Goal: Task Accomplishment & Management: Manage account settings

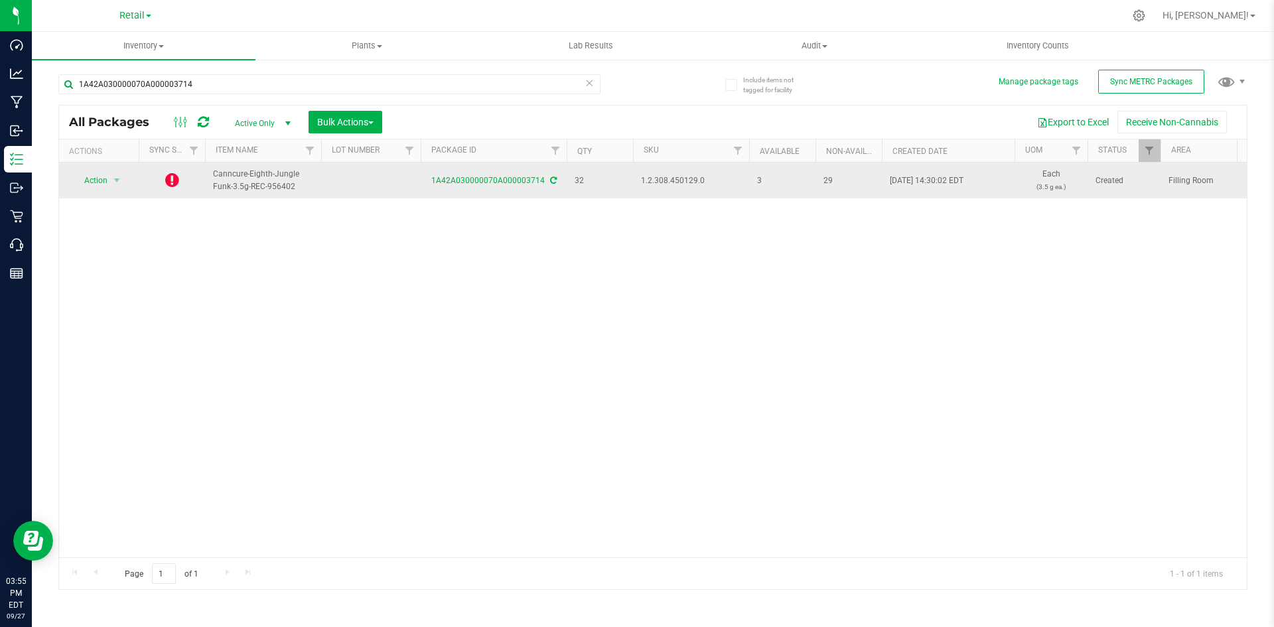
click at [552, 183] on icon at bounding box center [553, 181] width 7 height 8
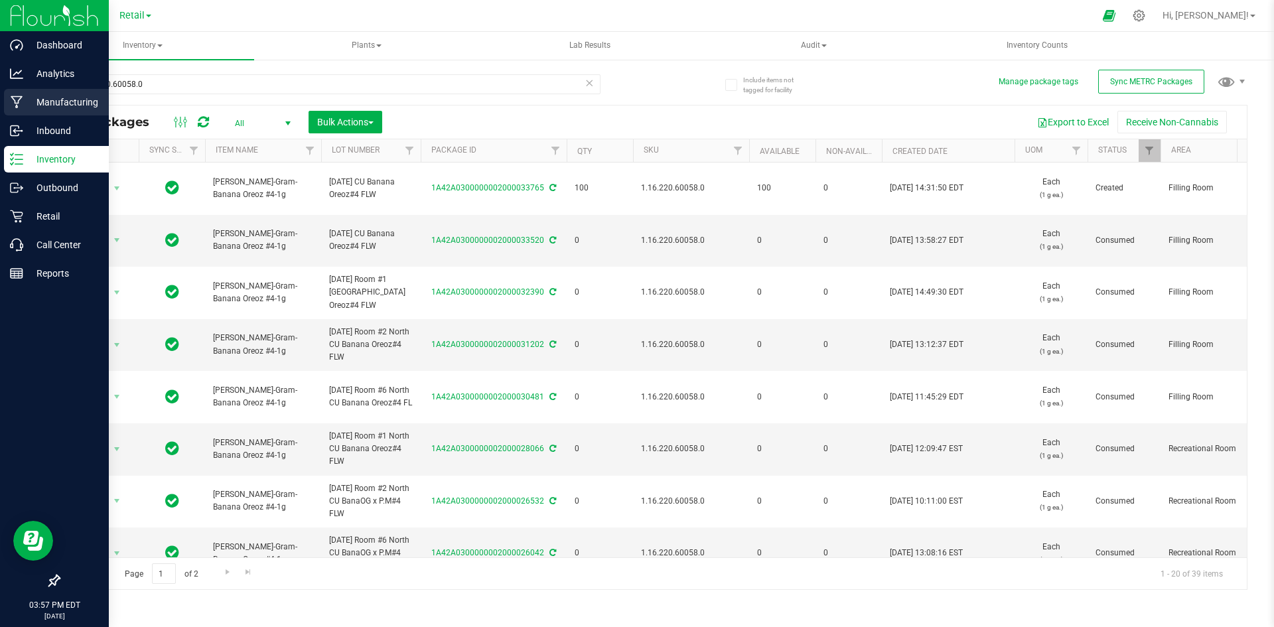
drag, startPoint x: 275, startPoint y: 78, endPoint x: 0, endPoint y: 92, distance: 275.1
click at [0, 99] on div "Dashboard Analytics Manufacturing Inbound Inventory Outbound Retail Call Center…" at bounding box center [637, 313] width 1274 height 627
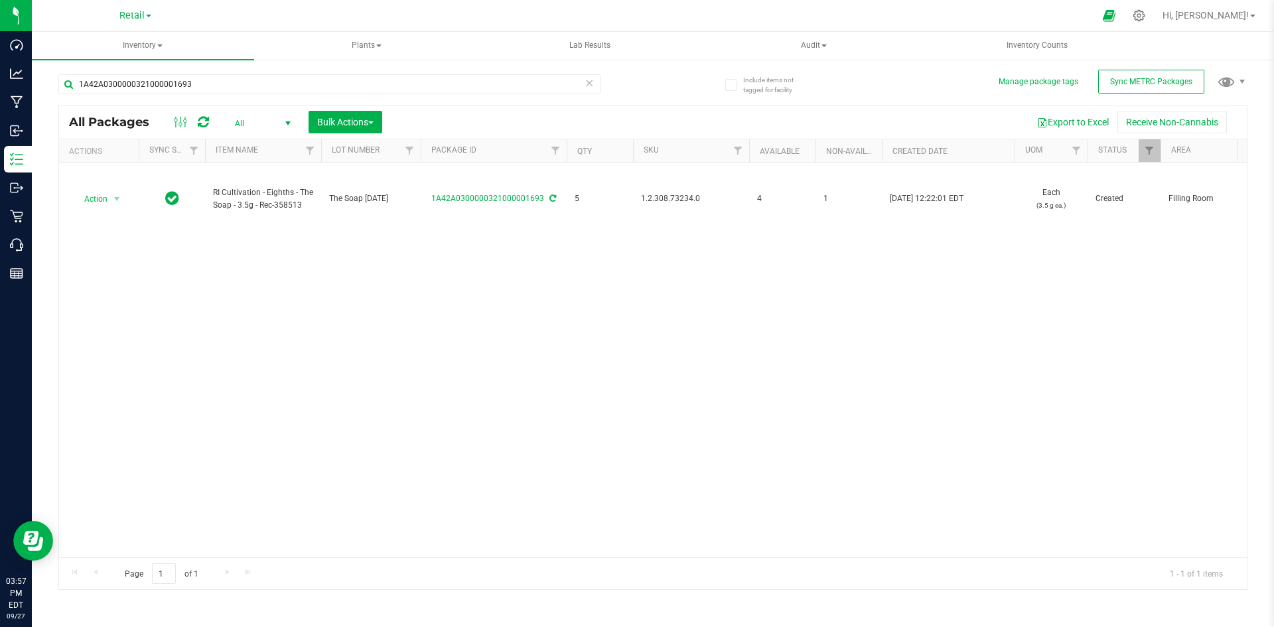
click at [675, 199] on span "1.2.308.73234.0" at bounding box center [691, 198] width 100 height 13
copy span "1.2.308.73234.0"
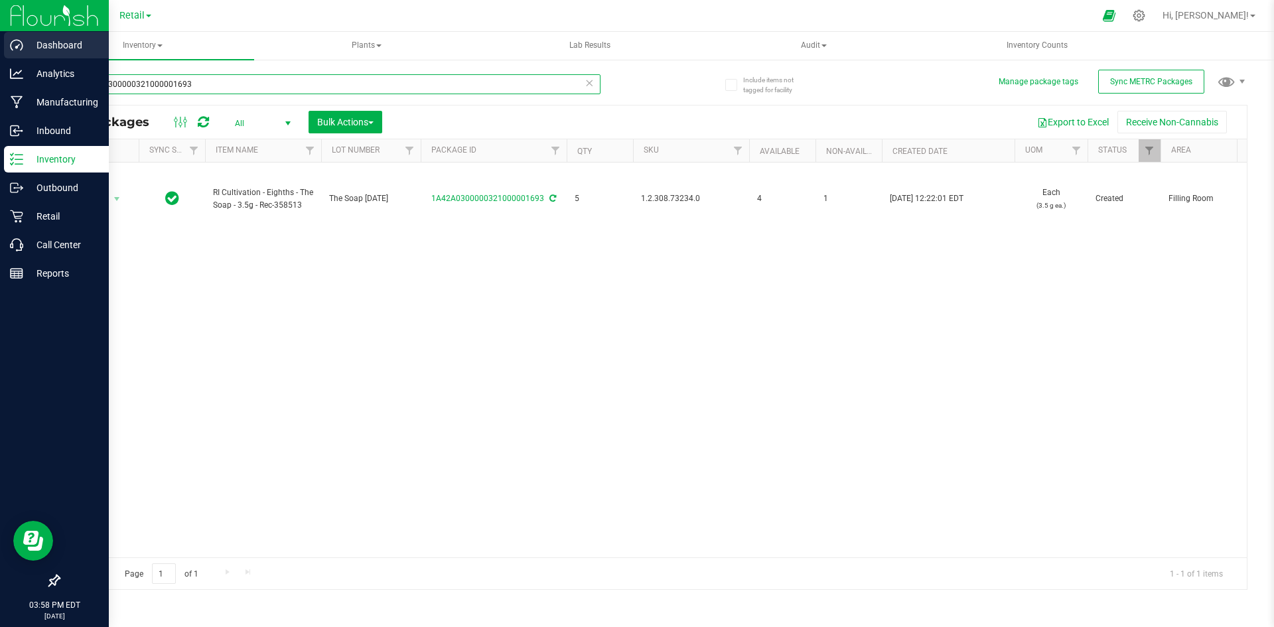
drag, startPoint x: 117, startPoint y: 87, endPoint x: 42, endPoint y: 44, distance: 86.8
click at [0, 88] on div "Dashboard Analytics Manufacturing Inbound Inventory Outbound Retail Call Center…" at bounding box center [637, 313] width 1274 height 627
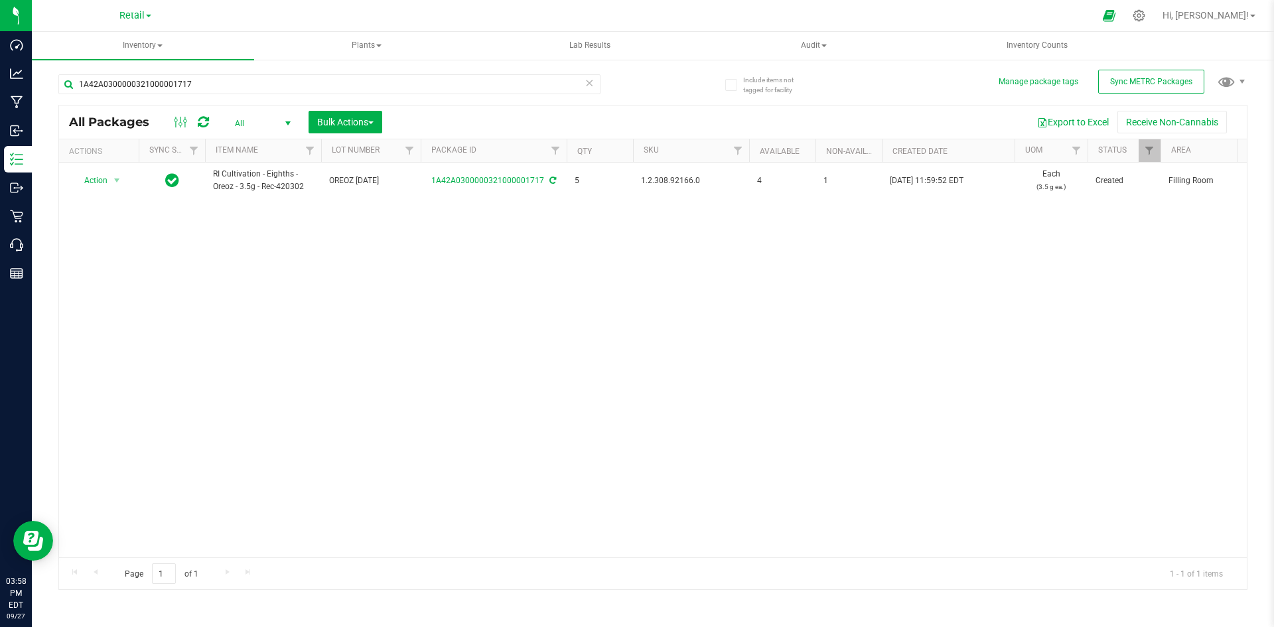
click at [688, 181] on span "1.2.308.92166.0" at bounding box center [691, 181] width 100 height 13
copy span "1.2.308.92166.0"
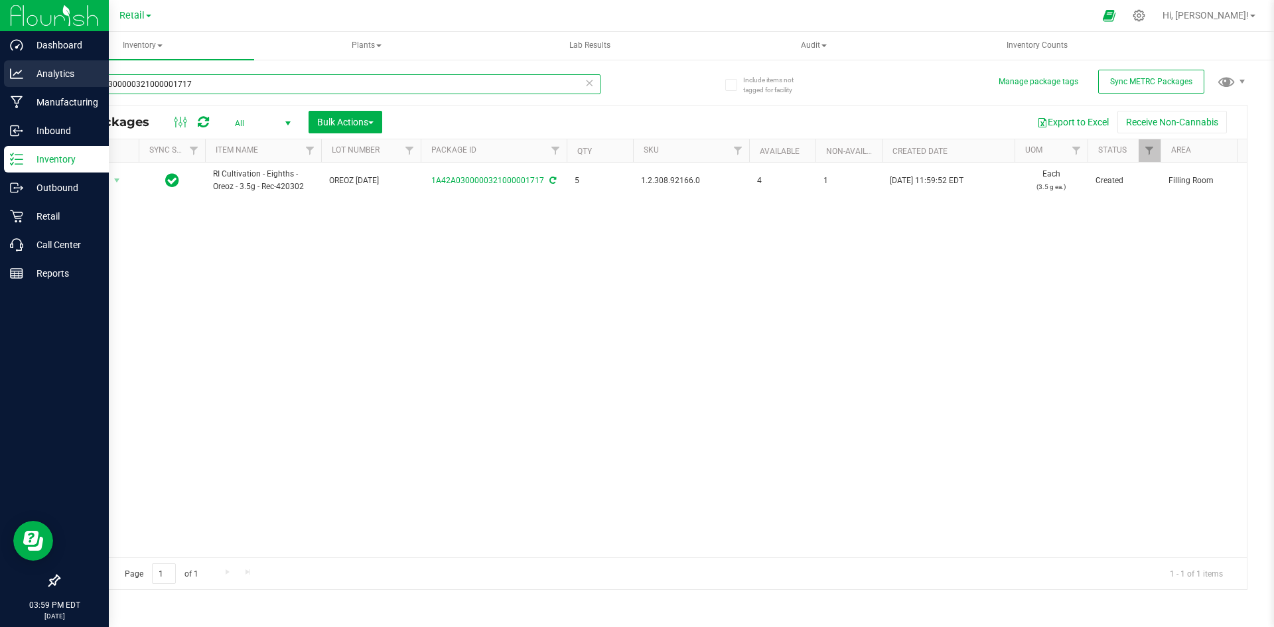
drag, startPoint x: 196, startPoint y: 81, endPoint x: 66, endPoint y: 83, distance: 130.1
click at [11, 97] on div "Dashboard Analytics Manufacturing Inbound Inventory Outbound Retail Call Center…" at bounding box center [637, 313] width 1274 height 627
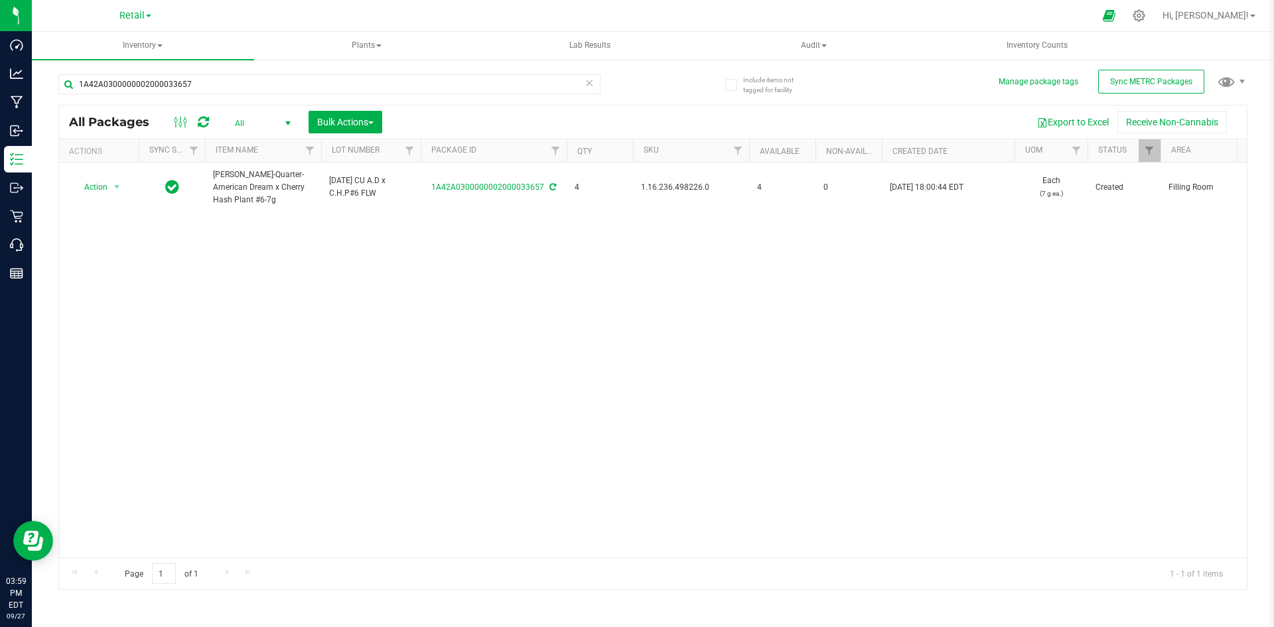
click at [680, 188] on span "1.16.236.498226.0" at bounding box center [691, 187] width 100 height 13
copy span "1.16.236.498226.0"
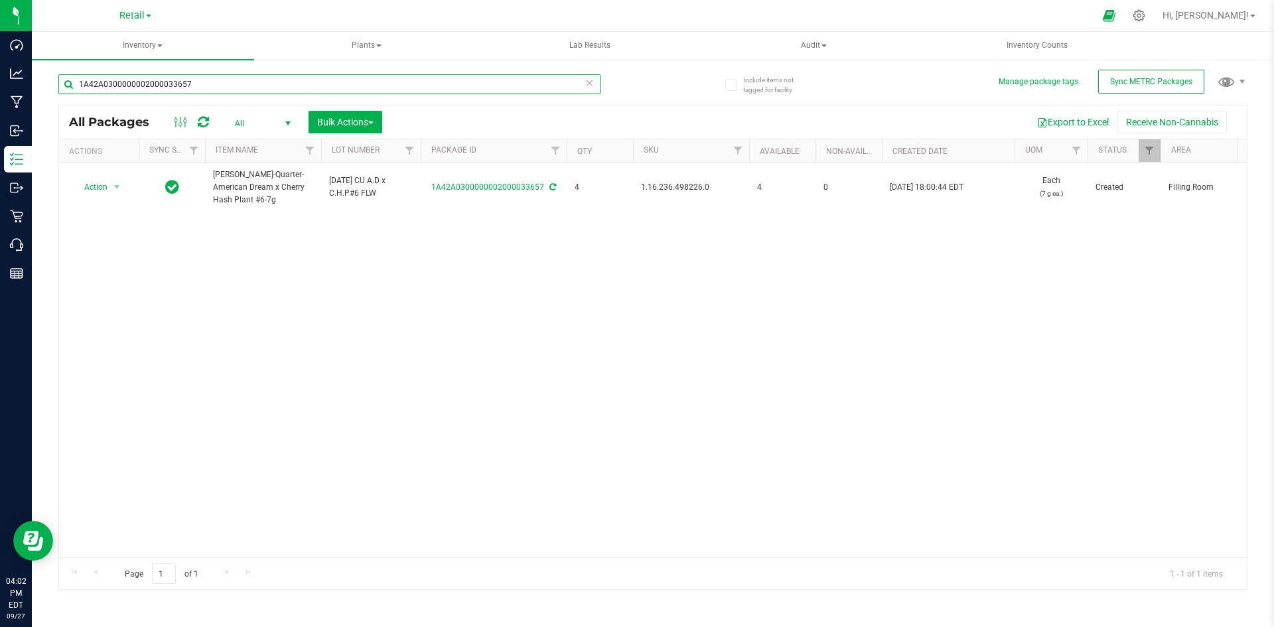
drag, startPoint x: 135, startPoint y: 80, endPoint x: 507, endPoint y: 92, distance: 371.9
click at [0, 92] on div "Dashboard Analytics Manufacturing Inbound Inventory Outbound Retail Call Center…" at bounding box center [637, 313] width 1274 height 627
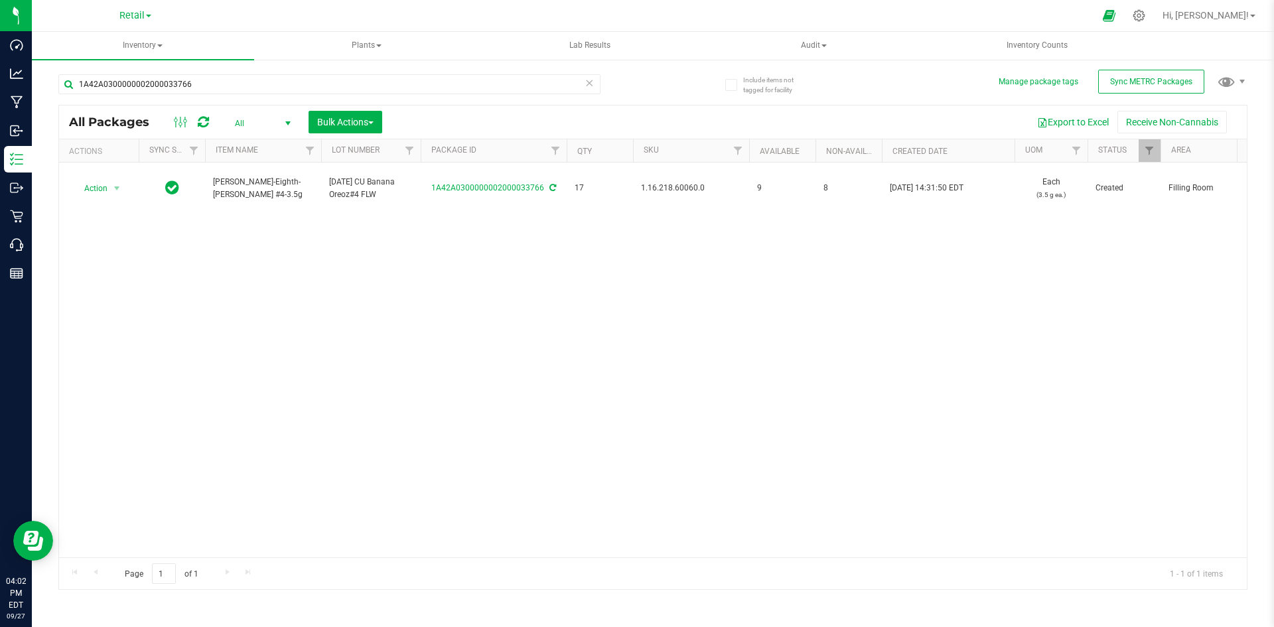
click at [665, 186] on span "1.16.218.60060.0" at bounding box center [691, 188] width 100 height 13
copy span "1.16.218.60060.0"
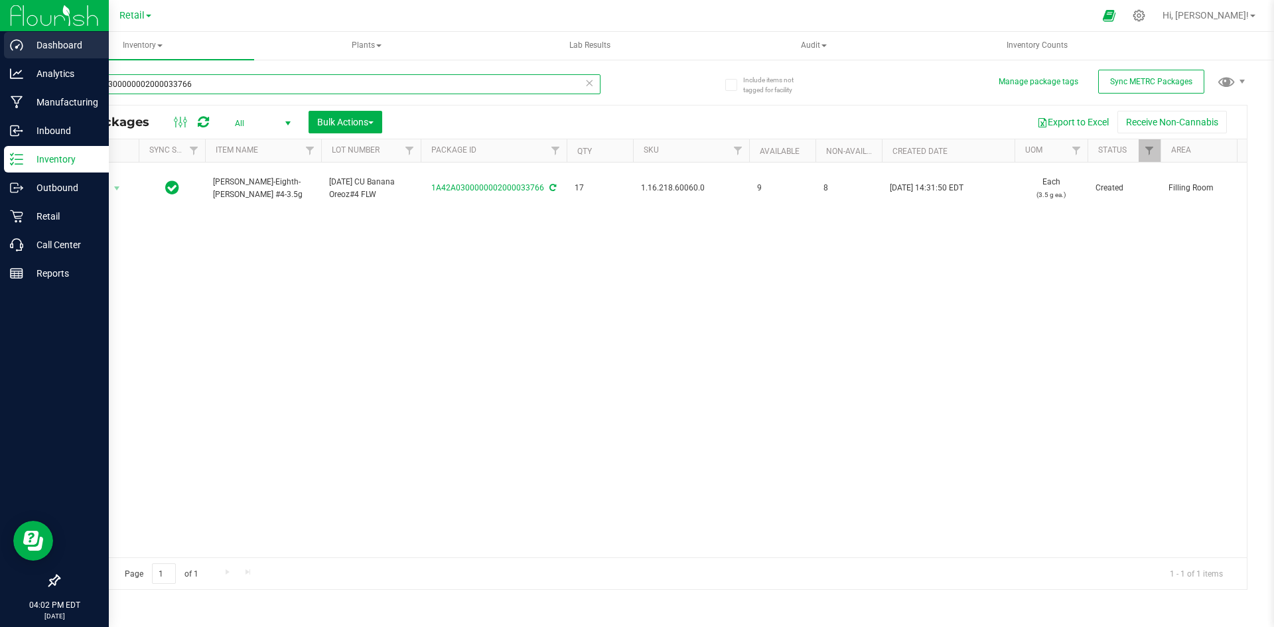
drag, startPoint x: 258, startPoint y: 82, endPoint x: 0, endPoint y: 46, distance: 260.8
click at [0, 46] on div "Dashboard Analytics Manufacturing Inbound Inventory Outbound Retail Call Center…" at bounding box center [637, 313] width 1274 height 627
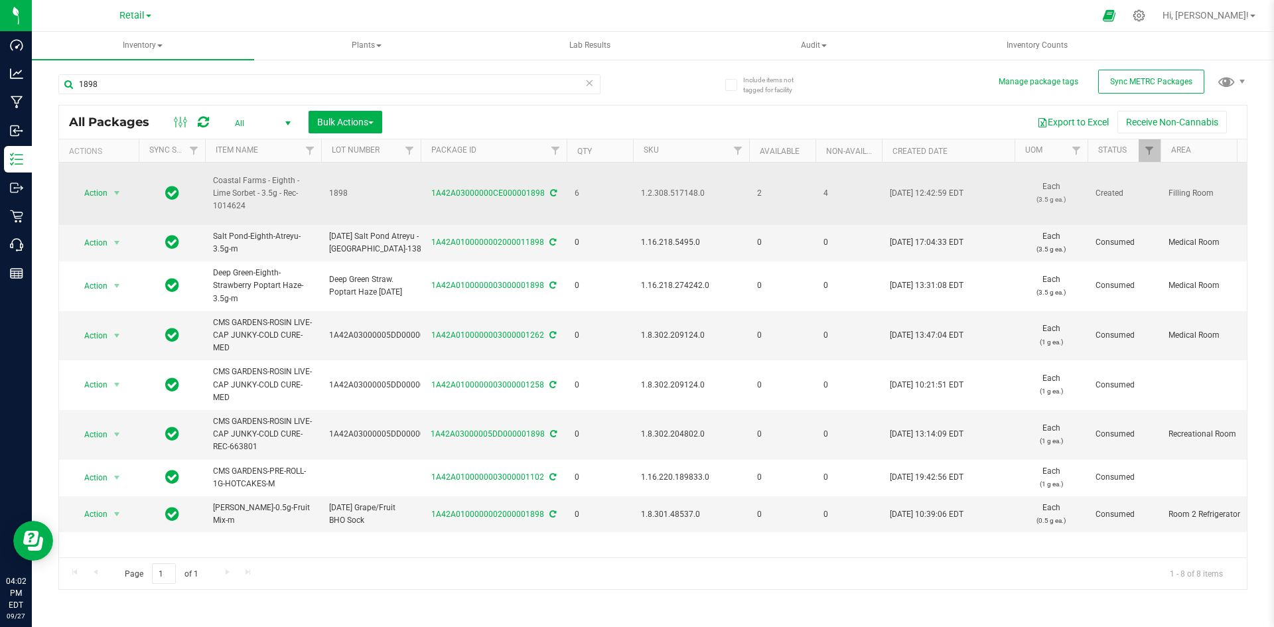
click at [682, 187] on span "1.2.308.517148.0" at bounding box center [691, 193] width 100 height 13
copy span "1.2.308.517148.0"
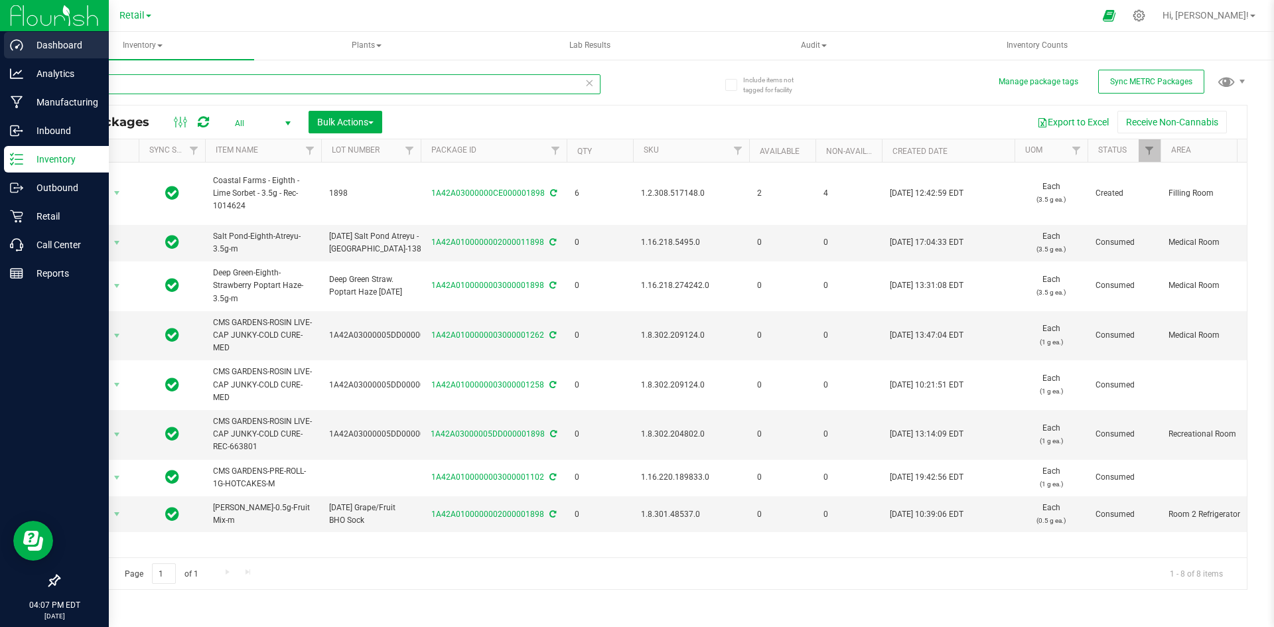
drag, startPoint x: 184, startPoint y: 93, endPoint x: 18, endPoint y: 51, distance: 171.1
click at [0, 58] on div "Dashboard Analytics Manufacturing Inbound Inventory Outbound Retail Call Center…" at bounding box center [637, 313] width 1274 height 627
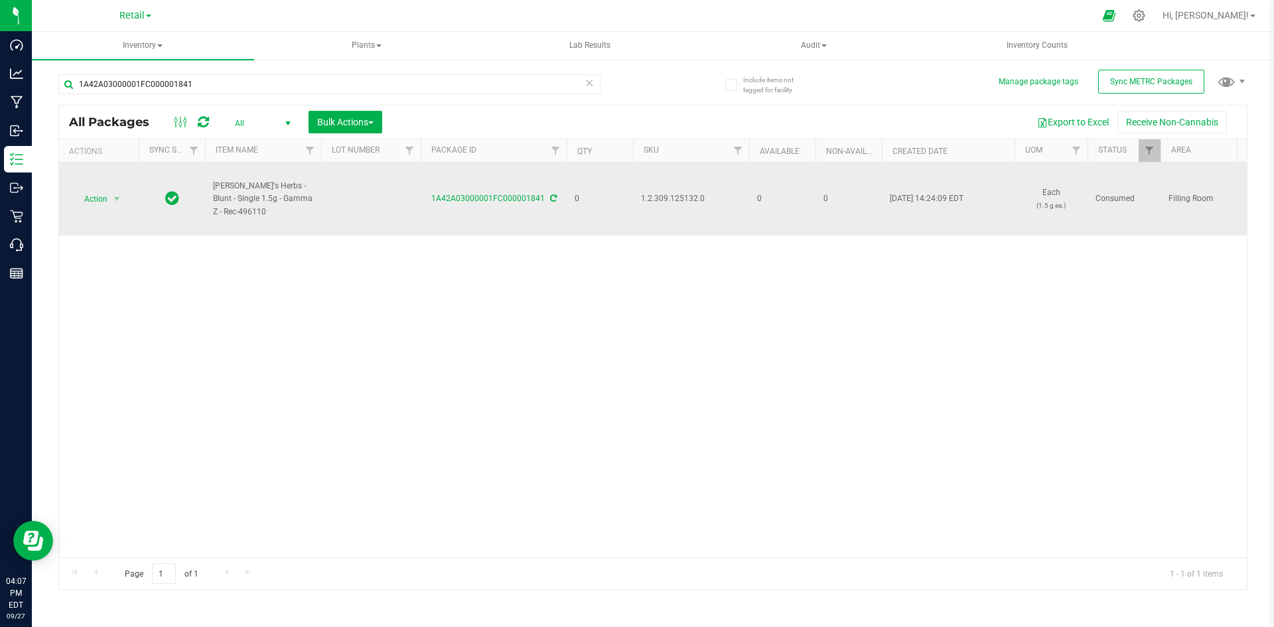
click at [671, 194] on span "1.2.309.125132.0" at bounding box center [691, 198] width 100 height 13
copy span "1.2.309.125132.0"
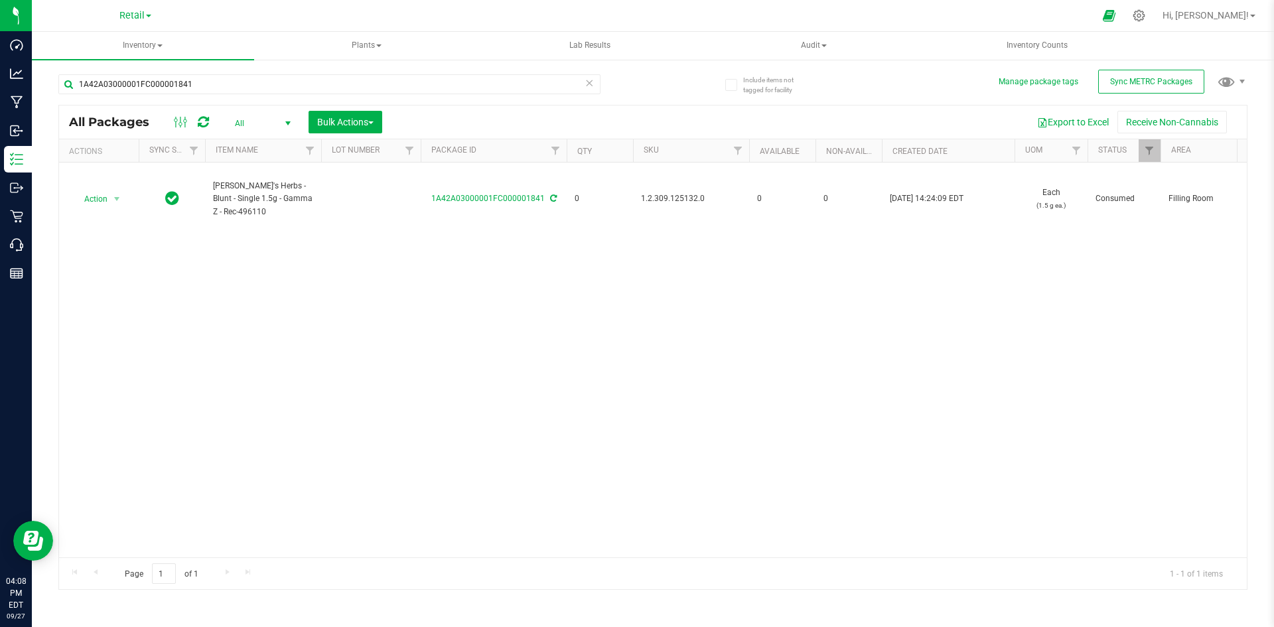
click at [660, 307] on div "Action Action Adjust qty Edit attributes Global inventory Locate package Packag…" at bounding box center [653, 360] width 1188 height 395
click at [331, 259] on div "Action Action Adjust qty Edit attributes Global inventory Locate package Packag…" at bounding box center [653, 360] width 1188 height 395
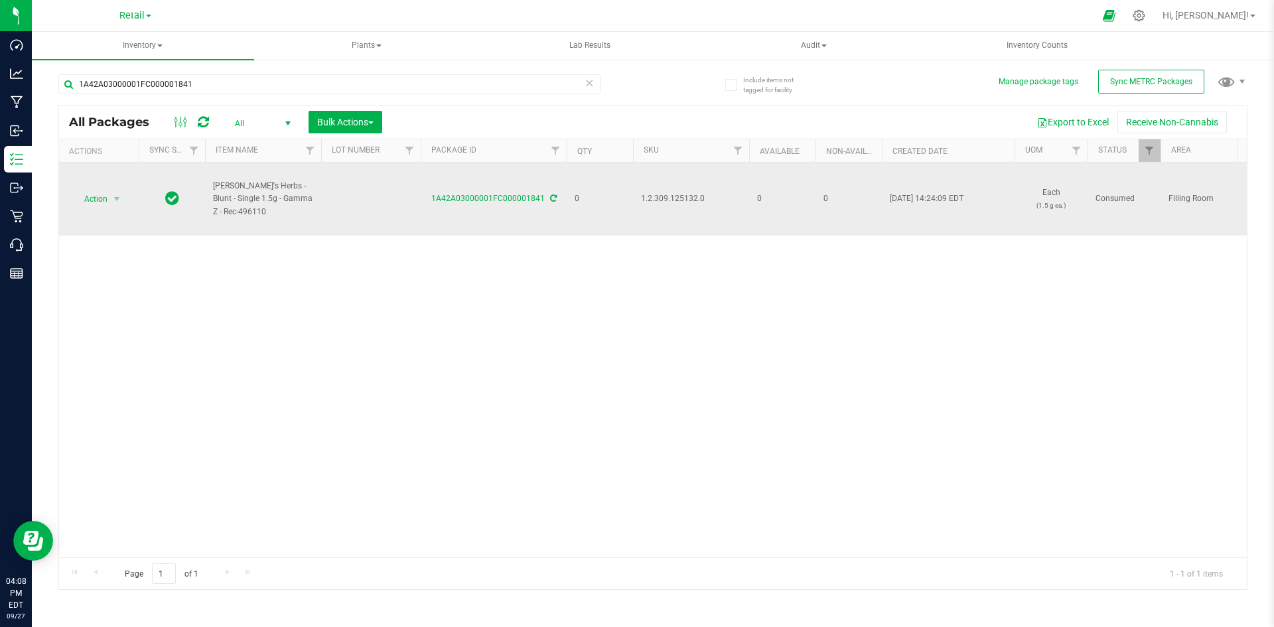
click at [685, 202] on span "1.2.309.125132.0" at bounding box center [691, 198] width 100 height 13
copy span "1.2.309.125132.0"
drag, startPoint x: 405, startPoint y: 286, endPoint x: 456, endPoint y: 233, distance: 73.7
click at [412, 277] on div "Action Action Adjust qty Edit attributes Global inventory Locate package Packag…" at bounding box center [653, 360] width 1188 height 395
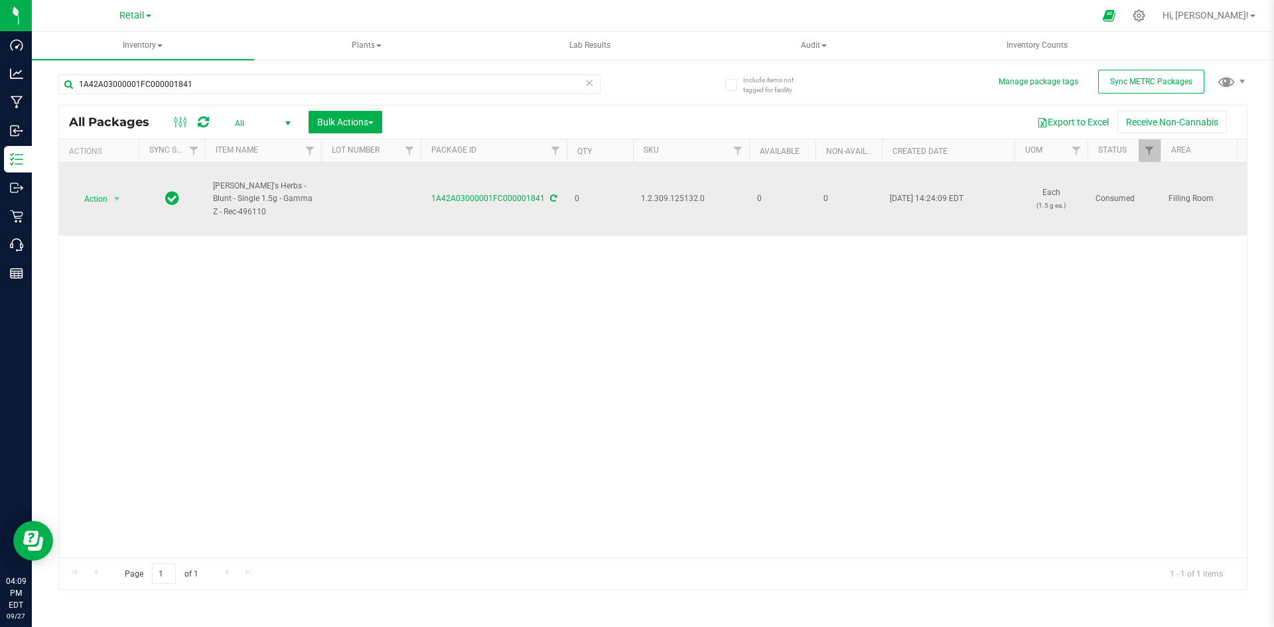
click at [550, 196] on icon at bounding box center [553, 198] width 7 height 8
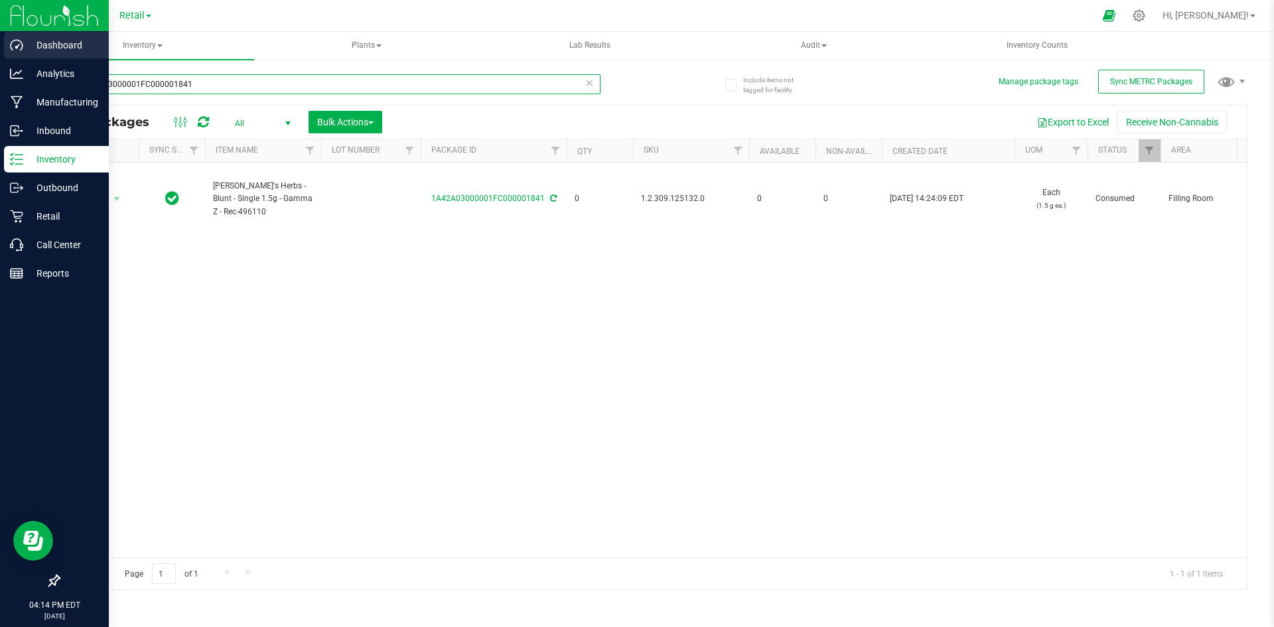
drag, startPoint x: 260, startPoint y: 82, endPoint x: 71, endPoint y: 35, distance: 194.9
click at [0, 74] on div "Dashboard Analytics Manufacturing Inbound Inventory Outbound Retail Call Center…" at bounding box center [637, 313] width 1274 height 627
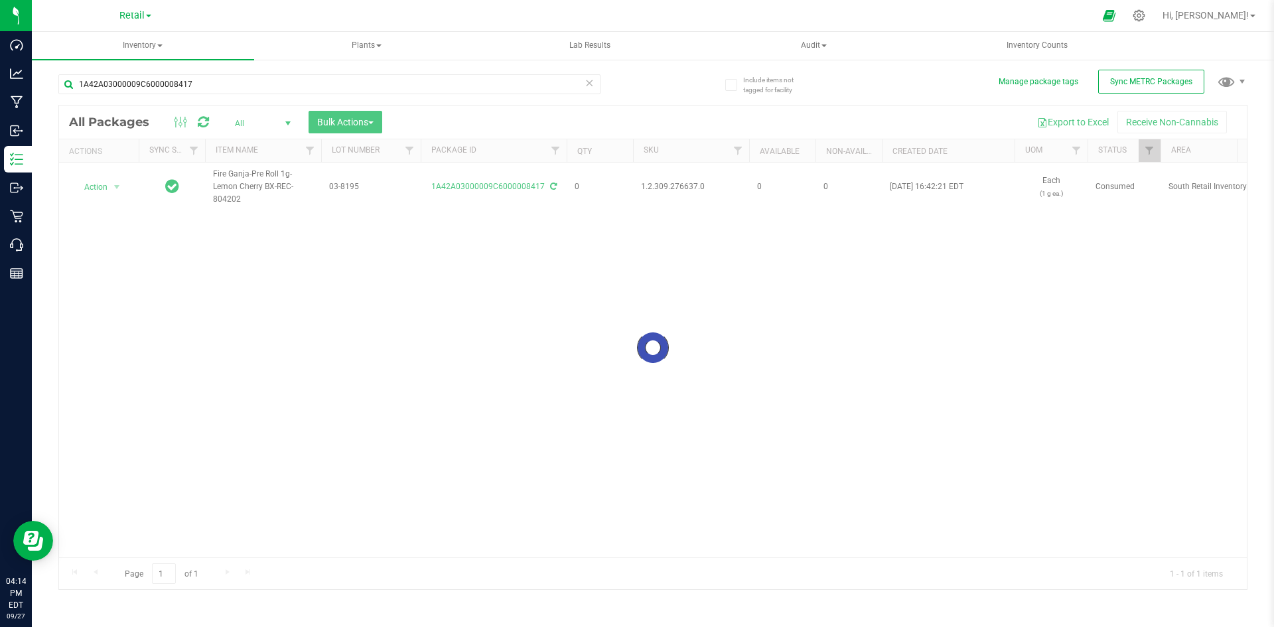
click at [675, 187] on div at bounding box center [653, 348] width 1188 height 484
click at [675, 187] on span "1.2.309.276637.0" at bounding box center [691, 187] width 100 height 13
copy span "1.2.309.276637.0"
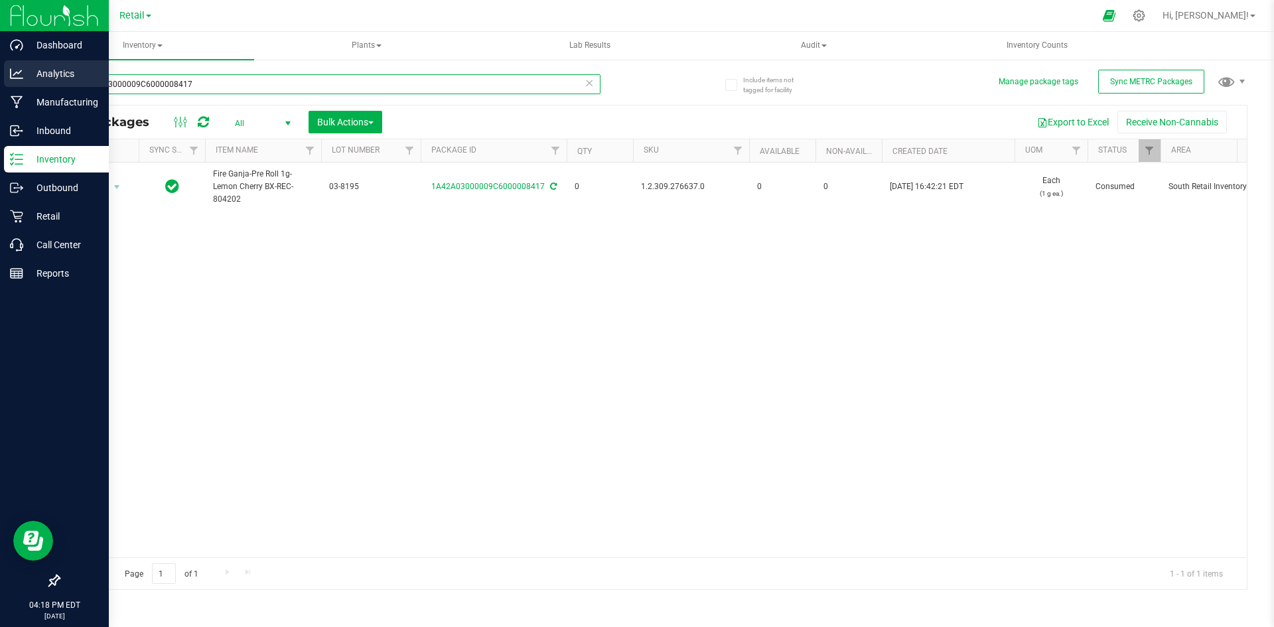
drag, startPoint x: 250, startPoint y: 84, endPoint x: 0, endPoint y: 87, distance: 250.2
click at [0, 86] on div "Dashboard Analytics Manufacturing Inbound Inventory Outbound Retail Call Center…" at bounding box center [637, 313] width 1274 height 627
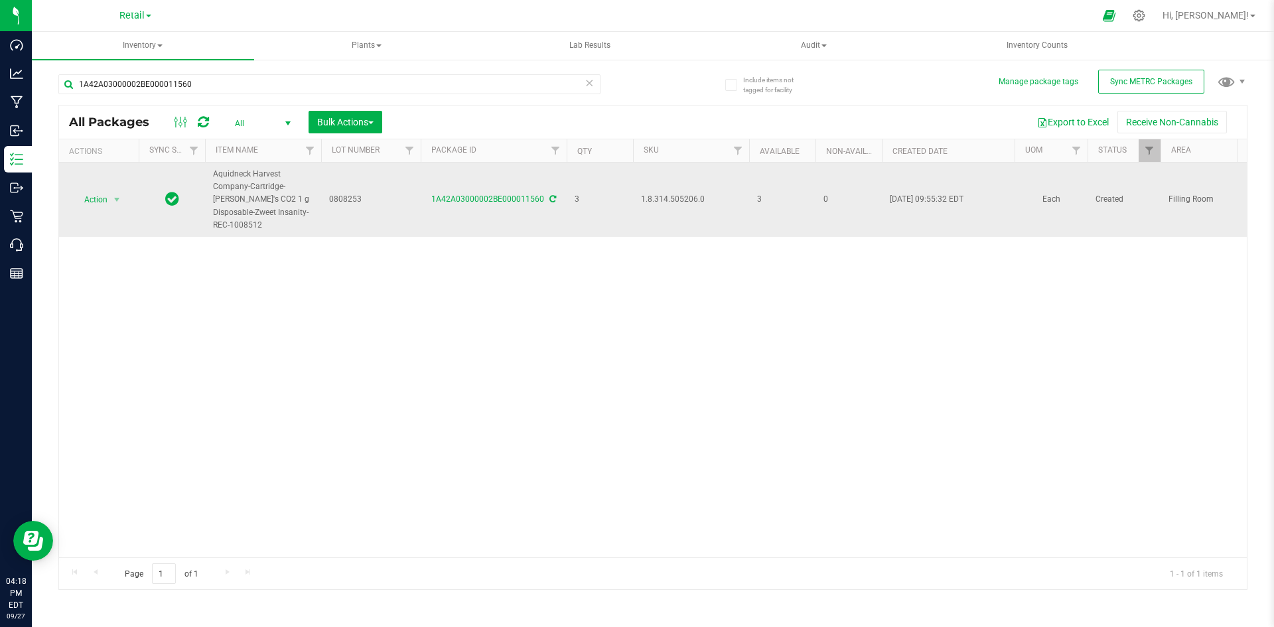
click at [661, 199] on span "1.8.314.505206.0" at bounding box center [691, 199] width 100 height 13
copy span "1.8.314.505206.0"
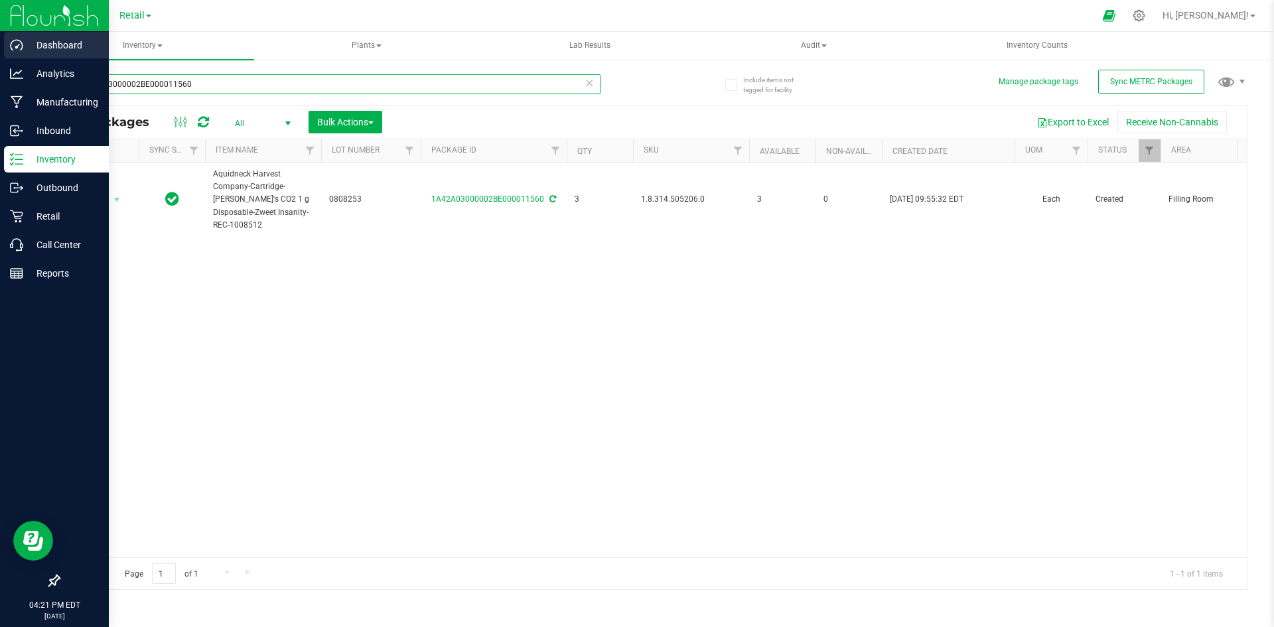
drag, startPoint x: 223, startPoint y: 86, endPoint x: 0, endPoint y: 56, distance: 224.9
click at [0, 76] on div "Dashboard Analytics Manufacturing Inbound Inventory Outbound Retail Call Center…" at bounding box center [637, 313] width 1274 height 627
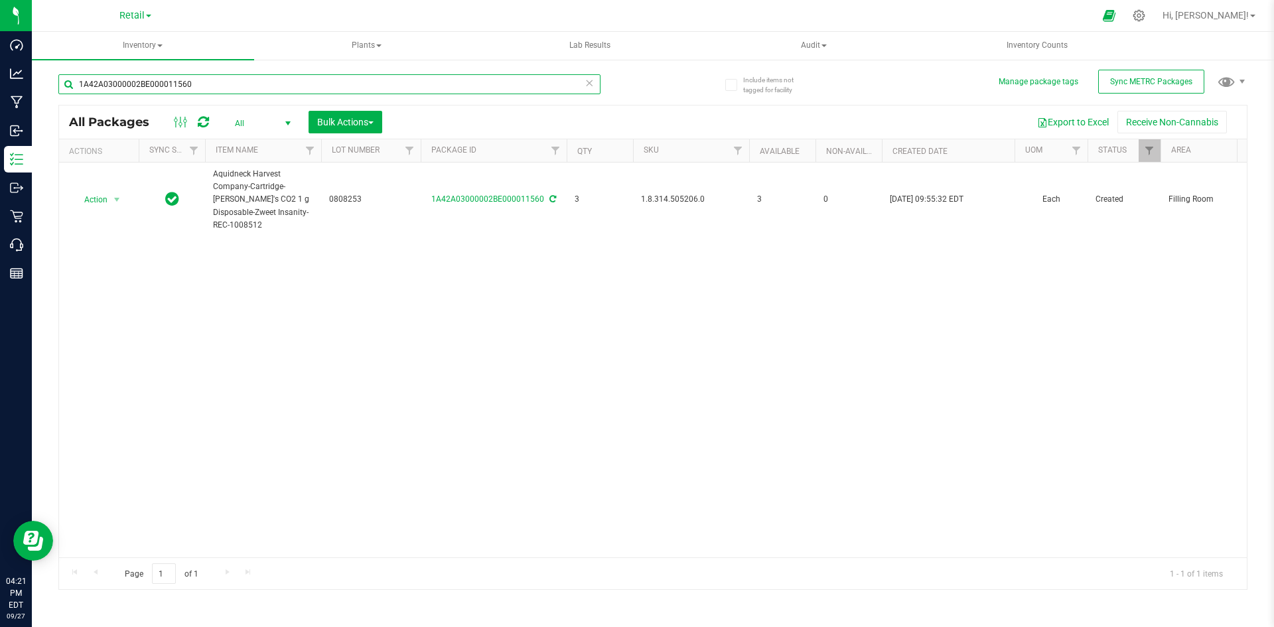
paste input ".8.314.508470."
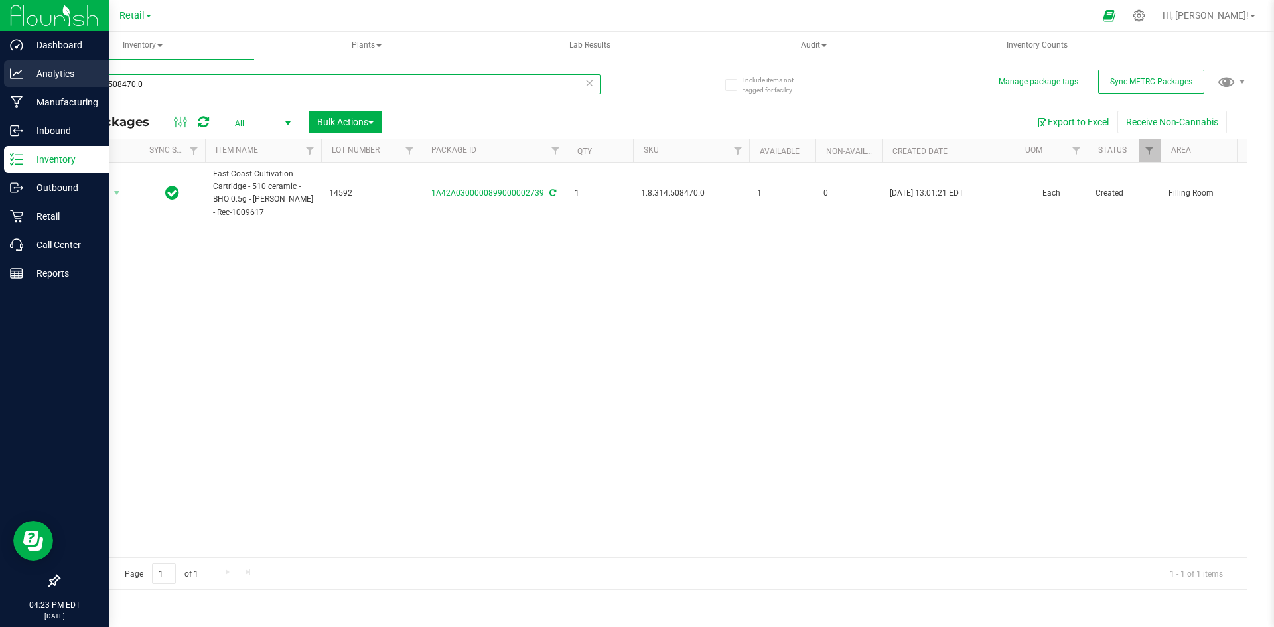
drag, startPoint x: 233, startPoint y: 94, endPoint x: 0, endPoint y: 80, distance: 233.4
click at [0, 80] on div "Dashboard Analytics Manufacturing Inbound Inventory Outbound Retail Call Center…" at bounding box center [637, 313] width 1274 height 627
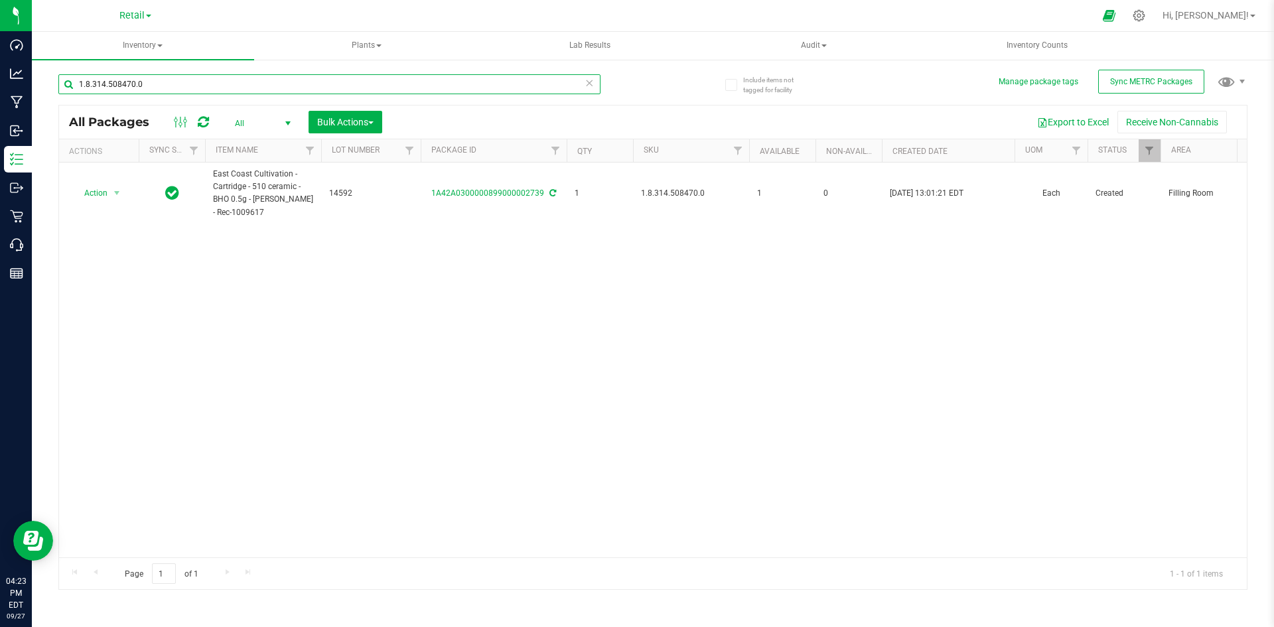
paste input "16.218.6006"
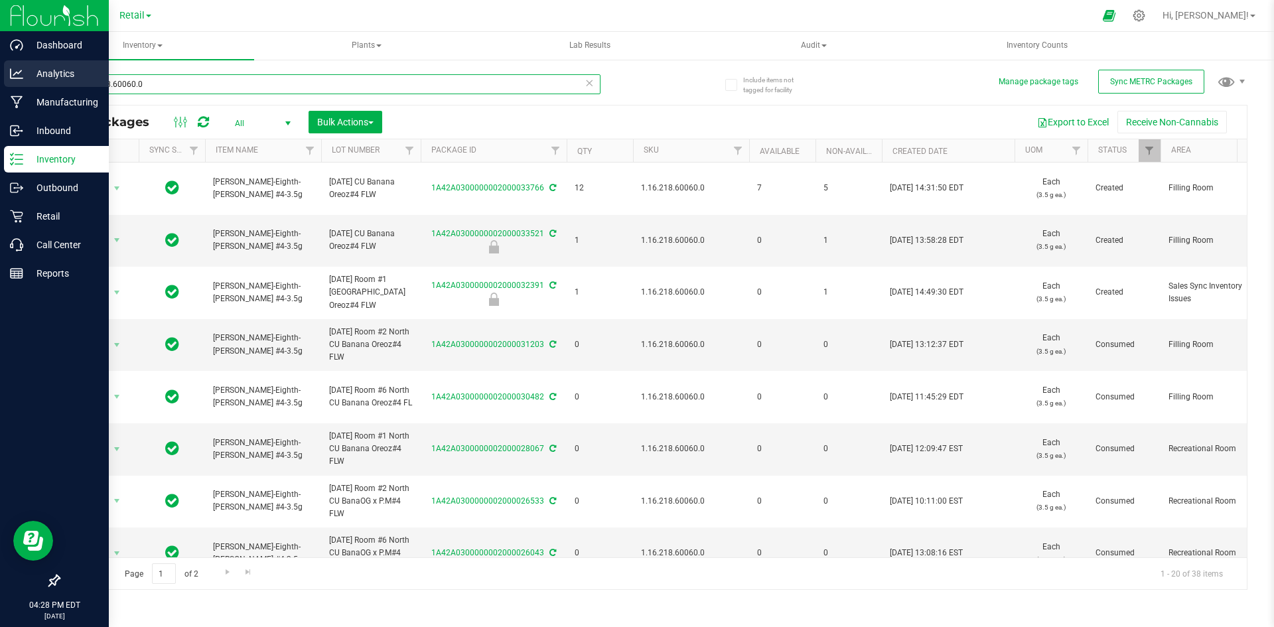
drag, startPoint x: 196, startPoint y: 88, endPoint x: 0, endPoint y: 88, distance: 195.8
click at [0, 88] on div "Dashboard Analytics Manufacturing Inbound Inventory Outbound Retail Call Center…" at bounding box center [637, 313] width 1274 height 627
drag, startPoint x: 213, startPoint y: 86, endPoint x: 0, endPoint y: 90, distance: 213.1
click at [0, 90] on div "Dashboard Analytics Manufacturing Inbound Inventory Outbound Retail Call Center…" at bounding box center [637, 313] width 1274 height 627
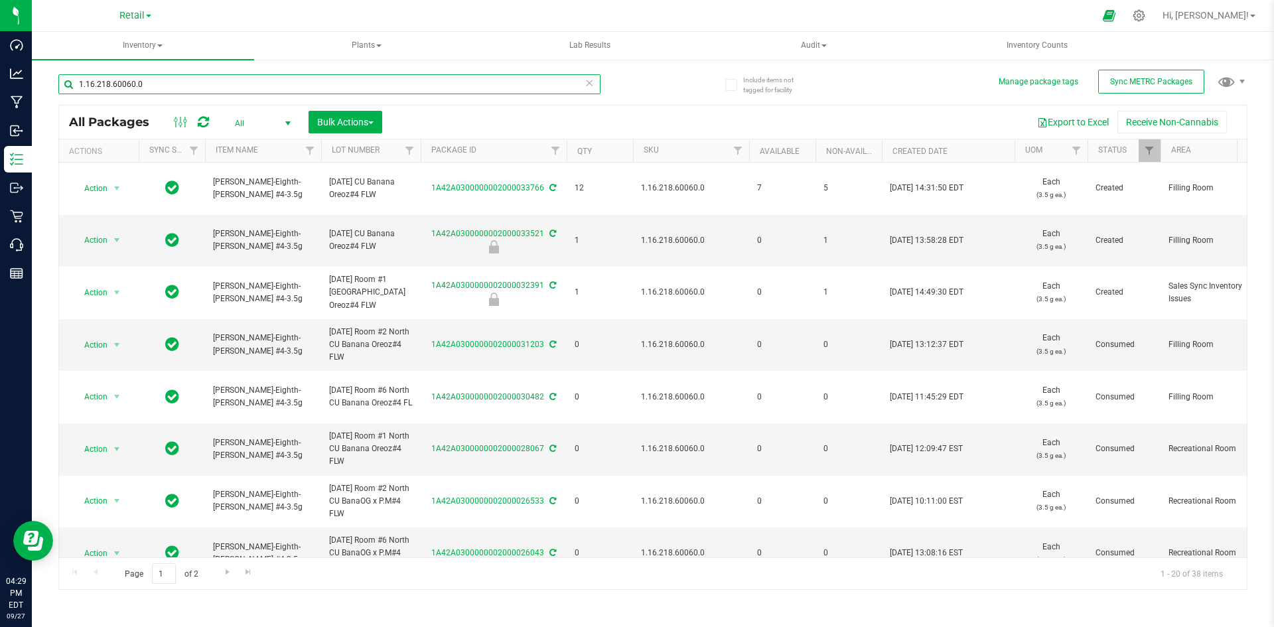
paste input "9.156.1796"
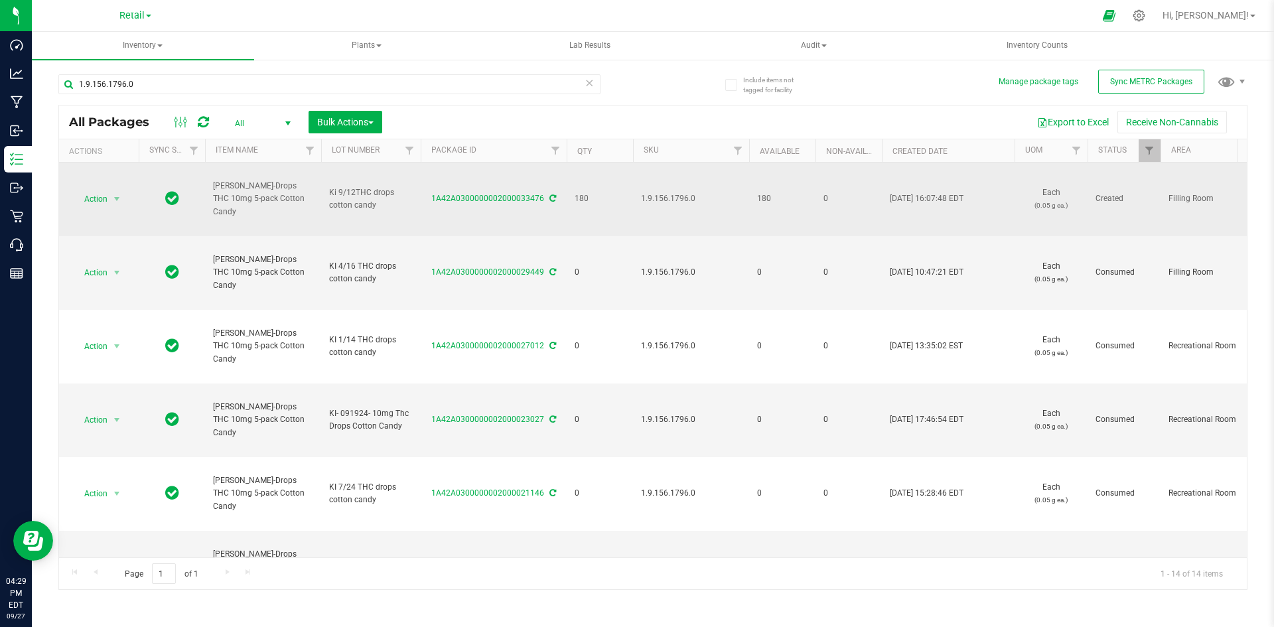
click at [550, 196] on icon at bounding box center [553, 198] width 7 height 8
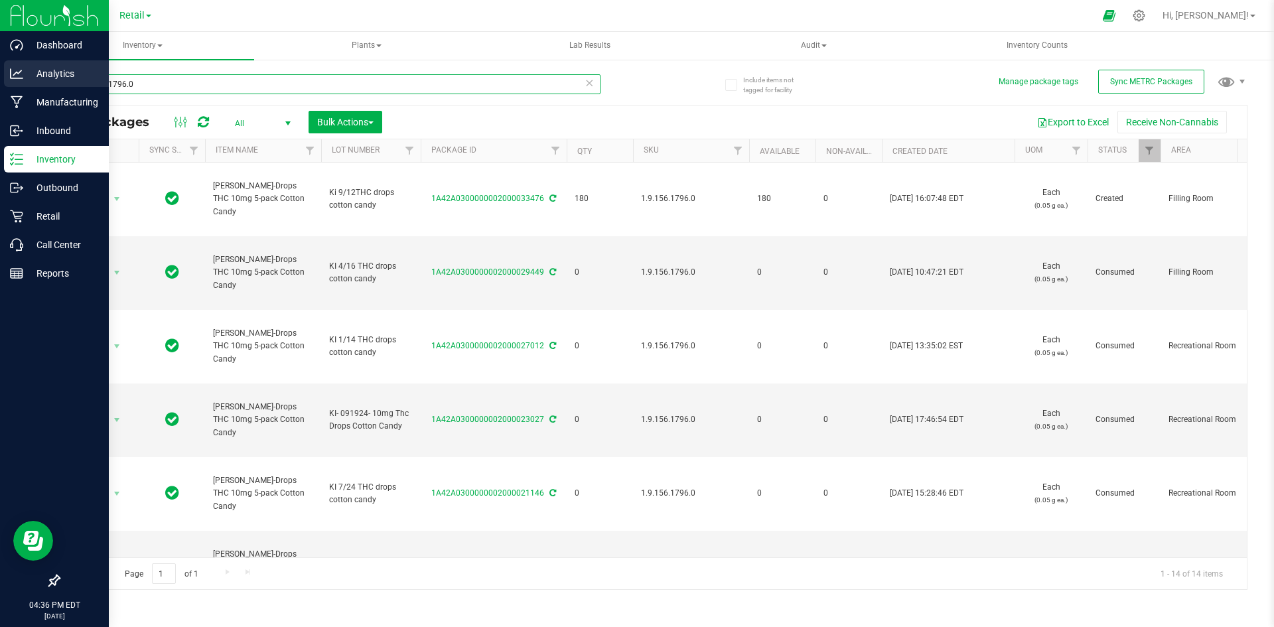
drag, startPoint x: 181, startPoint y: 79, endPoint x: 0, endPoint y: 74, distance: 180.6
click at [0, 74] on div "Dashboard Analytics Manufacturing Inbound Inventory Outbound Retail Call Center…" at bounding box center [637, 313] width 1274 height 627
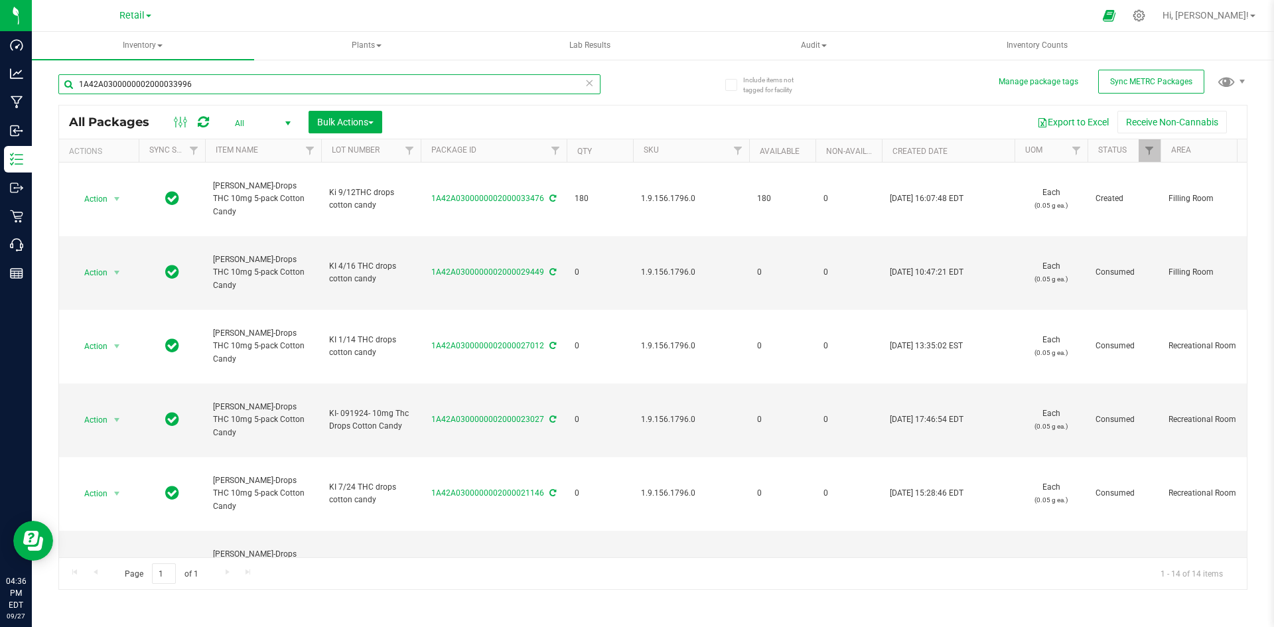
type input "1A42A0300000002000033996"
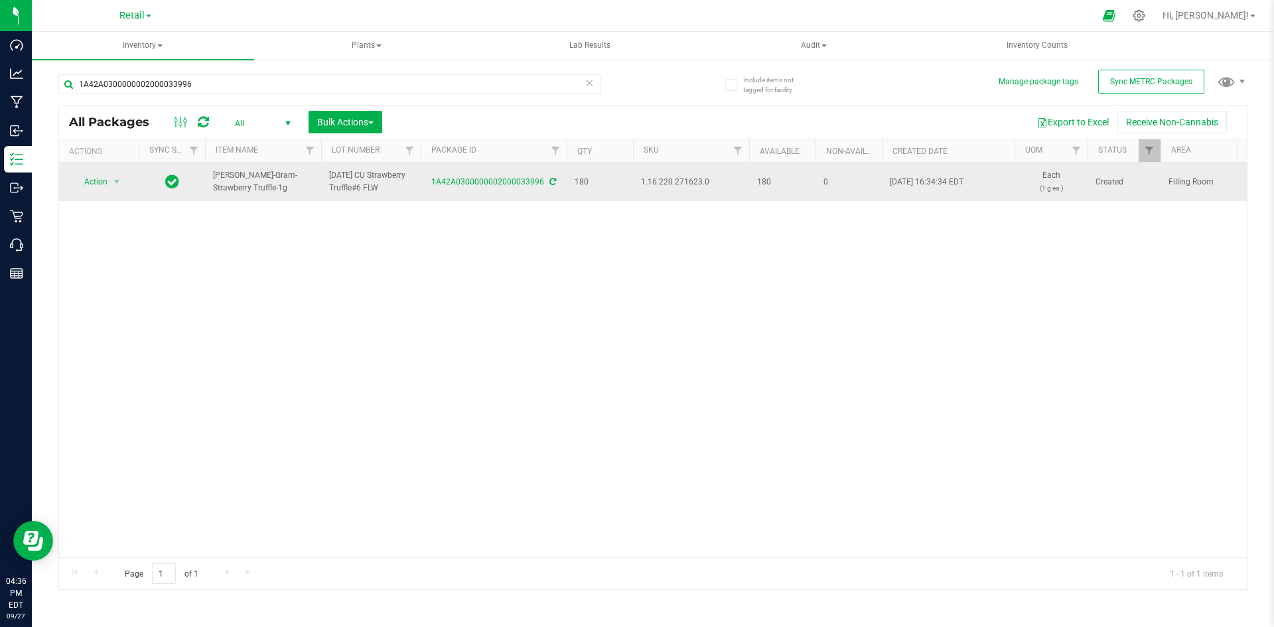
click at [700, 181] on span "1.16.220.271623.0" at bounding box center [691, 182] width 100 height 13
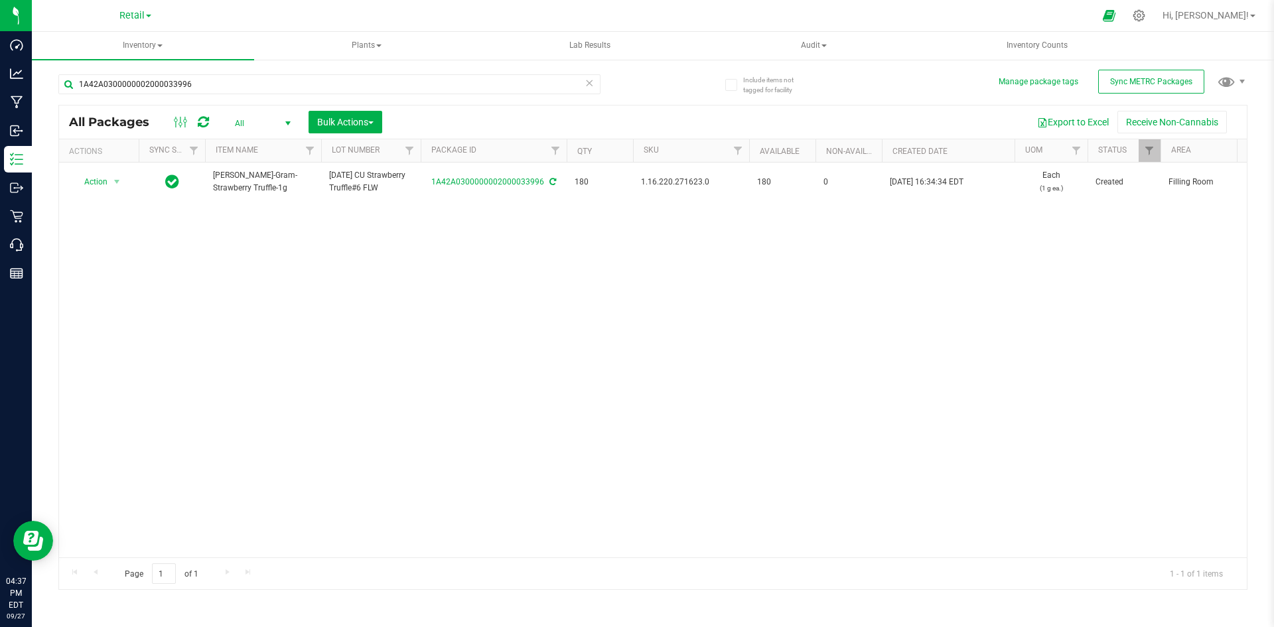
click at [493, 305] on div "Action Action Adjust qty Create package Edit attributes Global inventory Locate…" at bounding box center [653, 360] width 1188 height 395
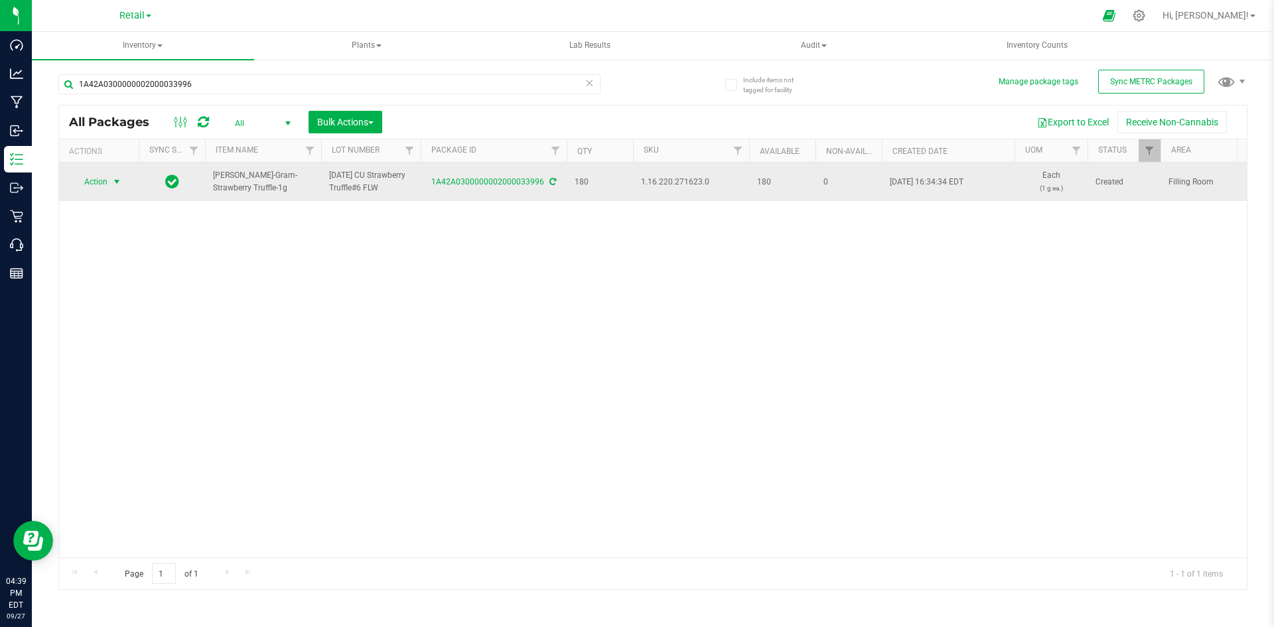
click at [93, 181] on span "Action" at bounding box center [90, 182] width 36 height 19
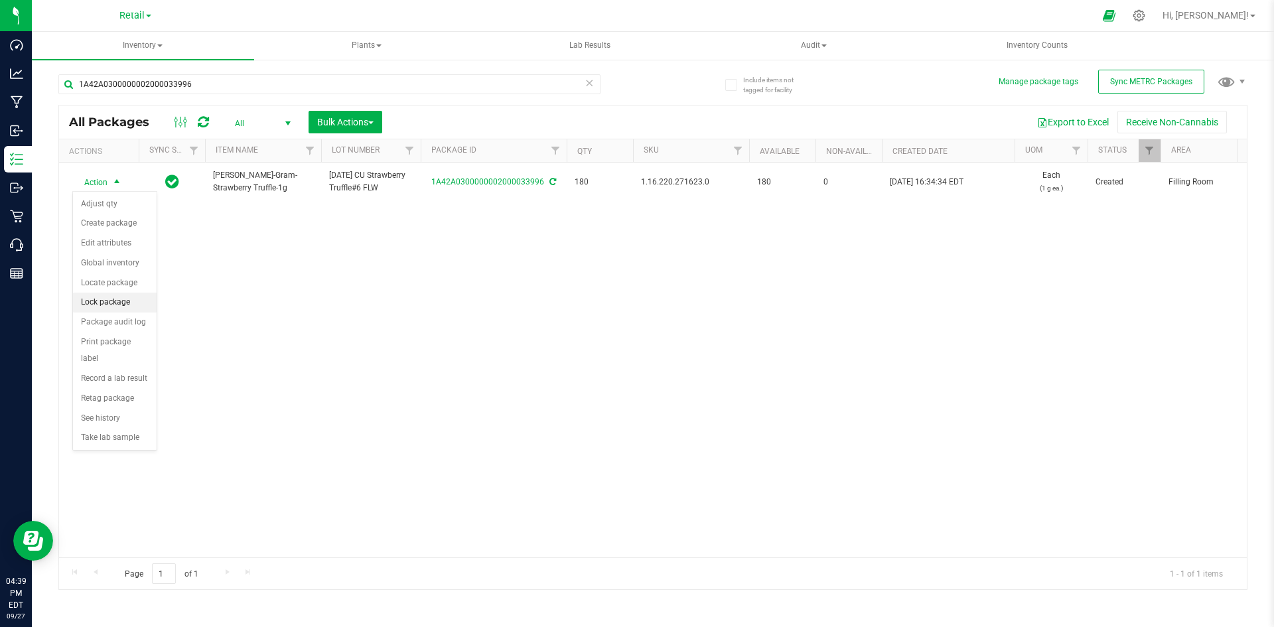
click at [110, 295] on li "Lock package" at bounding box center [115, 303] width 84 height 20
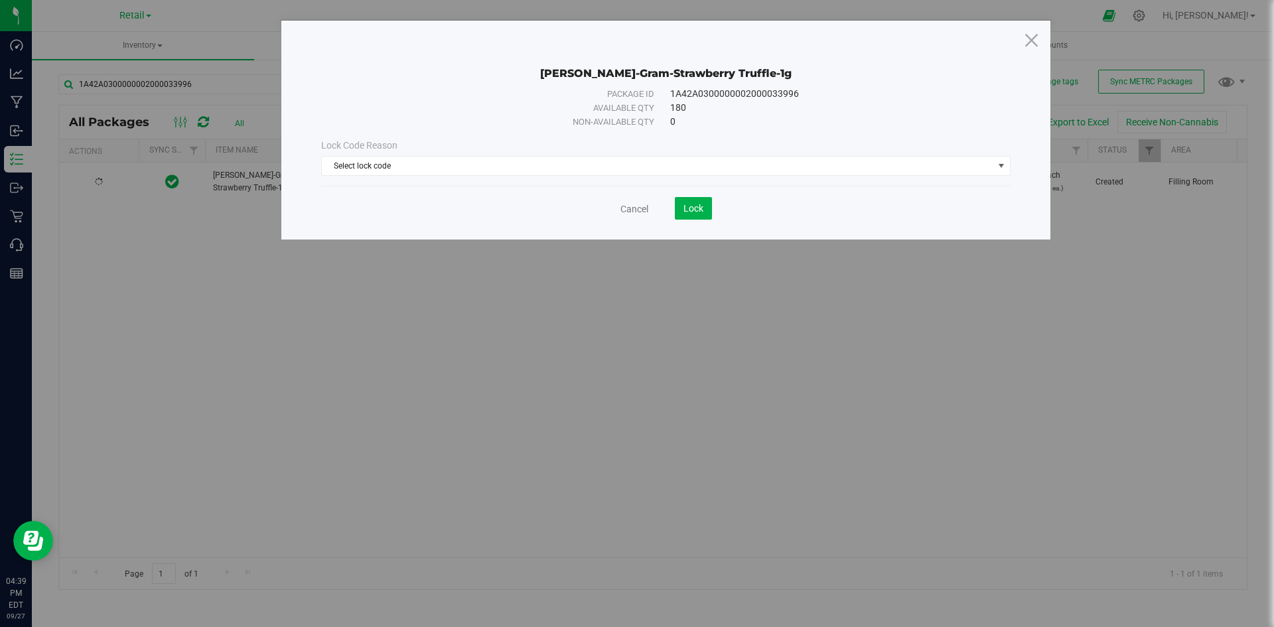
click at [650, 155] on div "Lock Code Reason Select lock code Select lock code Newly Received Quarantine Lo…" at bounding box center [666, 157] width 710 height 37
click at [648, 161] on span "Select lock code" at bounding box center [658, 166] width 672 height 19
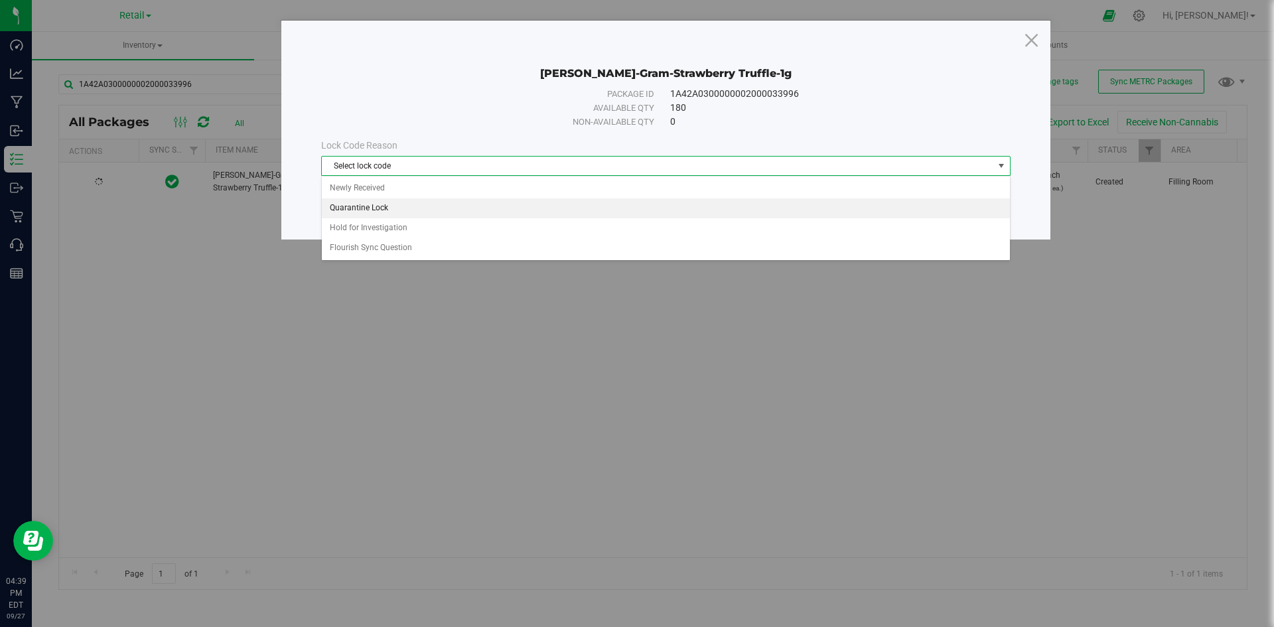
click at [504, 207] on li "Quarantine Lock" at bounding box center [666, 208] width 688 height 20
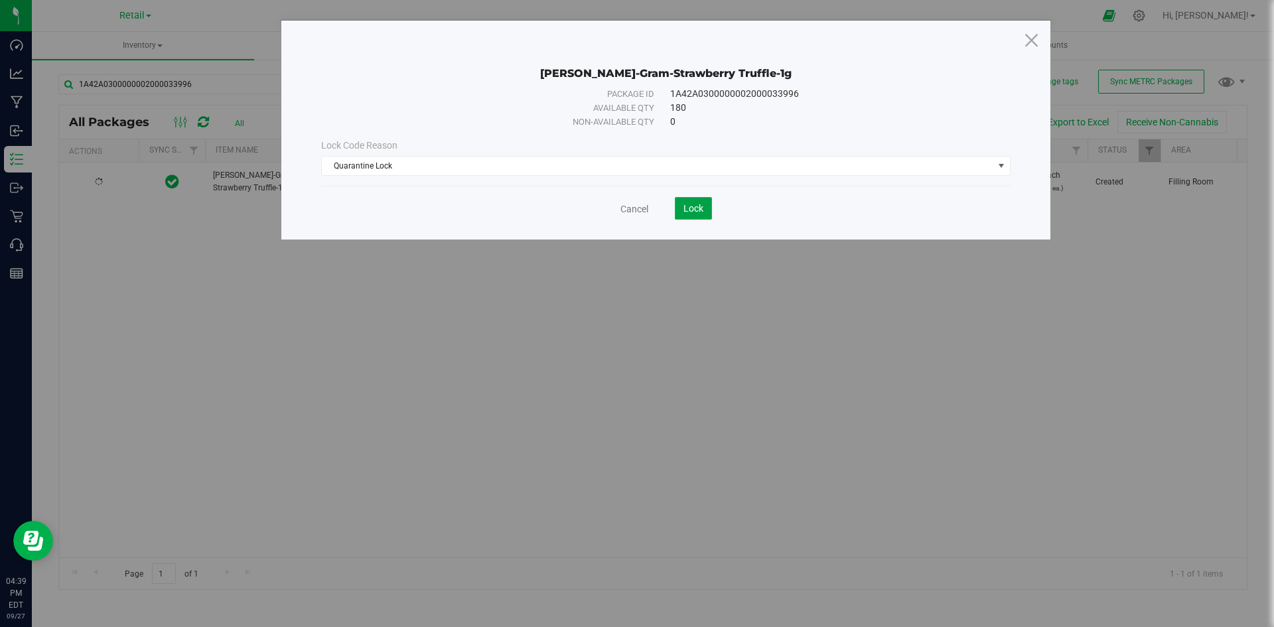
click at [690, 204] on span "Lock" at bounding box center [694, 208] width 20 height 11
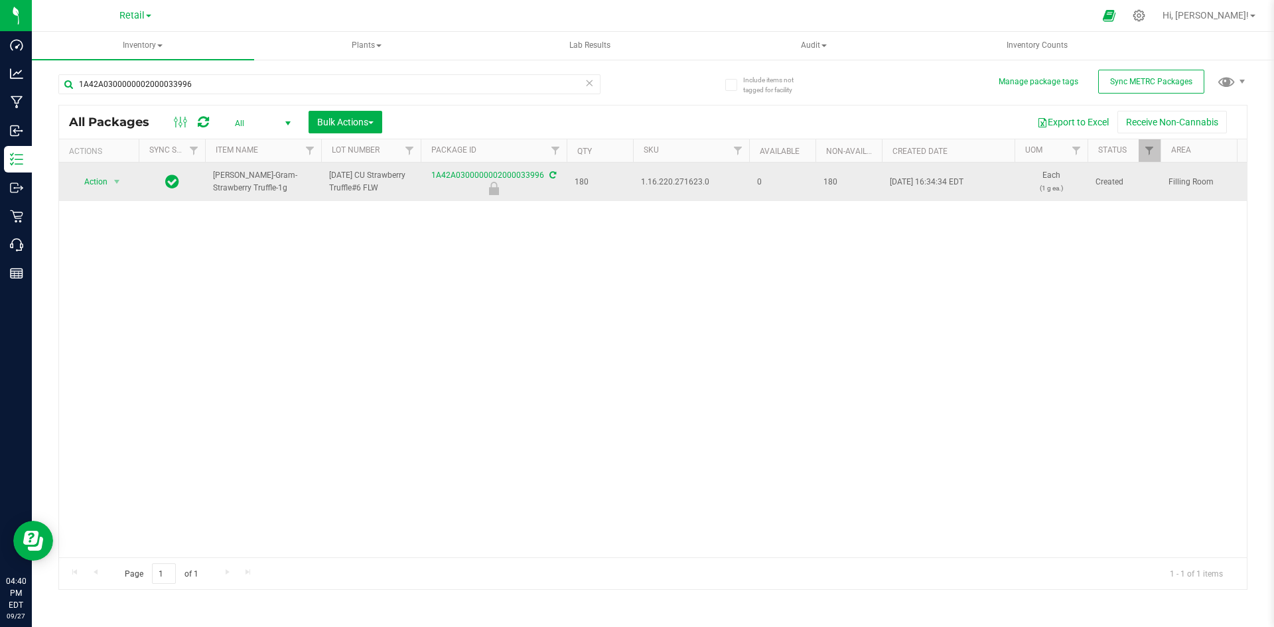
click at [695, 181] on span "1.16.220.271623.0" at bounding box center [691, 182] width 100 height 13
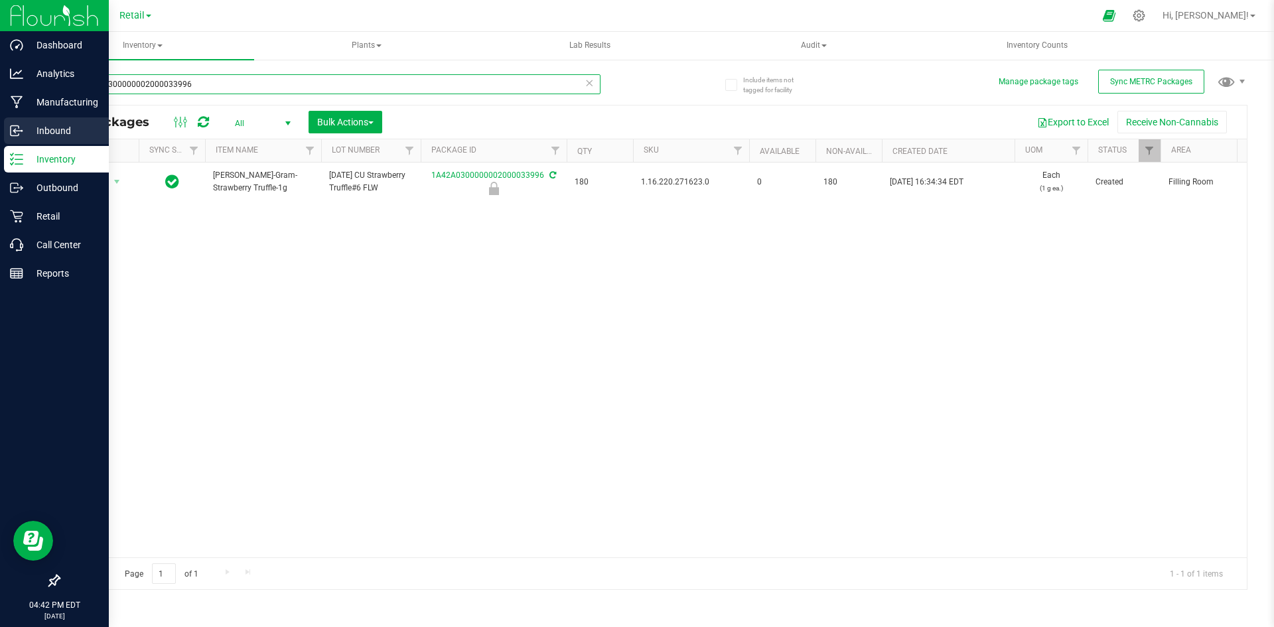
drag, startPoint x: 238, startPoint y: 78, endPoint x: 0, endPoint y: 127, distance: 242.6
click at [0, 127] on div "Dashboard Analytics Manufacturing Inbound Inventory Outbound Retail Call Center…" at bounding box center [637, 313] width 1274 height 627
type input "1A42A0300000002000033998"
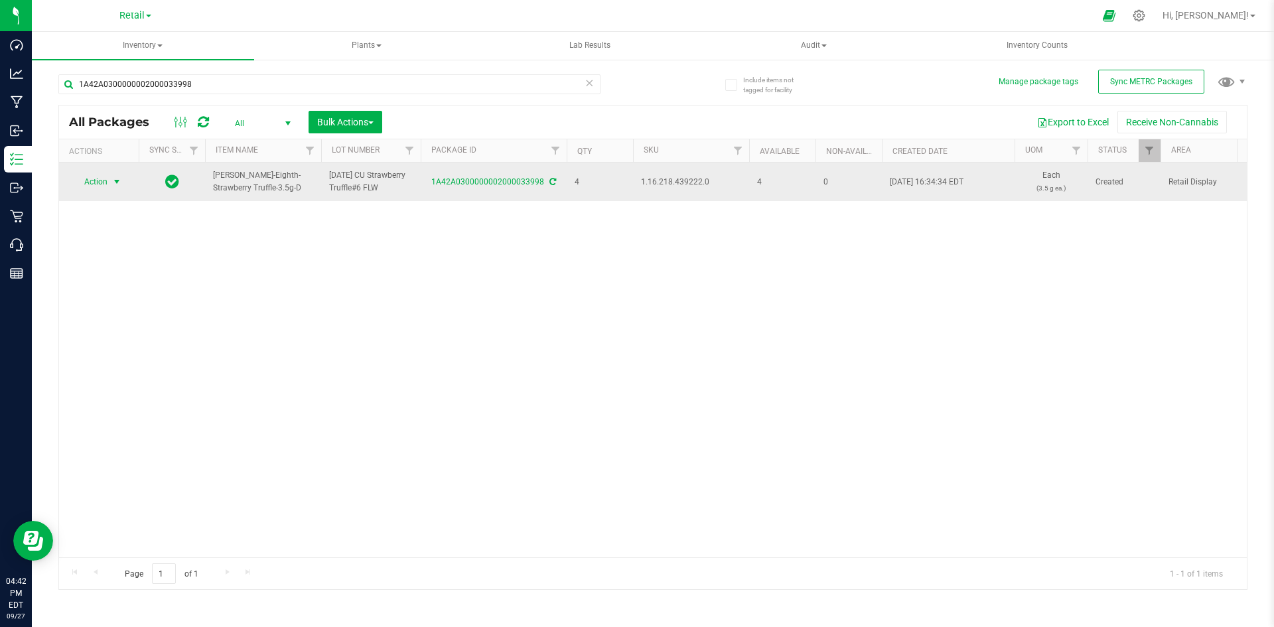
click at [86, 181] on span "Action" at bounding box center [90, 182] width 36 height 19
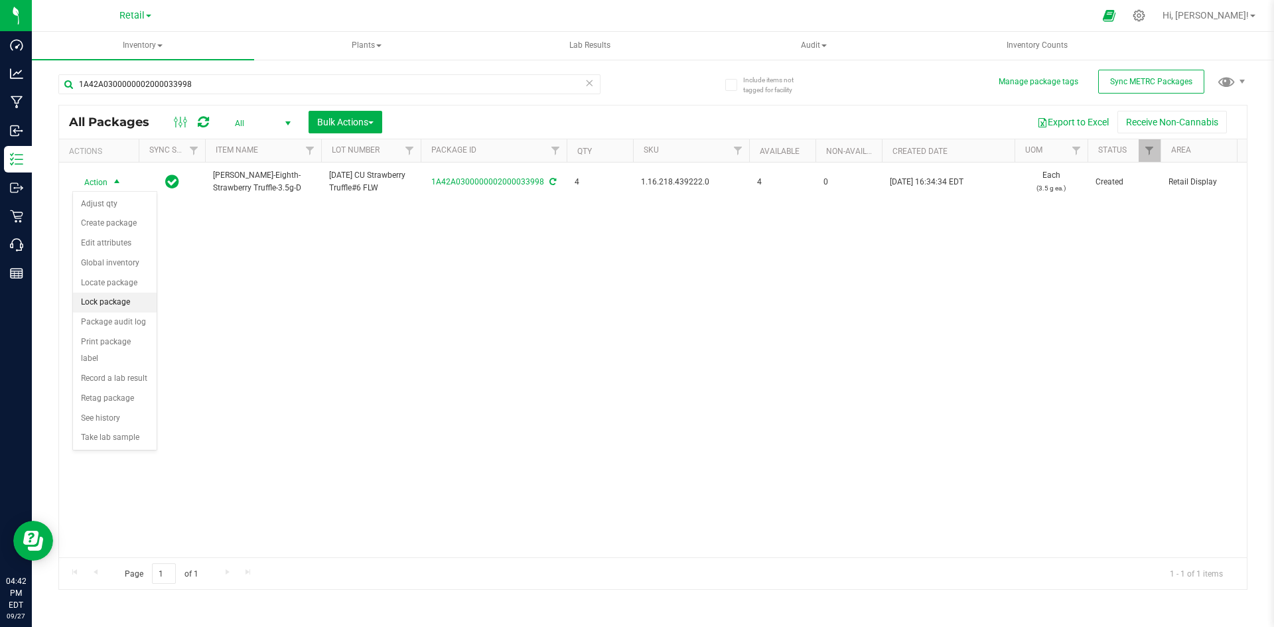
click at [127, 303] on li "Lock package" at bounding box center [115, 303] width 84 height 20
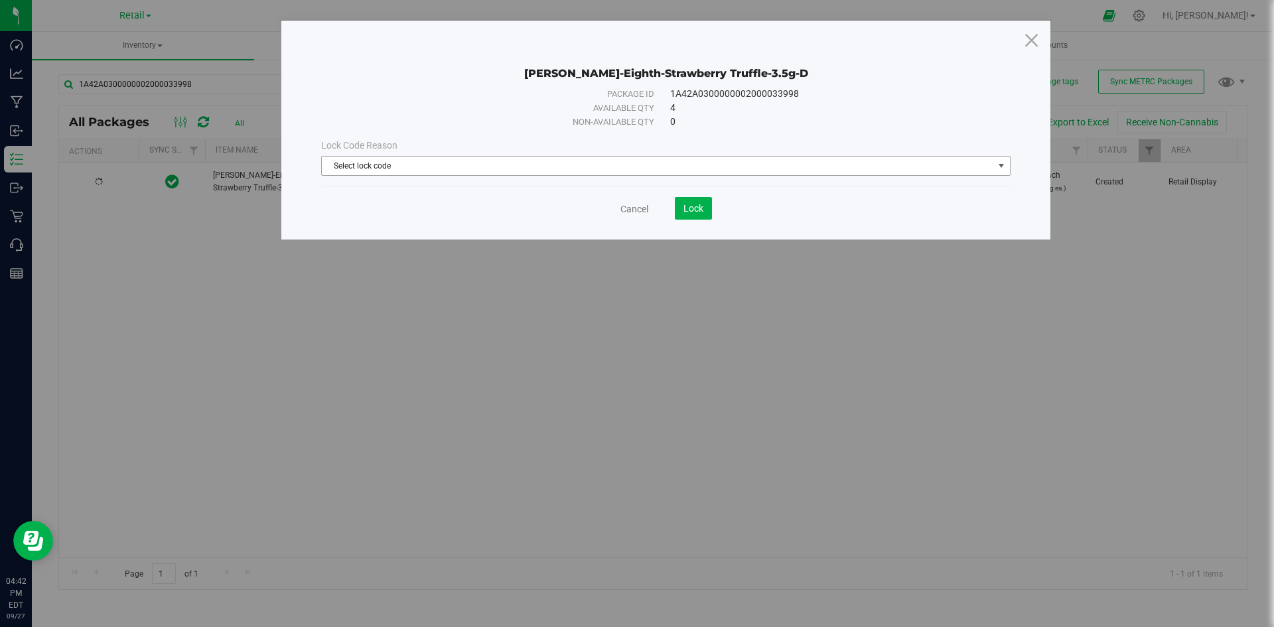
click at [568, 170] on span "Select lock code" at bounding box center [658, 166] width 672 height 19
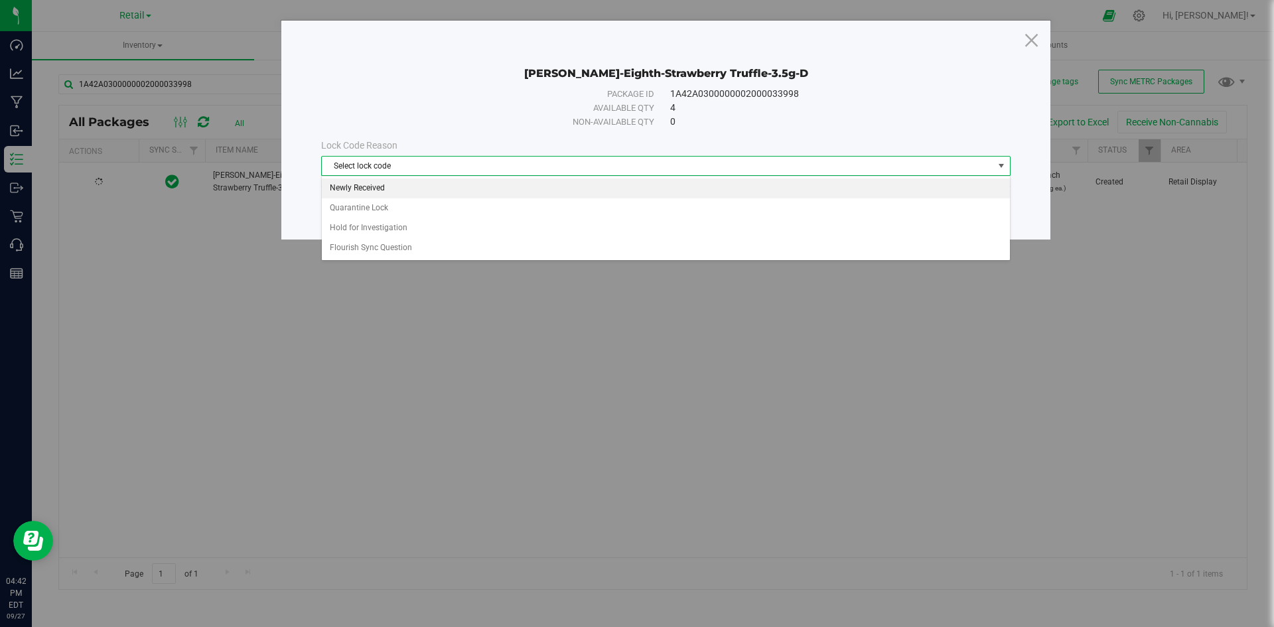
click at [465, 192] on li "Newly Received" at bounding box center [666, 189] width 688 height 20
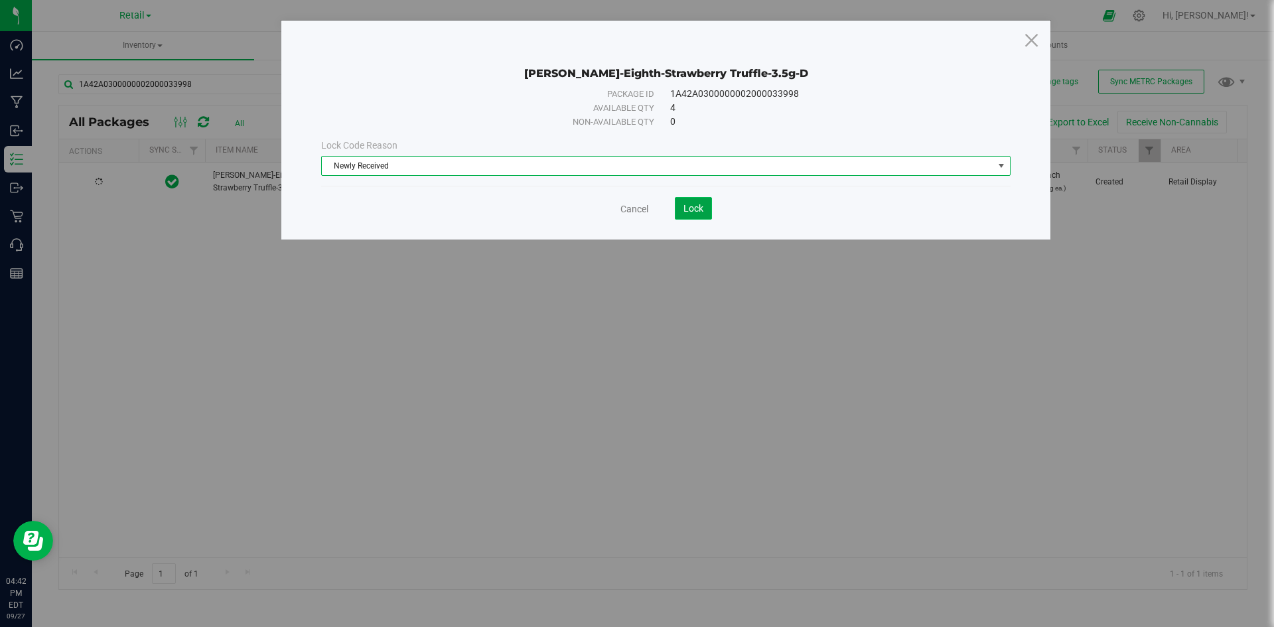
click at [695, 210] on span "Lock" at bounding box center [694, 208] width 20 height 11
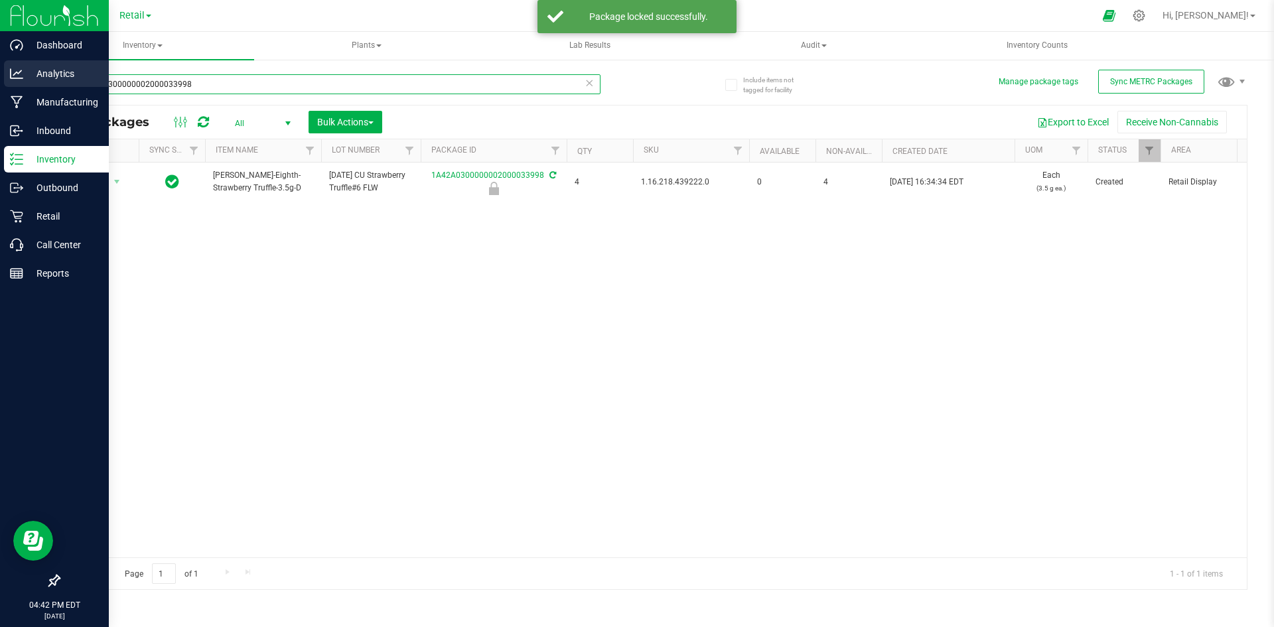
click at [0, 85] on div "Dashboard Analytics Manufacturing Inbound Inventory Outbound Retail Call Center…" at bounding box center [637, 313] width 1274 height 627
type input "1A42A0300000002000033997"
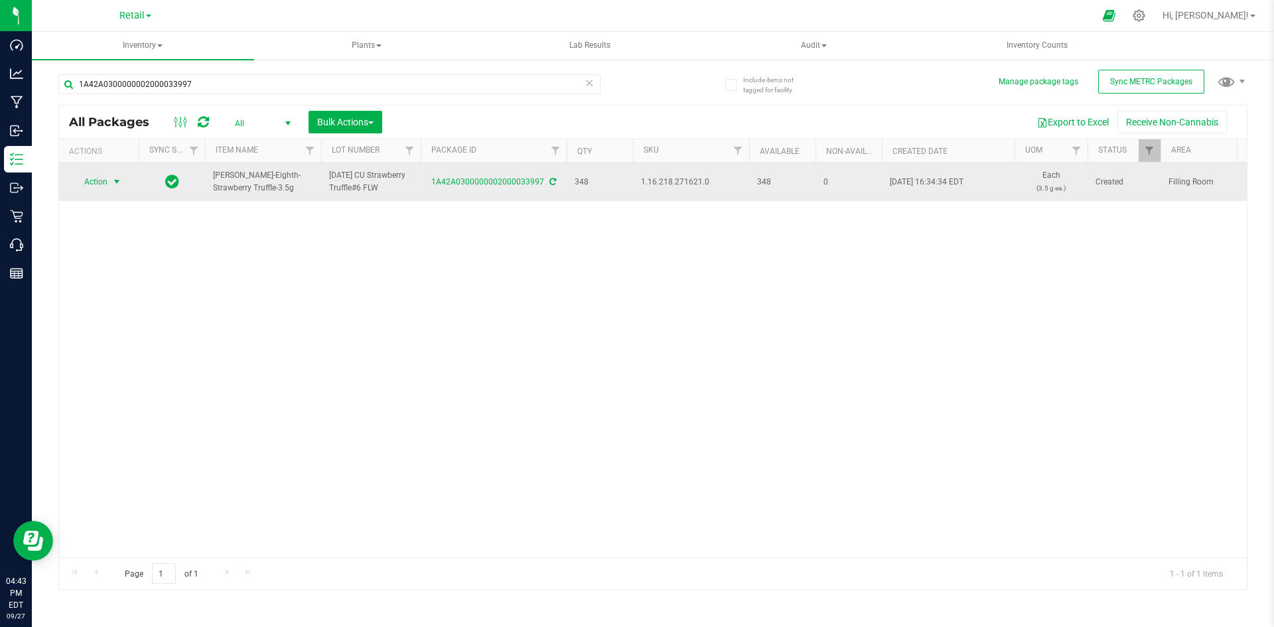
click at [111, 184] on span "select" at bounding box center [117, 182] width 17 height 19
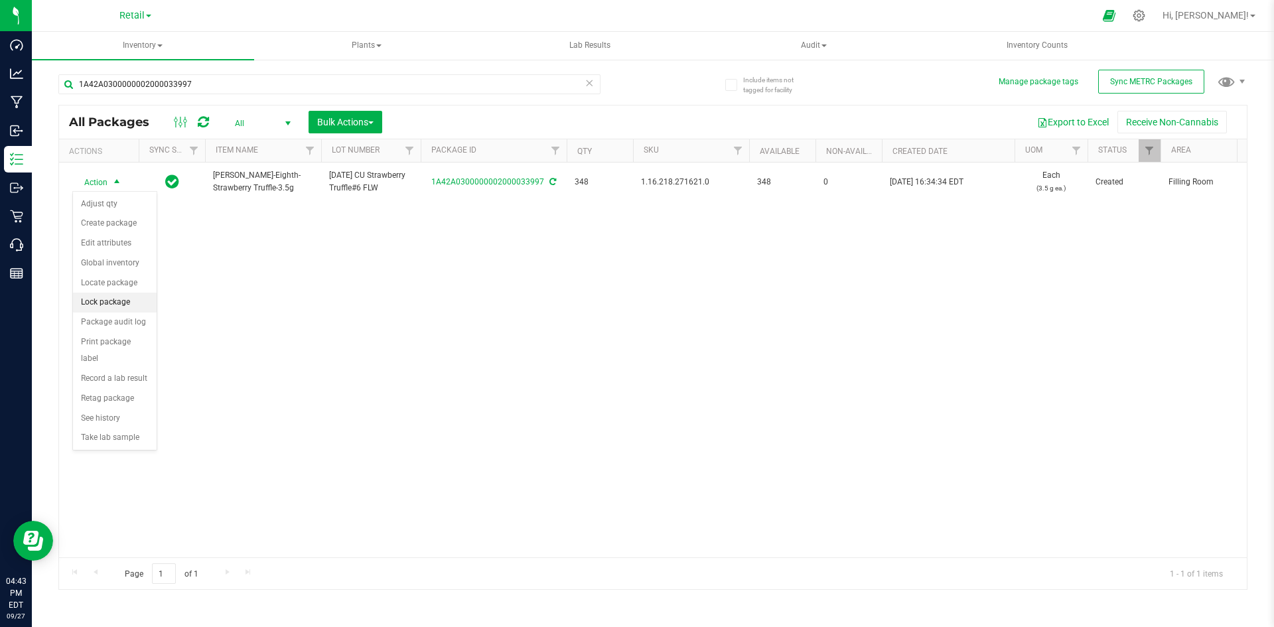
click at [120, 299] on li "Lock package" at bounding box center [115, 303] width 84 height 20
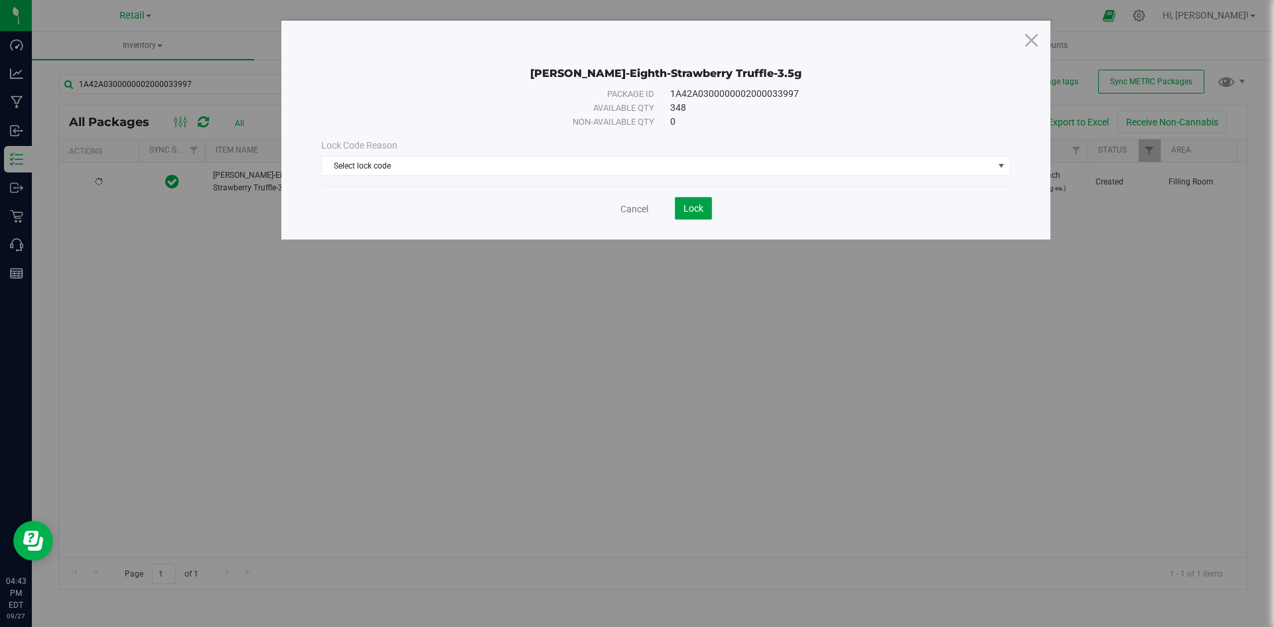
click at [696, 206] on span "Lock" at bounding box center [694, 208] width 20 height 11
click at [560, 163] on span "Select lock code" at bounding box center [658, 166] width 672 height 19
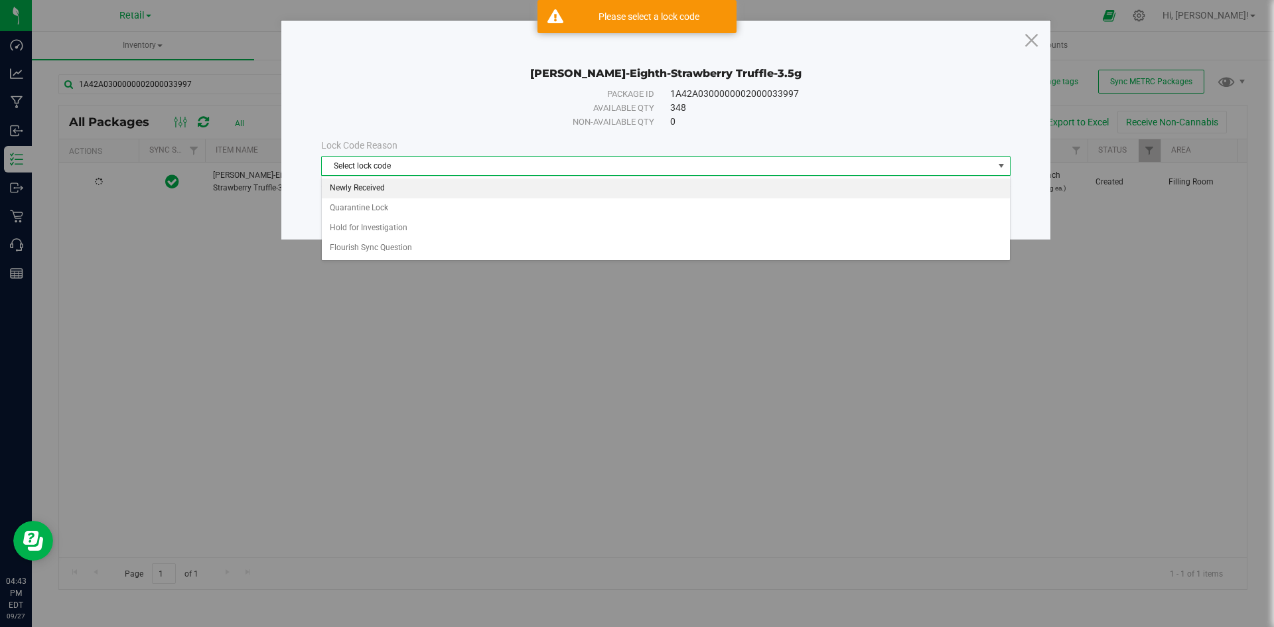
click at [447, 188] on li "Newly Received" at bounding box center [666, 189] width 688 height 20
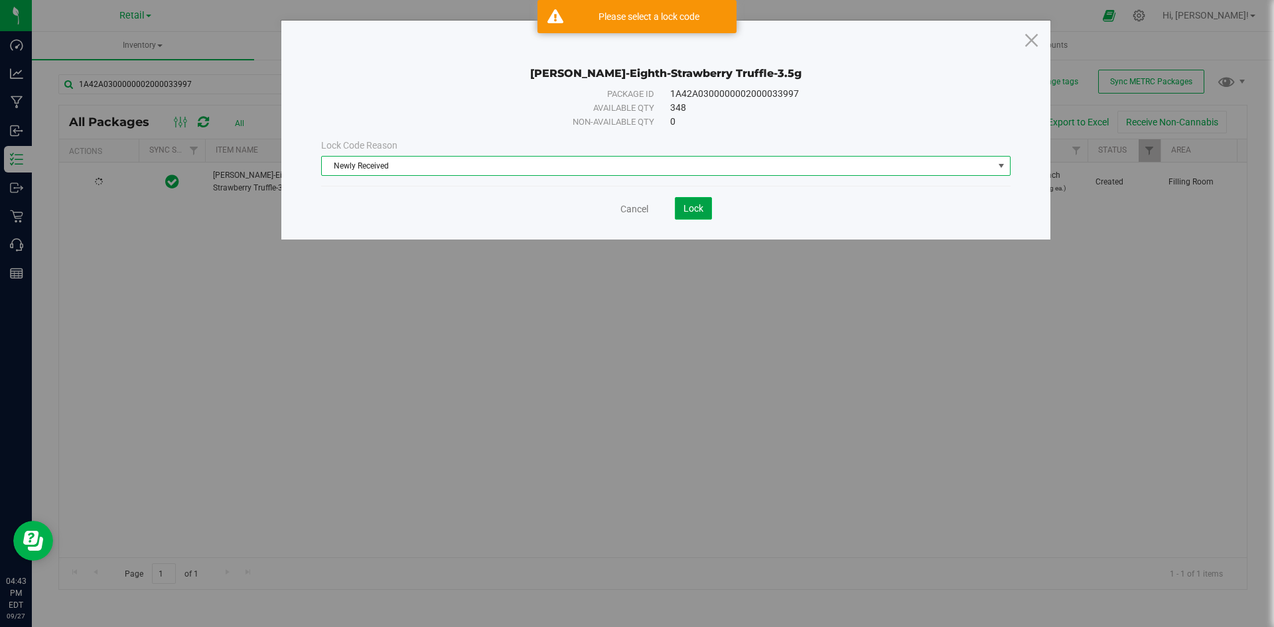
click at [692, 199] on button "Lock" at bounding box center [693, 208] width 37 height 23
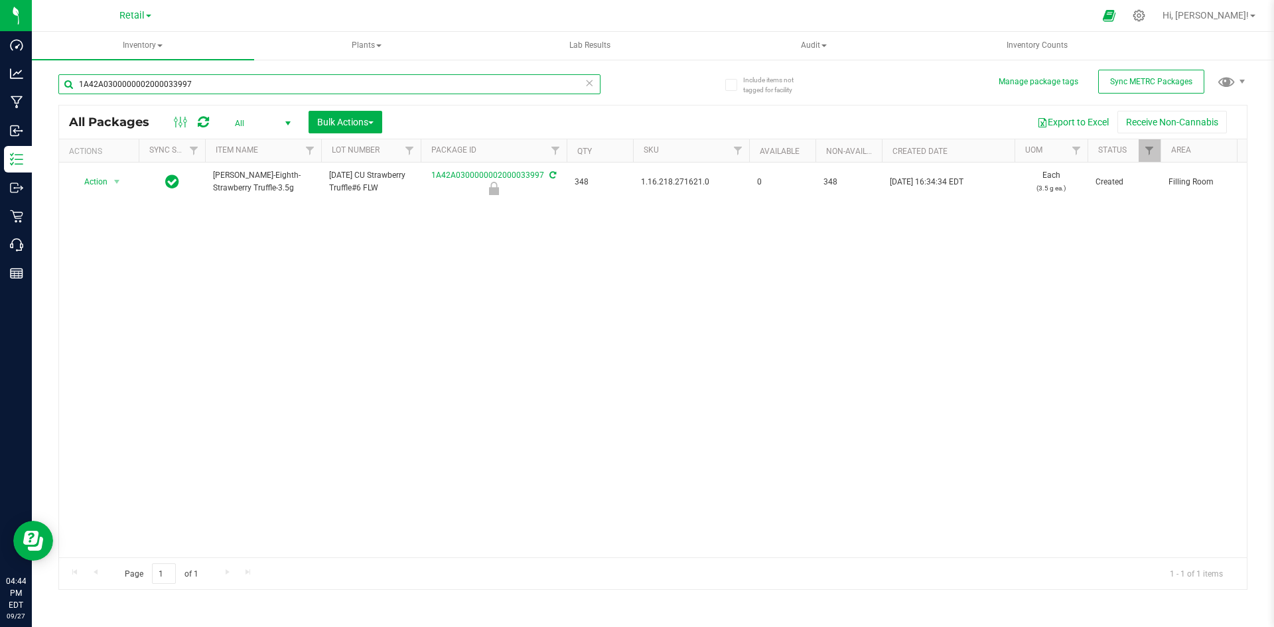
drag, startPoint x: 252, startPoint y: 88, endPoint x: 629, endPoint y: 109, distance: 377.6
click at [0, 73] on div "Dashboard Analytics Manufacturing Inbound Inventory Outbound Retail Call Center…" at bounding box center [637, 313] width 1274 height 627
type input "1A42A0300000002000033999"
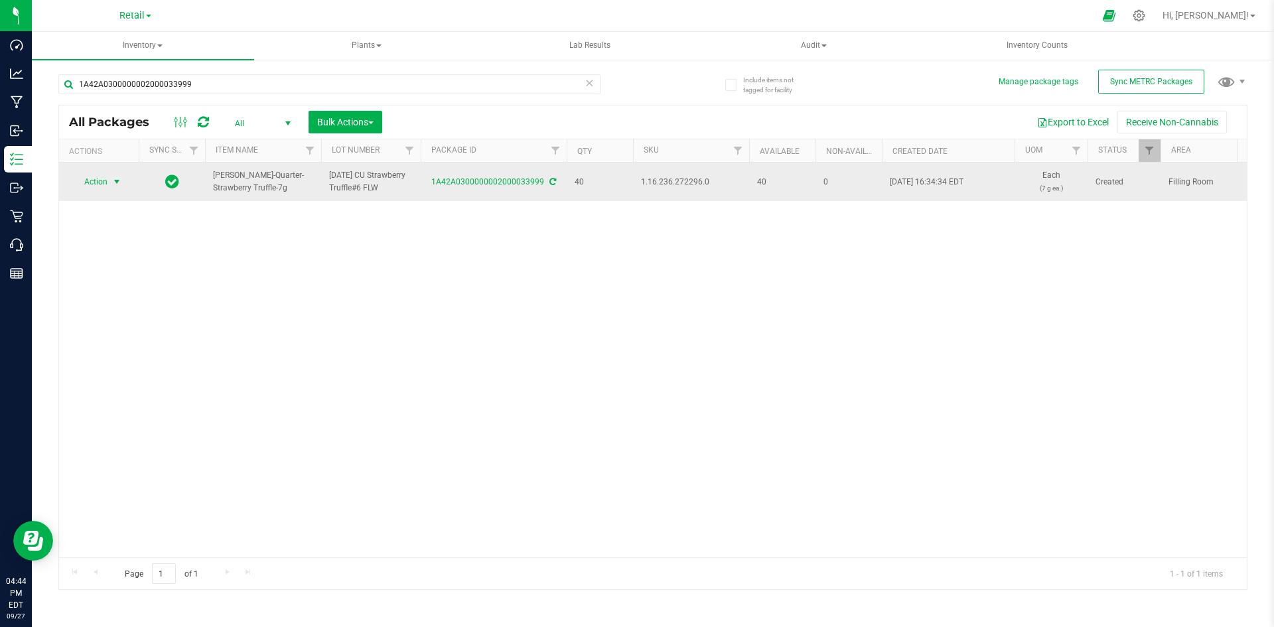
click at [114, 177] on span "select" at bounding box center [117, 182] width 11 height 11
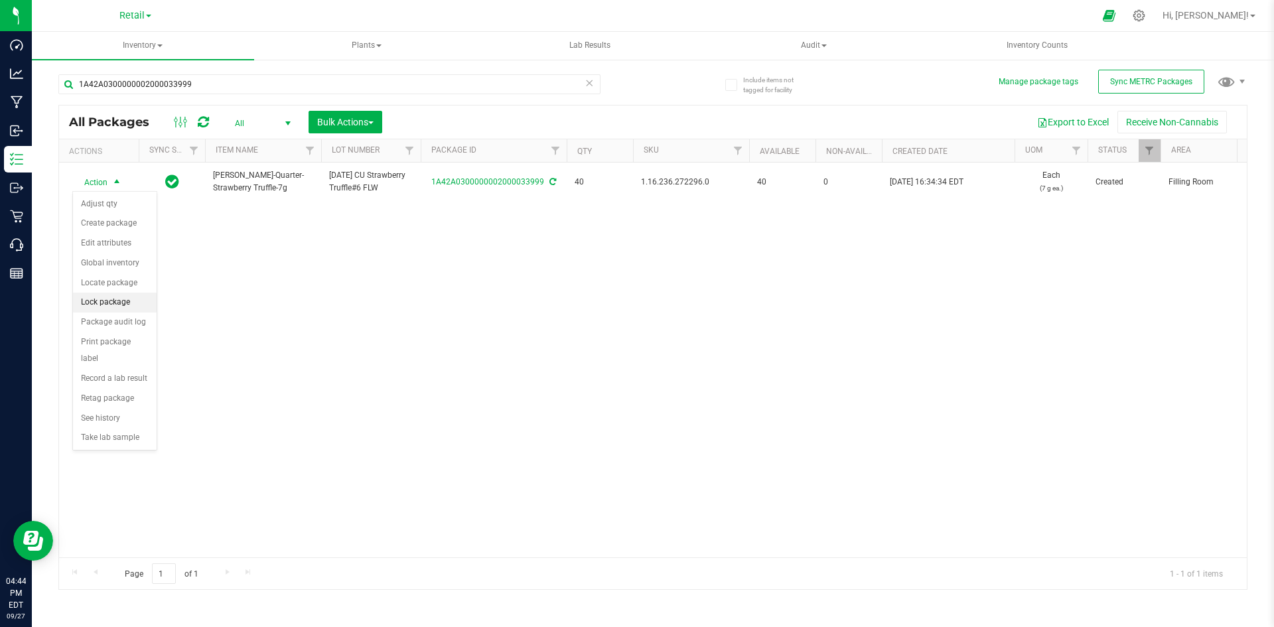
click at [131, 298] on li "Lock package" at bounding box center [115, 303] width 84 height 20
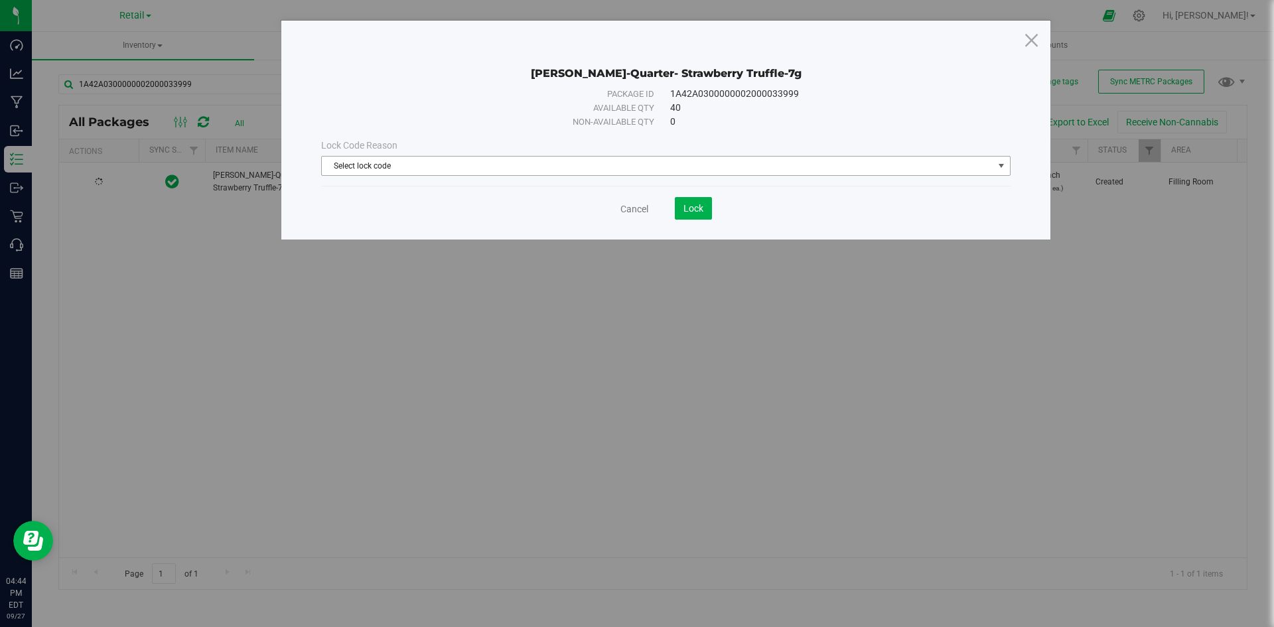
click at [533, 171] on span "Select lock code" at bounding box center [658, 166] width 672 height 19
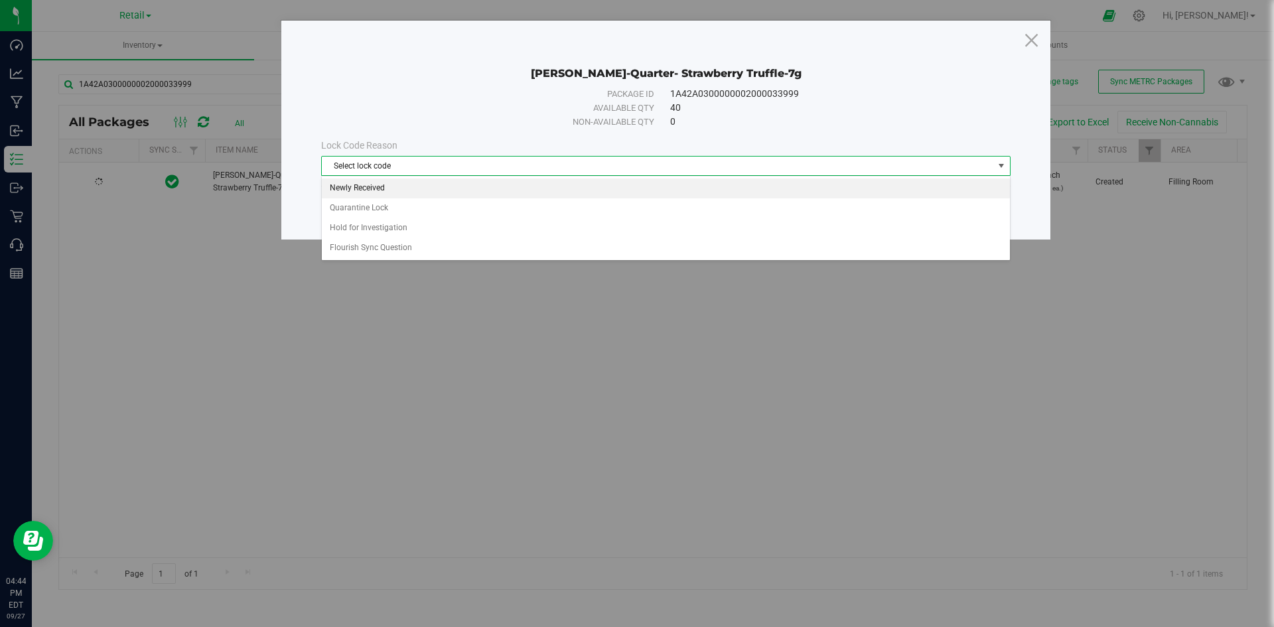
click at [435, 191] on li "Newly Received" at bounding box center [666, 189] width 688 height 20
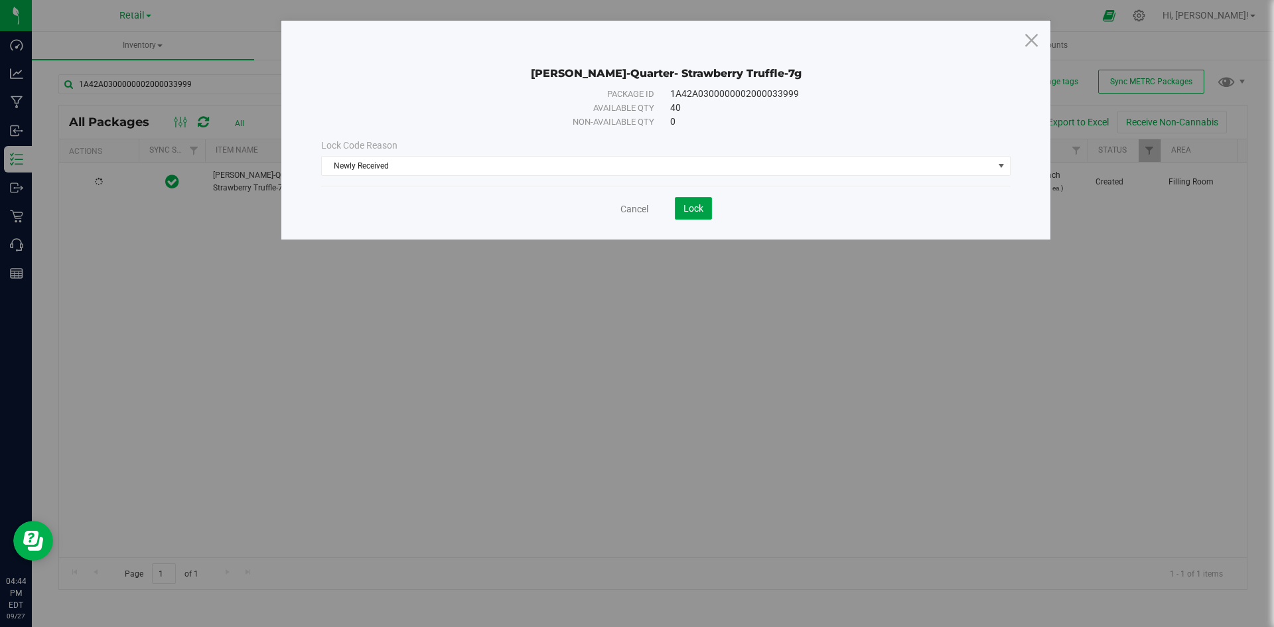
click at [688, 209] on span "Lock" at bounding box center [694, 208] width 20 height 11
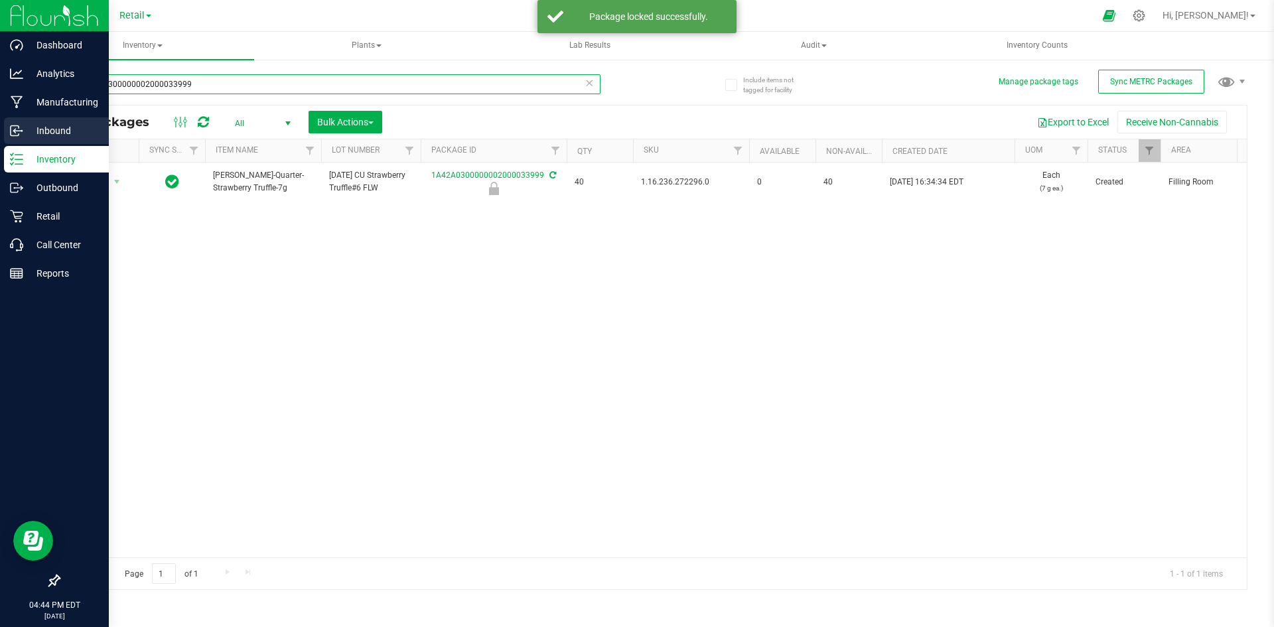
drag, startPoint x: 215, startPoint y: 87, endPoint x: 0, endPoint y: 121, distance: 217.7
click at [0, 121] on div "Dashboard Analytics Manufacturing Inbound Inventory Outbound Retail Call Center…" at bounding box center [637, 313] width 1274 height 627
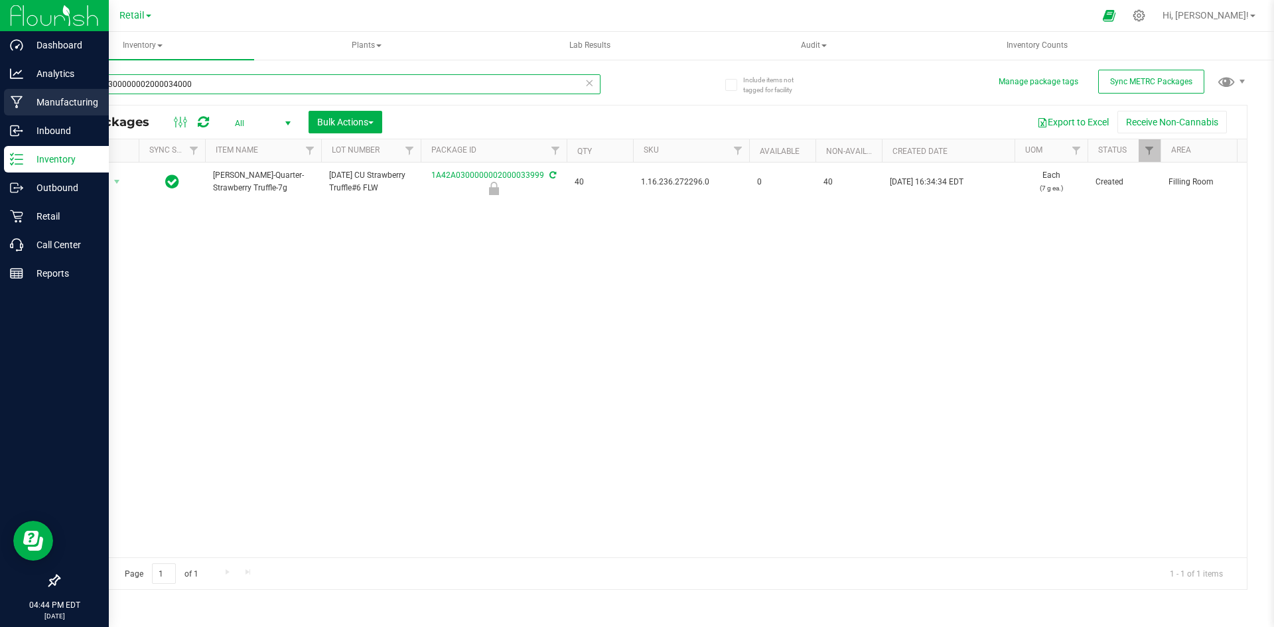
type input "1A42A0300000002000034000"
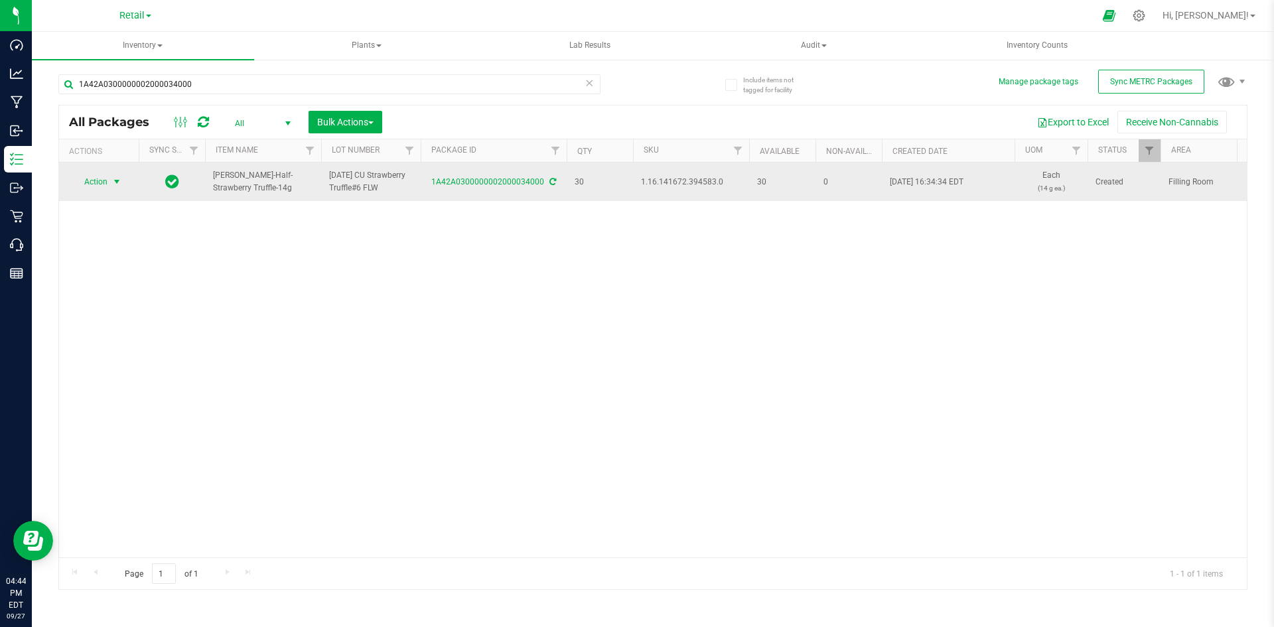
click at [83, 181] on span "Action" at bounding box center [90, 182] width 36 height 19
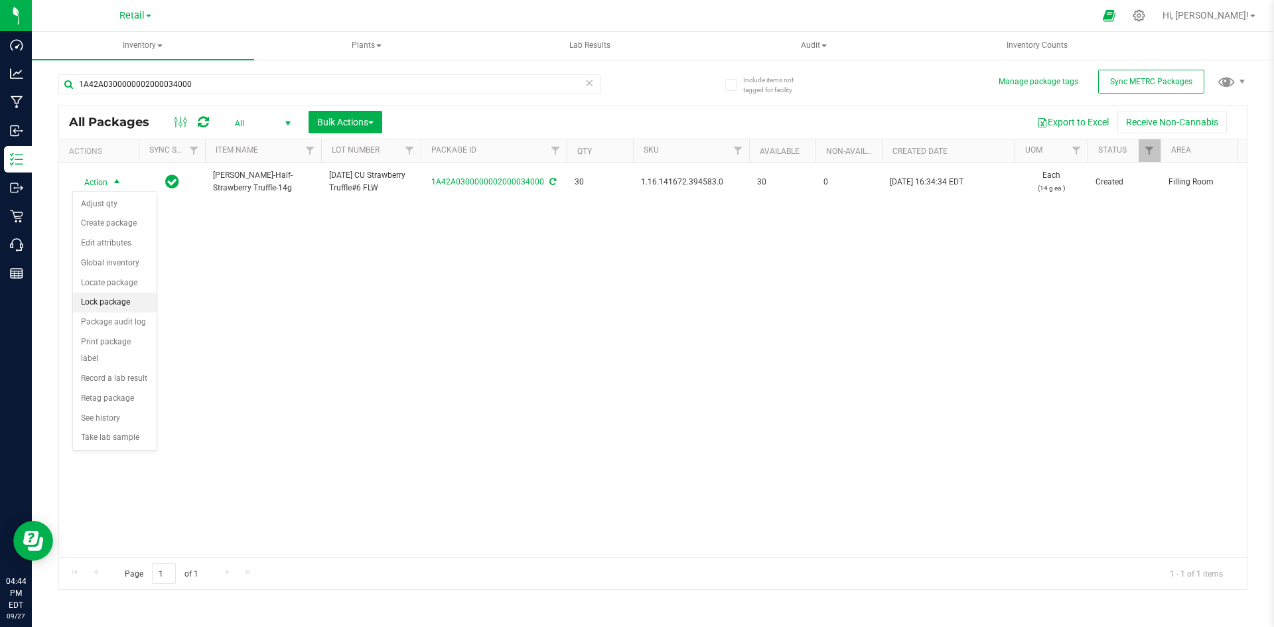
click at [109, 306] on li "Lock package" at bounding box center [115, 303] width 84 height 20
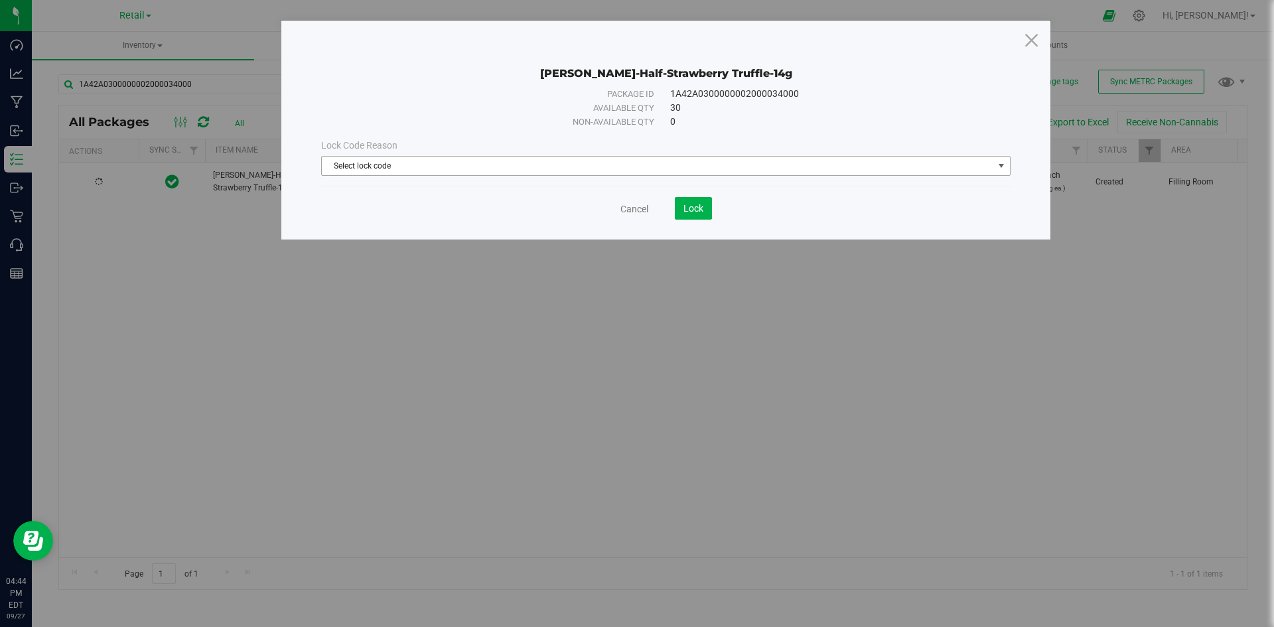
click at [593, 168] on span "Select lock code" at bounding box center [658, 166] width 672 height 19
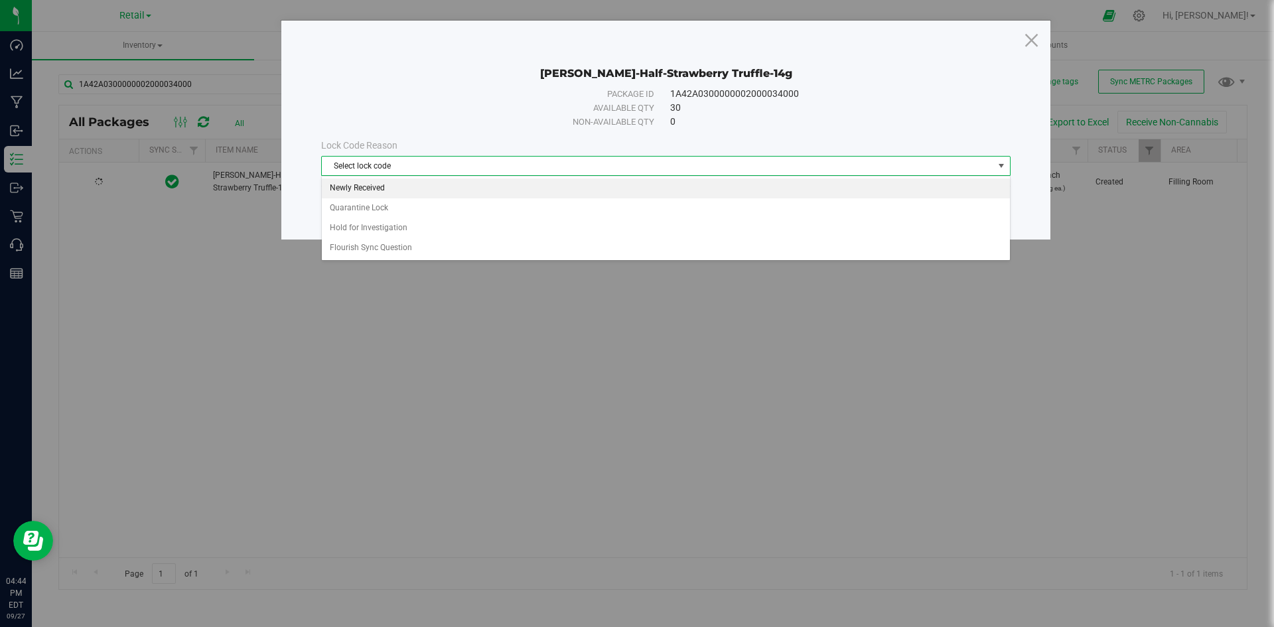
click at [524, 194] on li "Newly Received" at bounding box center [666, 189] width 688 height 20
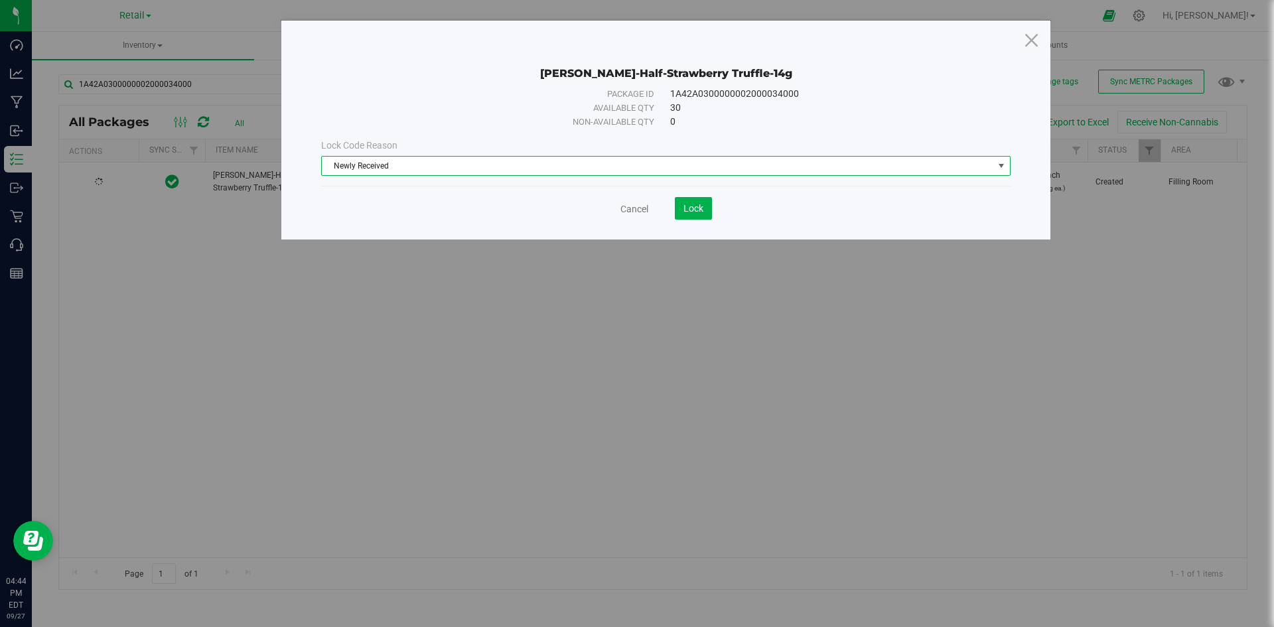
click at [713, 214] on div "Cancel Lock" at bounding box center [666, 208] width 690 height 23
click at [701, 214] on button "Lock" at bounding box center [693, 208] width 37 height 23
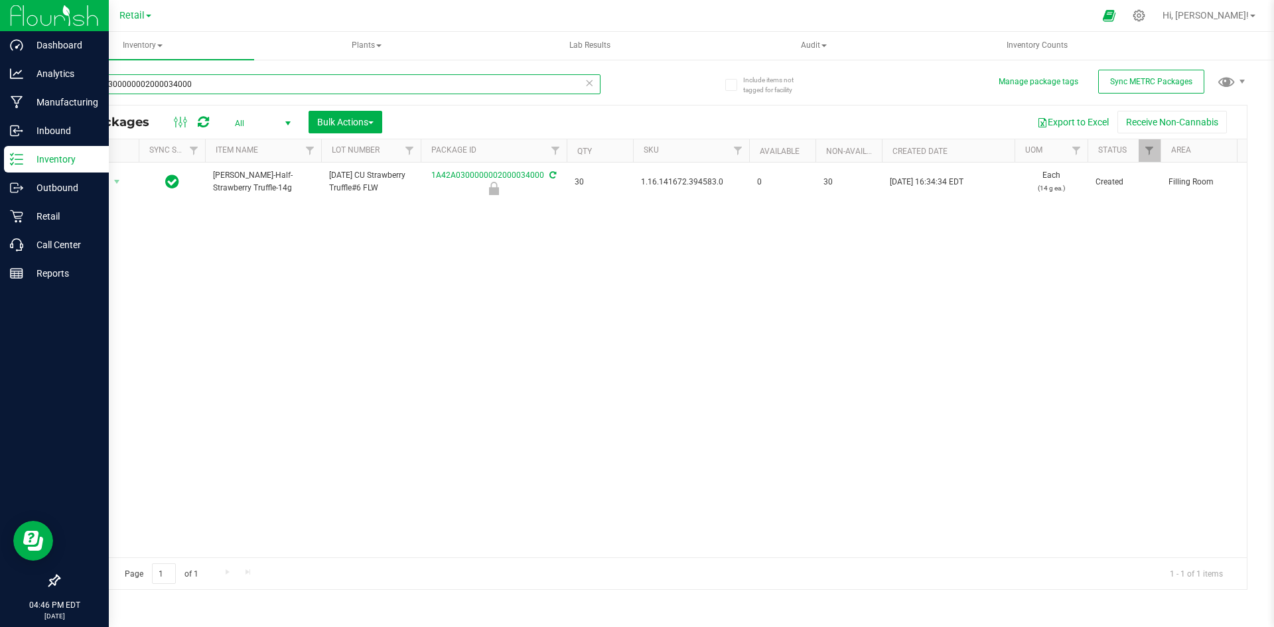
drag, startPoint x: 218, startPoint y: 85, endPoint x: 82, endPoint y: 24, distance: 149.1
click at [12, 60] on div "Dashboard Analytics Manufacturing Inbound Inventory Outbound Retail Call Center…" at bounding box center [637, 313] width 1274 height 627
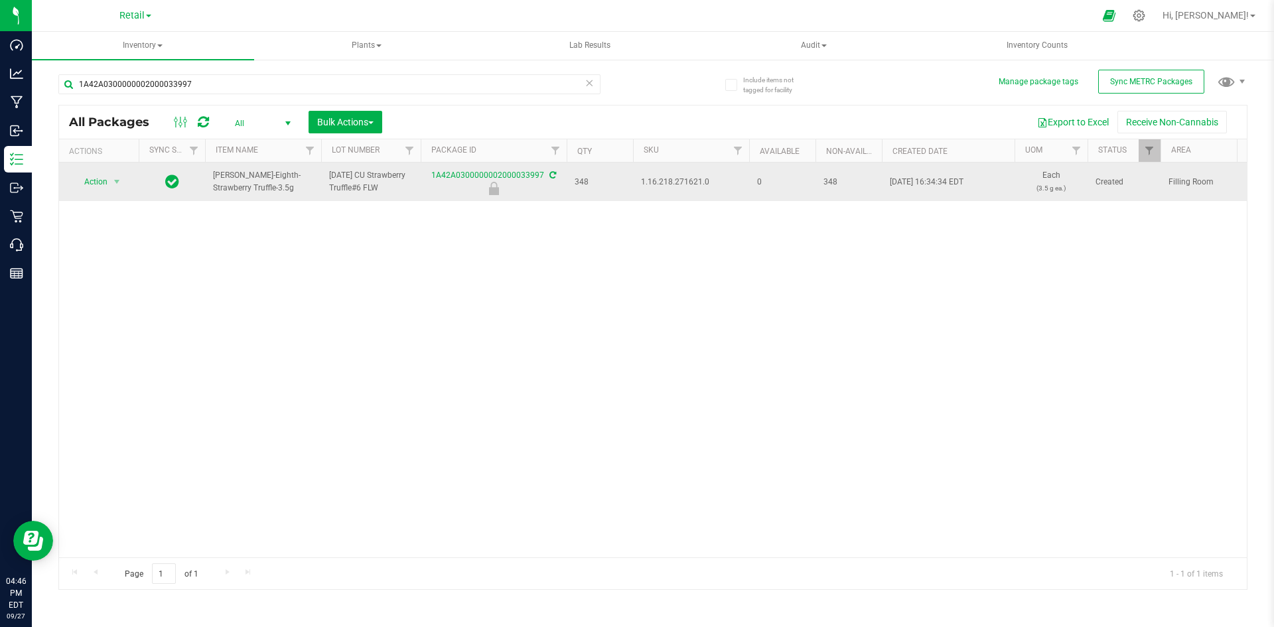
click at [688, 181] on span "1.16.218.271621.0" at bounding box center [691, 182] width 100 height 13
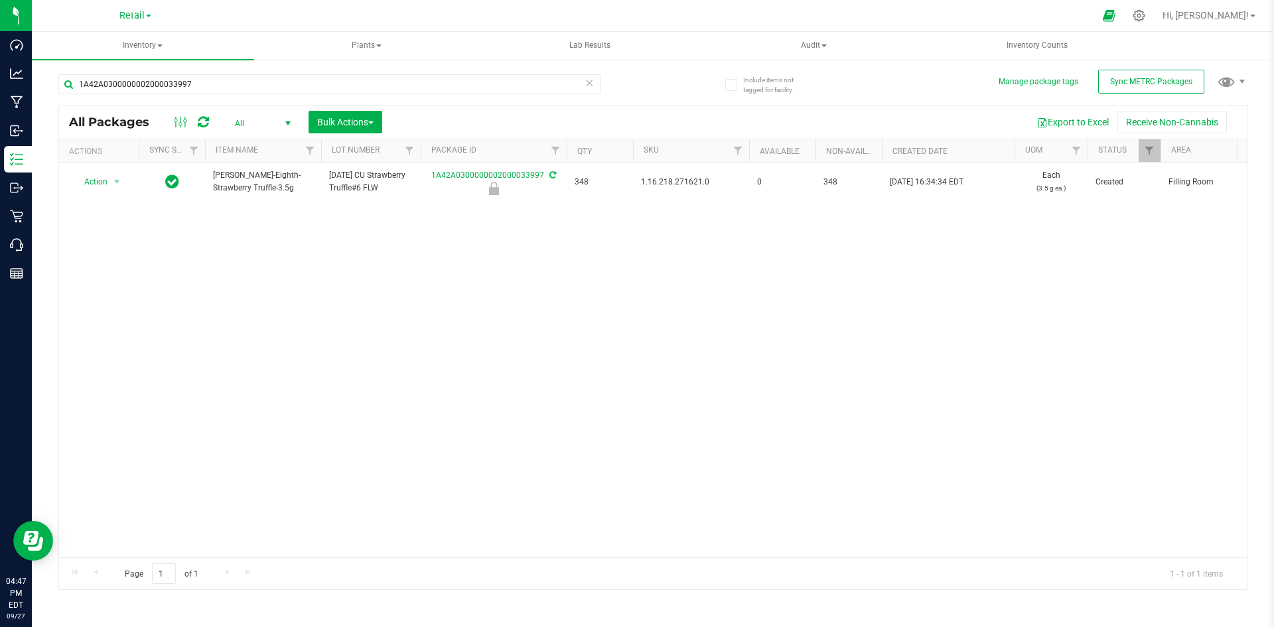
click at [568, 330] on div "Action Action Edit attributes Global inventory Locate package Package audit log…" at bounding box center [653, 360] width 1188 height 395
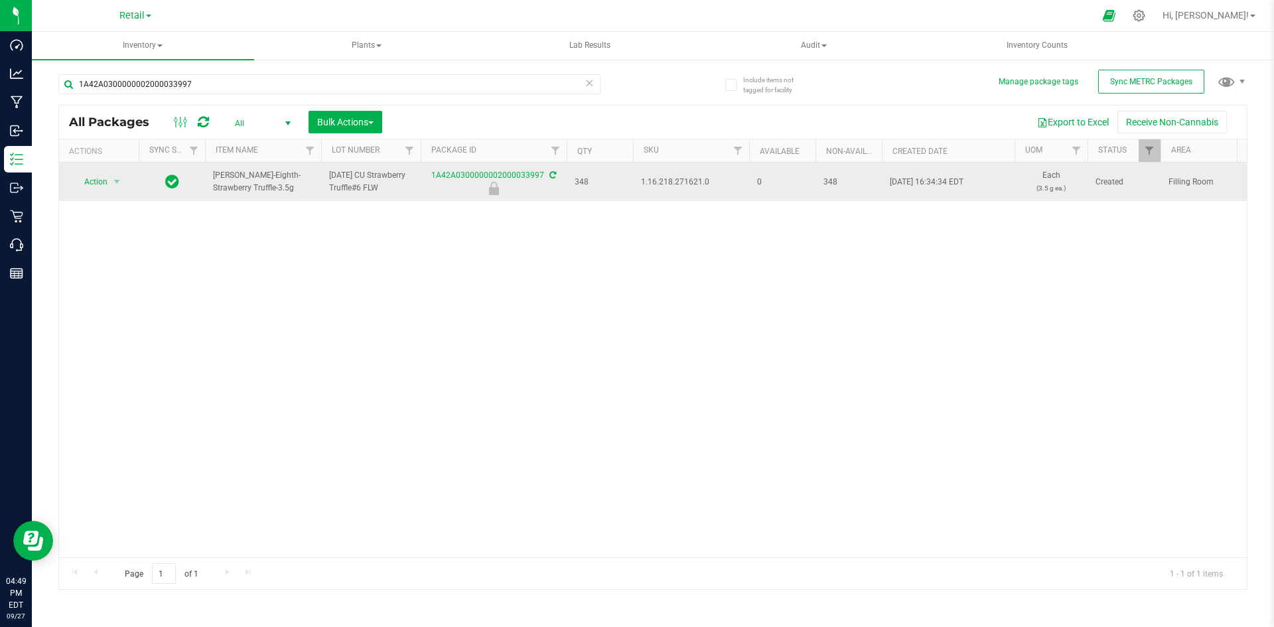
drag, startPoint x: 1251, startPoint y: 8, endPoint x: 673, endPoint y: 182, distance: 603.7
click at [683, 178] on span "1.16.218.271621.0" at bounding box center [691, 182] width 100 height 13
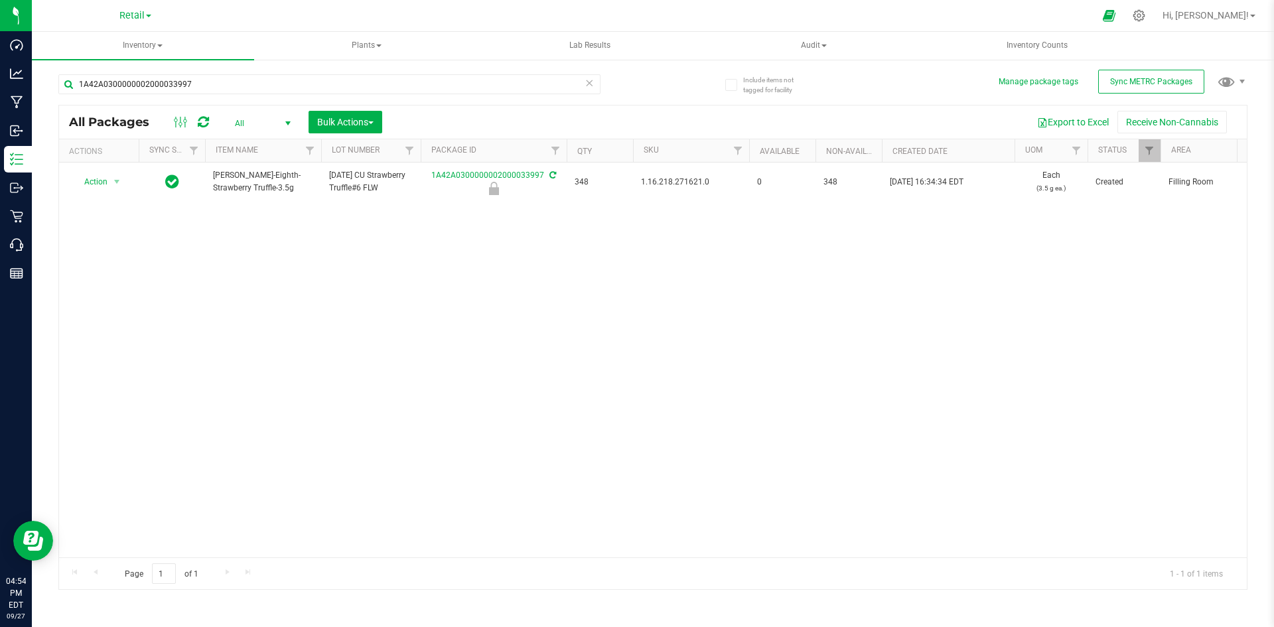
click at [396, 306] on div "Action Action Edit attributes Global inventory Locate package Package audit log…" at bounding box center [653, 360] width 1188 height 395
click at [558, 220] on div "Action Action Edit attributes Global inventory Locate package Package audit log…" at bounding box center [653, 360] width 1188 height 395
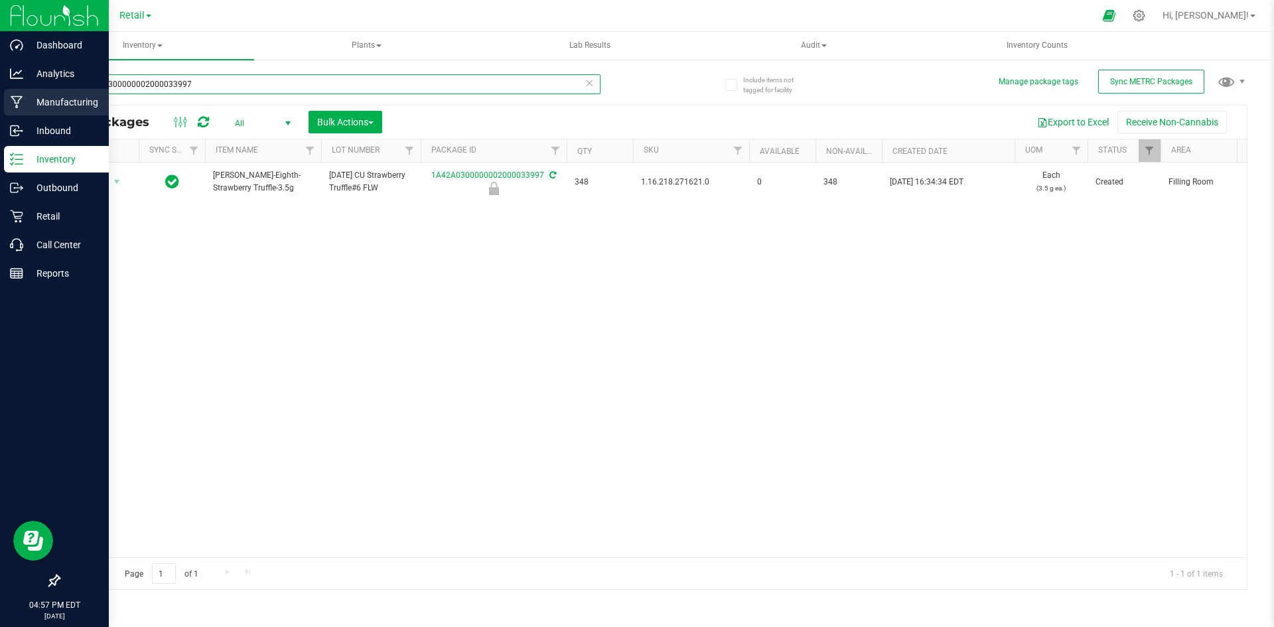
drag, startPoint x: 255, startPoint y: 80, endPoint x: 0, endPoint y: 113, distance: 256.9
click at [0, 113] on div "Dashboard Analytics Manufacturing Inbound Inventory Outbound Retail Call Center…" at bounding box center [637, 313] width 1274 height 627
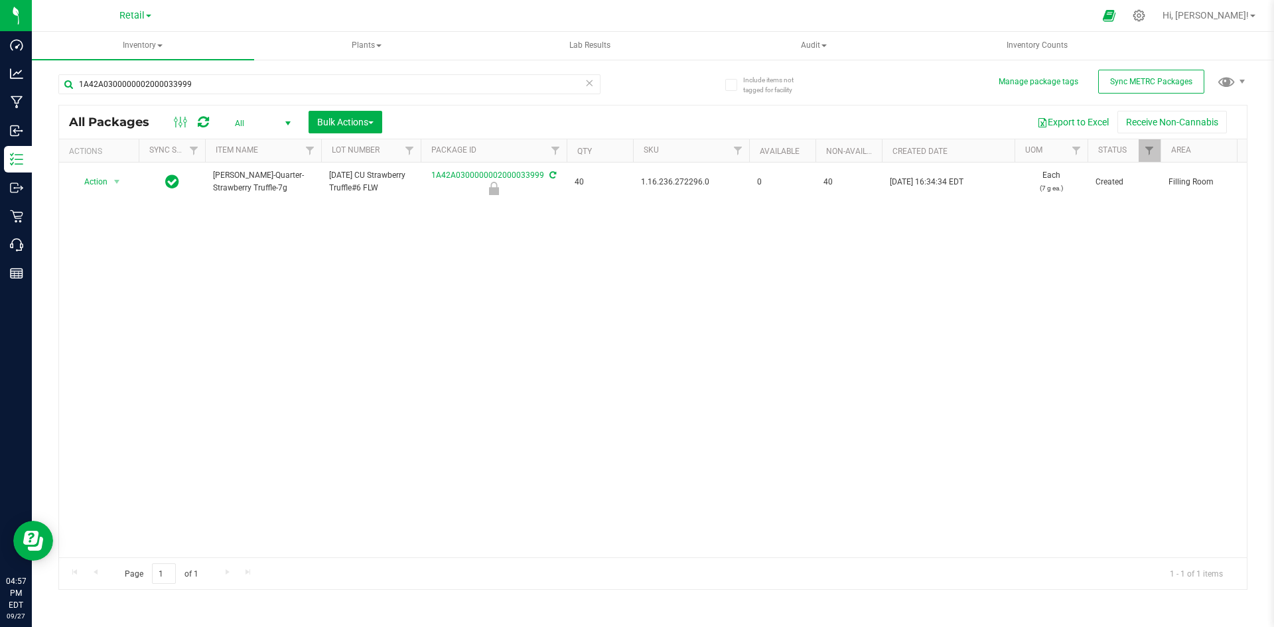
click at [682, 180] on span "1.16.236.272296.0" at bounding box center [691, 182] width 100 height 13
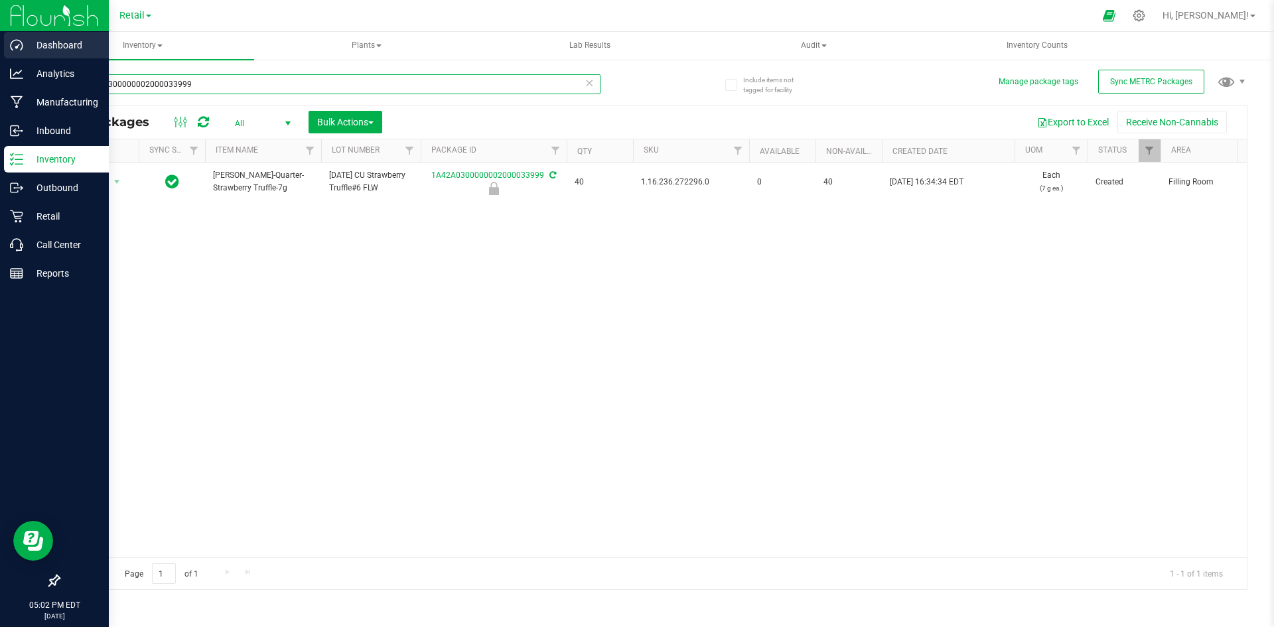
drag, startPoint x: 256, startPoint y: 87, endPoint x: 49, endPoint y: 50, distance: 210.3
click at [1, 89] on div "Dashboard Analytics Manufacturing Inbound Inventory Outbound Retail Call Center…" at bounding box center [637, 313] width 1274 height 627
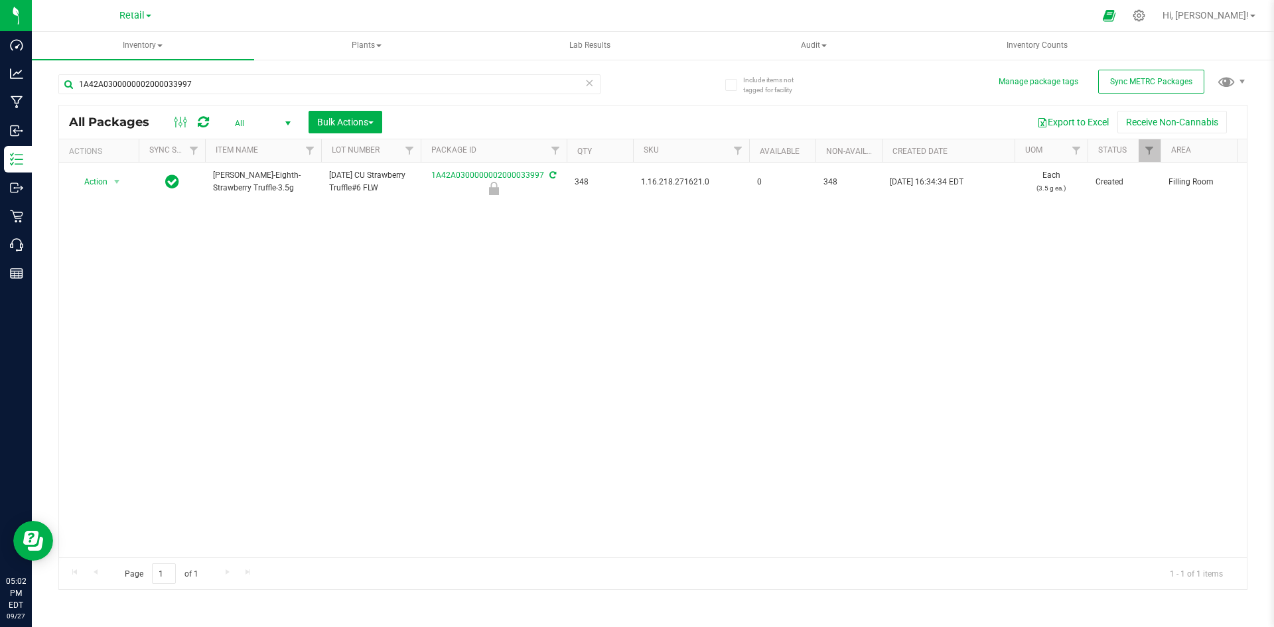
click at [683, 181] on span "1.16.218.271621.0" at bounding box center [691, 182] width 100 height 13
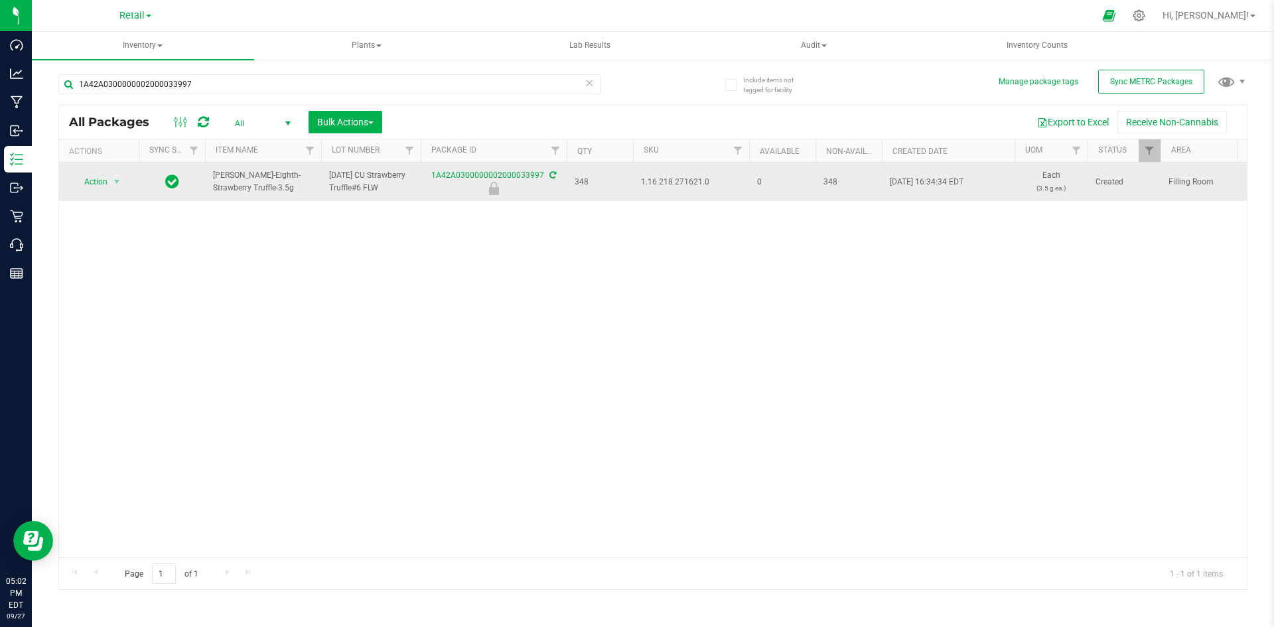
click at [684, 181] on span "1.16.218.271621.0" at bounding box center [691, 182] width 100 height 13
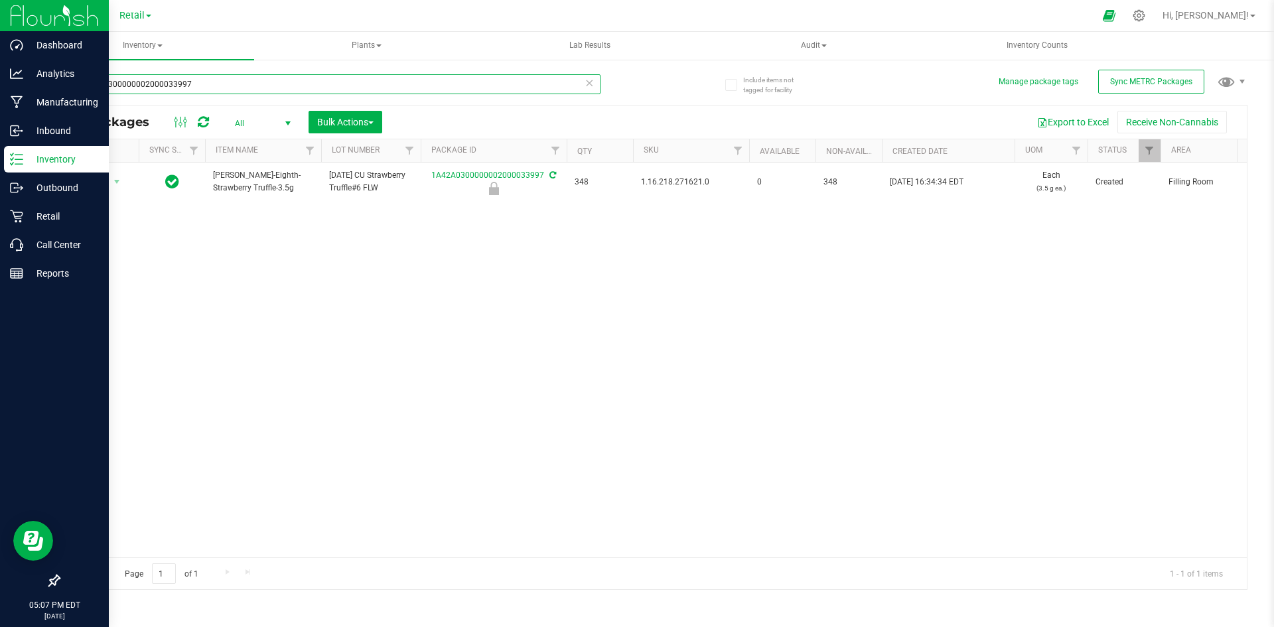
drag, startPoint x: 223, startPoint y: 88, endPoint x: 1, endPoint y: 1, distance: 238.7
click at [0, 7] on div "Dashboard Analytics Manufacturing Inbound Inventory Outbound Retail Call Center…" at bounding box center [637, 313] width 1274 height 627
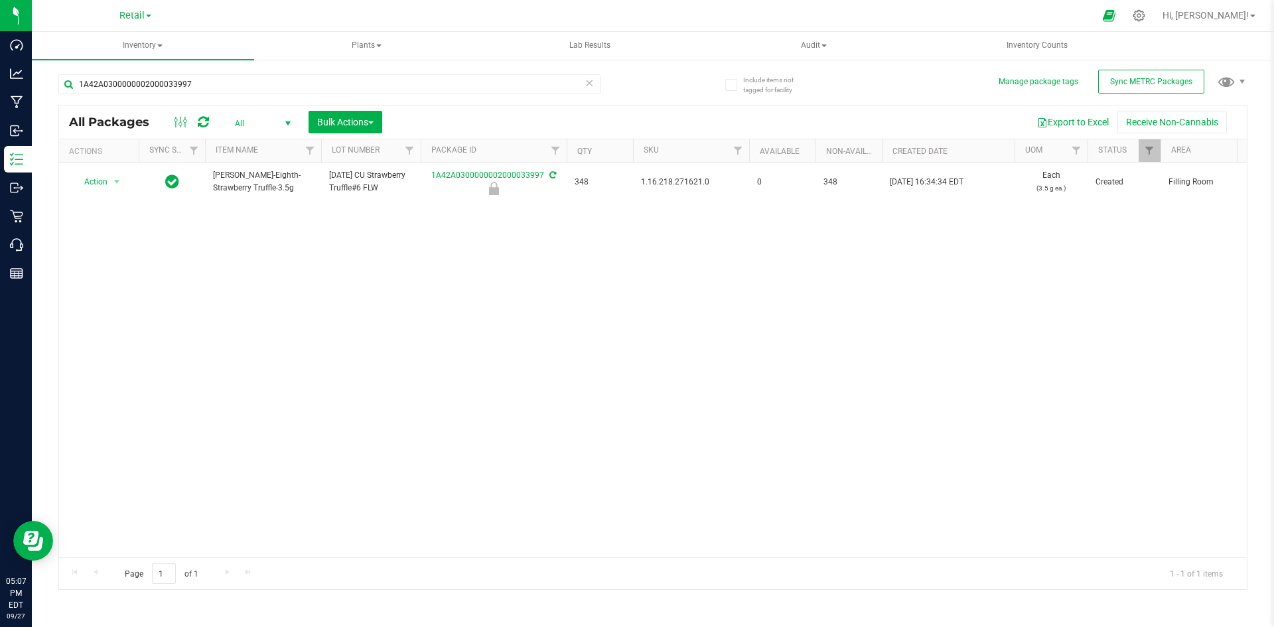
drag, startPoint x: 253, startPoint y: 290, endPoint x: 163, endPoint y: 5, distance: 298.5
click at [253, 277] on div "Action Action Edit attributes Global inventory Locate package Package audit log…" at bounding box center [653, 360] width 1188 height 395
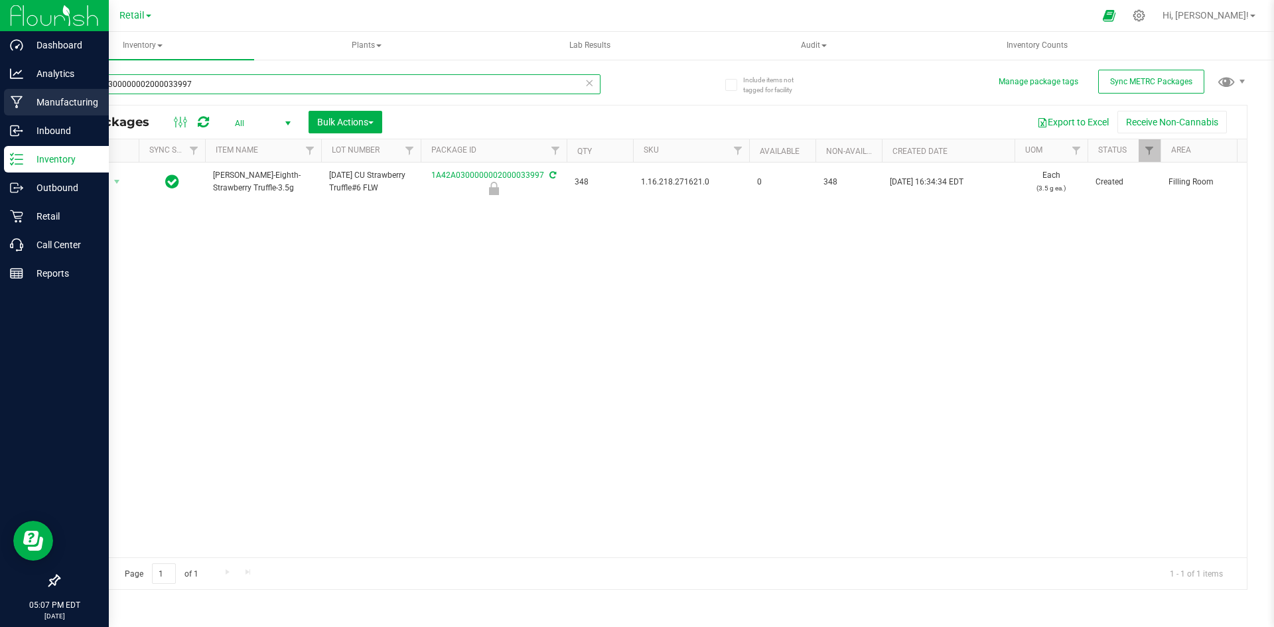
drag, startPoint x: 240, startPoint y: 84, endPoint x: 0, endPoint y: 100, distance: 240.1
click at [0, 100] on div "Dashboard Analytics Manufacturing Inbound Inventory Outbound Retail Call Center…" at bounding box center [637, 313] width 1274 height 627
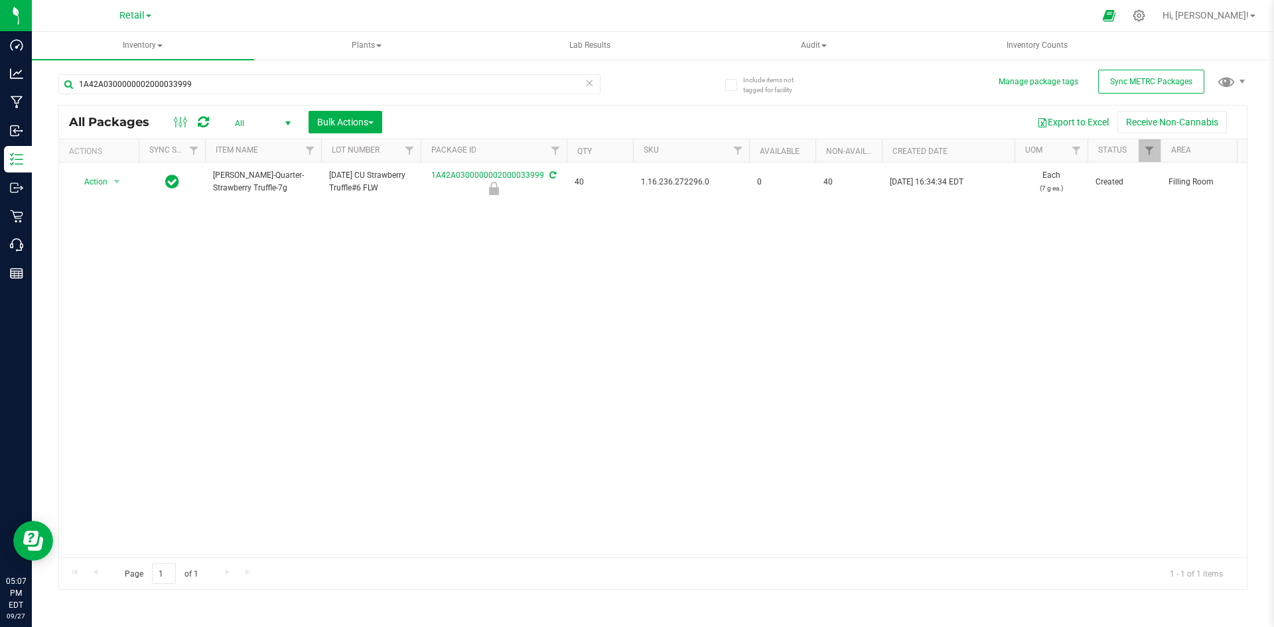
click at [674, 180] on span "1.16.236.272296.0" at bounding box center [691, 182] width 100 height 13
drag, startPoint x: 320, startPoint y: 332, endPoint x: 315, endPoint y: 302, distance: 30.2
click at [315, 302] on div "Action Action Edit attributes Global inventory Locate package Package audit log…" at bounding box center [653, 360] width 1188 height 395
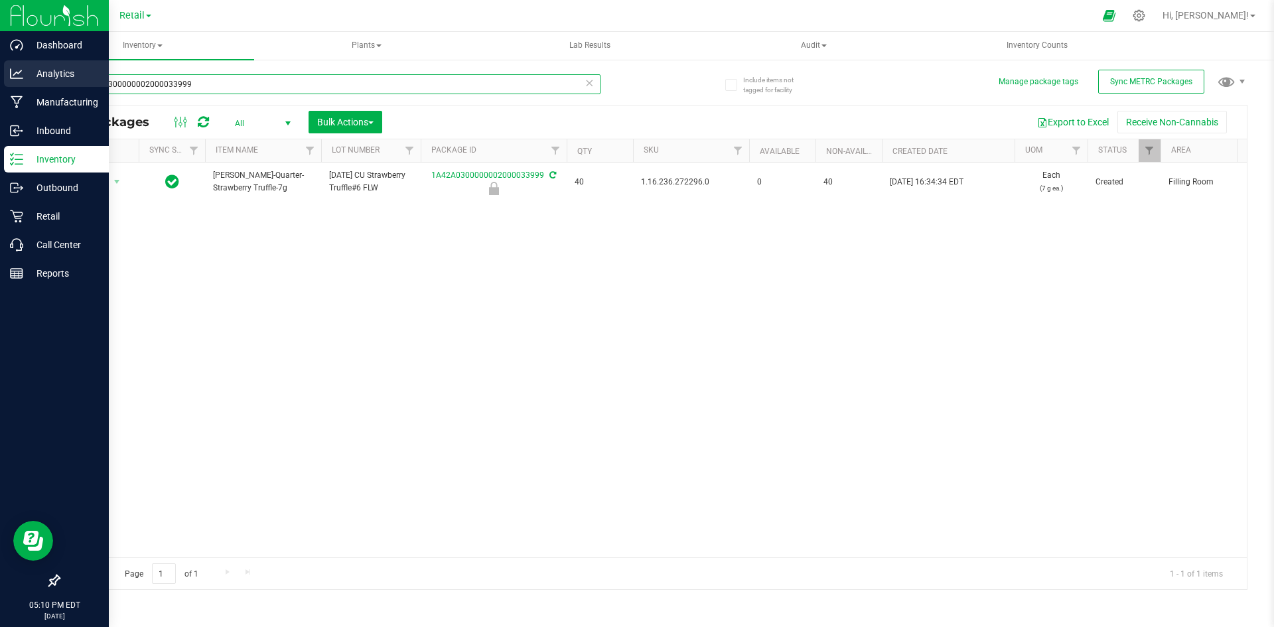
drag, startPoint x: 218, startPoint y: 87, endPoint x: 2, endPoint y: 79, distance: 215.9
click at [0, 79] on div "Dashboard Analytics Manufacturing Inbound Inventory Outbound Retail Call Center…" at bounding box center [637, 313] width 1274 height 627
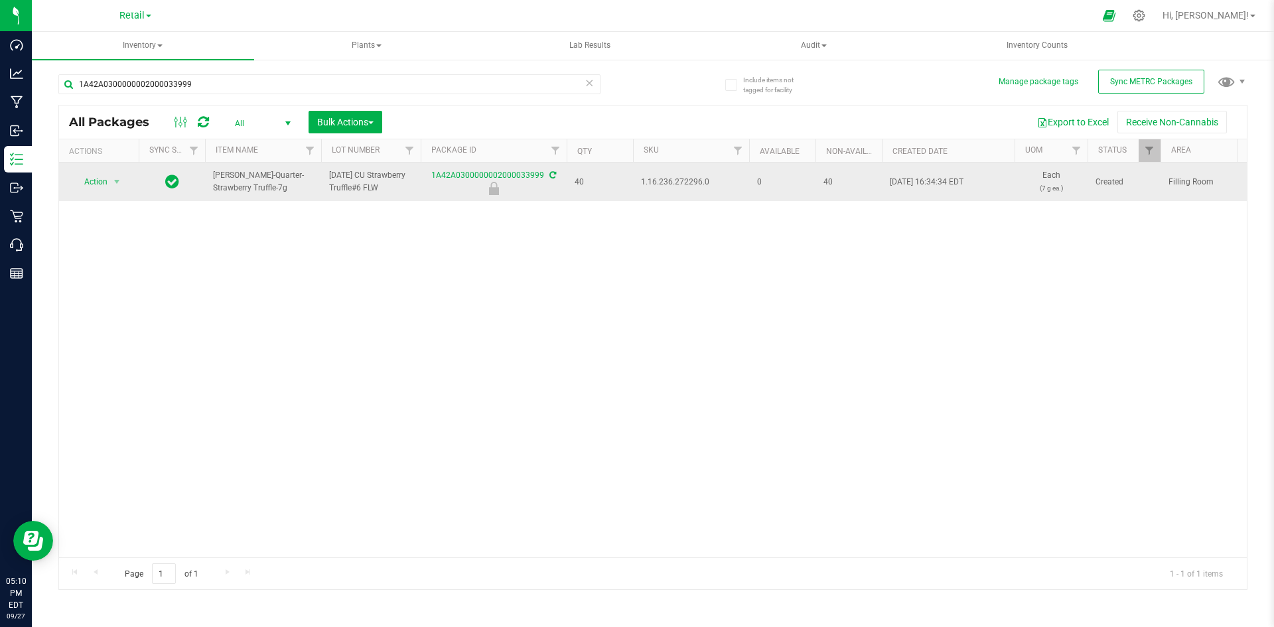
click at [546, 173] on div "1A42A0300000002000033999" at bounding box center [494, 182] width 150 height 26
click at [550, 174] on icon at bounding box center [553, 175] width 7 height 8
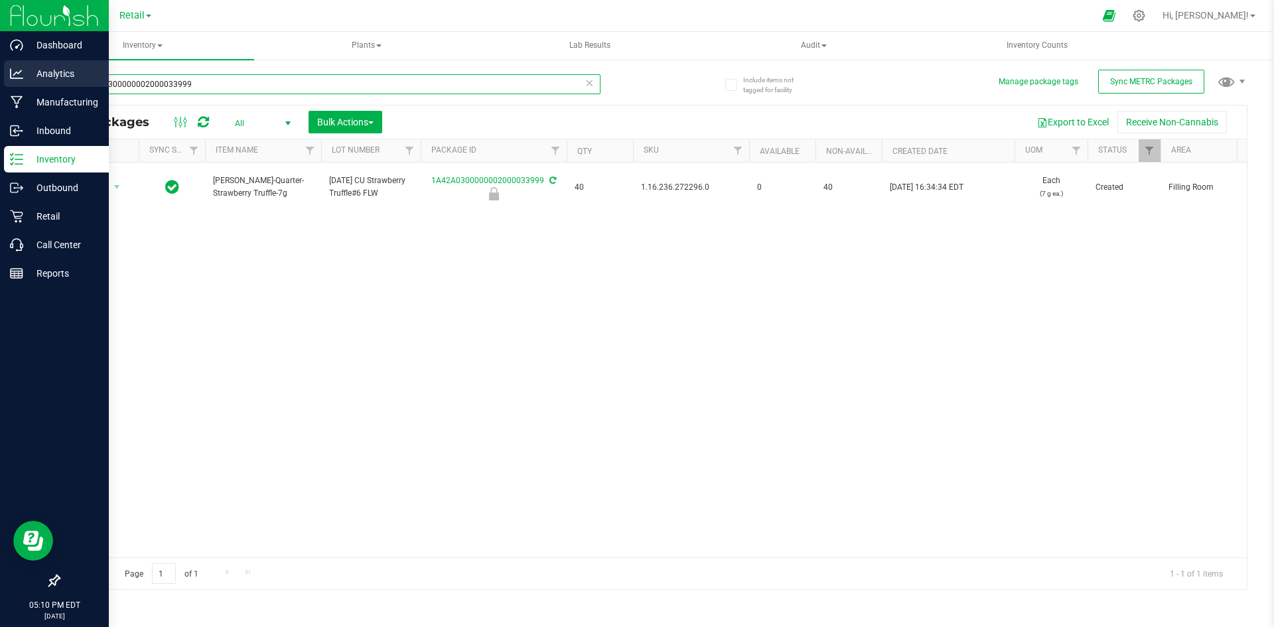
drag, startPoint x: 255, startPoint y: 86, endPoint x: 0, endPoint y: 78, distance: 255.0
click at [0, 78] on div "Dashboard Analytics Manufacturing Inbound Inventory Outbound Retail Call Center…" at bounding box center [637, 313] width 1274 height 627
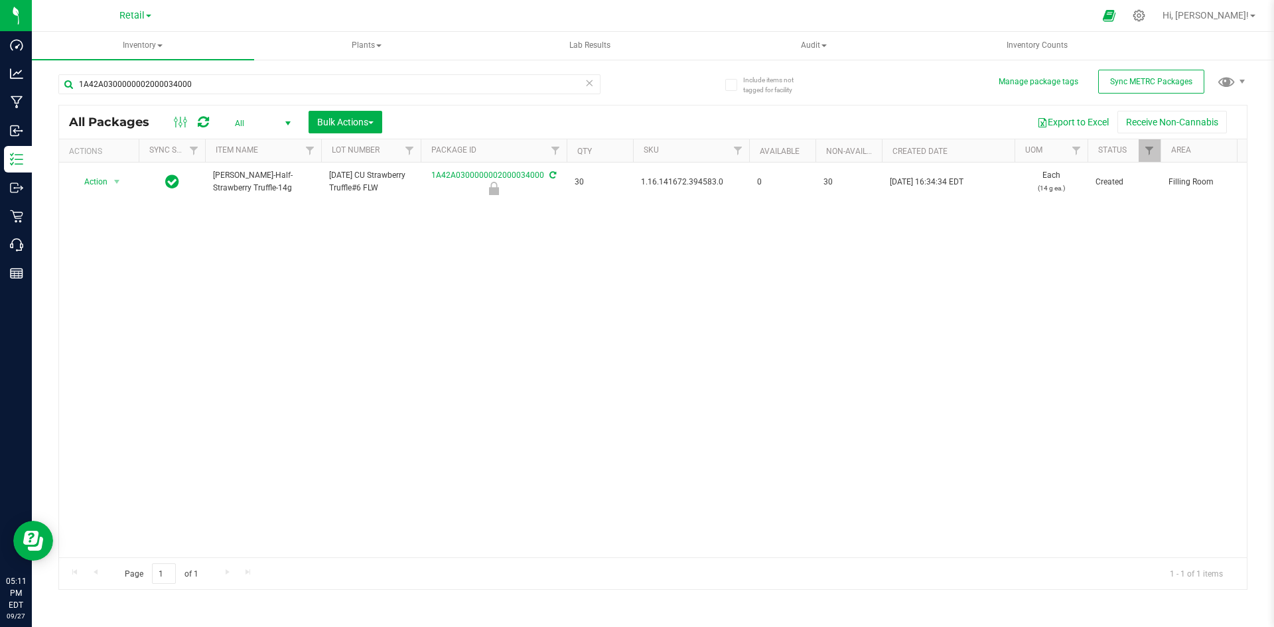
click at [685, 183] on span "1.16.141672.394583.0" at bounding box center [691, 182] width 100 height 13
click at [226, 240] on div "Action Action Edit attributes Global inventory Locate package Package audit log…" at bounding box center [653, 360] width 1188 height 395
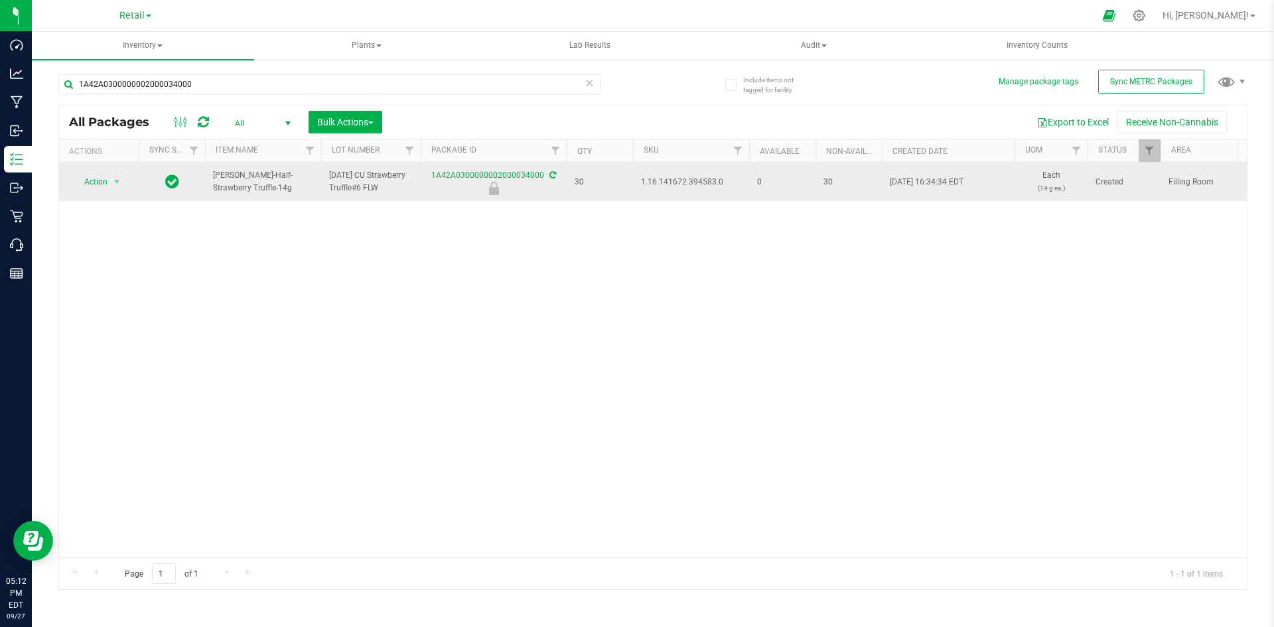
click at [551, 176] on icon at bounding box center [553, 175] width 7 height 8
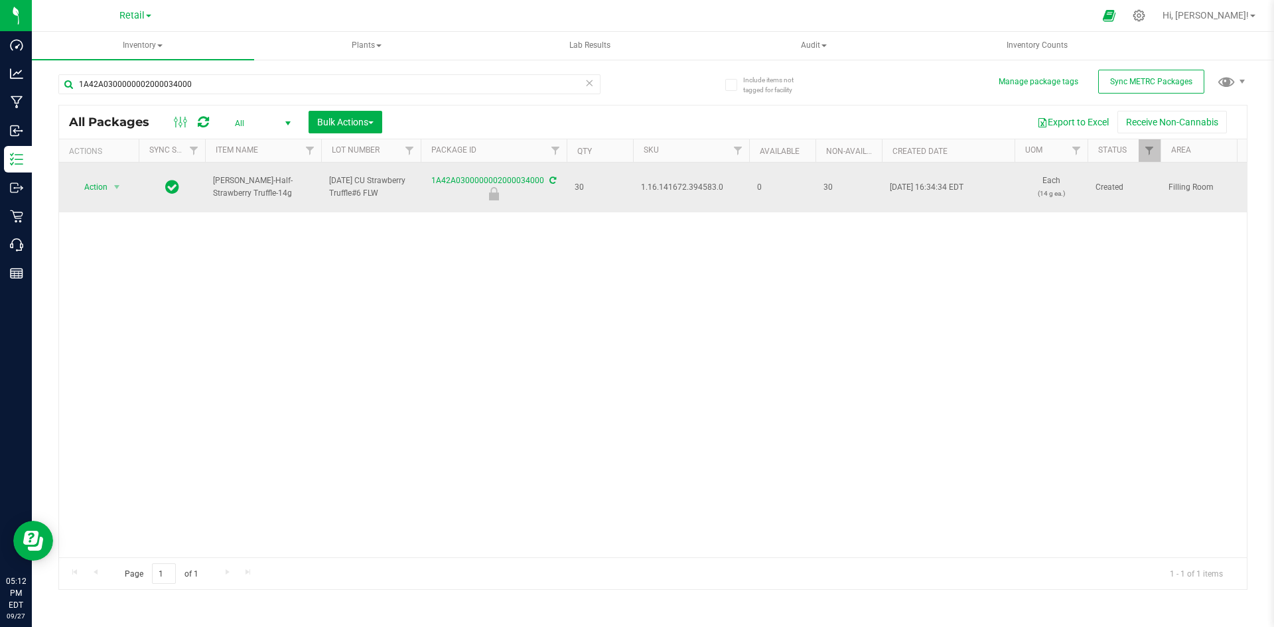
click at [554, 181] on icon at bounding box center [553, 181] width 7 height 8
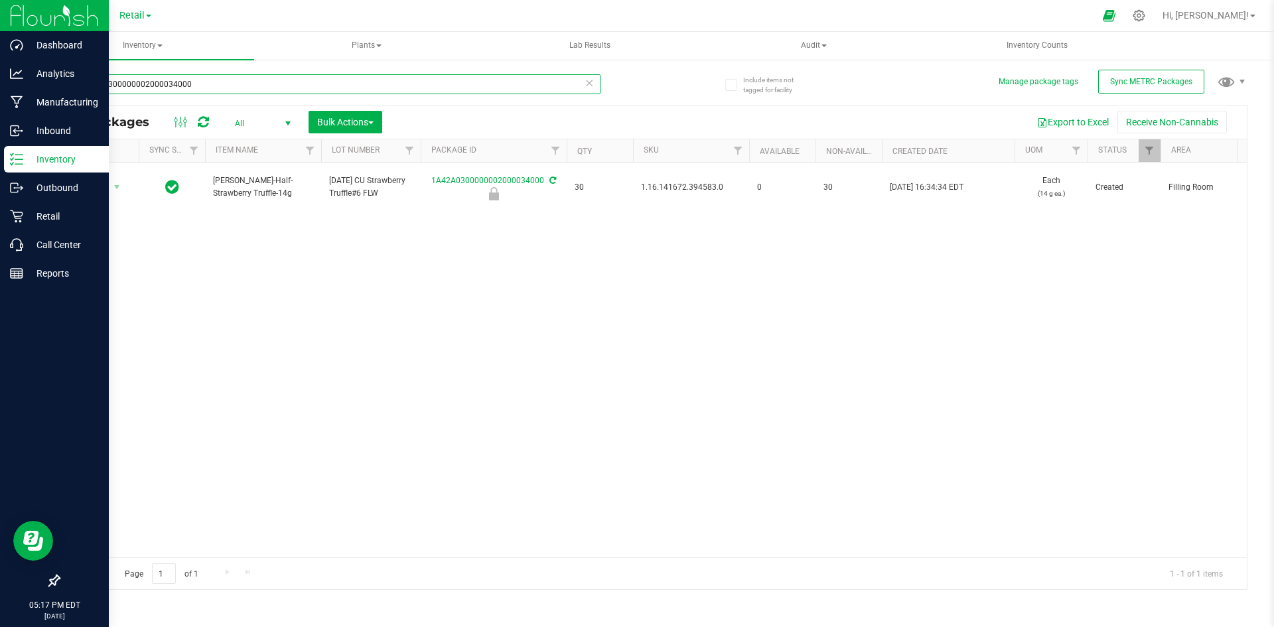
click at [0, 6] on div "Dashboard Analytics Manufacturing Inbound Inventory Outbound Retail Call Center…" at bounding box center [637, 313] width 1274 height 627
type input "1A42A0300000002000033996"
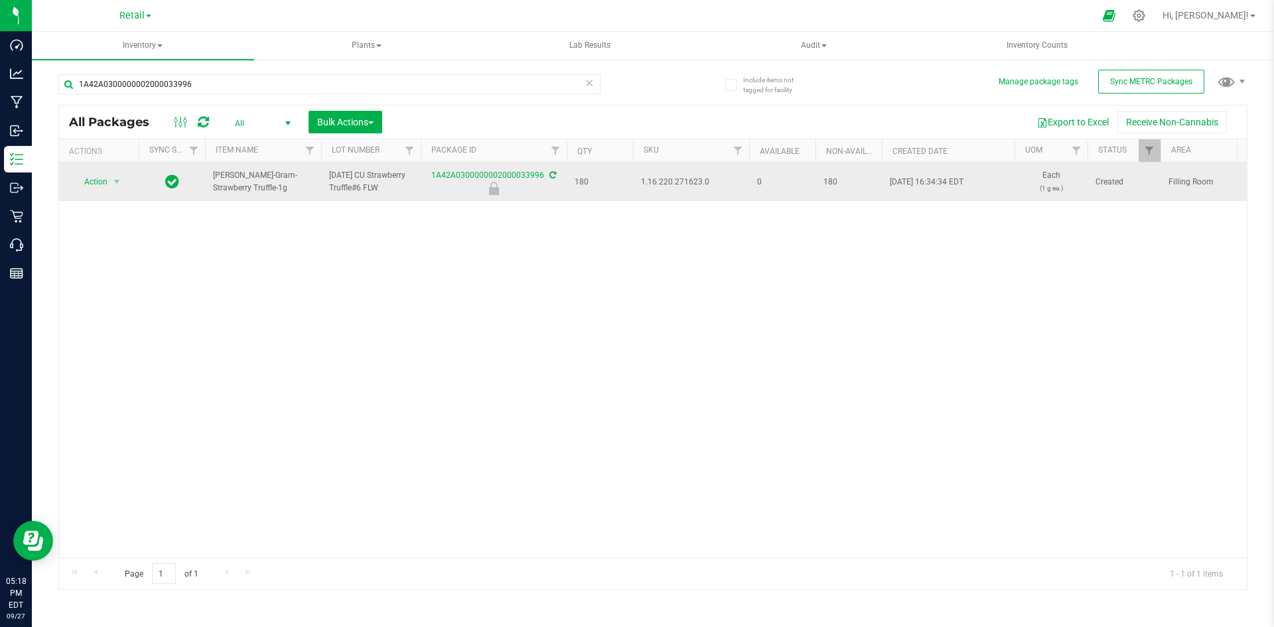
click at [550, 175] on icon at bounding box center [553, 175] width 7 height 8
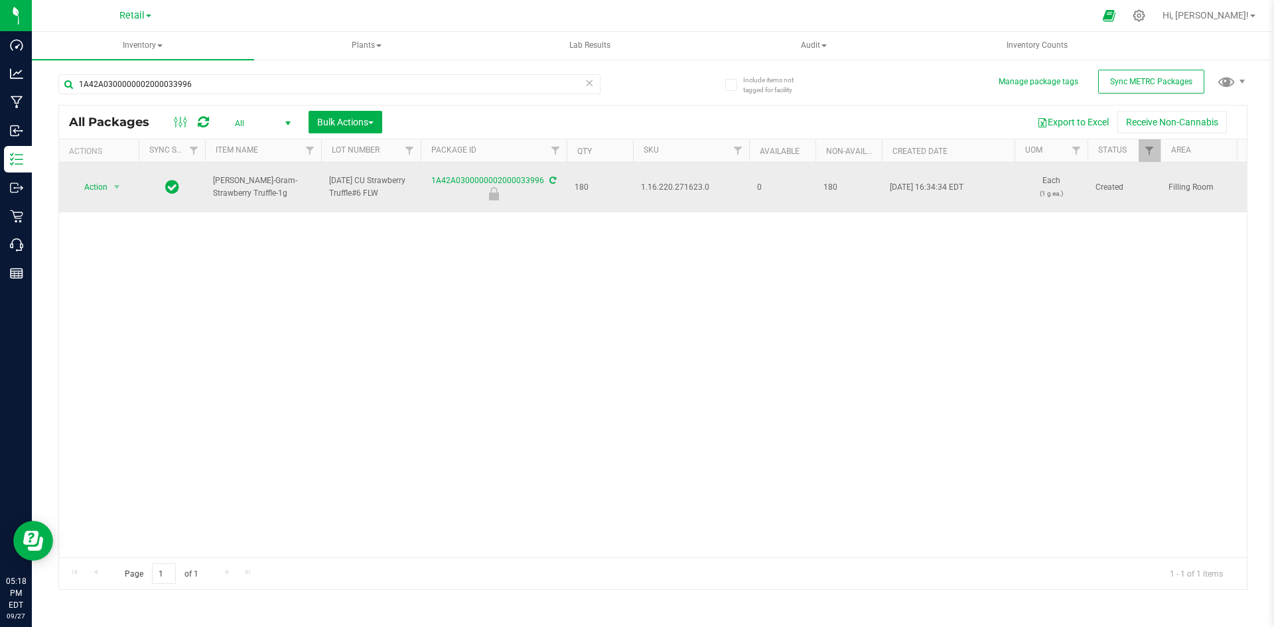
click at [686, 189] on span "1.16.220.271623.0" at bounding box center [691, 187] width 100 height 13
click at [551, 179] on icon at bounding box center [553, 181] width 7 height 8
click at [550, 178] on icon at bounding box center [553, 181] width 7 height 8
click at [117, 189] on span "select" at bounding box center [117, 187] width 11 height 11
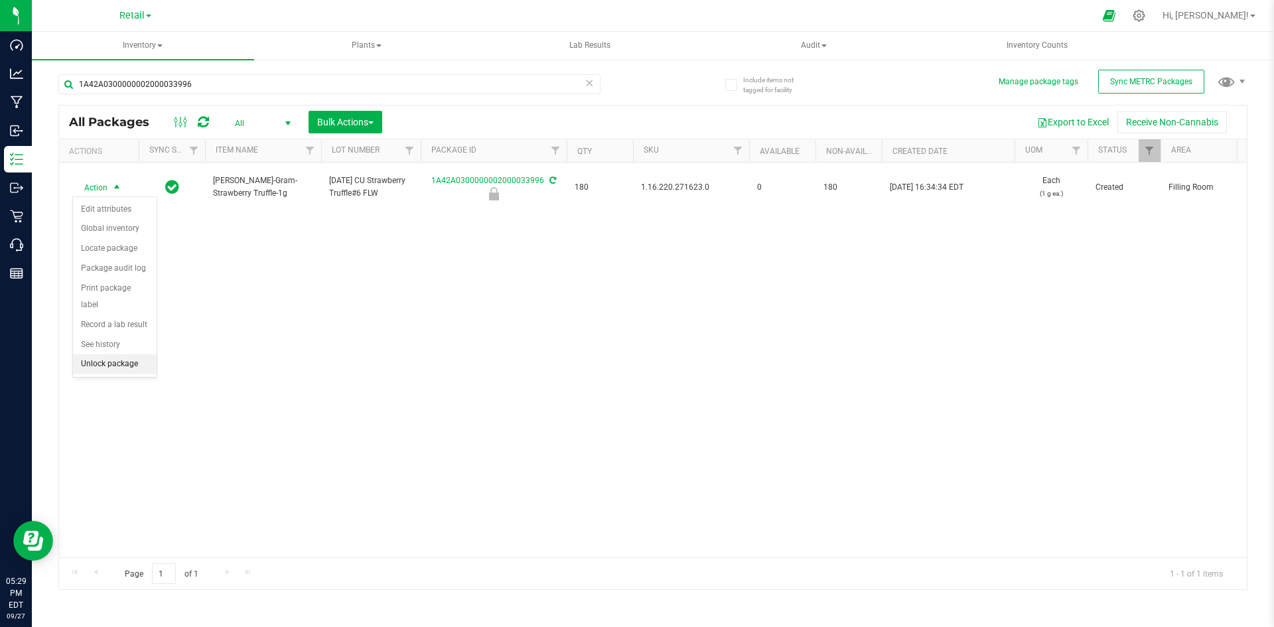
click at [143, 354] on li "Unlock package" at bounding box center [115, 364] width 84 height 20
click at [234, 260] on div "Action Action Adjust qty Create package Edit attributes Global inventory Locate…" at bounding box center [653, 360] width 1188 height 395
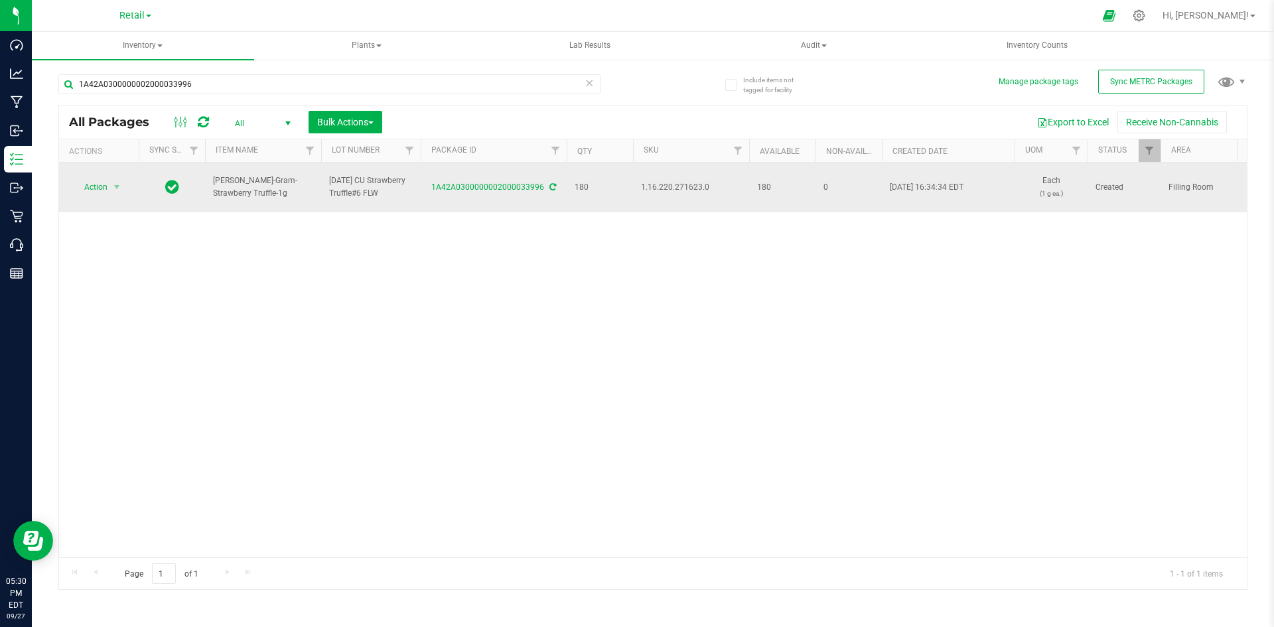
click at [690, 183] on span "1.16.220.271623.0" at bounding box center [691, 187] width 100 height 13
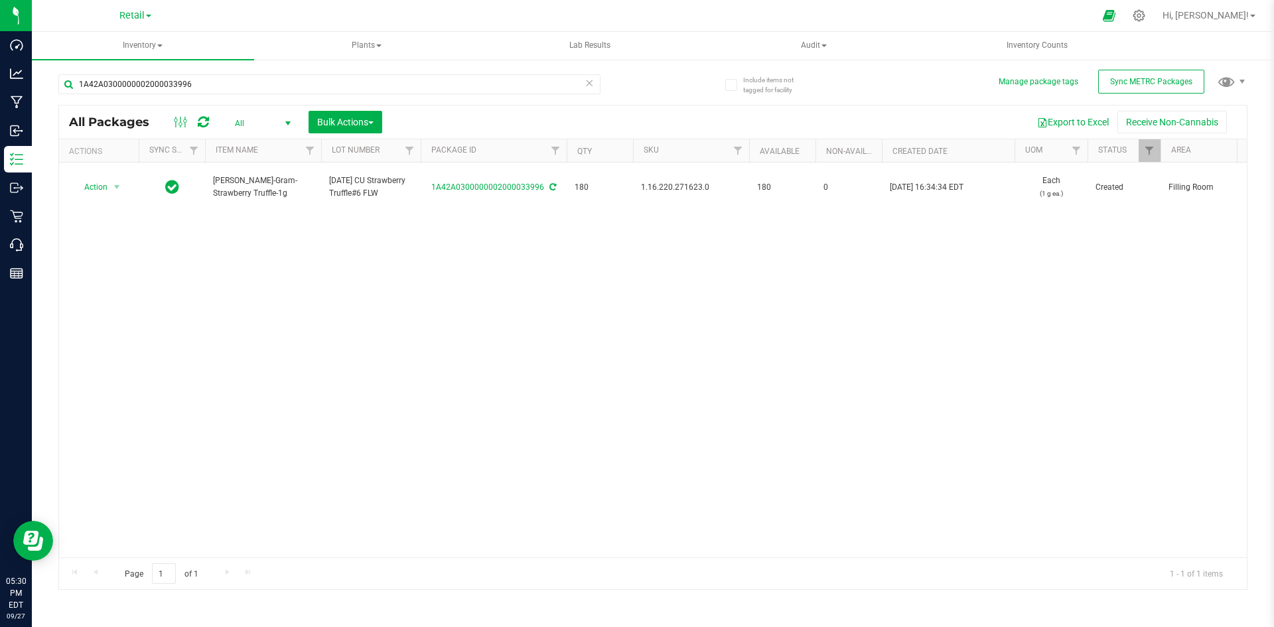
drag, startPoint x: 227, startPoint y: 262, endPoint x: 587, endPoint y: 196, distance: 366.3
click at [227, 258] on div "Action Action Adjust qty Create package Edit attributes Global inventory Locate…" at bounding box center [653, 360] width 1188 height 395
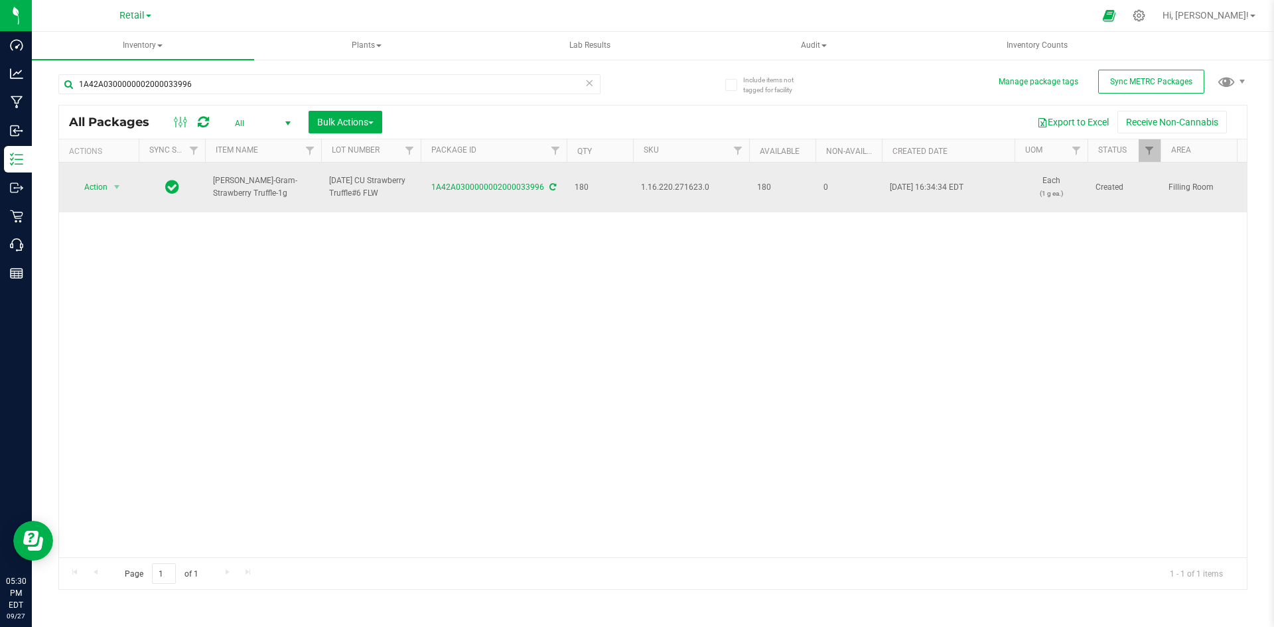
click at [550, 185] on icon at bounding box center [553, 187] width 7 height 8
click at [666, 181] on span "1.16.220.271623.0" at bounding box center [691, 187] width 100 height 13
click at [667, 181] on span "1.16.220.271623.0" at bounding box center [691, 187] width 100 height 13
click at [668, 182] on span "1.16.220.271623.0" at bounding box center [691, 187] width 100 height 13
click at [670, 183] on span "1.16.220.271623.0" at bounding box center [691, 187] width 100 height 13
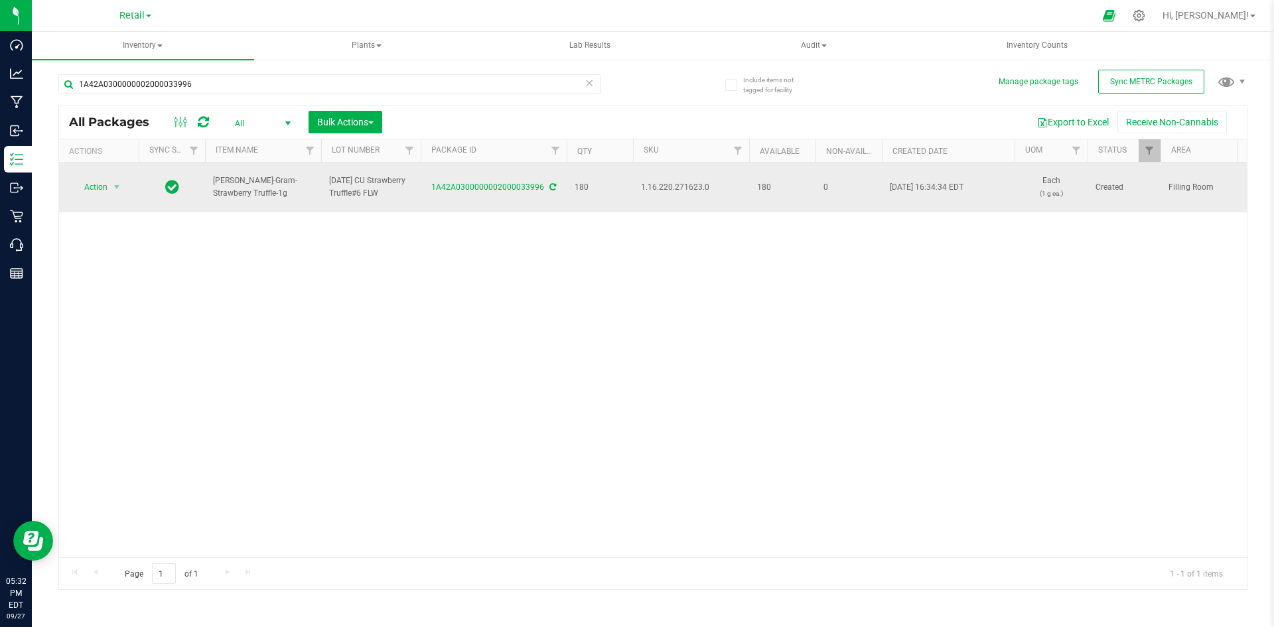
click at [671, 186] on span "1.16.220.271623.0" at bounding box center [691, 187] width 100 height 13
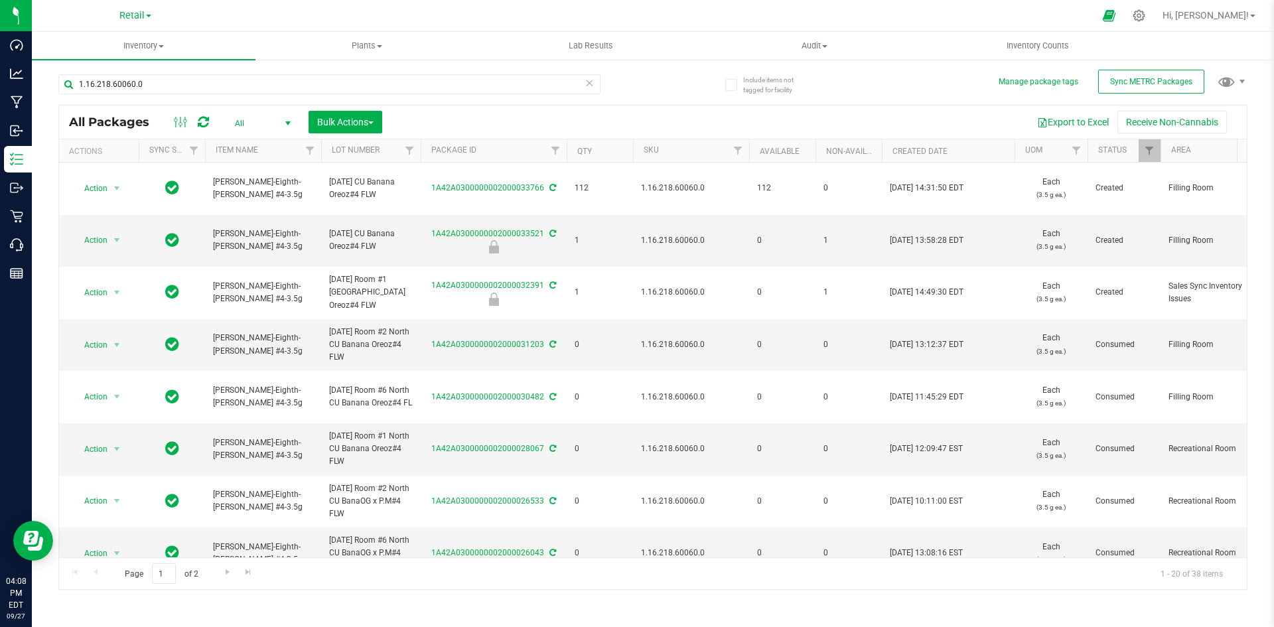
scroll to position [392, 0]
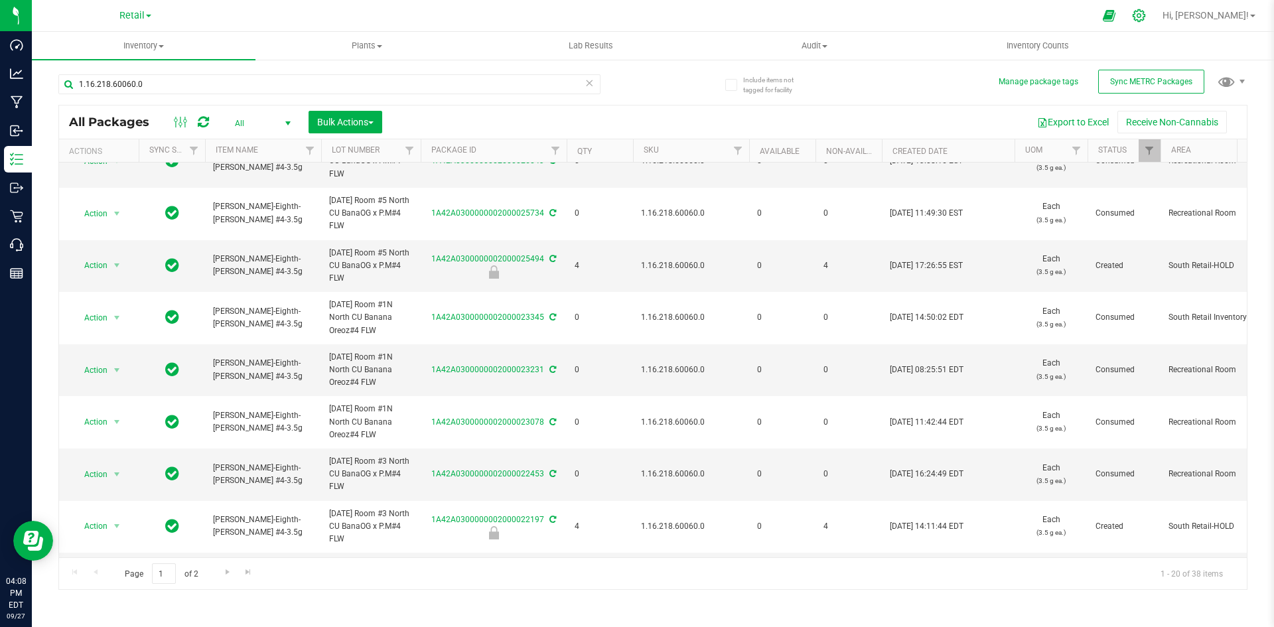
click at [1146, 15] on icon at bounding box center [1139, 16] width 14 height 14
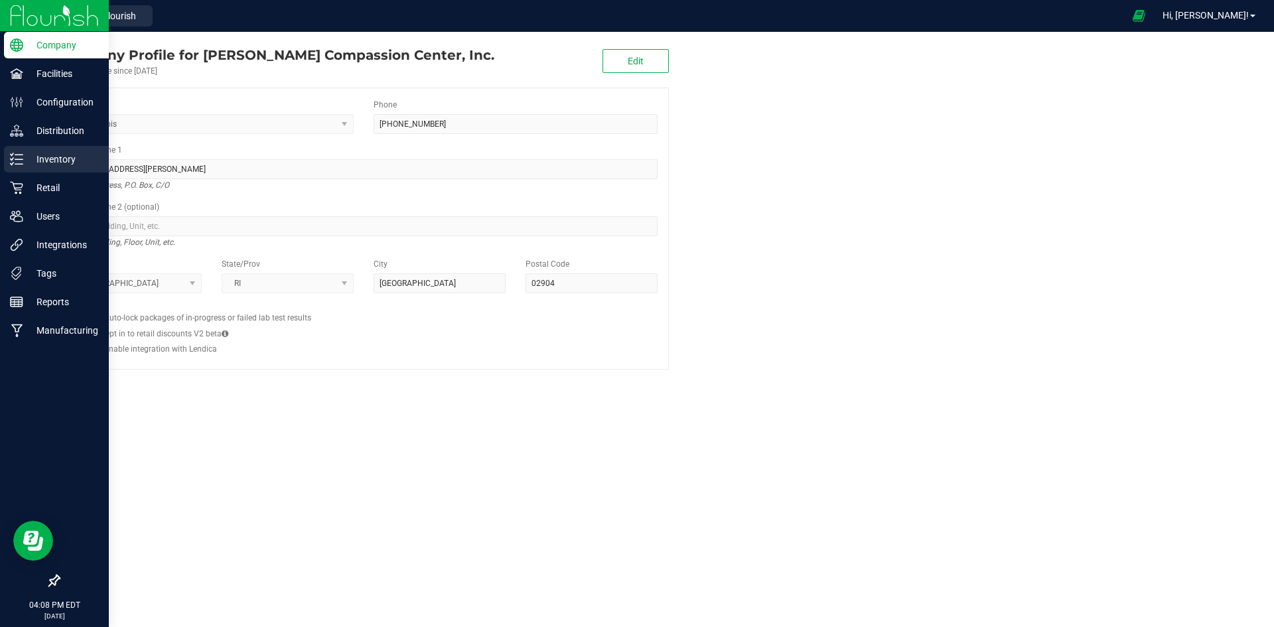
click at [23, 161] on icon at bounding box center [16, 159] width 13 height 13
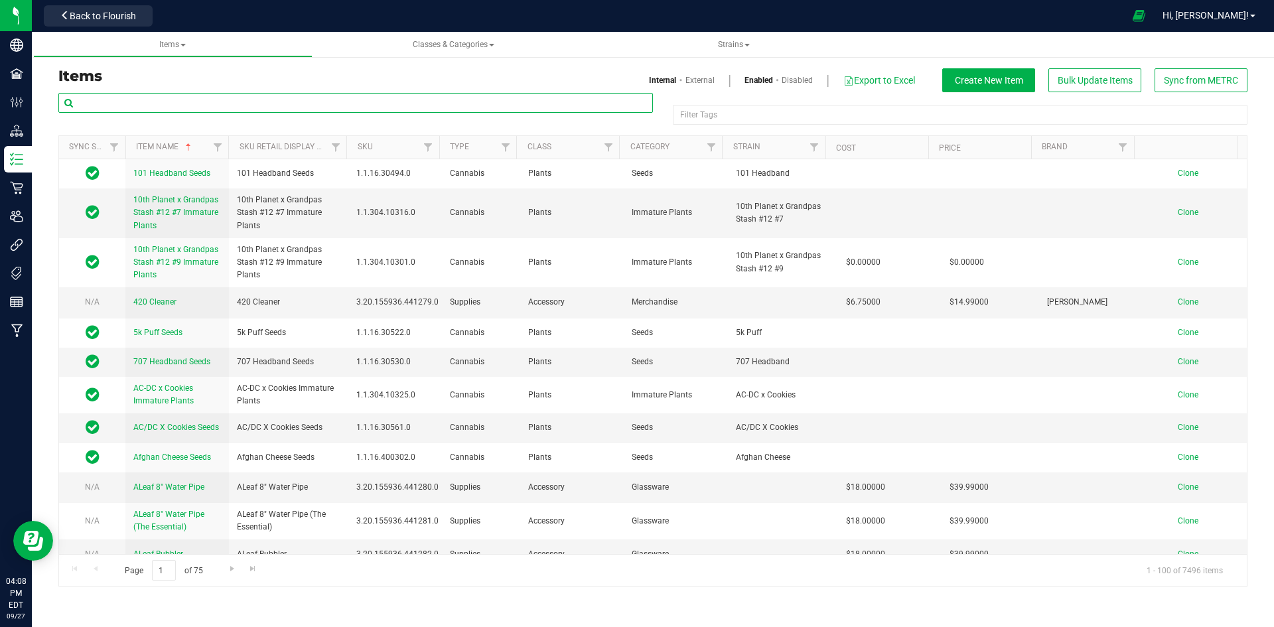
paste input "1.2.309.125132.0"
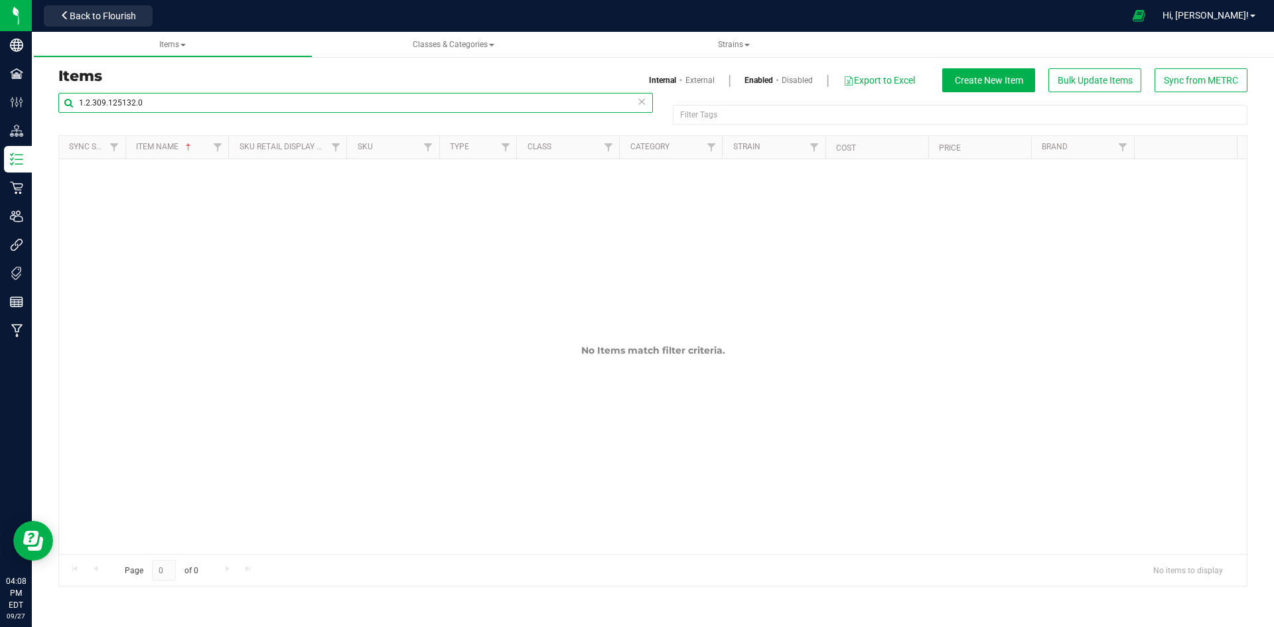
type input "1.2.309.125132.0"
click at [703, 82] on link "External" at bounding box center [700, 80] width 29 height 12
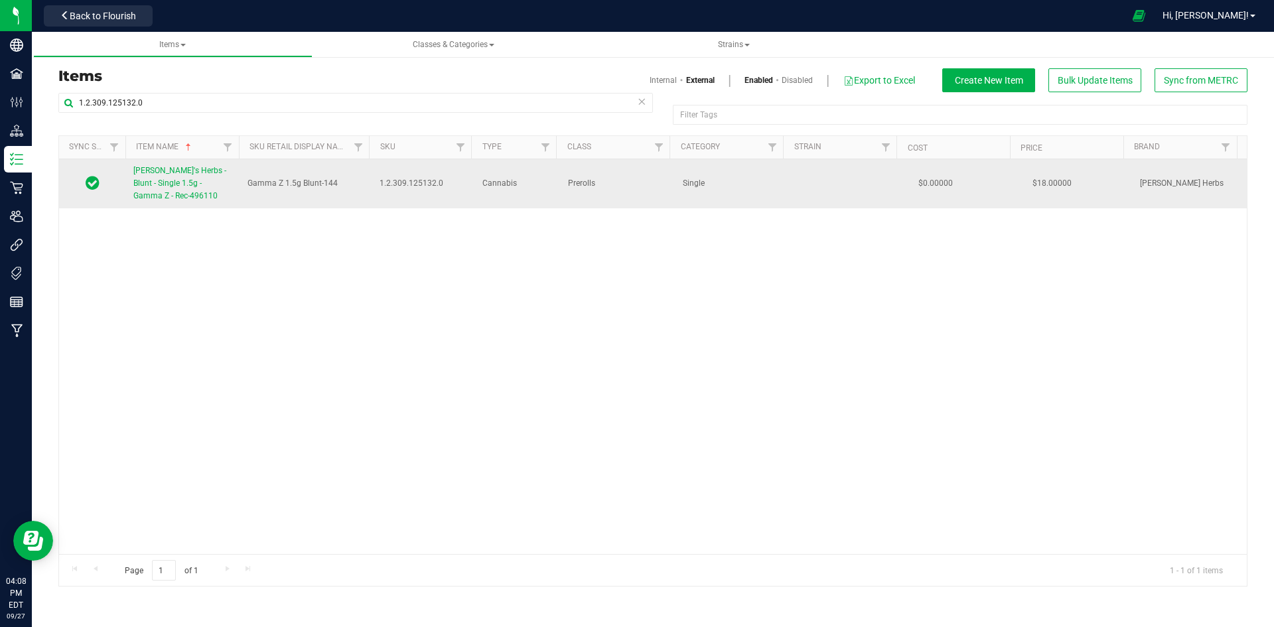
click at [167, 175] on span "Hank's Herbs - Blunt - Single 1.5g - Gamma Z - Rec-496110" at bounding box center [179, 183] width 93 height 35
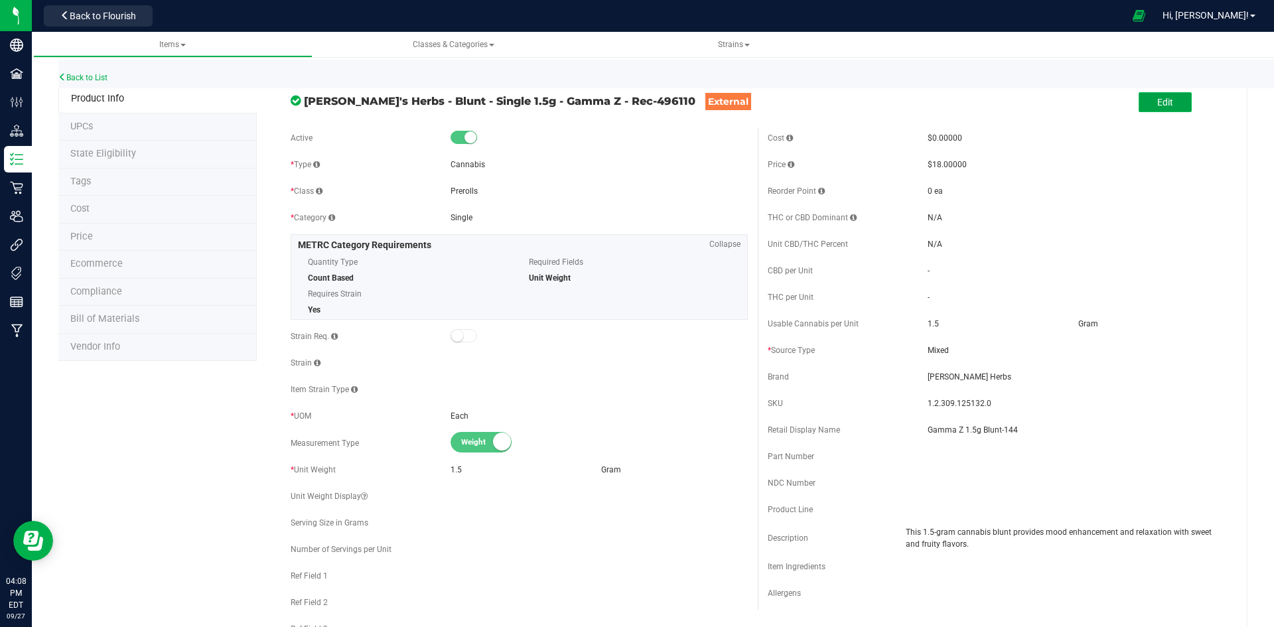
click at [1170, 103] on button "Edit" at bounding box center [1165, 102] width 53 height 20
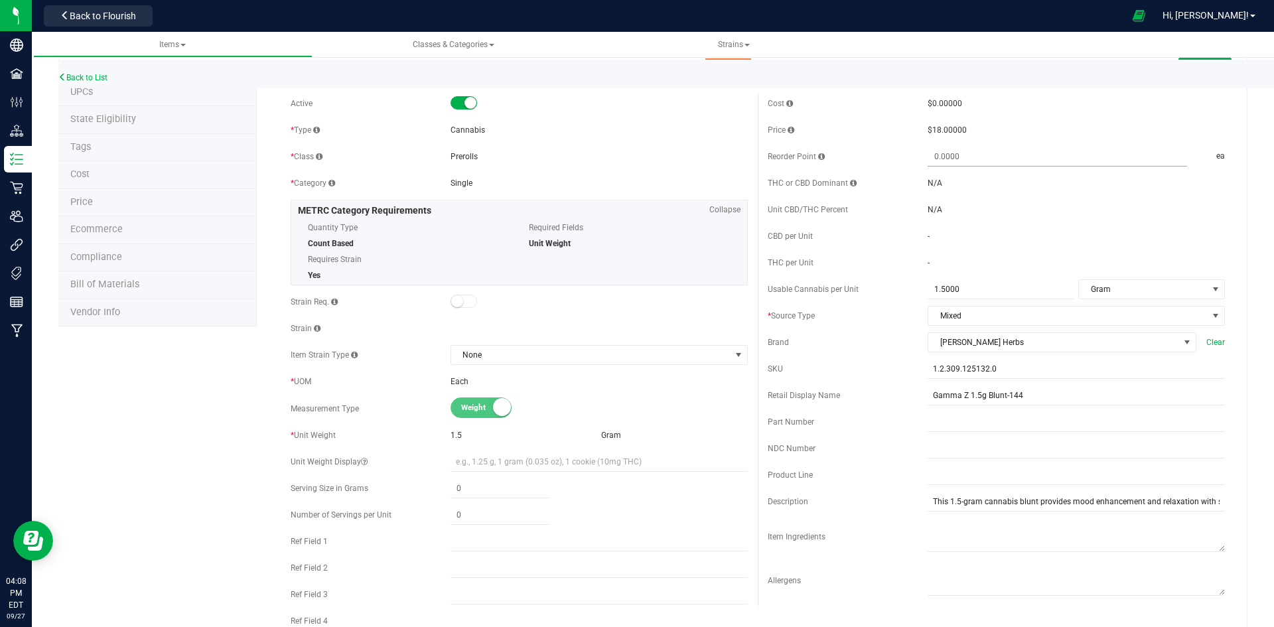
scroll to position [66, 0]
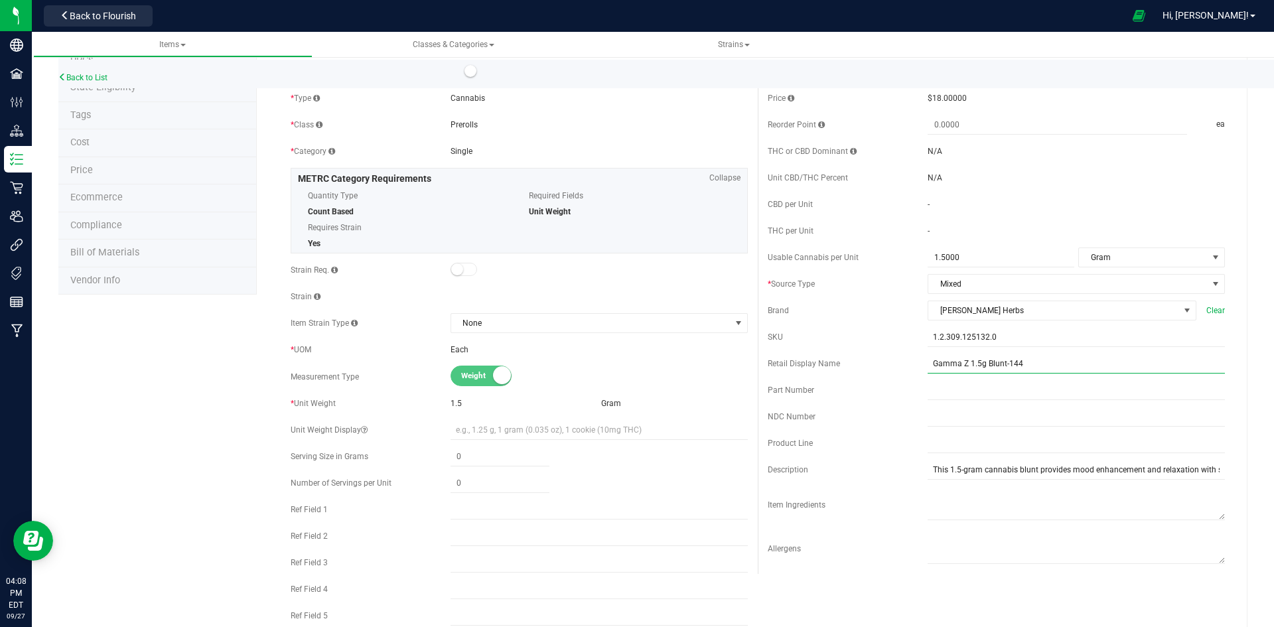
click at [1035, 364] on input "Gamma Z 1.5g Blunt-144" at bounding box center [1076, 364] width 297 height 20
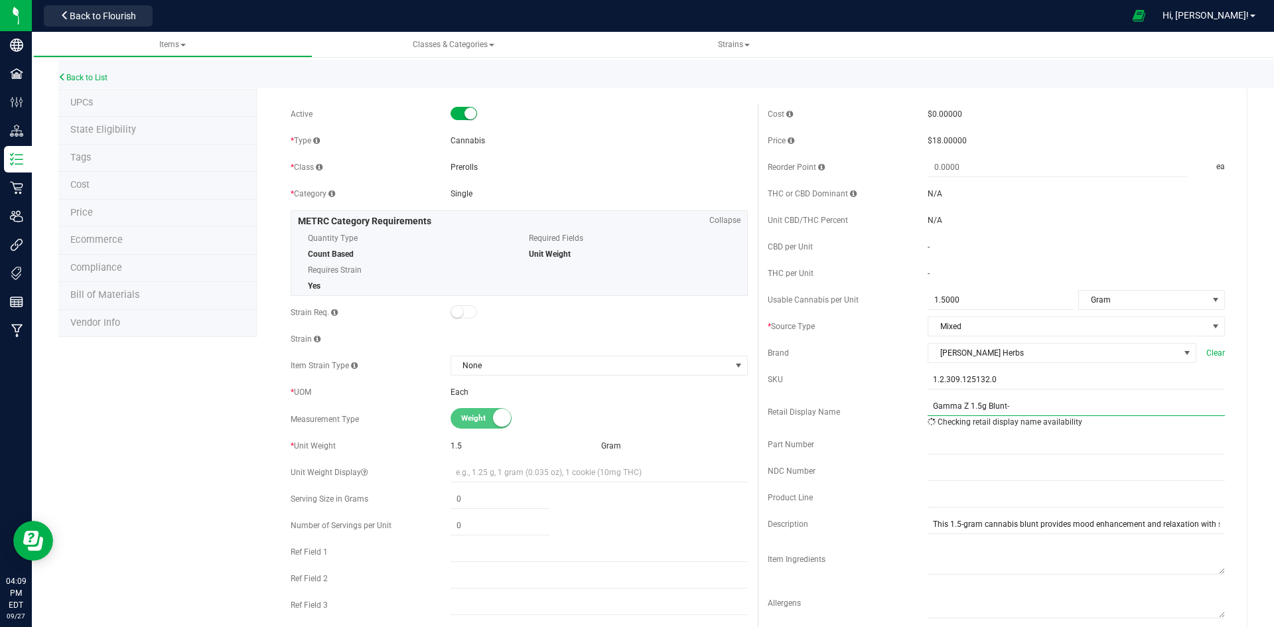
scroll to position [0, 0]
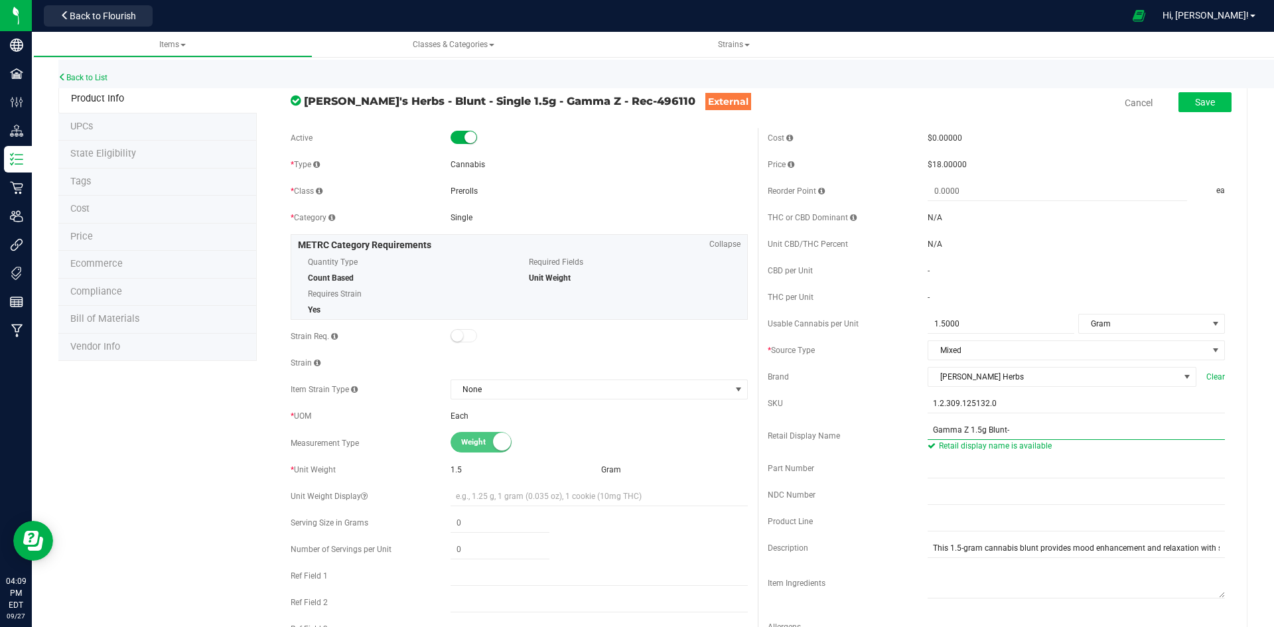
type input "Gamma Z 1.5g Blunt-"
click at [1203, 98] on span "Save" at bounding box center [1205, 102] width 20 height 11
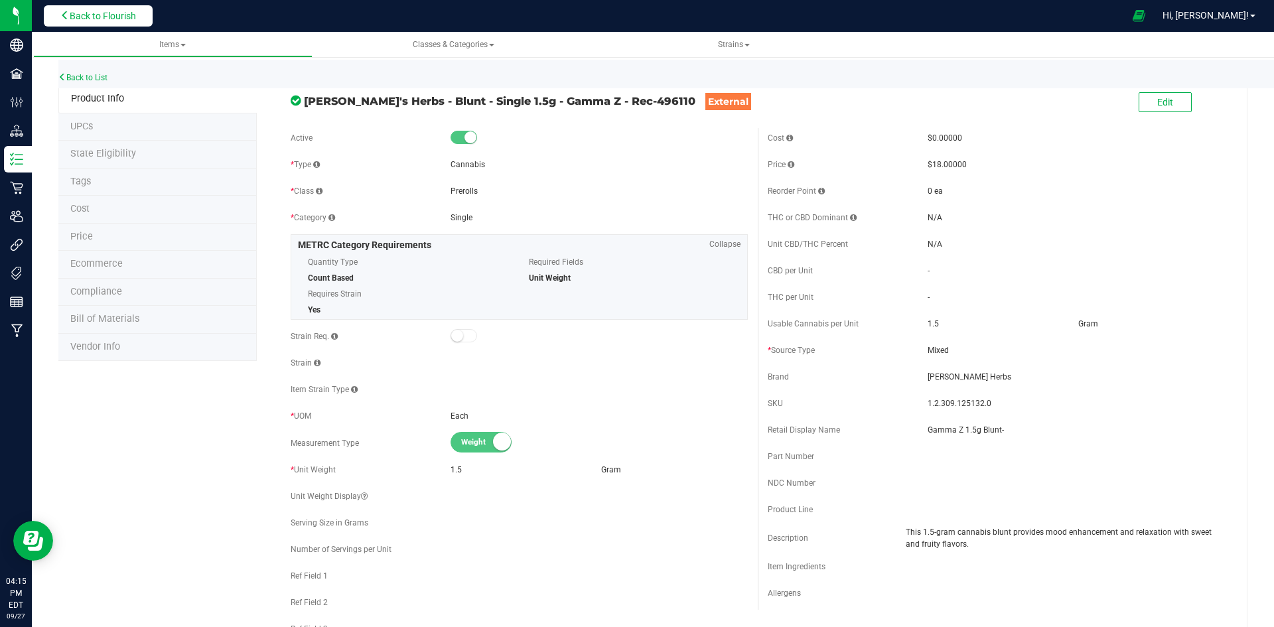
click at [144, 20] on button "Back to Flourish" at bounding box center [98, 15] width 109 height 21
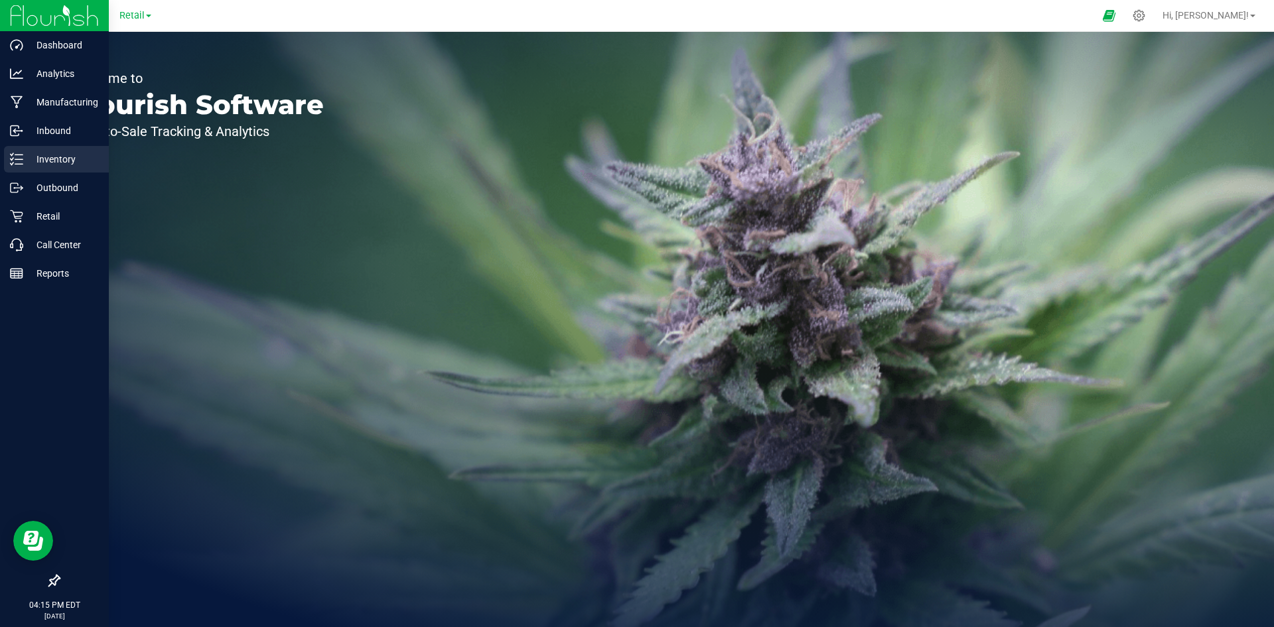
click at [25, 156] on p "Inventory" at bounding box center [63, 159] width 80 height 16
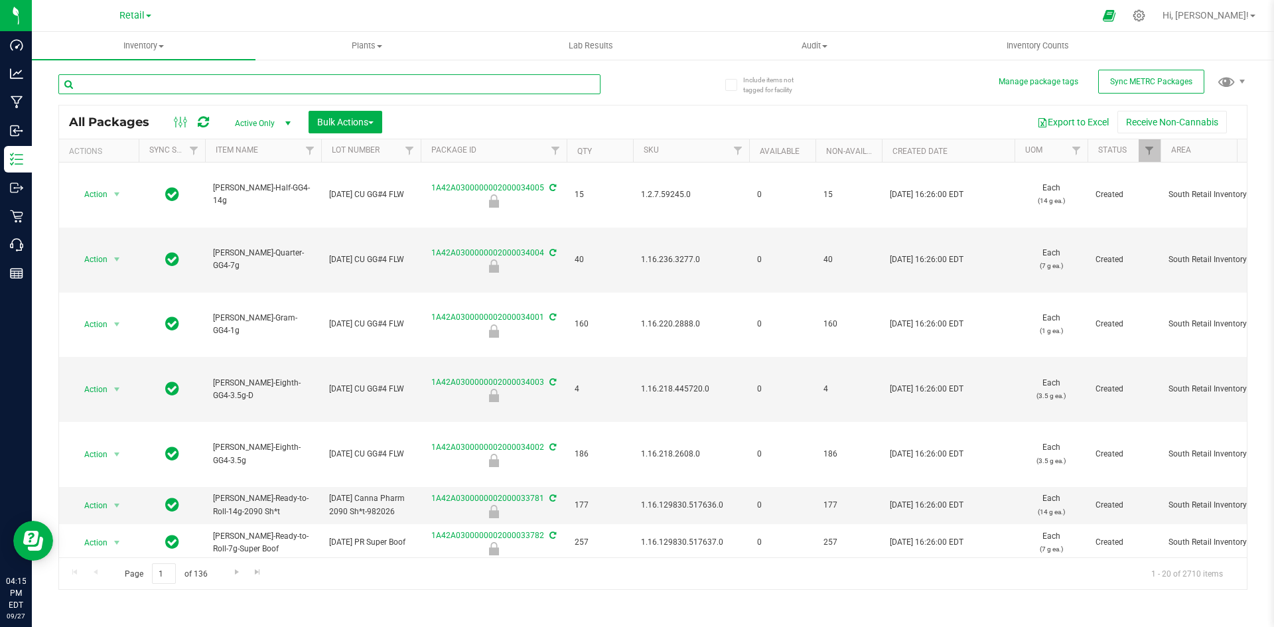
paste input "1.2.309.276637.0"
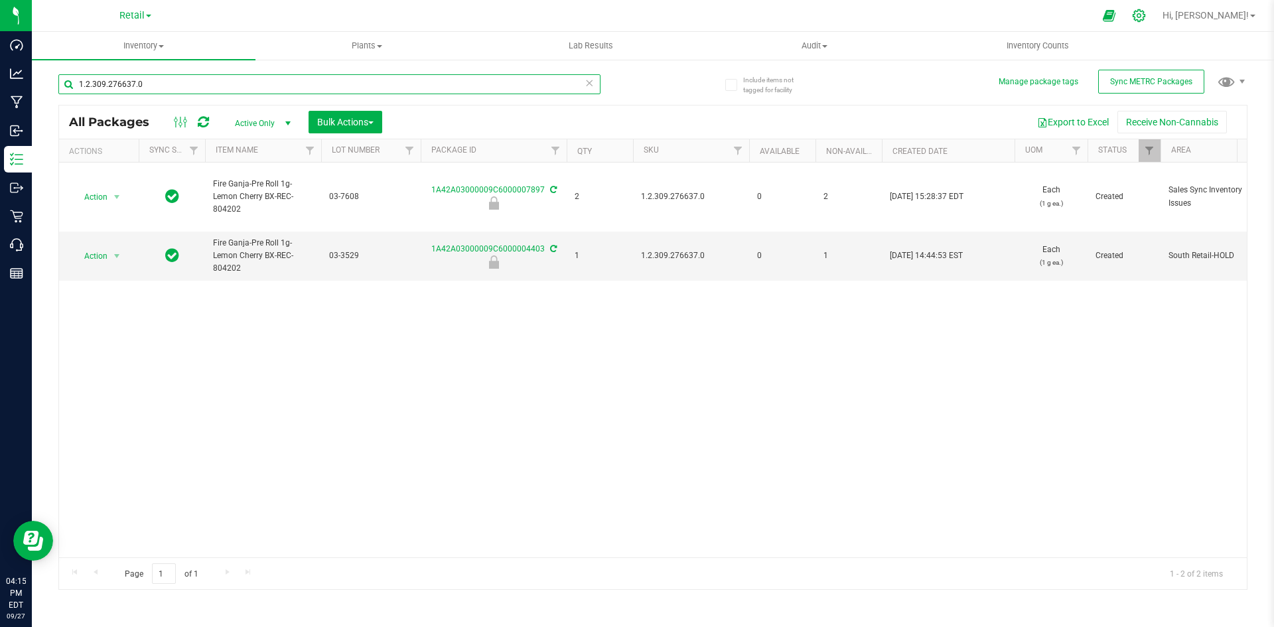
type input "1.2.309.276637.0"
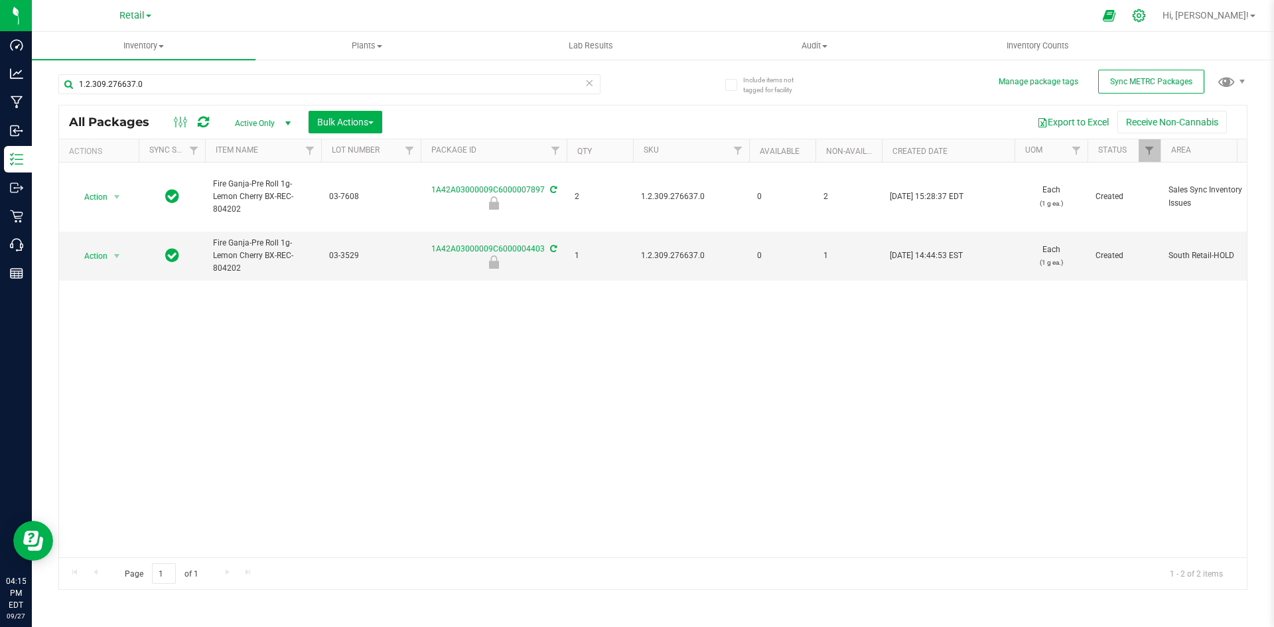
click at [1146, 19] on icon at bounding box center [1139, 16] width 14 height 14
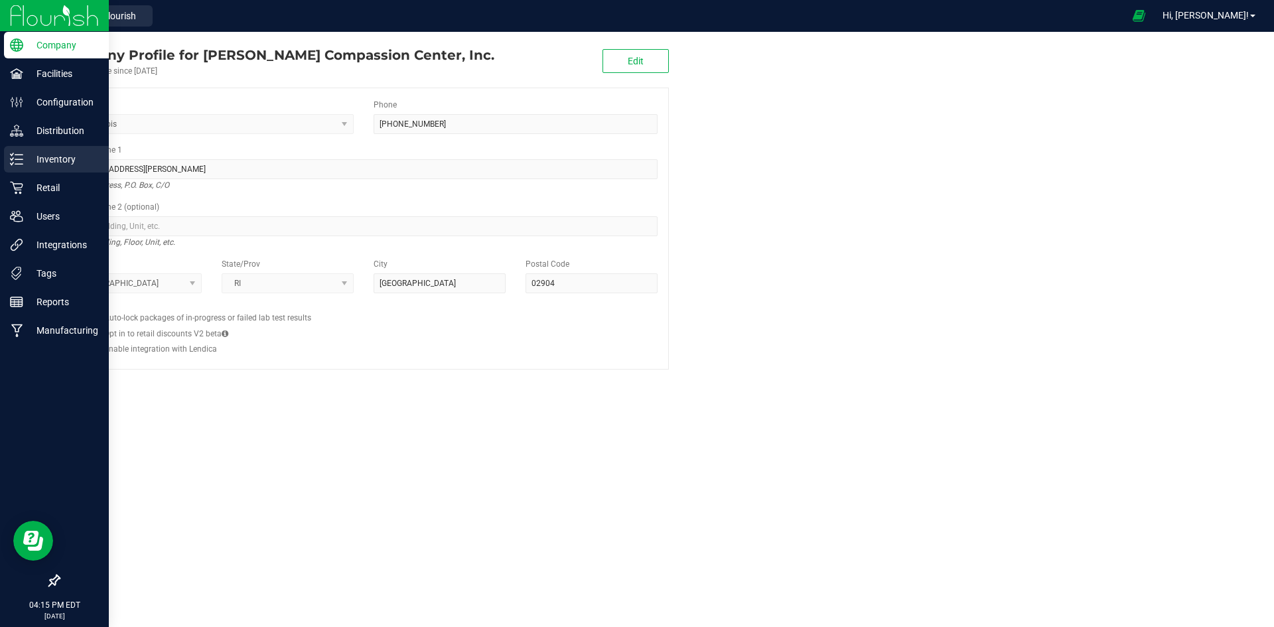
click at [26, 165] on p "Inventory" at bounding box center [63, 159] width 80 height 16
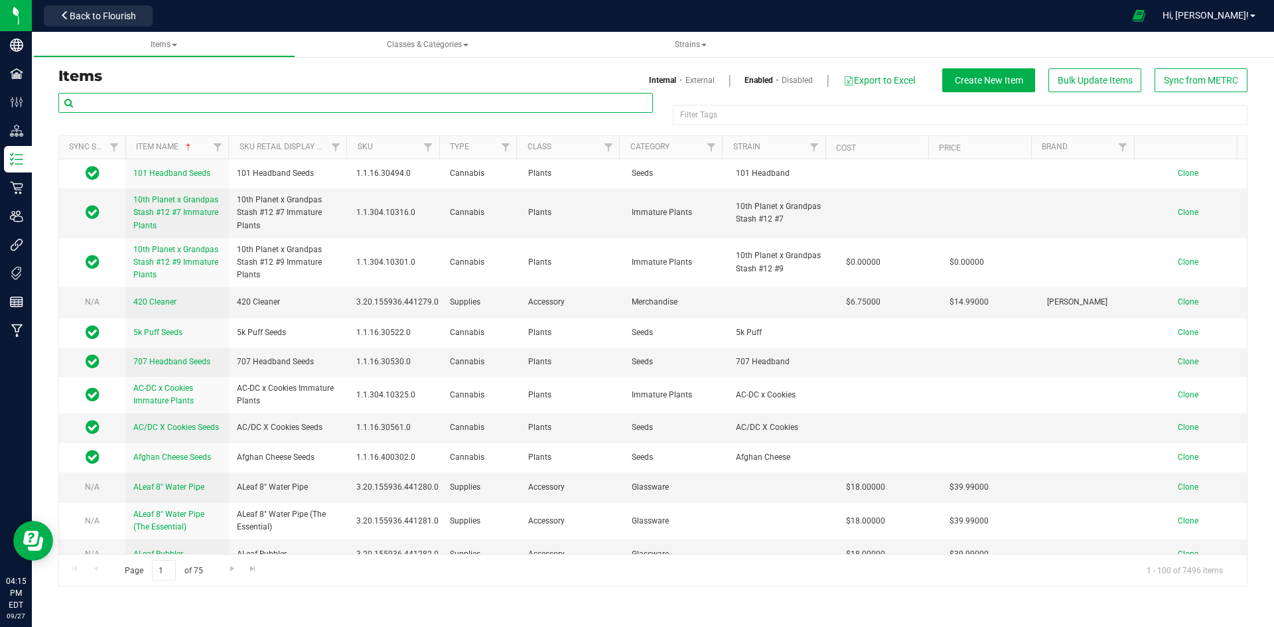
paste input "1.2.309.276637.0"
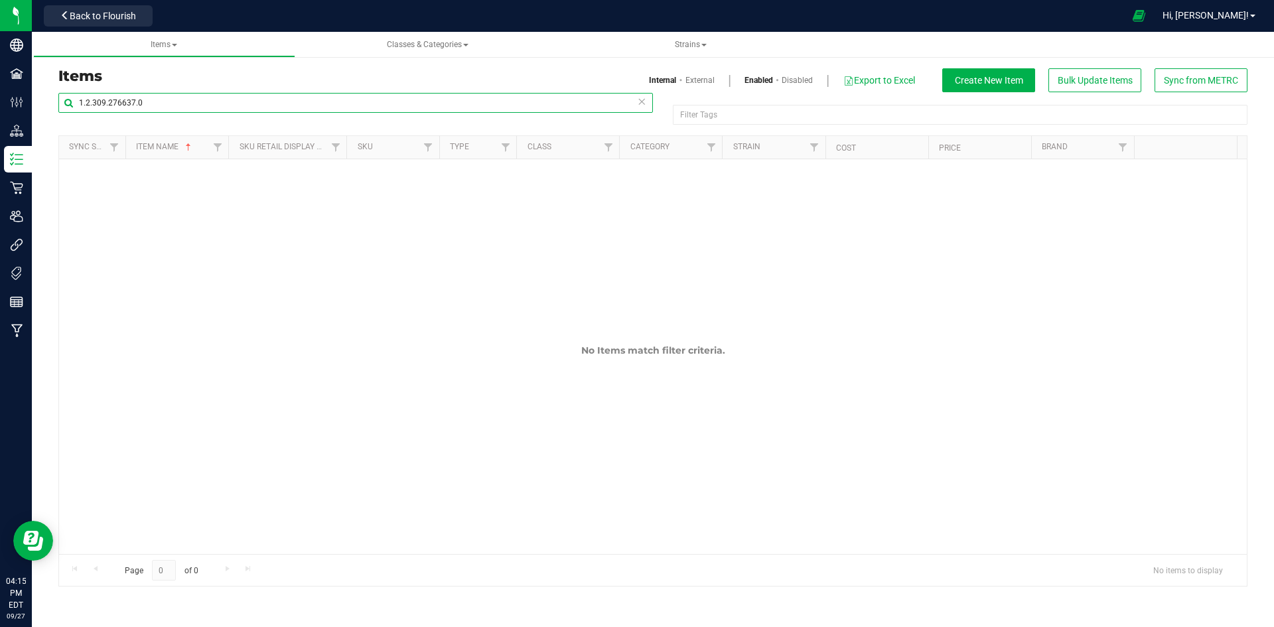
type input "1.2.309.276637.0"
click at [695, 76] on link "External" at bounding box center [700, 80] width 29 height 12
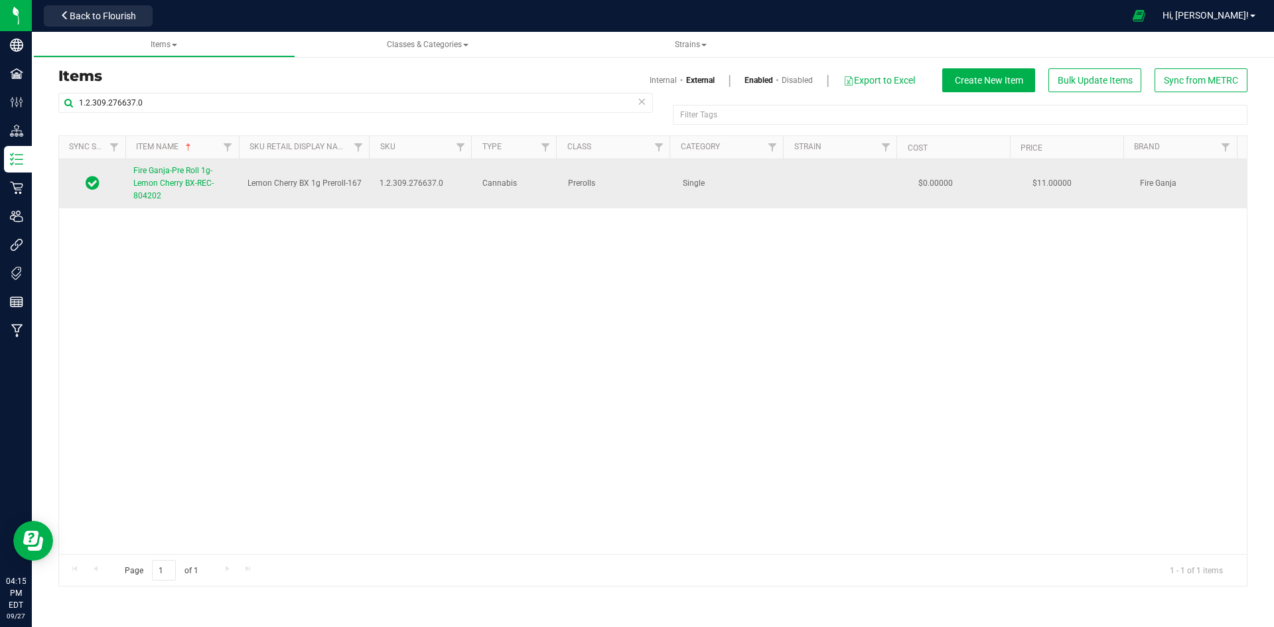
click at [161, 188] on span "Fire Ganja-Pre Roll 1g-Lemon Cherry BX-REC-804202" at bounding box center [173, 183] width 80 height 35
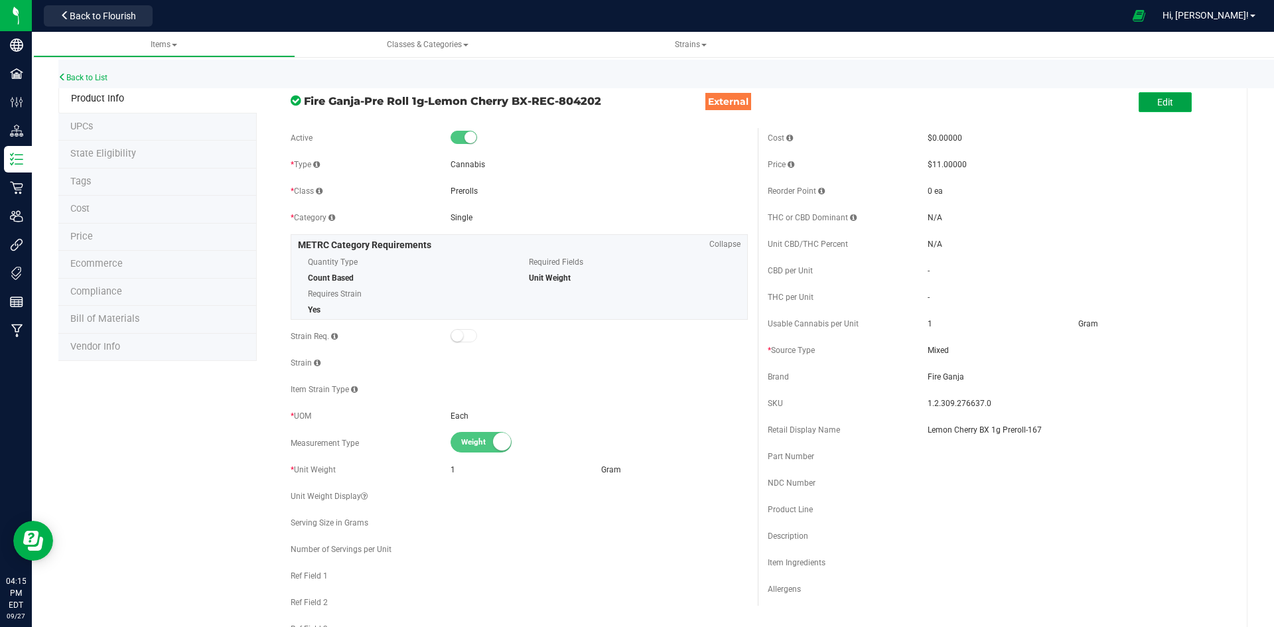
click at [1169, 106] on button "Edit" at bounding box center [1165, 102] width 53 height 20
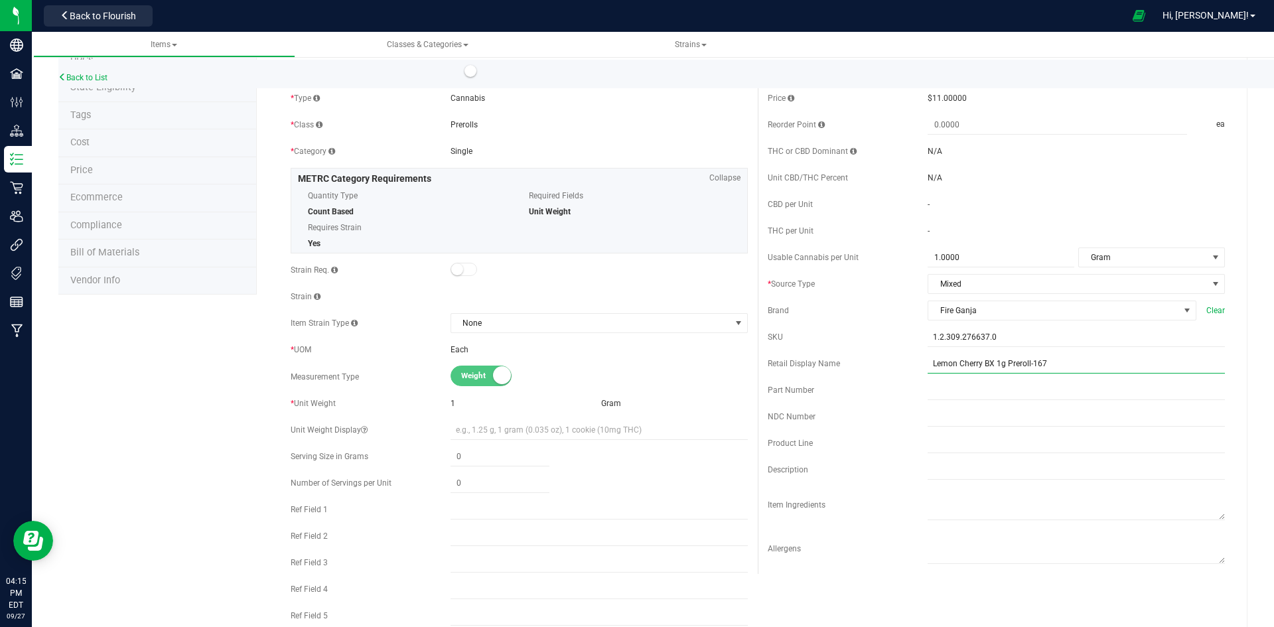
click at [1062, 365] on input "Lemon Cherry BX 1g Preroll-167" at bounding box center [1076, 364] width 297 height 20
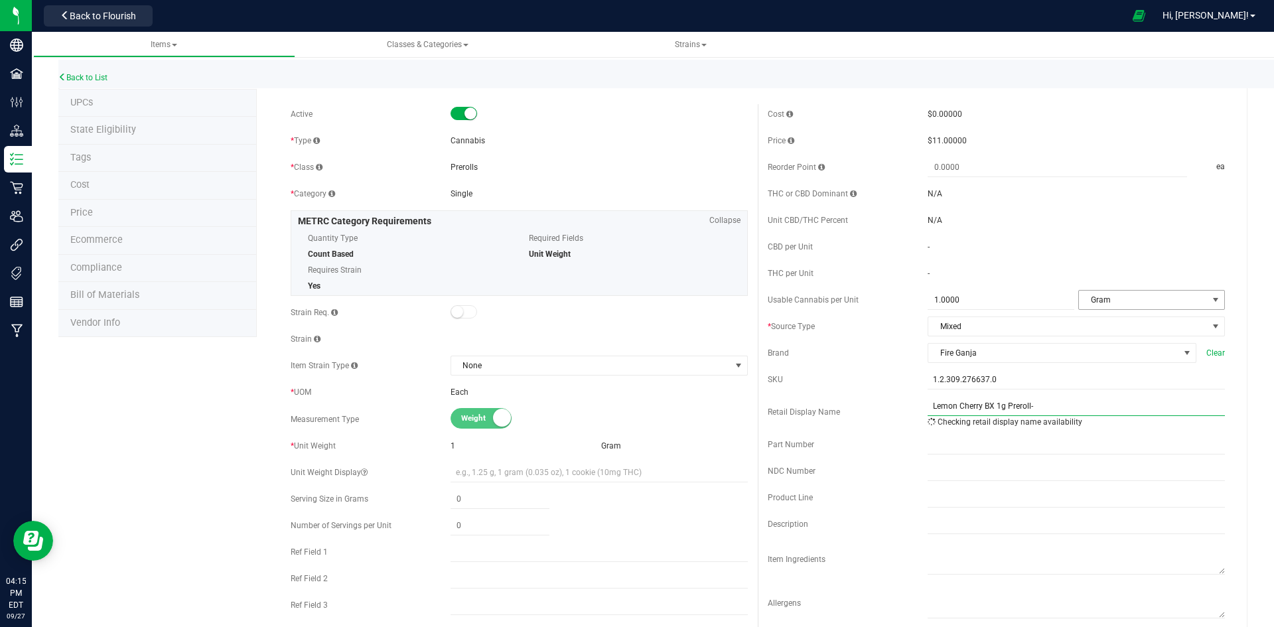
scroll to position [0, 0]
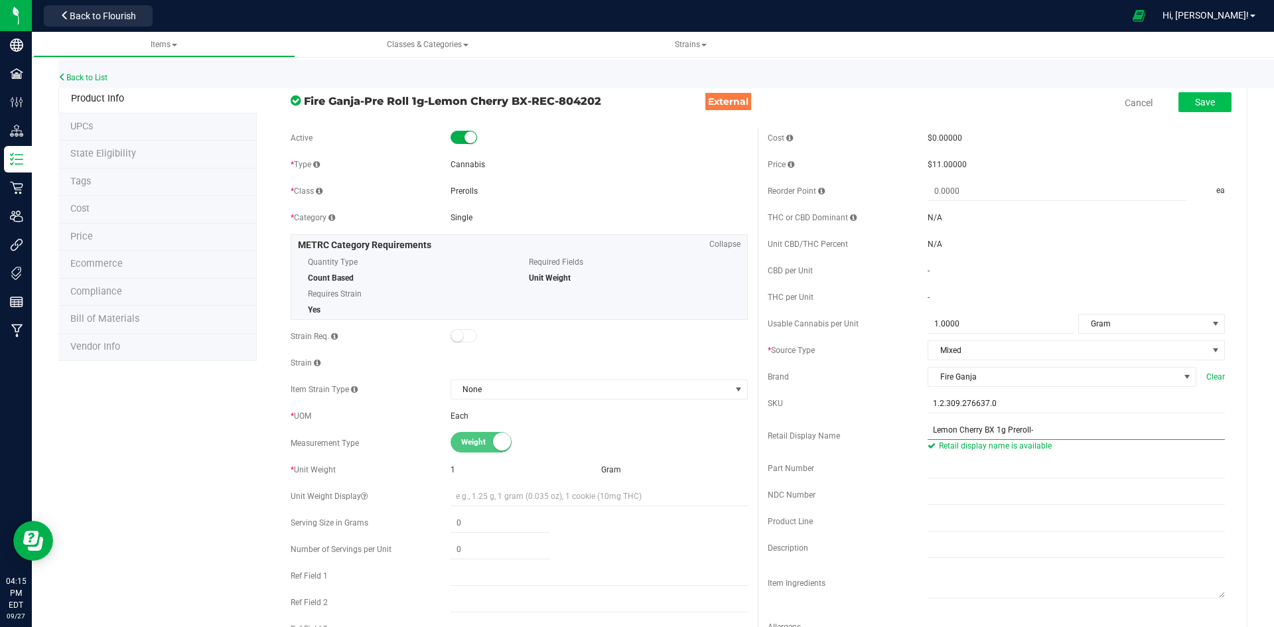
type input "Lemon Cherry BX 1g Preroll-"
click at [1206, 108] on button "Save" at bounding box center [1205, 102] width 53 height 20
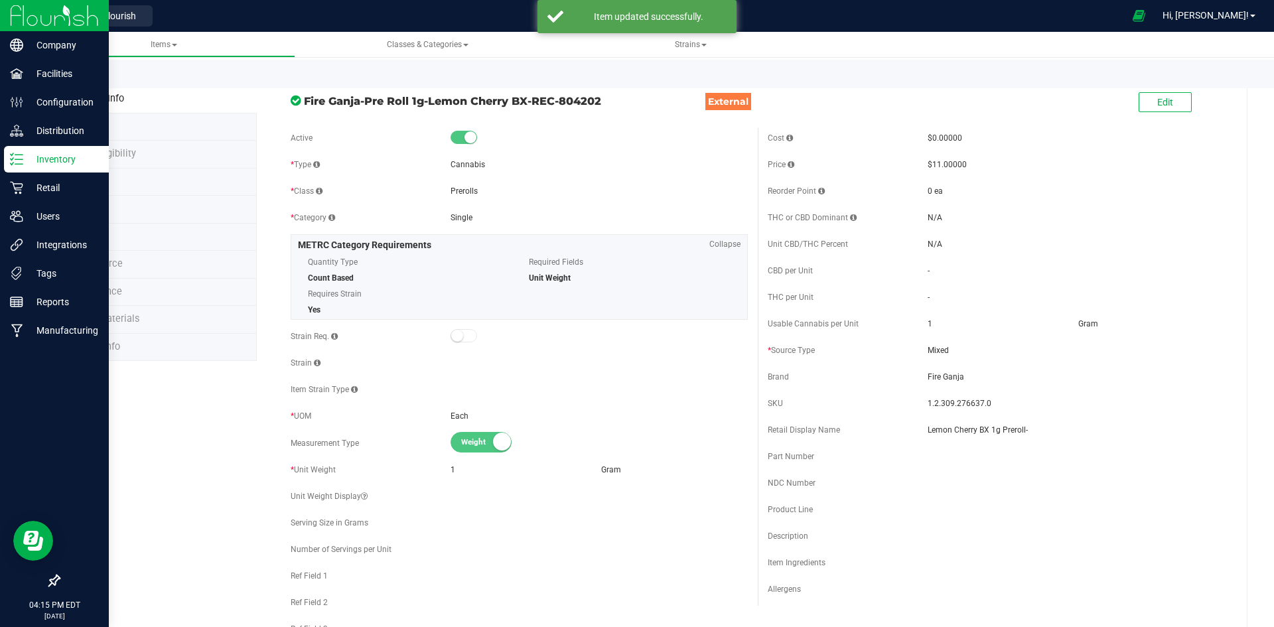
click at [29, 159] on p "Inventory" at bounding box center [63, 159] width 80 height 16
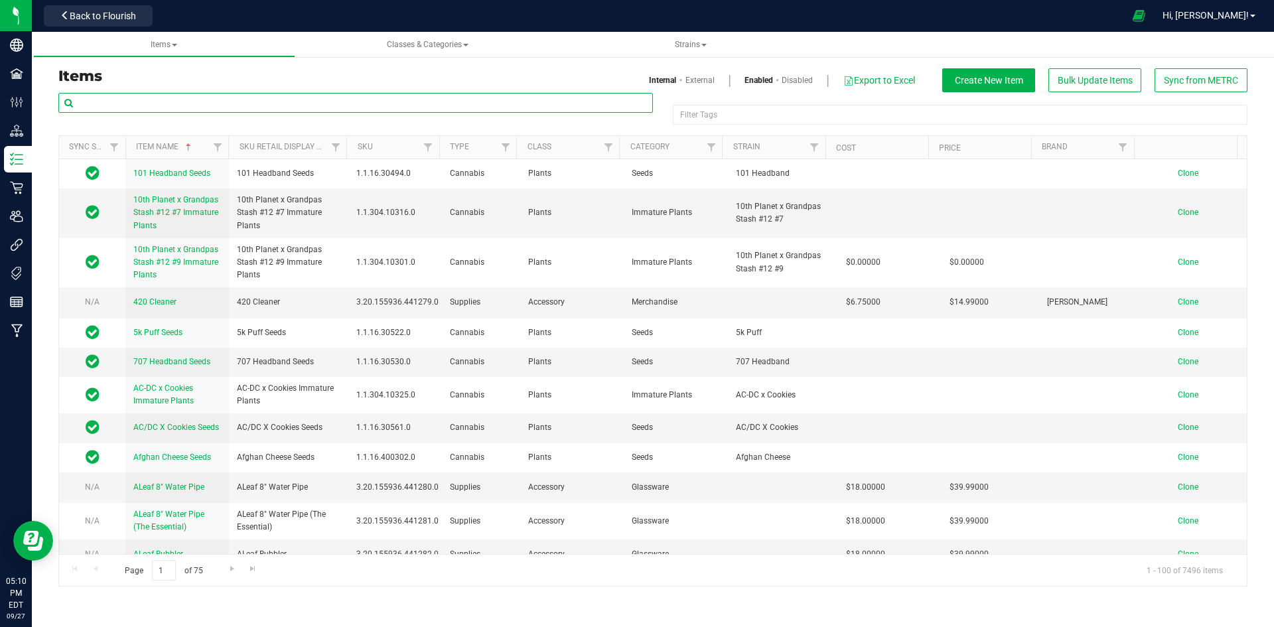
paste input "1.16.236.272296.0"
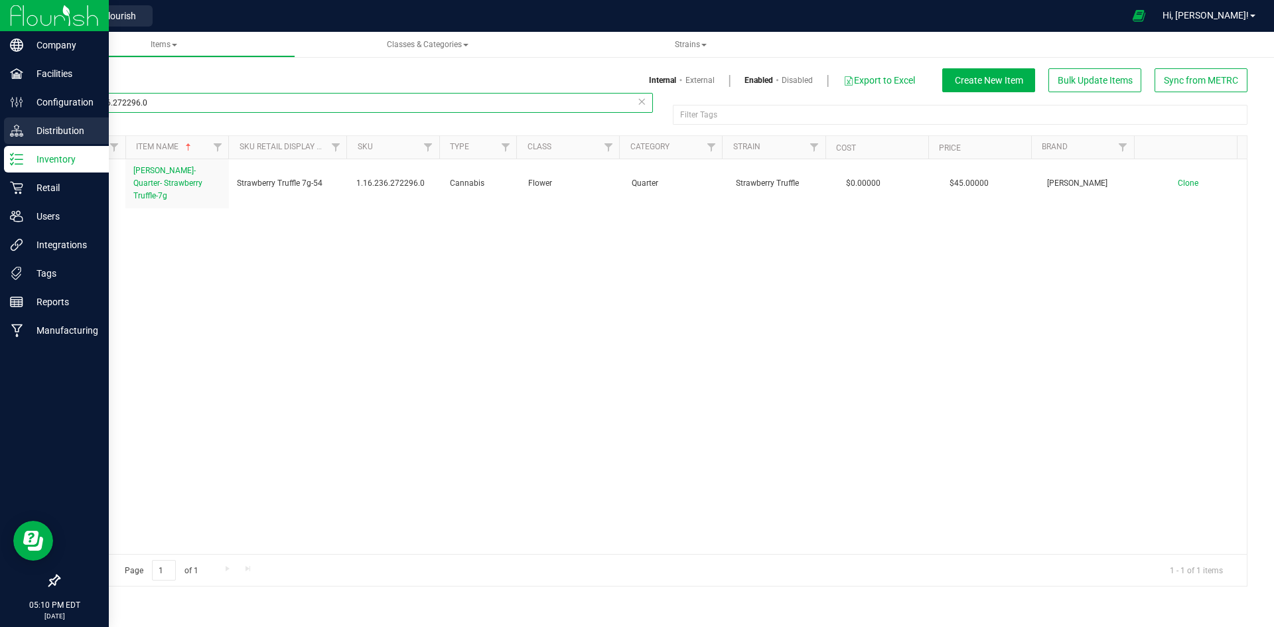
drag, startPoint x: 181, startPoint y: 102, endPoint x: 0, endPoint y: 117, distance: 181.8
click at [0, 117] on div "Company Facilities Configuration Distribution Inventory Retail Users Integratio…" at bounding box center [637, 313] width 1274 height 627
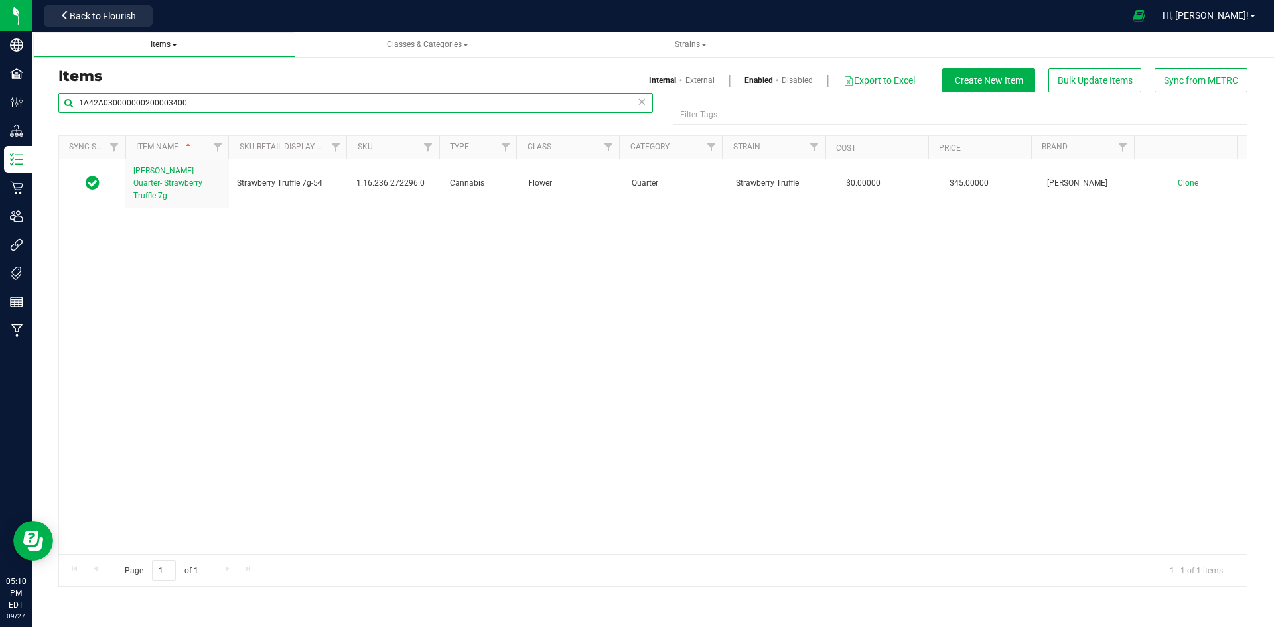
type input "1A42A0300000002000034000"
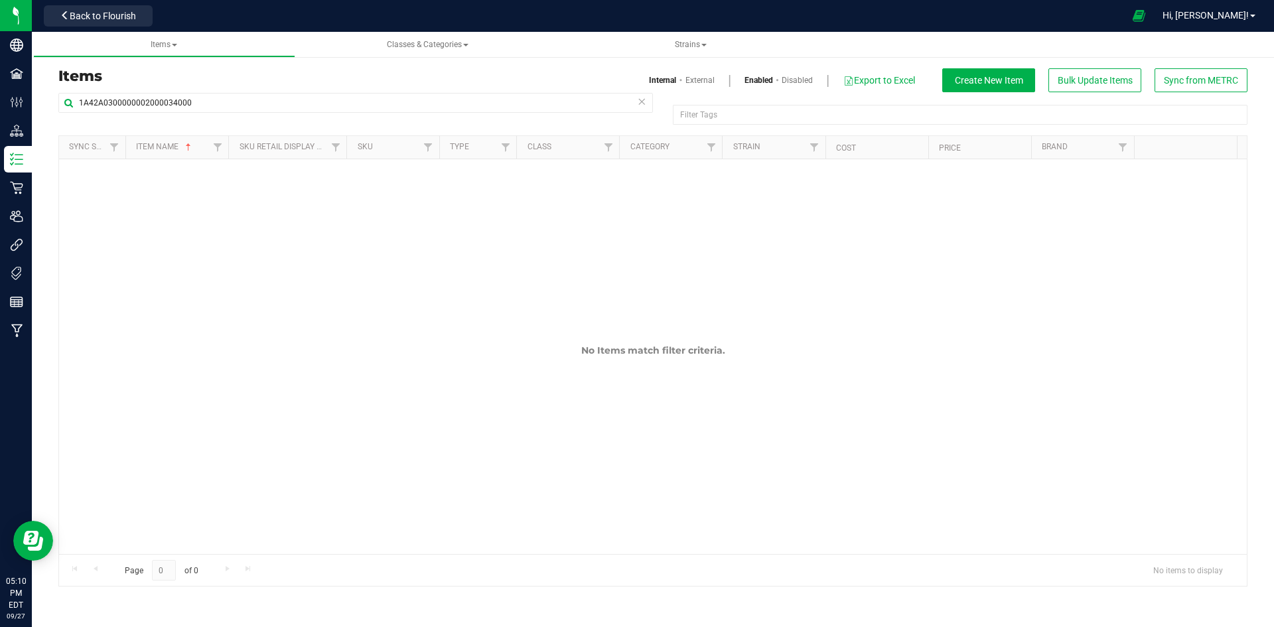
click at [704, 80] on link "External" at bounding box center [700, 80] width 29 height 12
click at [662, 83] on link "Internal" at bounding box center [663, 80] width 27 height 12
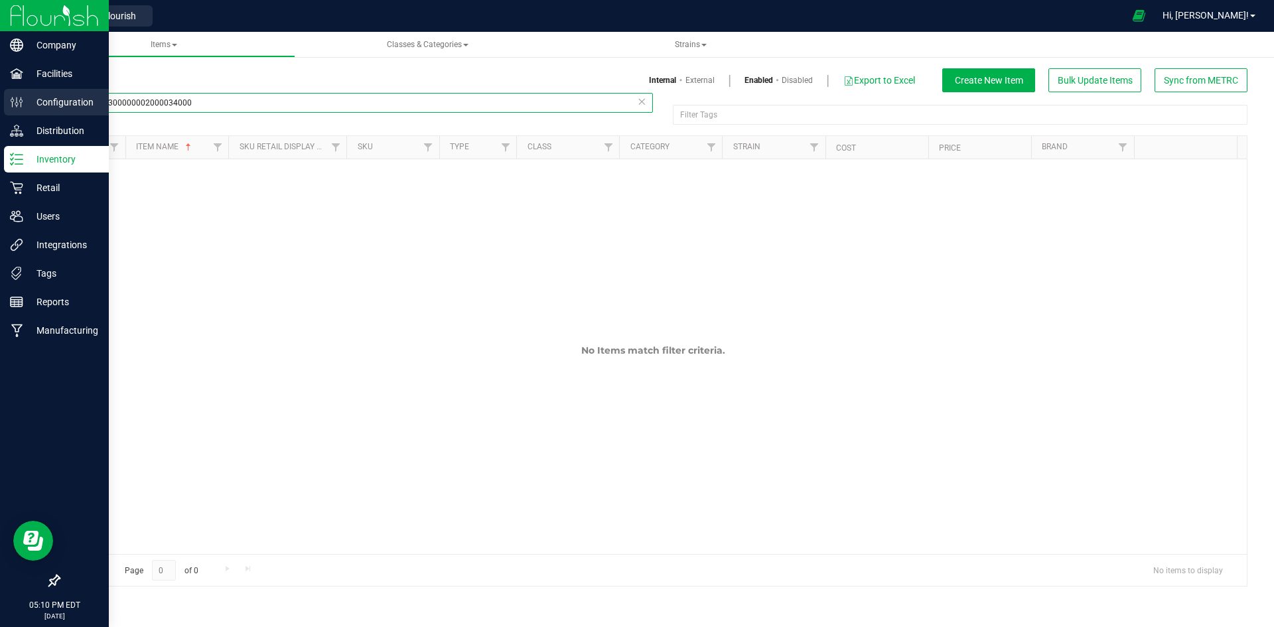
drag, startPoint x: 233, startPoint y: 104, endPoint x: 0, endPoint y: 105, distance: 233.0
click at [0, 105] on div "Company Facilities Configuration Distribution Inventory Retail Users Integratio…" at bounding box center [637, 313] width 1274 height 627
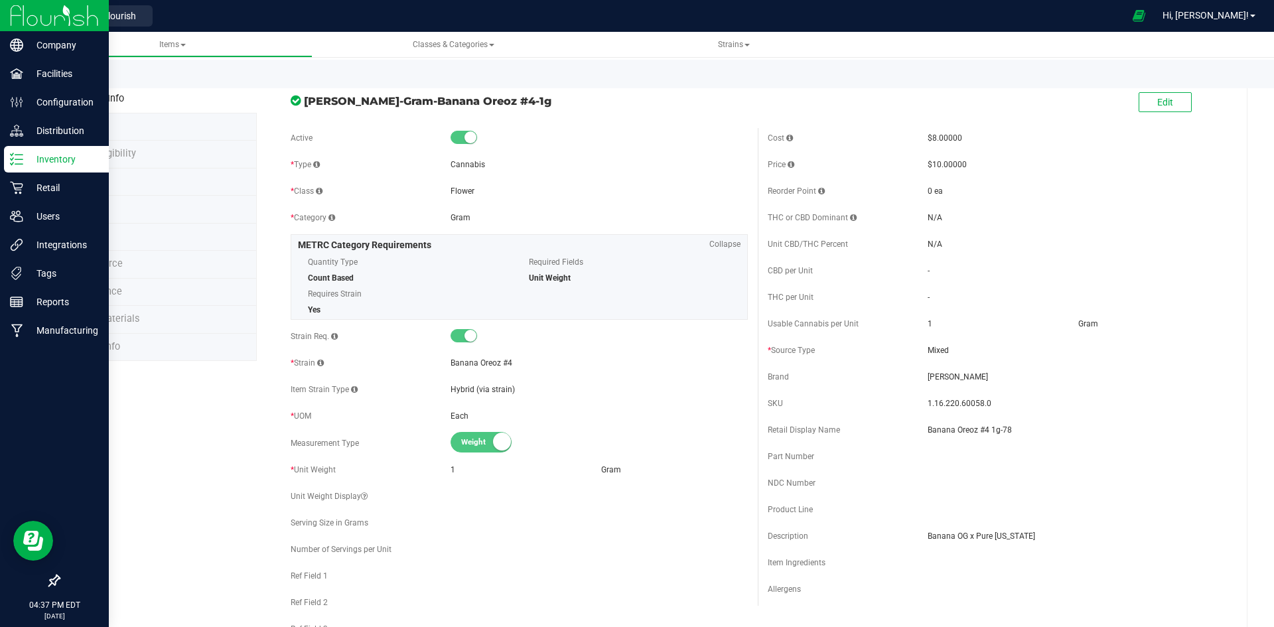
click at [48, 163] on p "Inventory" at bounding box center [63, 159] width 80 height 16
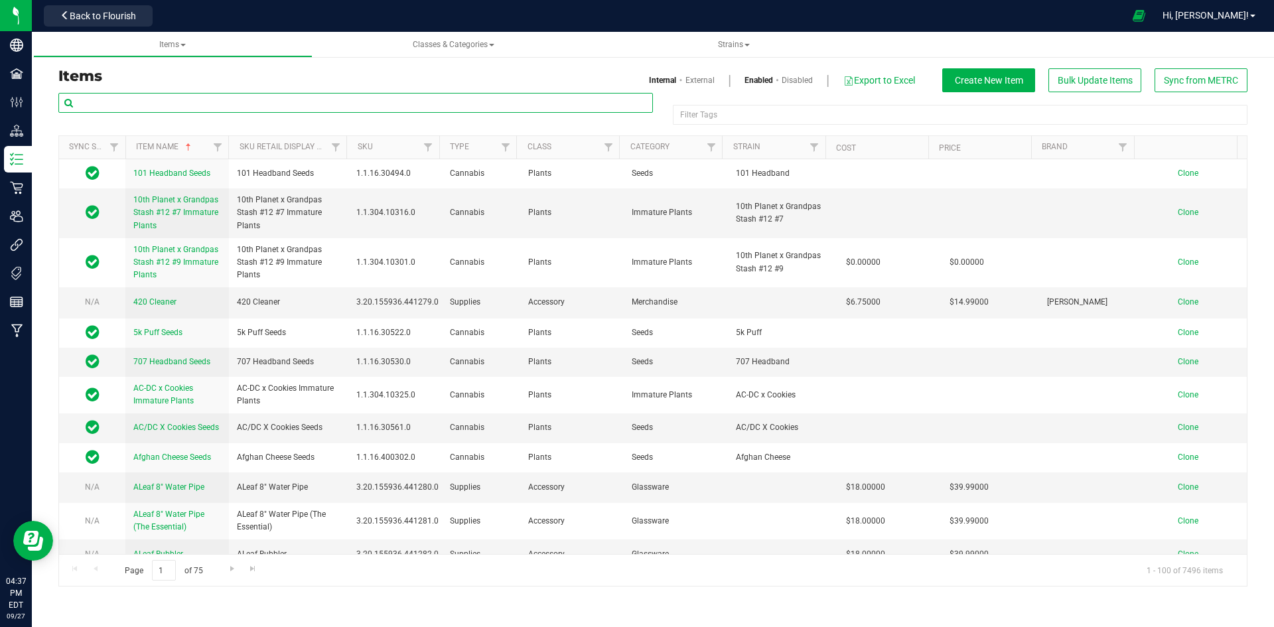
paste input "1.16.220.271623.0"
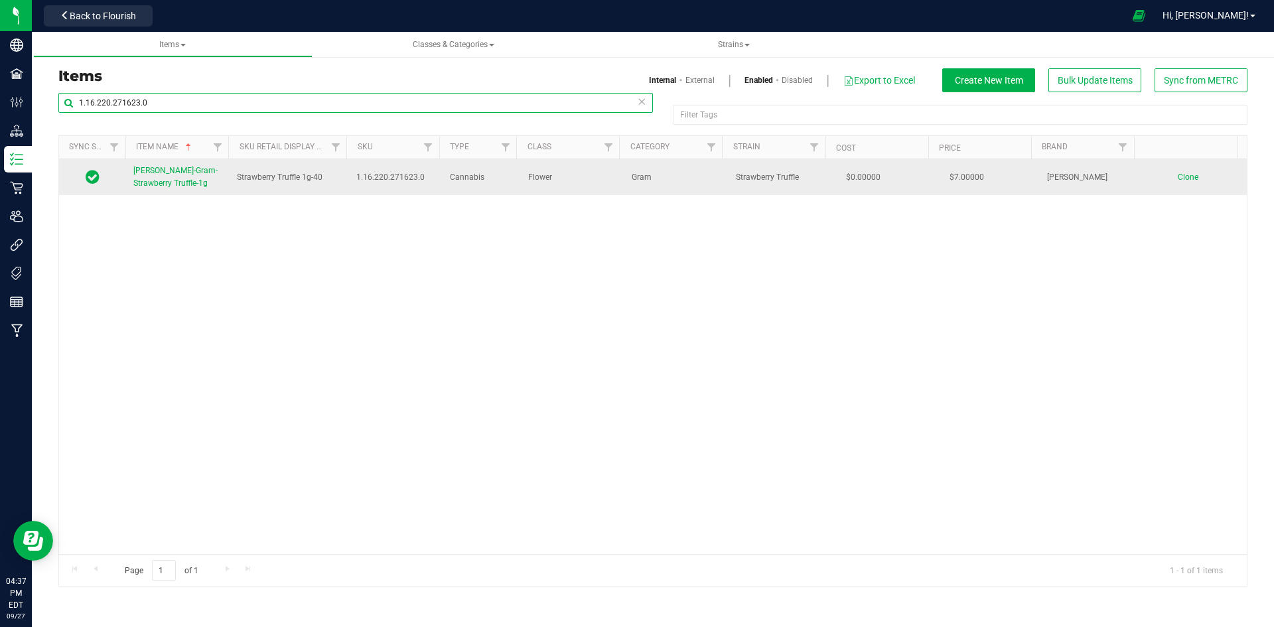
type input "1.16.220.271623.0"
click at [153, 183] on span "[PERSON_NAME]-Gram-Strawberry Truffle-1g" at bounding box center [175, 177] width 84 height 22
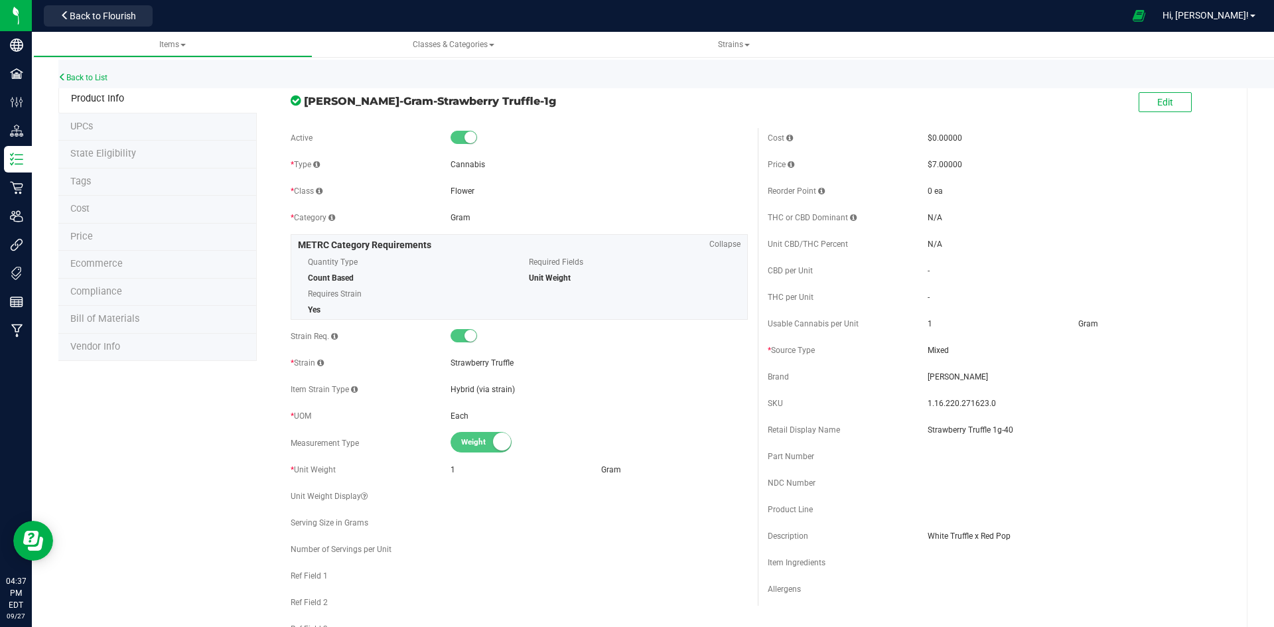
click at [92, 230] on li "Price" at bounding box center [157, 238] width 198 height 28
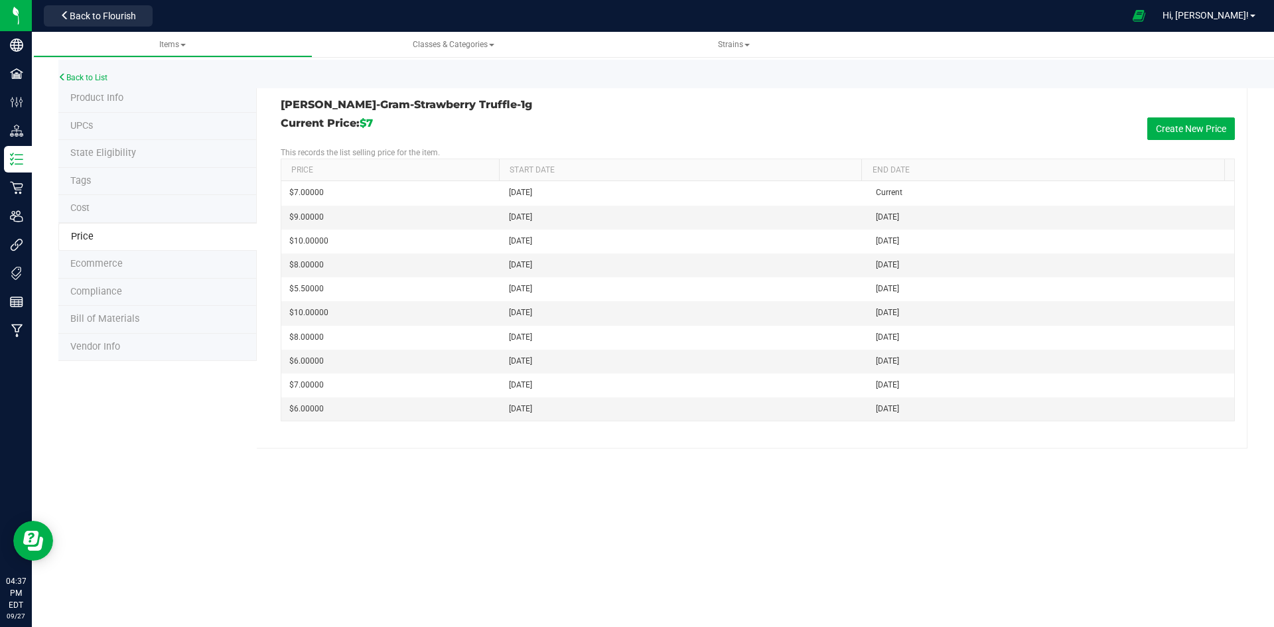
click at [127, 90] on li "Product Info" at bounding box center [157, 99] width 198 height 28
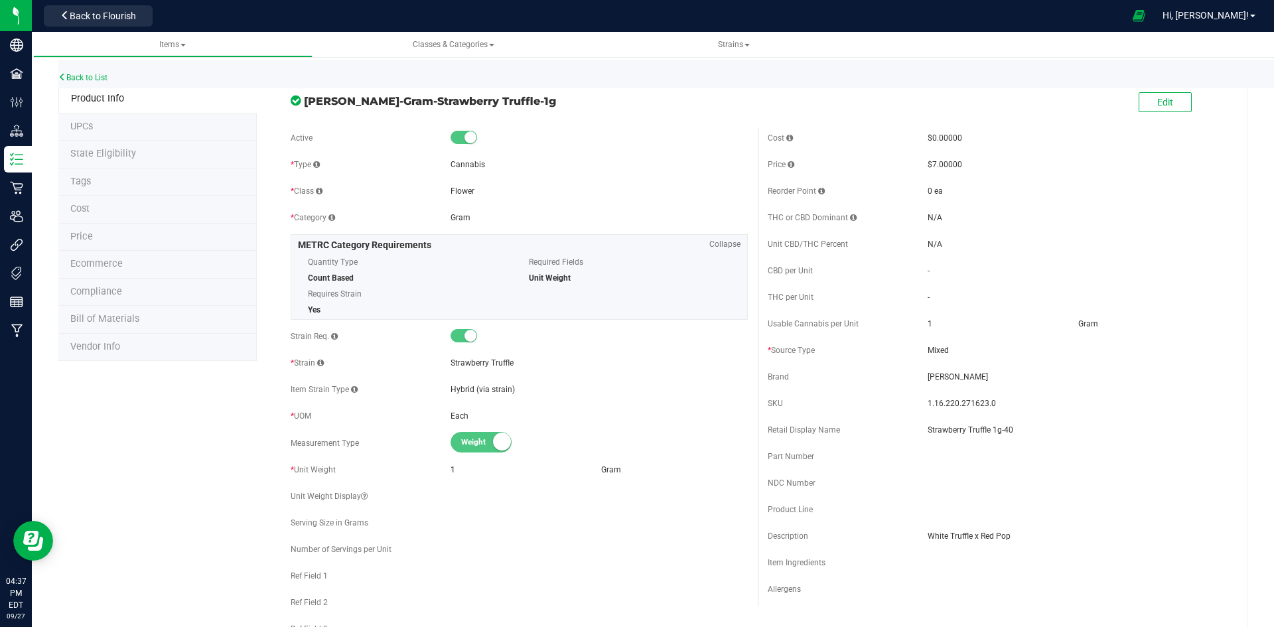
click at [112, 244] on li "Price" at bounding box center [157, 238] width 198 height 28
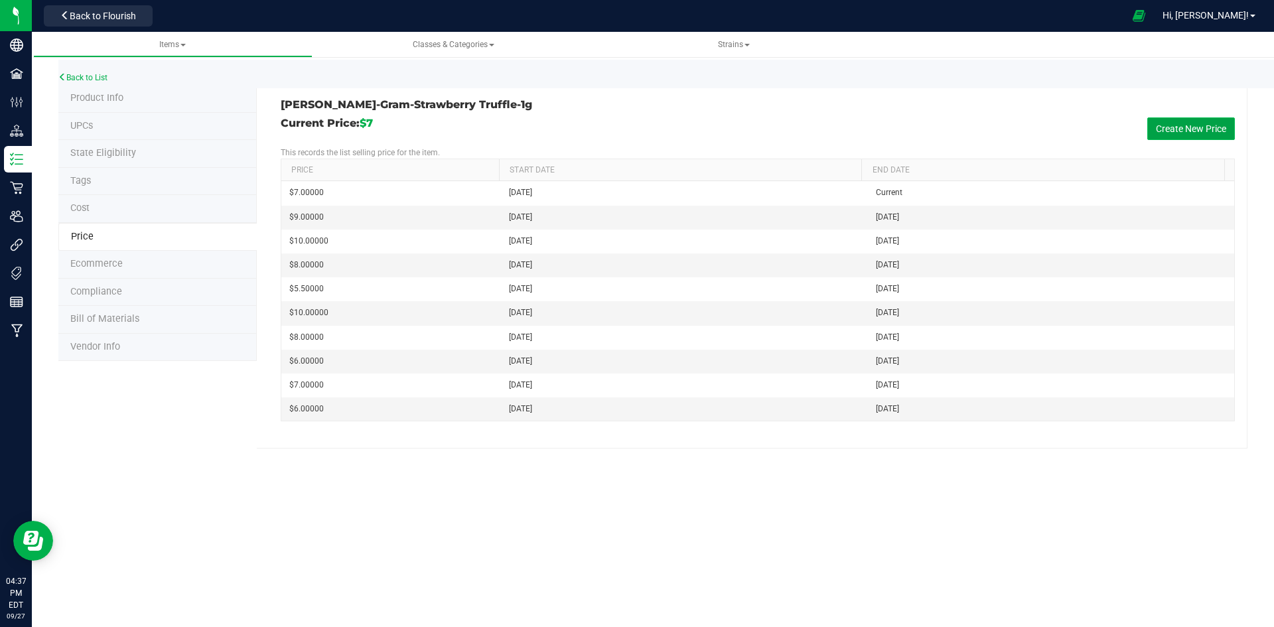
click at [1191, 132] on button "Create New Price" at bounding box center [1192, 128] width 88 height 23
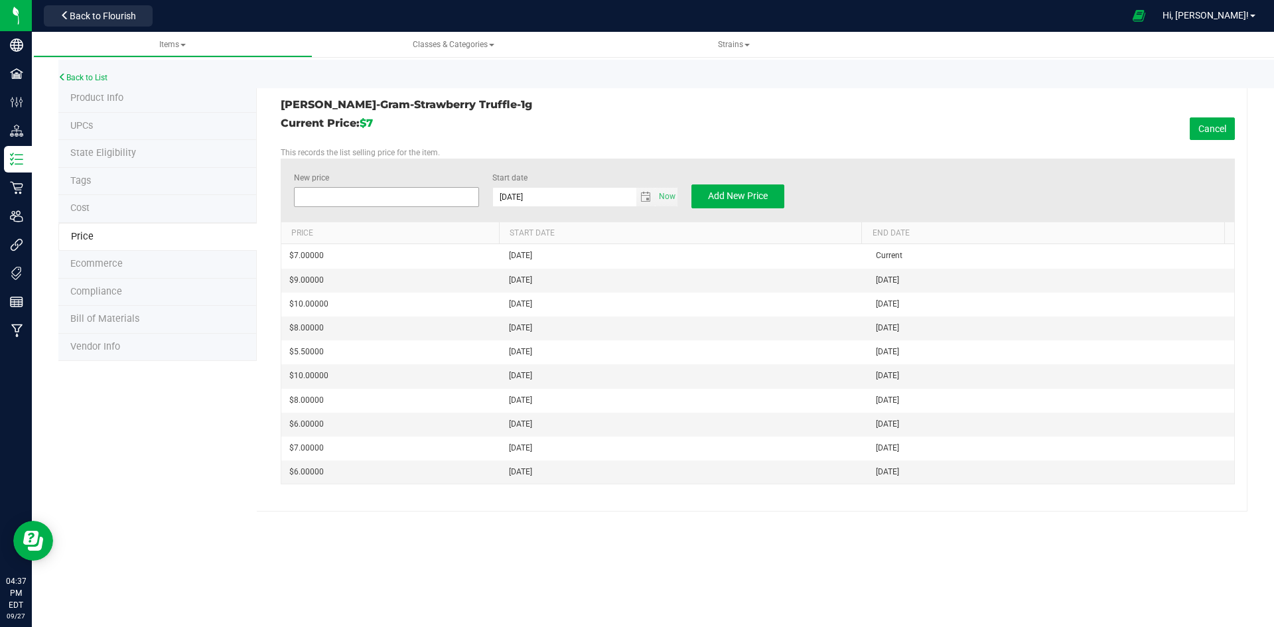
click at [400, 196] on span at bounding box center [387, 197] width 186 height 20
type input "8"
click at [767, 195] on span "Add New Price" at bounding box center [738, 195] width 60 height 11
type input "$0.00000"
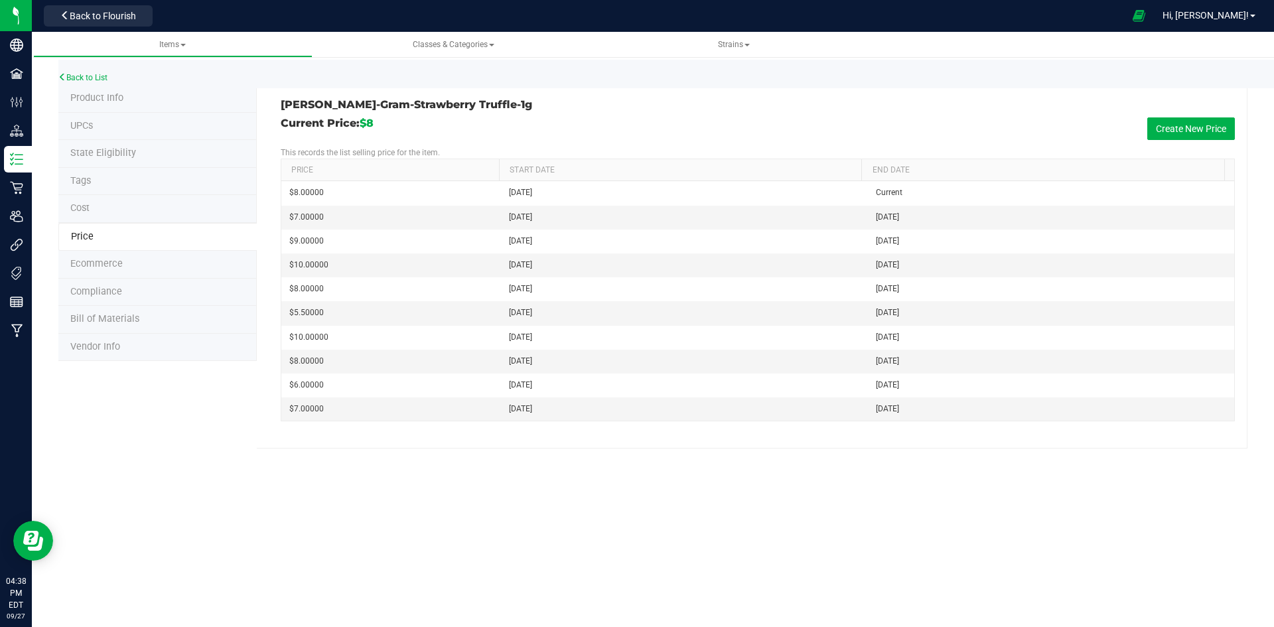
click at [105, 100] on span "Product Info" at bounding box center [96, 97] width 53 height 11
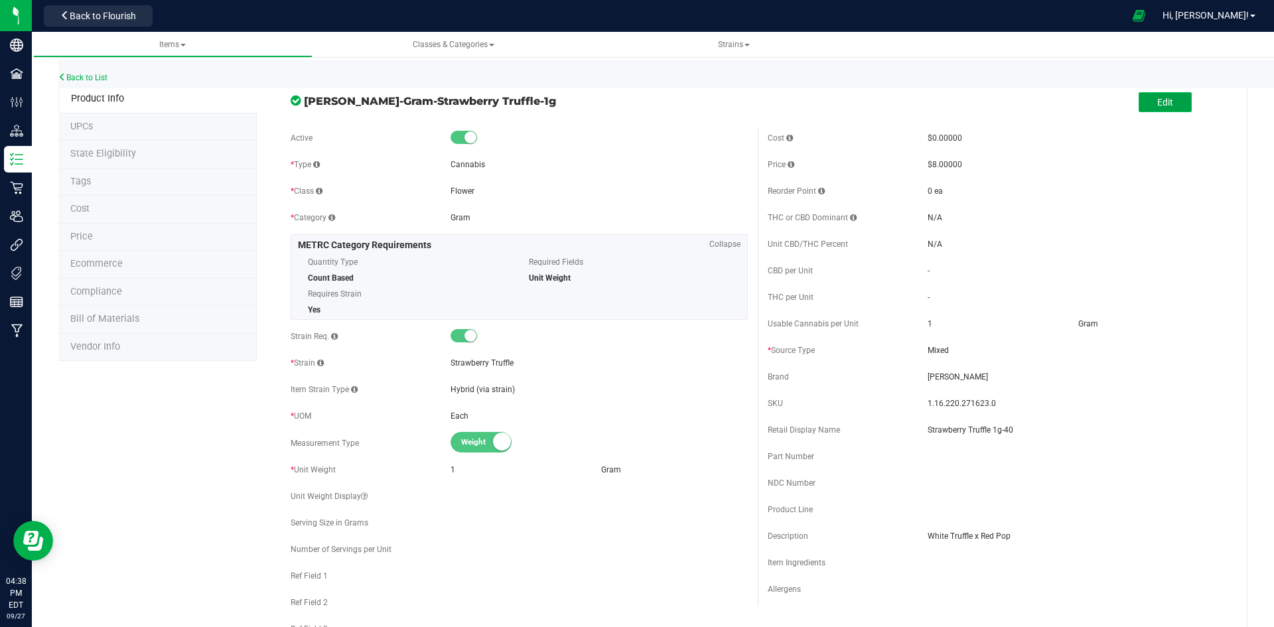
click at [1170, 103] on button "Edit" at bounding box center [1165, 102] width 53 height 20
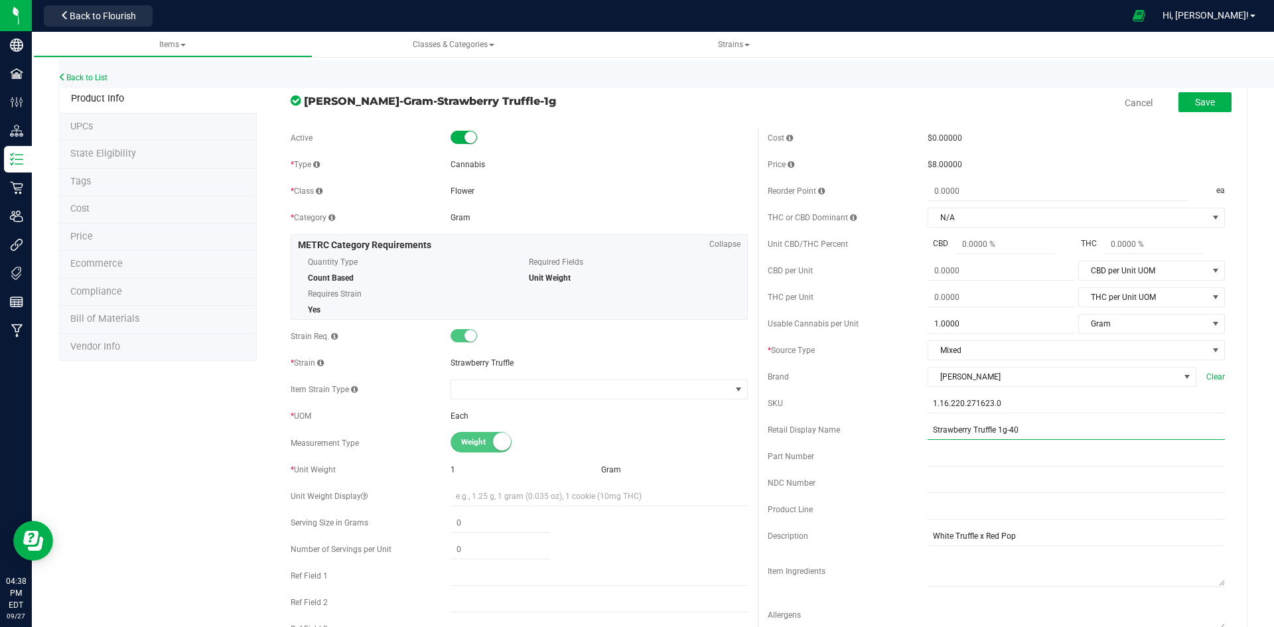
click at [1020, 429] on input "Strawberry Truffle 1g-40" at bounding box center [1076, 430] width 297 height 20
type input "Strawberry Truffle 1g-54"
click at [1199, 102] on span "Save" at bounding box center [1205, 102] width 20 height 11
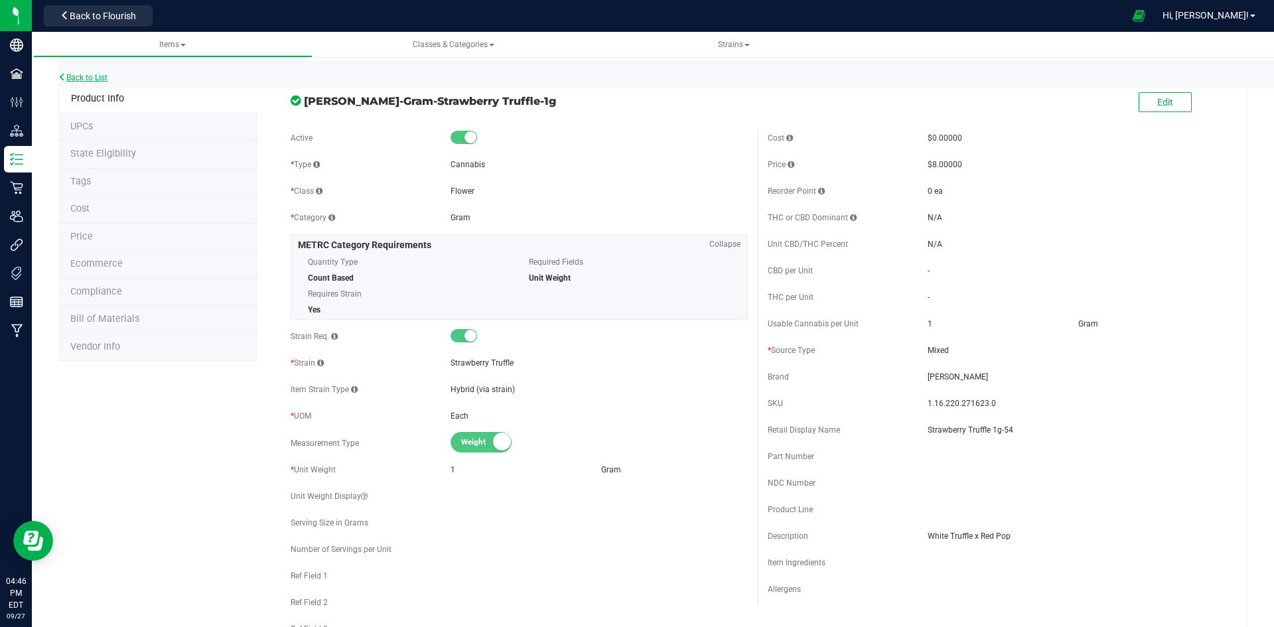
click at [99, 79] on link "Back to List" at bounding box center [82, 77] width 49 height 9
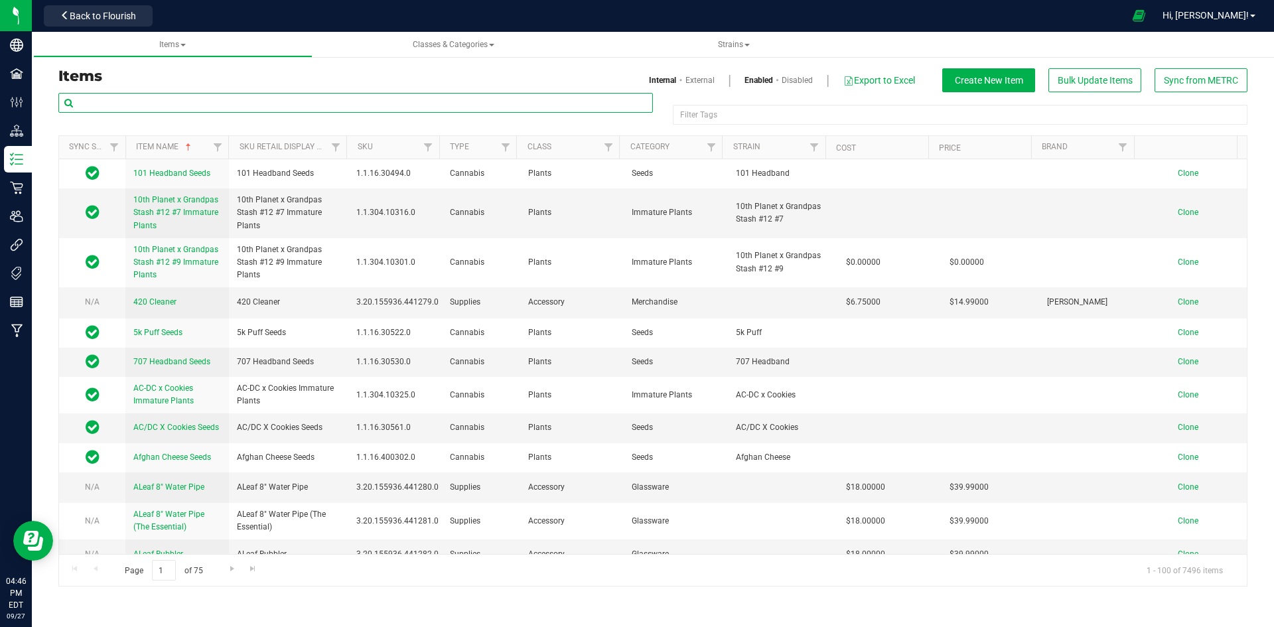
paste input "1.16.218.271621.0"
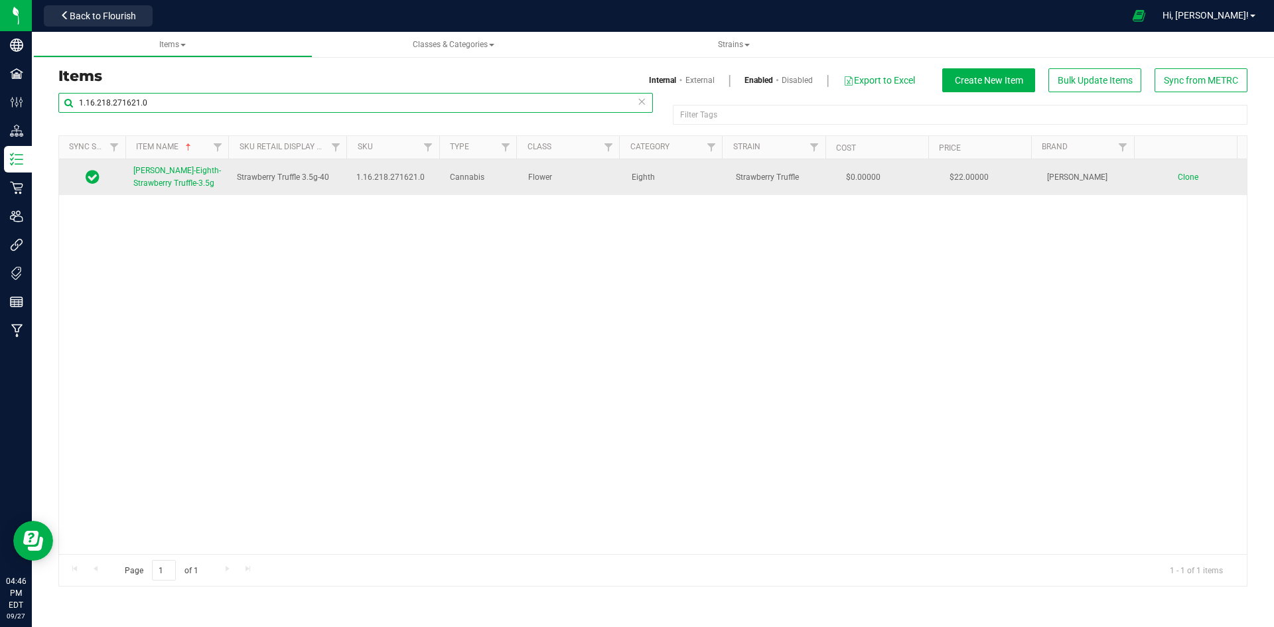
type input "1.16.218.271621.0"
click at [158, 175] on span "[PERSON_NAME]-Eighth-Strawberry Truffle-3.5g" at bounding box center [177, 177] width 88 height 22
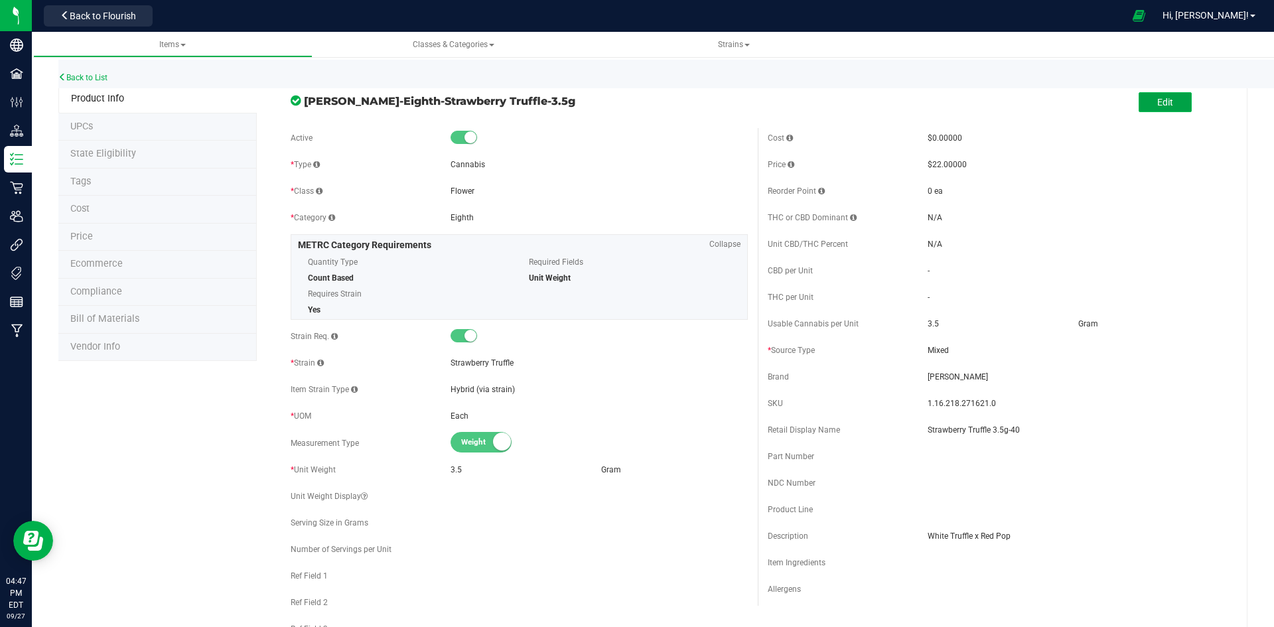
click at [1145, 102] on button "Edit" at bounding box center [1165, 102] width 53 height 20
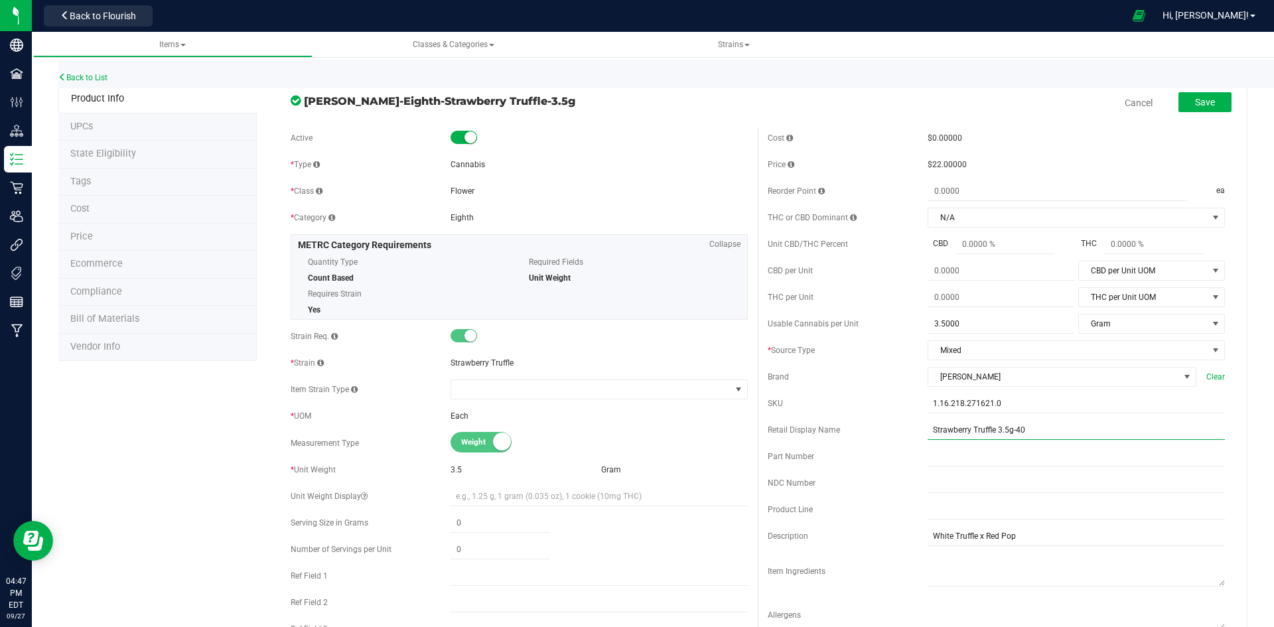
click at [1053, 433] on input "Strawberry Truffle 3.5g-40" at bounding box center [1076, 430] width 297 height 20
type input "Strawberry Truffle 3.5g-54"
click at [1212, 104] on button "Save" at bounding box center [1205, 102] width 53 height 20
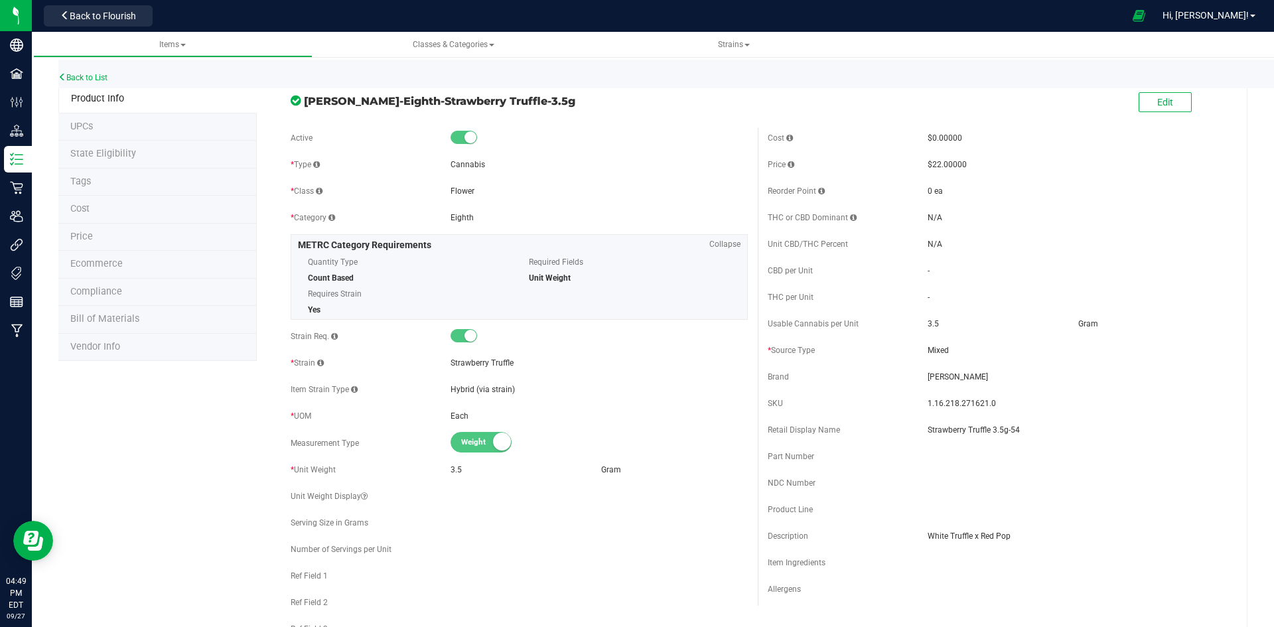
click at [110, 237] on li "Price" at bounding box center [157, 238] width 198 height 28
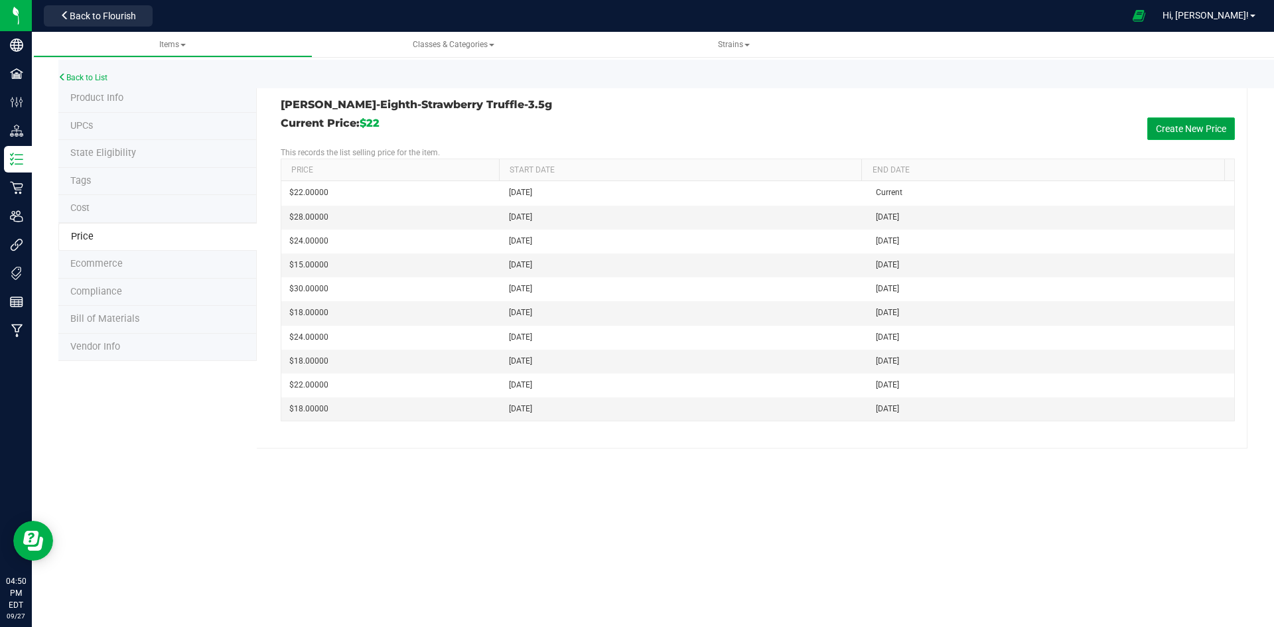
click at [1173, 127] on button "Create New Price" at bounding box center [1192, 128] width 88 height 23
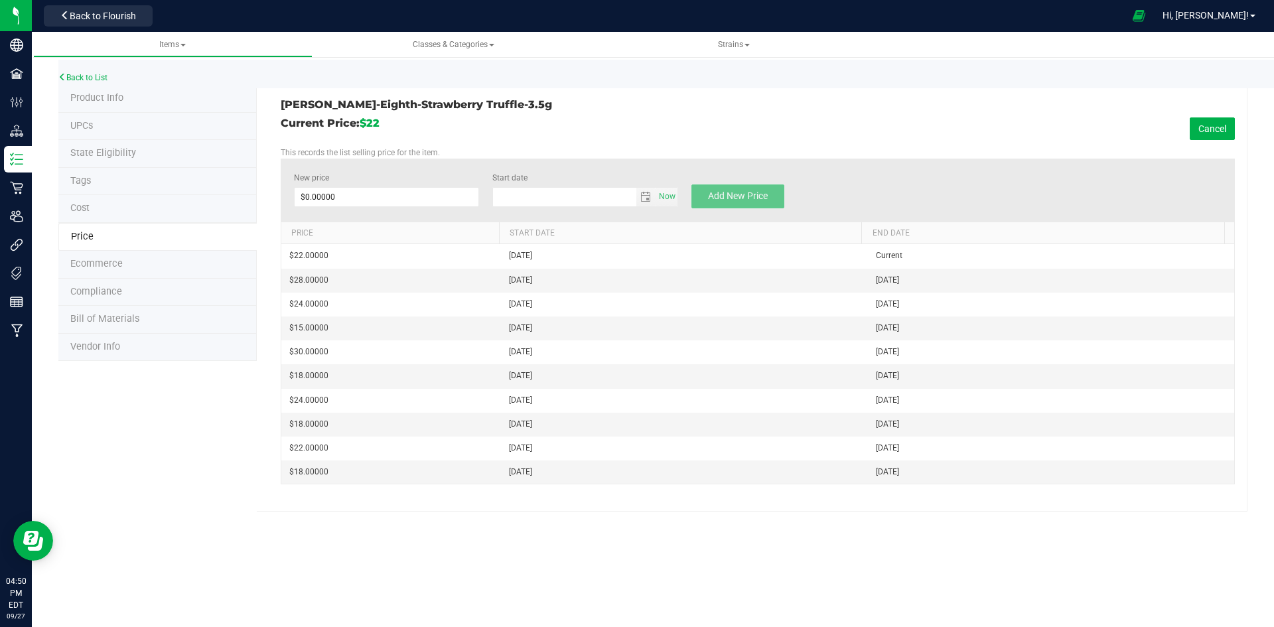
type input "9/27/2025"
click at [401, 188] on span at bounding box center [387, 197] width 186 height 20
type input "24"
click at [735, 198] on span "Add New Price" at bounding box center [738, 195] width 60 height 11
type input "$0.00000"
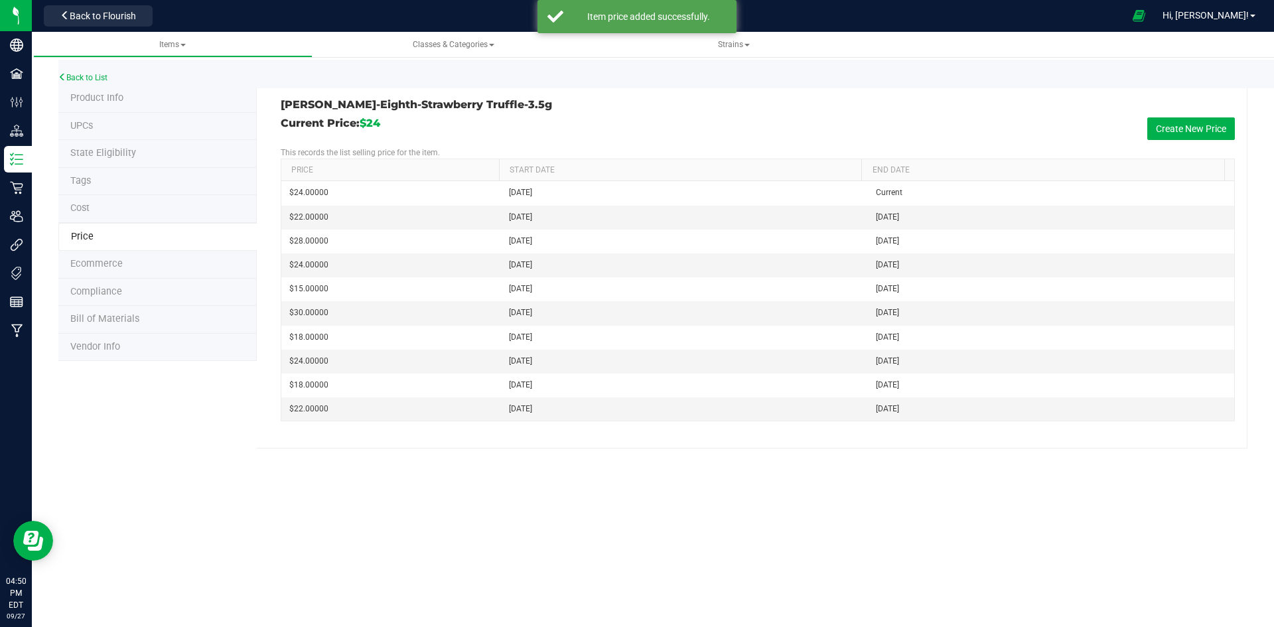
click at [130, 98] on li "Product Info" at bounding box center [157, 99] width 198 height 28
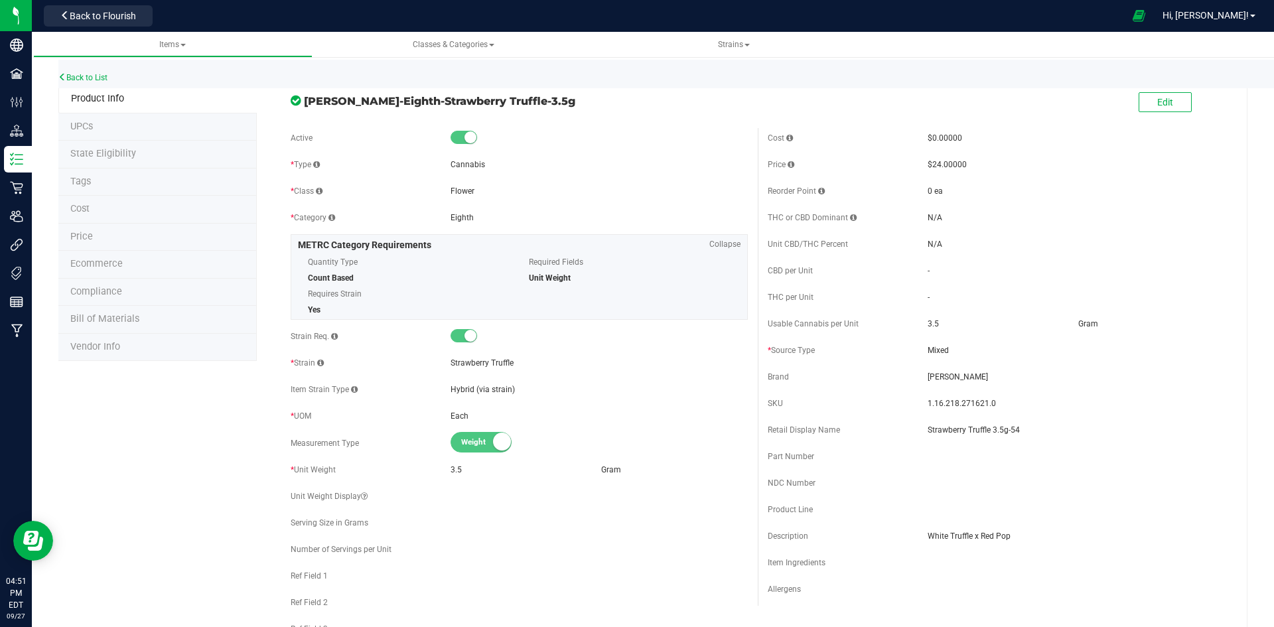
click at [102, 232] on li "Price" at bounding box center [157, 238] width 198 height 28
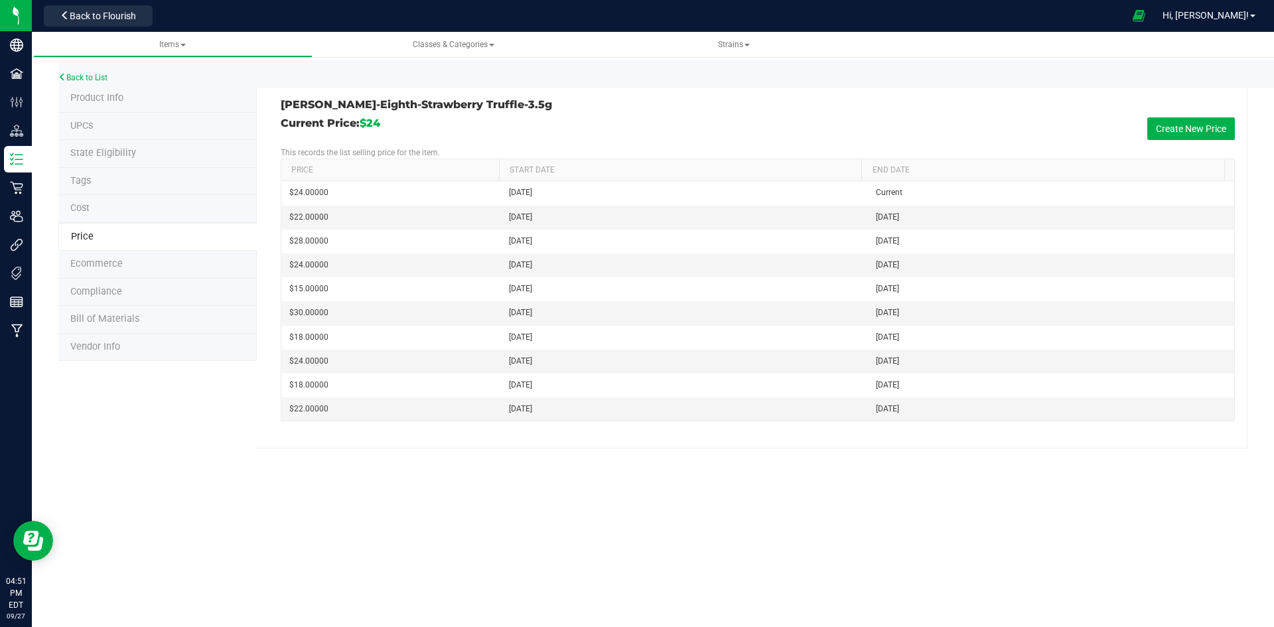
click at [115, 95] on span "Product Info" at bounding box center [96, 97] width 53 height 11
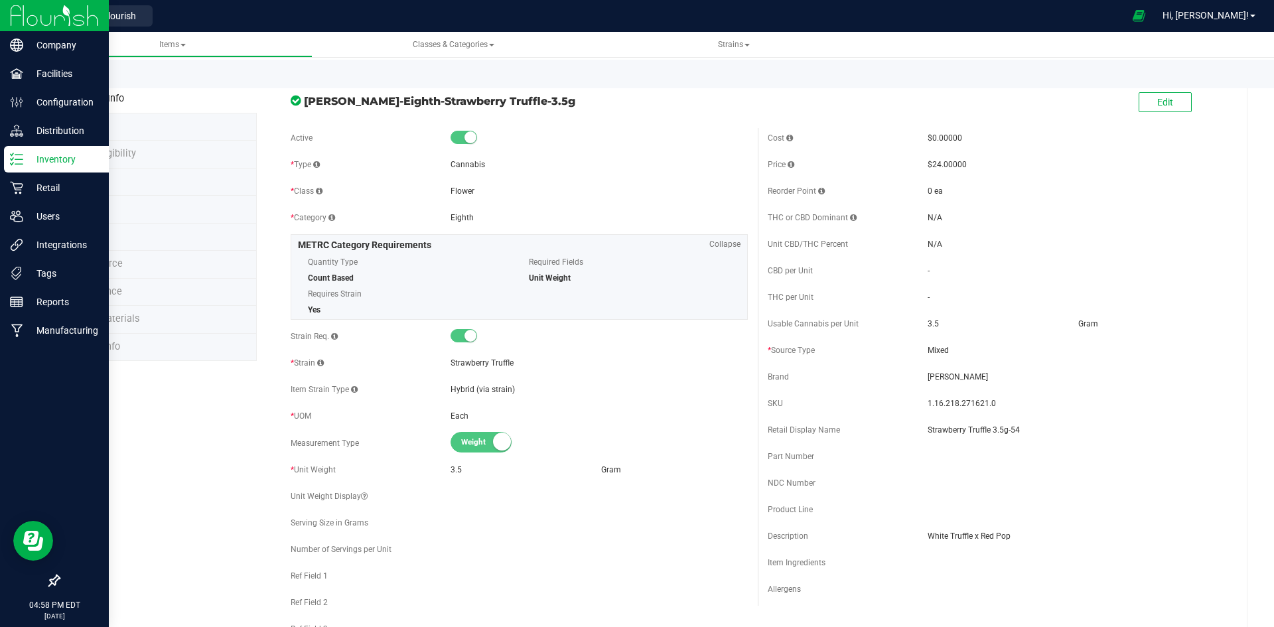
click at [65, 161] on p "Inventory" at bounding box center [63, 159] width 80 height 16
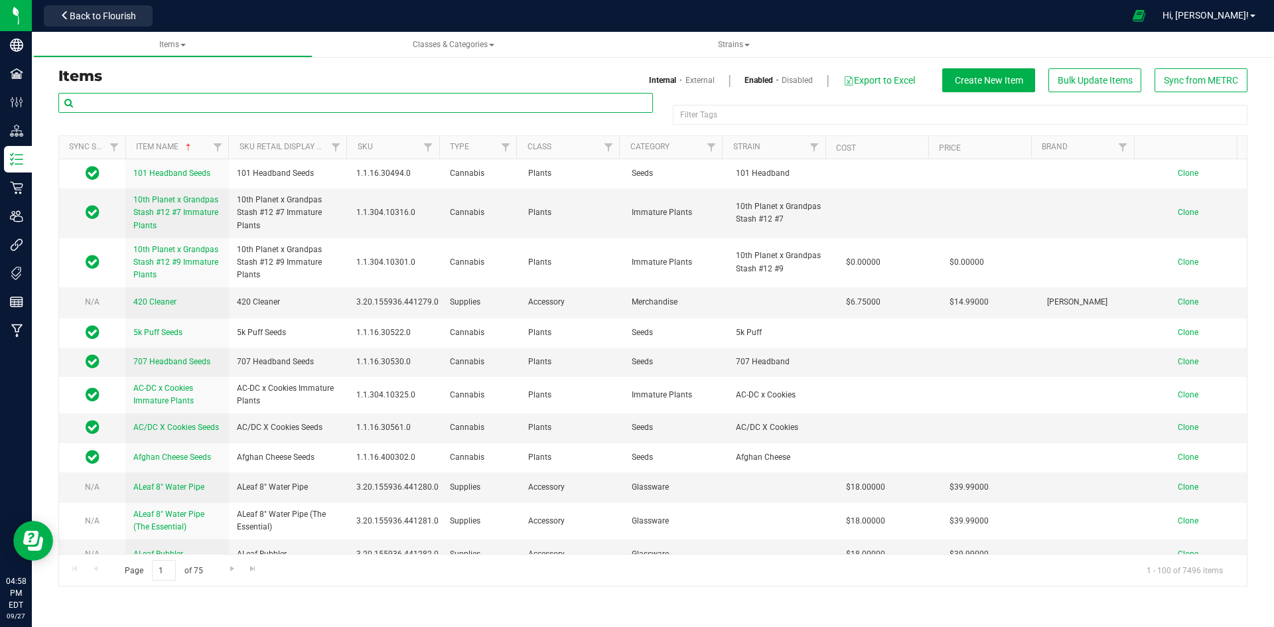
paste input "1.16.236.272296.0"
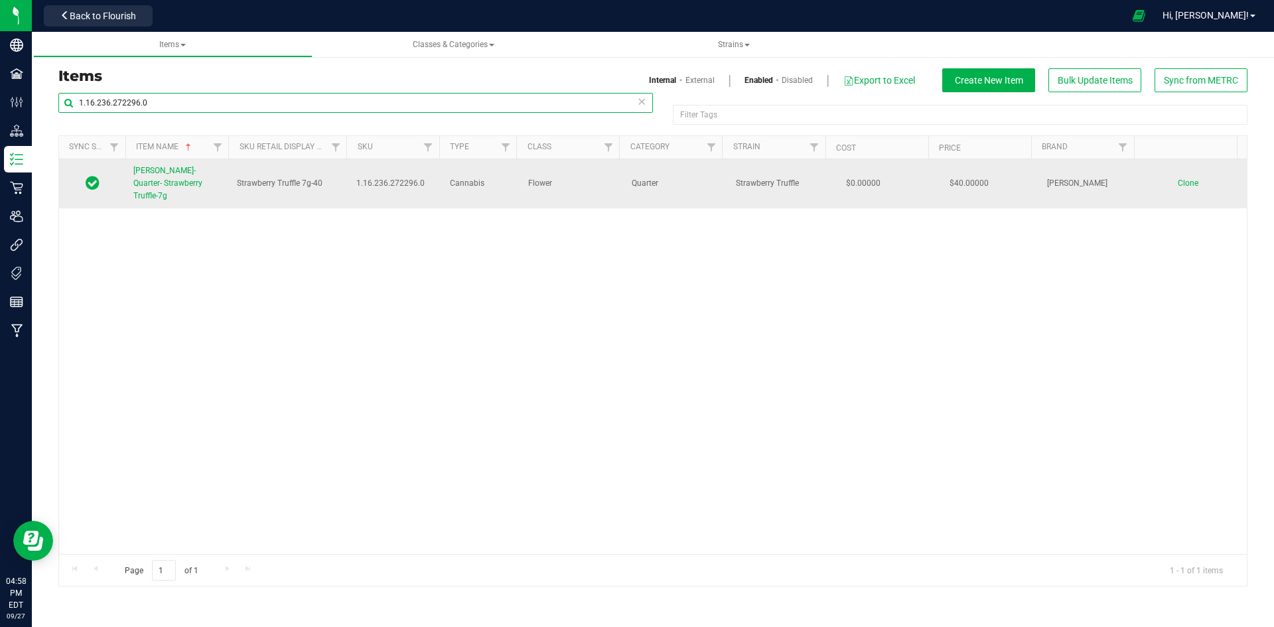
type input "1.16.236.272296.0"
click at [180, 177] on link "[PERSON_NAME]-Quarter- Strawberry Truffle-7g" at bounding box center [177, 184] width 88 height 38
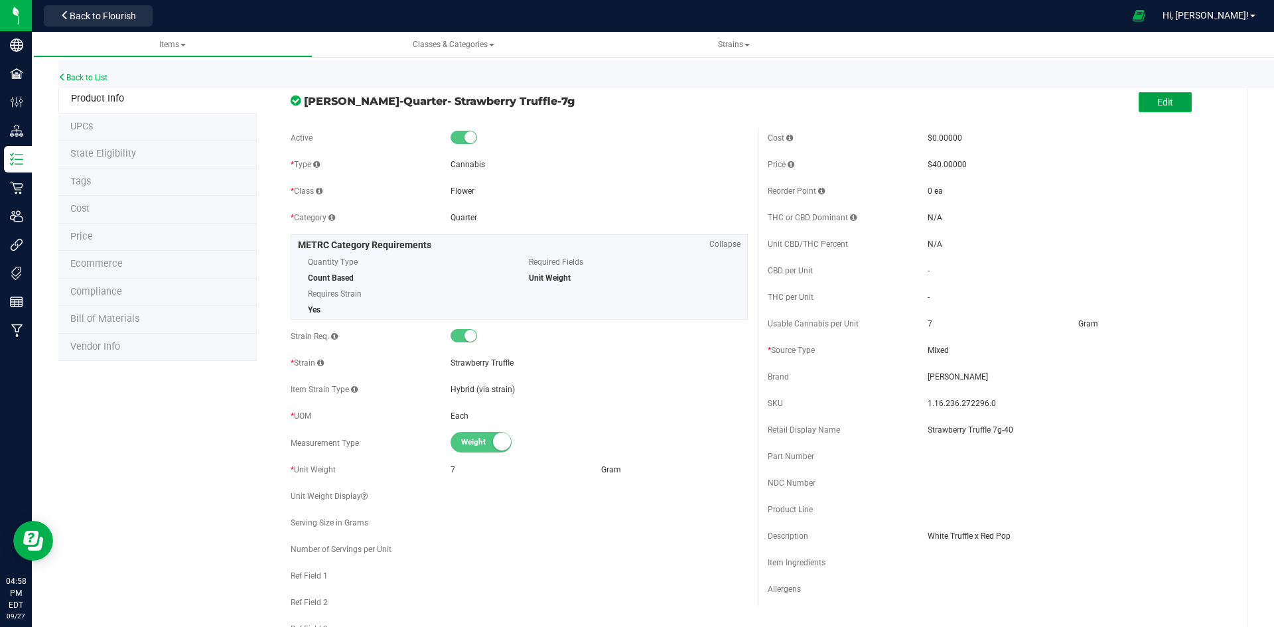
click at [1157, 110] on button "Edit" at bounding box center [1165, 102] width 53 height 20
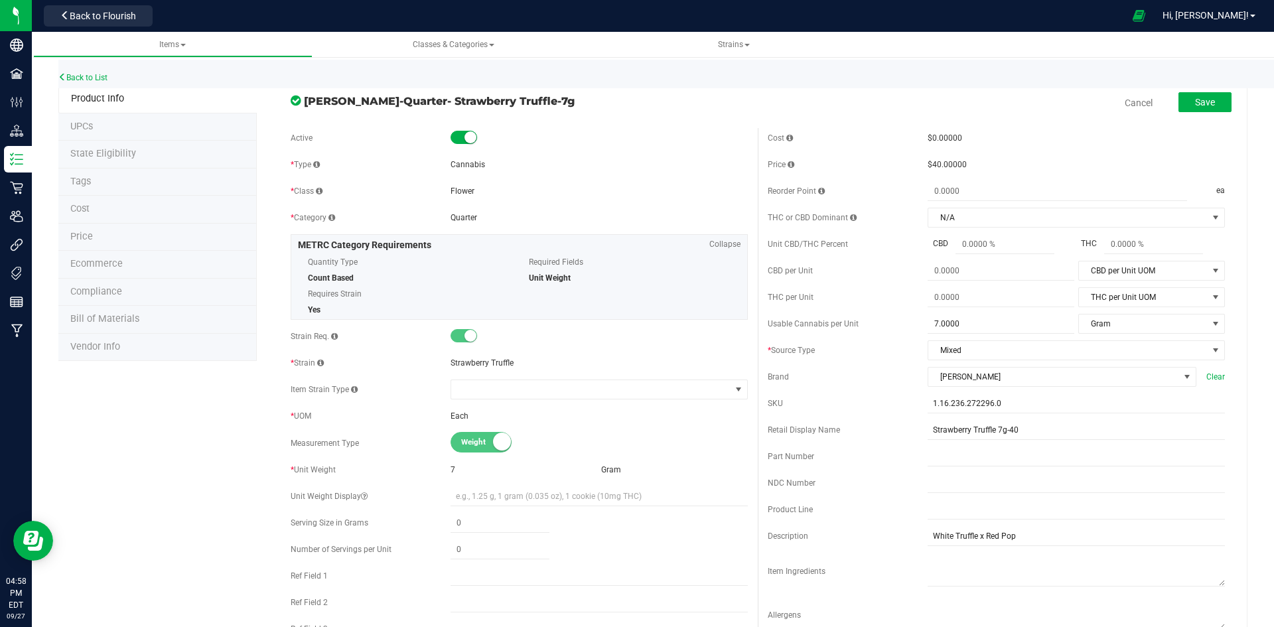
click at [94, 238] on li "Price" at bounding box center [157, 238] width 198 height 28
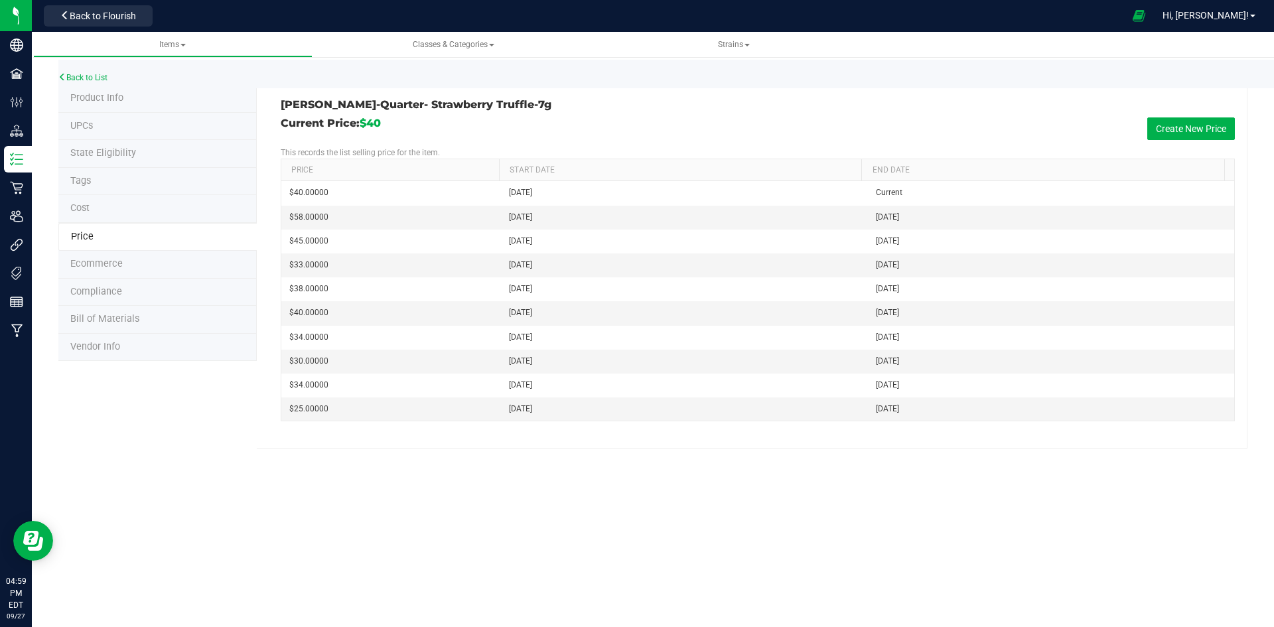
click at [112, 98] on span "Product Info" at bounding box center [96, 97] width 53 height 11
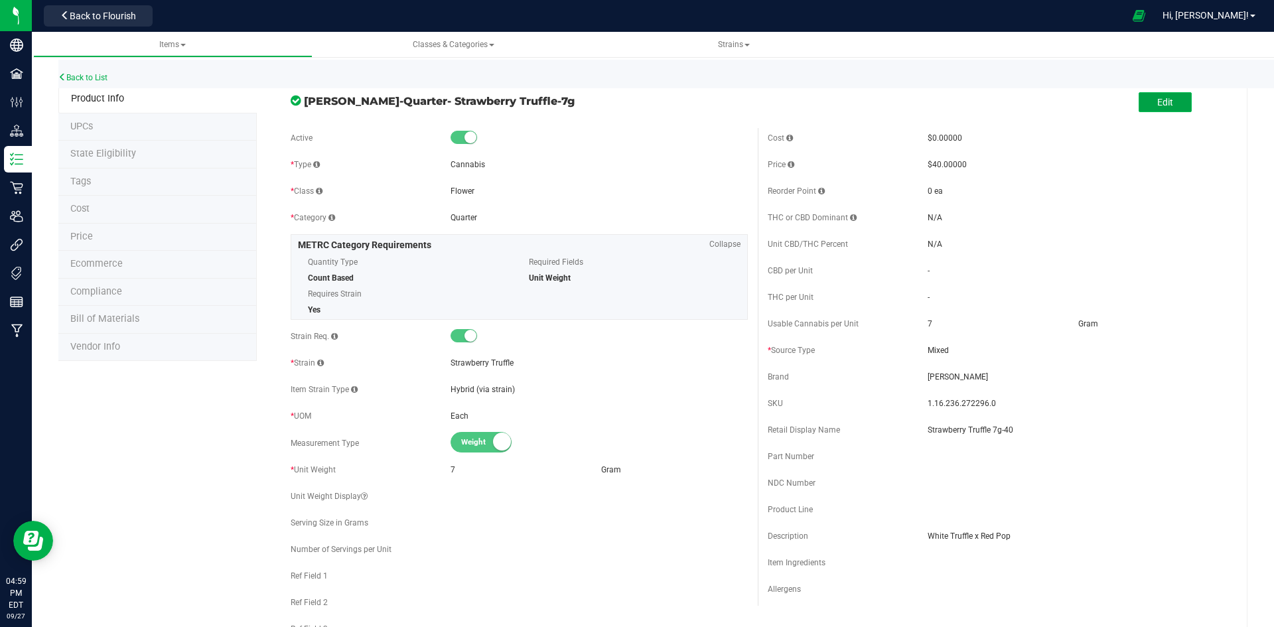
click at [1139, 112] on button "Edit" at bounding box center [1165, 102] width 53 height 20
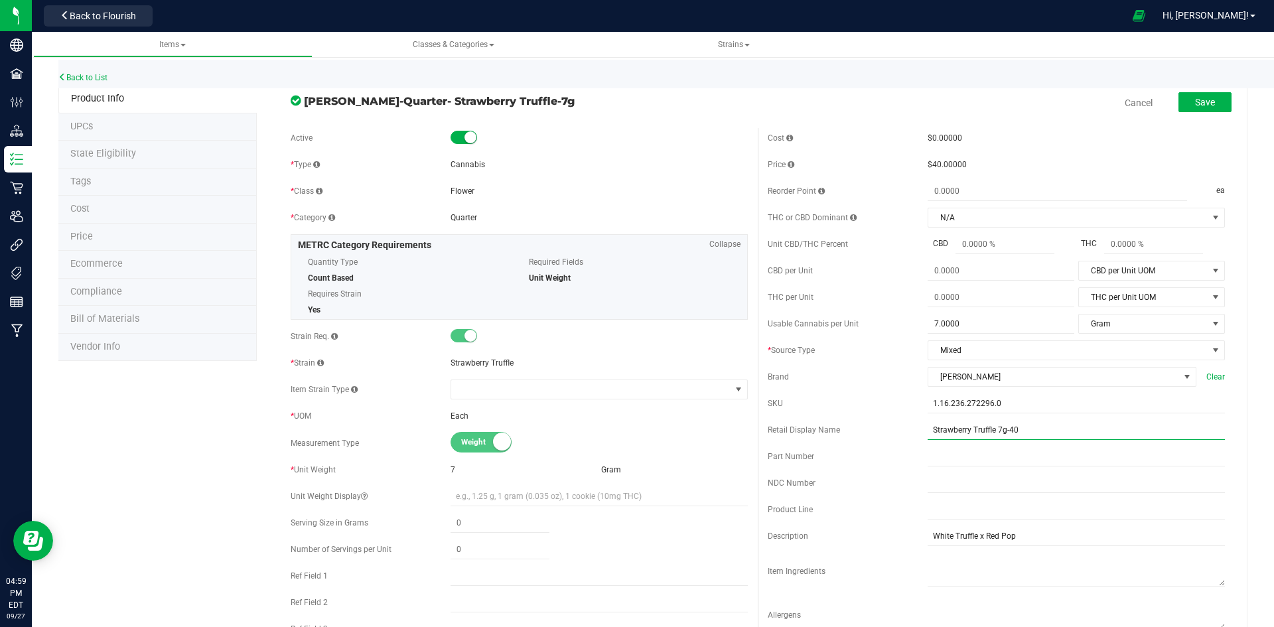
click at [1029, 421] on input "Strawberry Truffle 7g-40" at bounding box center [1076, 430] width 297 height 20
type input "Strawberry Truffle 7g-54"
click at [1202, 98] on span "Save" at bounding box center [1205, 102] width 20 height 11
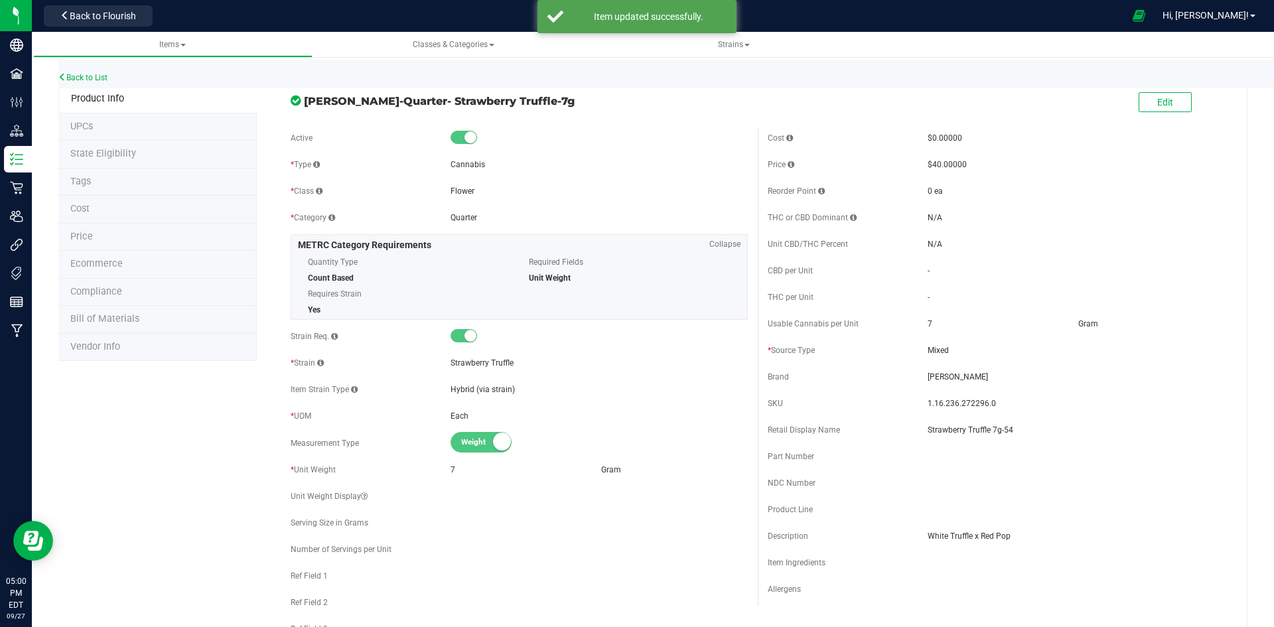
click at [121, 234] on li "Price" at bounding box center [157, 238] width 198 height 28
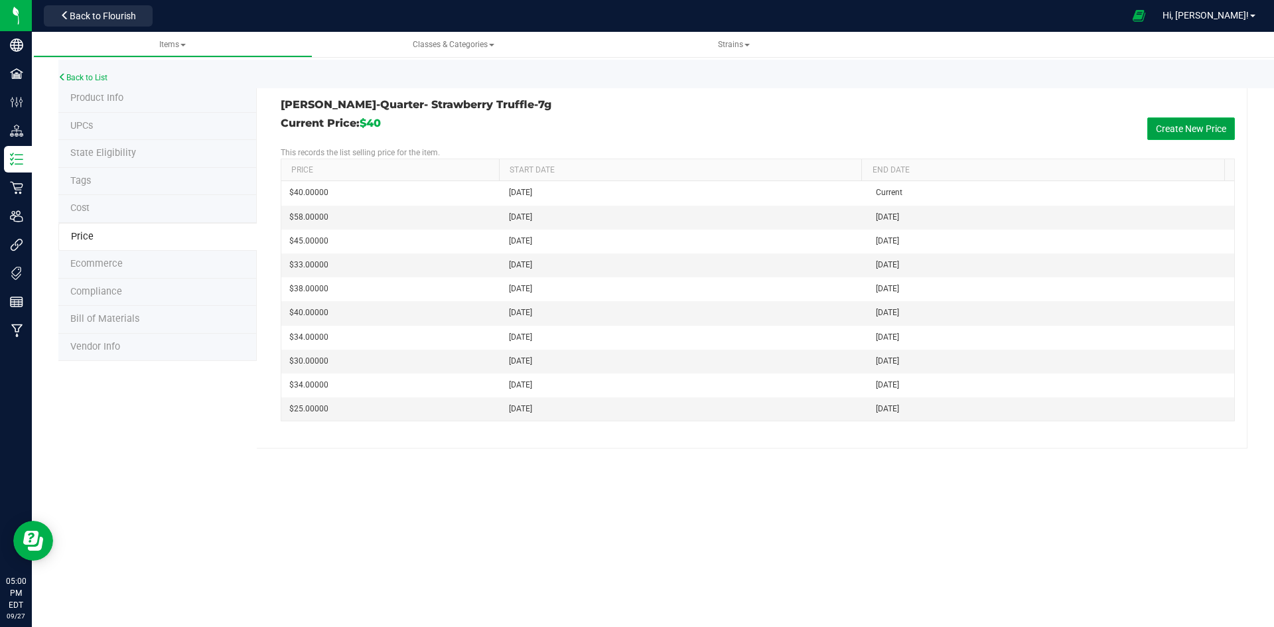
click at [1203, 119] on button "Create New Price" at bounding box center [1192, 128] width 88 height 23
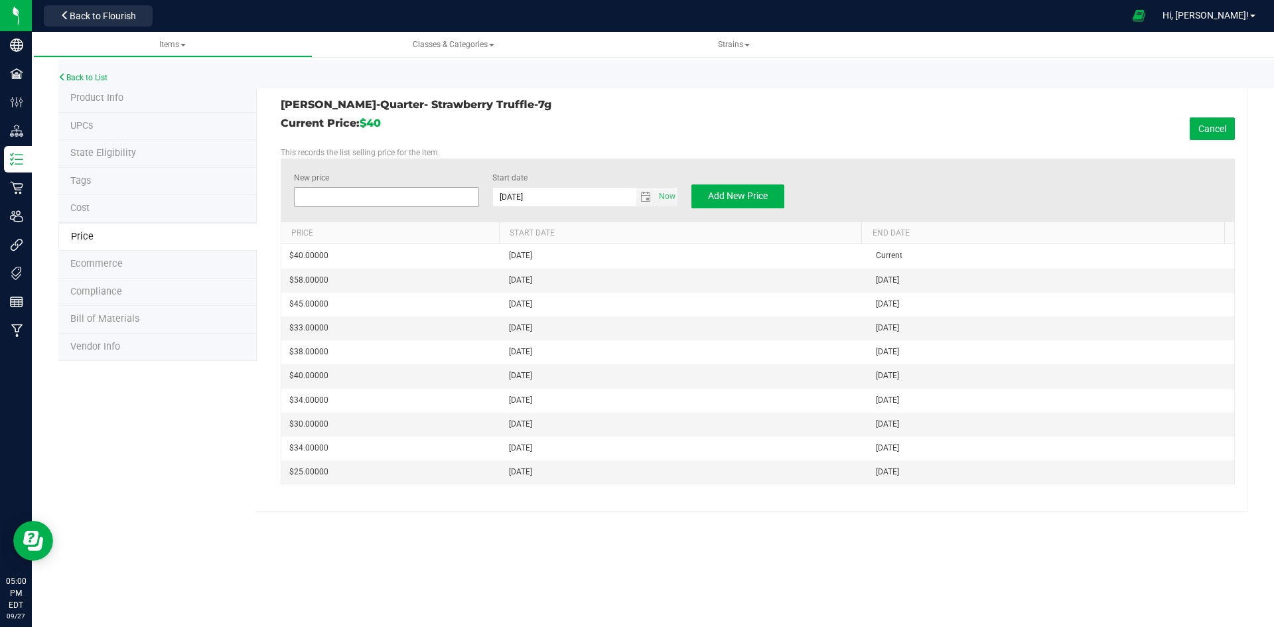
click at [368, 199] on span at bounding box center [387, 197] width 186 height 20
type input "45"
click at [751, 194] on span "Add New Price" at bounding box center [738, 195] width 60 height 11
type input "$0.00000"
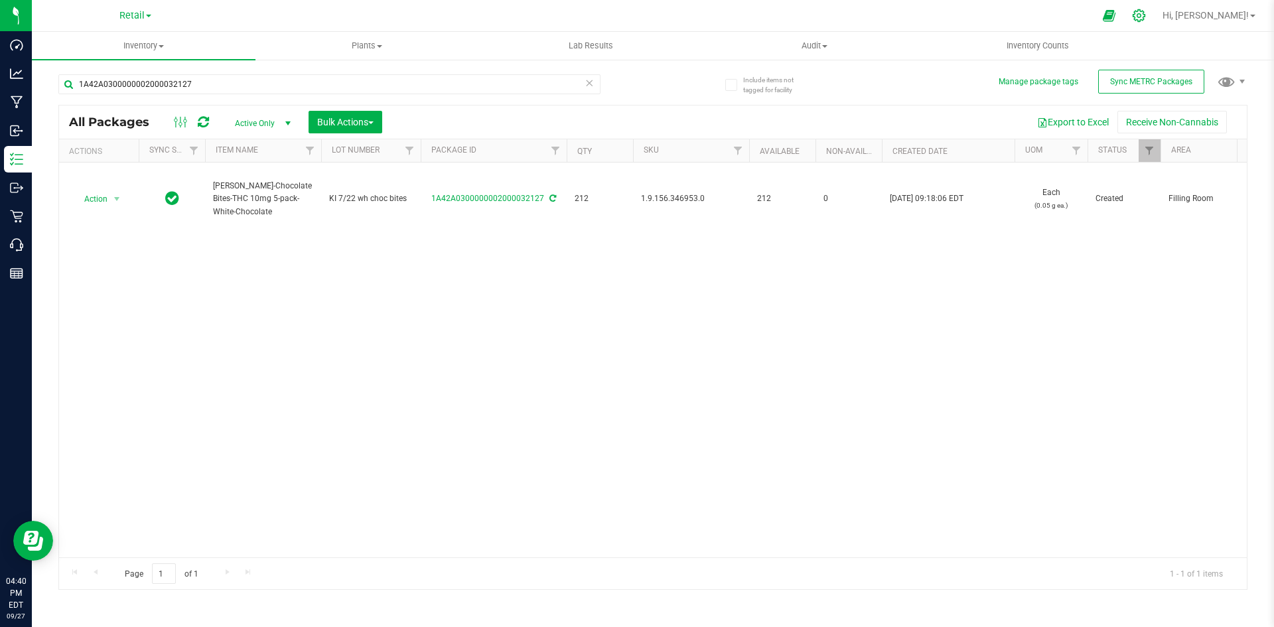
click at [1146, 13] on icon at bounding box center [1139, 16] width 14 height 14
click at [1146, 18] on icon at bounding box center [1139, 16] width 14 height 14
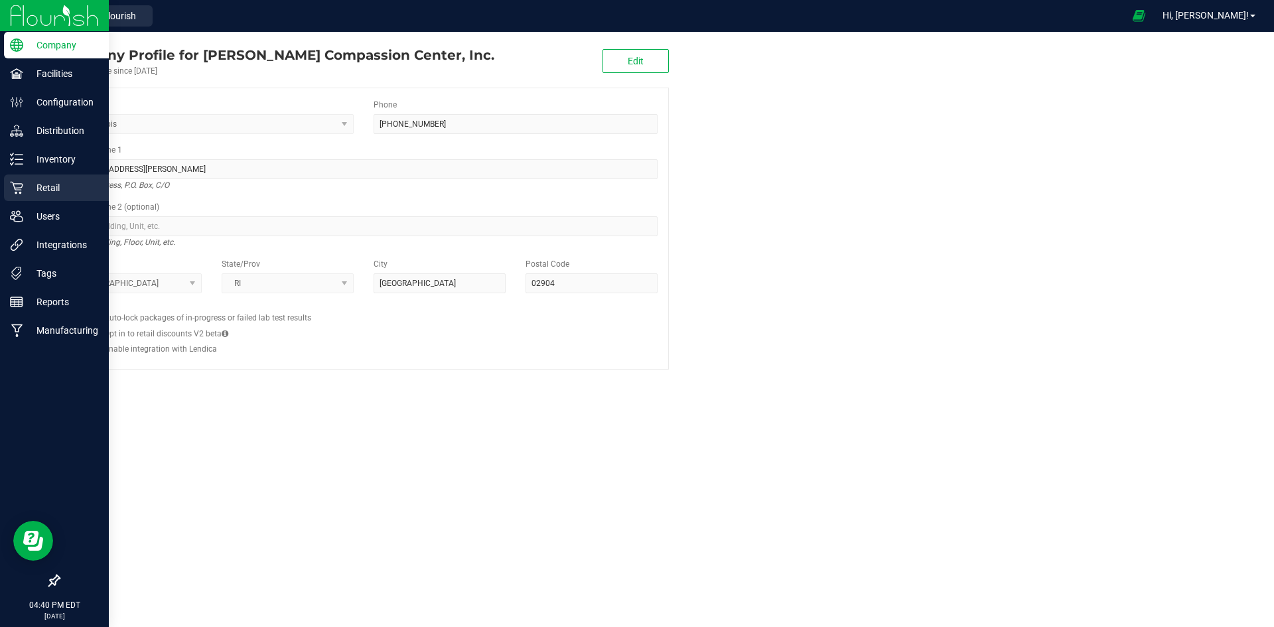
click at [17, 193] on icon at bounding box center [16, 188] width 13 height 13
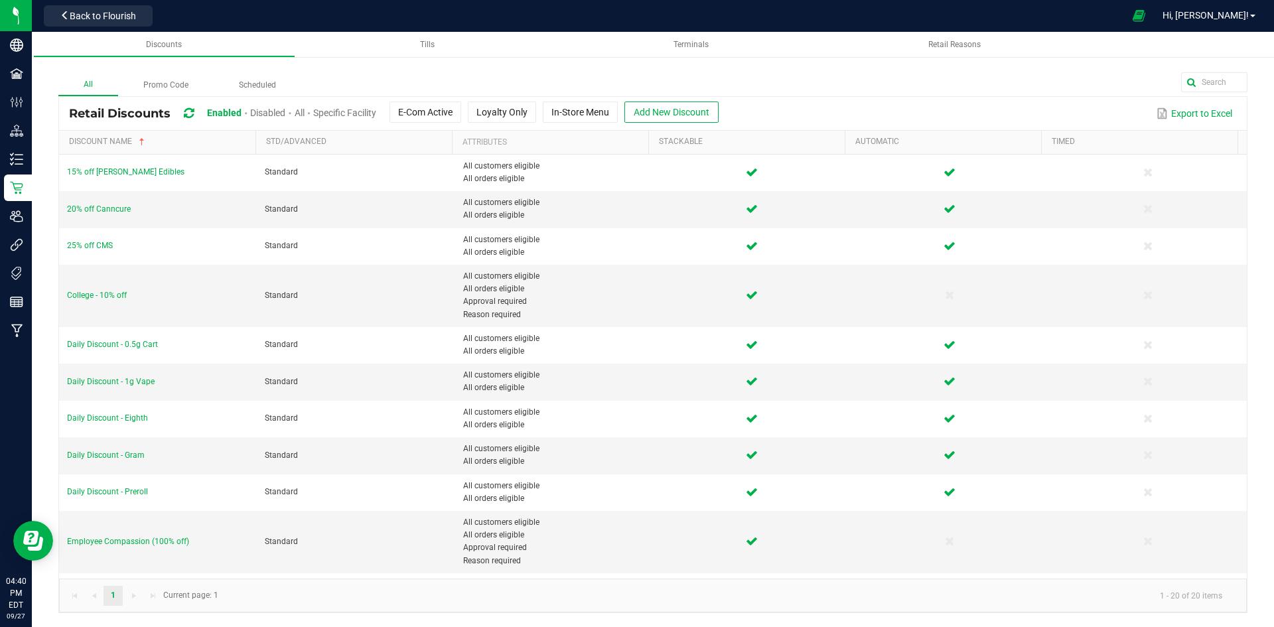
click at [301, 112] on span "All" at bounding box center [300, 113] width 10 height 11
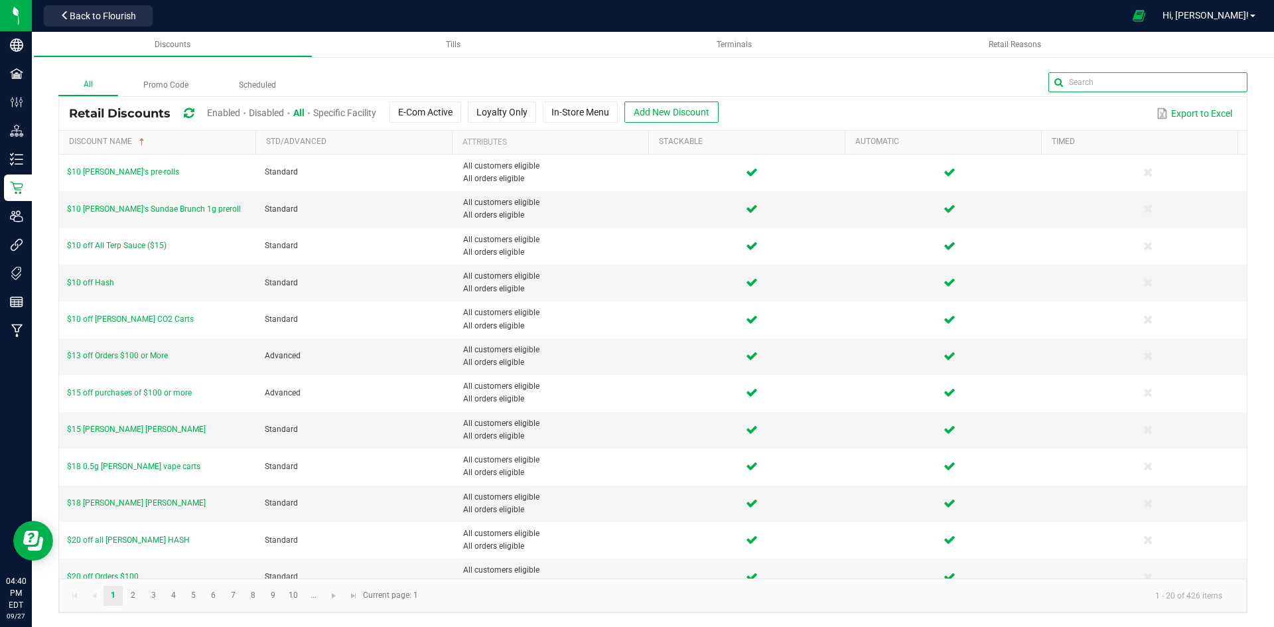
click at [1195, 85] on input "text" at bounding box center [1148, 82] width 199 height 20
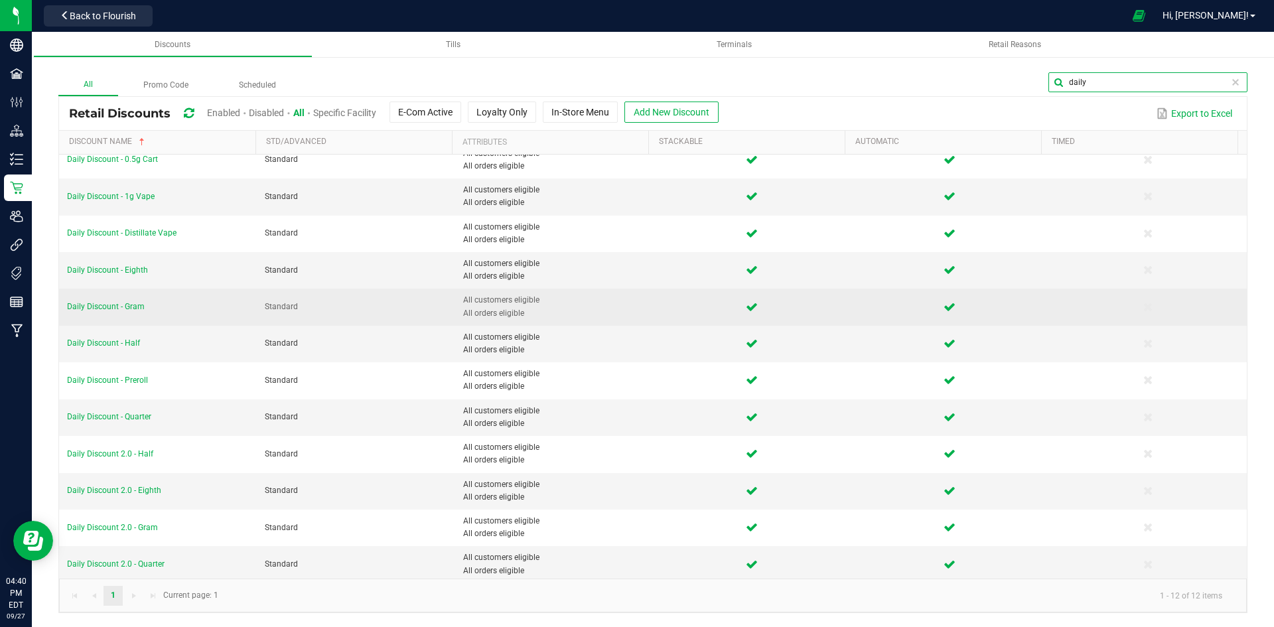
scroll to position [17, 0]
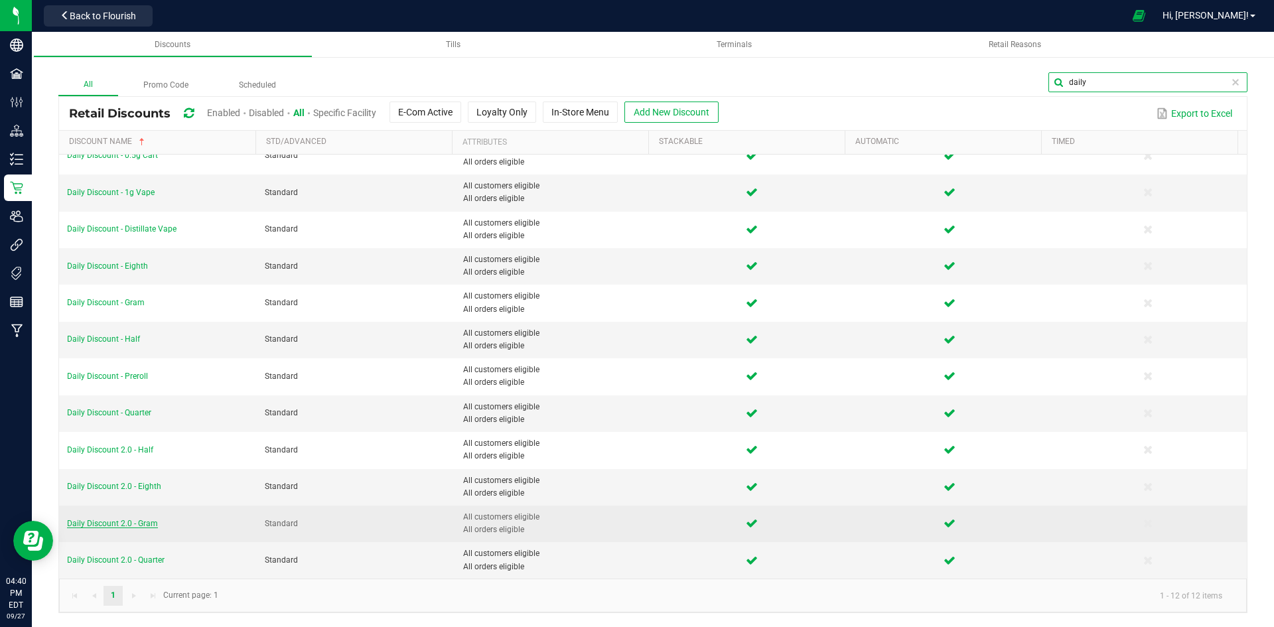
type input "daily"
click at [144, 524] on span "Daily Discount 2.0 - Gram" at bounding box center [112, 523] width 91 height 9
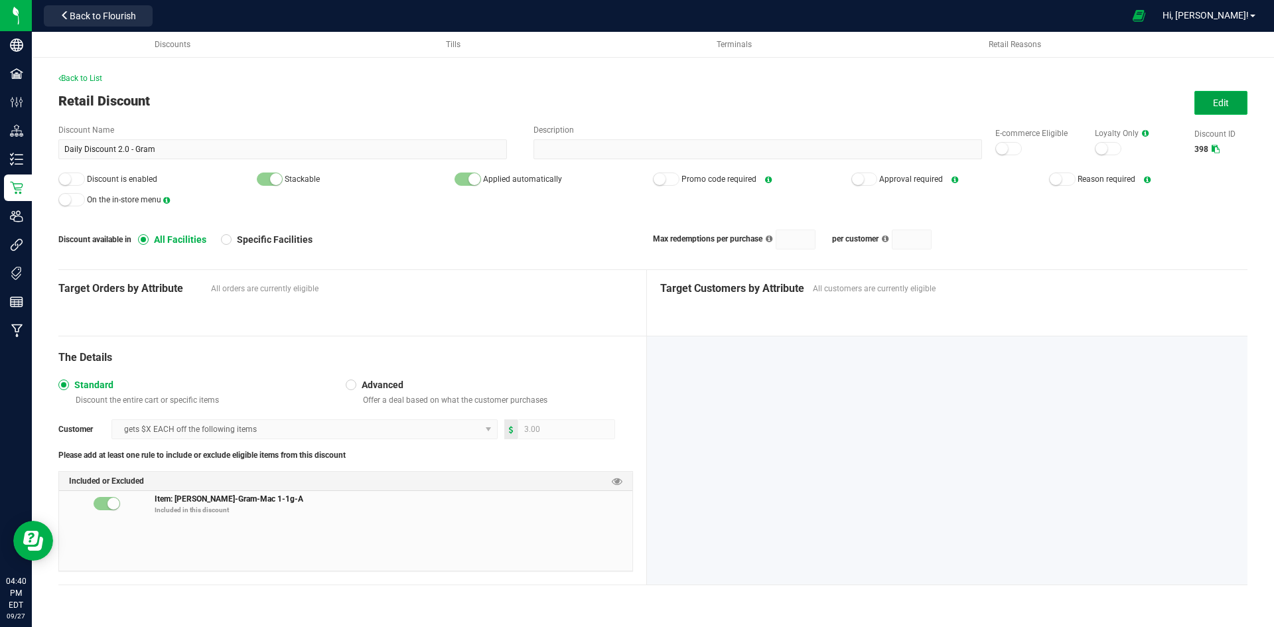
click at [1217, 101] on span "Edit" at bounding box center [1221, 103] width 16 height 11
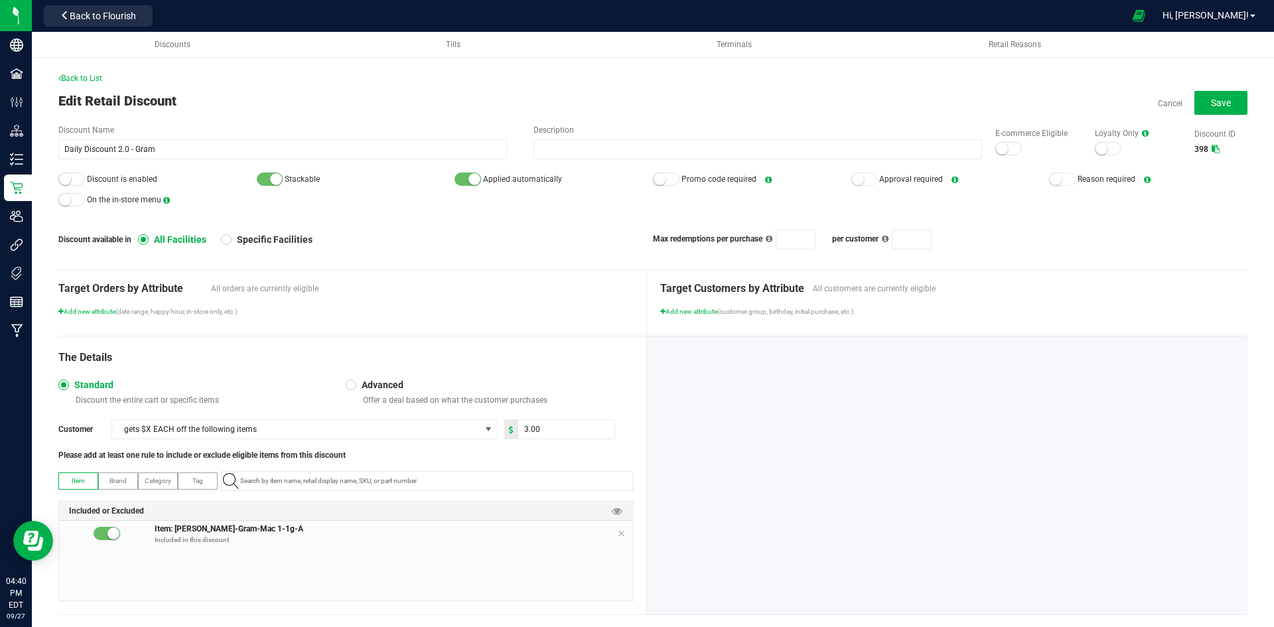
click at [610, 530] on span "Item: Slater-Gram-Mac 1-1g-A Included in this discount" at bounding box center [394, 536] width 478 height 27
click at [617, 531] on icon at bounding box center [621, 533] width 8 height 11
paste input "1.16.220.271623.0"
type input "1.16.220.271623.0"
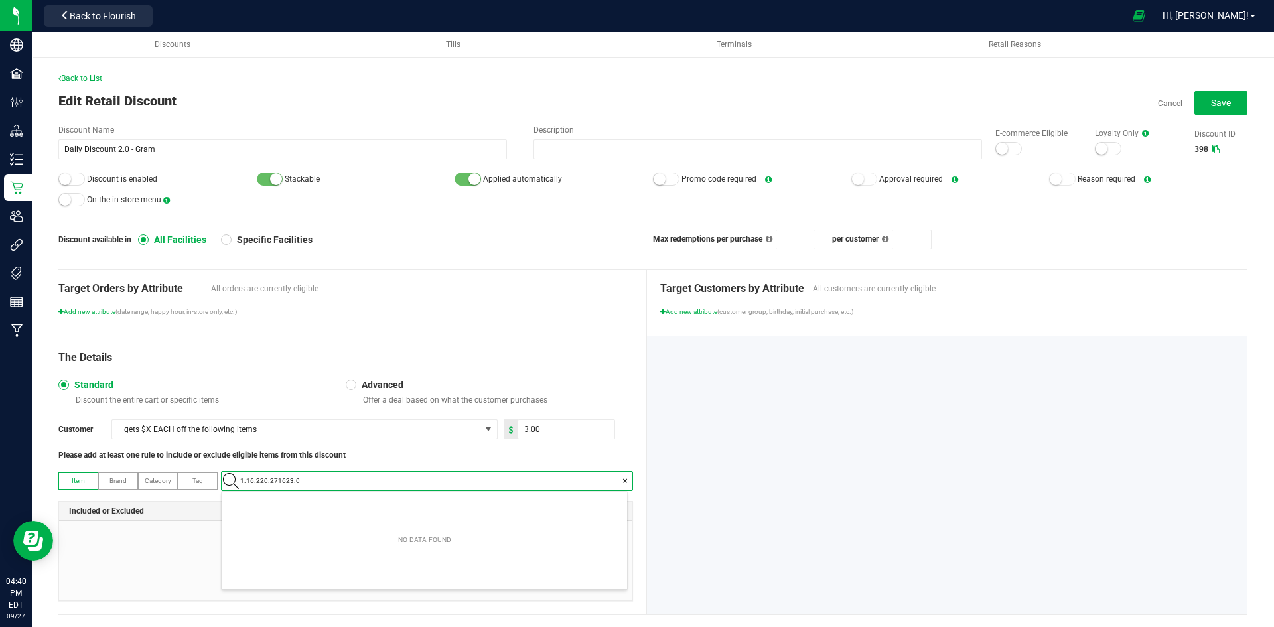
scroll to position [19, 406]
click at [322, 502] on span "Slater-Gram-Strawberry Truffle-1g" at bounding box center [296, 503] width 133 height 13
click at [557, 421] on input "3" at bounding box center [566, 429] width 96 height 19
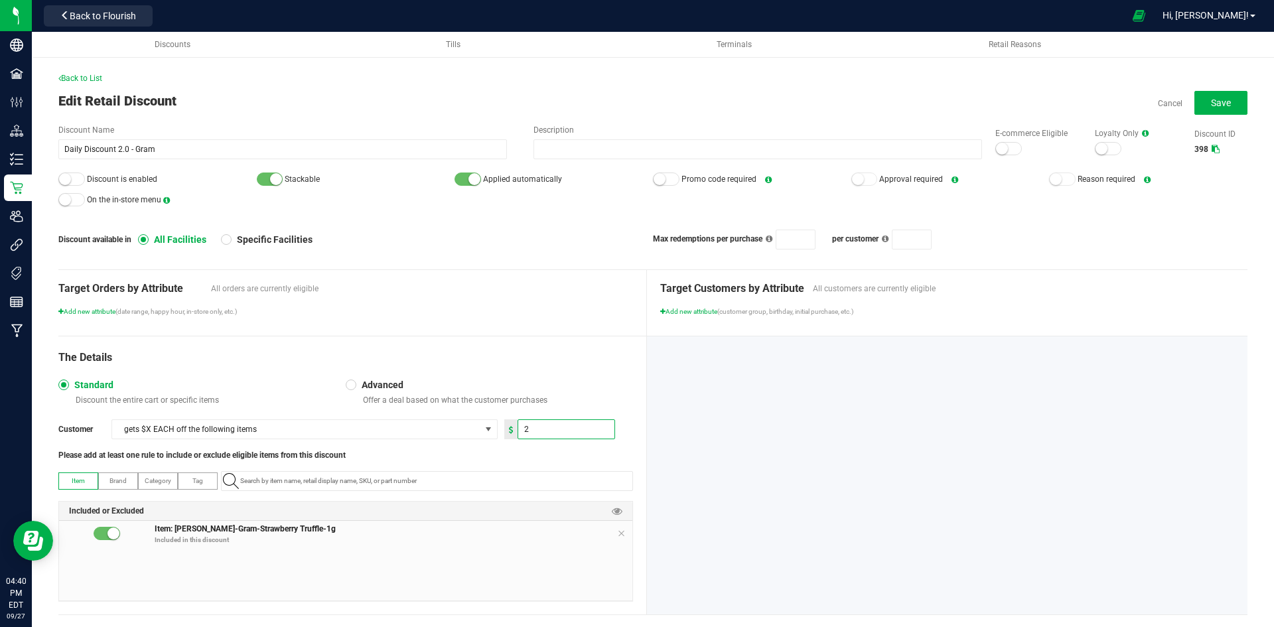
type input "2.00"
click at [73, 183] on div at bounding box center [71, 179] width 27 height 13
click at [998, 147] on small at bounding box center [1002, 149] width 12 height 12
click at [1216, 102] on span "Save" at bounding box center [1221, 103] width 20 height 11
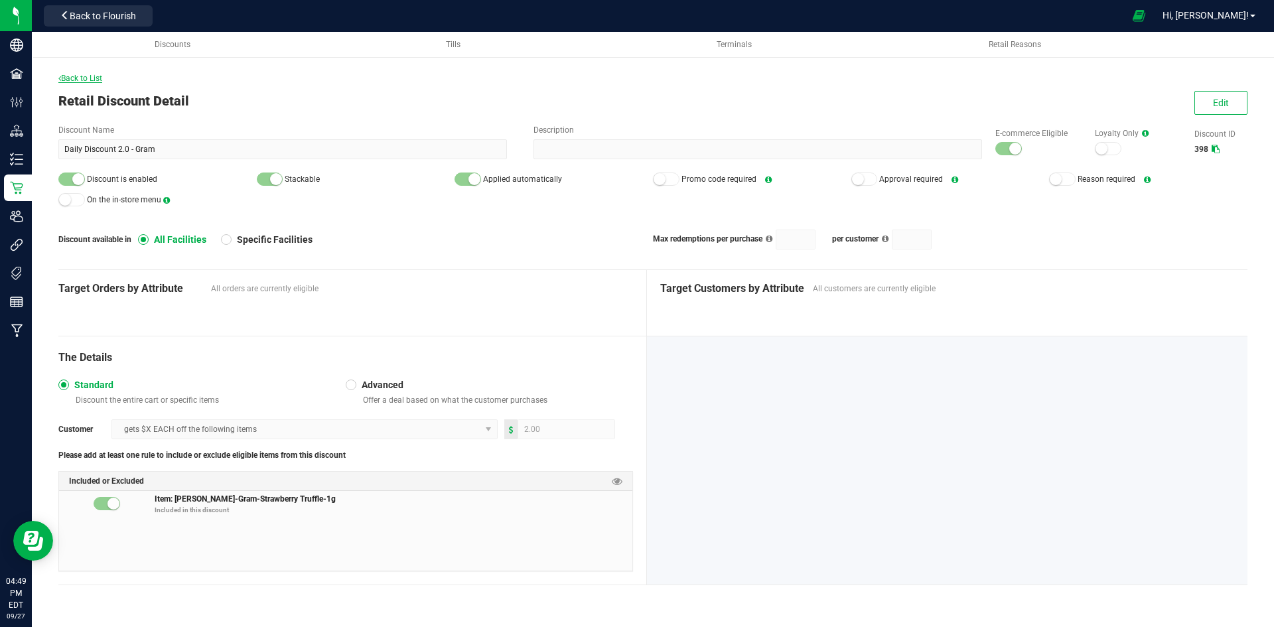
click at [92, 80] on span "Back to List" at bounding box center [80, 78] width 44 height 9
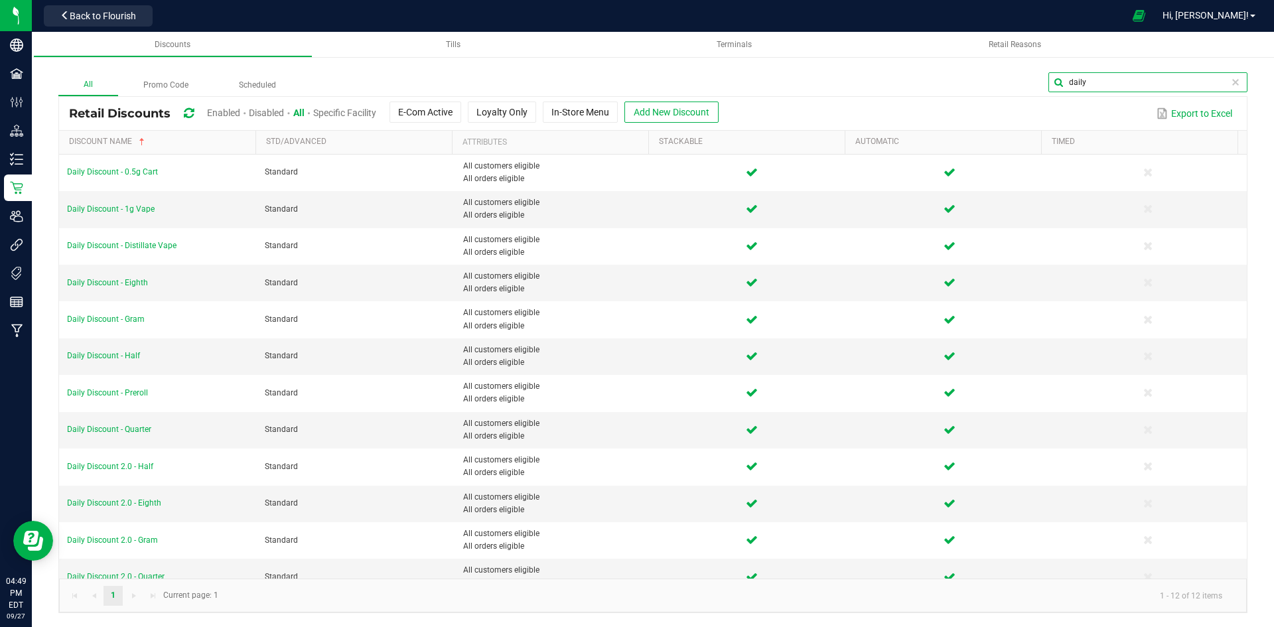
click at [1206, 80] on input "daily" at bounding box center [1148, 82] width 199 height 20
click at [1174, 74] on input "daily" at bounding box center [1148, 82] width 199 height 20
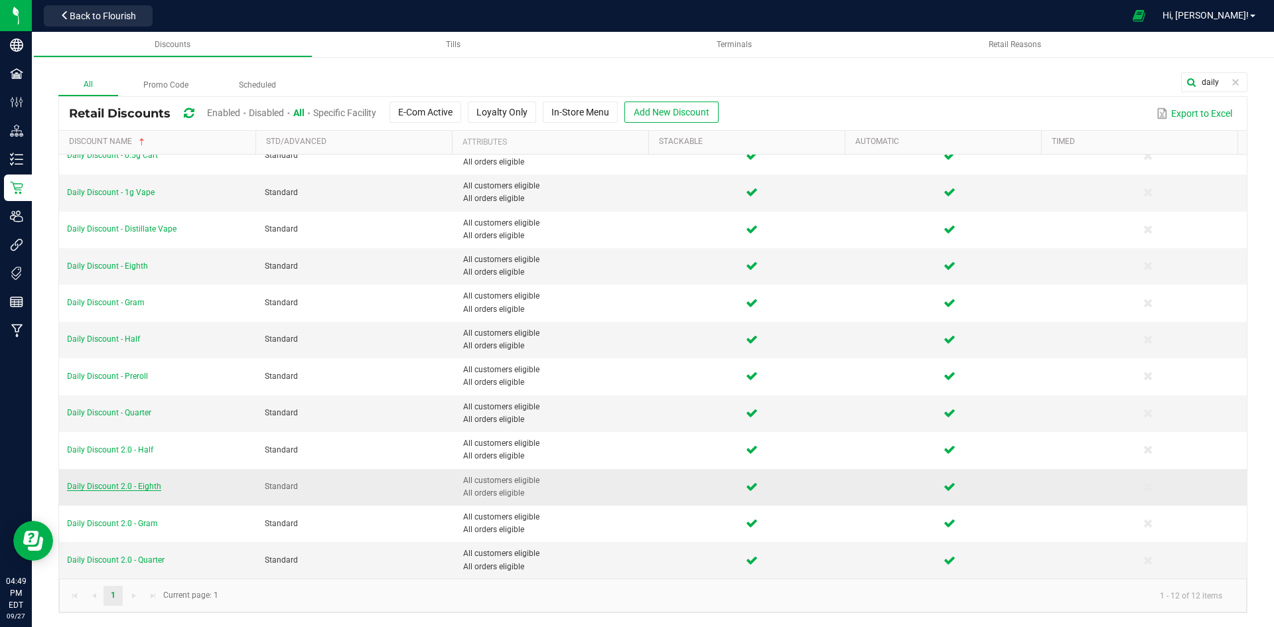
click at [148, 489] on span "Daily Discount 2.0 - Eighth" at bounding box center [114, 486] width 94 height 9
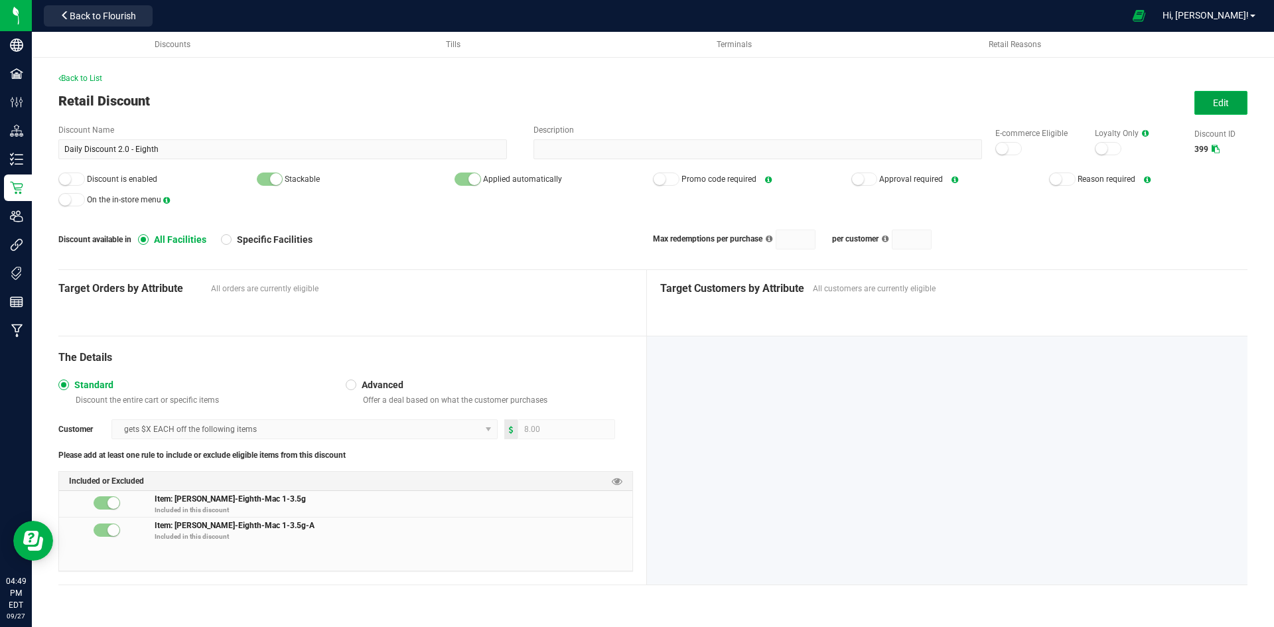
click at [1215, 111] on button "Edit" at bounding box center [1221, 103] width 53 height 24
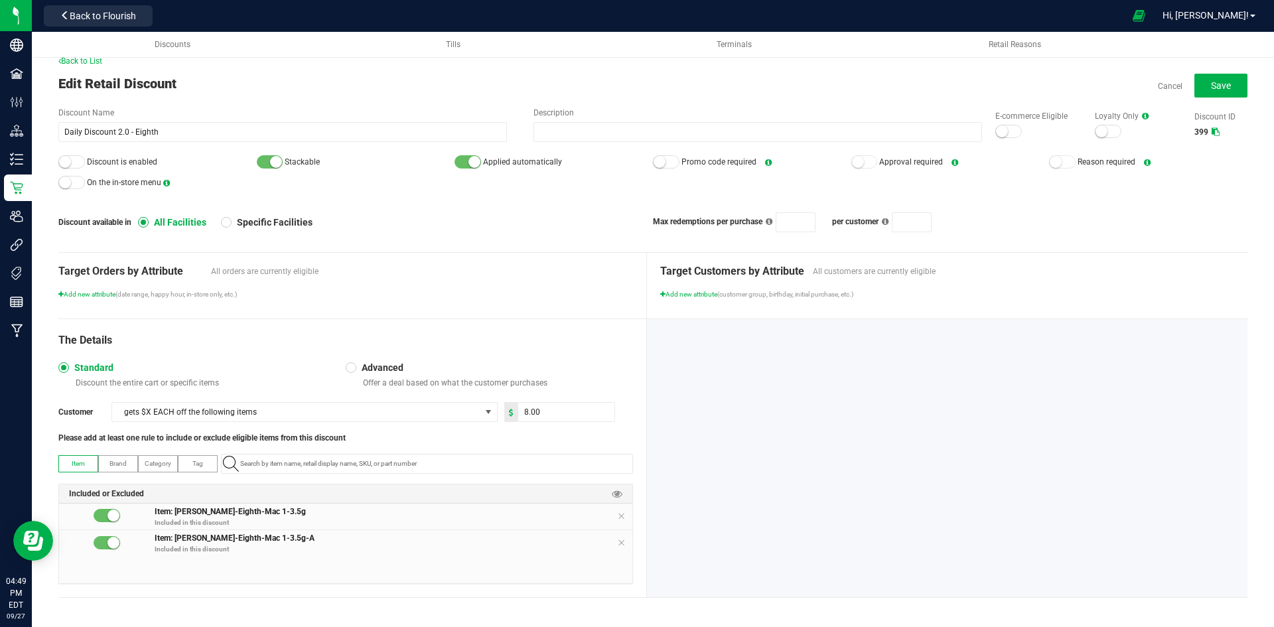
scroll to position [21, 0]
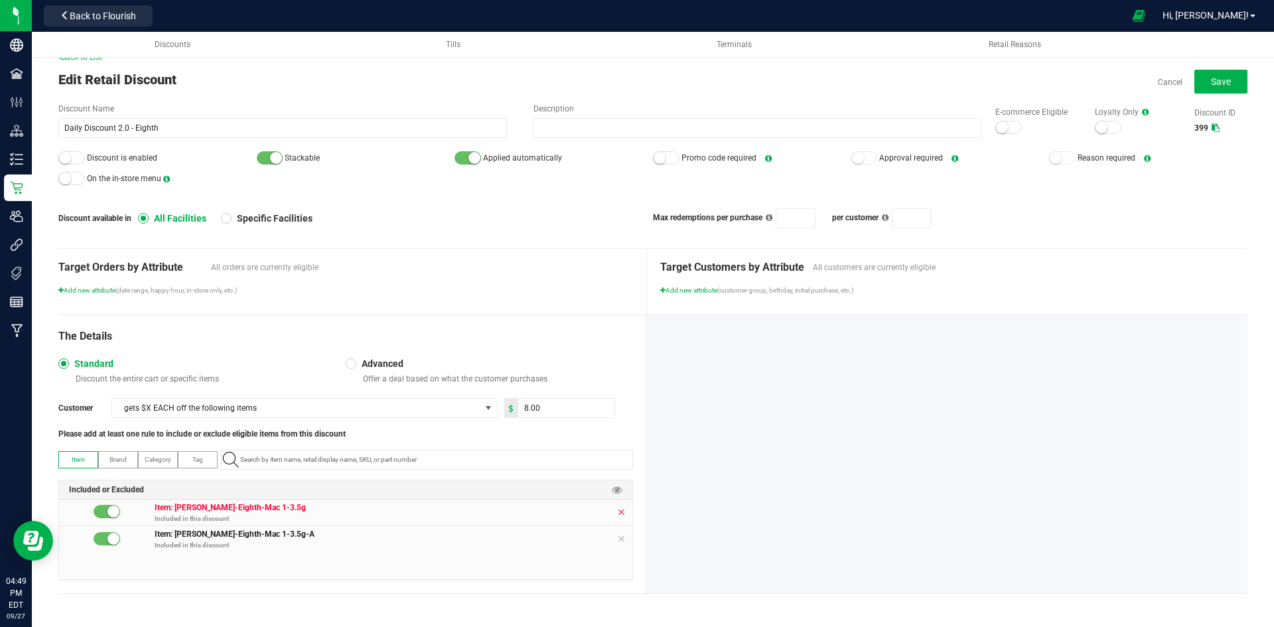
click at [617, 514] on icon at bounding box center [621, 512] width 8 height 11
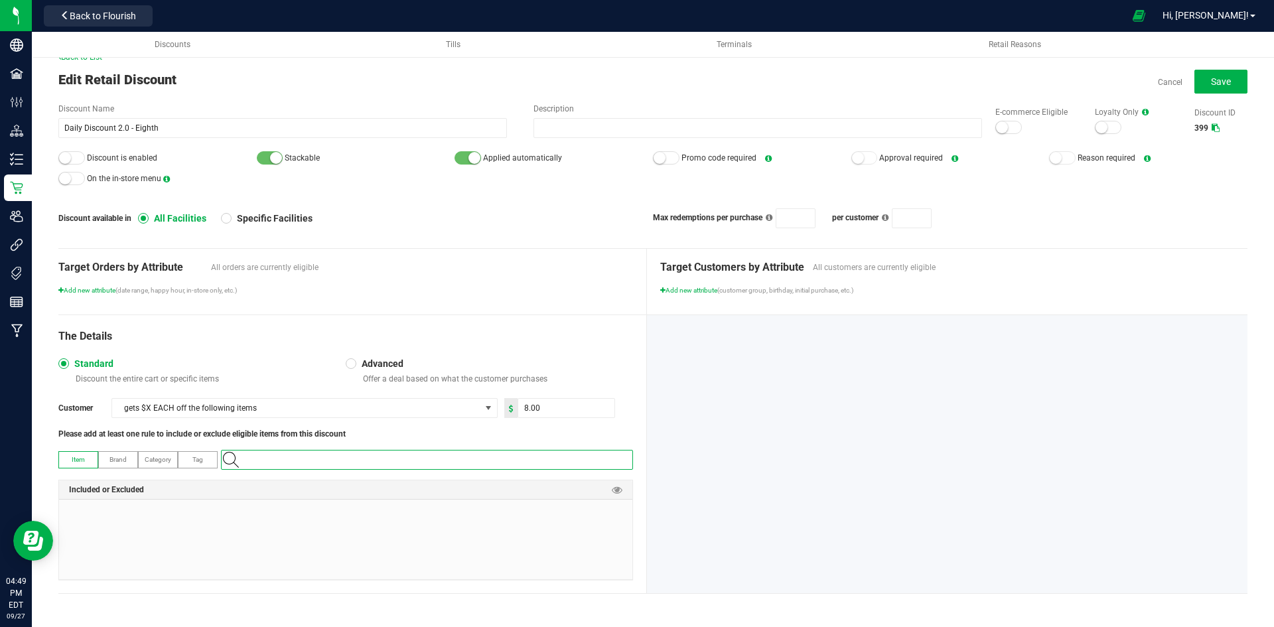
paste input "1.16.218.271621.0"
type input "1.16.218.271621.0"
click at [318, 480] on span "Slater-Eighth-Strawberry Truffle-3.5g" at bounding box center [301, 482] width 143 height 13
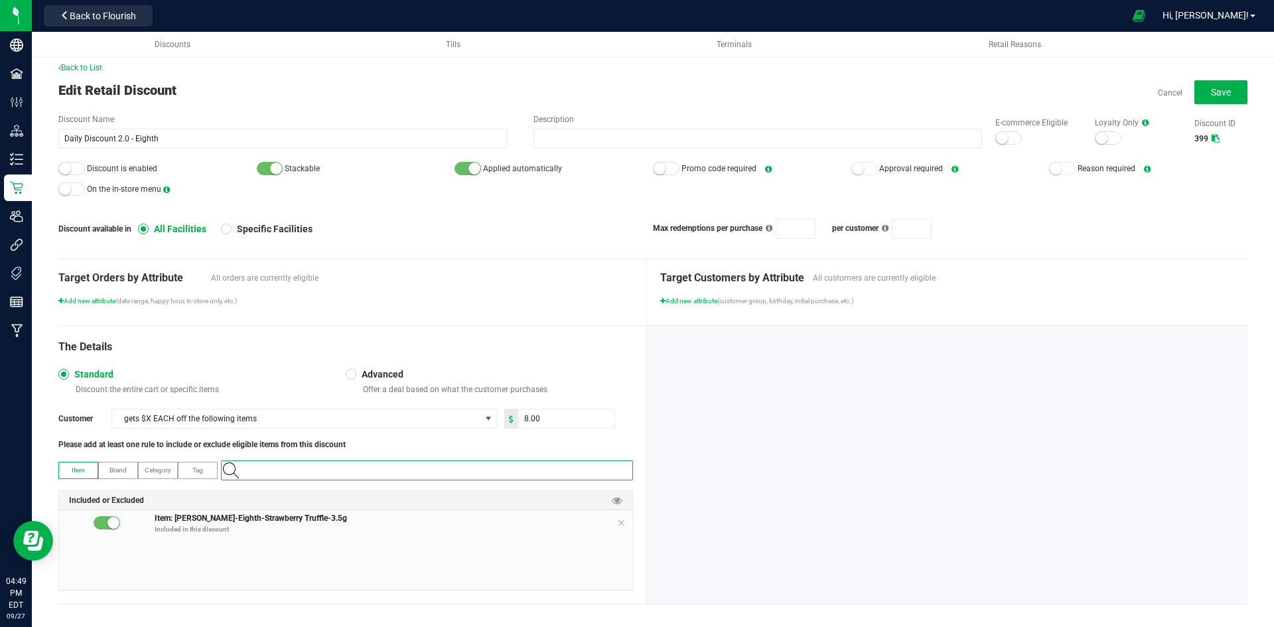
scroll to position [21, 0]
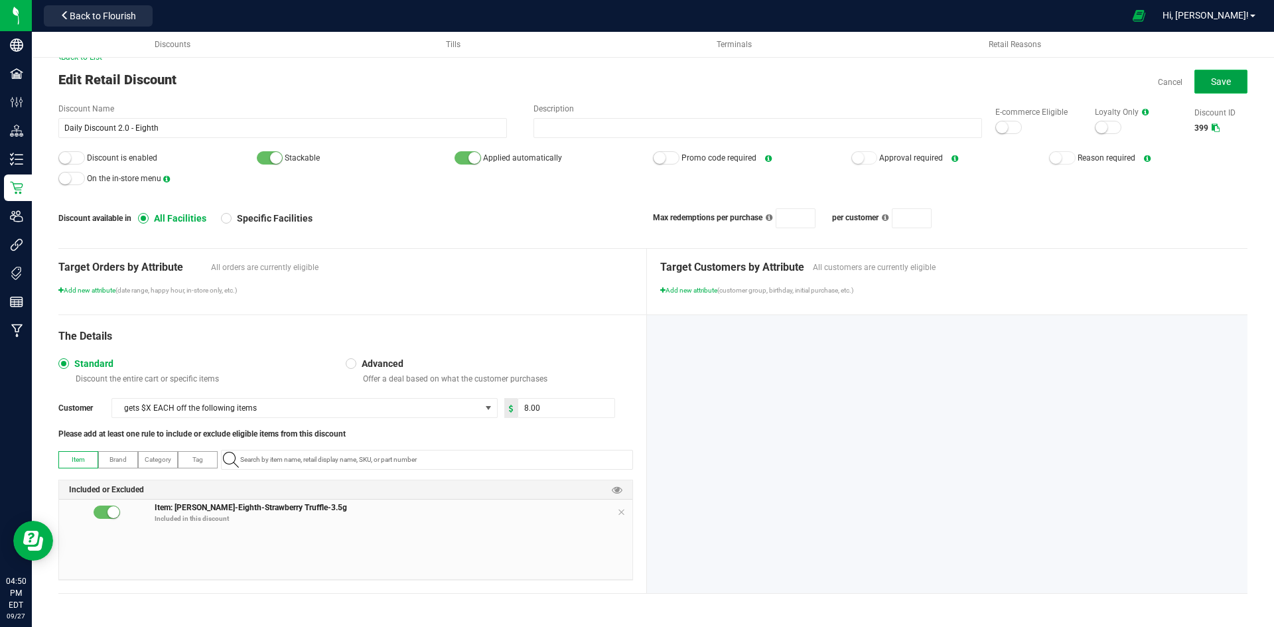
click at [1211, 84] on span "Save" at bounding box center [1221, 81] width 20 height 11
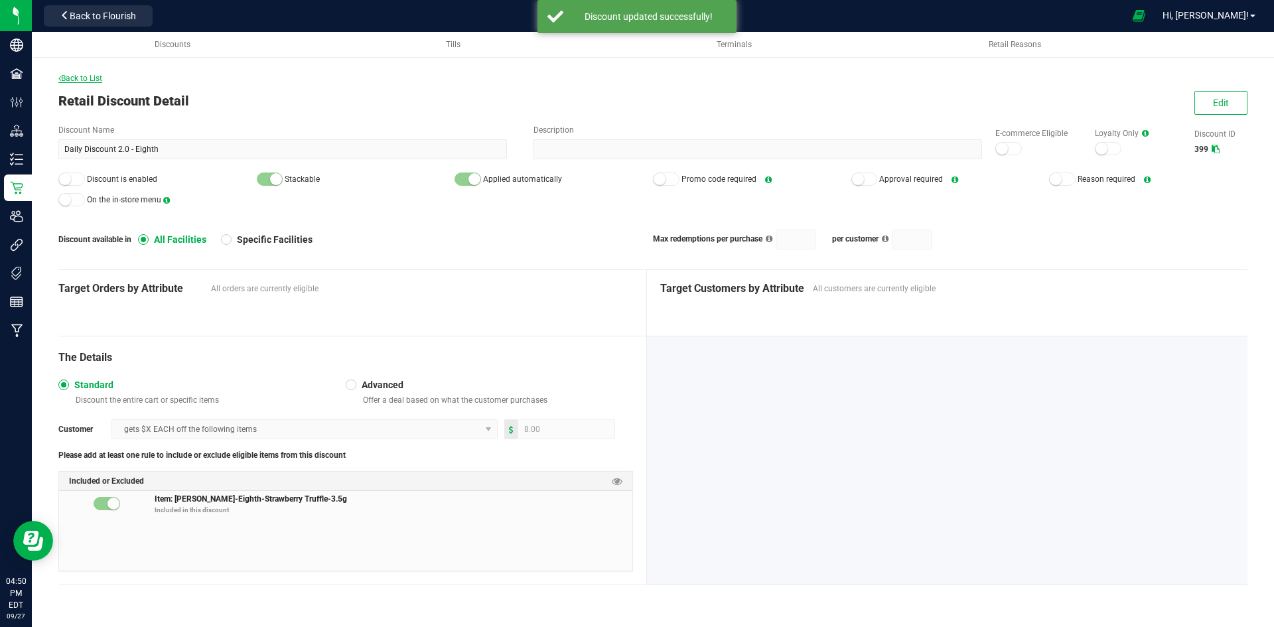
click at [90, 74] on span "Back to List" at bounding box center [80, 78] width 44 height 9
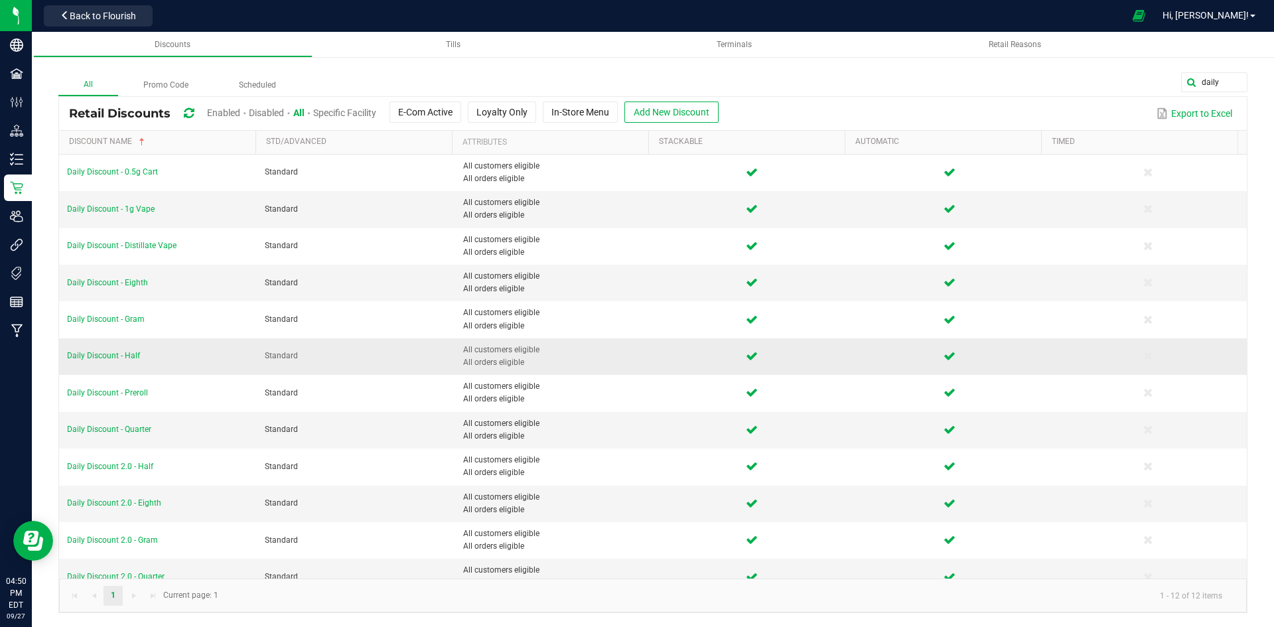
scroll to position [17, 0]
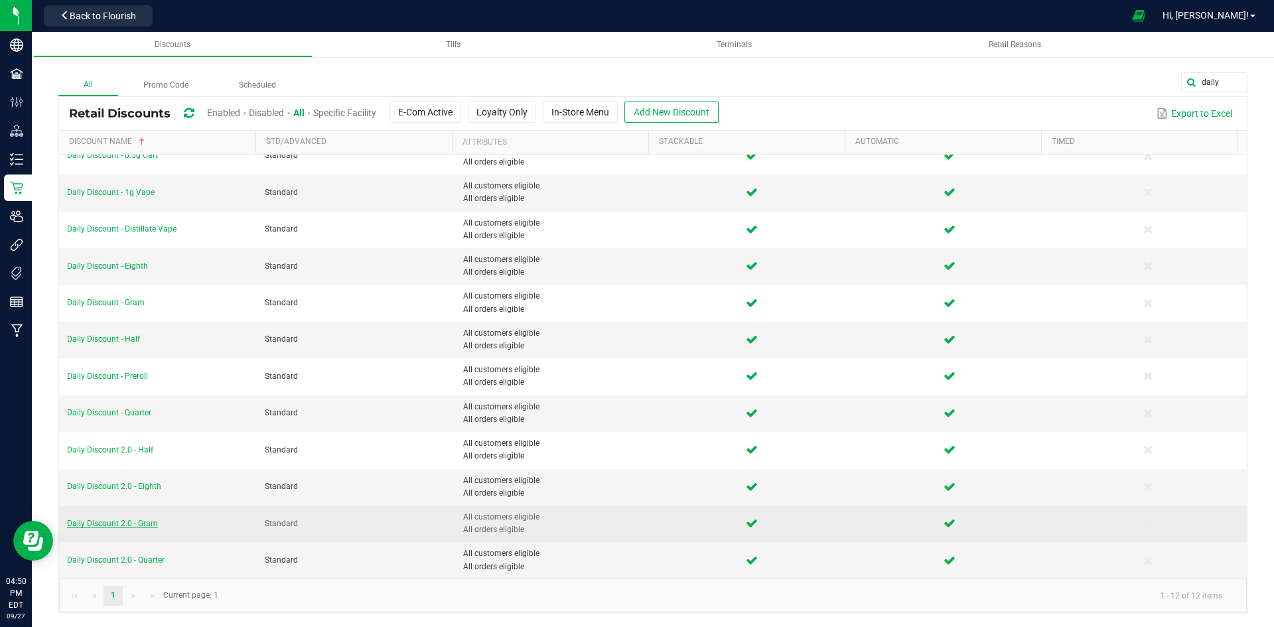
click at [142, 522] on span "Daily Discount 2.0 - Gram" at bounding box center [112, 523] width 91 height 9
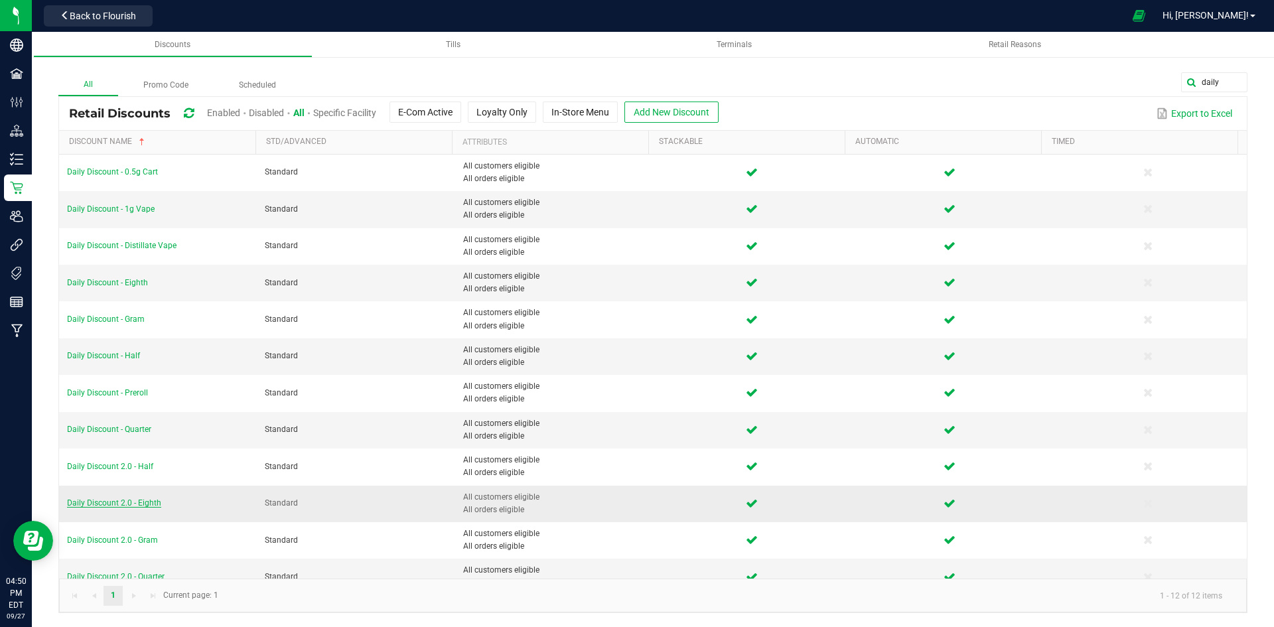
click at [133, 501] on span "Daily Discount 2.0 - Eighth" at bounding box center [114, 502] width 94 height 9
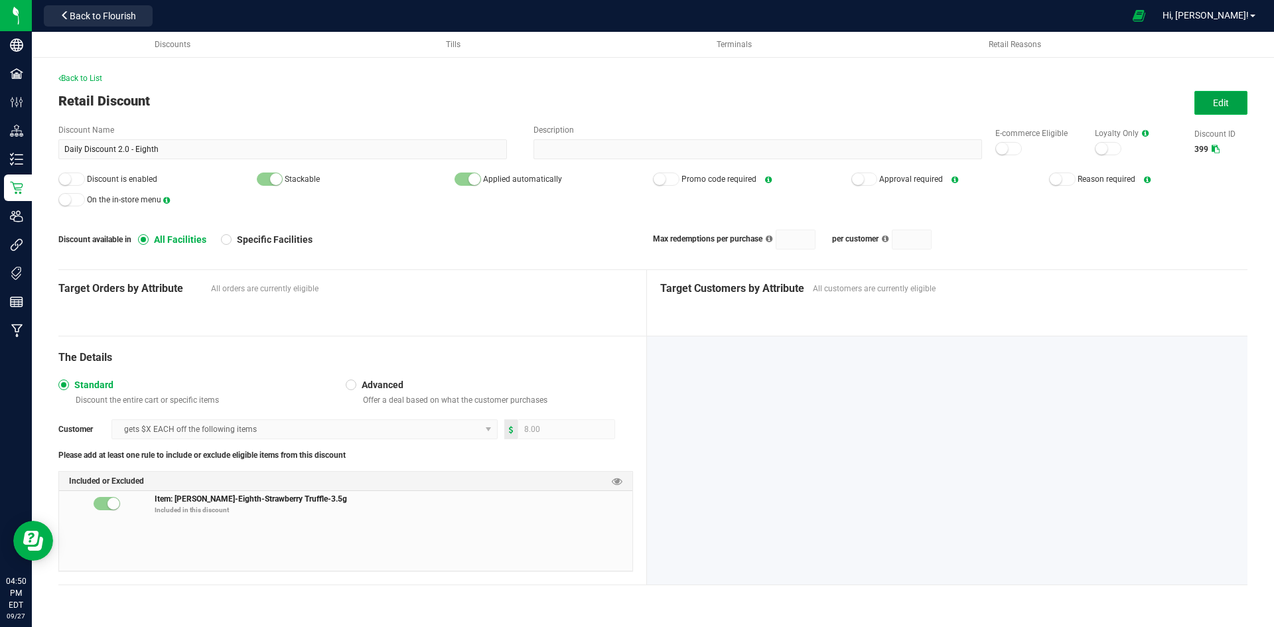
click at [1219, 98] on span "Edit" at bounding box center [1221, 103] width 16 height 11
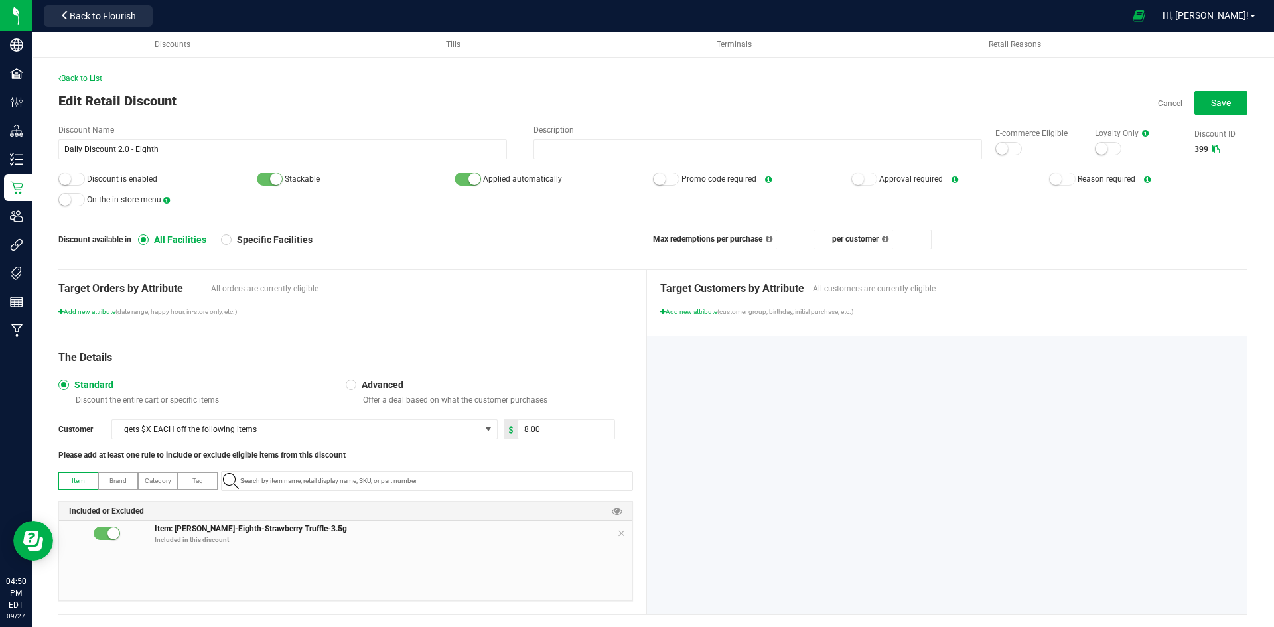
click at [996, 152] on small at bounding box center [1002, 149] width 12 height 12
click at [1219, 106] on span "Save" at bounding box center [1221, 103] width 20 height 11
click at [1212, 105] on span "Save" at bounding box center [1221, 103] width 20 height 11
click at [1158, 102] on link "Cancel" at bounding box center [1170, 103] width 25 height 11
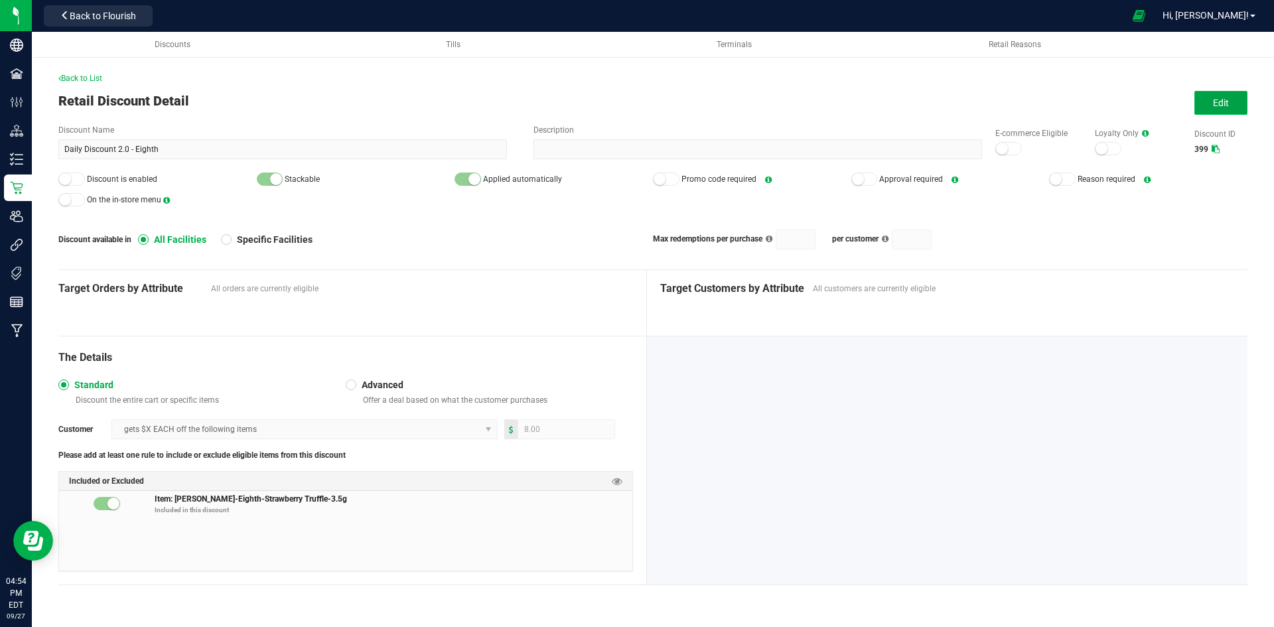
click at [1227, 101] on span "Edit" at bounding box center [1221, 103] width 16 height 11
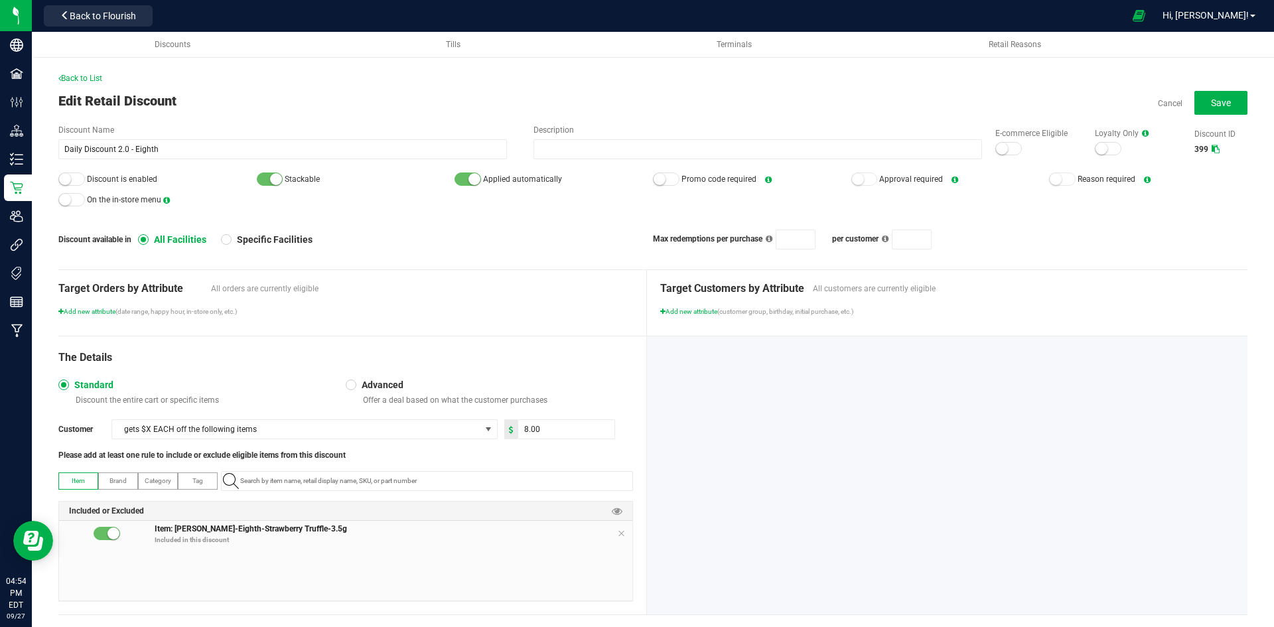
click at [996, 153] on small at bounding box center [1002, 149] width 12 height 12
click at [1211, 104] on span "Save" at bounding box center [1221, 103] width 20 height 11
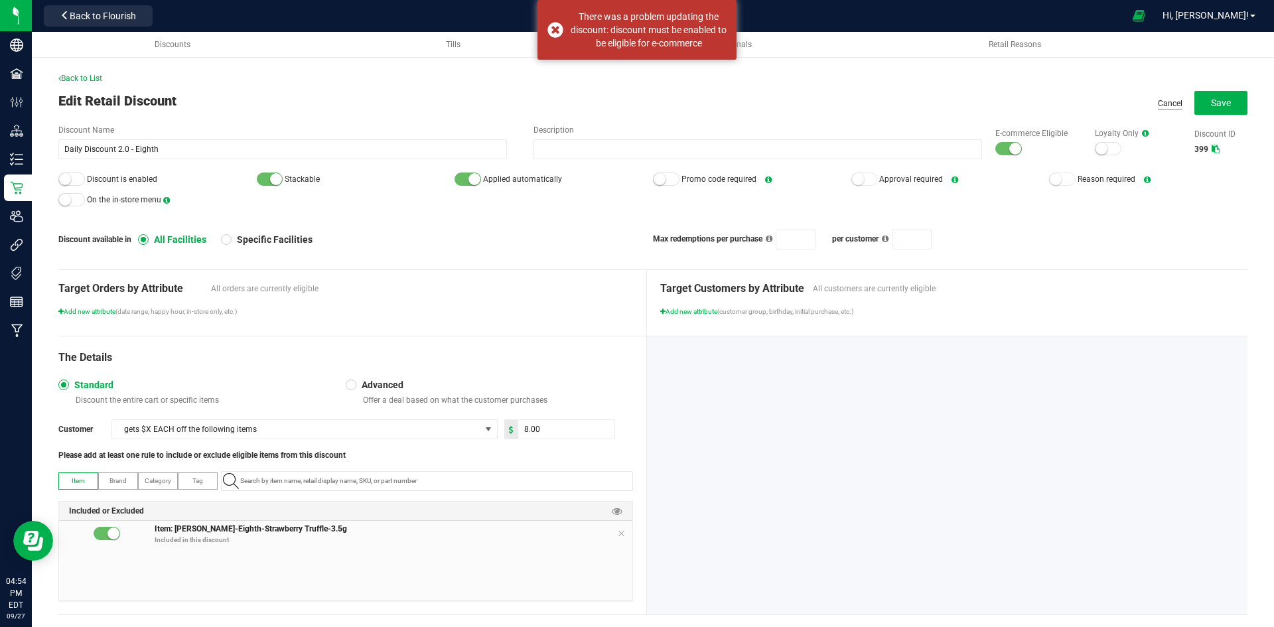
click at [1163, 106] on link "Cancel" at bounding box center [1170, 103] width 25 height 11
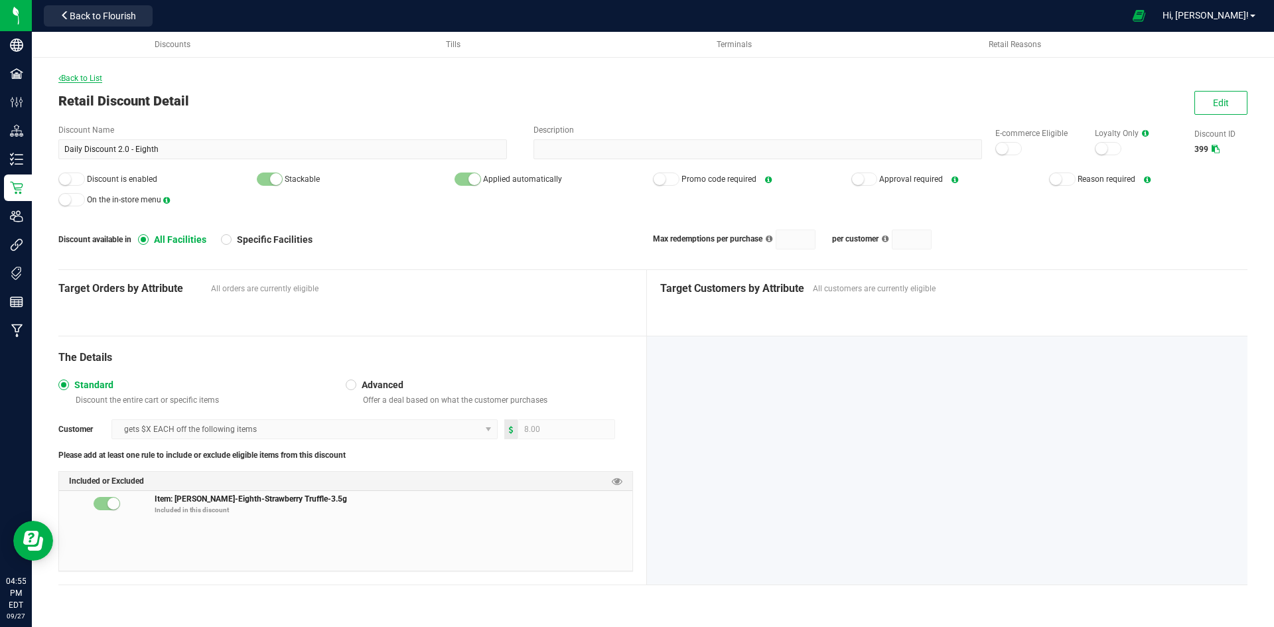
click at [92, 78] on span "Back to List" at bounding box center [80, 78] width 44 height 9
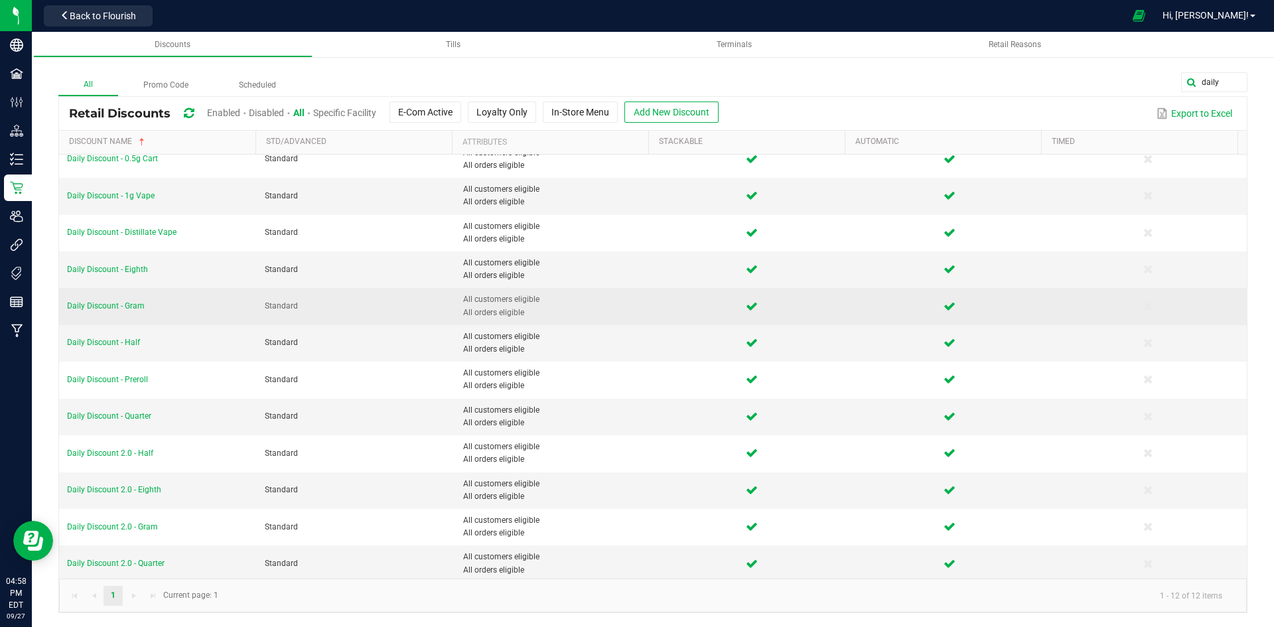
scroll to position [17, 0]
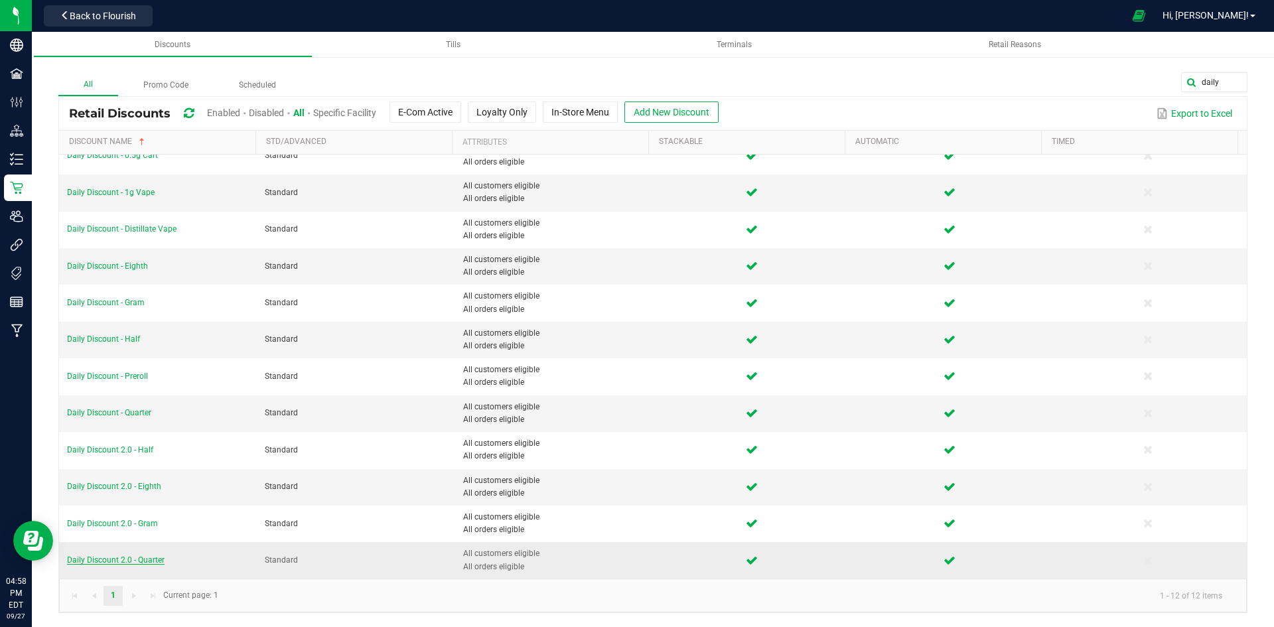
click at [156, 556] on span "Daily Discount 2.0 - Quarter" at bounding box center [116, 560] width 98 height 9
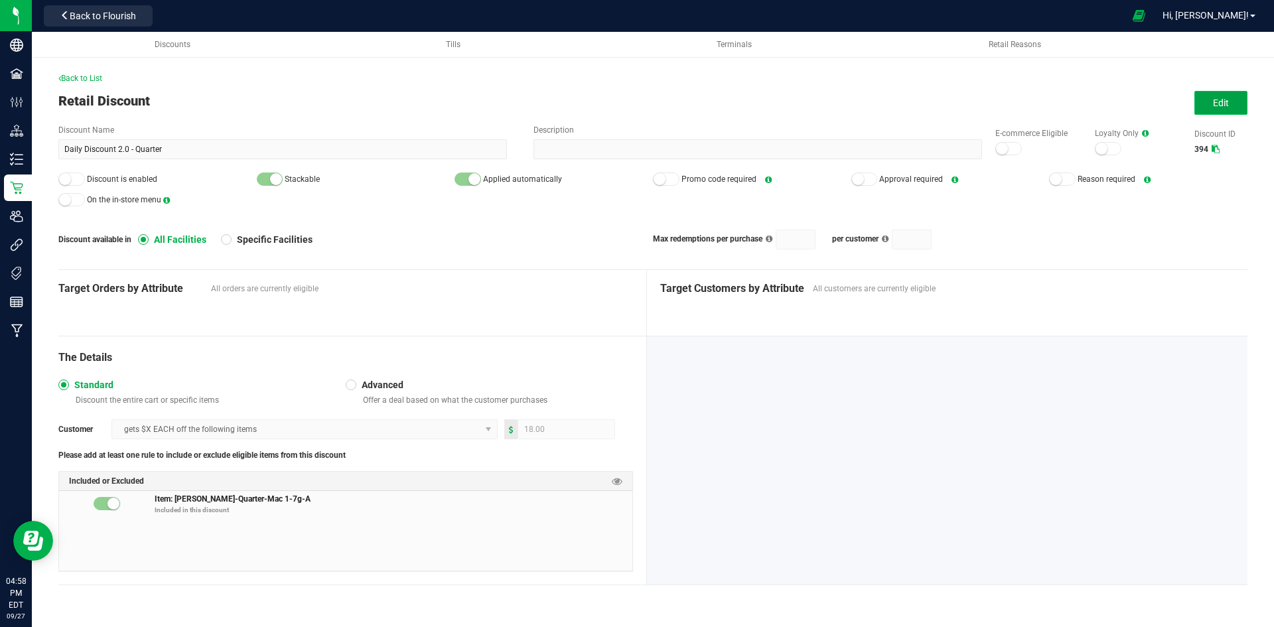
click at [1227, 103] on span "Edit" at bounding box center [1221, 103] width 16 height 11
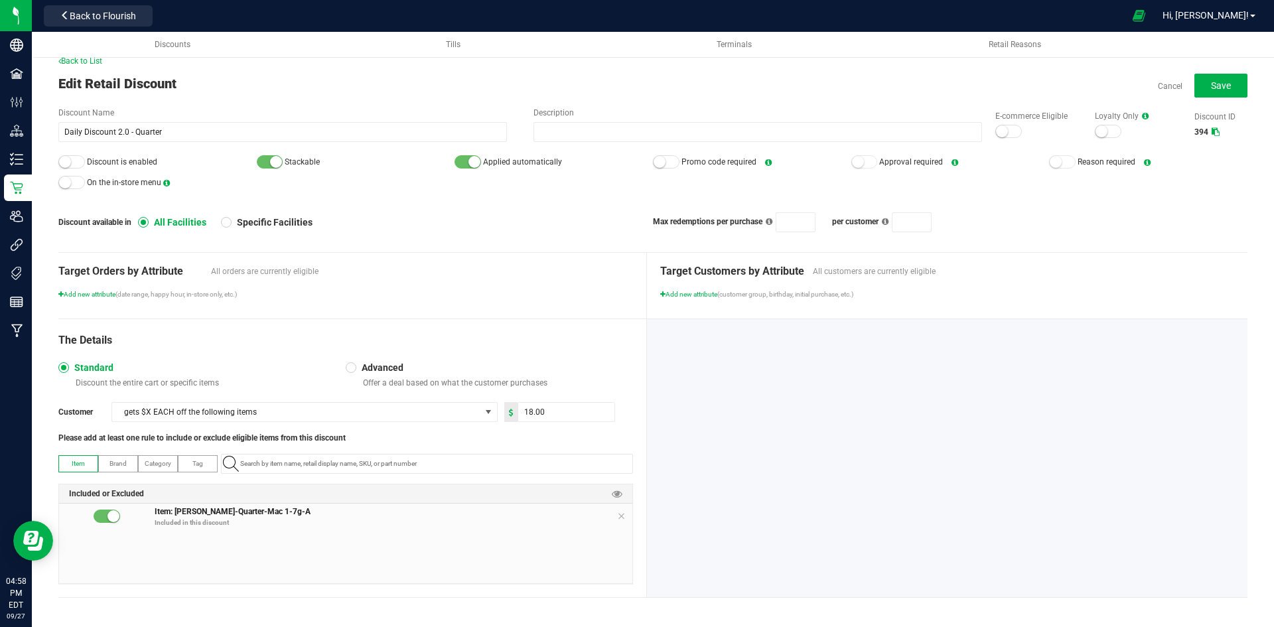
scroll to position [21, 0]
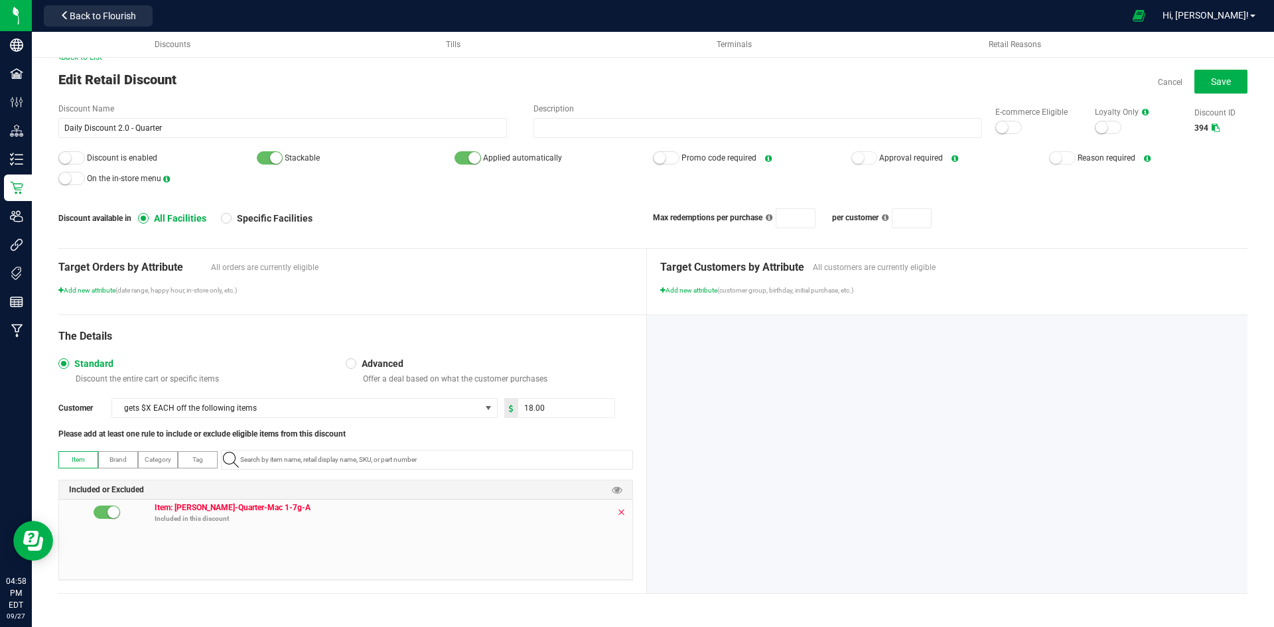
click at [617, 514] on icon at bounding box center [621, 512] width 8 height 11
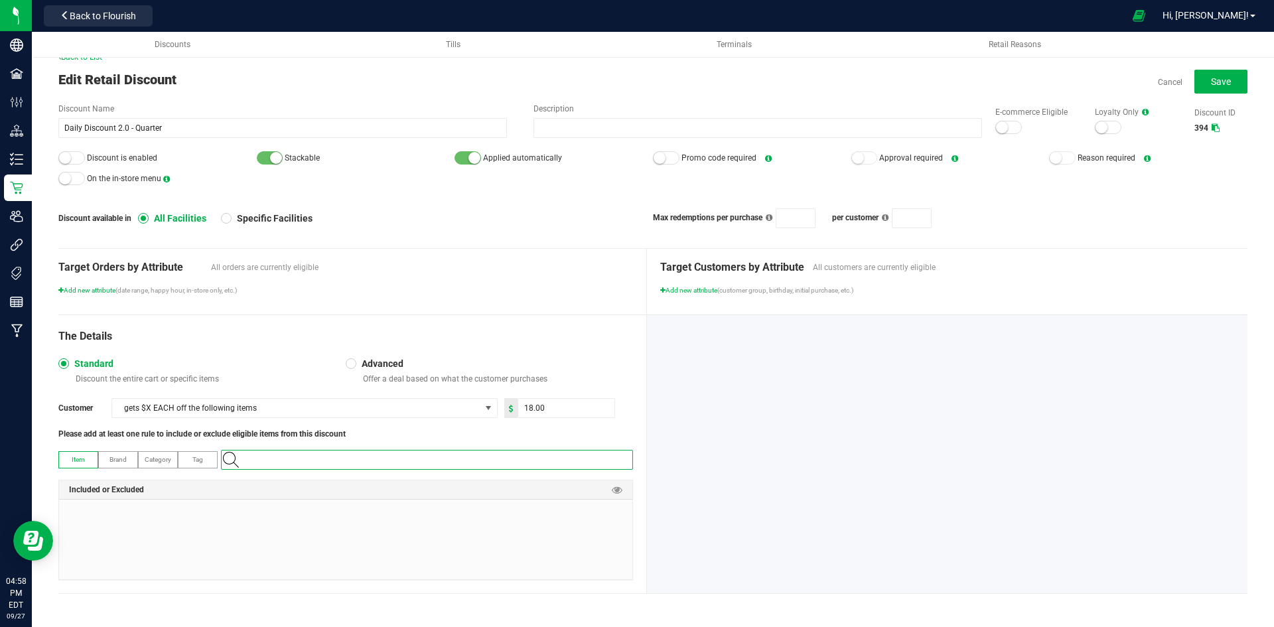
paste input "1.16.236.272296.0"
type input "1.16.236.272296.0"
click at [407, 481] on Truffle-7g "Slater-Quarter- Strawberry Truffle-7g" at bounding box center [425, 483] width 406 height 20
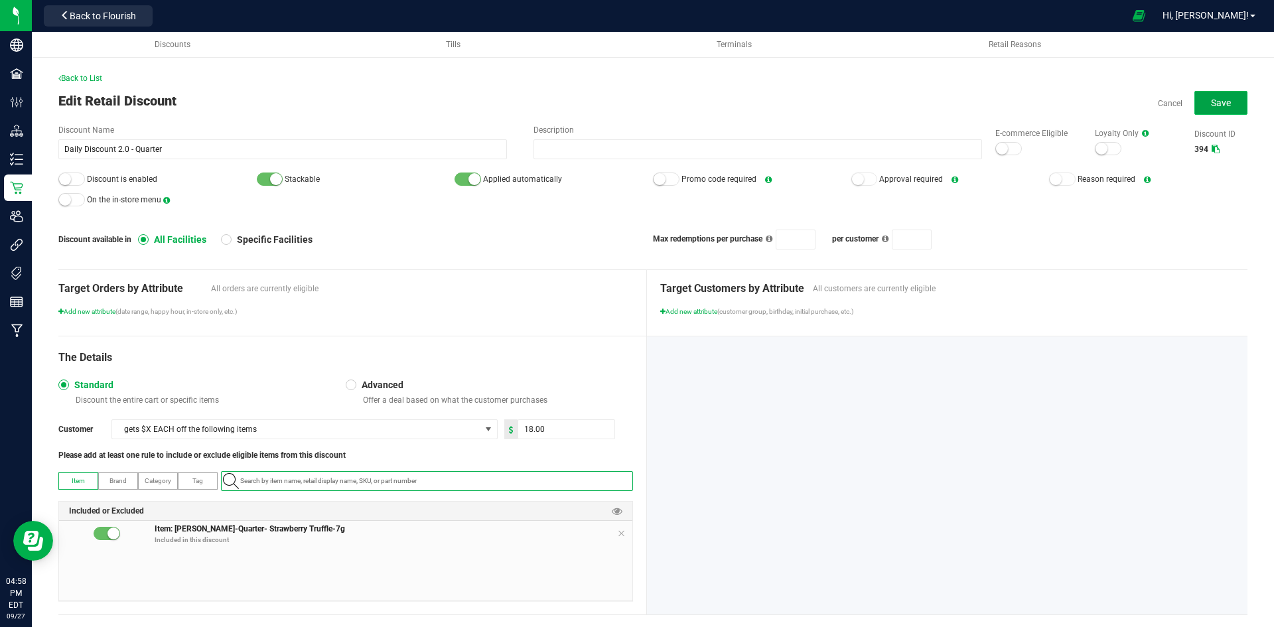
click at [1197, 99] on button "Save" at bounding box center [1221, 103] width 53 height 24
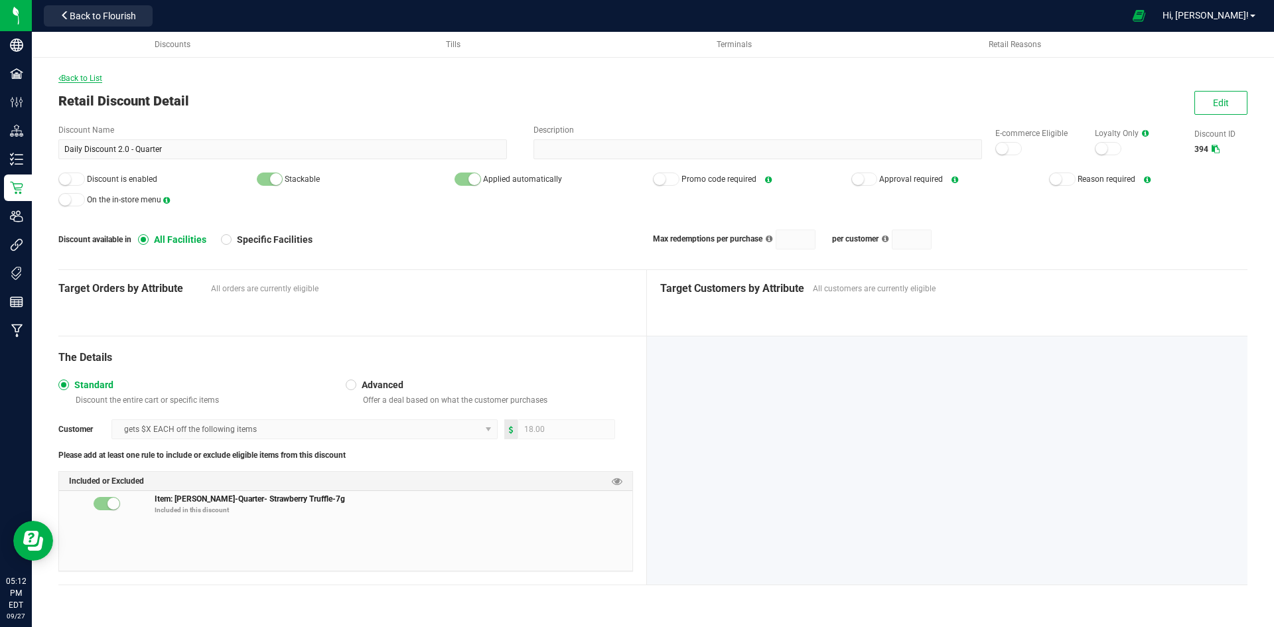
click at [95, 77] on span "Back to List" at bounding box center [80, 78] width 44 height 9
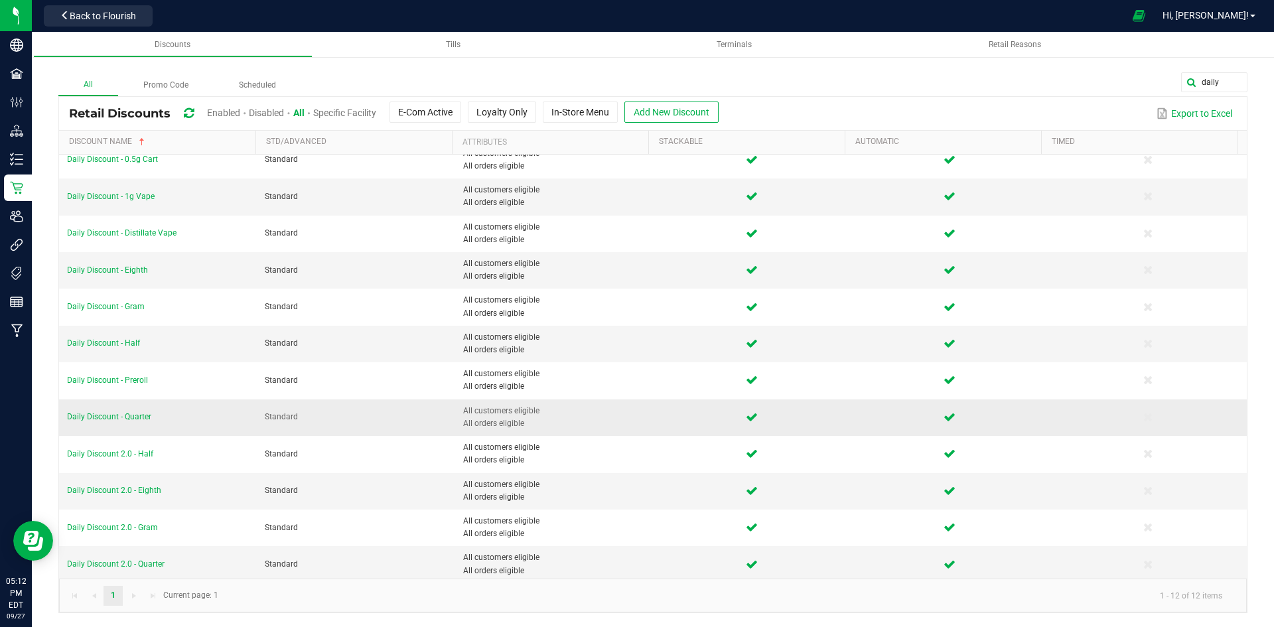
scroll to position [17, 0]
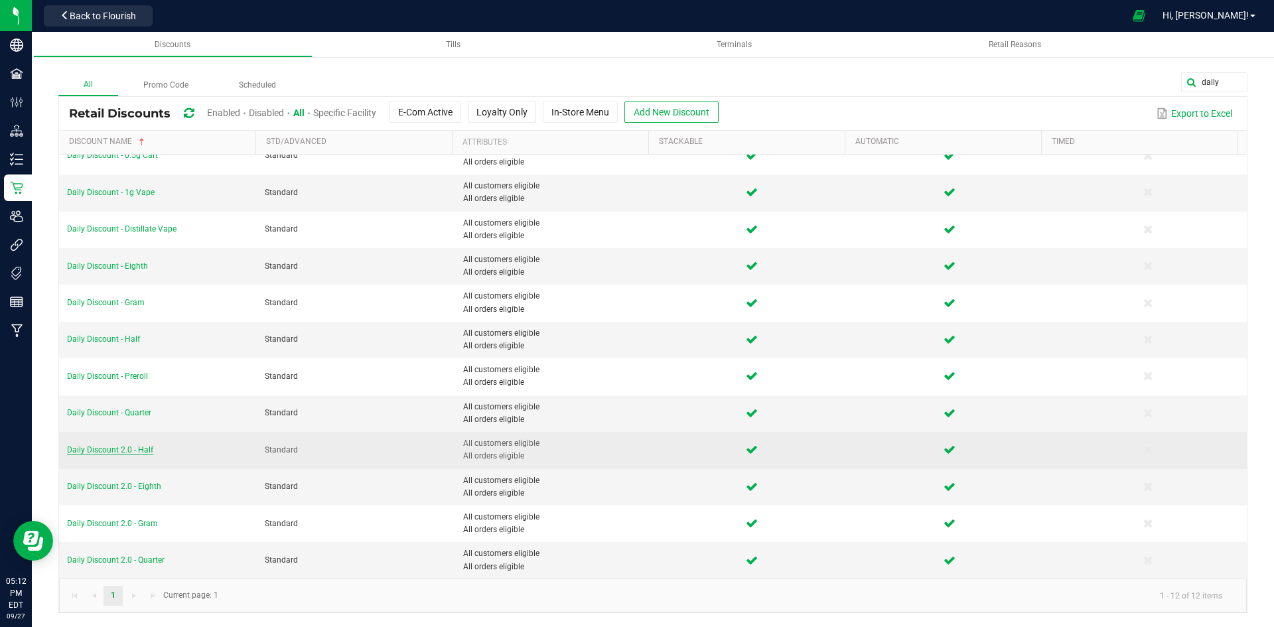
click at [123, 450] on span "Daily Discount 2.0 - Half" at bounding box center [110, 449] width 86 height 9
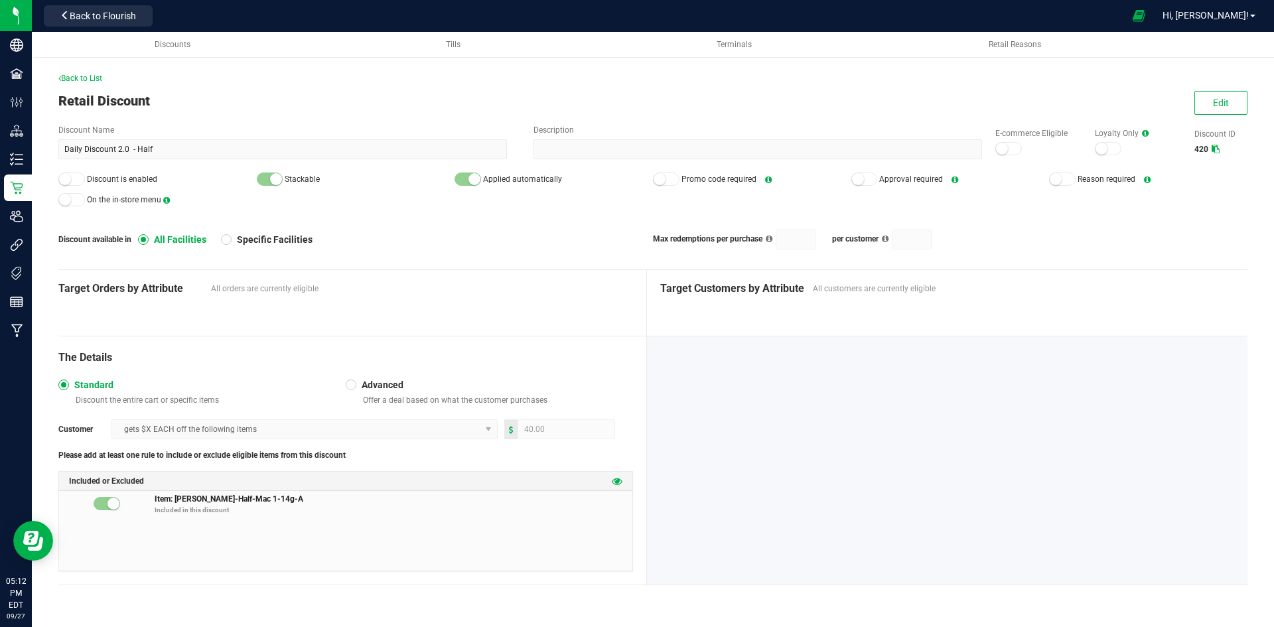
click at [616, 479] on icon at bounding box center [617, 481] width 11 height 11
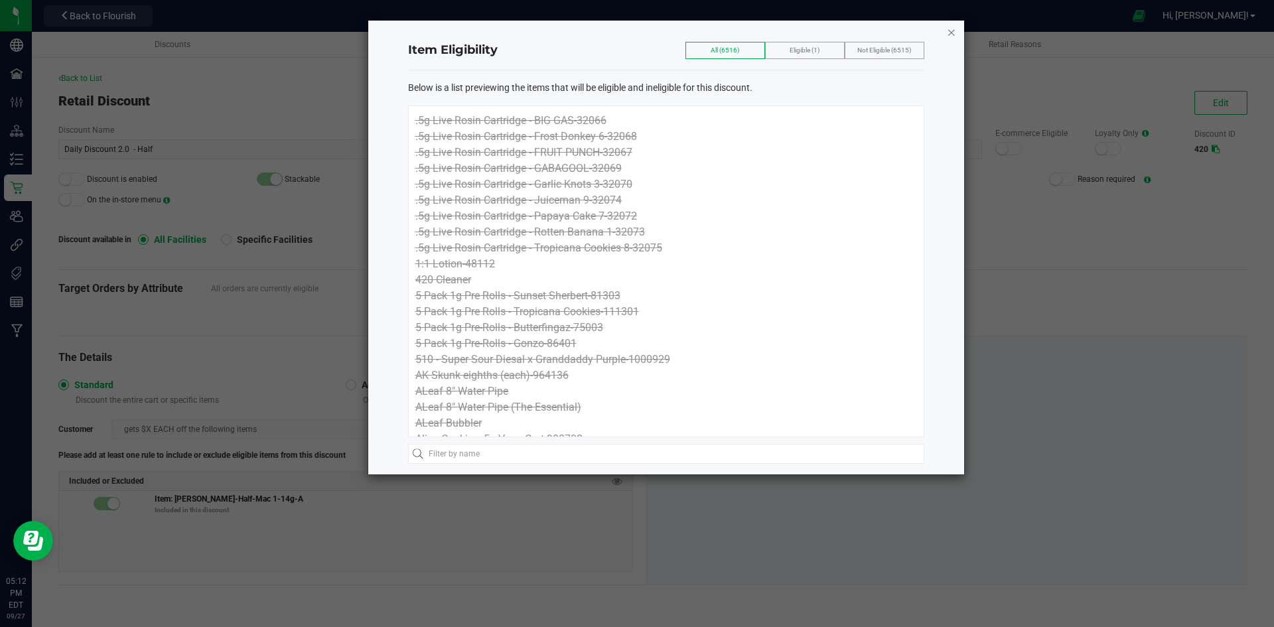
click at [951, 31] on icon "button" at bounding box center [951, 32] width 9 height 16
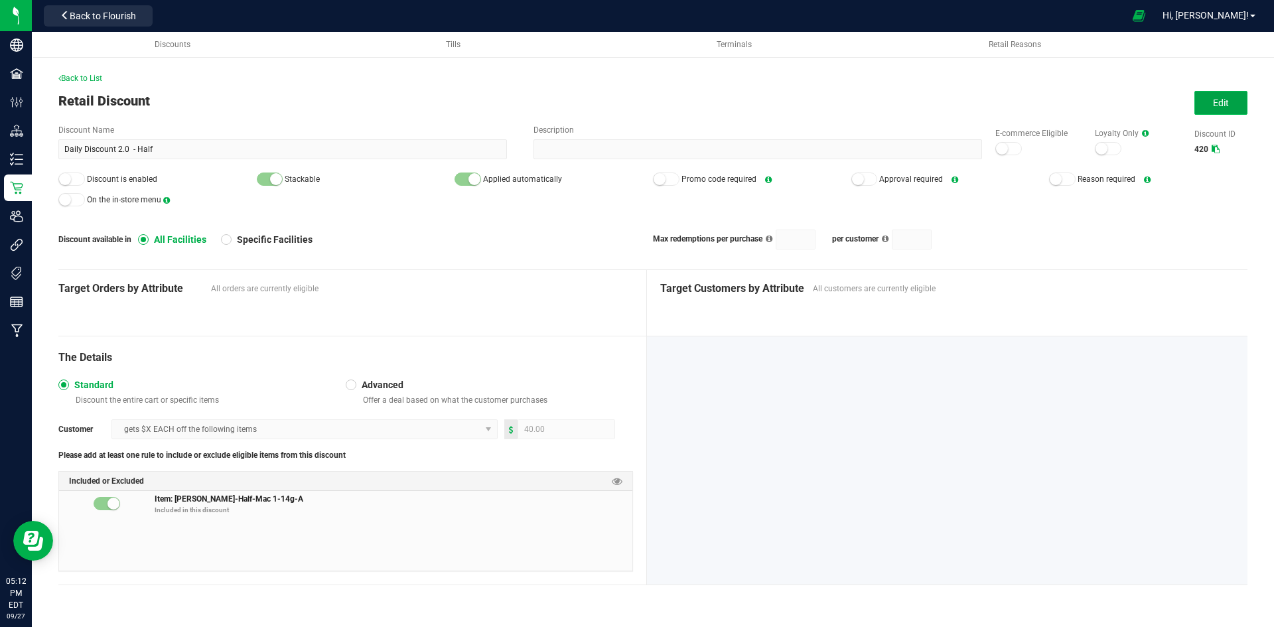
click at [1209, 94] on button "Edit" at bounding box center [1221, 103] width 53 height 24
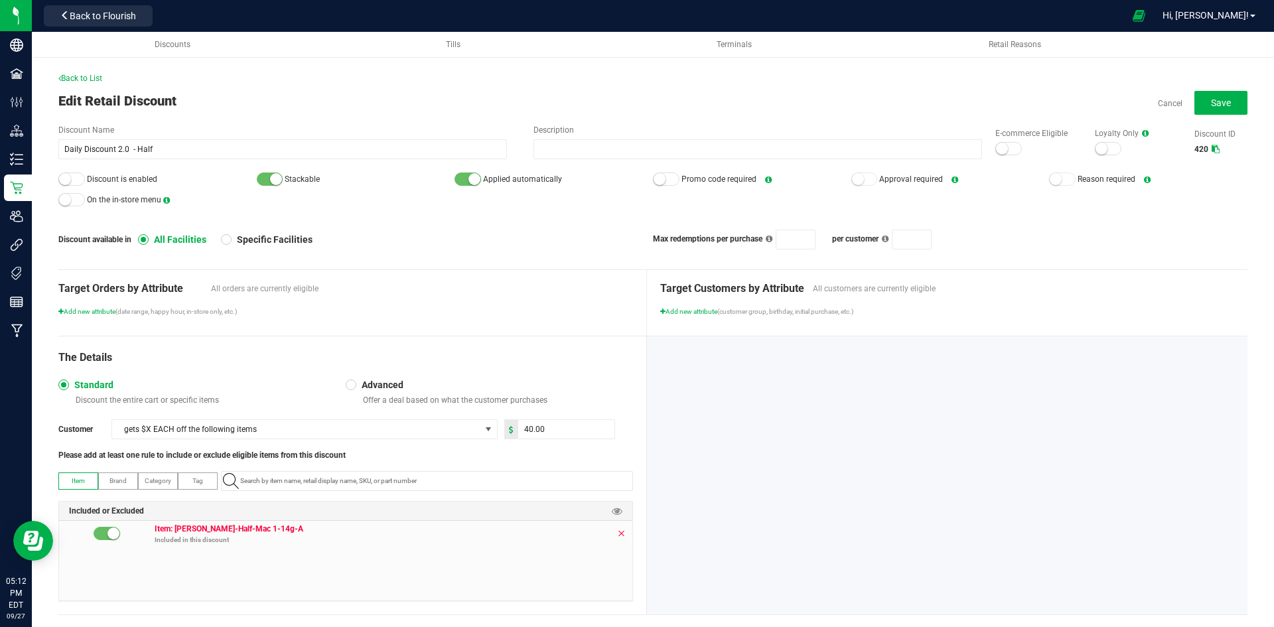
click at [617, 534] on icon at bounding box center [621, 533] width 8 height 11
paste input "1.16.141672.394583.0"
type input "1.16.141672.394583.0"
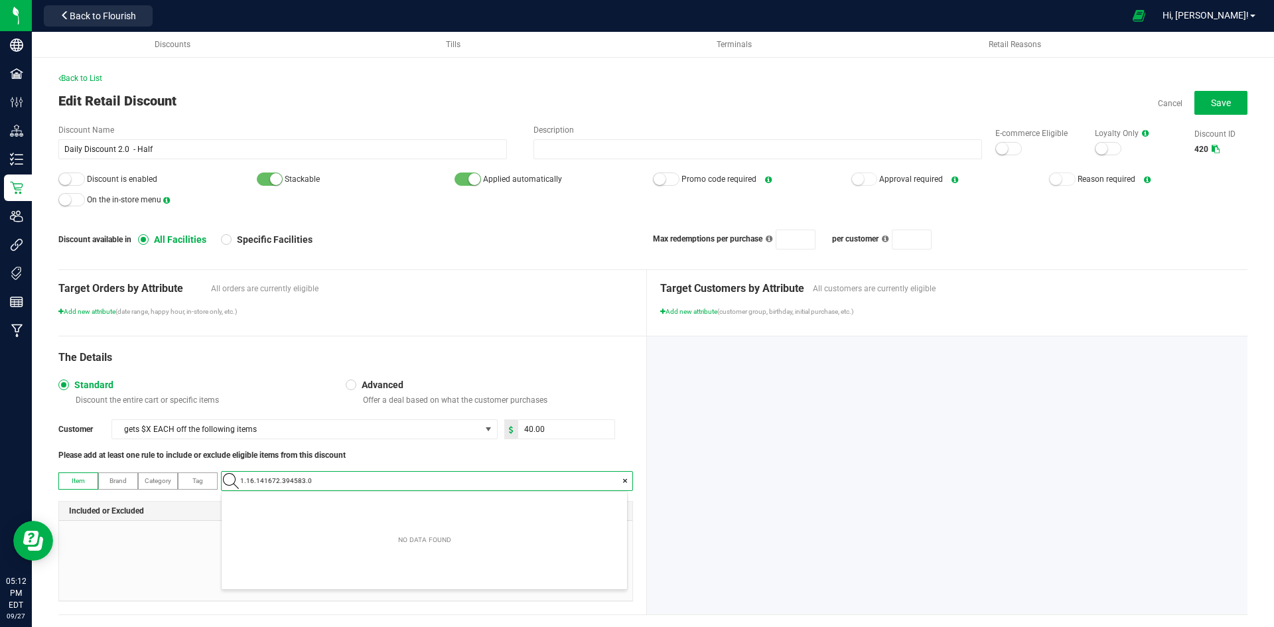
scroll to position [19, 406]
click at [382, 503] on Truffle-14g "[PERSON_NAME]-Half-Strawberry Truffle-14g" at bounding box center [425, 504] width 406 height 20
click at [1221, 104] on button "Save" at bounding box center [1221, 103] width 53 height 24
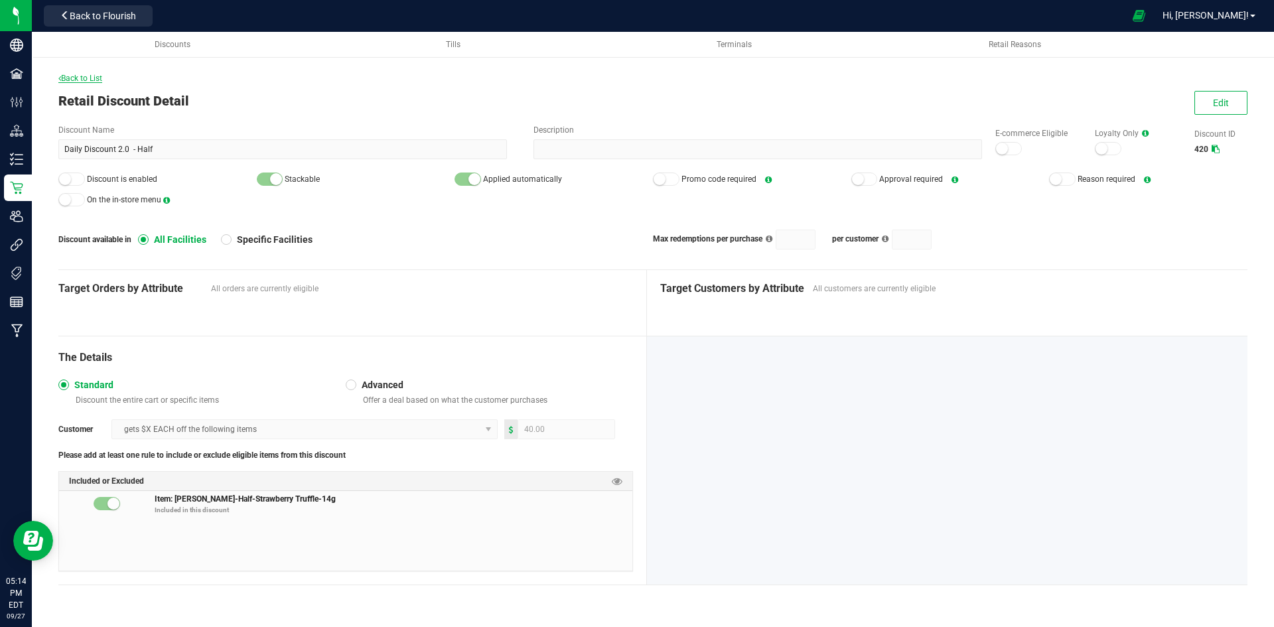
click at [102, 80] on span "Back to List" at bounding box center [80, 78] width 44 height 9
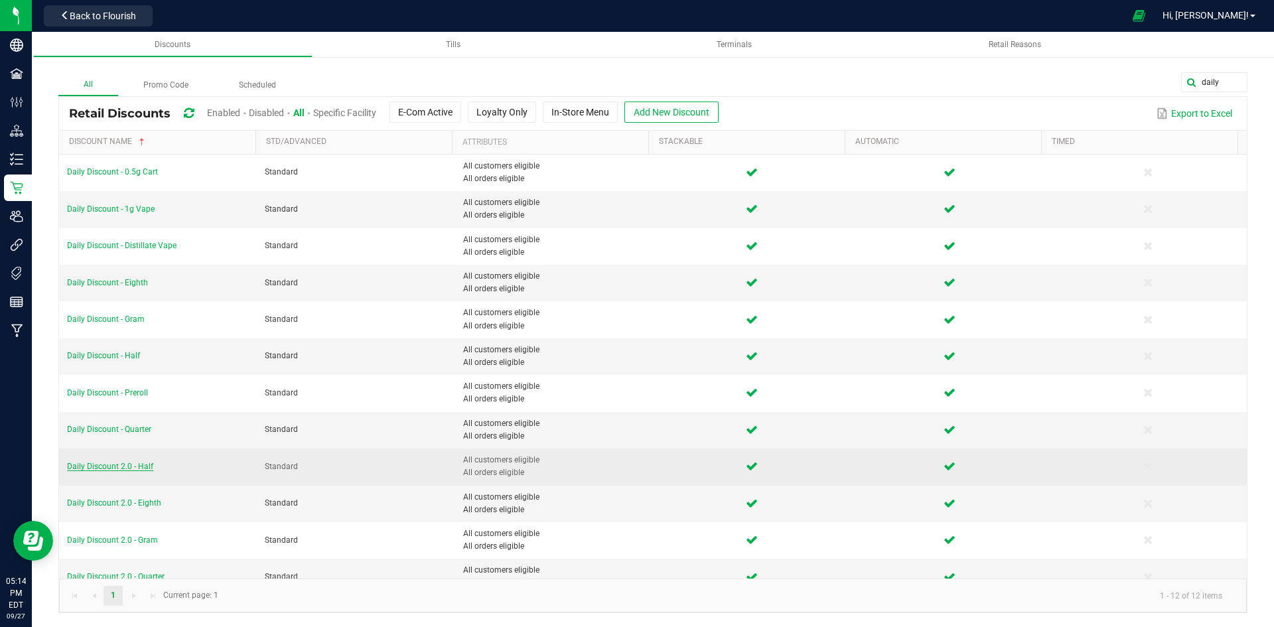
drag, startPoint x: 133, startPoint y: 465, endPoint x: 110, endPoint y: 465, distance: 22.6
click at [110, 465] on span "Daily Discount 2.0 - Half" at bounding box center [110, 466] width 86 height 9
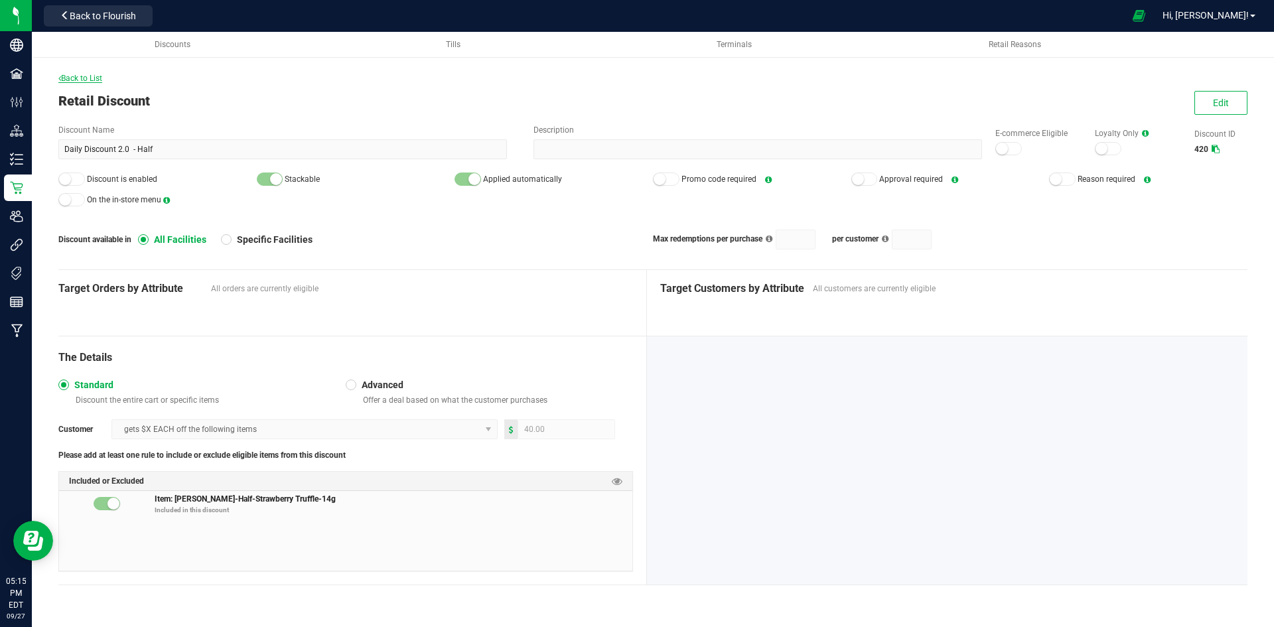
click at [93, 80] on span "Back to List" at bounding box center [80, 78] width 44 height 9
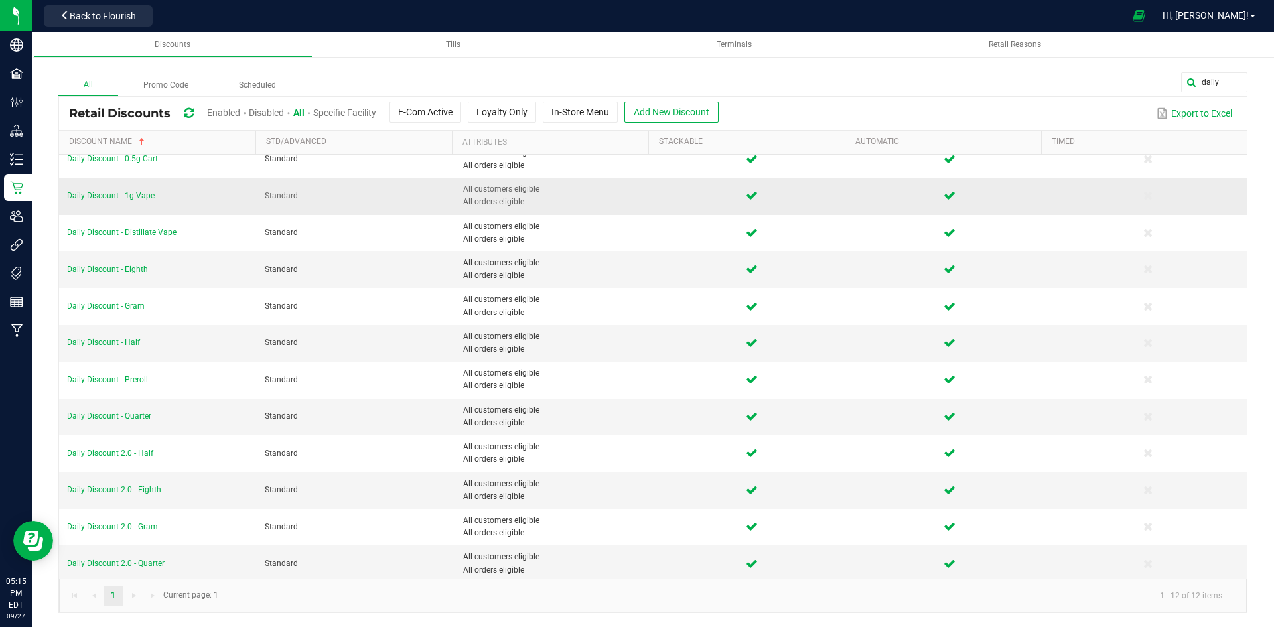
scroll to position [17, 0]
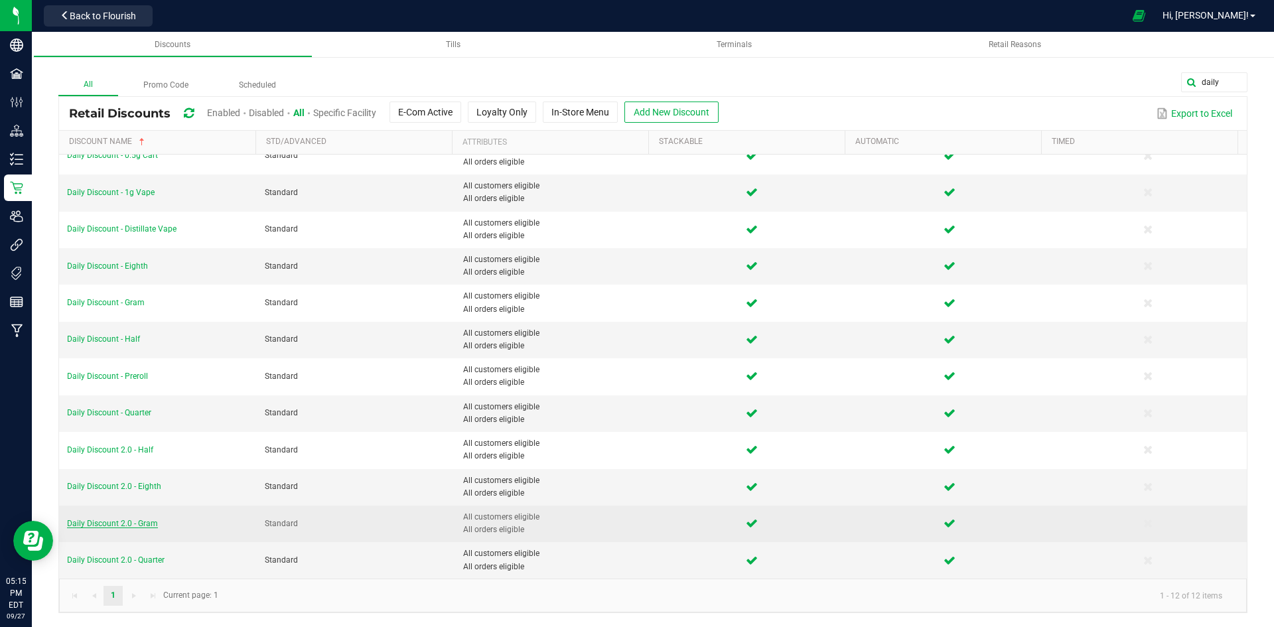
click at [143, 520] on span "Daily Discount 2.0 - Gram" at bounding box center [112, 523] width 91 height 9
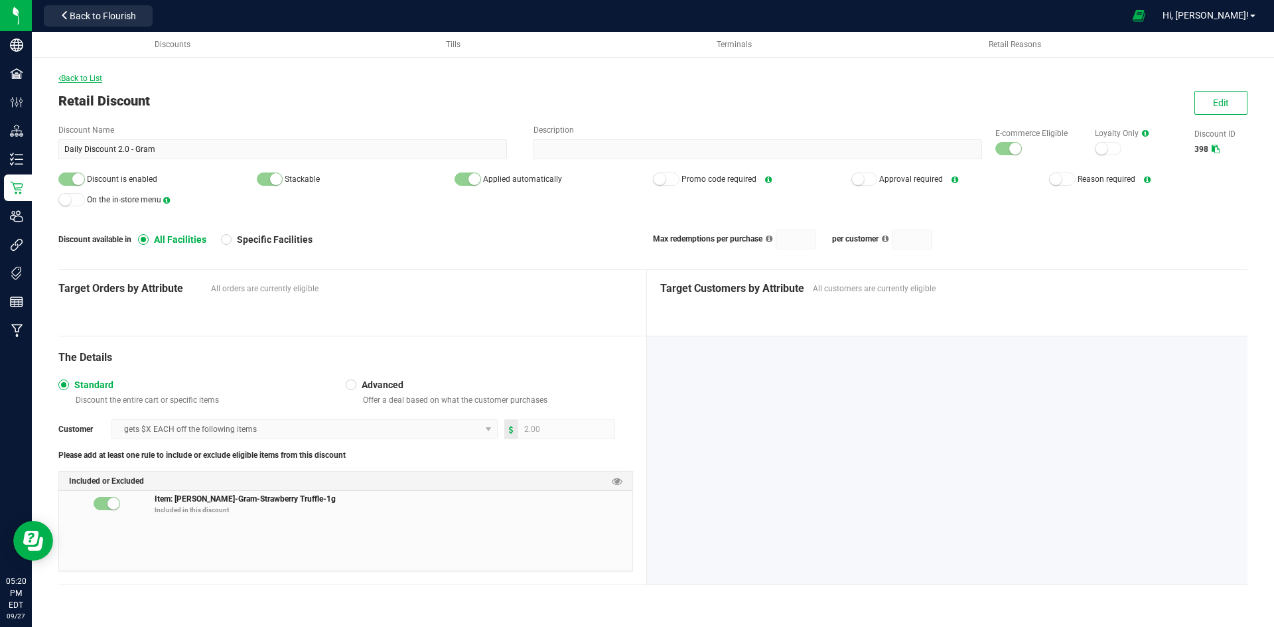
click at [99, 79] on span "Back to List" at bounding box center [80, 78] width 44 height 9
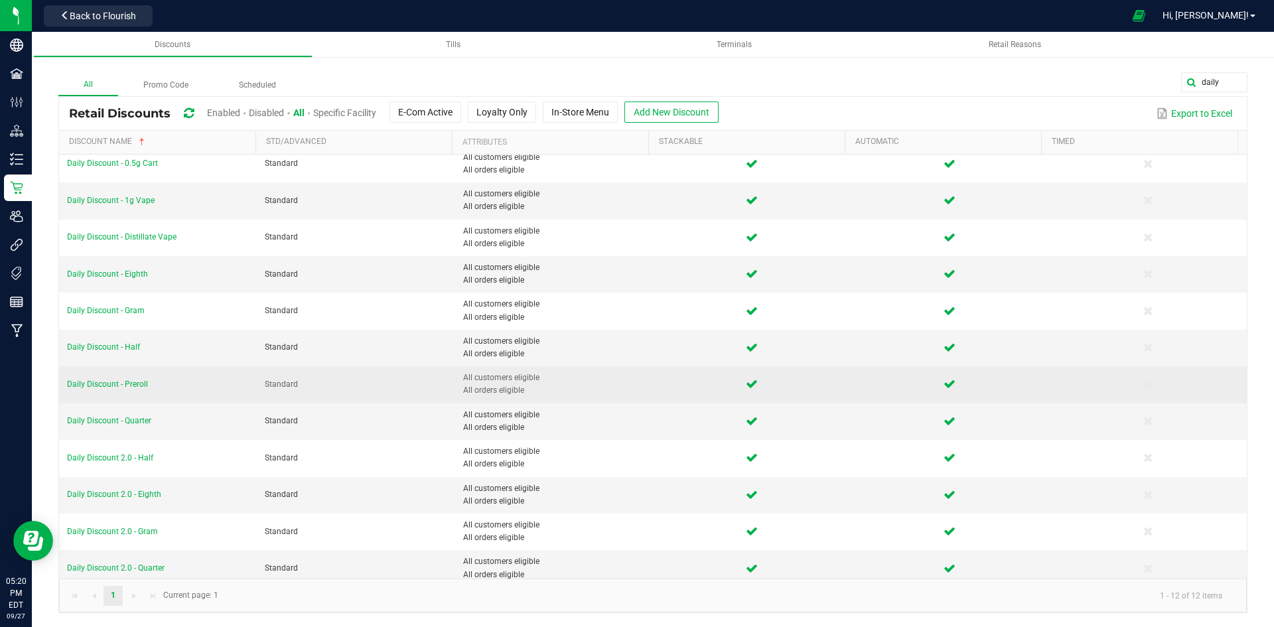
scroll to position [17, 0]
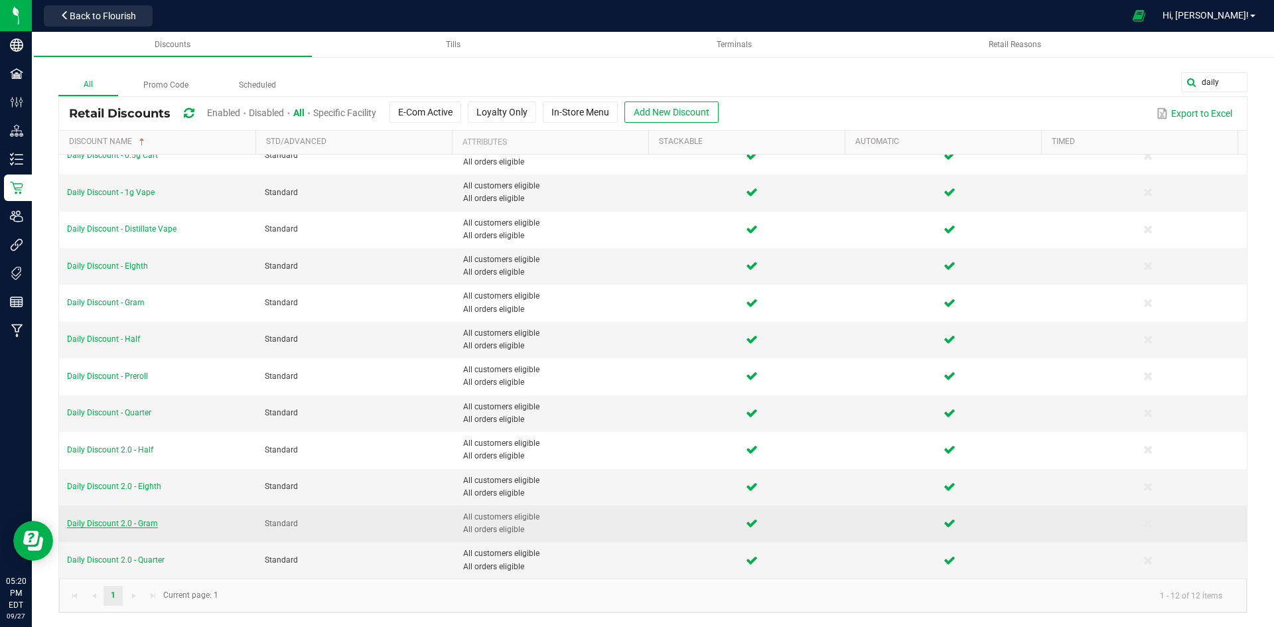
click at [123, 527] on span "Daily Discount 2.0 - Gram" at bounding box center [112, 523] width 91 height 9
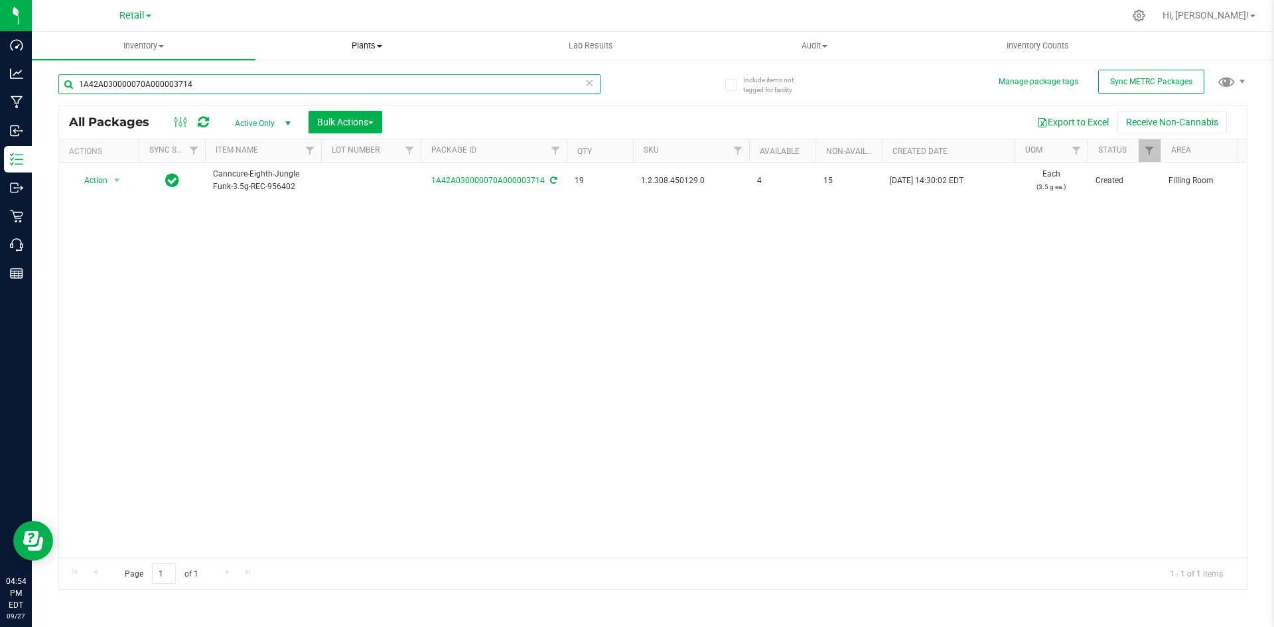
drag, startPoint x: 267, startPoint y: 90, endPoint x: 431, endPoint y: 39, distance: 171.5
click at [0, 133] on div "Dashboard Analytics Manufacturing Inbound Inventory Outbound Retail Call Center…" at bounding box center [637, 313] width 1274 height 627
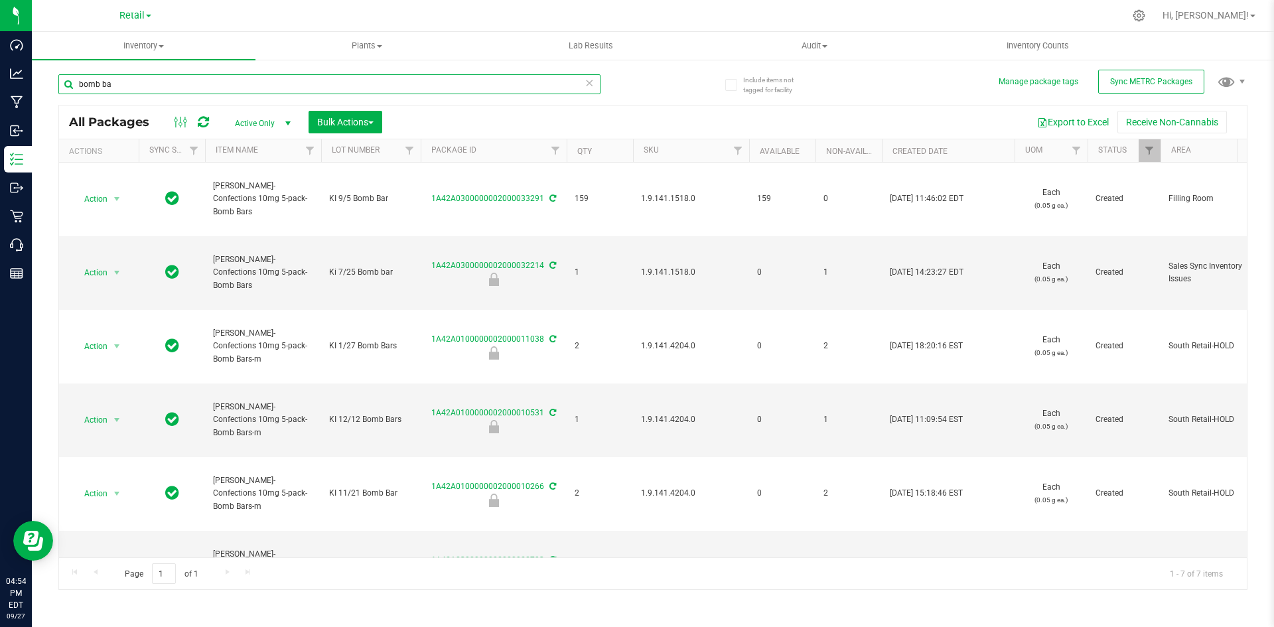
type input "bomb ba"
drag, startPoint x: 273, startPoint y: 88, endPoint x: 138, endPoint y: 68, distance: 136.1
click at [0, 70] on div "Dashboard Analytics Manufacturing Inbound Inventory Outbound Retail Call Center…" at bounding box center [637, 313] width 1274 height 627
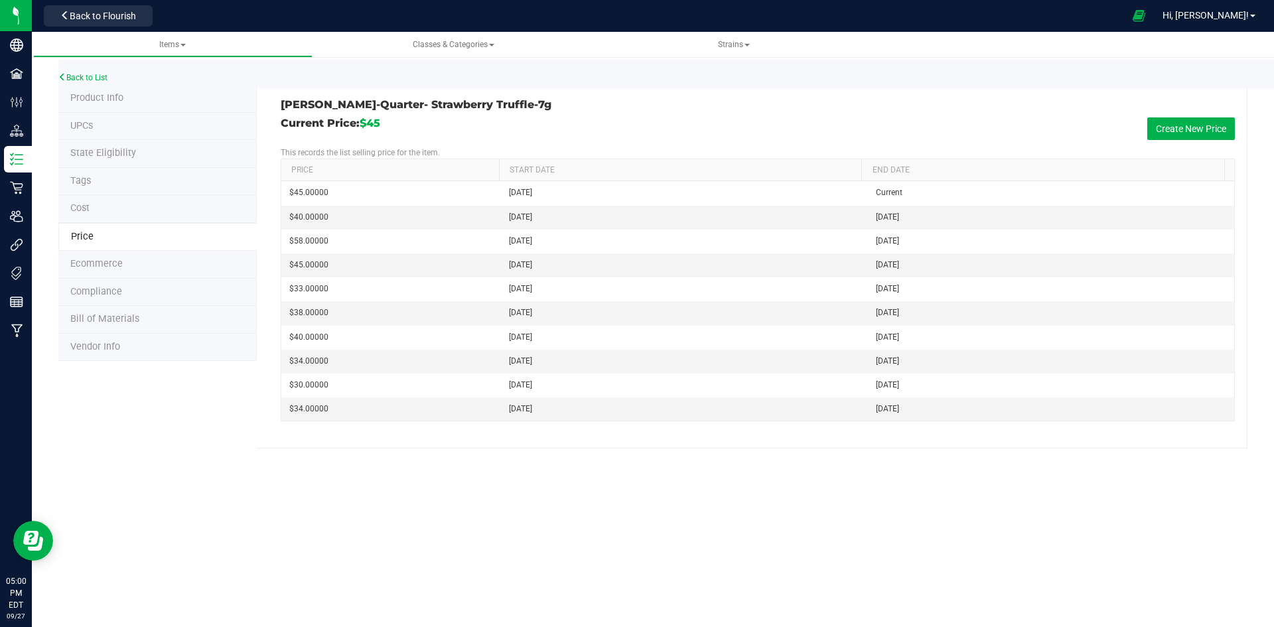
click at [119, 97] on span "Product Info" at bounding box center [96, 97] width 53 height 11
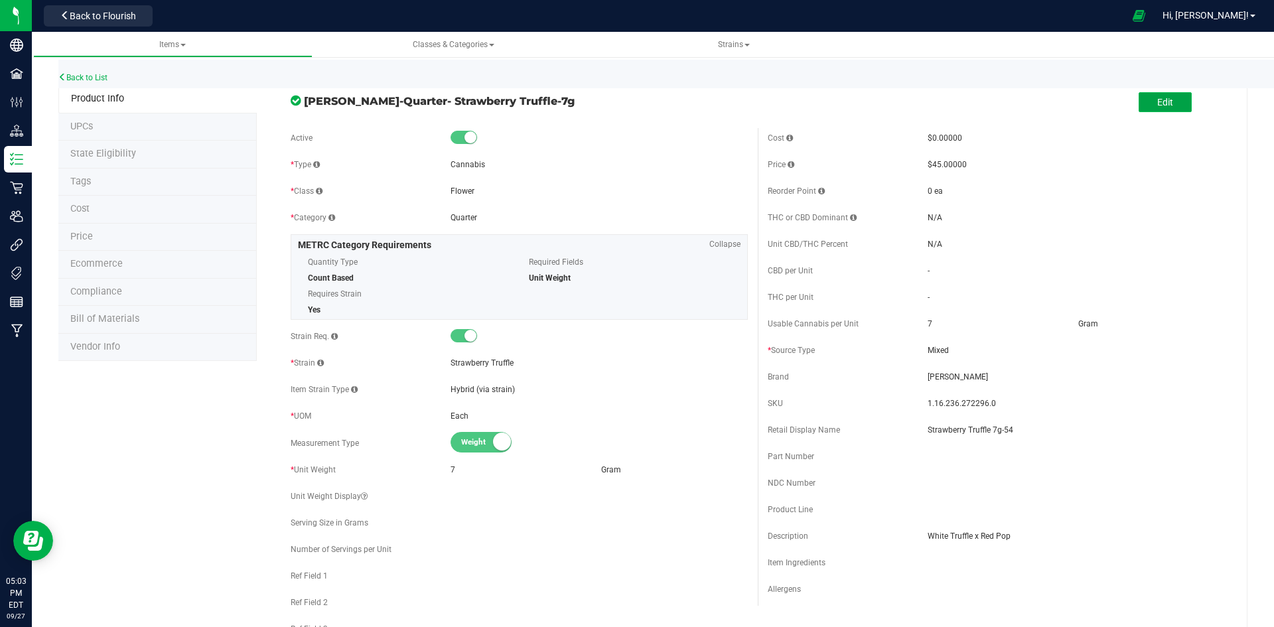
click at [1170, 103] on button "Edit" at bounding box center [1165, 102] width 53 height 20
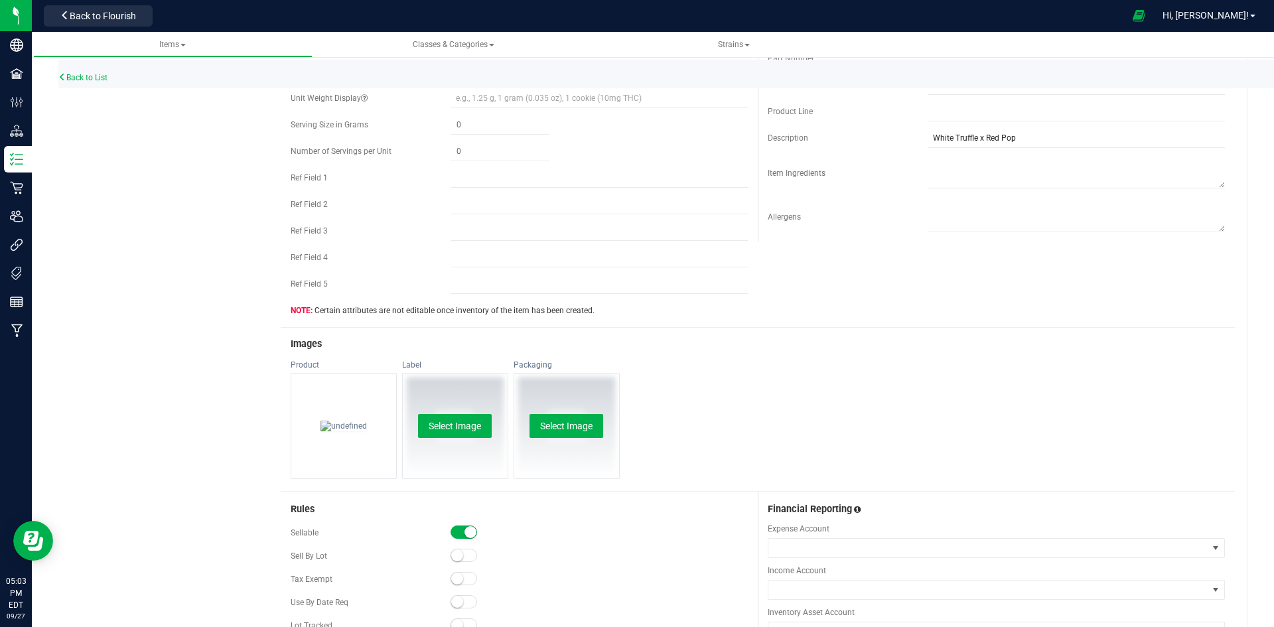
scroll to position [783, 0]
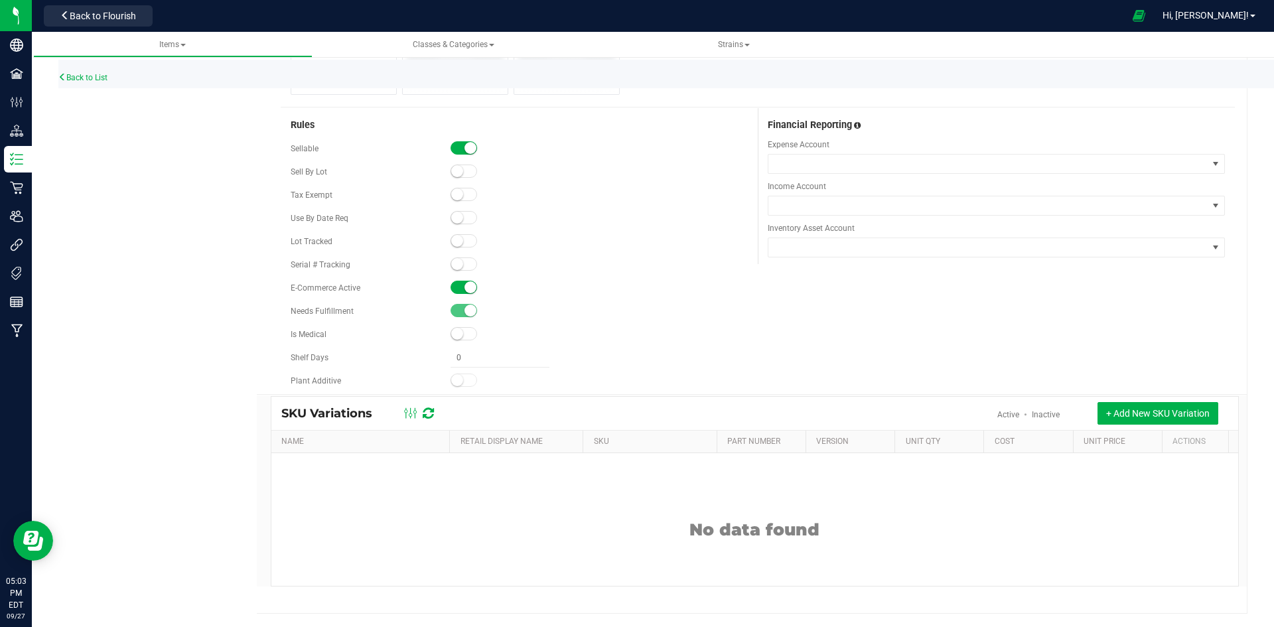
click at [463, 243] on span at bounding box center [464, 240] width 27 height 13
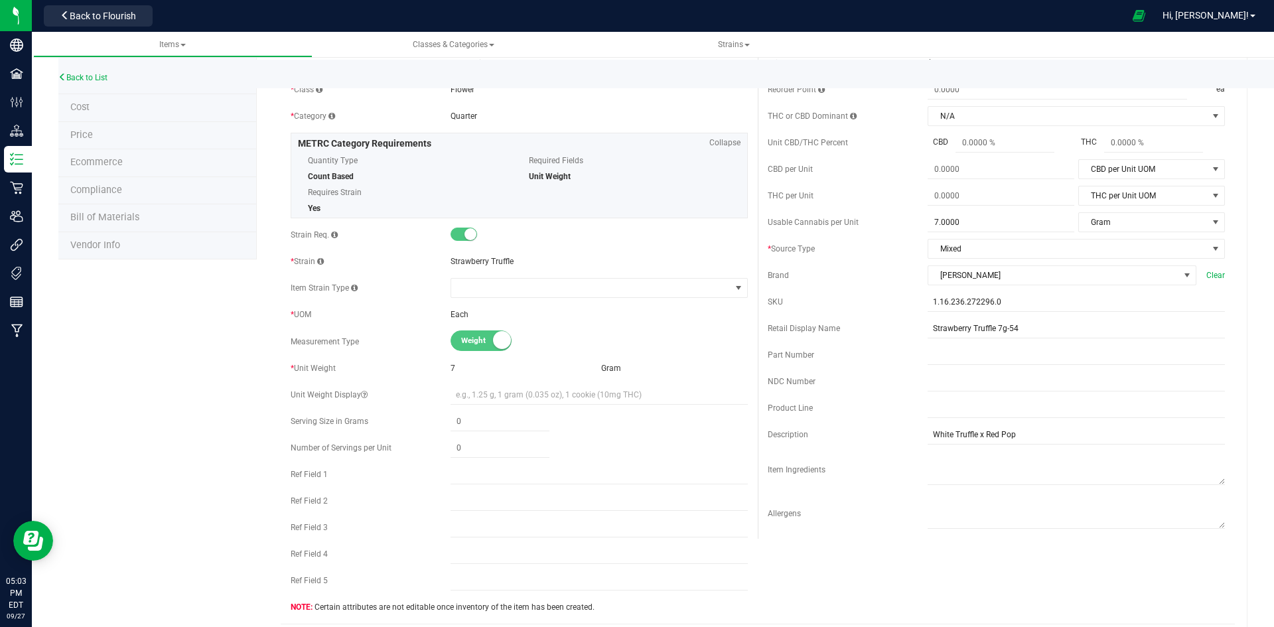
scroll to position [0, 0]
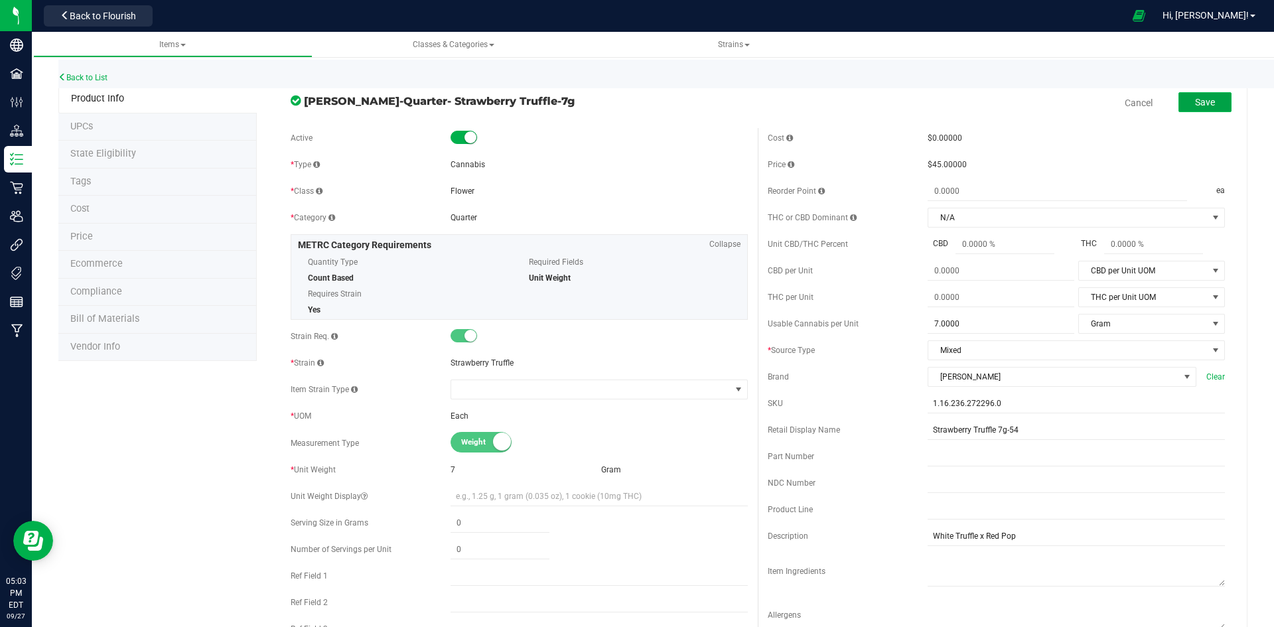
click at [1195, 98] on span "Save" at bounding box center [1205, 102] width 20 height 11
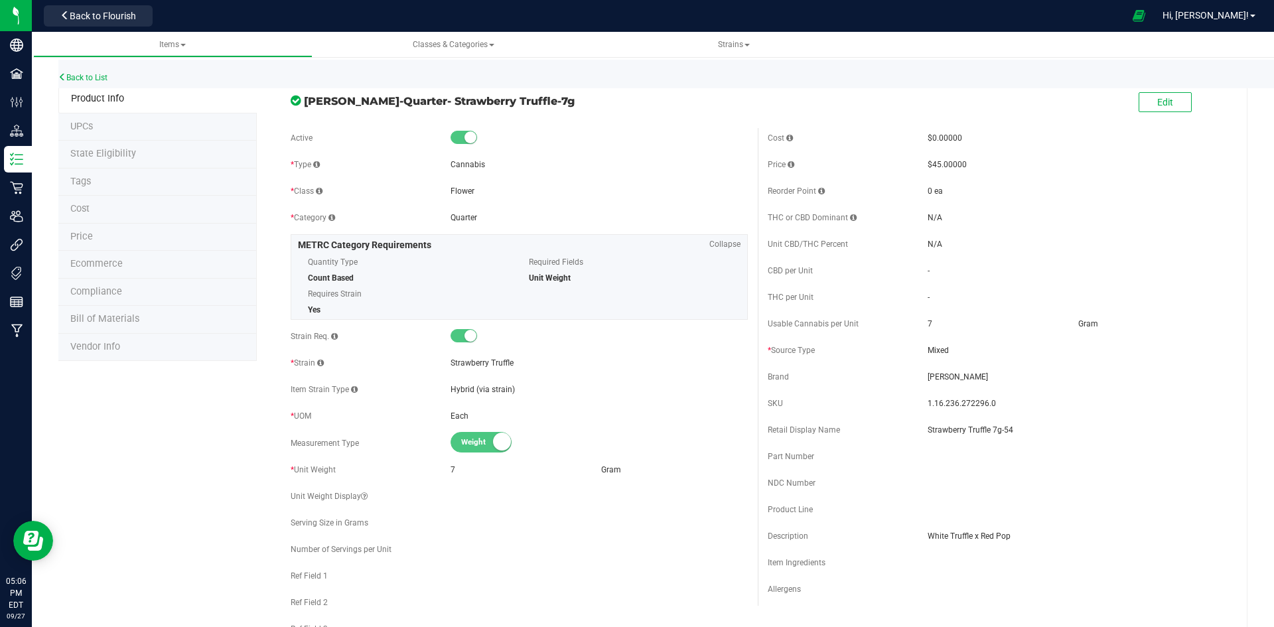
click at [109, 240] on li "Price" at bounding box center [157, 238] width 198 height 28
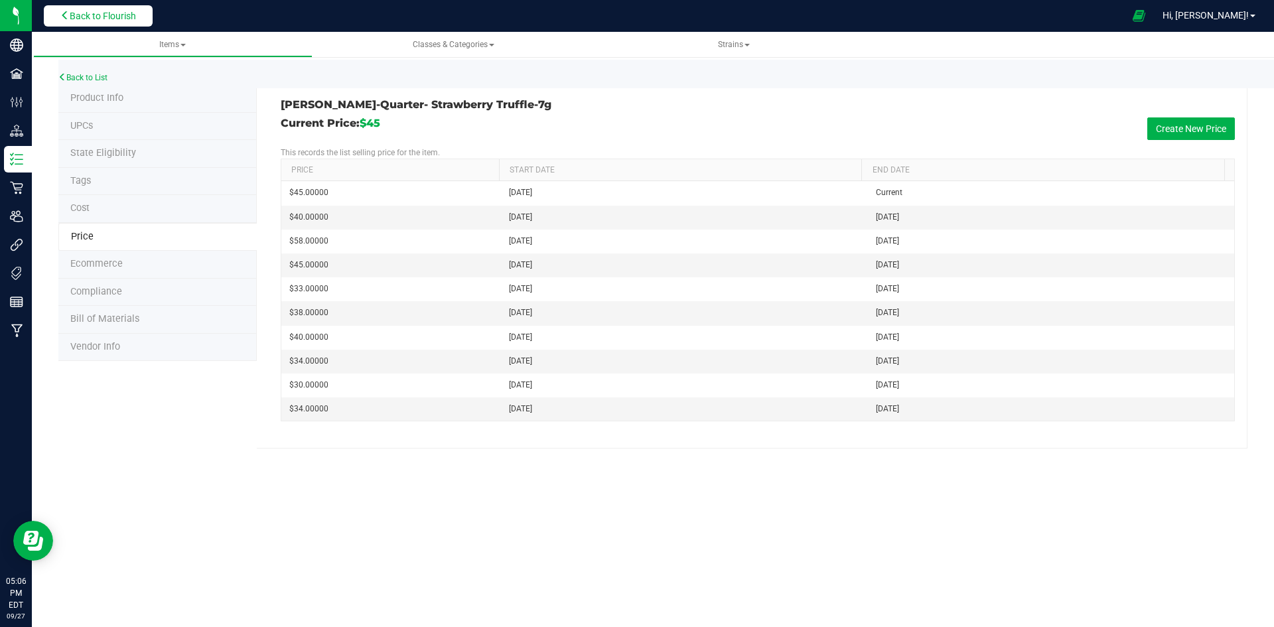
click at [137, 8] on button "Back to Flourish" at bounding box center [98, 15] width 109 height 21
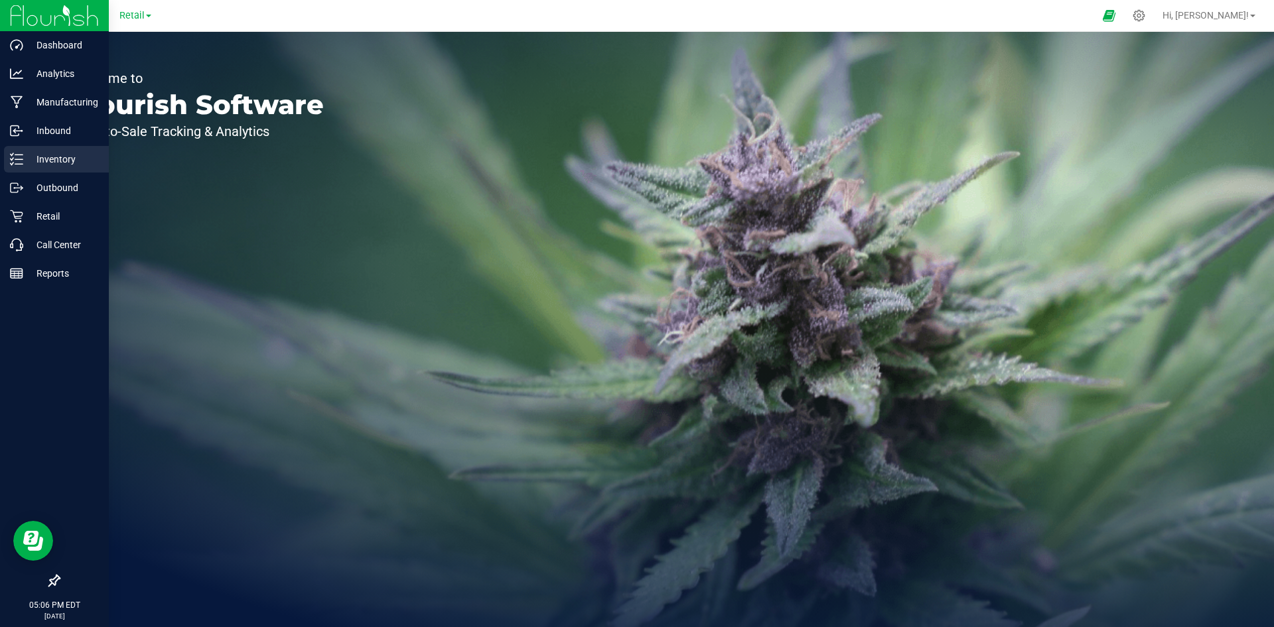
drag, startPoint x: 50, startPoint y: 161, endPoint x: 68, endPoint y: 157, distance: 19.0
click at [50, 161] on p "Inventory" at bounding box center [63, 159] width 80 height 16
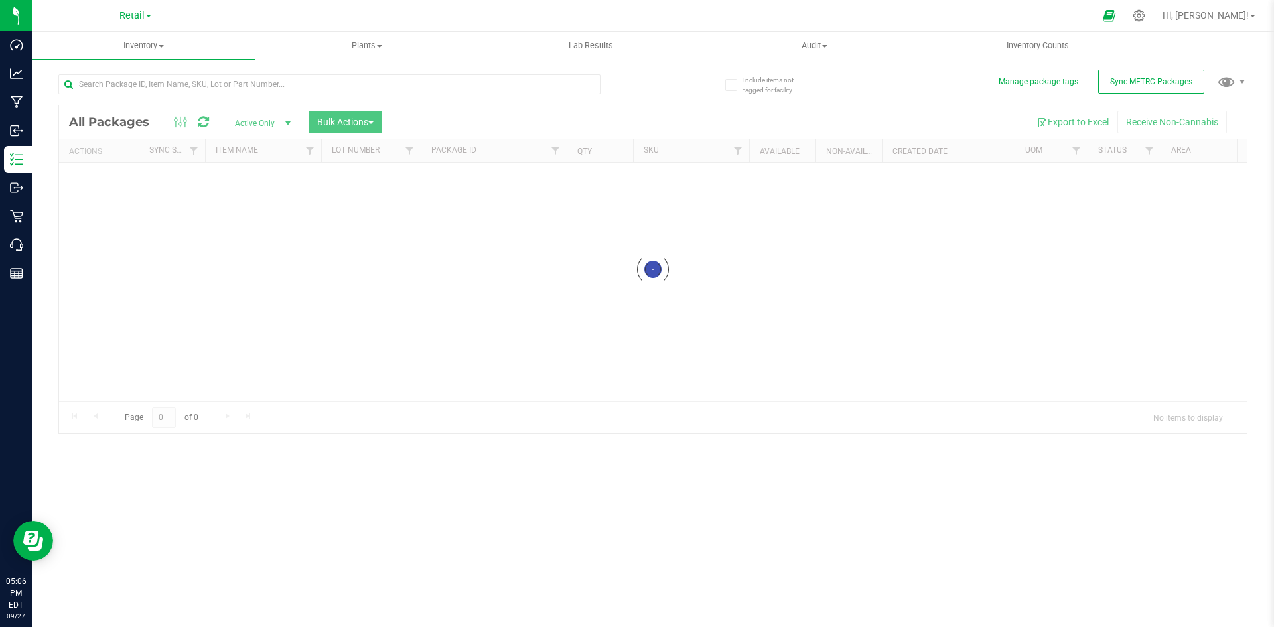
click at [1146, 18] on icon at bounding box center [1139, 15] width 13 height 13
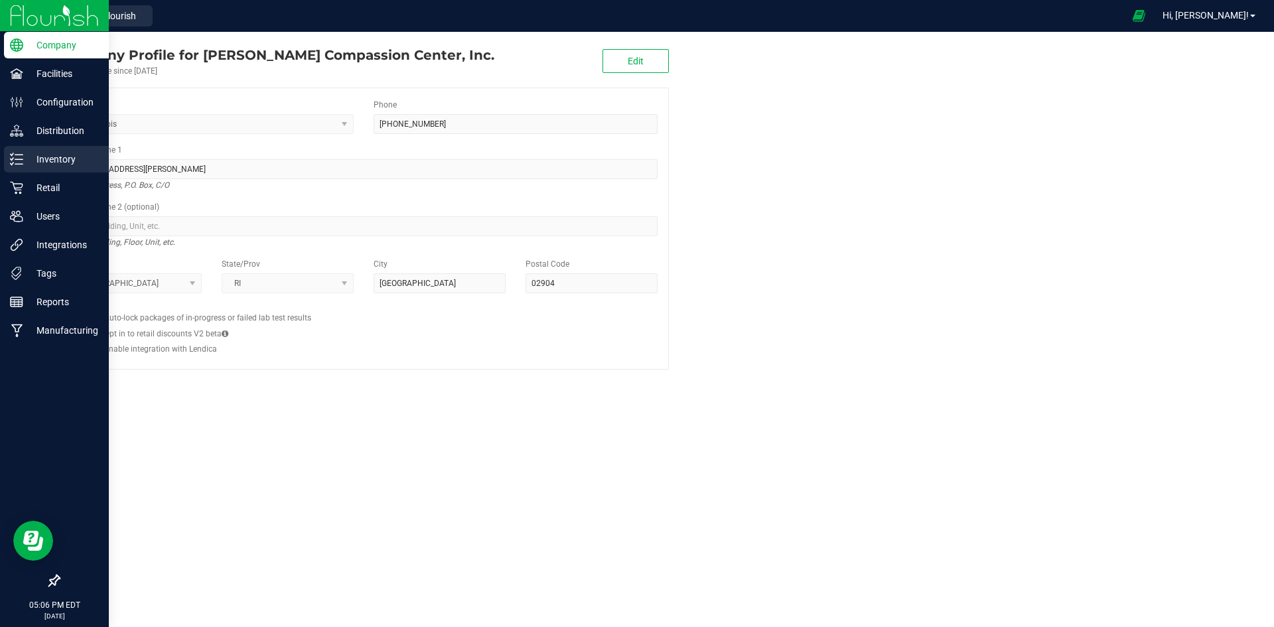
click at [58, 163] on p "Inventory" at bounding box center [63, 159] width 80 height 16
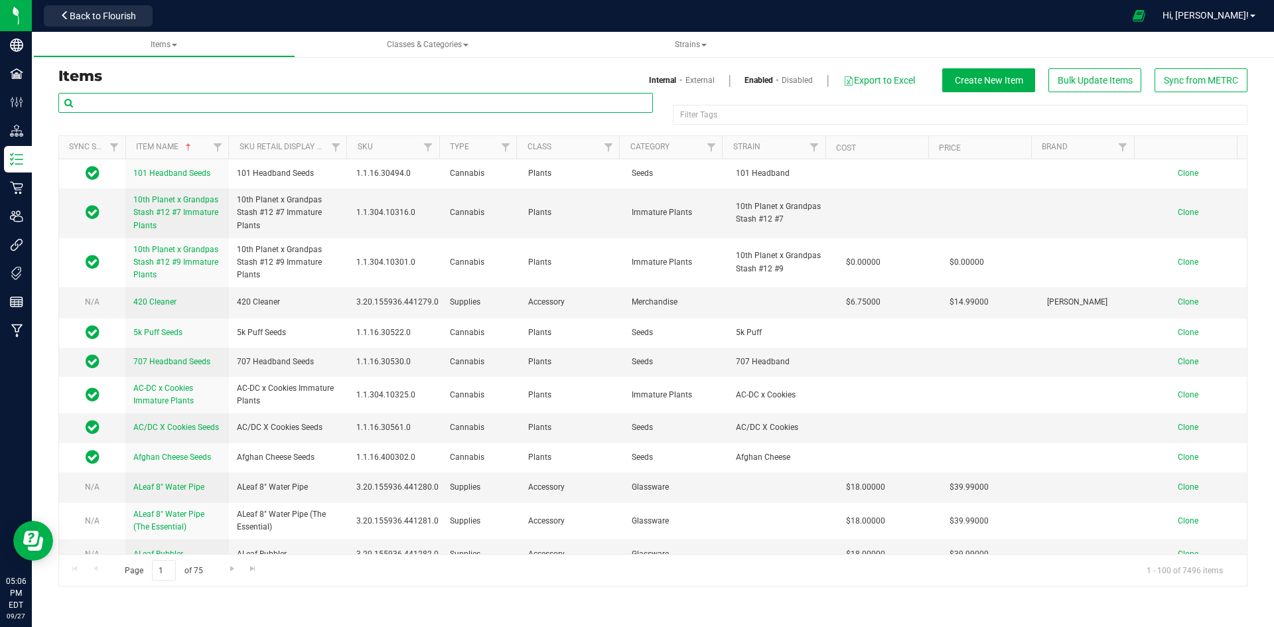
click at [122, 103] on input "text" at bounding box center [355, 103] width 595 height 20
paste input "1.16.236.272296.0"
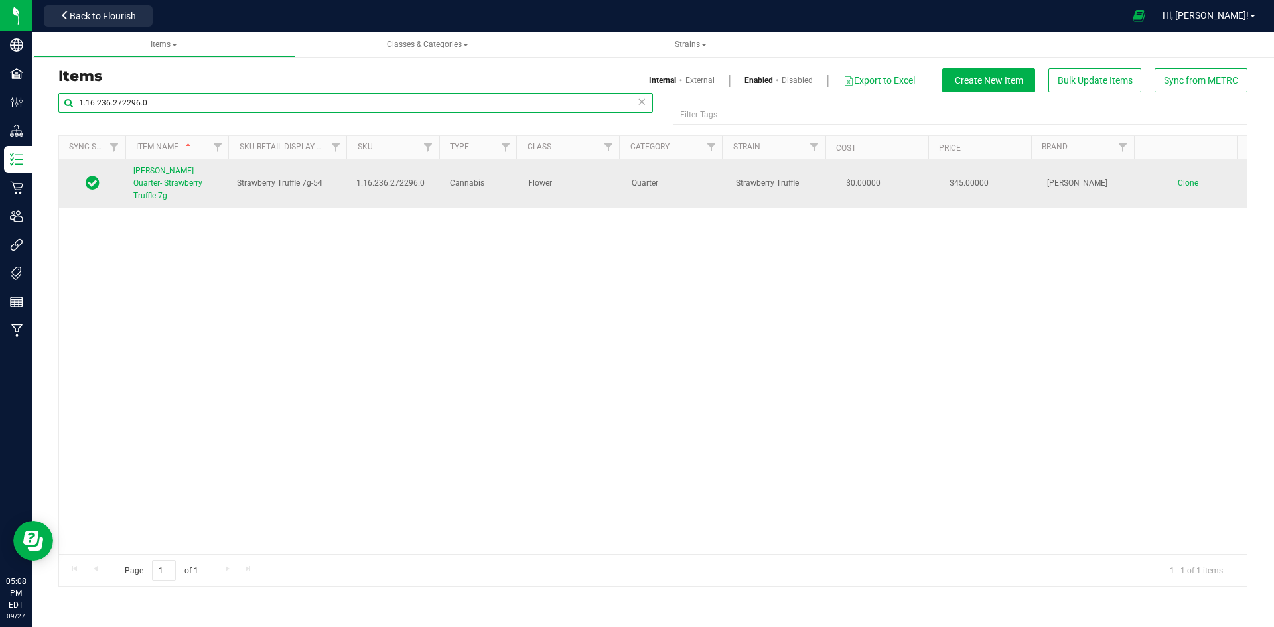
type input "1.16.236.272296.0"
click at [161, 169] on span "[PERSON_NAME]-Quarter- Strawberry Truffle-7g" at bounding box center [167, 183] width 69 height 35
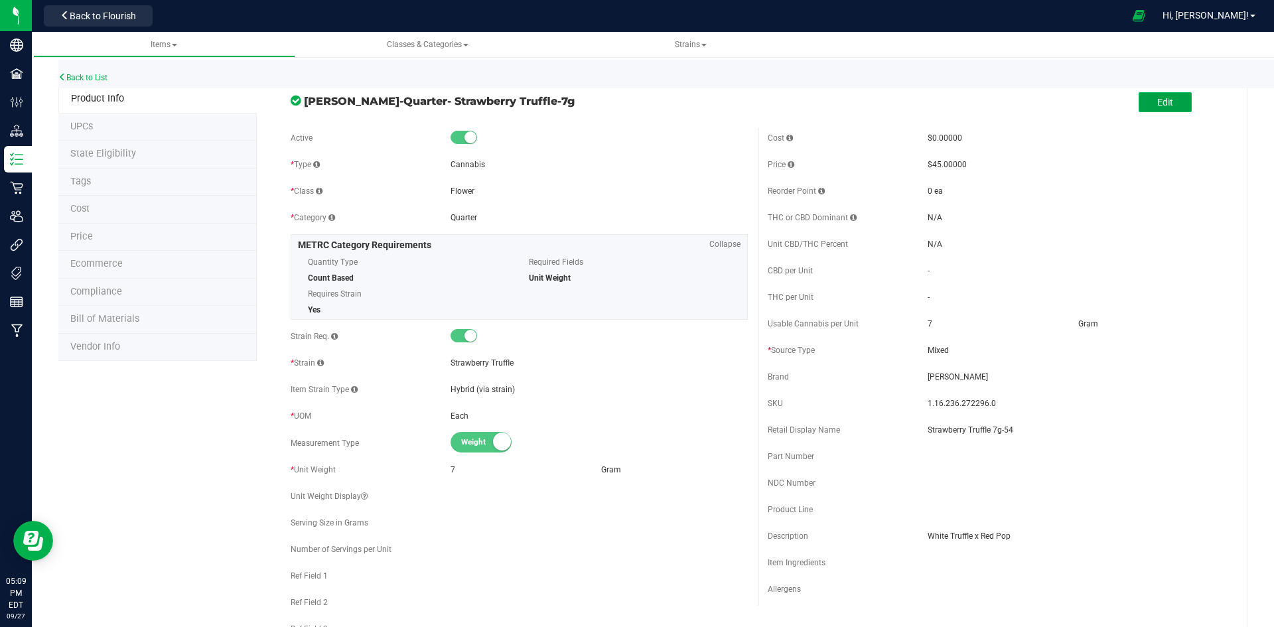
click at [1166, 108] on button "Edit" at bounding box center [1165, 102] width 53 height 20
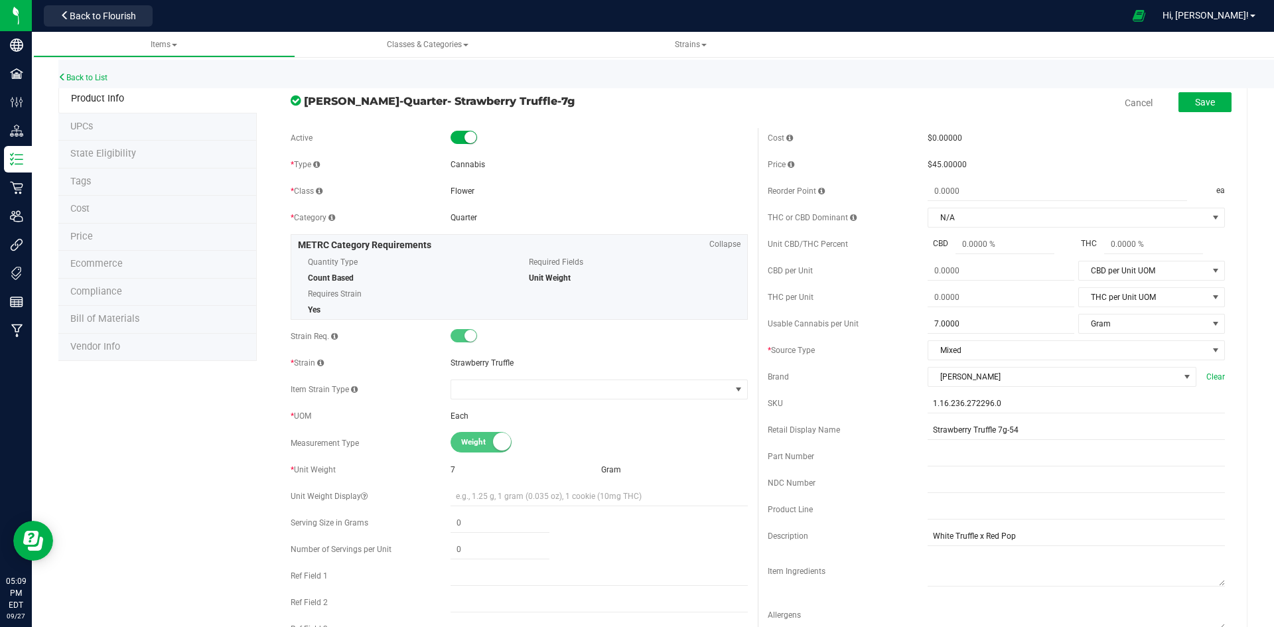
click at [139, 234] on li "Price" at bounding box center [157, 238] width 198 height 28
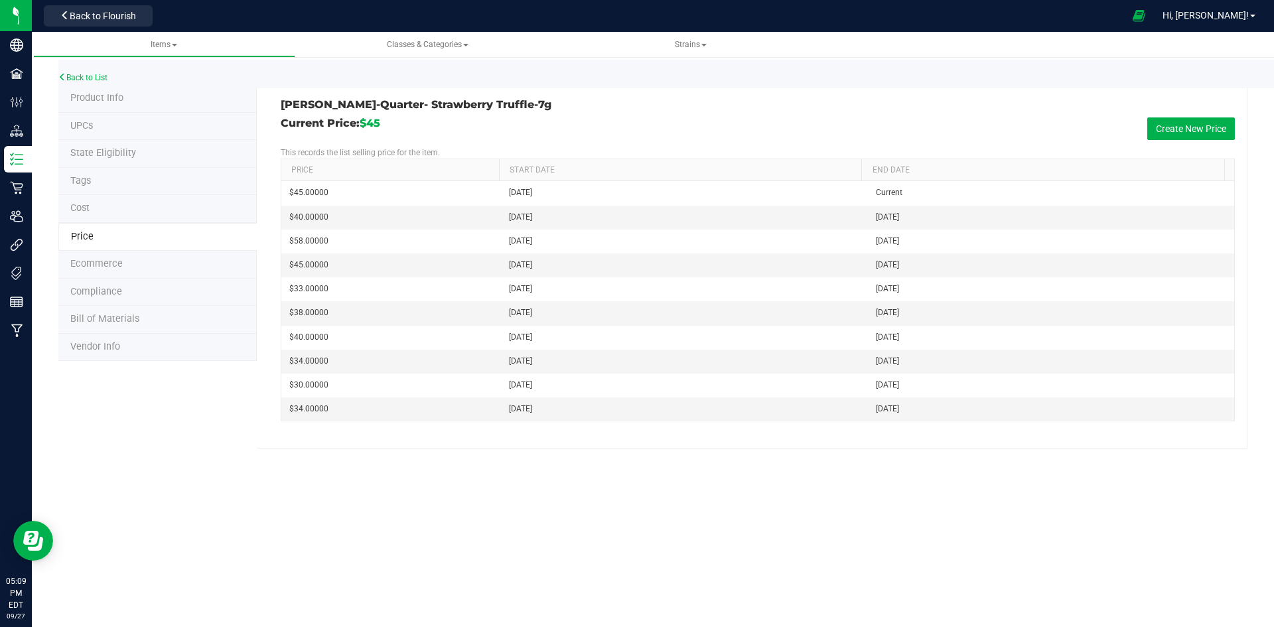
click at [119, 99] on span "Product Info" at bounding box center [96, 97] width 53 height 11
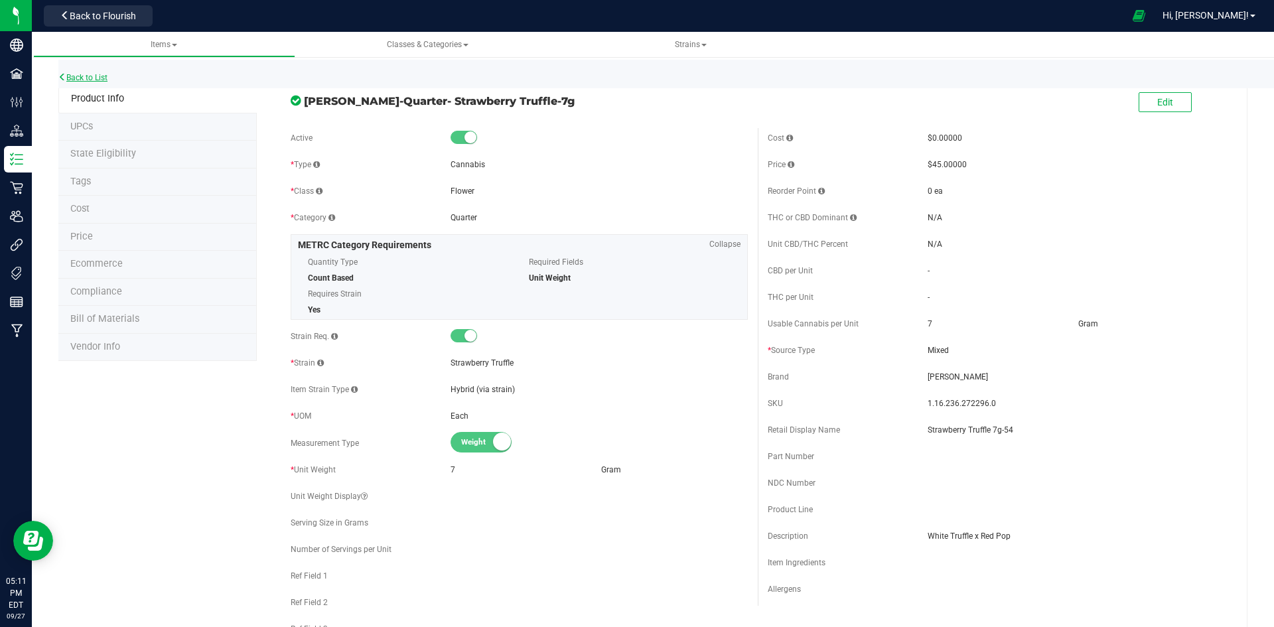
click at [88, 74] on link "Back to List" at bounding box center [82, 77] width 49 height 9
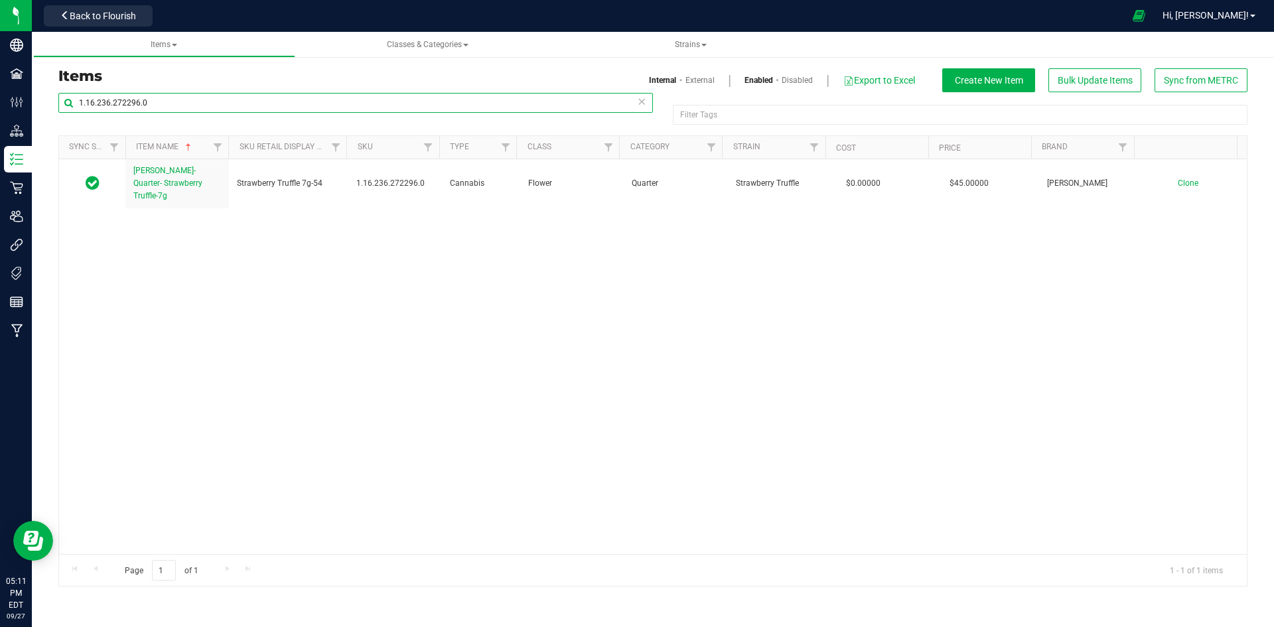
drag, startPoint x: 322, startPoint y: 112, endPoint x: -106, endPoint y: 109, distance: 428.1
click at [0, 109] on html "Company Facilities Configuration Distribution Inventory Retail Users Integratio…" at bounding box center [637, 313] width 1274 height 627
paste input "141672.394583"
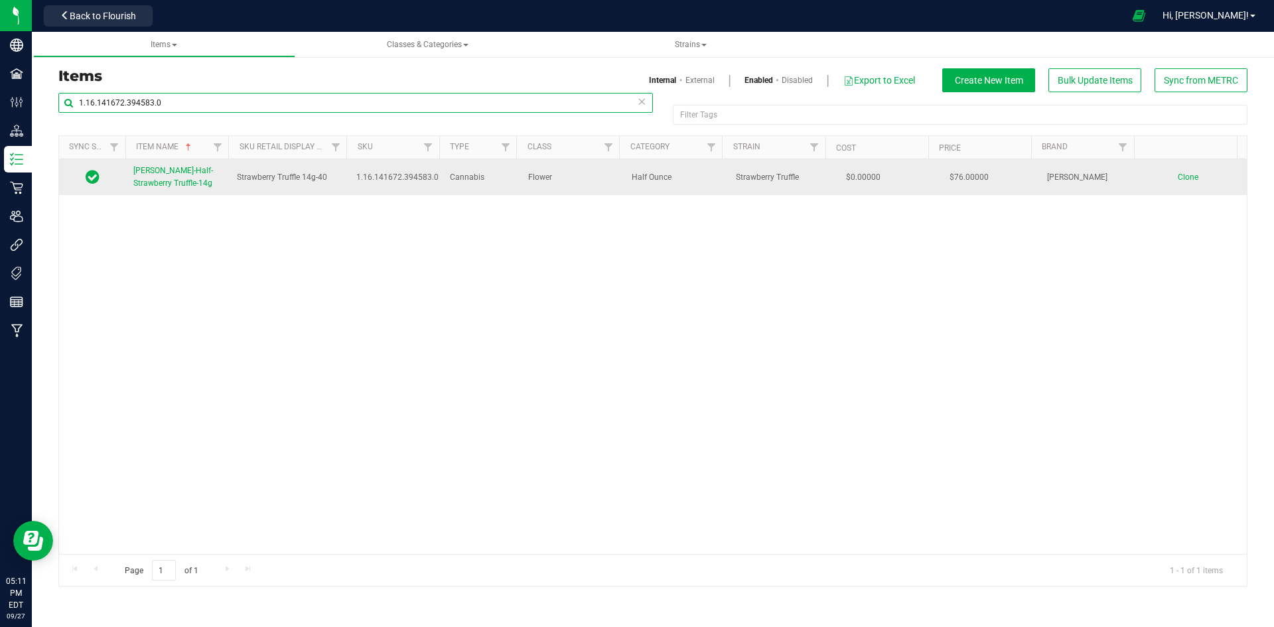
type input "1.16.141672.394583.0"
click at [139, 172] on span "Slater-Half-Strawberry Truffle-14g" at bounding box center [173, 177] width 80 height 22
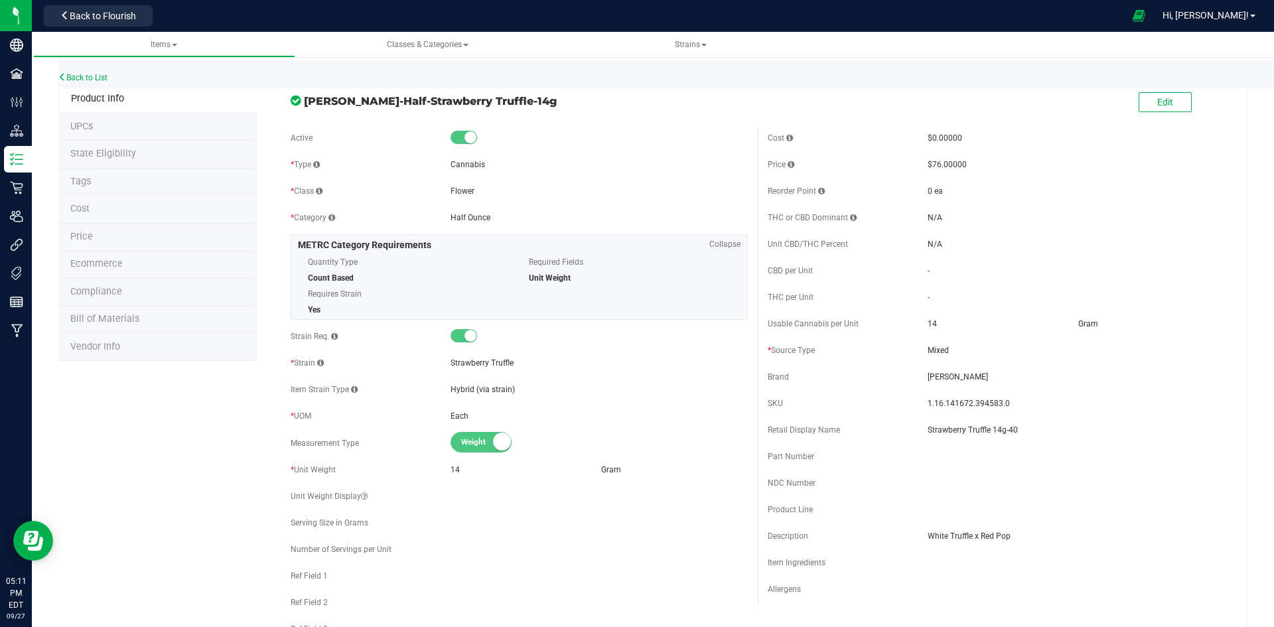
click at [69, 239] on li "Price" at bounding box center [157, 238] width 198 height 28
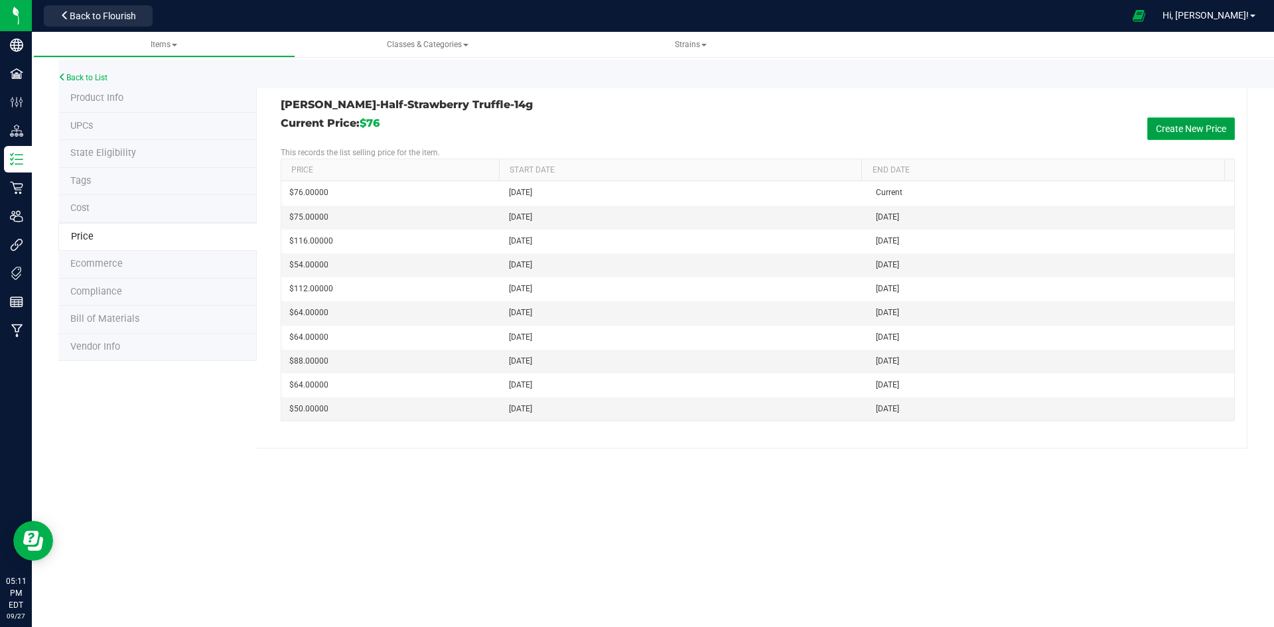
click at [1179, 127] on button "Create New Price" at bounding box center [1192, 128] width 88 height 23
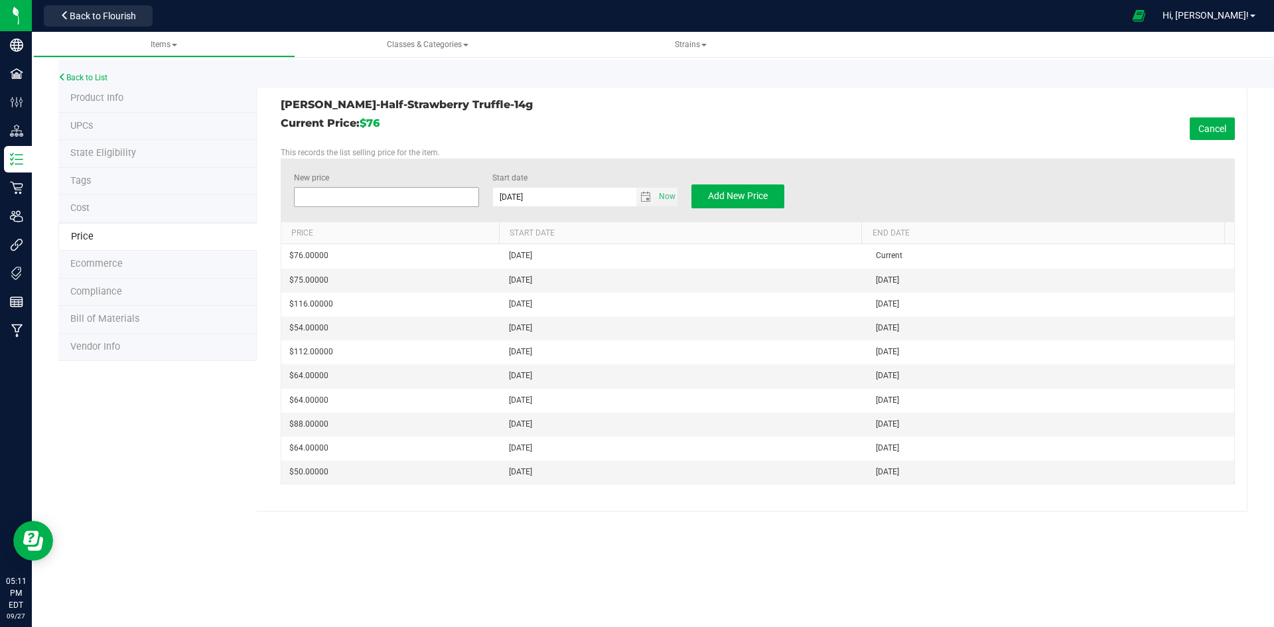
click at [374, 202] on span at bounding box center [387, 197] width 186 height 20
type input "90"
click at [762, 192] on span "Add New Price" at bounding box center [738, 195] width 60 height 11
type input "$0.00000"
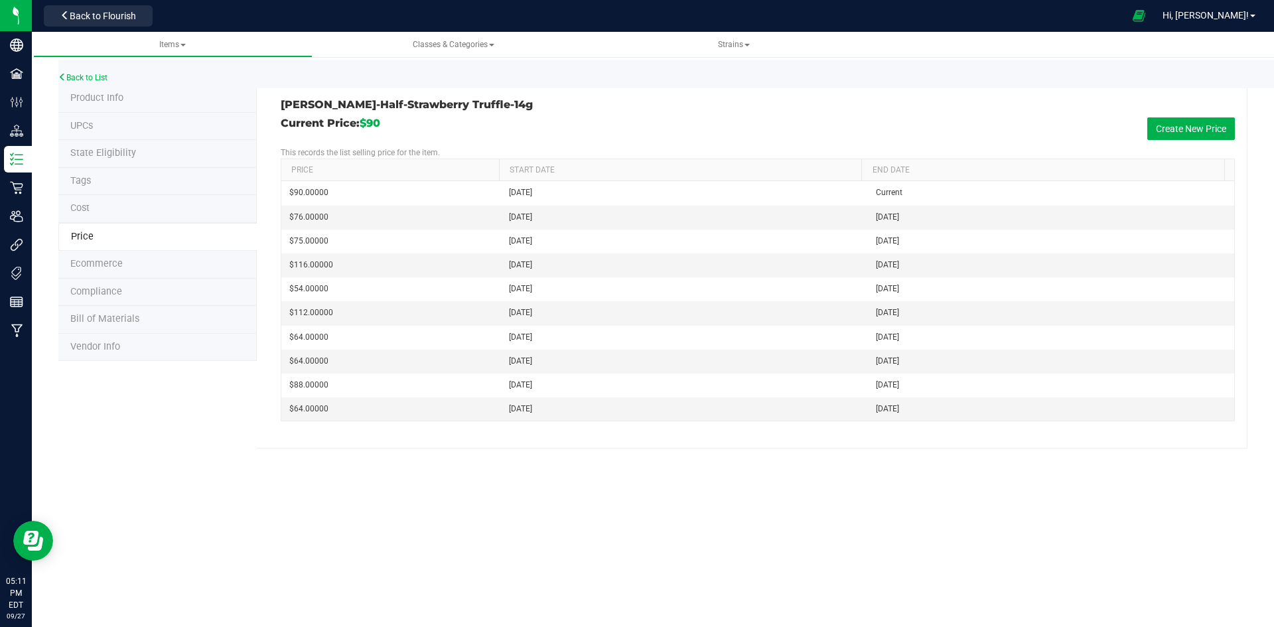
click at [118, 103] on span "Product Info" at bounding box center [96, 97] width 53 height 11
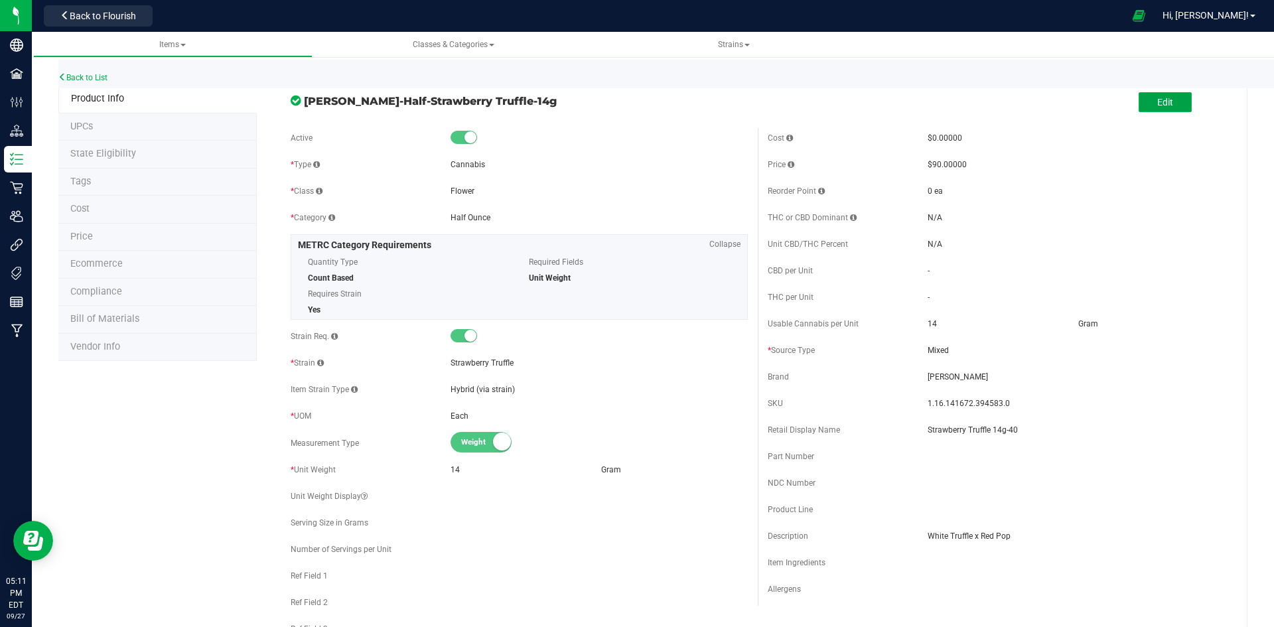
click at [1168, 98] on button "Edit" at bounding box center [1165, 102] width 53 height 20
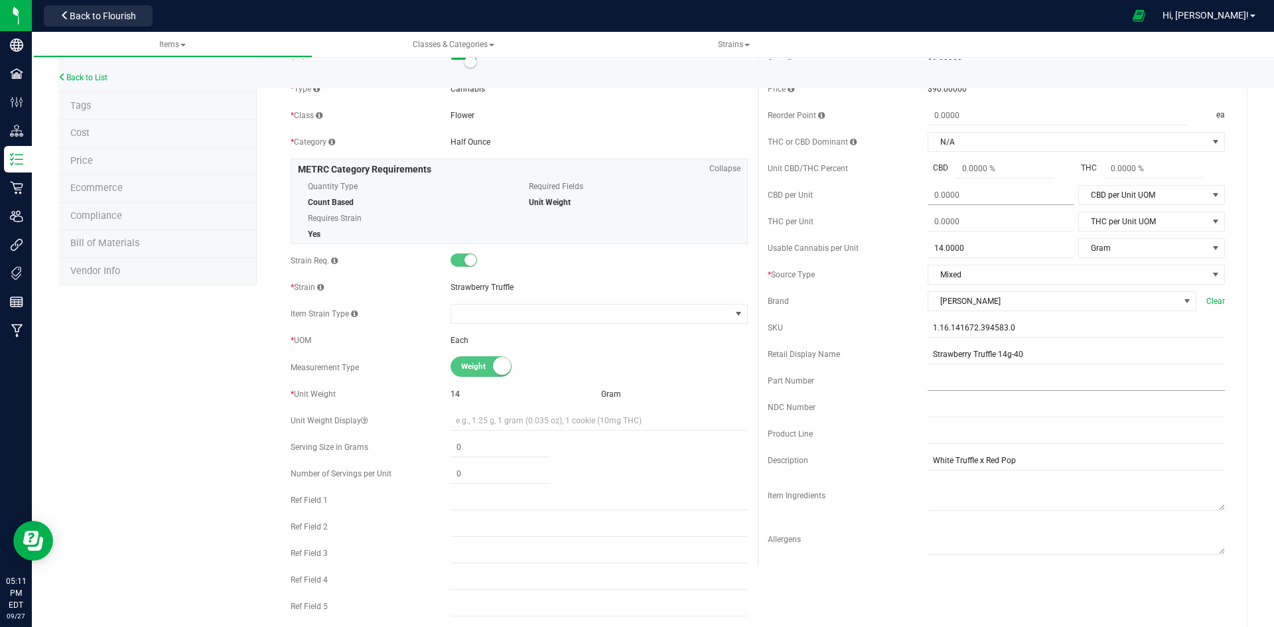
scroll to position [199, 0]
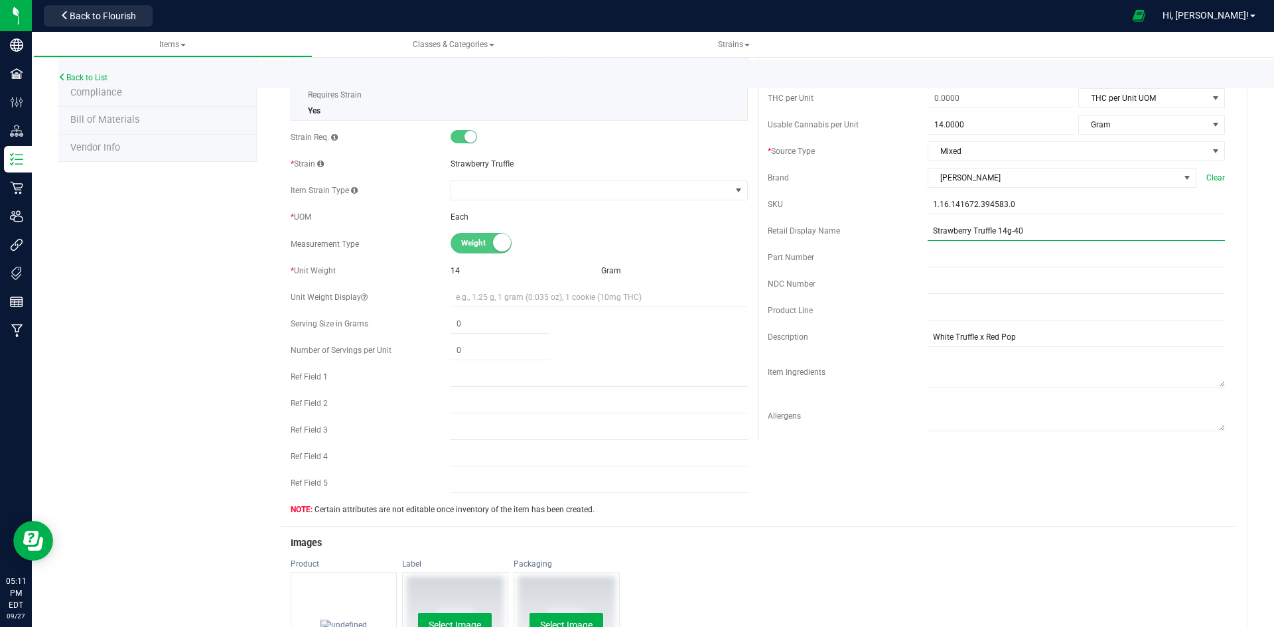
click at [1049, 226] on input "Strawberry Truffle 14g-40" at bounding box center [1076, 231] width 297 height 20
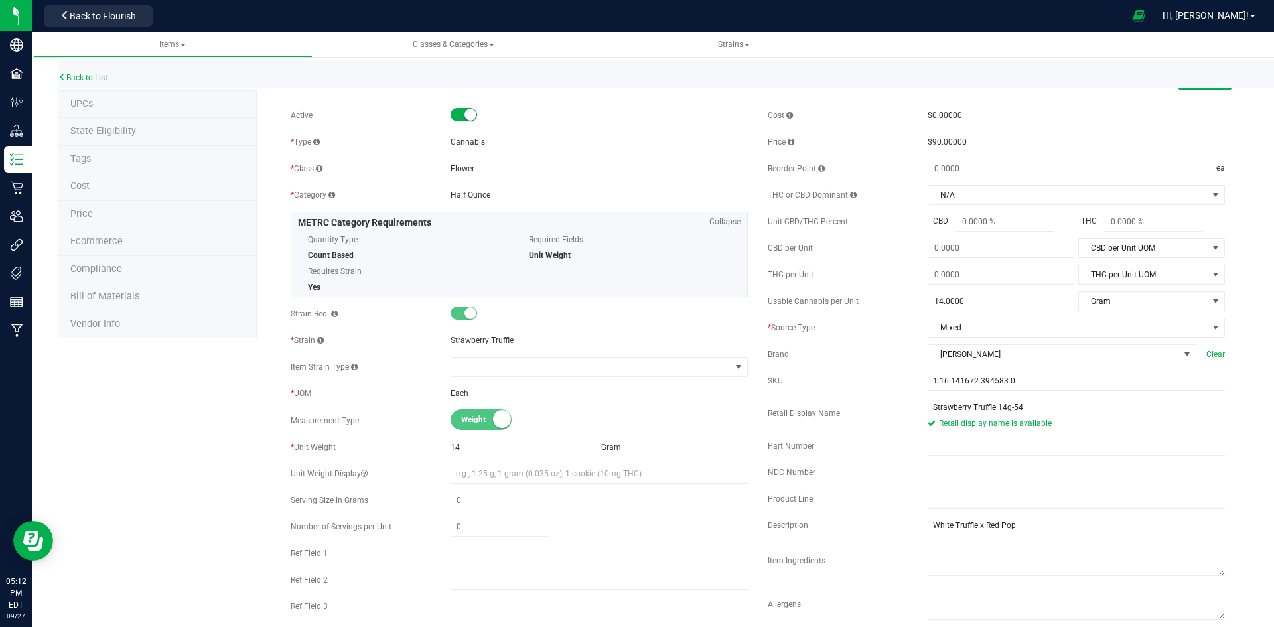
scroll to position [0, 0]
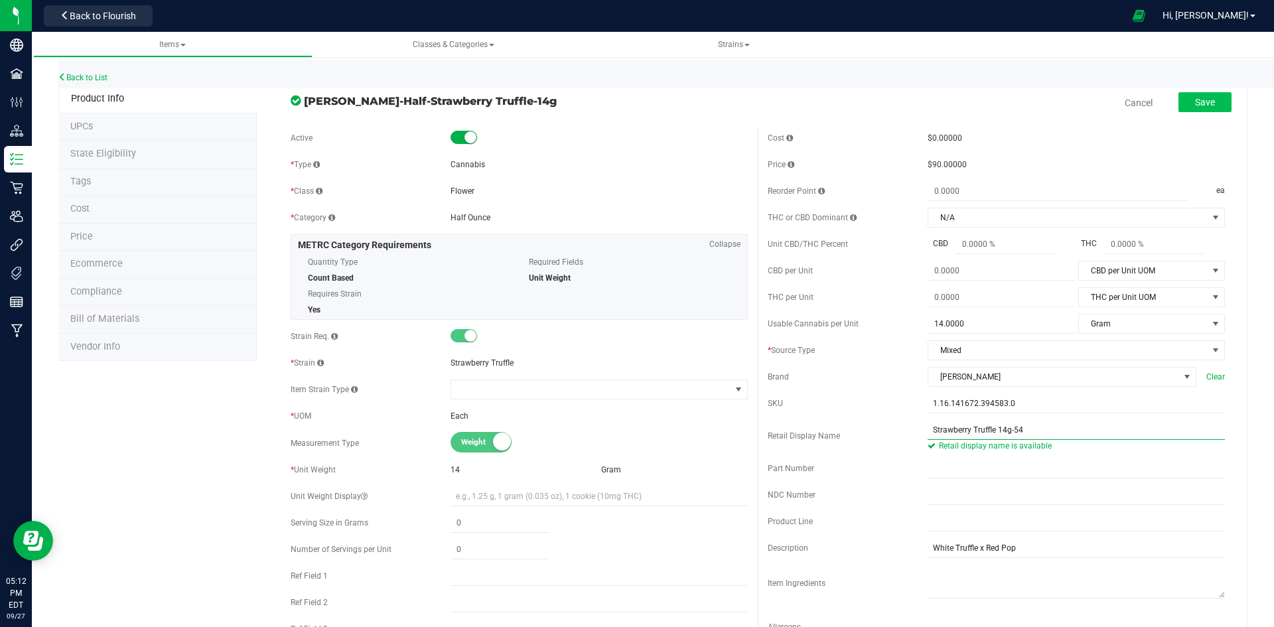
type input "Strawberry Truffle 14g-54"
click at [1200, 103] on span "Save" at bounding box center [1205, 102] width 20 height 11
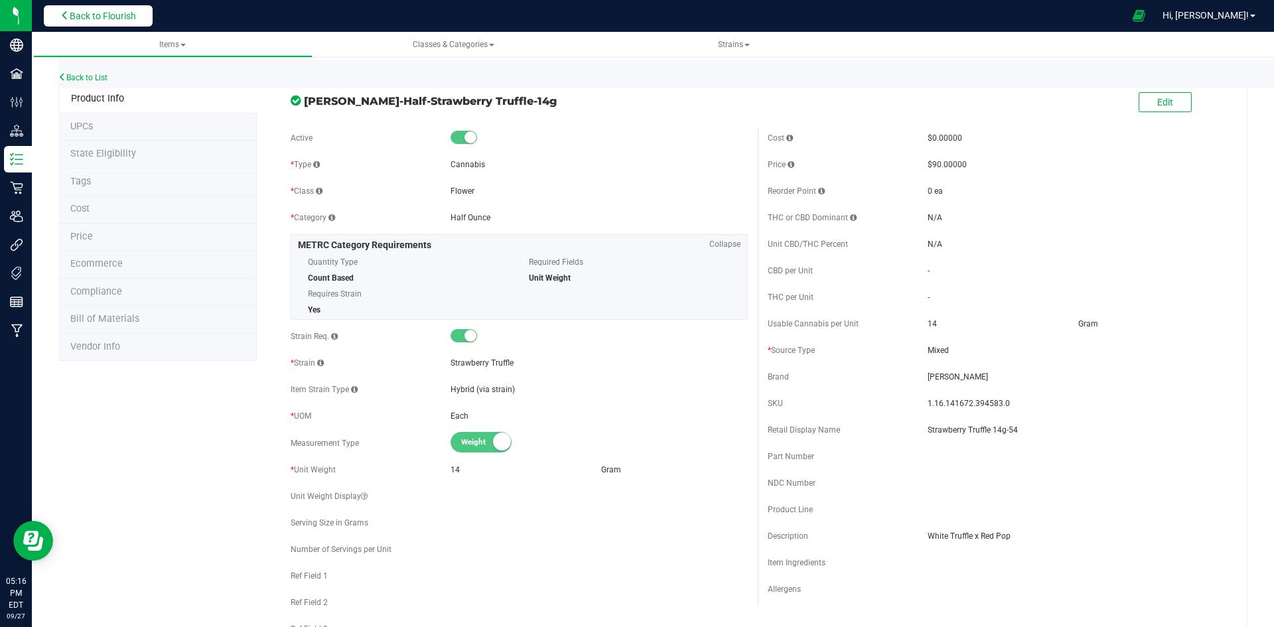
click at [139, 15] on button "Back to Flourish" at bounding box center [98, 15] width 109 height 21
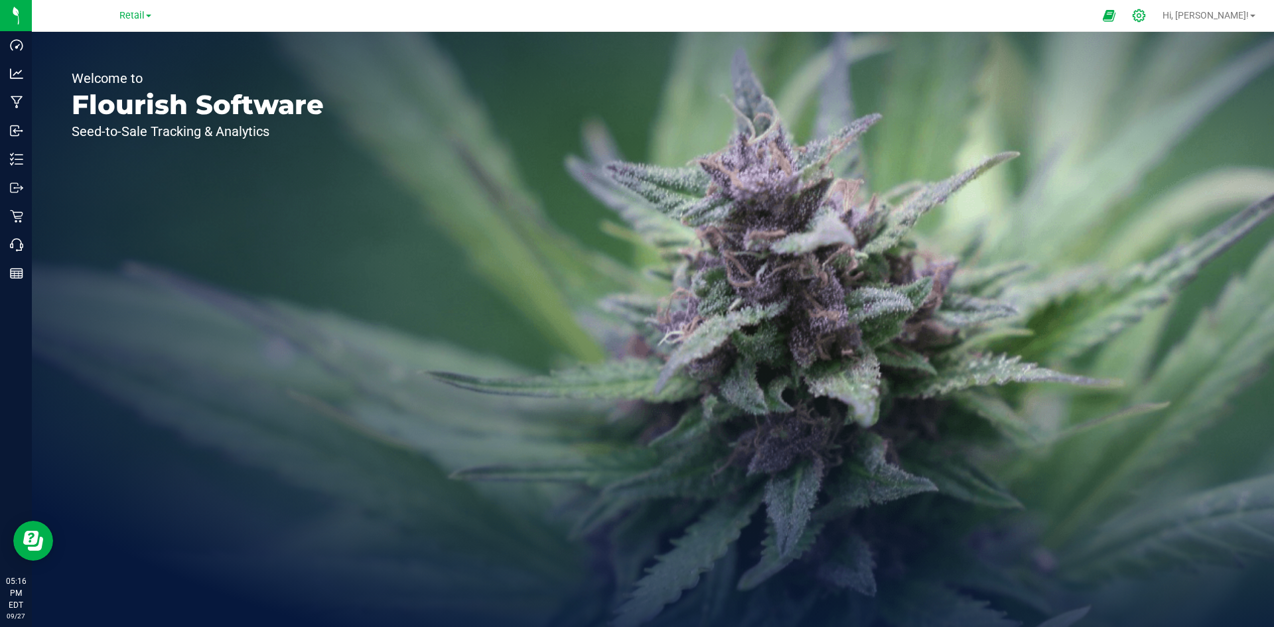
click at [1146, 10] on icon at bounding box center [1139, 16] width 14 height 14
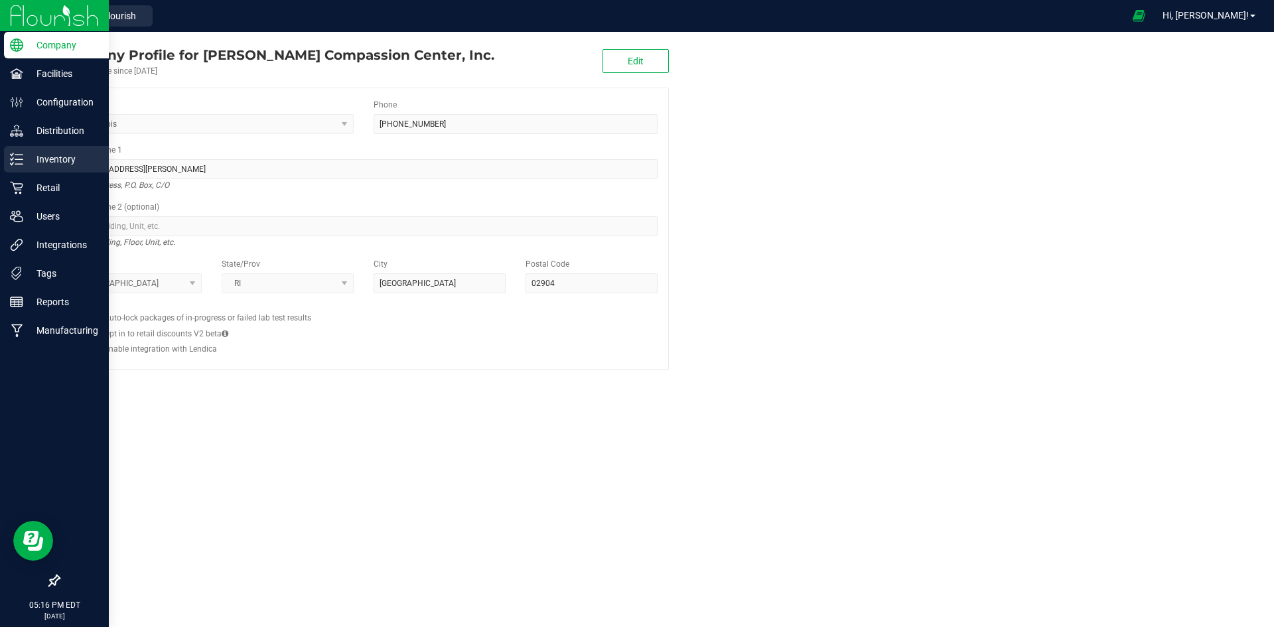
click at [28, 159] on p "Inventory" at bounding box center [63, 159] width 80 height 16
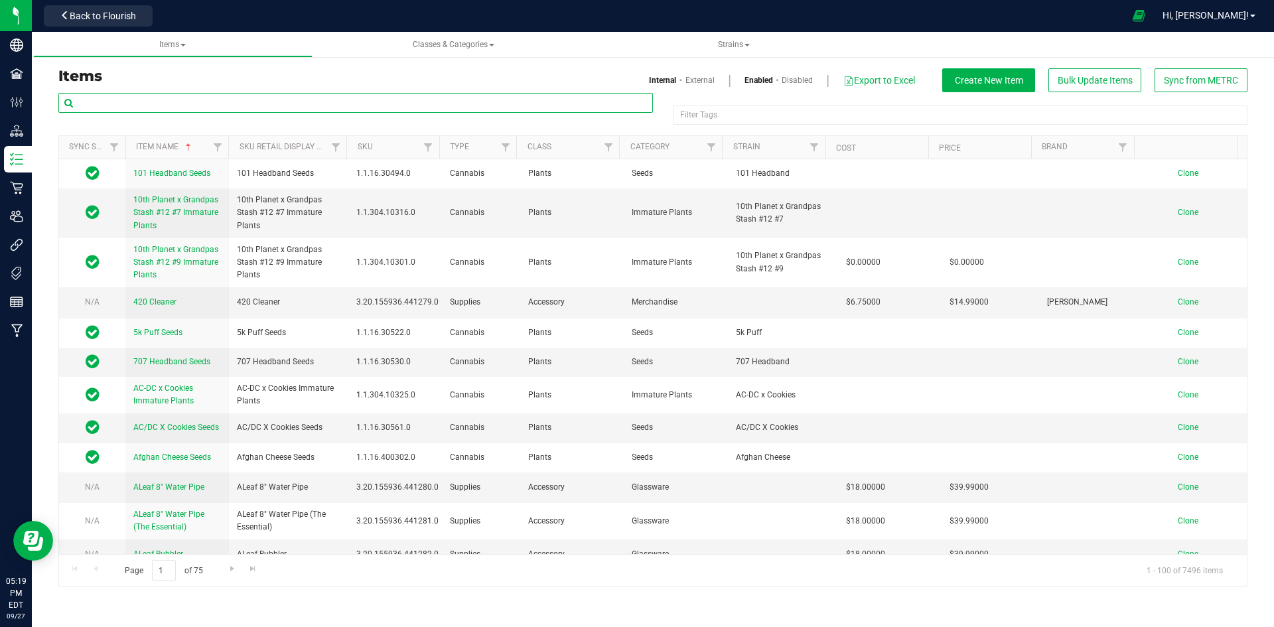
paste input "1.16.220.271623.0"
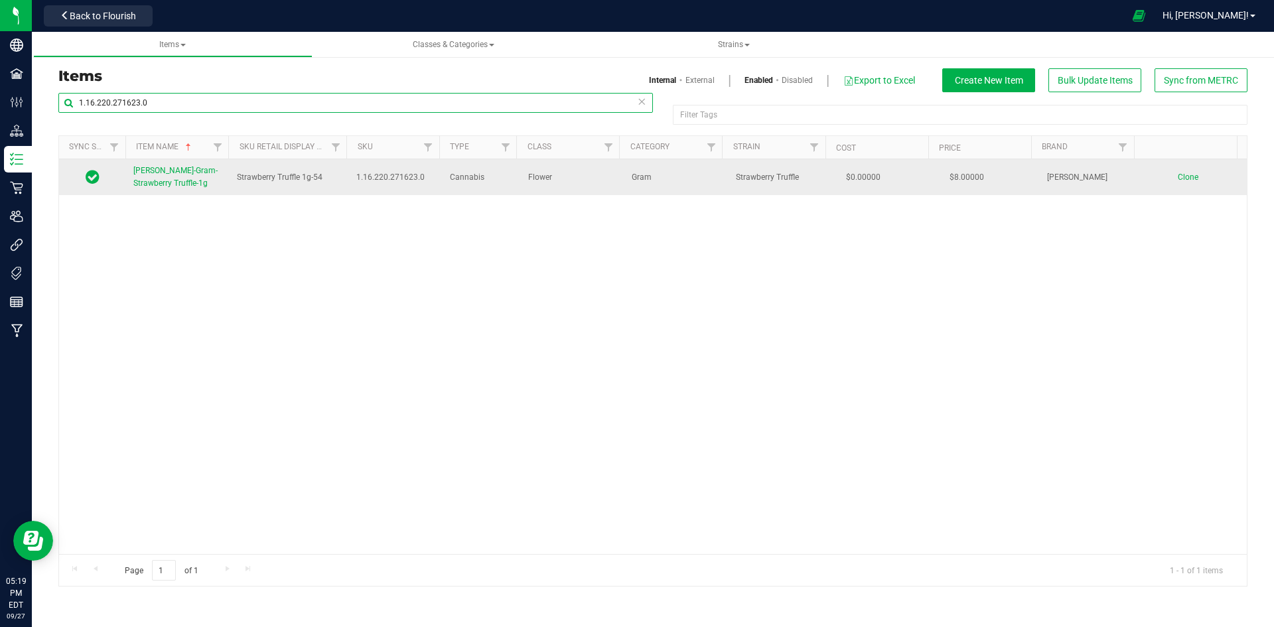
type input "1.16.220.271623.0"
click at [167, 175] on span "Slater-Gram-Strawberry Truffle-1g" at bounding box center [175, 177] width 84 height 22
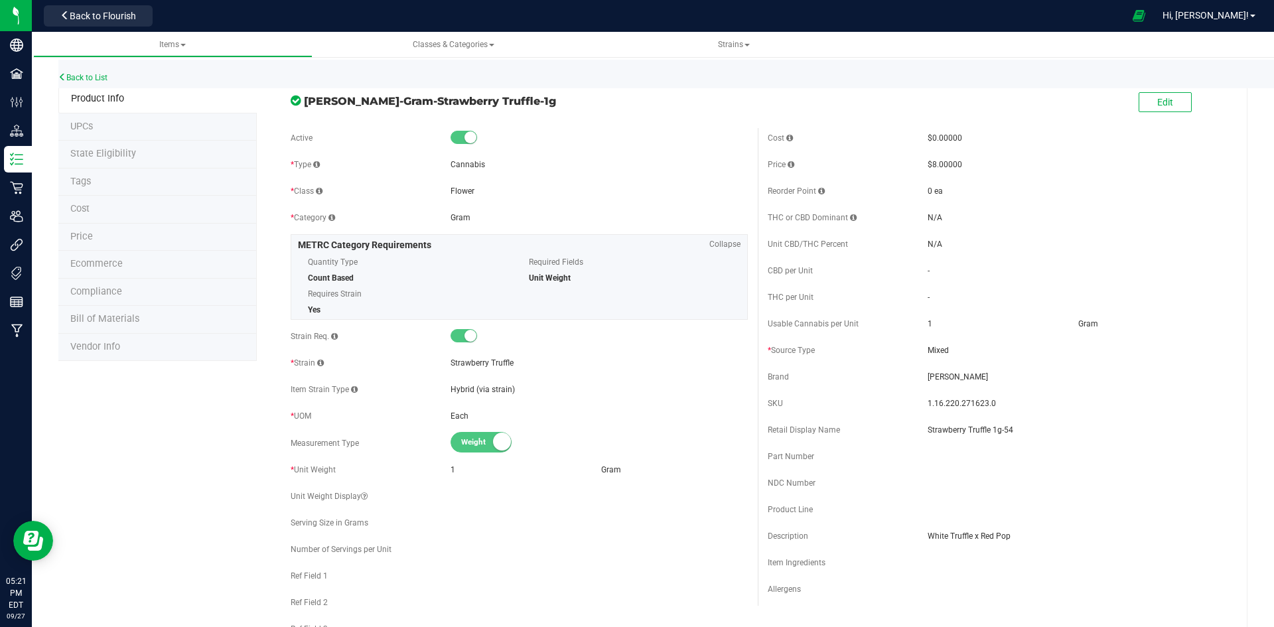
click at [108, 236] on li "Price" at bounding box center [157, 238] width 198 height 28
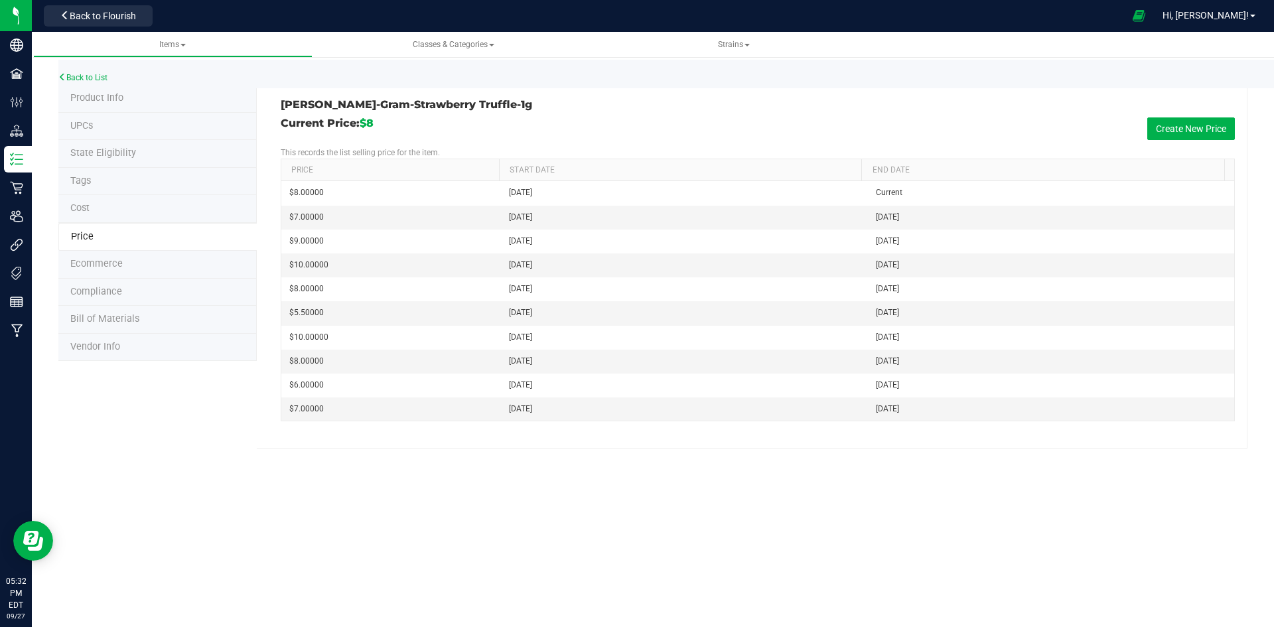
click at [163, 104] on li "Product Info" at bounding box center [157, 99] width 198 height 28
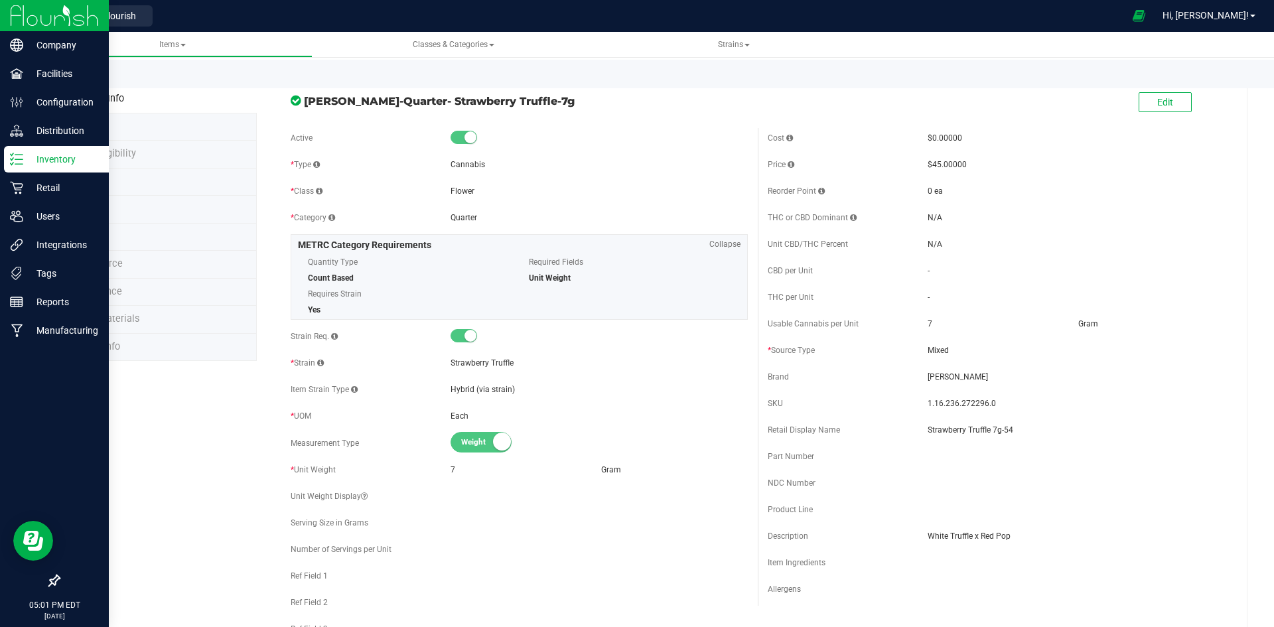
click at [84, 165] on p "Inventory" at bounding box center [63, 159] width 80 height 16
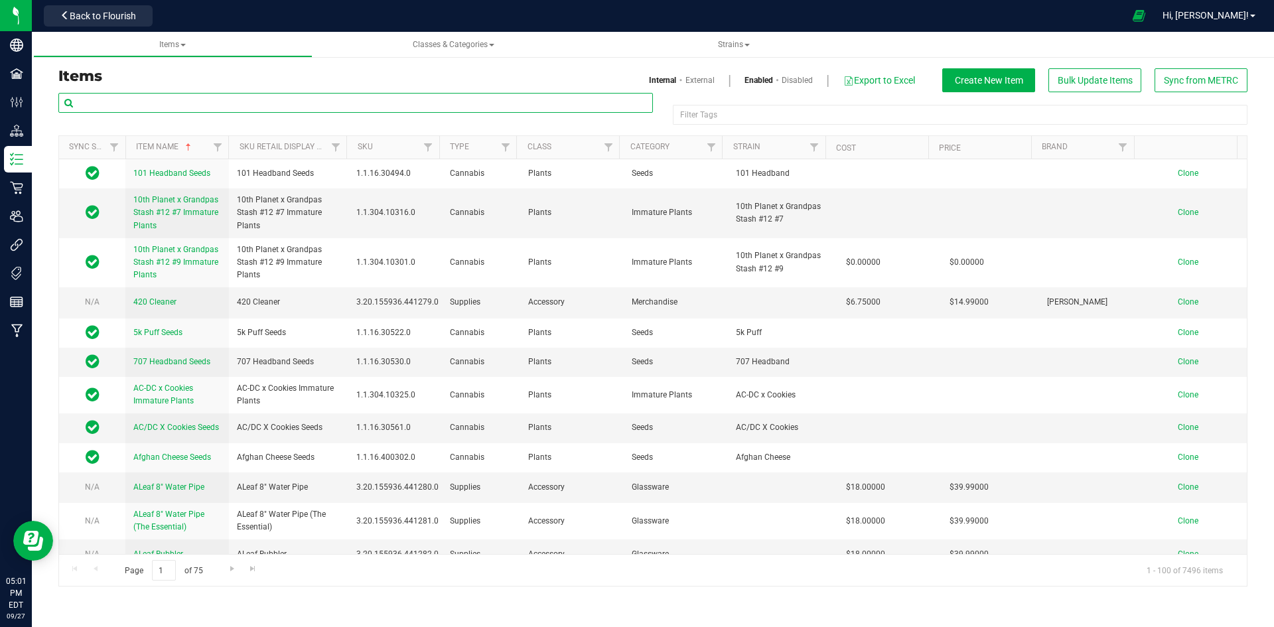
paste input "1.16.236.272296.0"
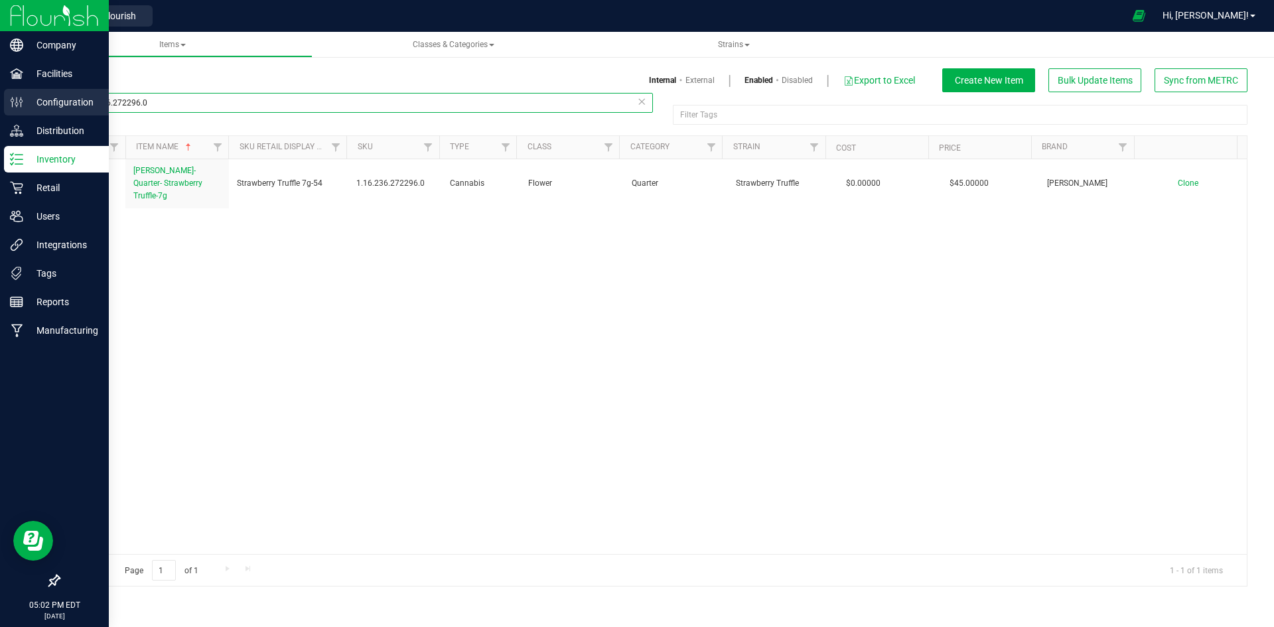
drag, startPoint x: 267, startPoint y: 102, endPoint x: 7, endPoint y: 94, distance: 260.3
click at [0, 100] on html "Company Facilities Configuration Distribution Inventory Retail Users Integratio…" at bounding box center [637, 313] width 1274 height 627
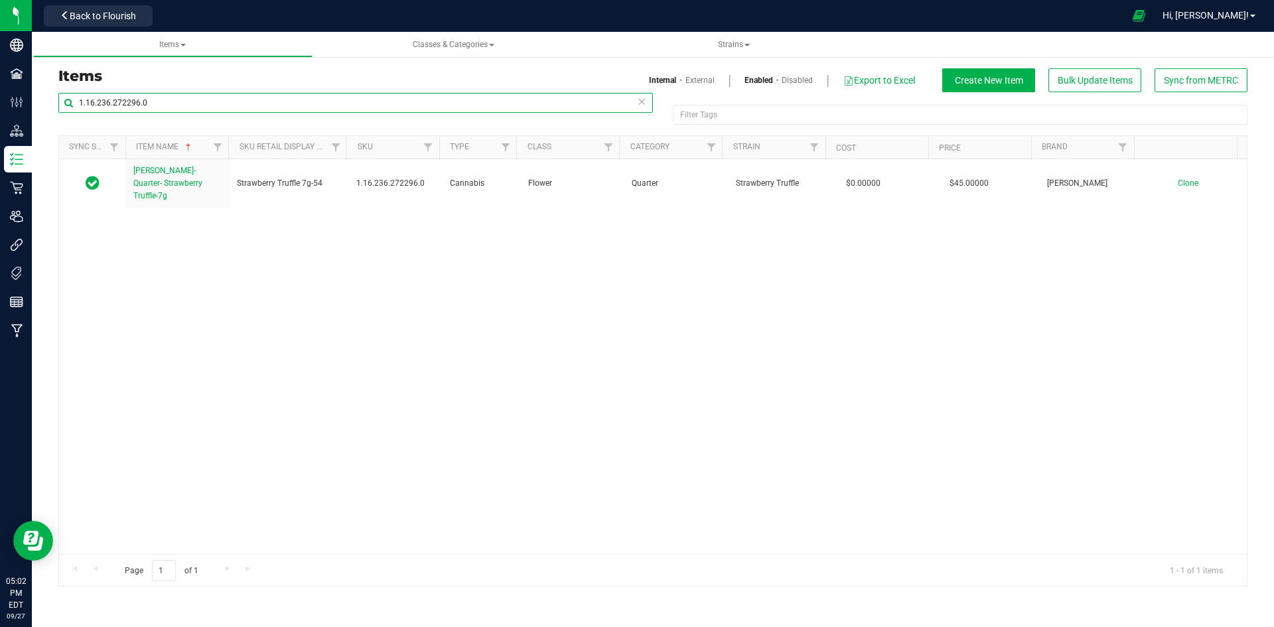
paste input "18.271621"
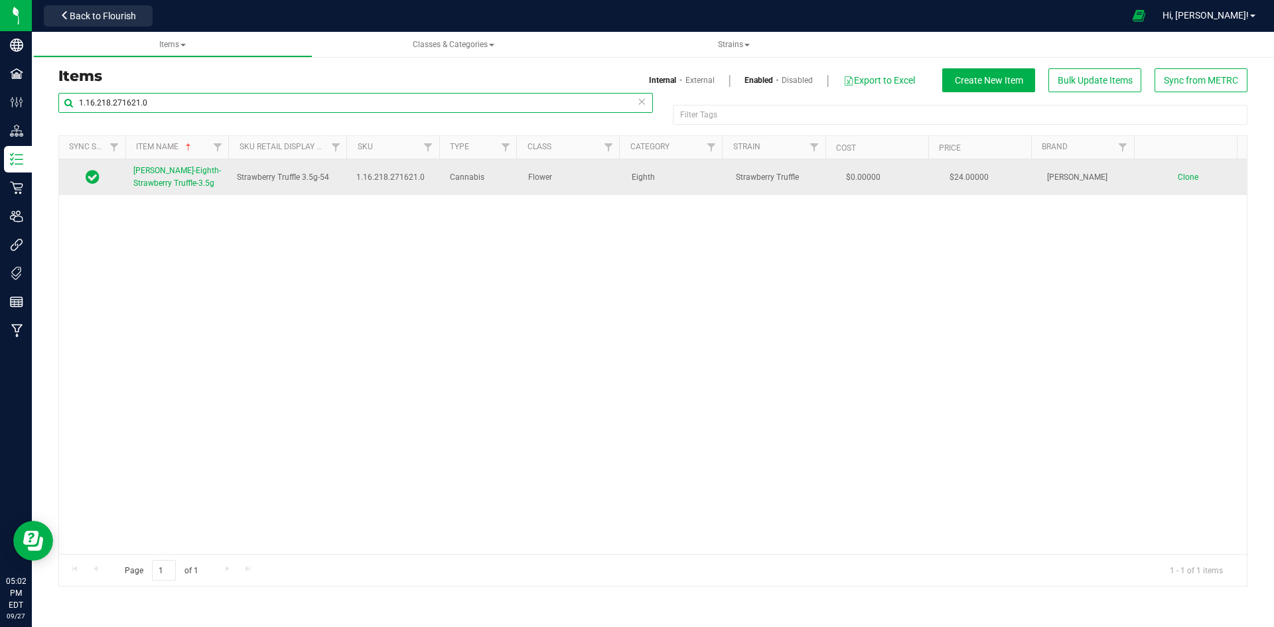
type input "1.16.218.271621.0"
click at [159, 182] on span "[PERSON_NAME]-Eighth-Strawberry Truffle-3.5g" at bounding box center [177, 177] width 88 height 22
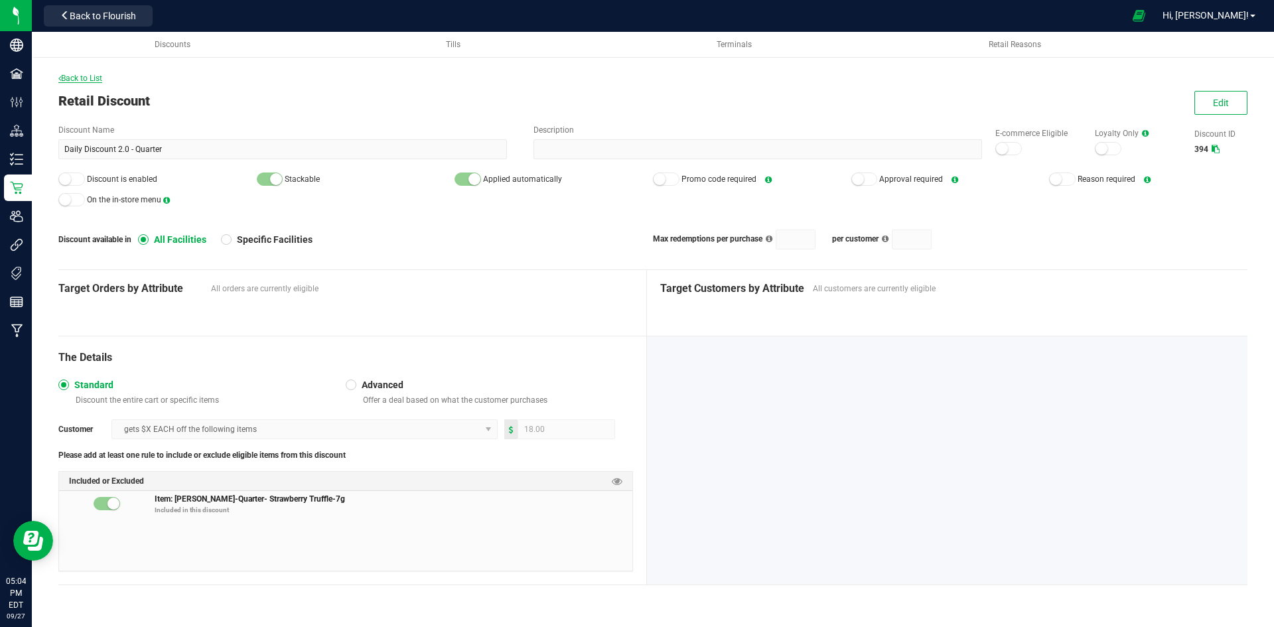
click at [82, 74] on span "Back to List" at bounding box center [80, 78] width 44 height 9
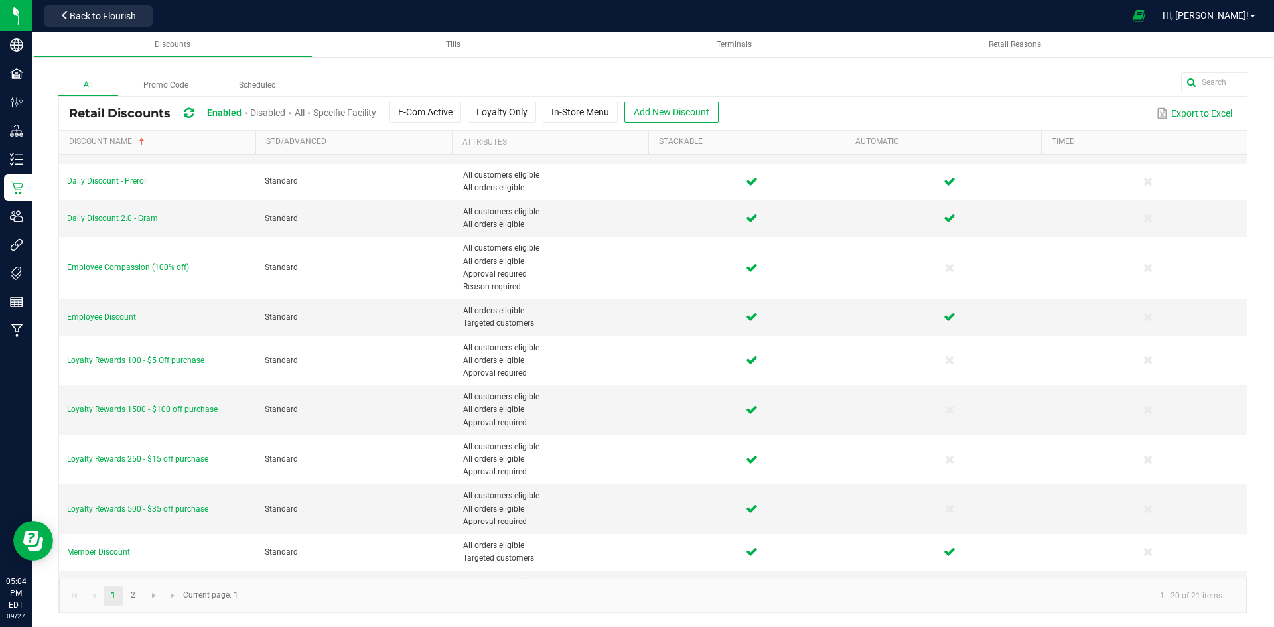
scroll to position [211, 0]
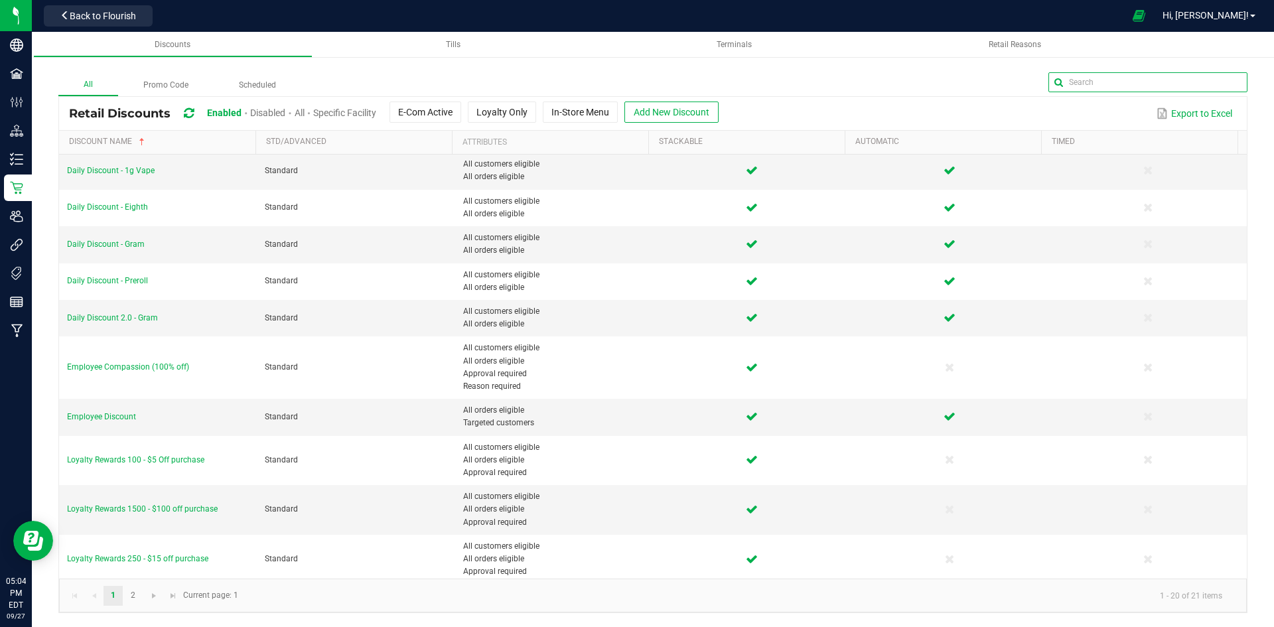
click at [1199, 81] on input "text" at bounding box center [1148, 82] width 199 height 20
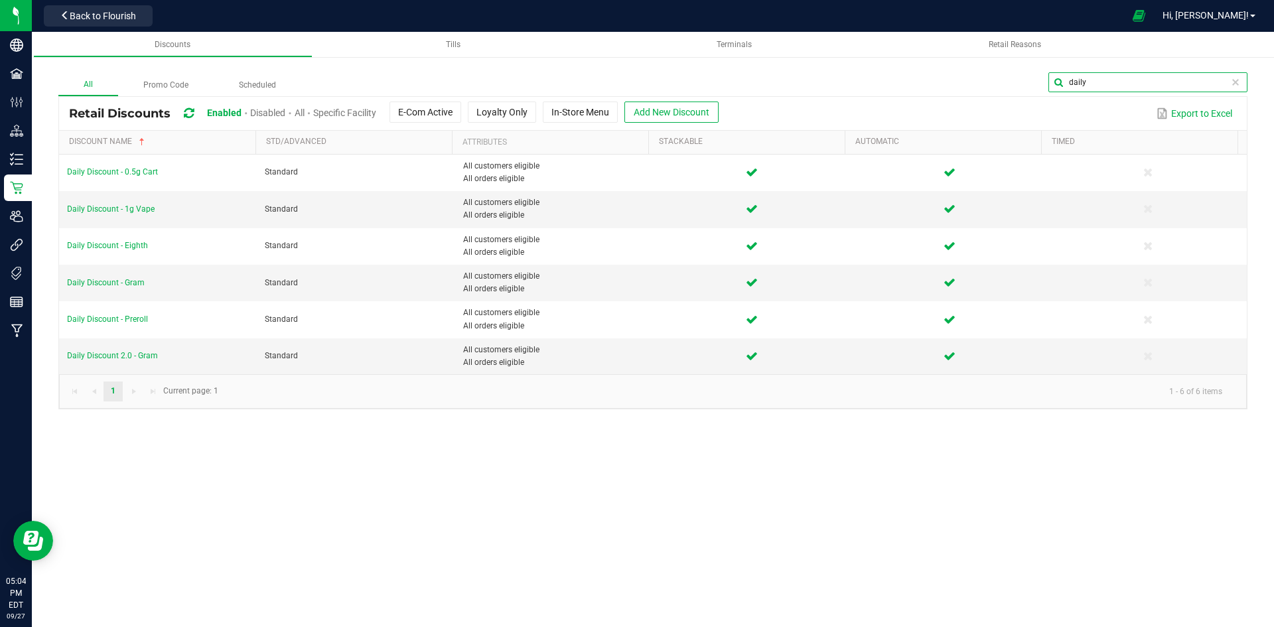
type input "daily"
click at [86, 84] on label "All" at bounding box center [88, 85] width 60 height 22
click at [0, 0] on input "All" at bounding box center [0, 0] width 0 height 0
drag, startPoint x: 1219, startPoint y: 79, endPoint x: 921, endPoint y: 78, distance: 298.0
click at [921, 78] on div "daily" at bounding box center [774, 84] width 946 height 24
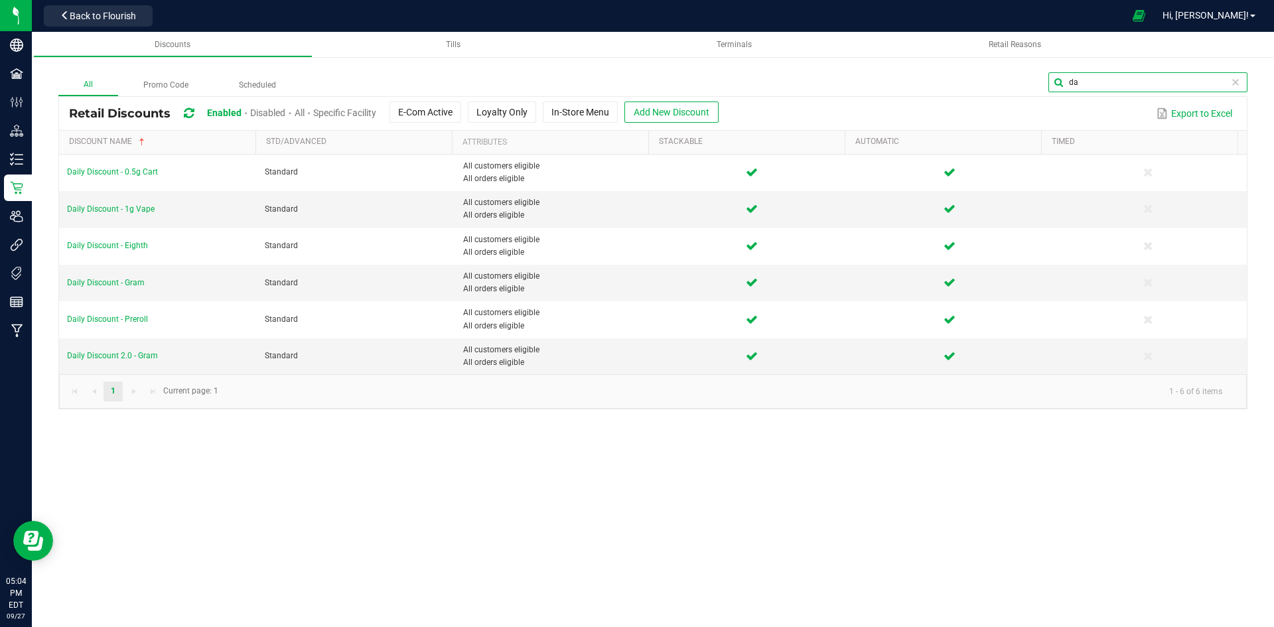
type input "da"
click at [151, 391] on kendo-pager-next-buttons at bounding box center [143, 392] width 38 height 20
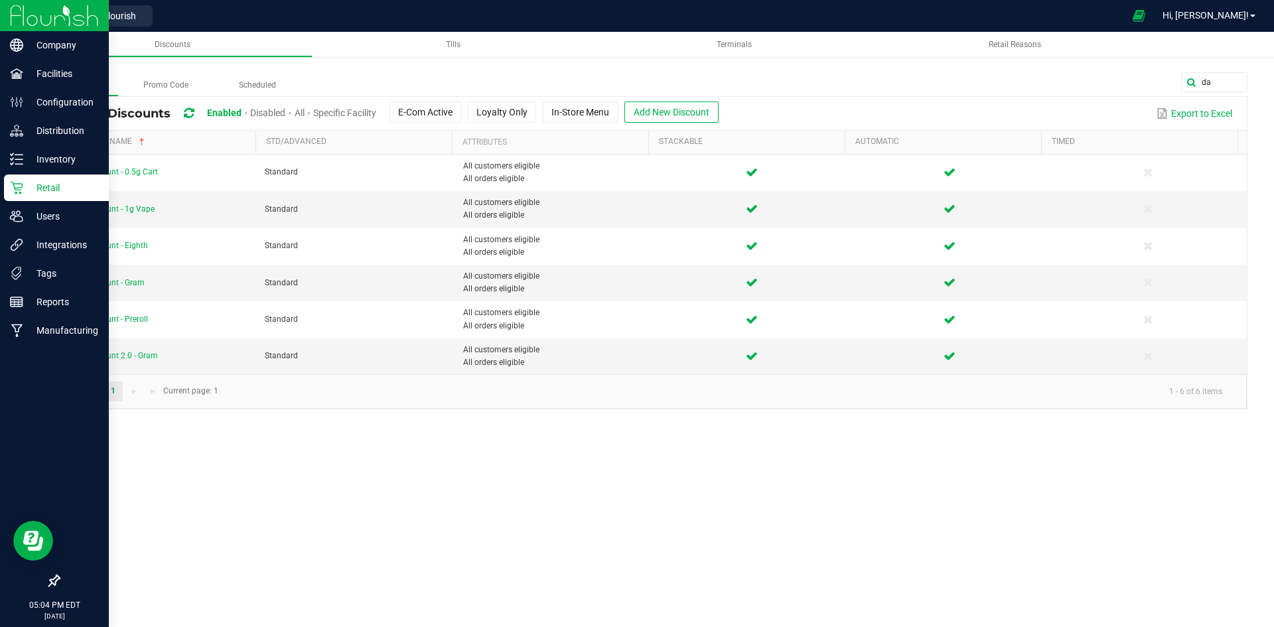
click at [27, 184] on p "Retail" at bounding box center [63, 188] width 80 height 16
click at [21, 188] on icon at bounding box center [16, 187] width 13 height 13
click at [56, 187] on p "Retail" at bounding box center [63, 188] width 80 height 16
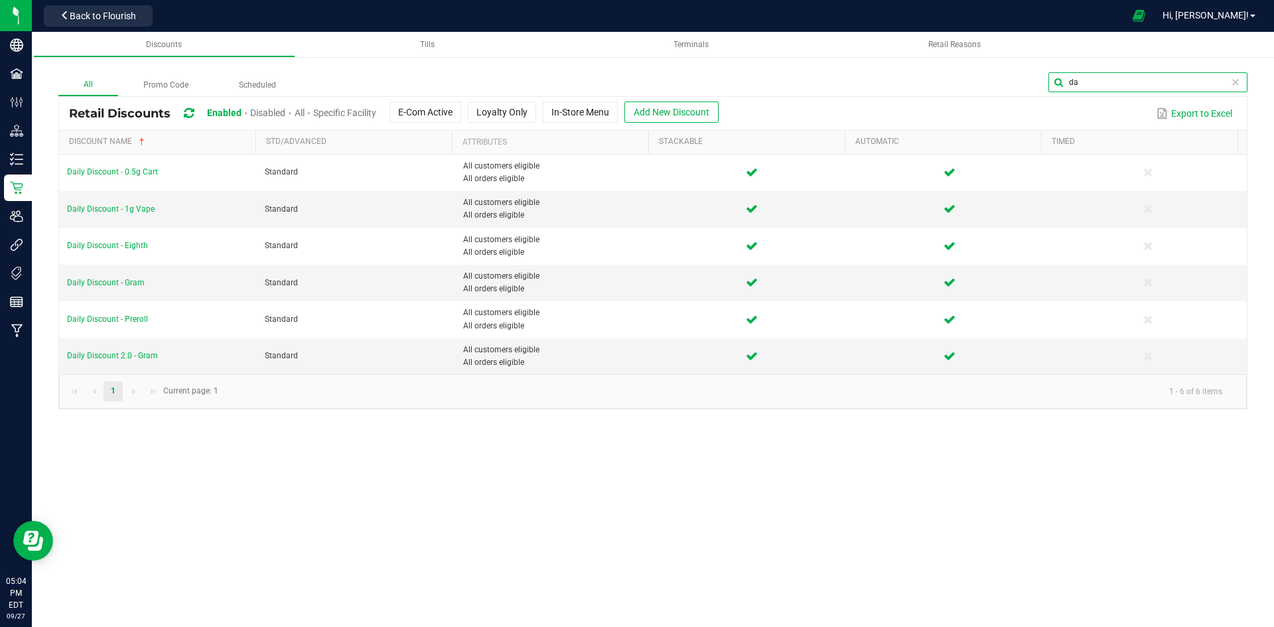
drag, startPoint x: 1217, startPoint y: 77, endPoint x: 901, endPoint y: 78, distance: 315.3
click at [901, 78] on div "da" at bounding box center [774, 84] width 946 height 24
type input "daily"
click at [74, 13] on span "Back to Flourish" at bounding box center [103, 16] width 66 height 11
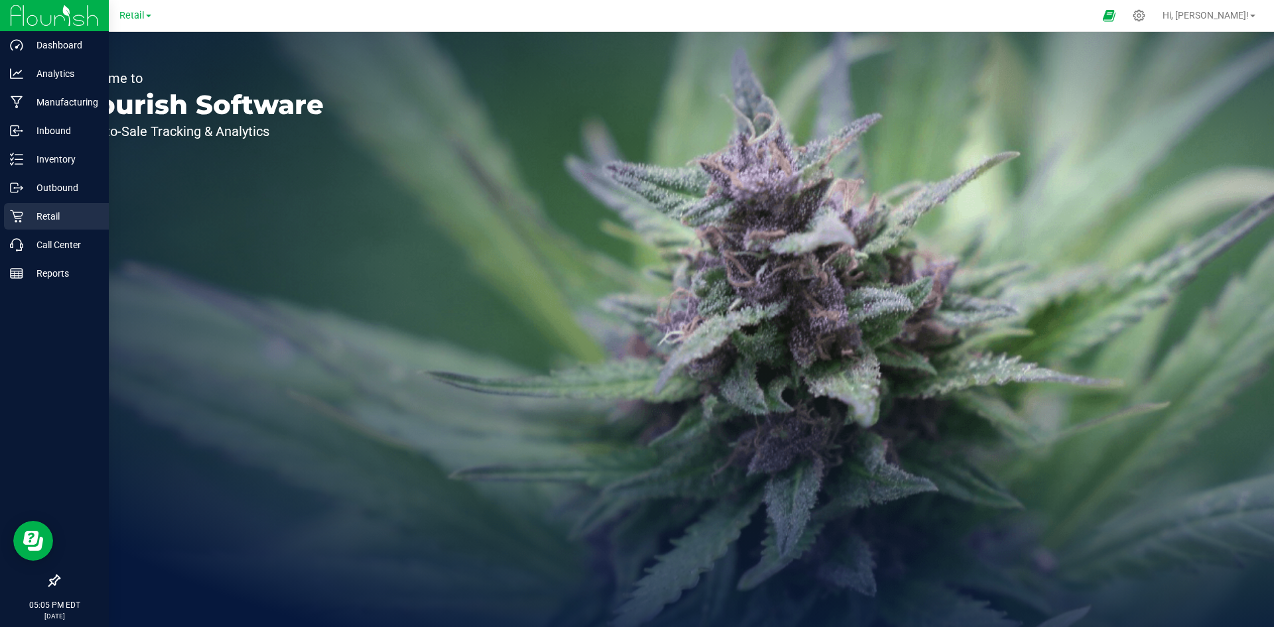
click at [58, 217] on p "Retail" at bounding box center [63, 216] width 80 height 16
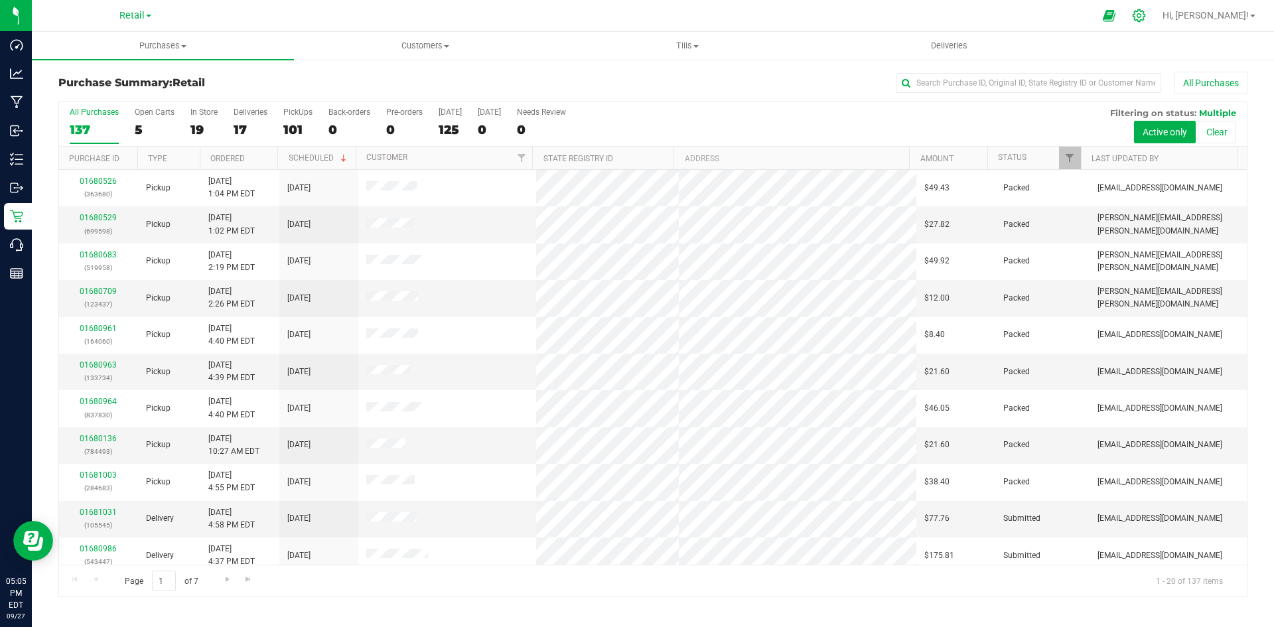
click at [1146, 15] on icon at bounding box center [1139, 16] width 14 height 14
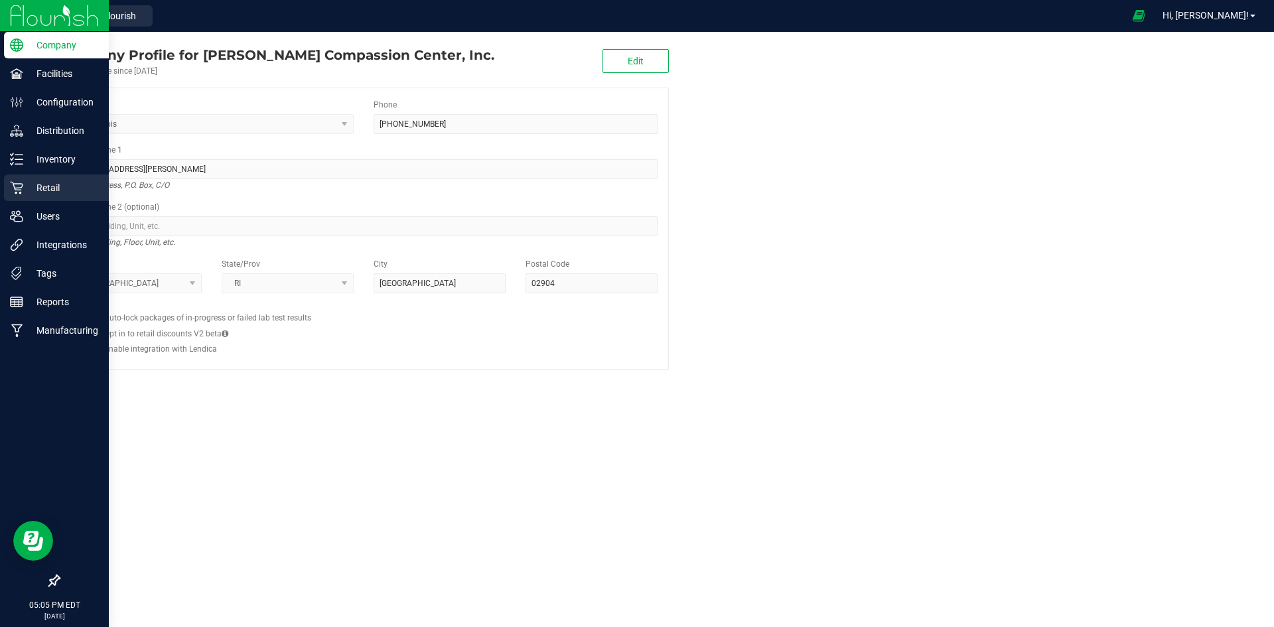
click at [60, 187] on p "Retail" at bounding box center [63, 188] width 80 height 16
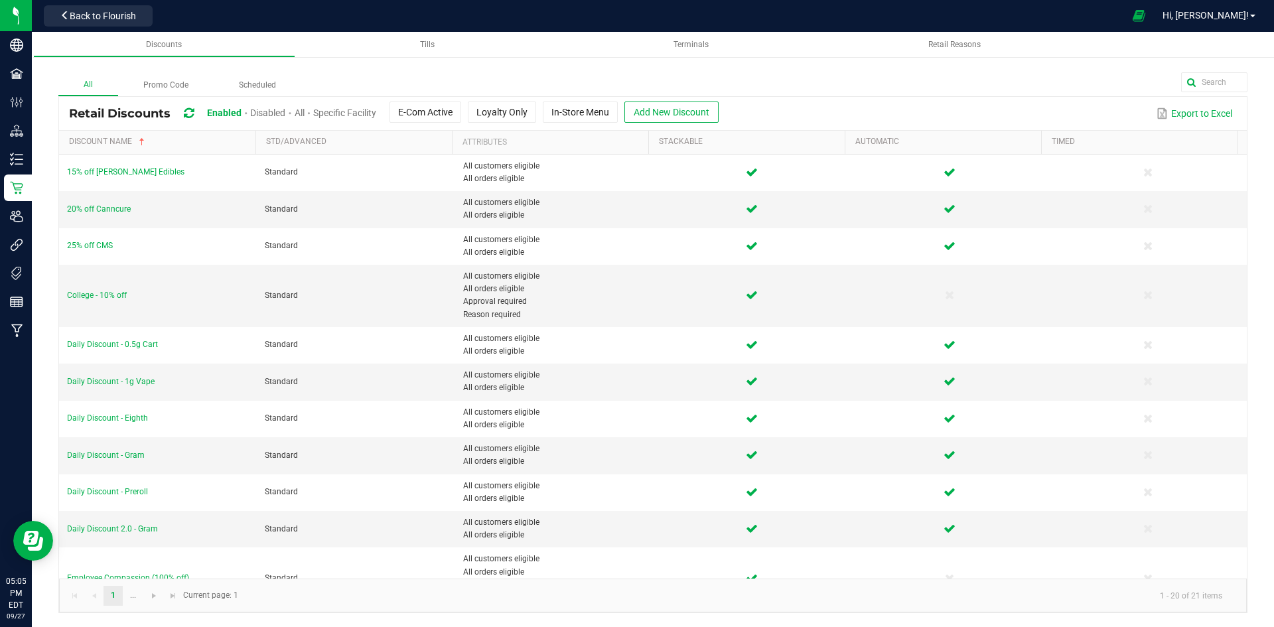
click at [305, 112] on span "All" at bounding box center [300, 113] width 10 height 11
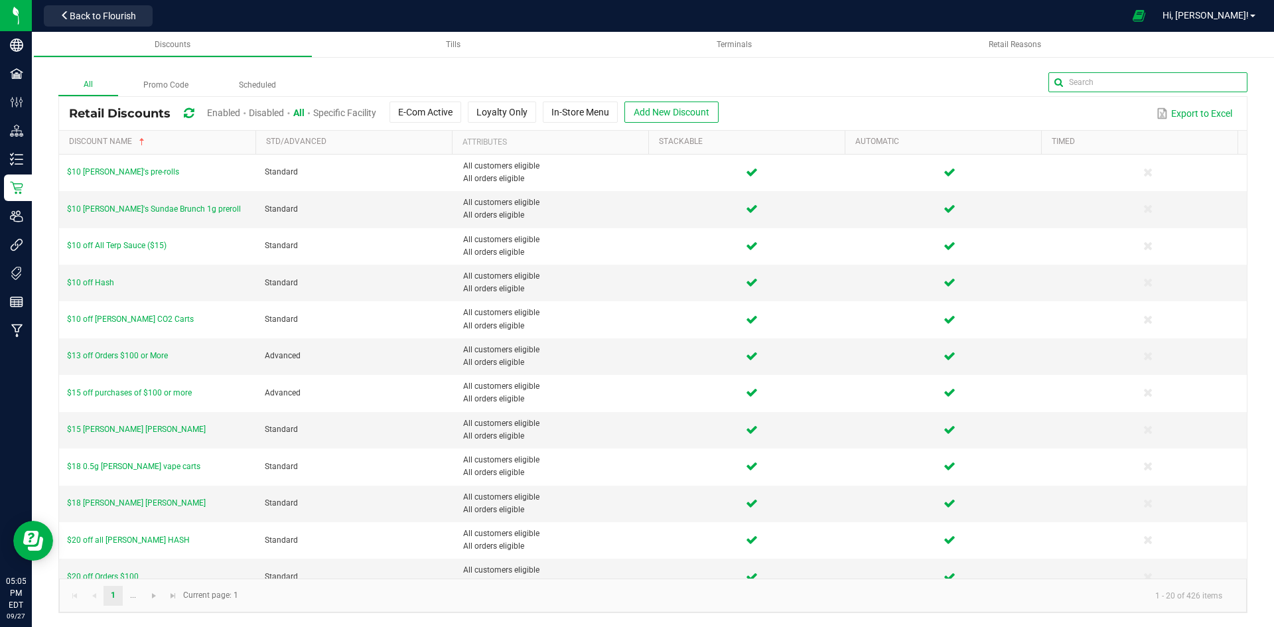
click at [1203, 85] on input "text" at bounding box center [1148, 82] width 199 height 20
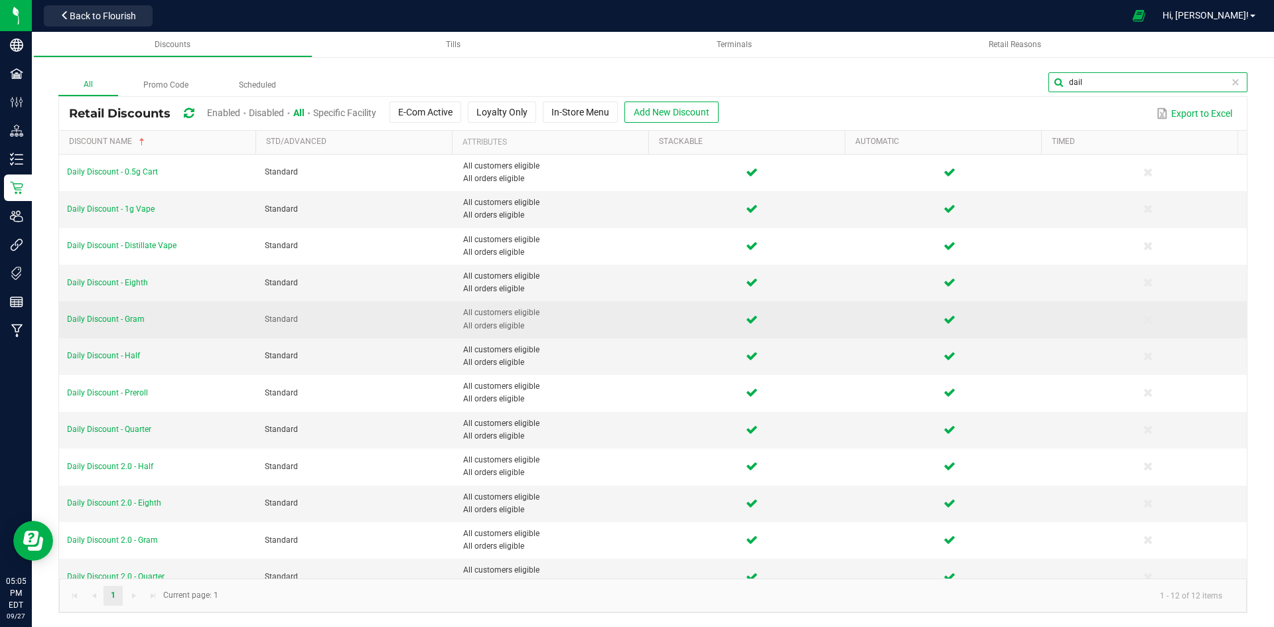
scroll to position [17, 0]
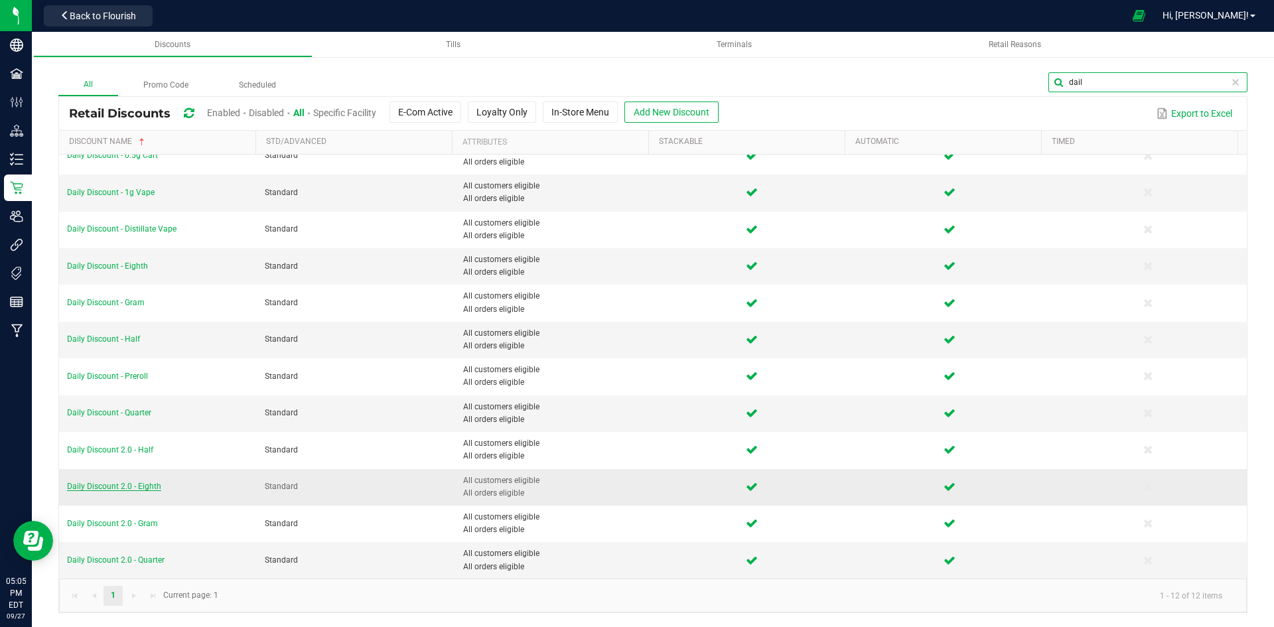
type input "dail"
click at [139, 485] on span "Daily Discount 2.0 - Eighth" at bounding box center [114, 486] width 94 height 9
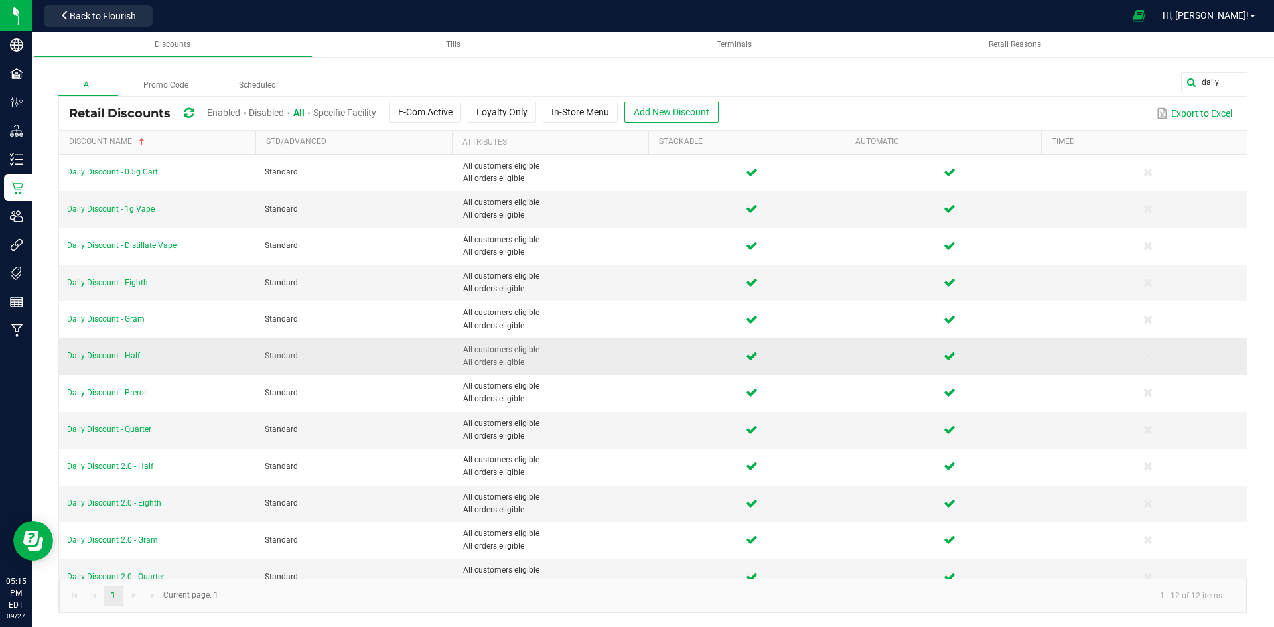
scroll to position [17, 0]
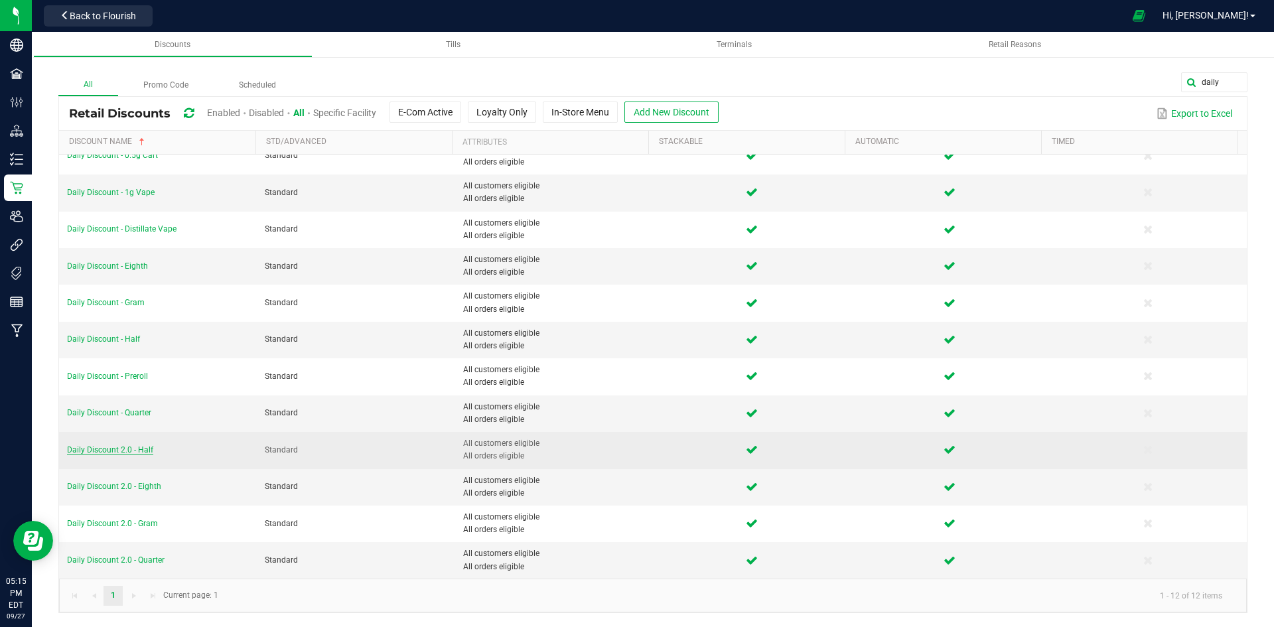
click at [129, 452] on span "Daily Discount 2.0 - Half" at bounding box center [110, 449] width 86 height 9
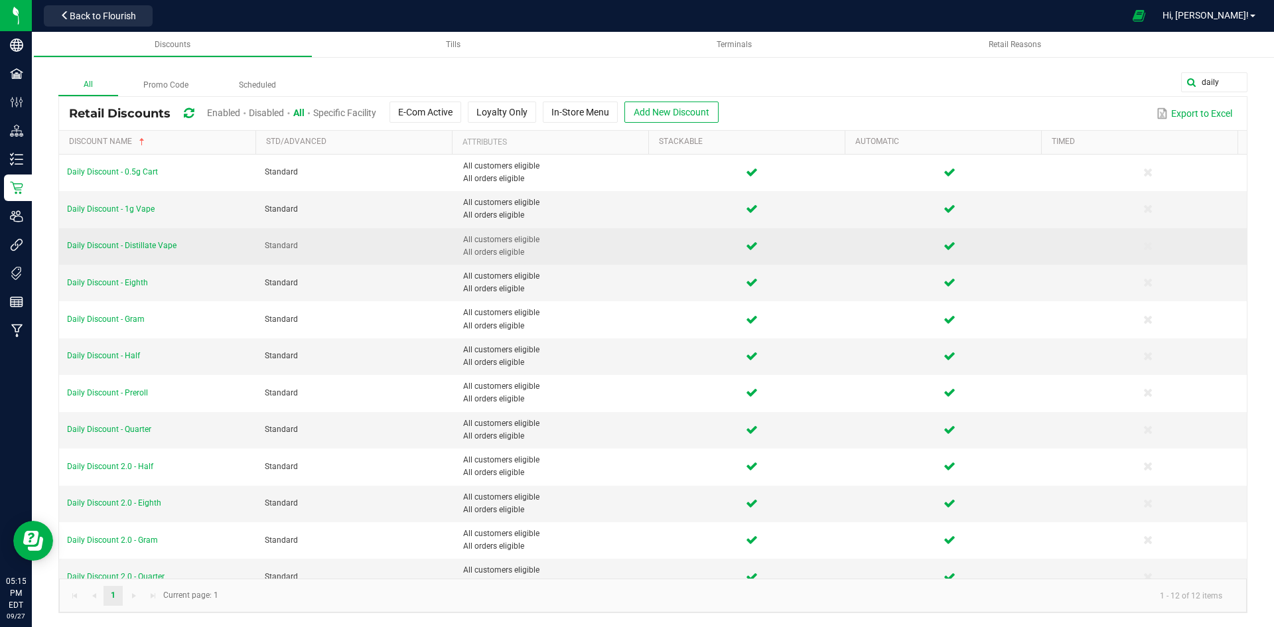
scroll to position [17, 0]
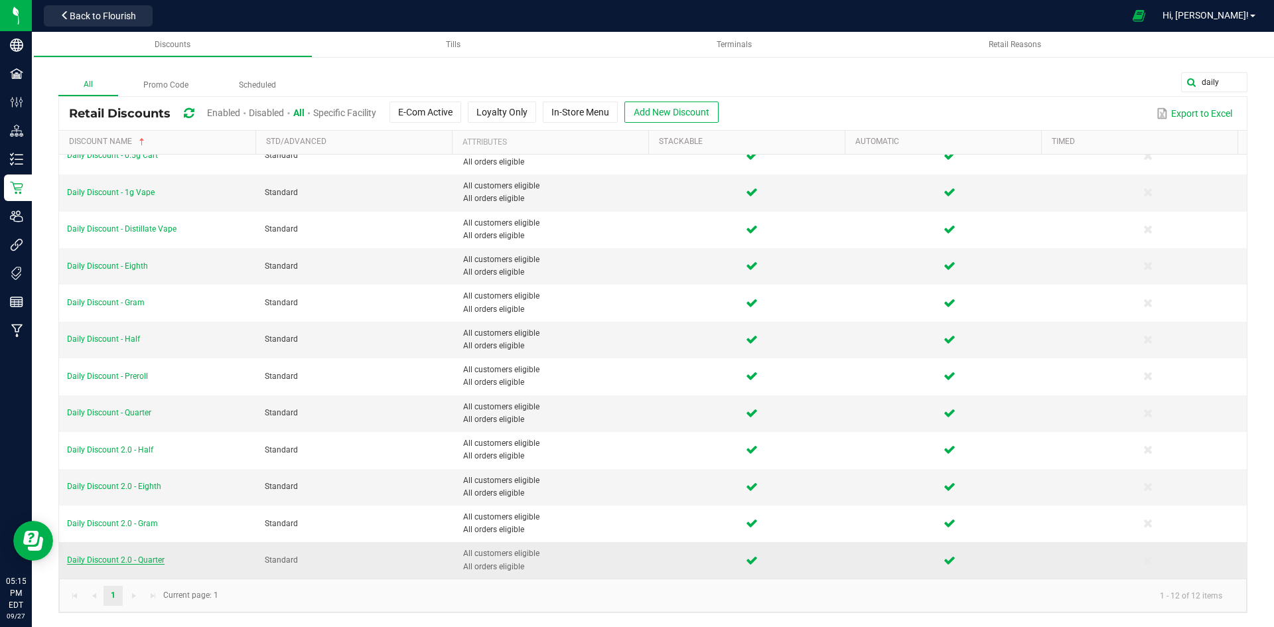
click at [153, 560] on span "Daily Discount 2.0 - Quarter" at bounding box center [116, 560] width 98 height 9
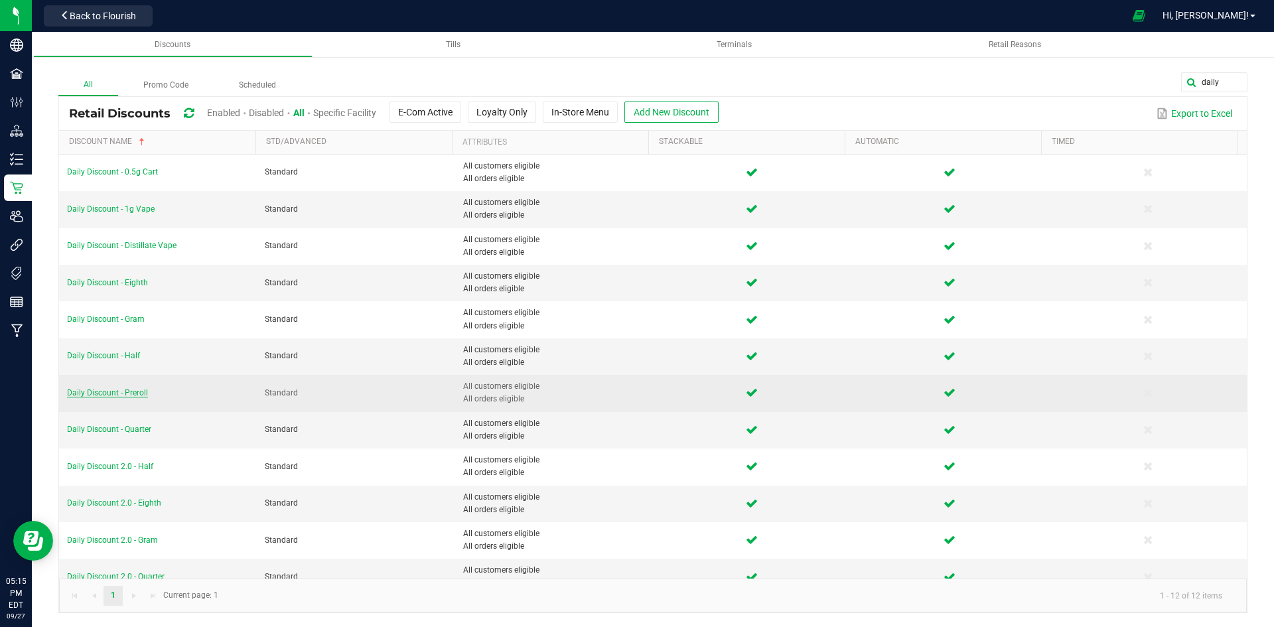
scroll to position [17, 0]
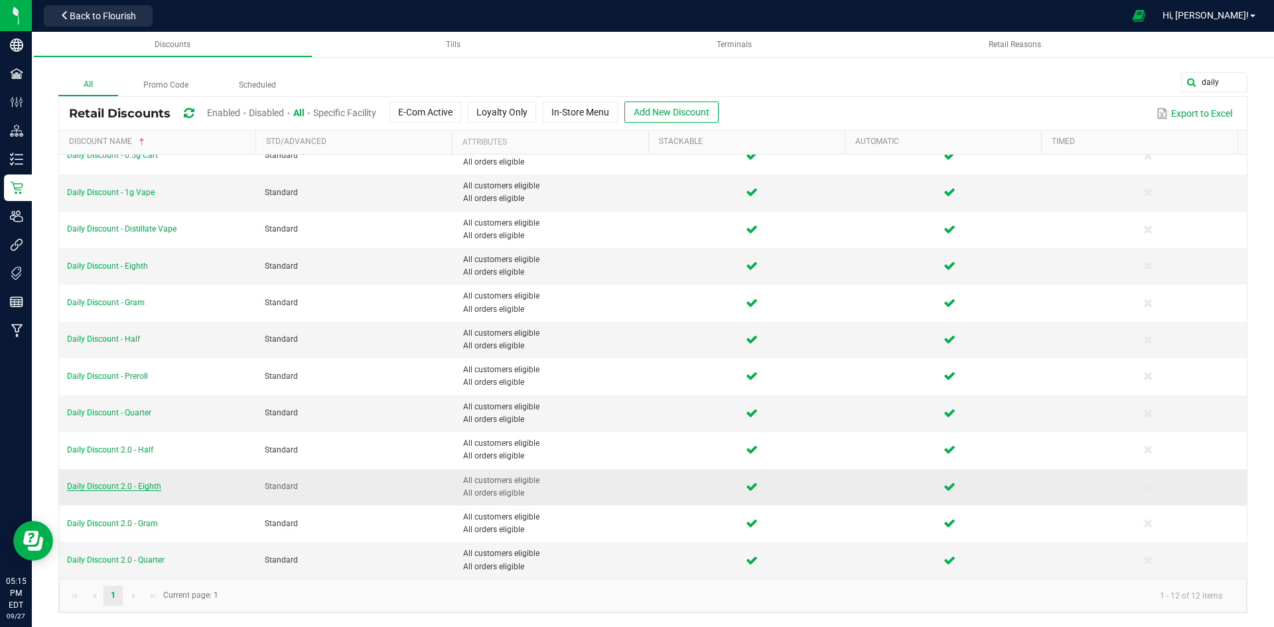
click at [153, 485] on span "Daily Discount 2.0 - Eighth" at bounding box center [114, 486] width 94 height 9
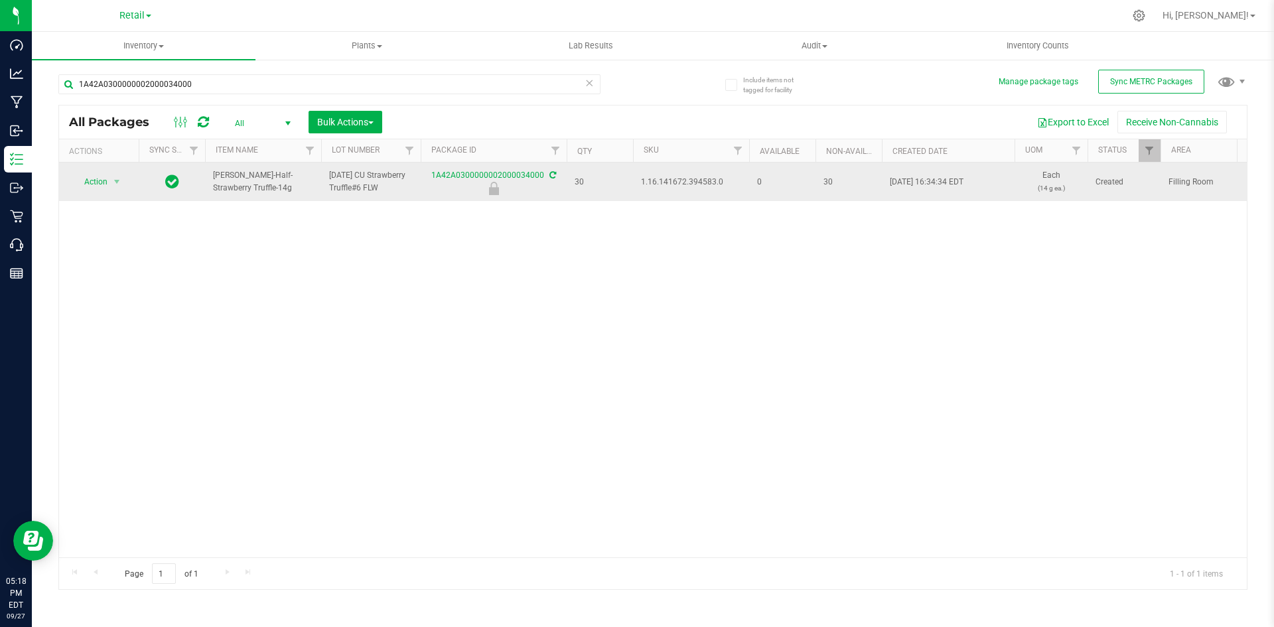
click at [553, 171] on icon at bounding box center [553, 175] width 7 height 8
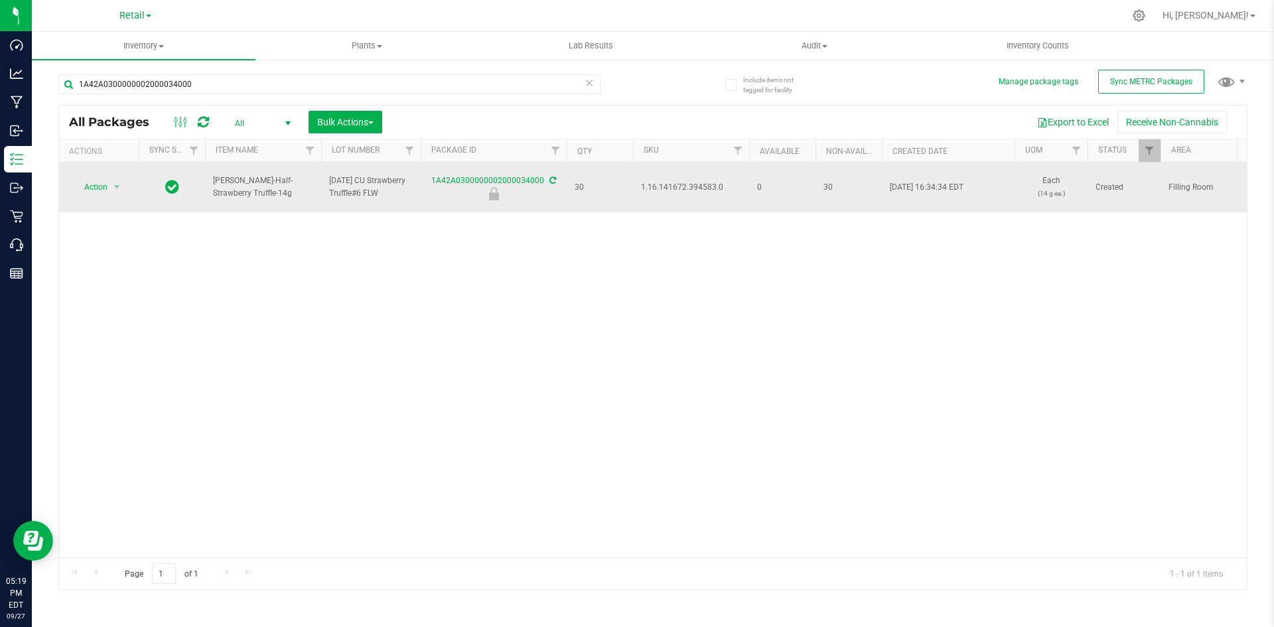
click at [677, 188] on span "1.16.141672.394583.0" at bounding box center [691, 187] width 100 height 13
copy span "1.16.141672.394583.0"
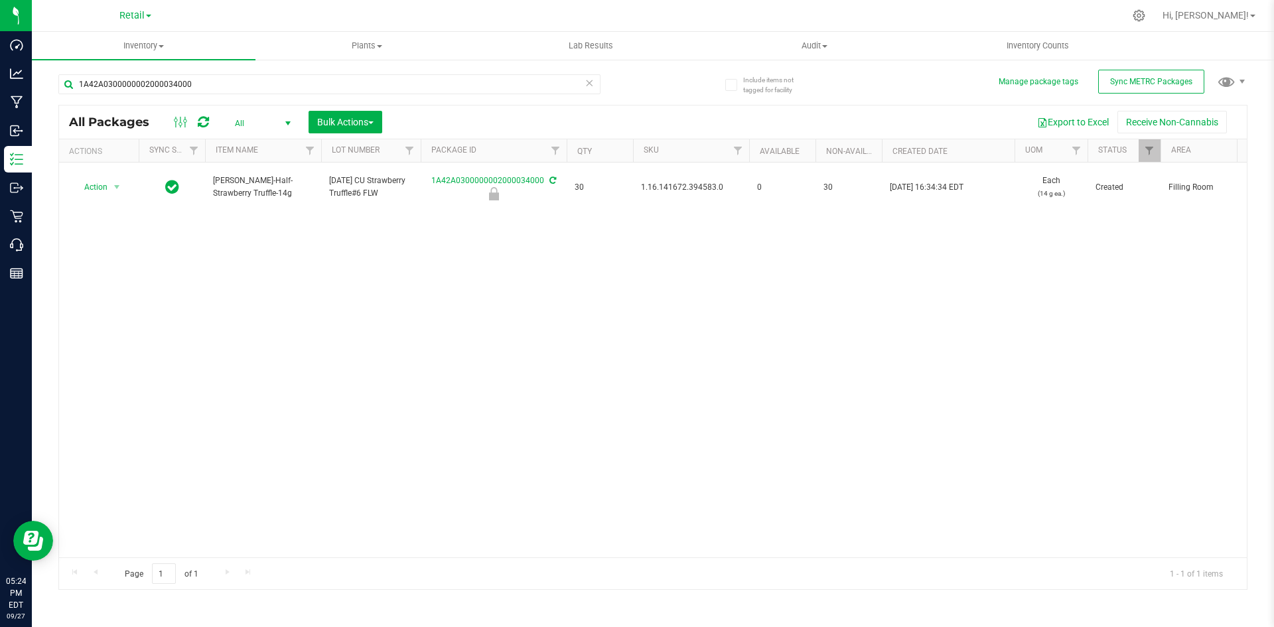
drag, startPoint x: 676, startPoint y: 362, endPoint x: 686, endPoint y: 299, distance: 63.9
click at [678, 356] on div "Action Action Edit attributes Global inventory Locate package Package audit log…" at bounding box center [653, 360] width 1188 height 395
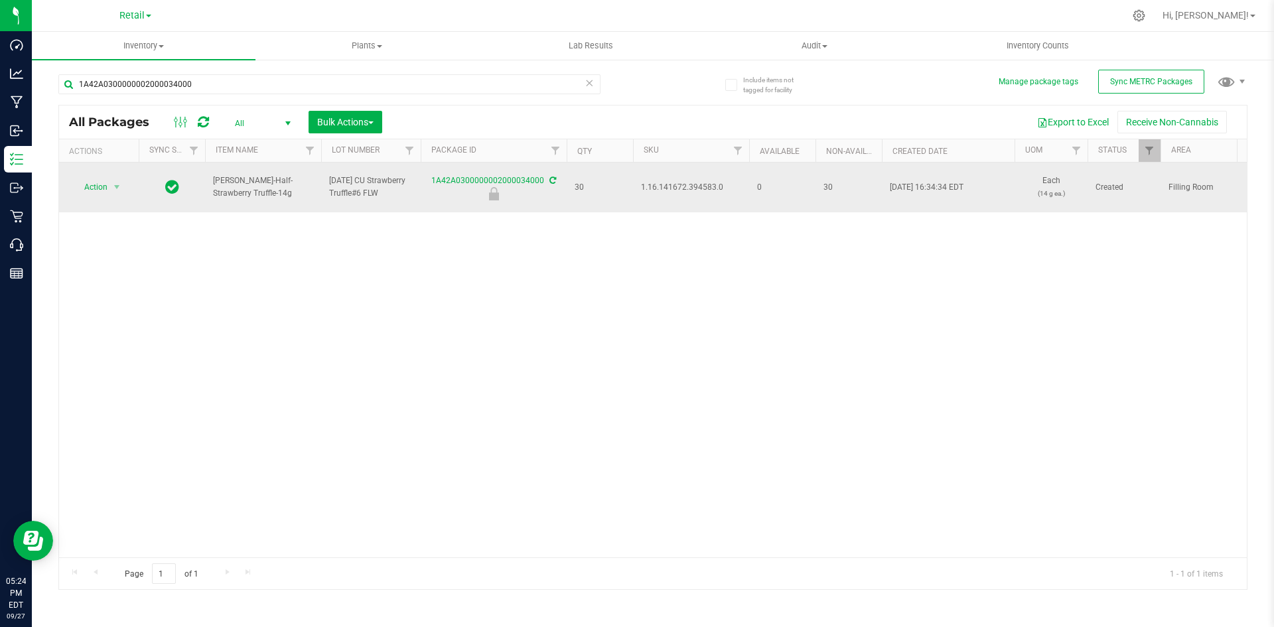
click at [700, 187] on span "1.16.141672.394583.0" at bounding box center [691, 187] width 100 height 13
copy span "1.16.141672.394583.0"
drag, startPoint x: 571, startPoint y: 266, endPoint x: 273, endPoint y: 188, distance: 308.1
click at [568, 260] on div "Action Action Edit attributes Global inventory Locate package Package audit log…" at bounding box center [653, 360] width 1188 height 395
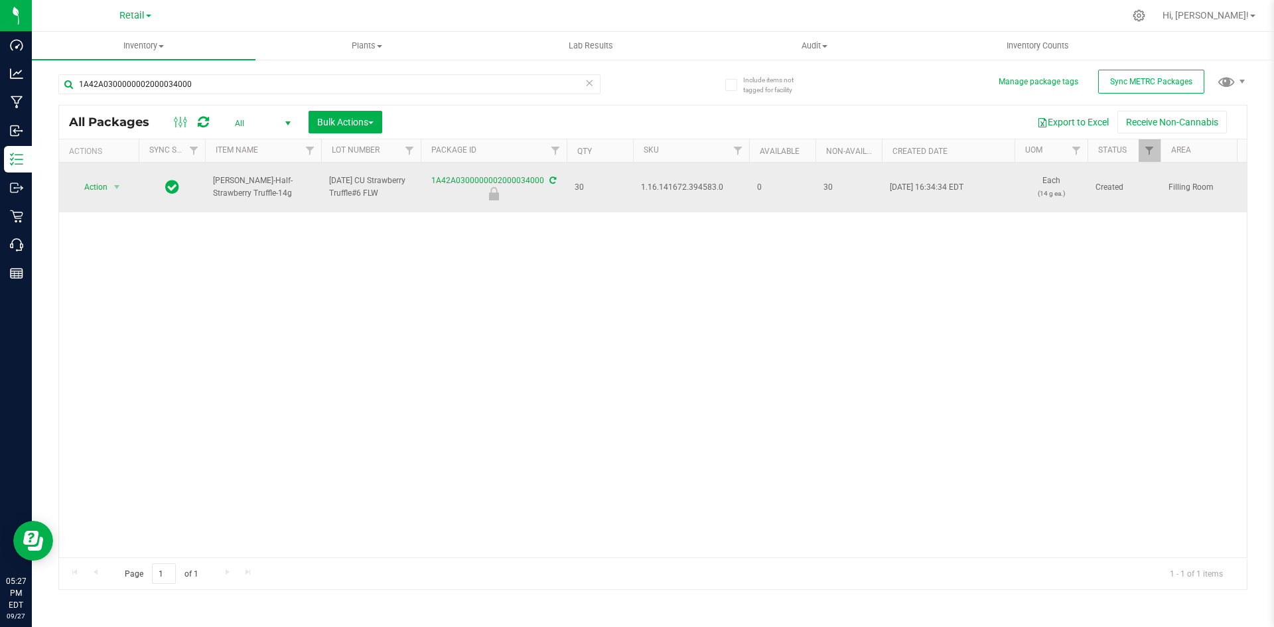
click at [553, 180] on icon at bounding box center [553, 181] width 7 height 8
click at [110, 185] on span "select" at bounding box center [117, 187] width 17 height 19
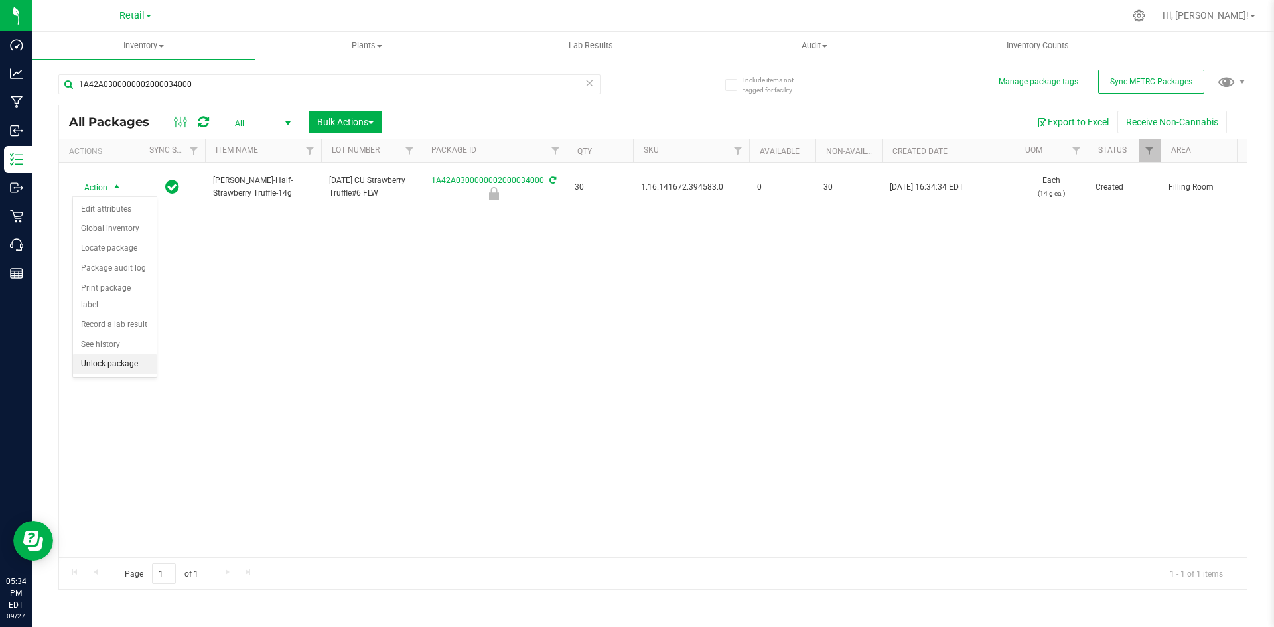
click at [133, 354] on li "Unlock package" at bounding box center [115, 364] width 84 height 20
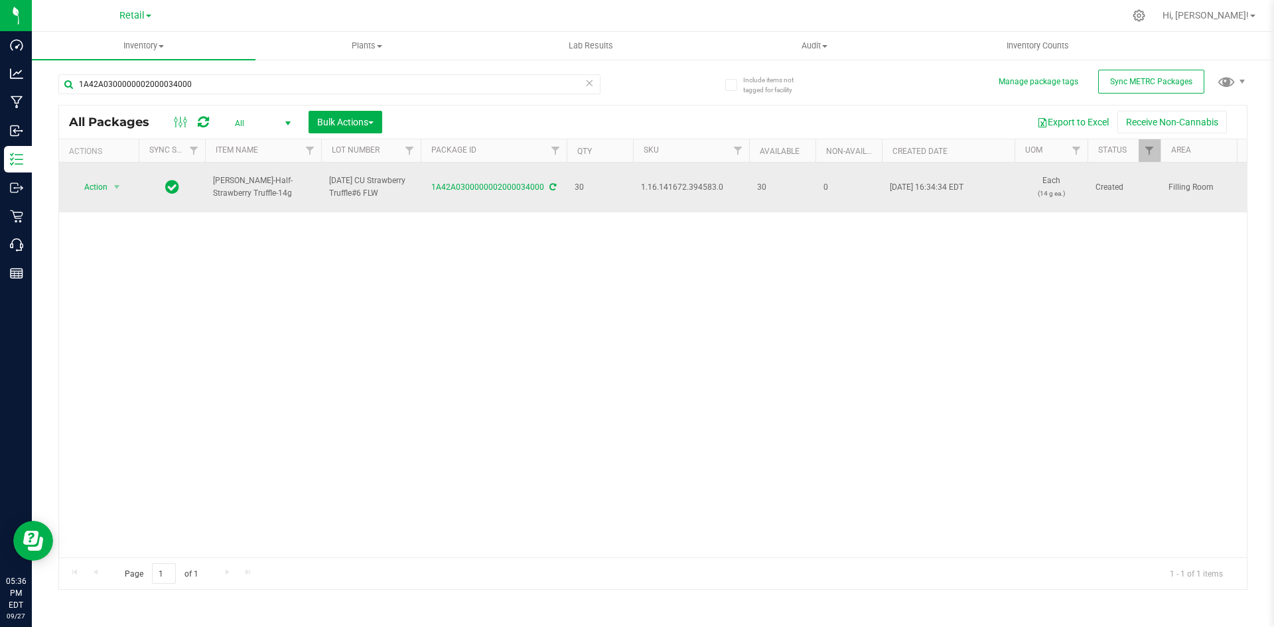
click at [678, 190] on span "1.16.141672.394583.0" at bounding box center [691, 187] width 100 height 13
copy span "1.16.141672.394583.0"
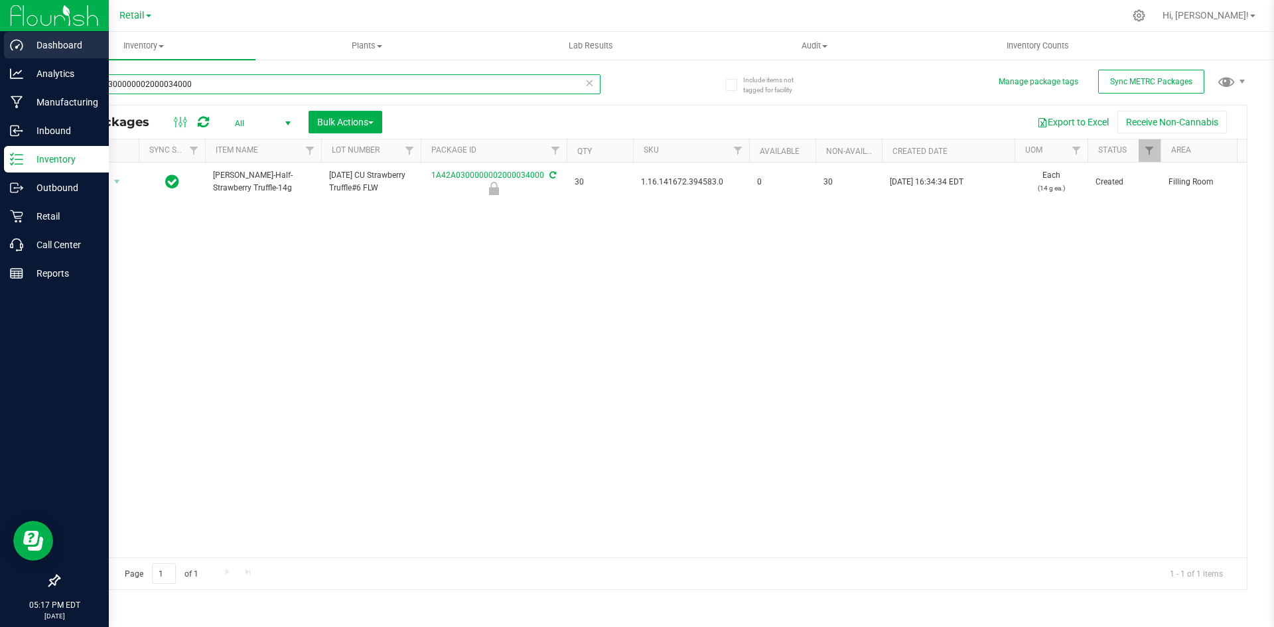
drag, startPoint x: 242, startPoint y: 88, endPoint x: 19, endPoint y: 42, distance: 226.9
click at [0, 88] on div "Dashboard Analytics Manufacturing Inbound Inventory Outbound Retail Call Center…" at bounding box center [637, 313] width 1274 height 627
type input "1A42A0300000002000033999"
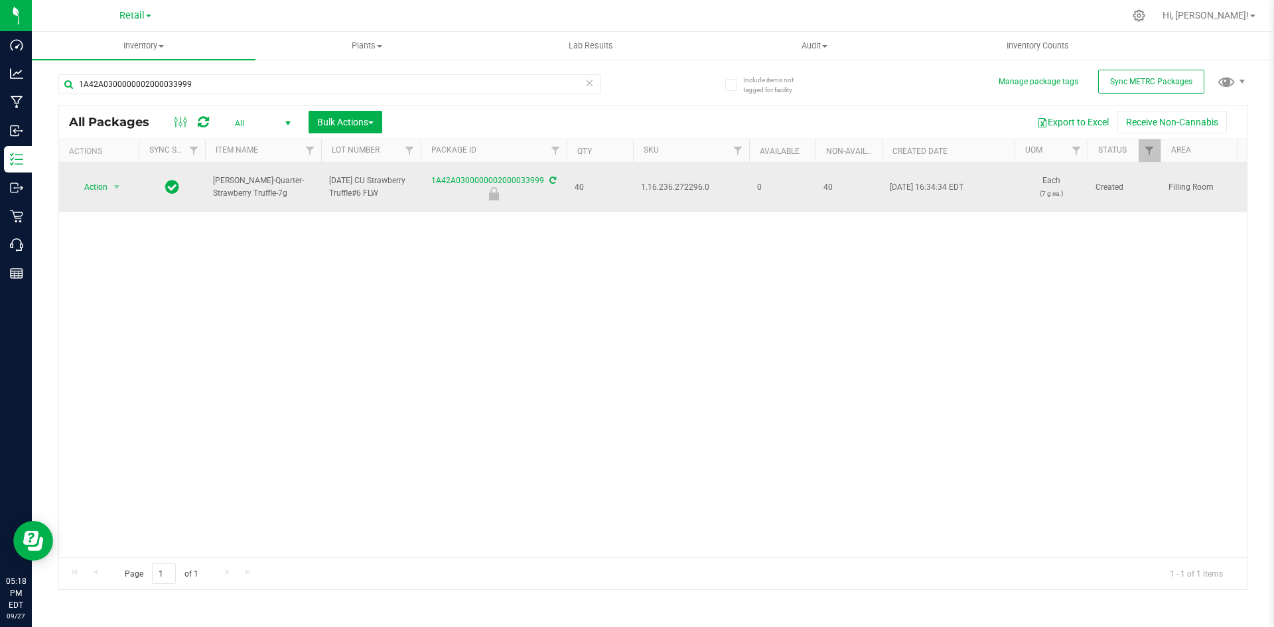
click at [553, 175] on div "1A42A0300000002000033999" at bounding box center [494, 188] width 150 height 26
click at [556, 180] on div "1A42A0300000002000033999" at bounding box center [494, 188] width 150 height 26
click at [552, 182] on icon at bounding box center [553, 181] width 7 height 8
click at [677, 181] on span "1.16.236.272296.0" at bounding box center [691, 187] width 100 height 13
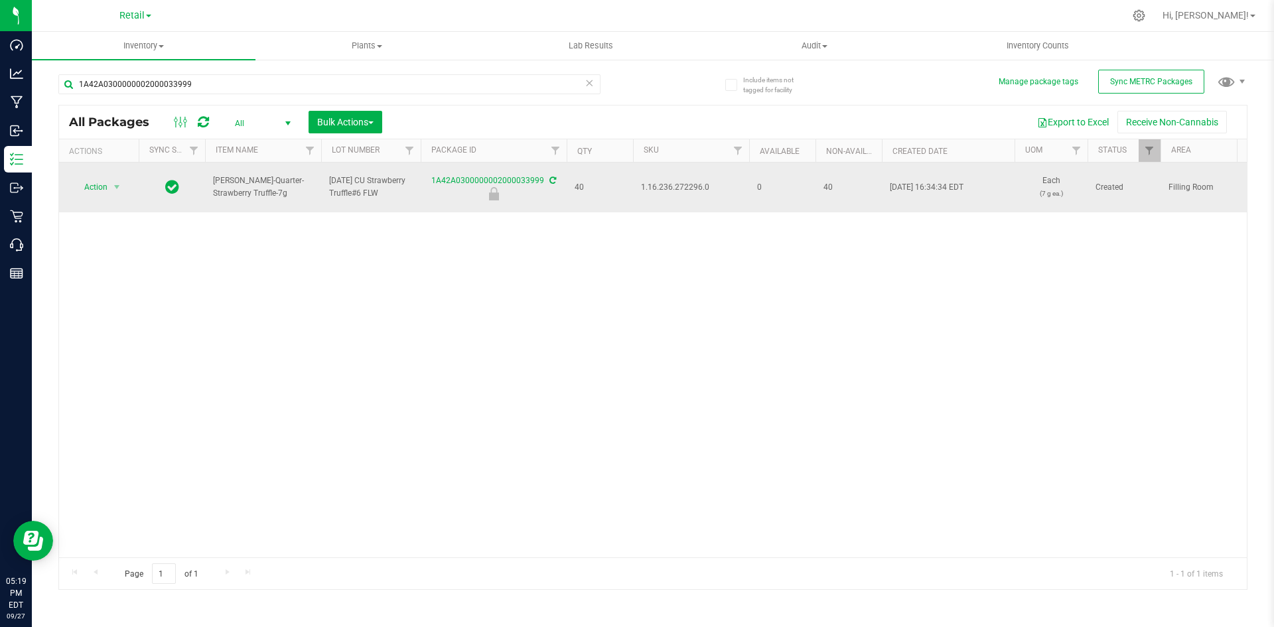
copy span "1.16.236.272296.0"
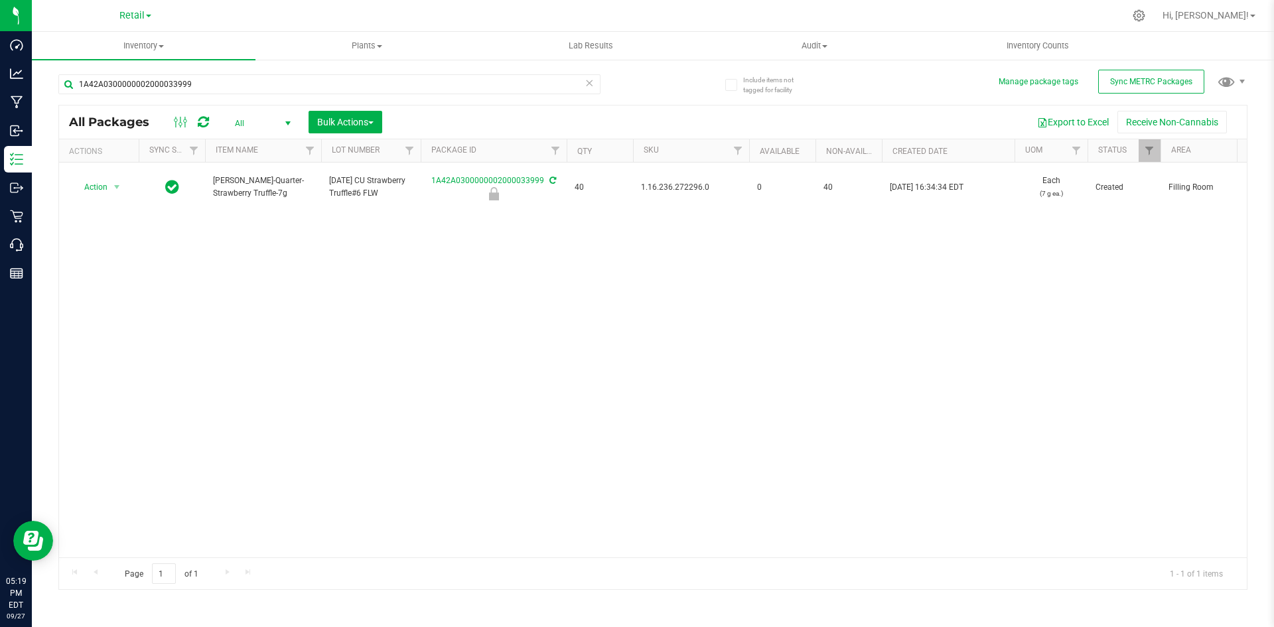
drag, startPoint x: 637, startPoint y: 291, endPoint x: 762, endPoint y: 262, distance: 128.3
click at [644, 285] on div "Action Action Edit attributes Global inventory Locate package Package audit log…" at bounding box center [653, 360] width 1188 height 395
drag, startPoint x: 596, startPoint y: 305, endPoint x: 613, endPoint y: 267, distance: 41.6
click at [609, 276] on div "Action Action Edit attributes Global inventory Locate package Package audit log…" at bounding box center [653, 360] width 1188 height 395
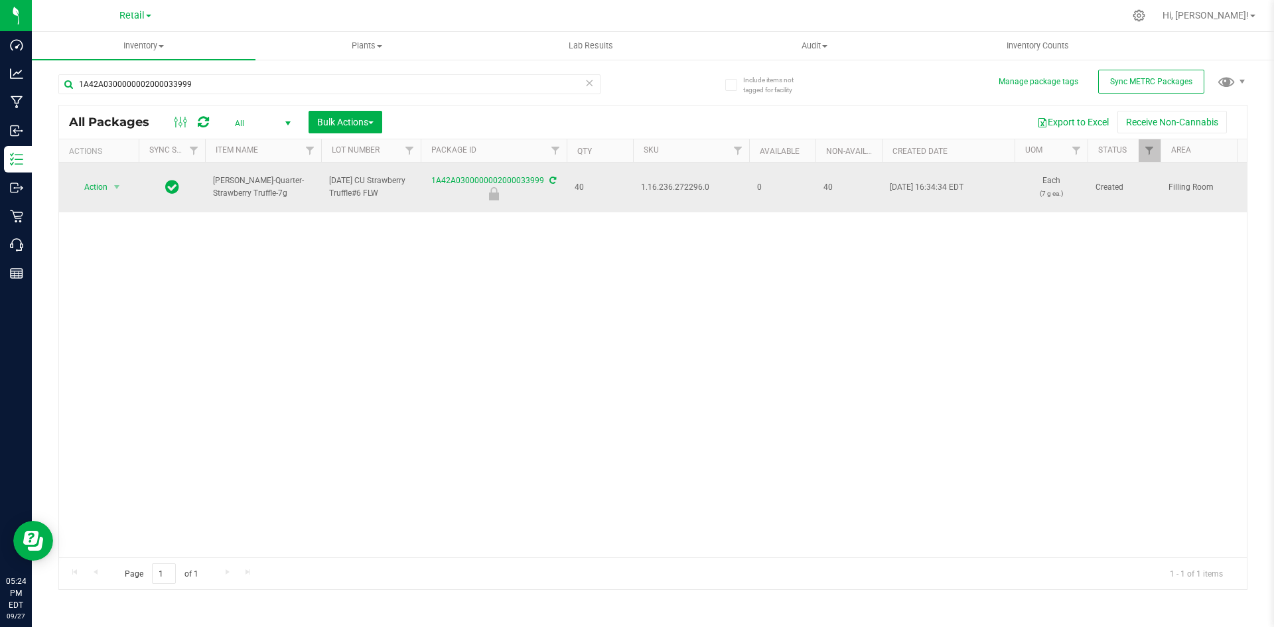
click at [676, 187] on span "1.16.236.272296.0" at bounding box center [691, 187] width 100 height 13
copy span "1.16.236.272296.0"
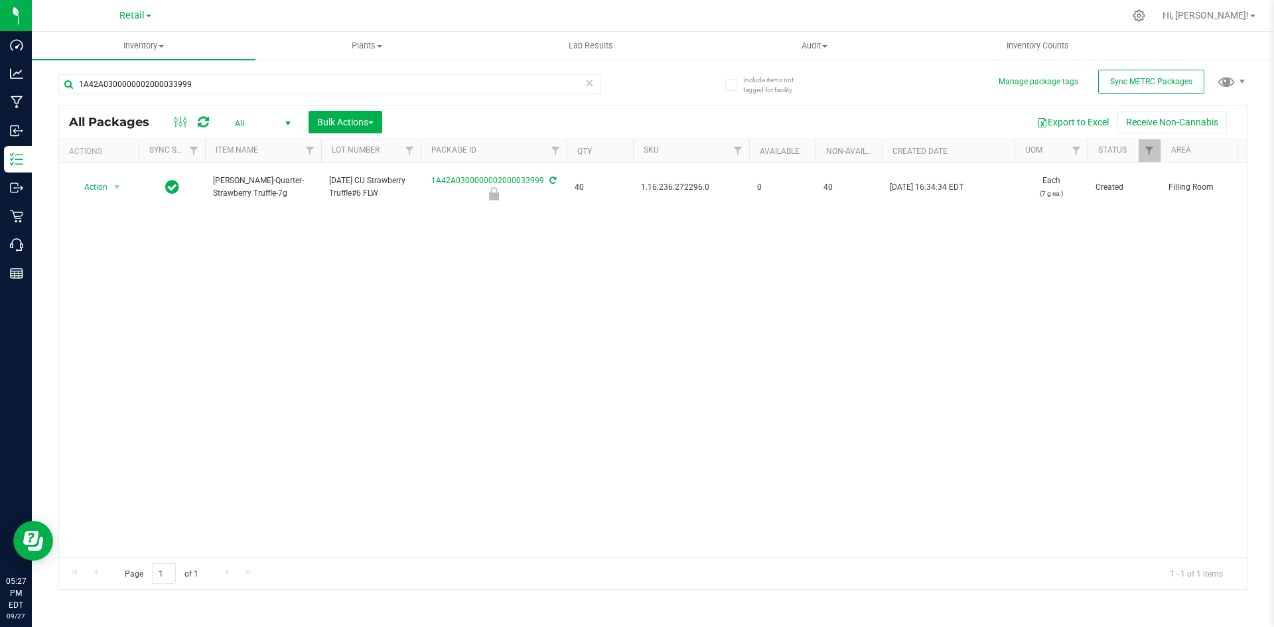
drag, startPoint x: 628, startPoint y: 335, endPoint x: 621, endPoint y: 300, distance: 35.1
click at [628, 329] on div "Action Action Edit attributes Global inventory Locate package Package audit log…" at bounding box center [653, 360] width 1188 height 395
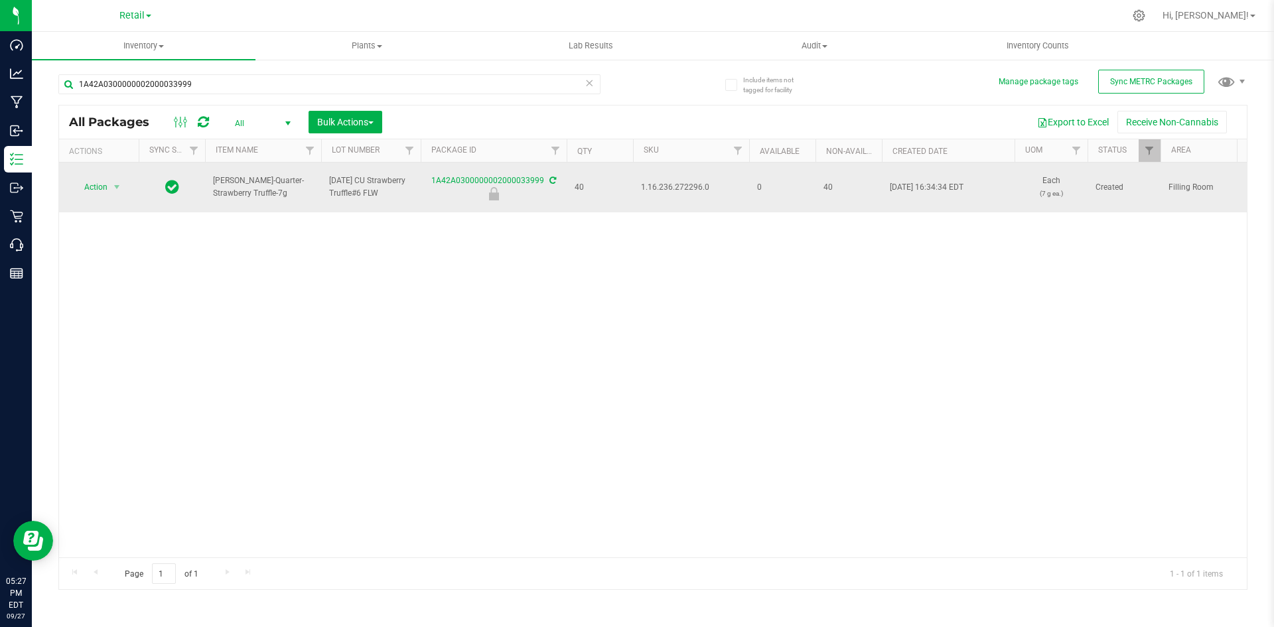
click at [550, 179] on icon at bounding box center [553, 181] width 7 height 8
click at [553, 182] on icon at bounding box center [553, 181] width 7 height 8
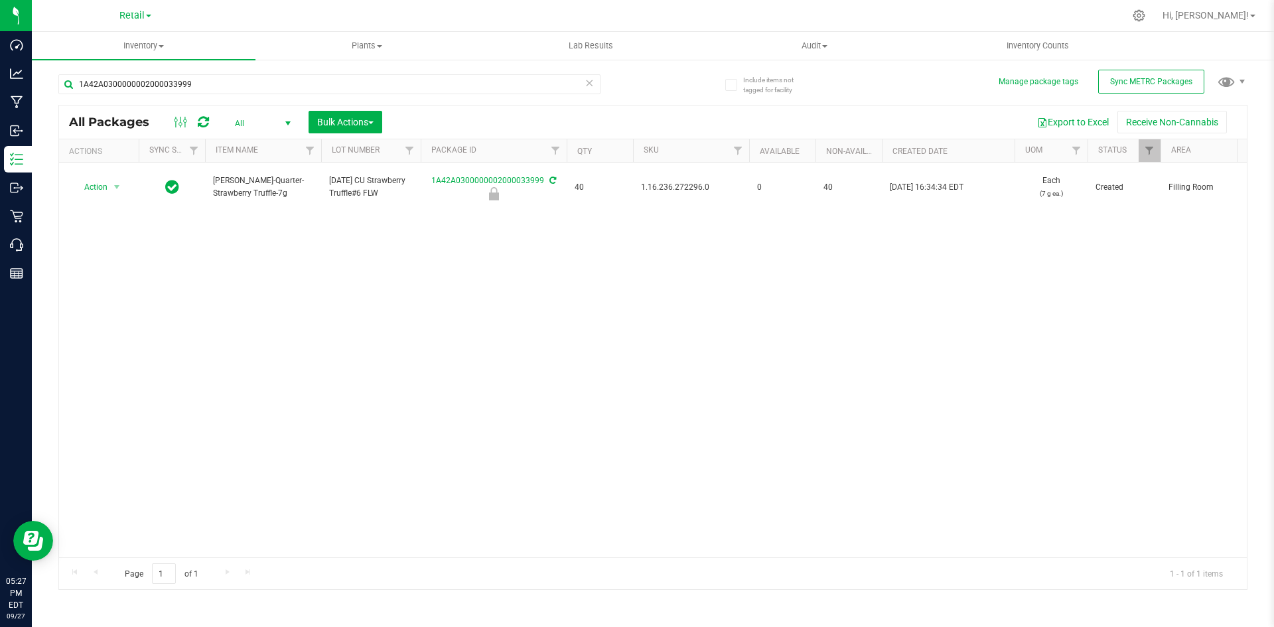
drag, startPoint x: 687, startPoint y: 396, endPoint x: 683, endPoint y: 389, distance: 8.3
click at [686, 396] on div "Action Action Edit attributes Global inventory Locate package Package audit log…" at bounding box center [653, 360] width 1188 height 395
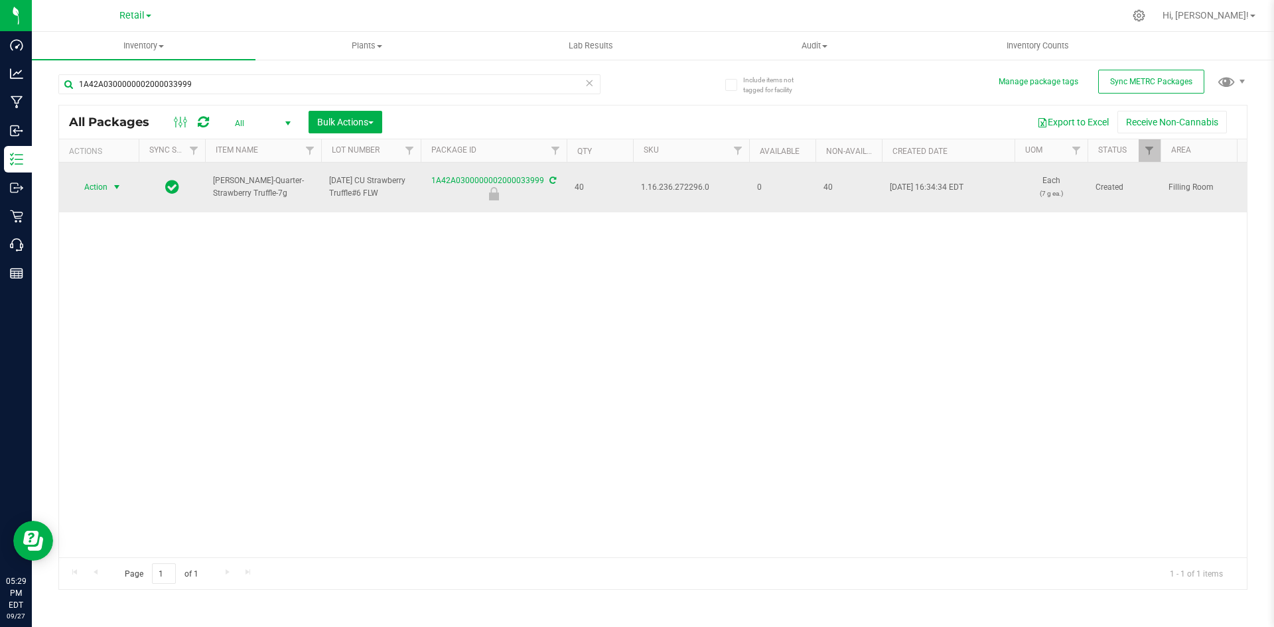
click at [104, 194] on span "Action" at bounding box center [90, 187] width 36 height 19
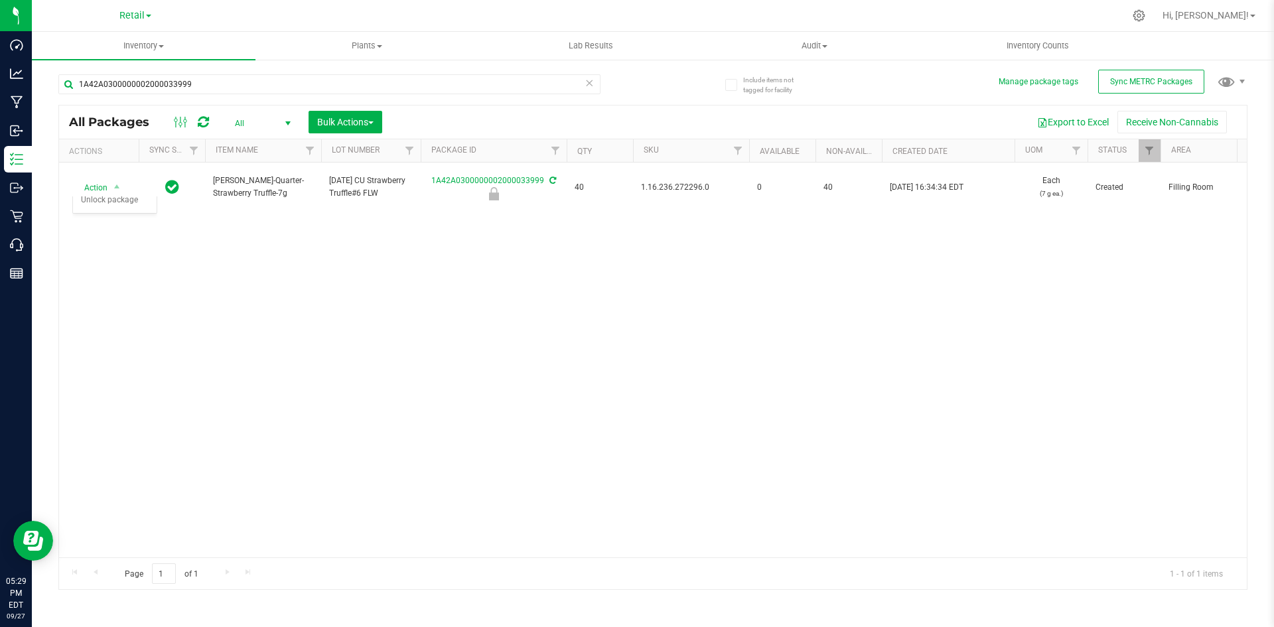
drag, startPoint x: 387, startPoint y: 341, endPoint x: 356, endPoint y: 323, distance: 36.0
click at [387, 340] on div "Action Action Edit attributes Global inventory Locate package Package audit log…" at bounding box center [653, 360] width 1188 height 395
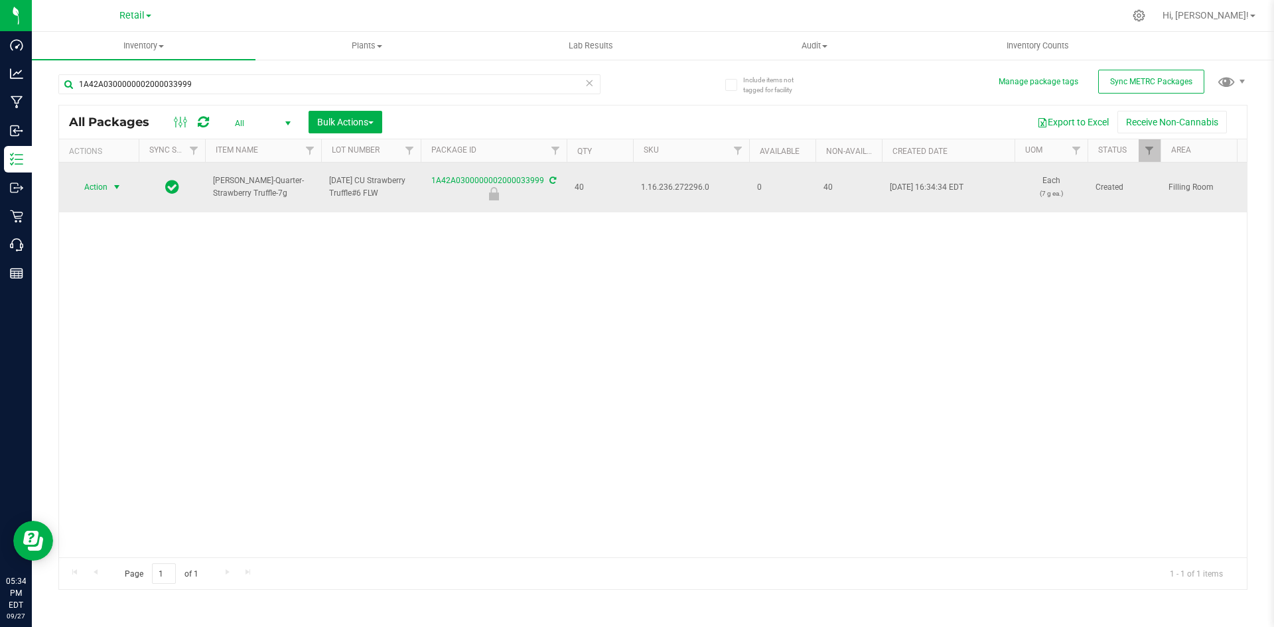
click at [119, 184] on span "select" at bounding box center [117, 187] width 11 height 11
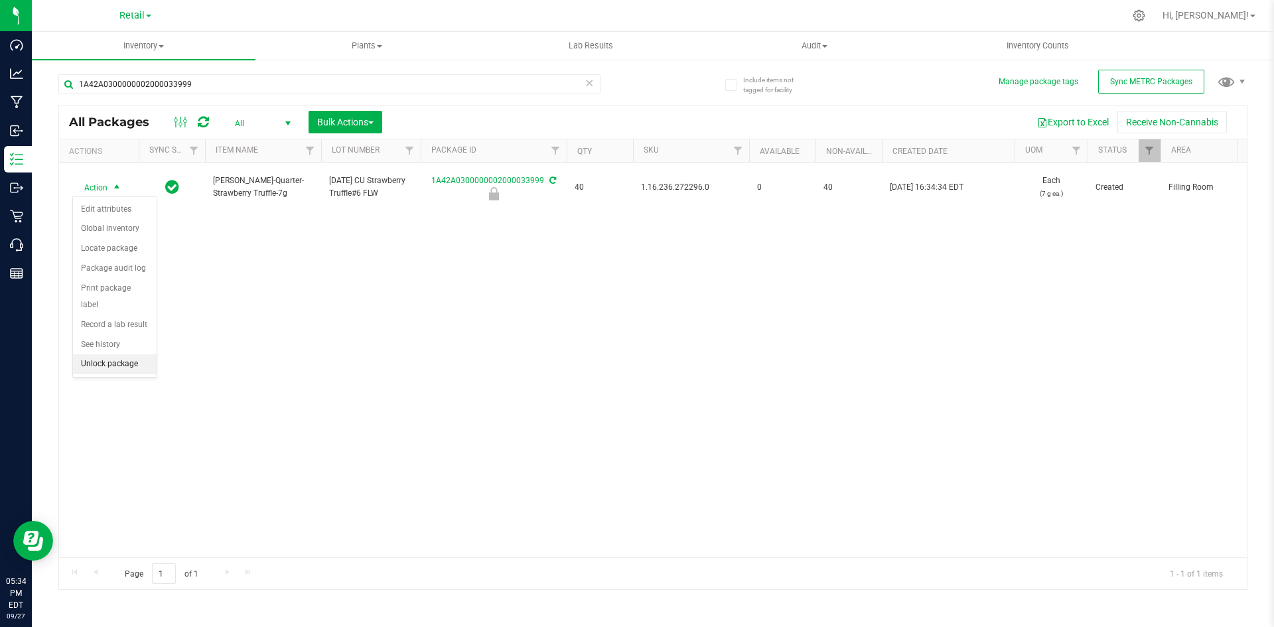
click at [125, 354] on li "Unlock package" at bounding box center [115, 364] width 84 height 20
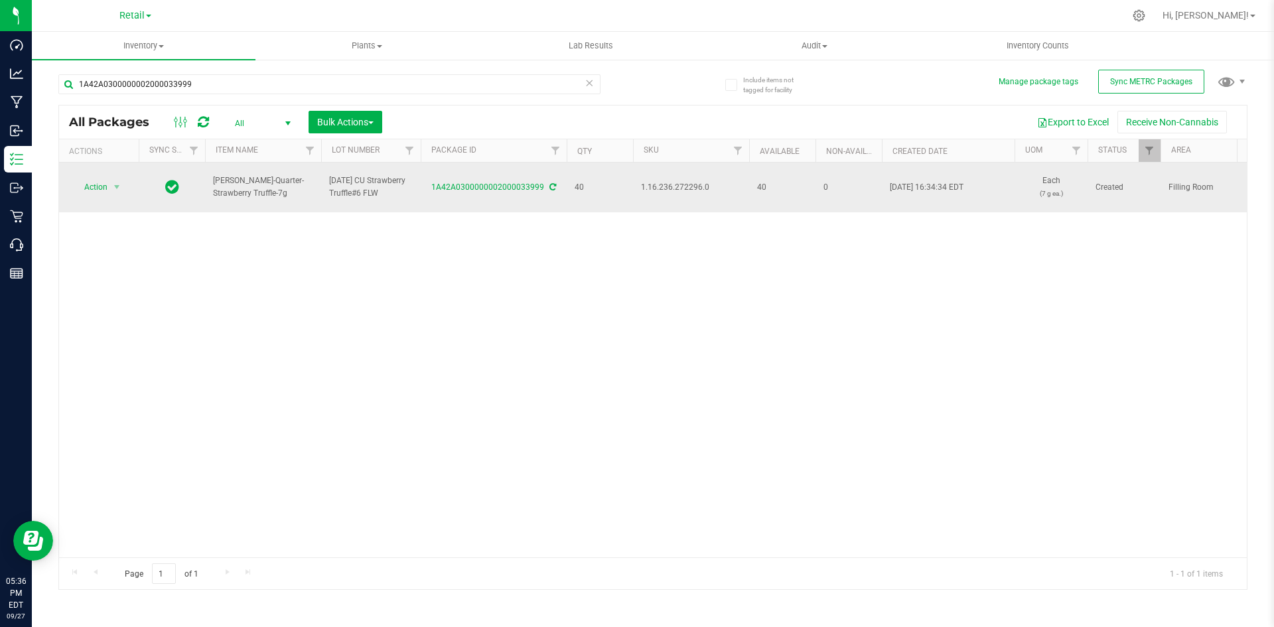
click at [698, 187] on span "1.16.236.272296.0" at bounding box center [691, 187] width 100 height 13
copy span "1.16.236.272296.0"
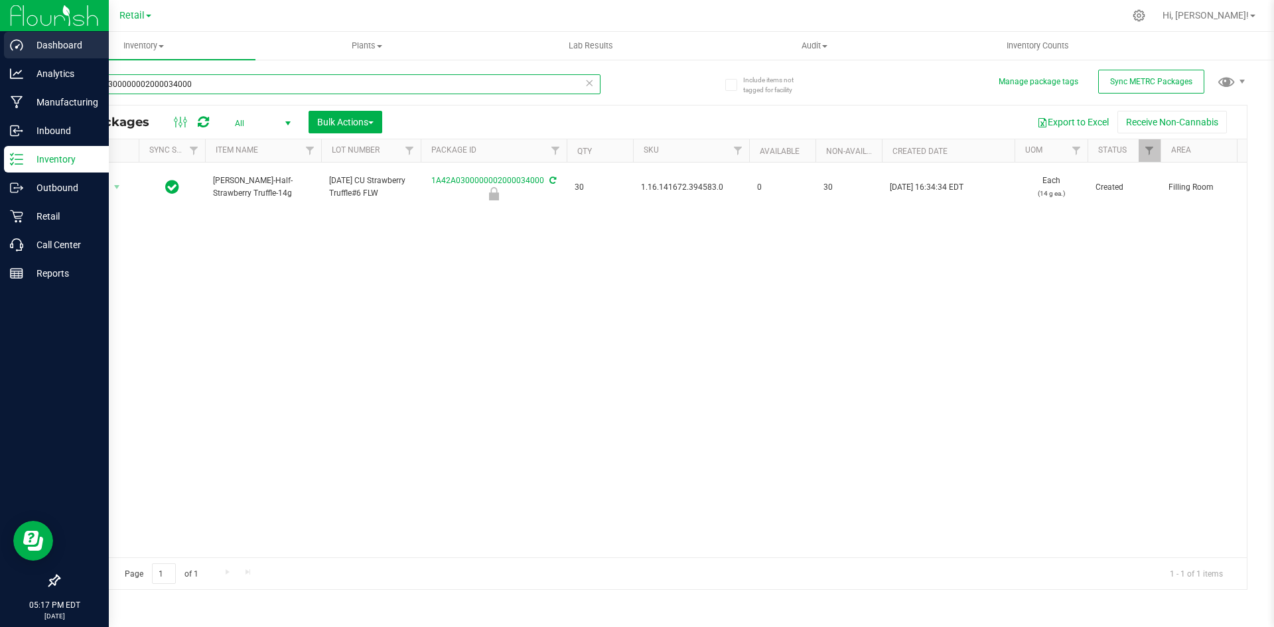
drag, startPoint x: 33, startPoint y: 75, endPoint x: 3, endPoint y: 58, distance: 34.5
click at [0, 72] on div "Dashboard Analytics Manufacturing Inbound Inventory Outbound Retail Call Center…" at bounding box center [637, 313] width 1274 height 627
type input "1A42A0300000002000033997"
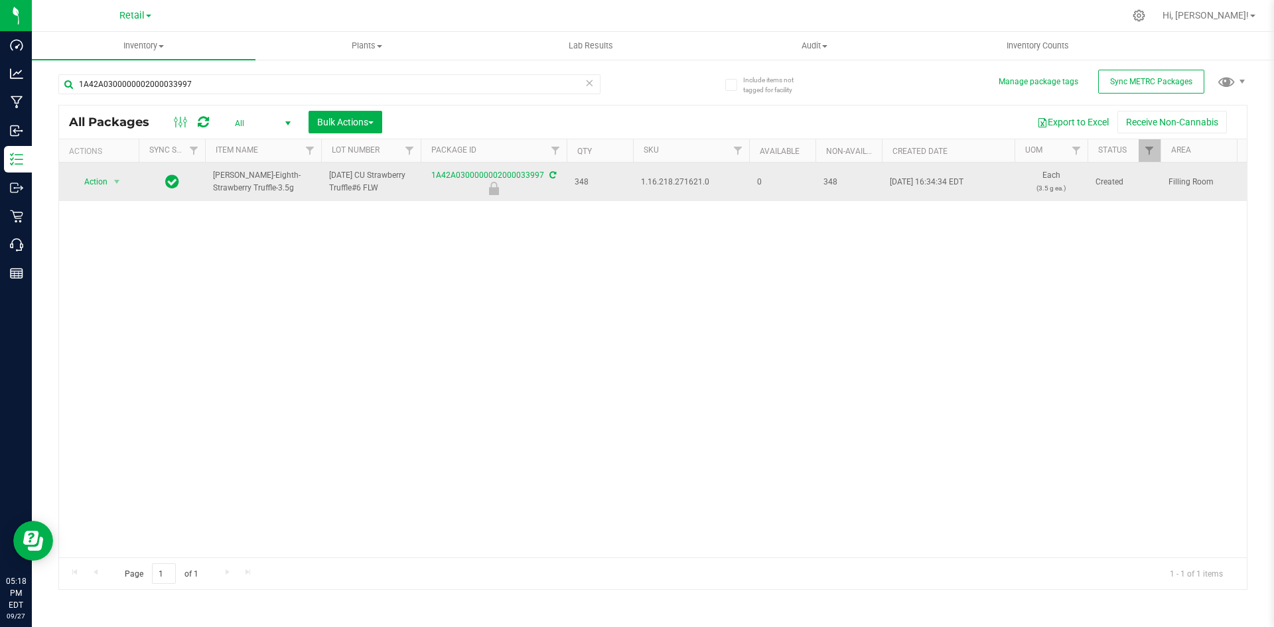
click at [552, 175] on icon at bounding box center [553, 175] width 7 height 8
click at [550, 177] on icon at bounding box center [553, 175] width 7 height 8
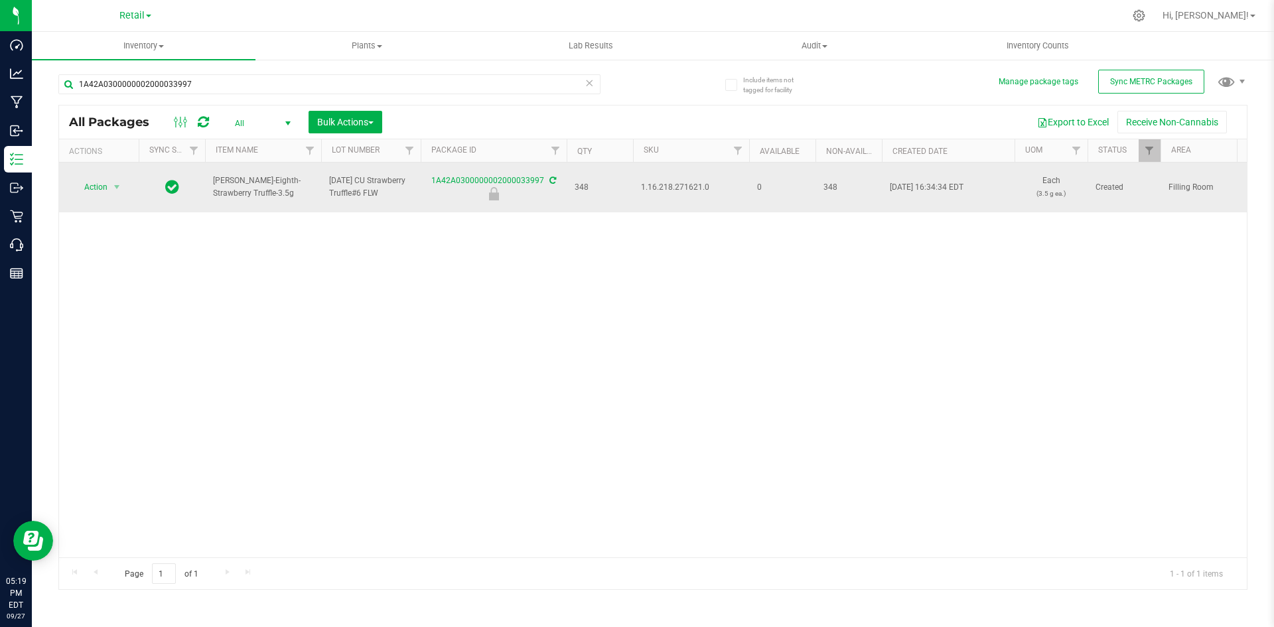
click at [666, 188] on span "1.16.218.271621.0" at bounding box center [691, 187] width 100 height 13
copy span "1.16.218.271621.0"
click at [554, 180] on icon at bounding box center [553, 181] width 7 height 8
click at [550, 179] on icon at bounding box center [553, 181] width 7 height 8
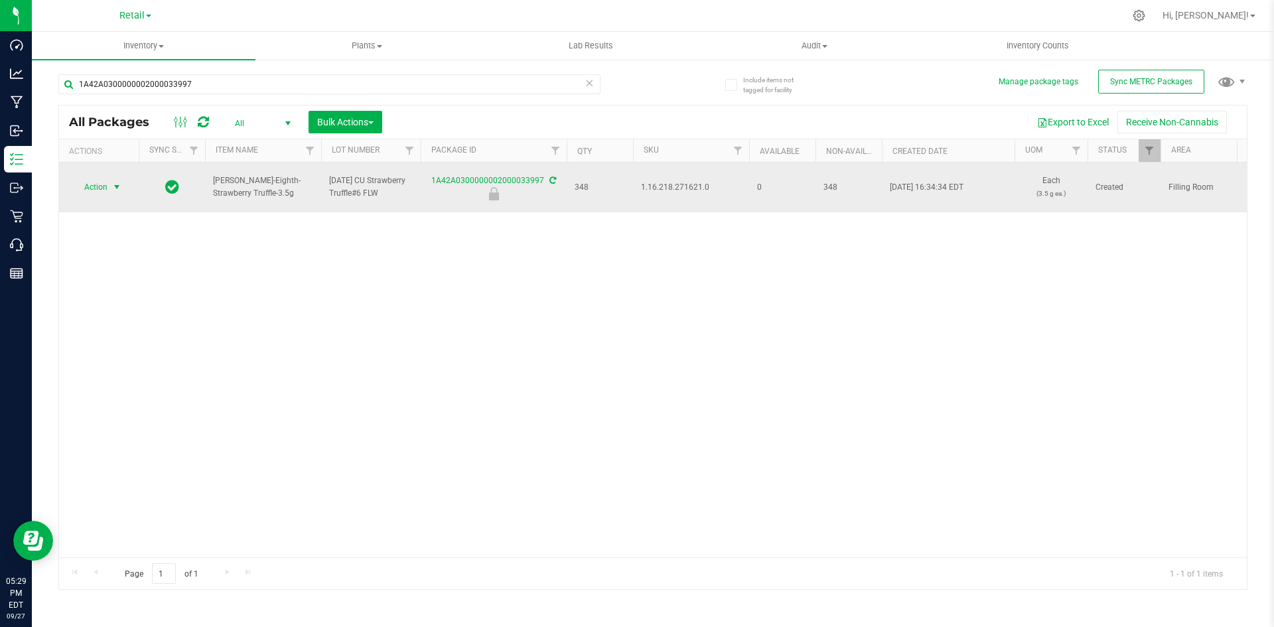
click at [117, 192] on span "select" at bounding box center [117, 187] width 11 height 11
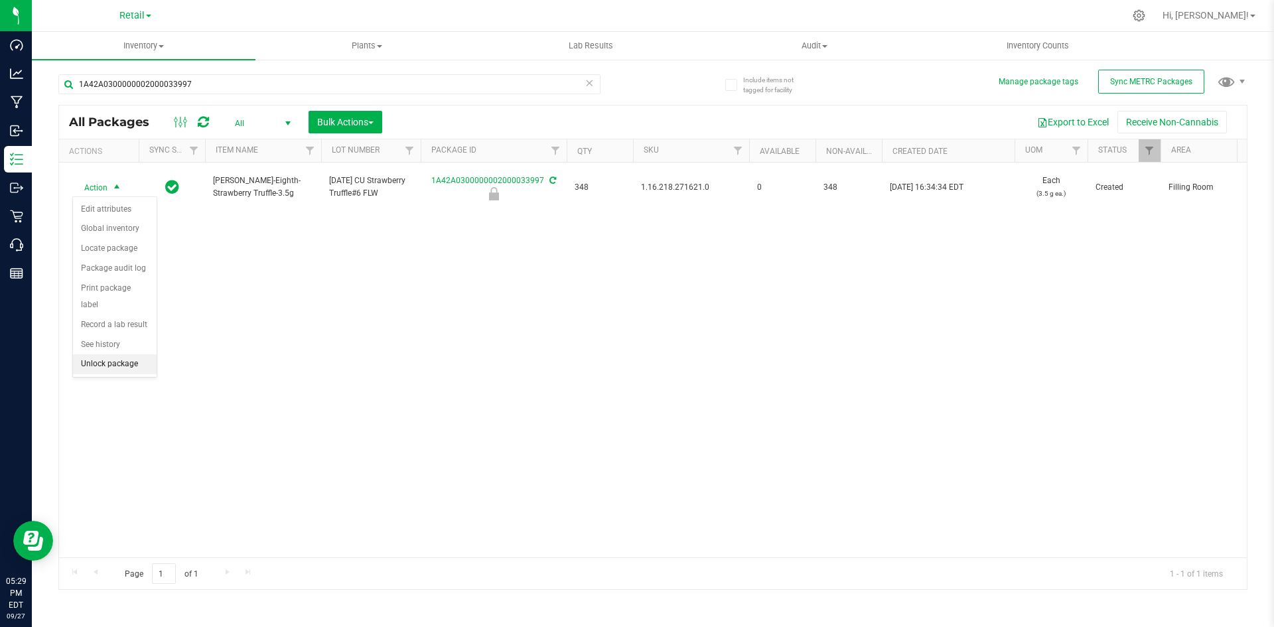
click at [122, 354] on li "Unlock package" at bounding box center [115, 364] width 84 height 20
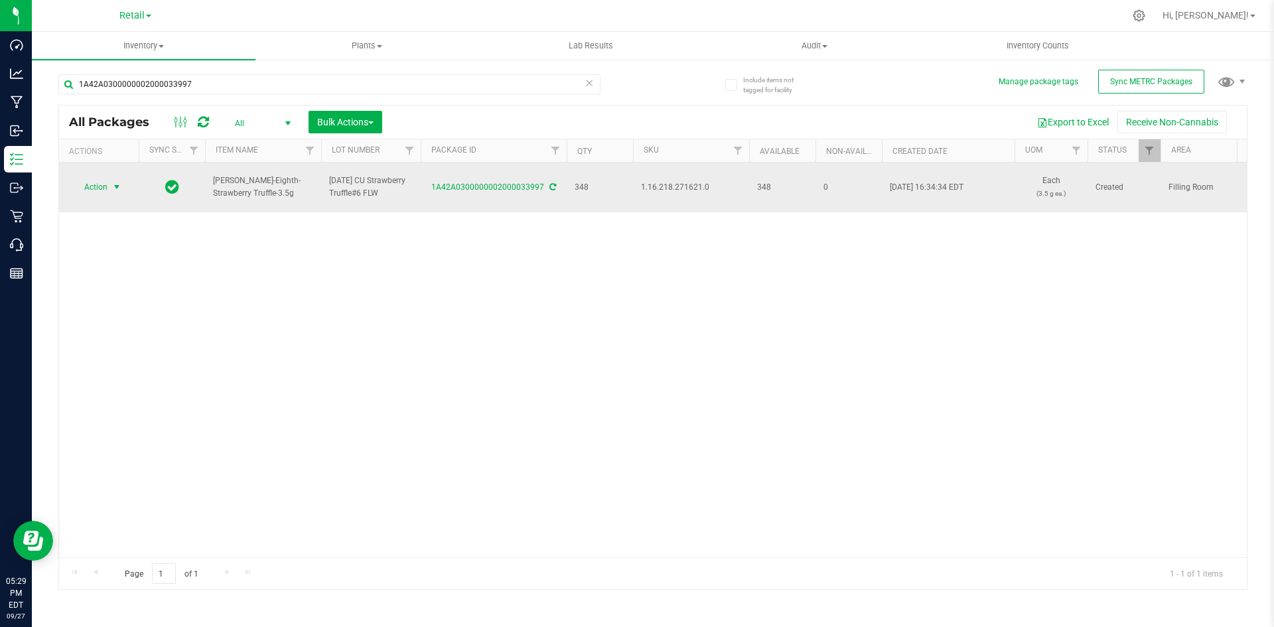
click at [115, 179] on span "select" at bounding box center [117, 187] width 17 height 19
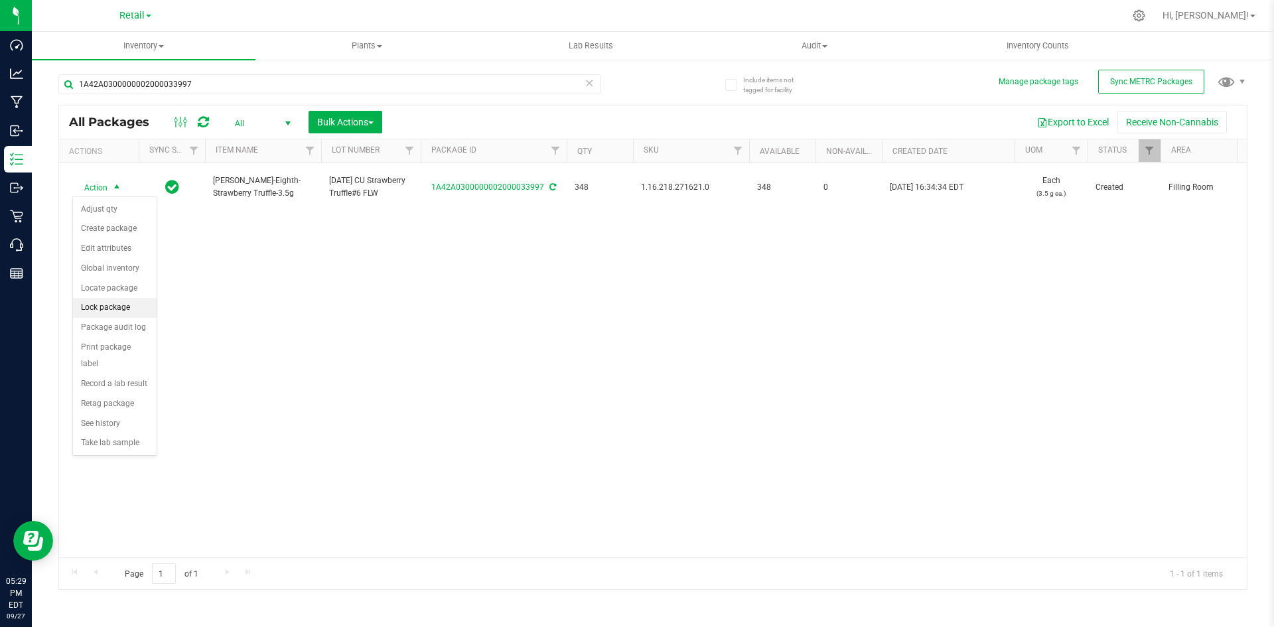
click at [136, 308] on li "Lock package" at bounding box center [115, 308] width 84 height 20
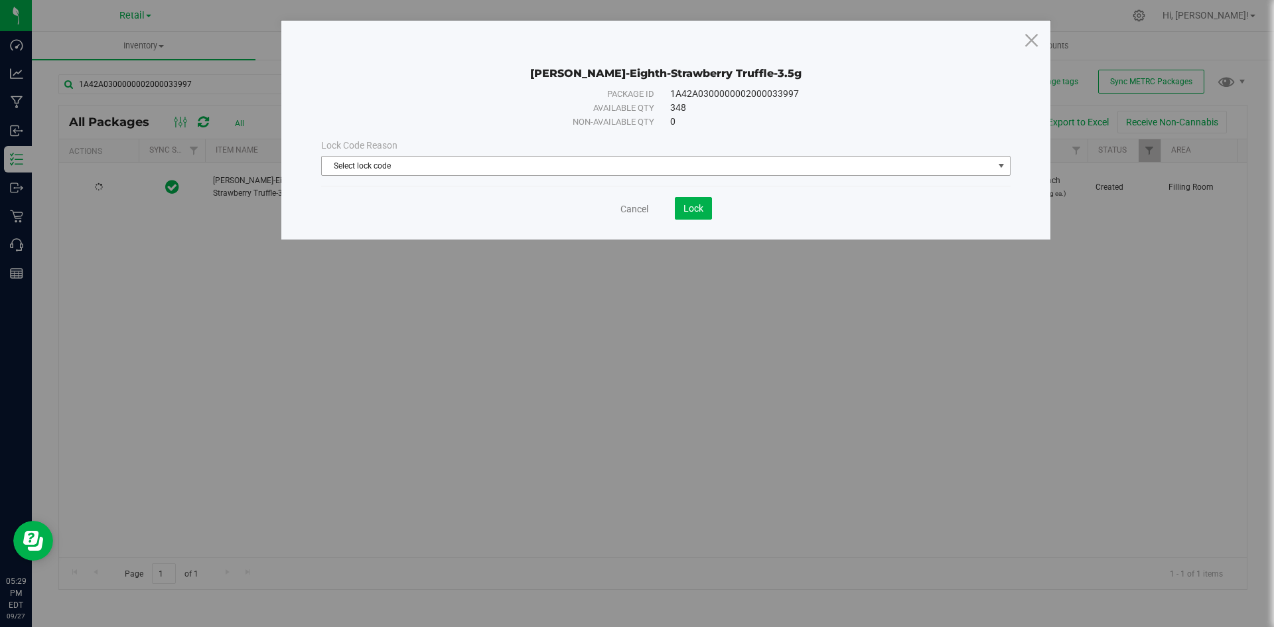
drag, startPoint x: 641, startPoint y: 163, endPoint x: 607, endPoint y: 184, distance: 40.5
click at [640, 163] on span "Select lock code" at bounding box center [658, 166] width 672 height 19
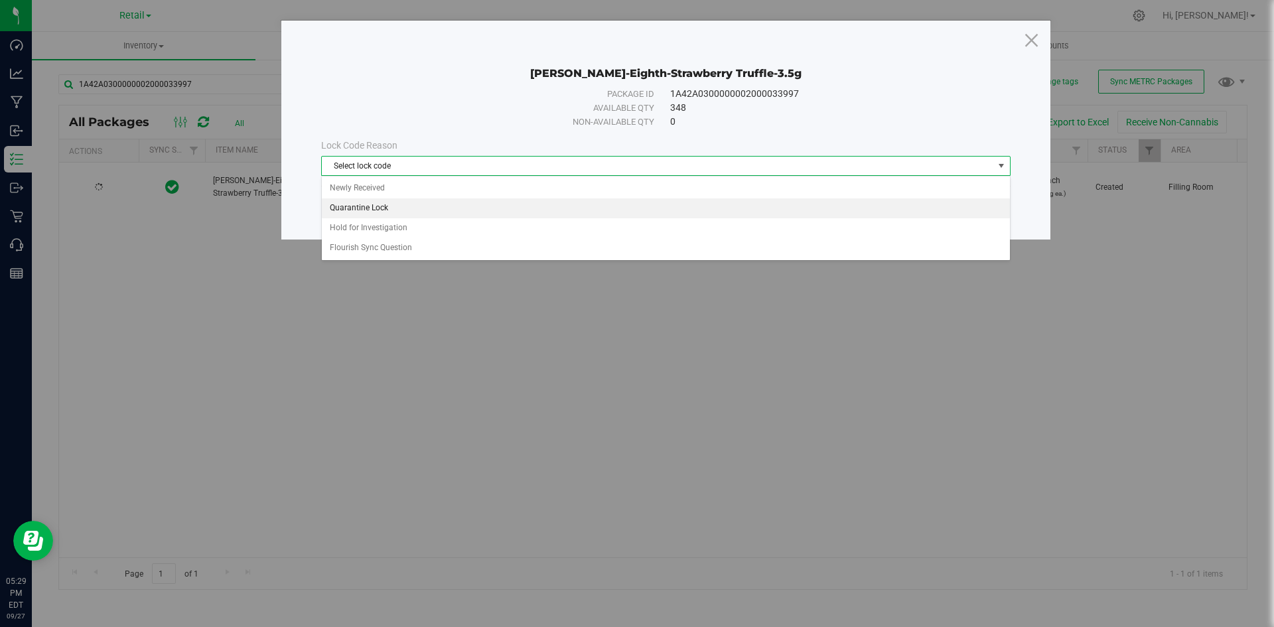
click at [454, 203] on li "Quarantine Lock" at bounding box center [666, 208] width 688 height 20
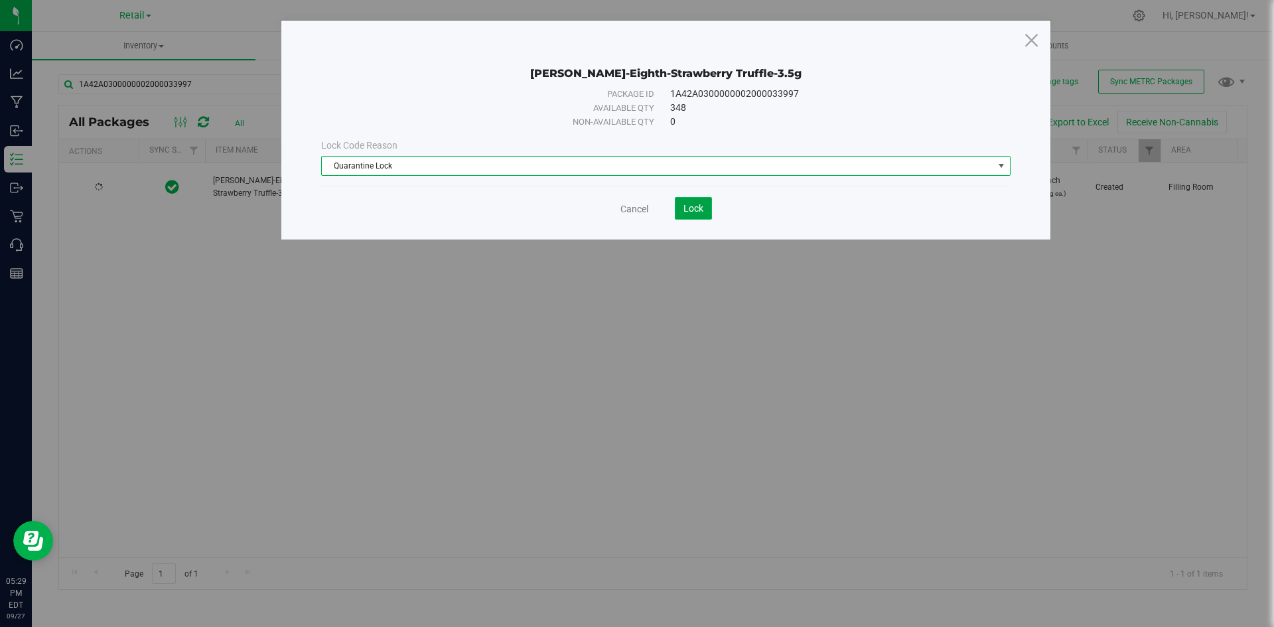
click at [705, 212] on button "Lock" at bounding box center [693, 208] width 37 height 23
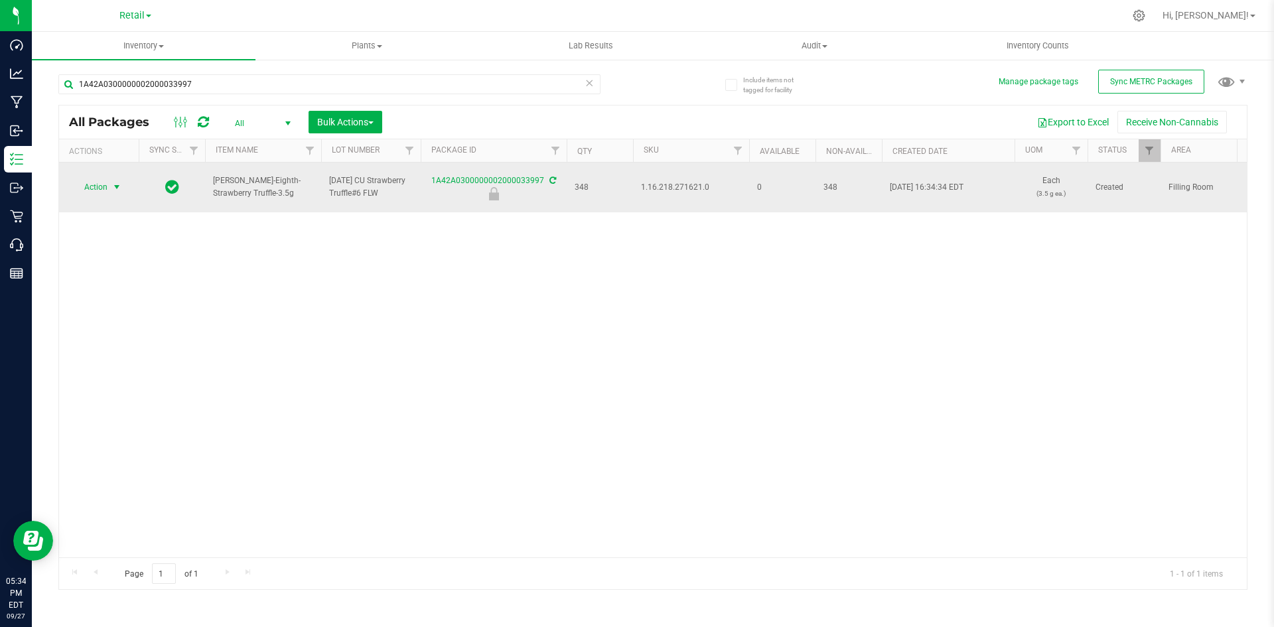
click at [96, 193] on span "Action" at bounding box center [90, 187] width 36 height 19
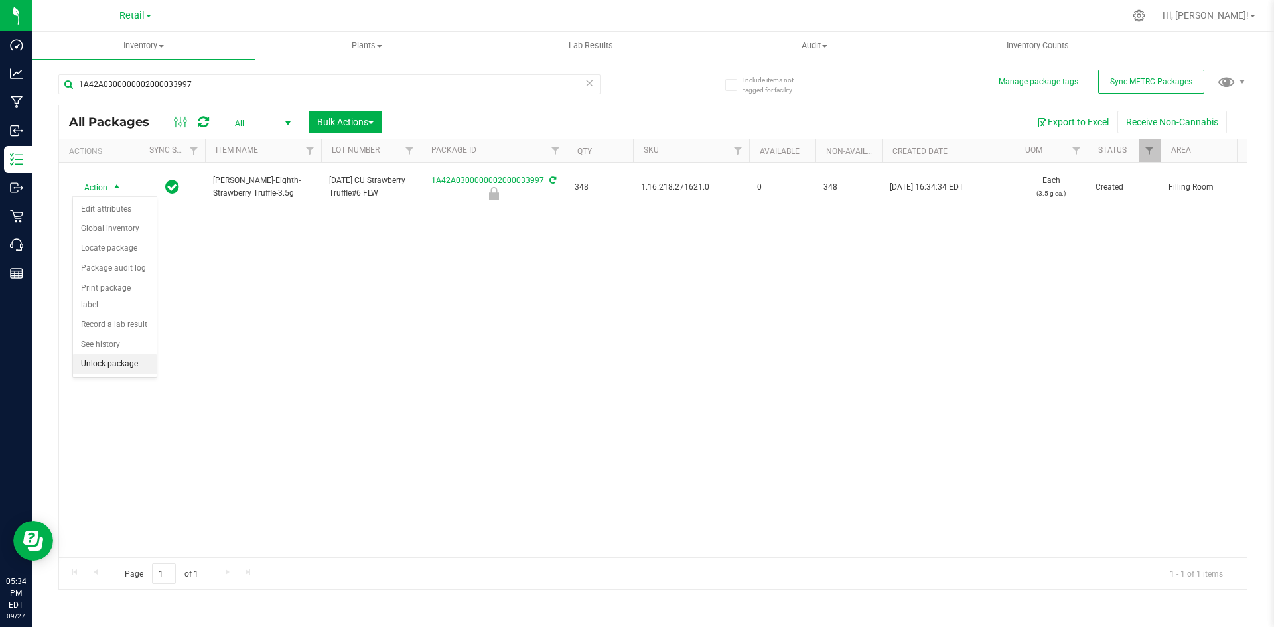
click at [135, 354] on li "Unlock package" at bounding box center [115, 364] width 84 height 20
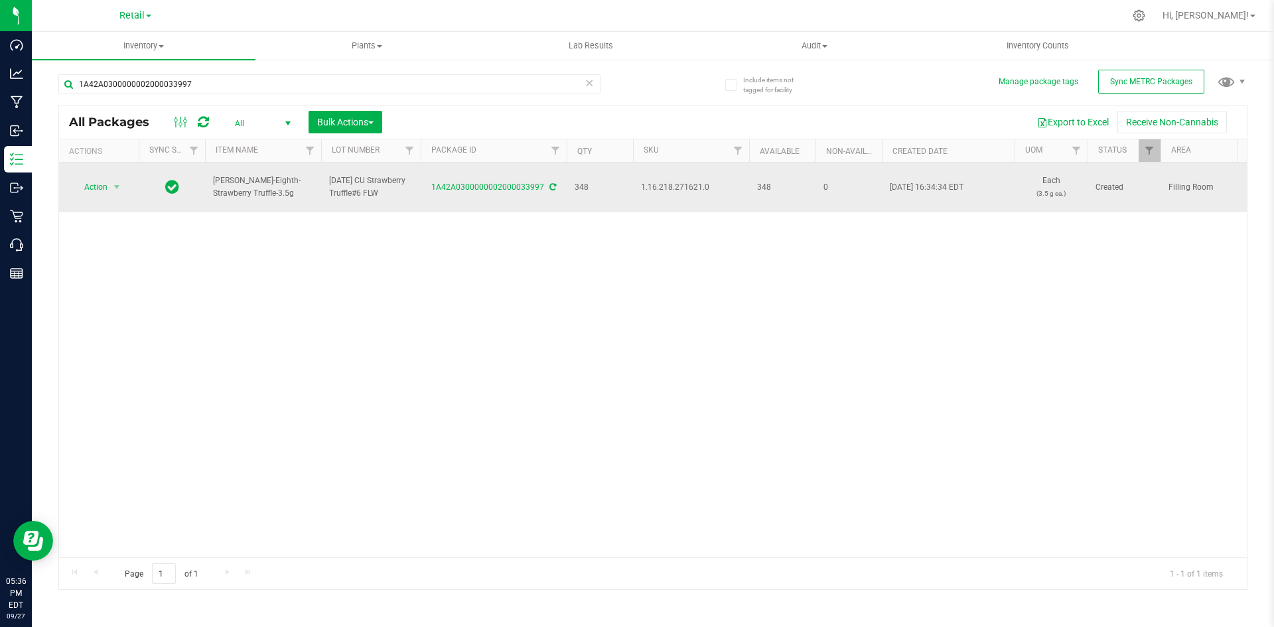
click at [688, 185] on span "1.16.218.271621.0" at bounding box center [691, 187] width 100 height 13
copy span "1.16.218.271621.0"
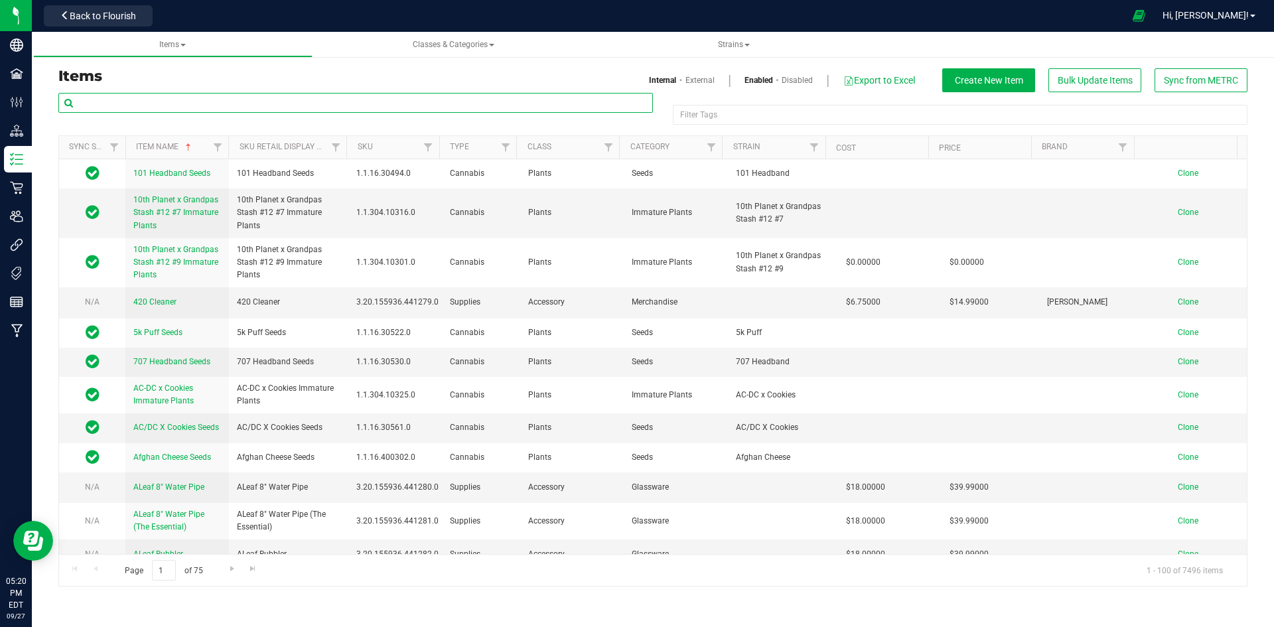
paste input "1.16.141672.394583.0"
type input "1.16.141672.394583.0"
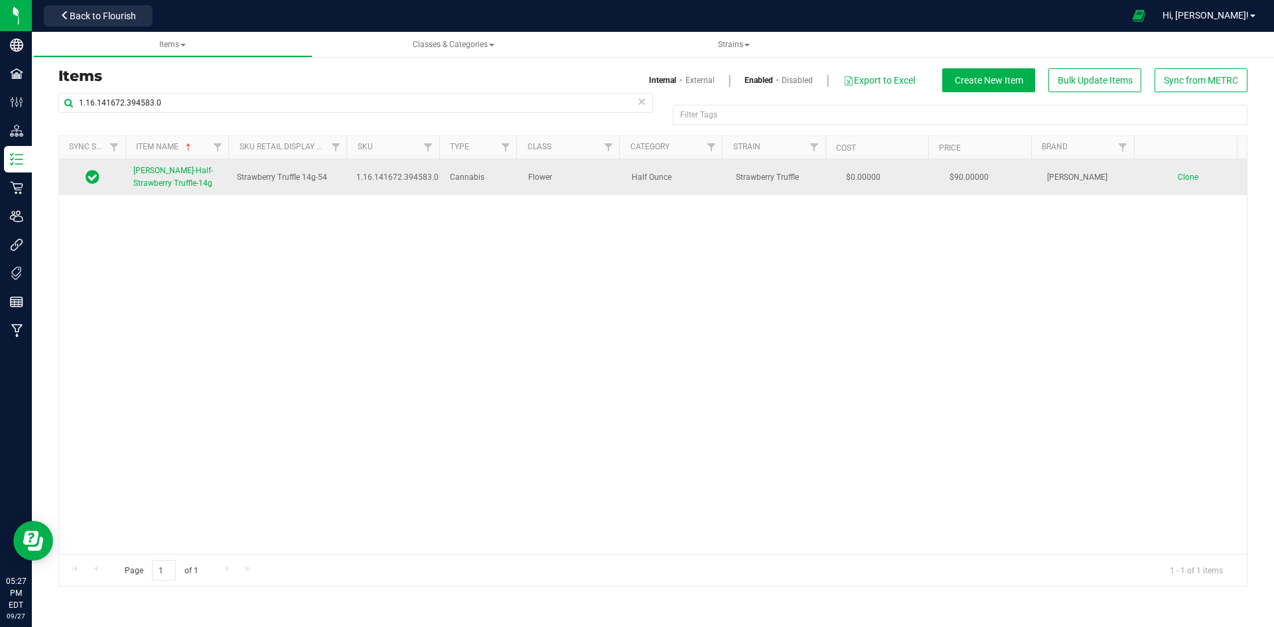
click at [169, 176] on link "Slater-Half-Strawberry Truffle-14g" at bounding box center [177, 177] width 88 height 25
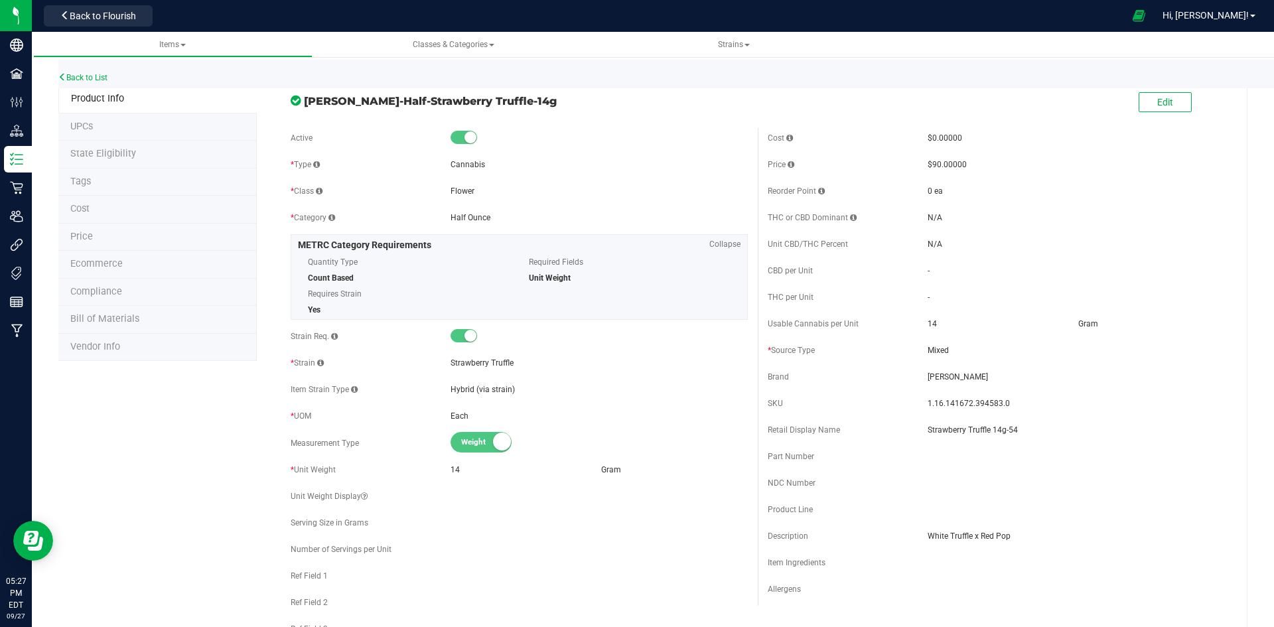
click at [147, 233] on li "Price" at bounding box center [157, 238] width 198 height 28
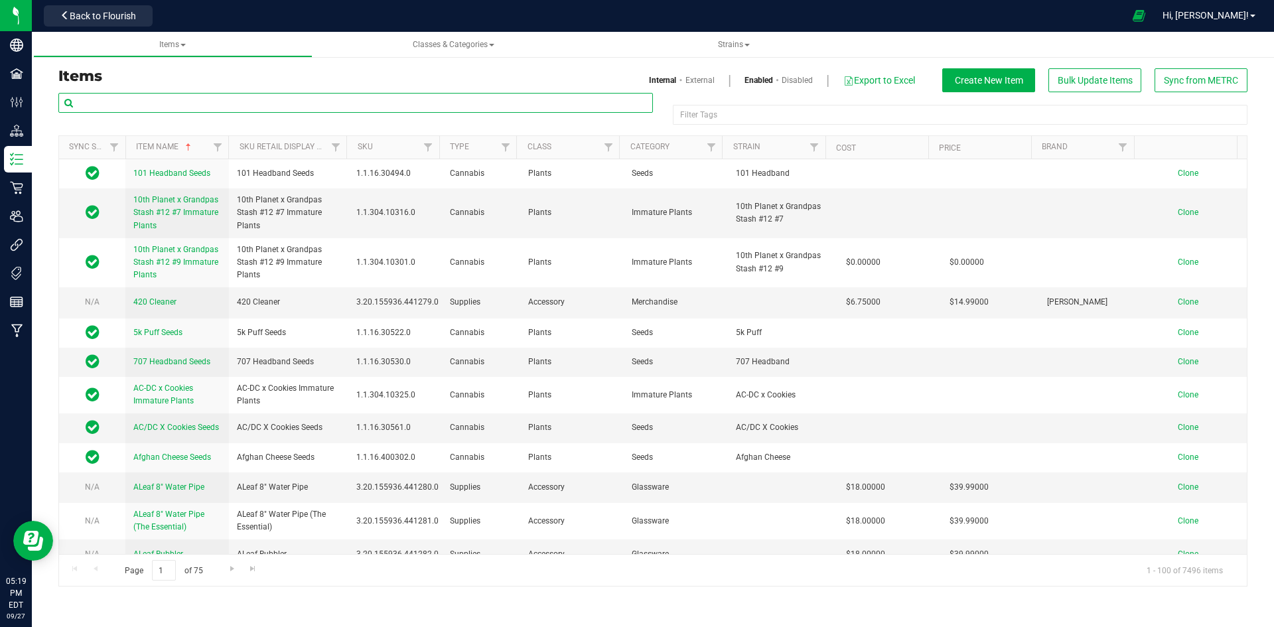
paste input "1.16.236.272296.0"
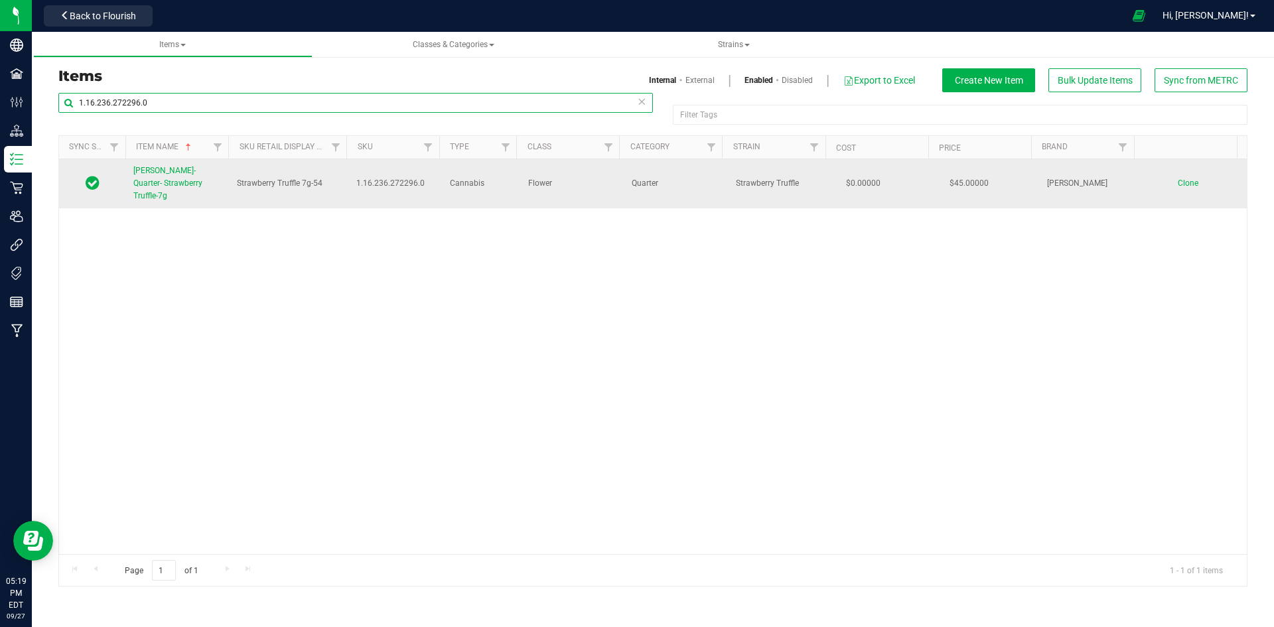
type input "1.16.236.272296.0"
click at [173, 176] on link "[PERSON_NAME]-Quarter- Strawberry Truffle-7g" at bounding box center [177, 184] width 88 height 38
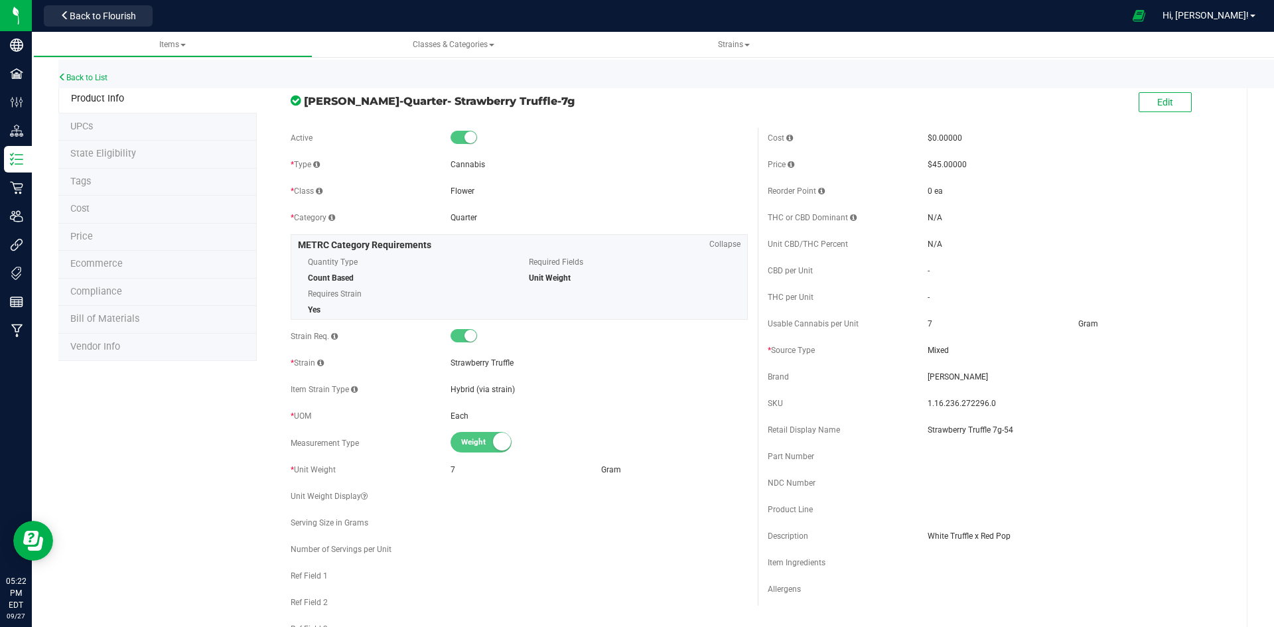
click at [137, 234] on li "Price" at bounding box center [157, 238] width 198 height 28
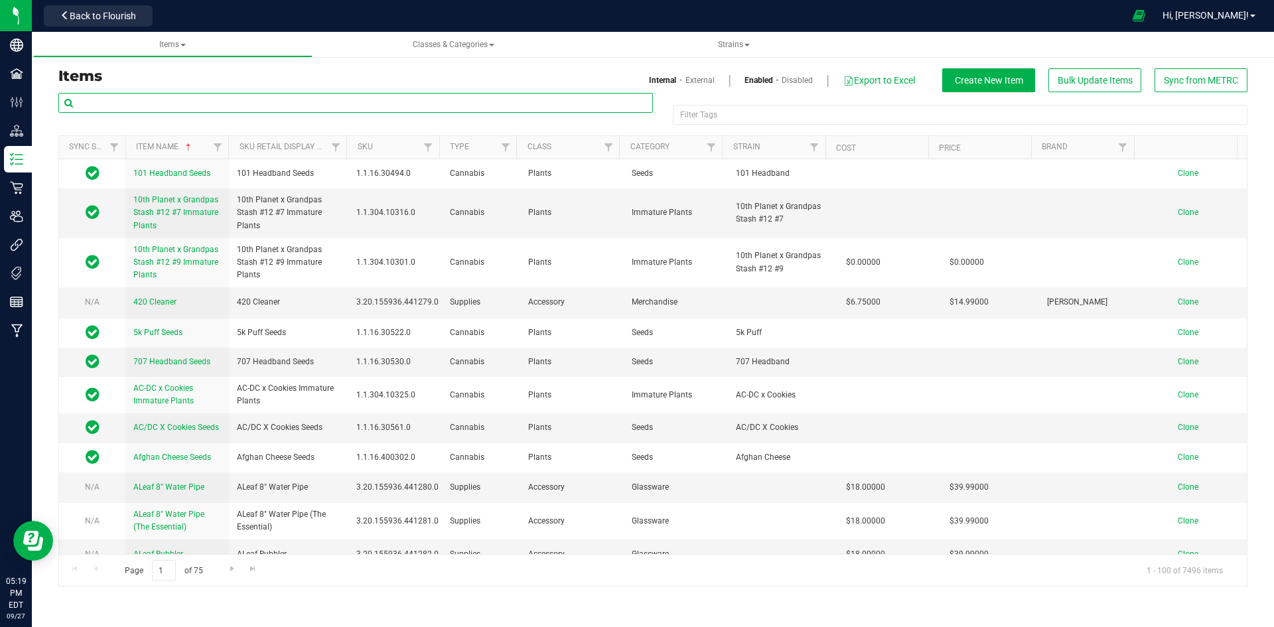
paste input "1.16.218.271621.0"
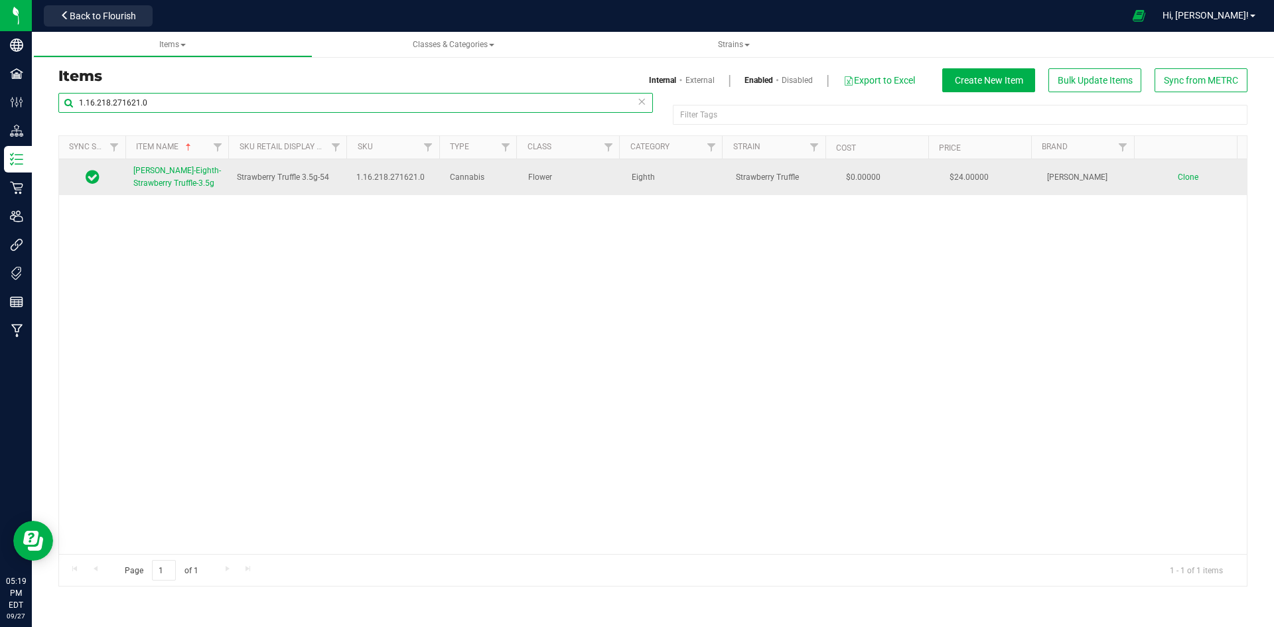
type input "1.16.218.271621.0"
click at [175, 176] on link "[PERSON_NAME]-Eighth-Strawberry Truffle-3.5g" at bounding box center [177, 177] width 88 height 25
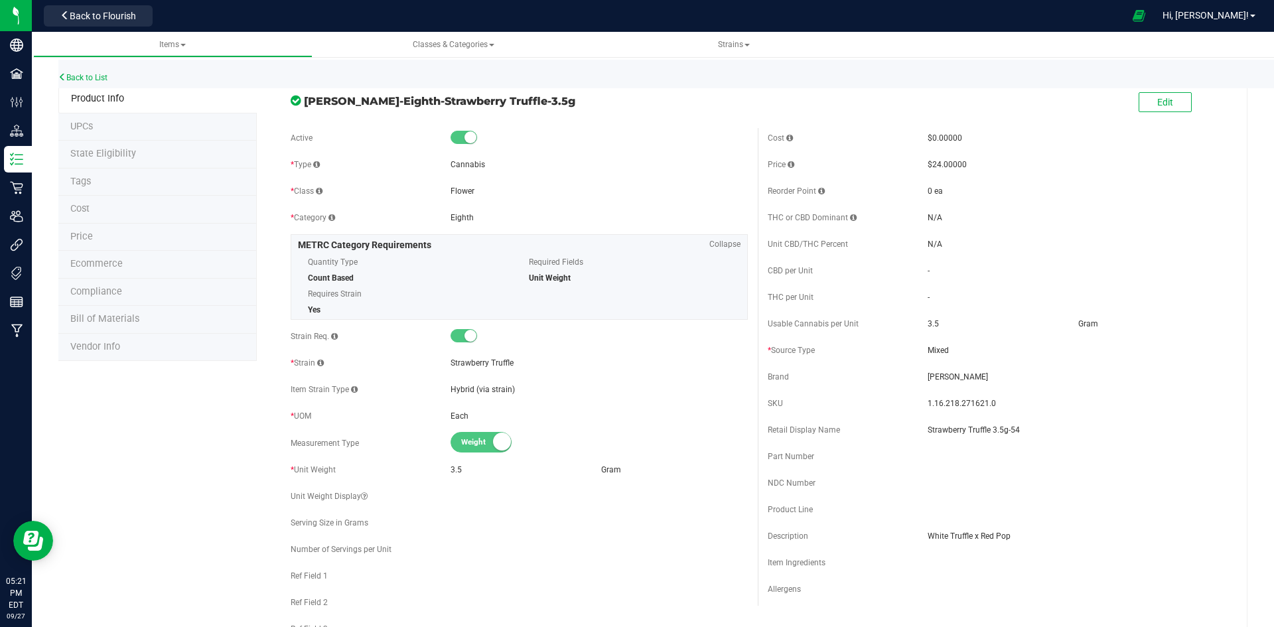
click at [146, 238] on li "Price" at bounding box center [157, 238] width 198 height 28
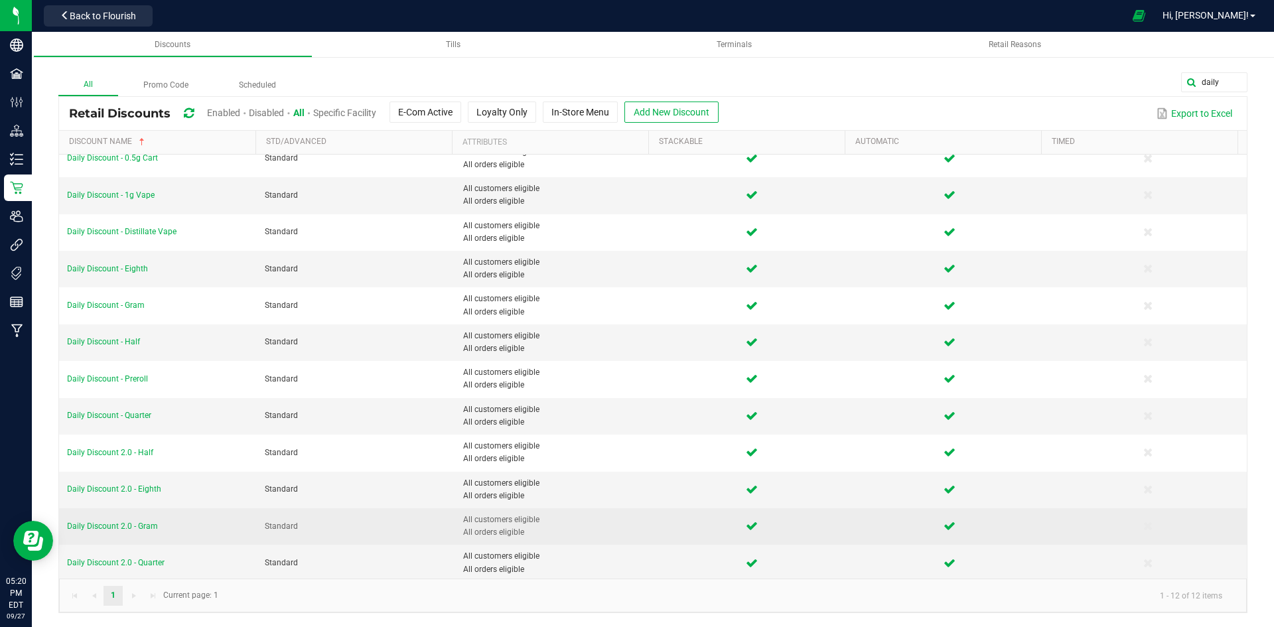
scroll to position [17, 0]
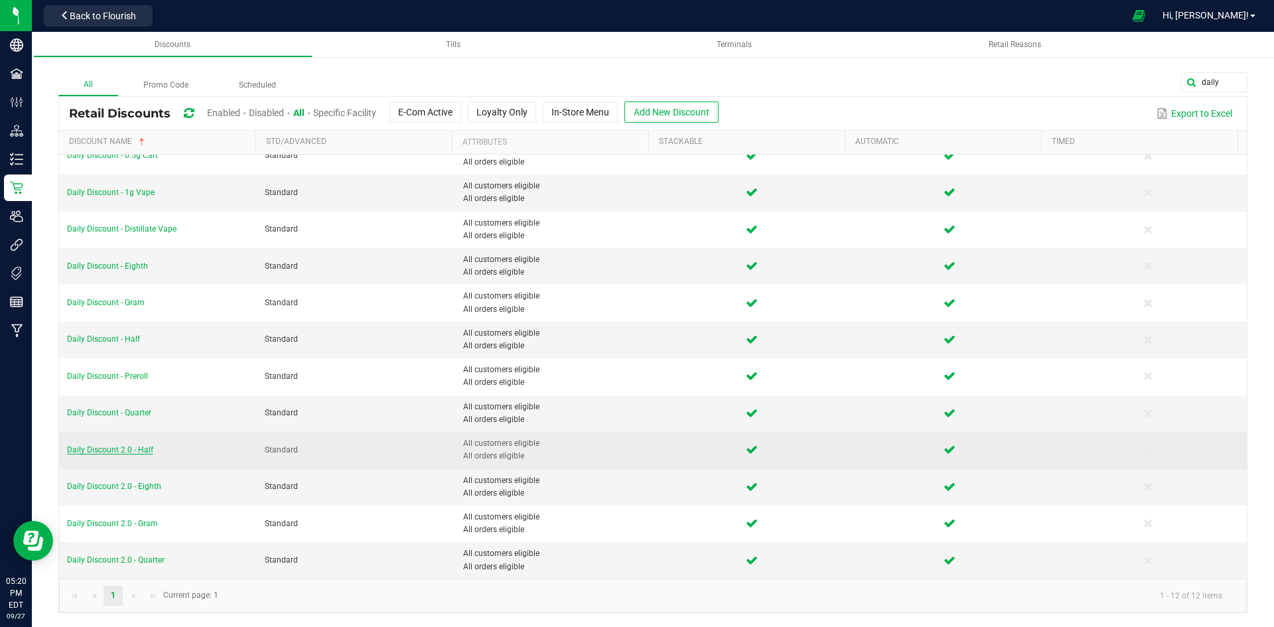
click at [139, 448] on span "Daily Discount 2.0 - Half" at bounding box center [110, 449] width 86 height 9
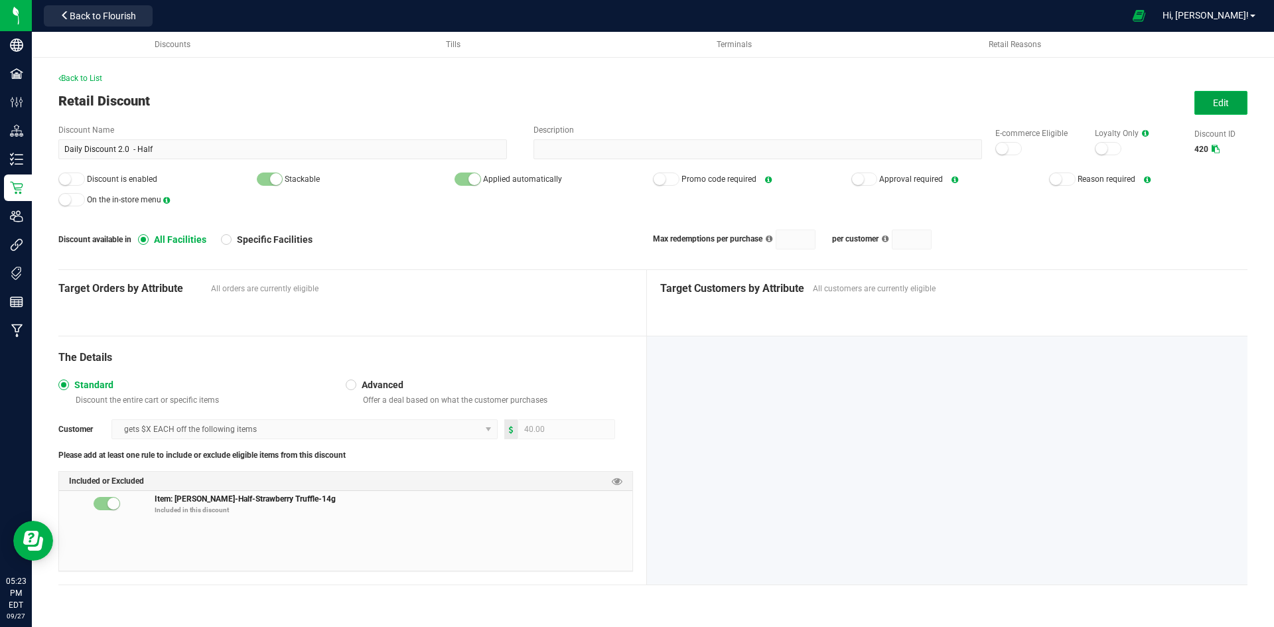
click at [1219, 108] on span "Edit" at bounding box center [1221, 103] width 16 height 11
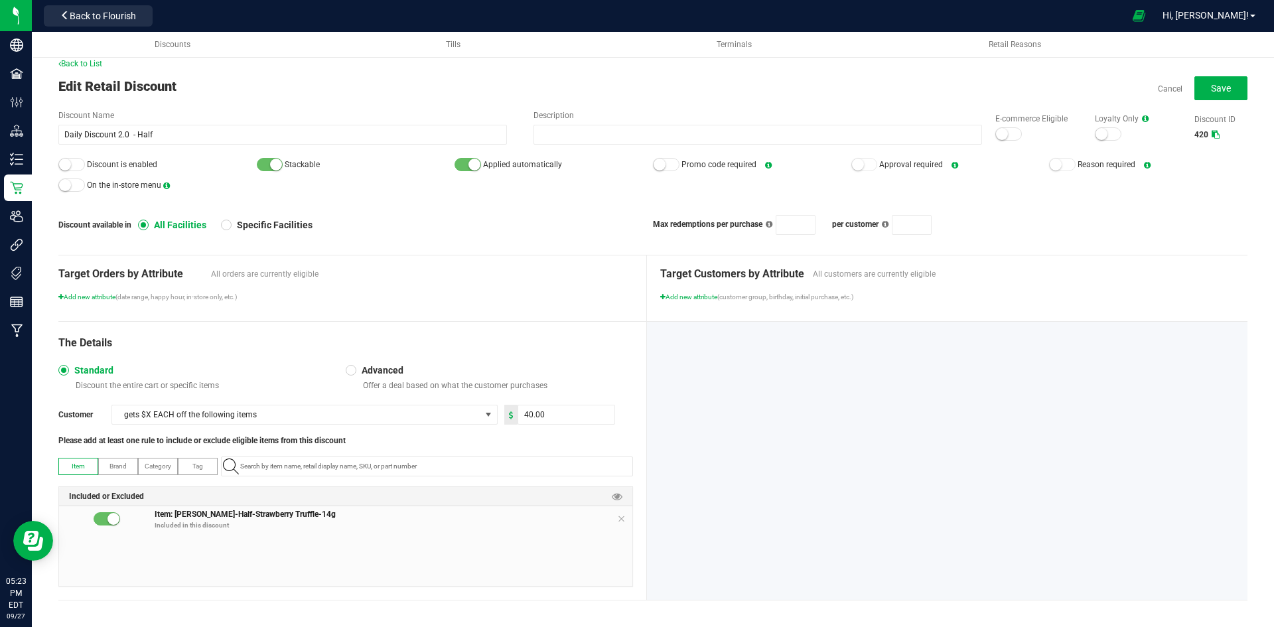
scroll to position [21, 0]
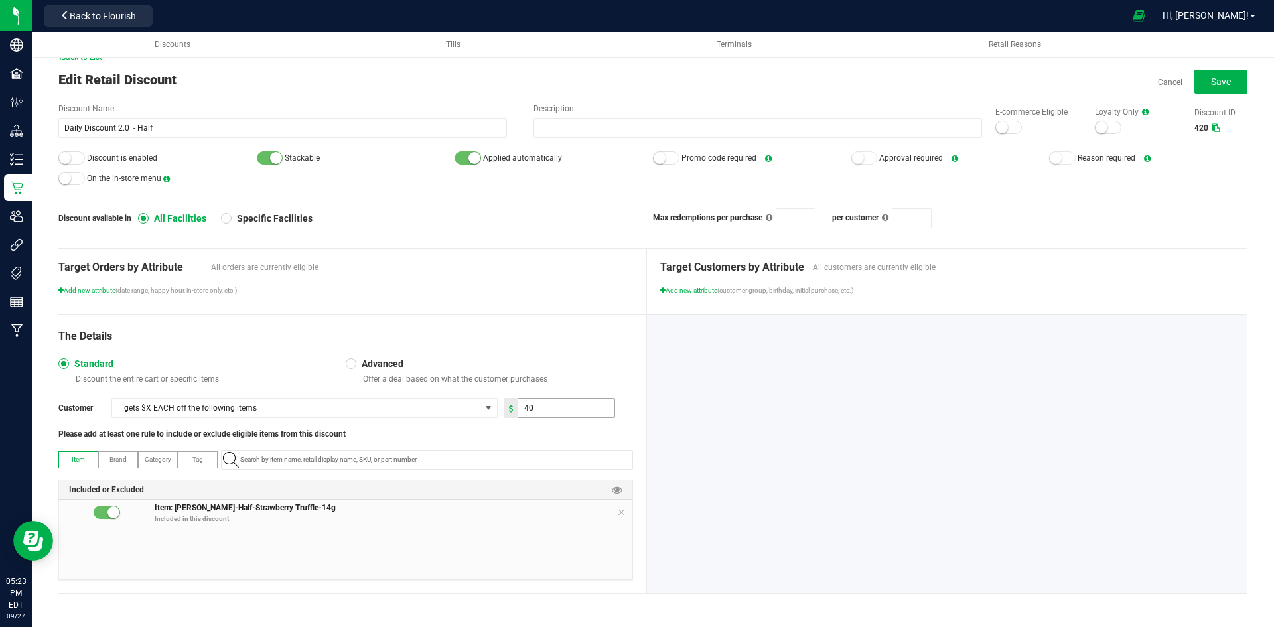
click at [560, 409] on input "40" at bounding box center [566, 408] width 96 height 19
type input "28.00"
click at [702, 412] on div at bounding box center [947, 454] width 601 height 278
click at [1223, 84] on button "Save" at bounding box center [1221, 82] width 53 height 24
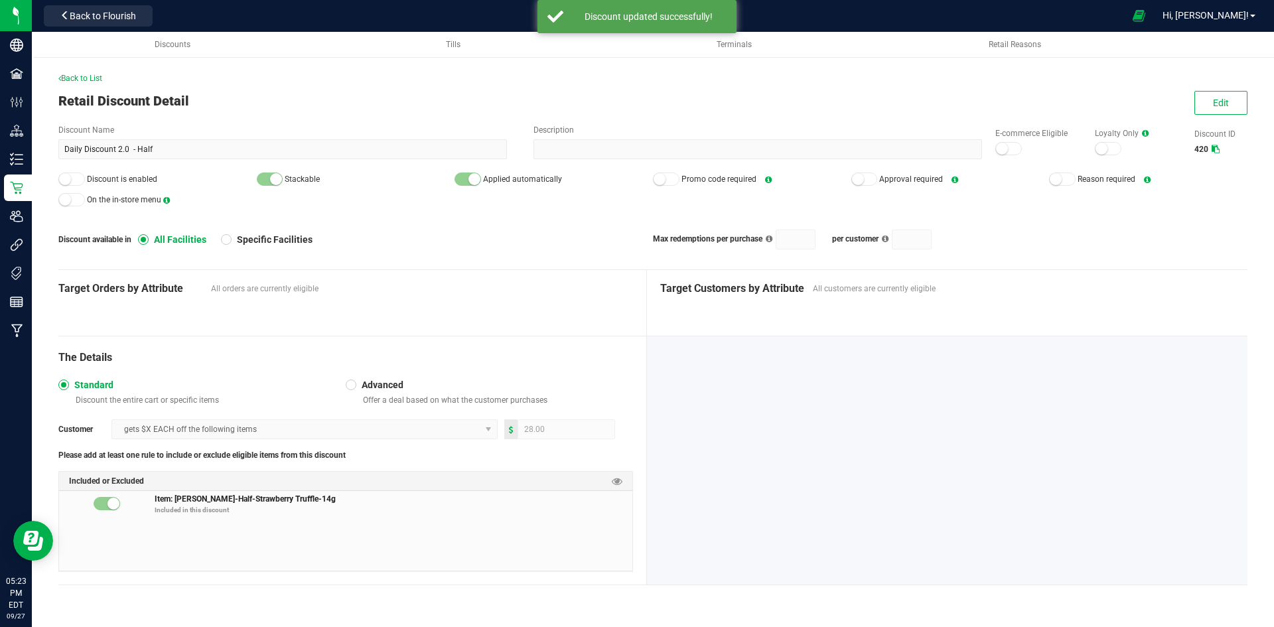
scroll to position [0, 0]
click at [1212, 97] on button "Edit" at bounding box center [1221, 103] width 53 height 24
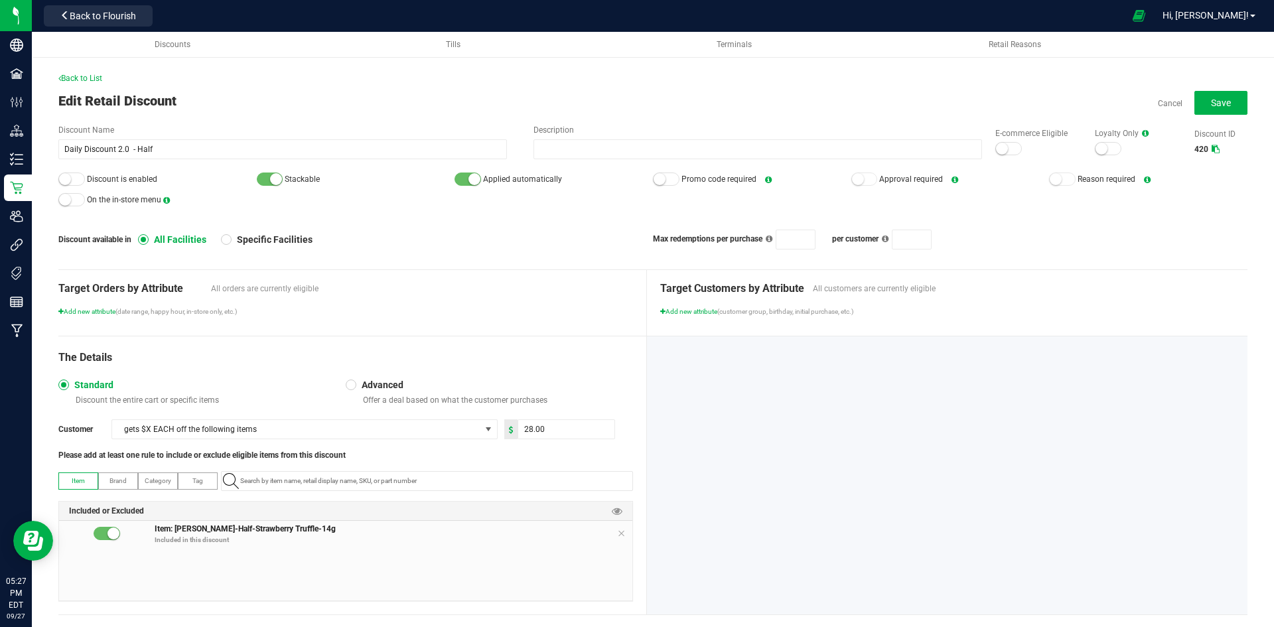
click at [82, 177] on div at bounding box center [71, 179] width 27 height 13
click at [1000, 151] on div at bounding box center [1009, 148] width 27 height 13
click at [1221, 109] on button "Save" at bounding box center [1221, 103] width 53 height 24
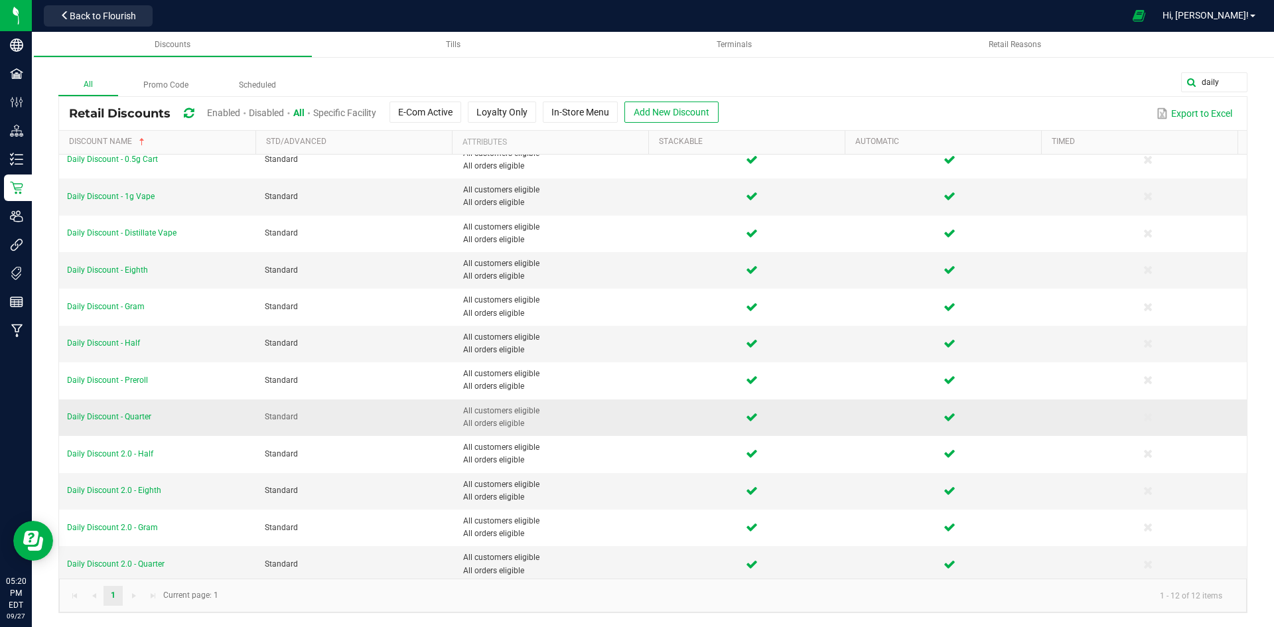
scroll to position [17, 0]
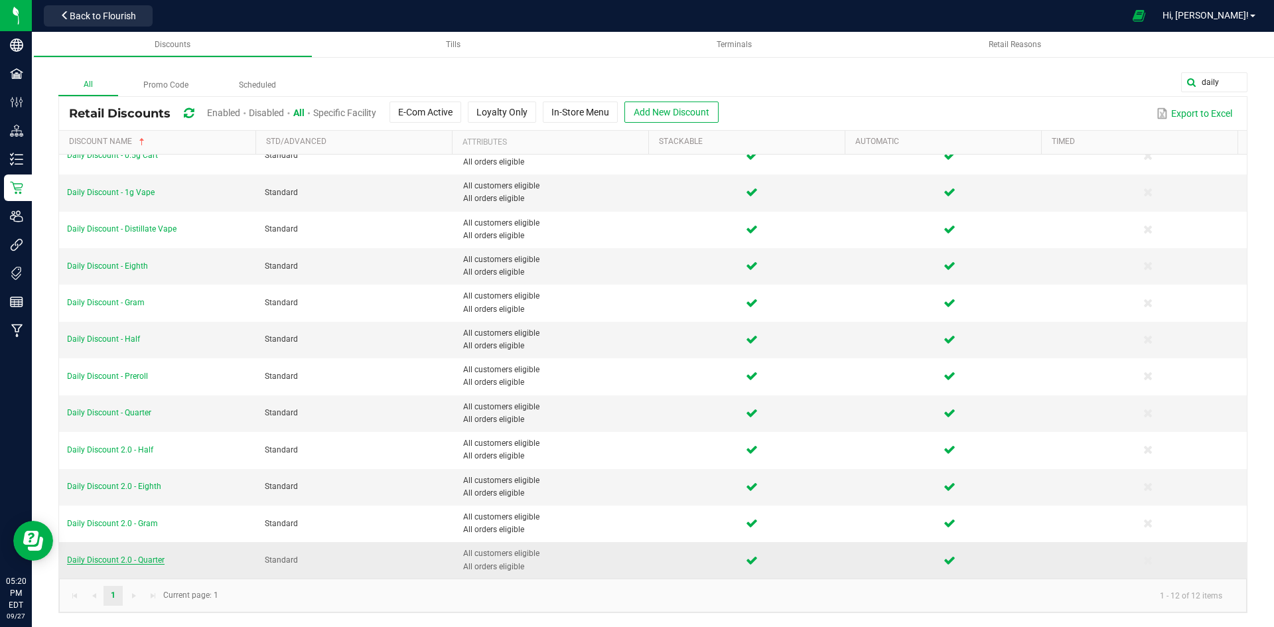
click at [145, 560] on span "Daily Discount 2.0 - Quarter" at bounding box center [116, 560] width 98 height 9
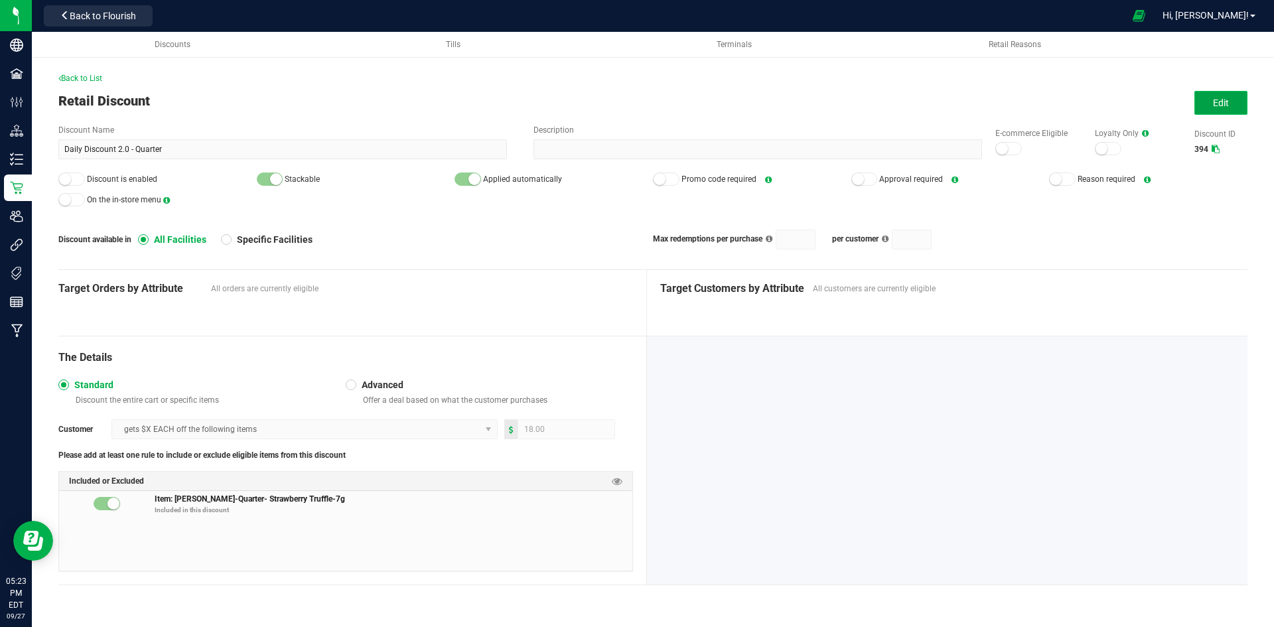
click at [1222, 100] on span "Edit" at bounding box center [1221, 103] width 16 height 11
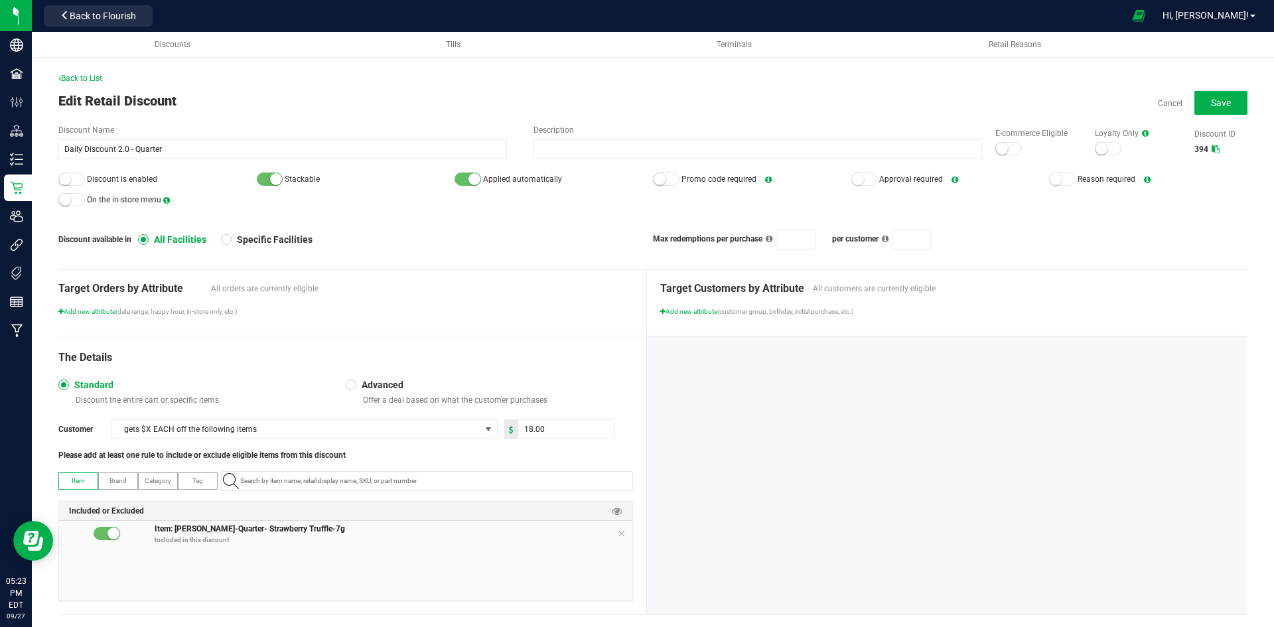
scroll to position [21, 0]
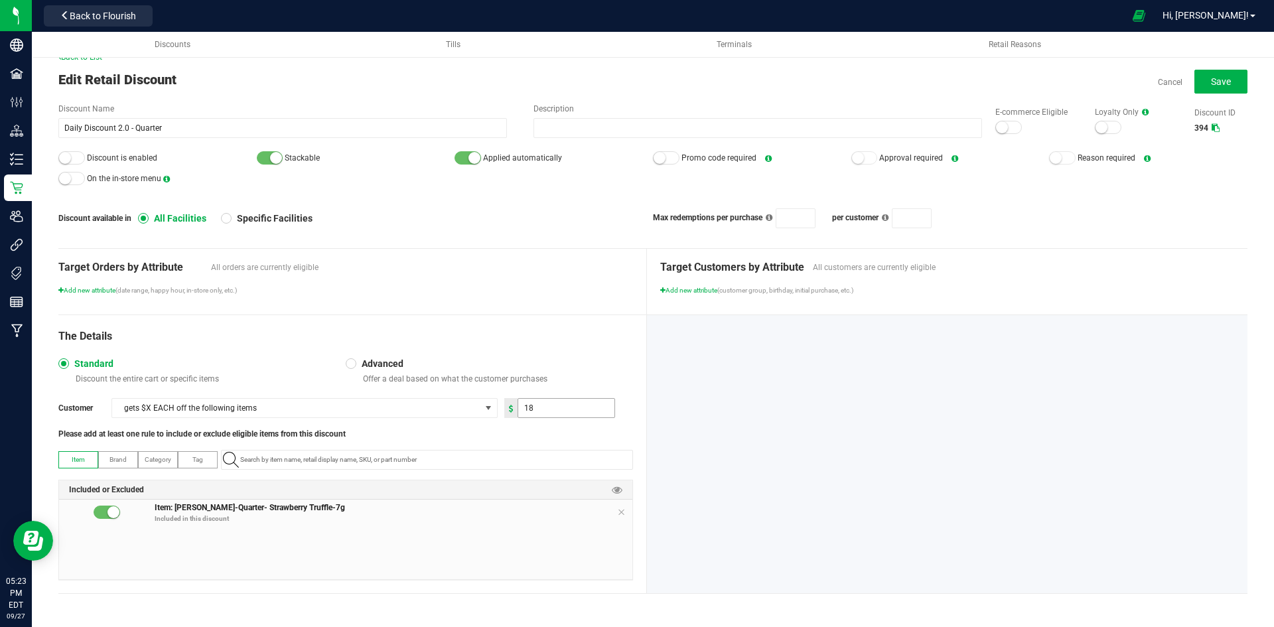
click at [565, 408] on input "18" at bounding box center [566, 408] width 96 height 19
type input "12.00"
click at [1219, 84] on span "Save" at bounding box center [1221, 81] width 20 height 11
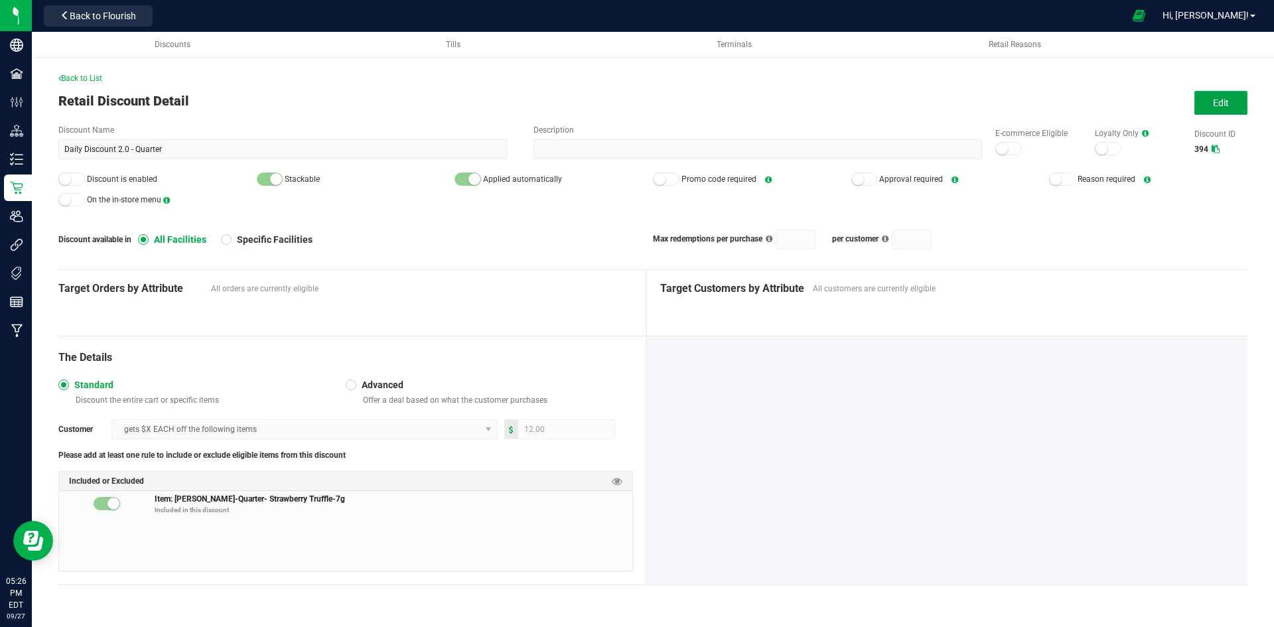
click at [1201, 105] on button "Edit" at bounding box center [1221, 103] width 53 height 24
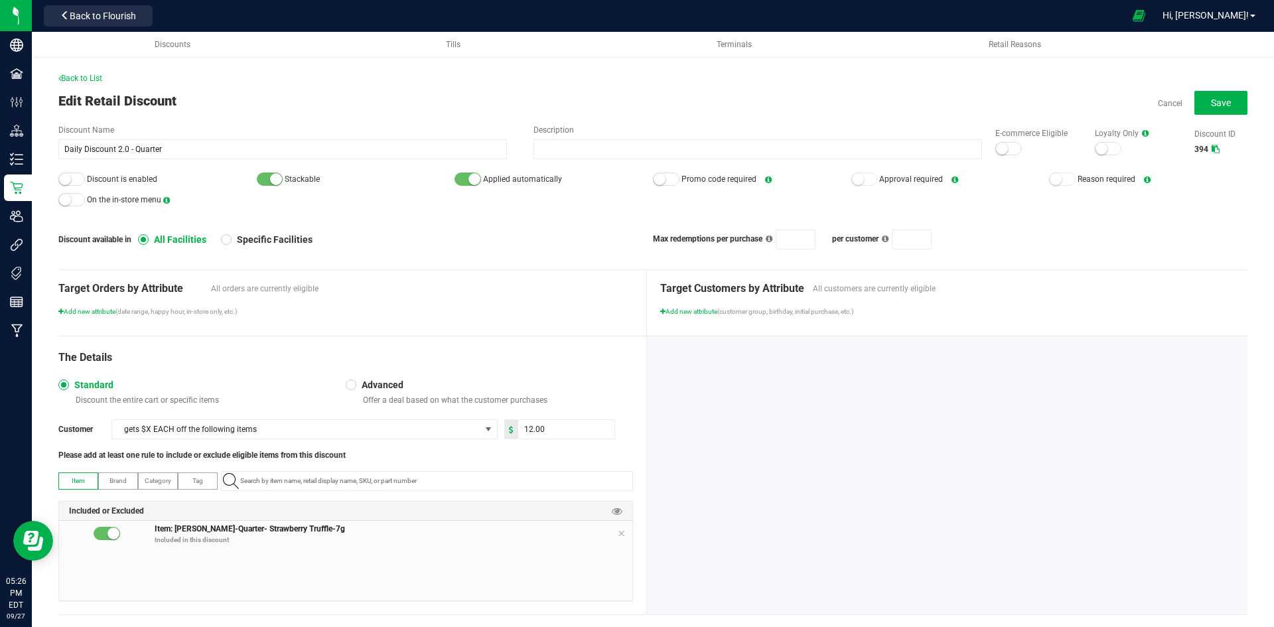
click at [73, 177] on div at bounding box center [71, 179] width 27 height 13
click at [996, 147] on small at bounding box center [1002, 149] width 12 height 12
click at [1223, 109] on button "Save" at bounding box center [1221, 103] width 53 height 24
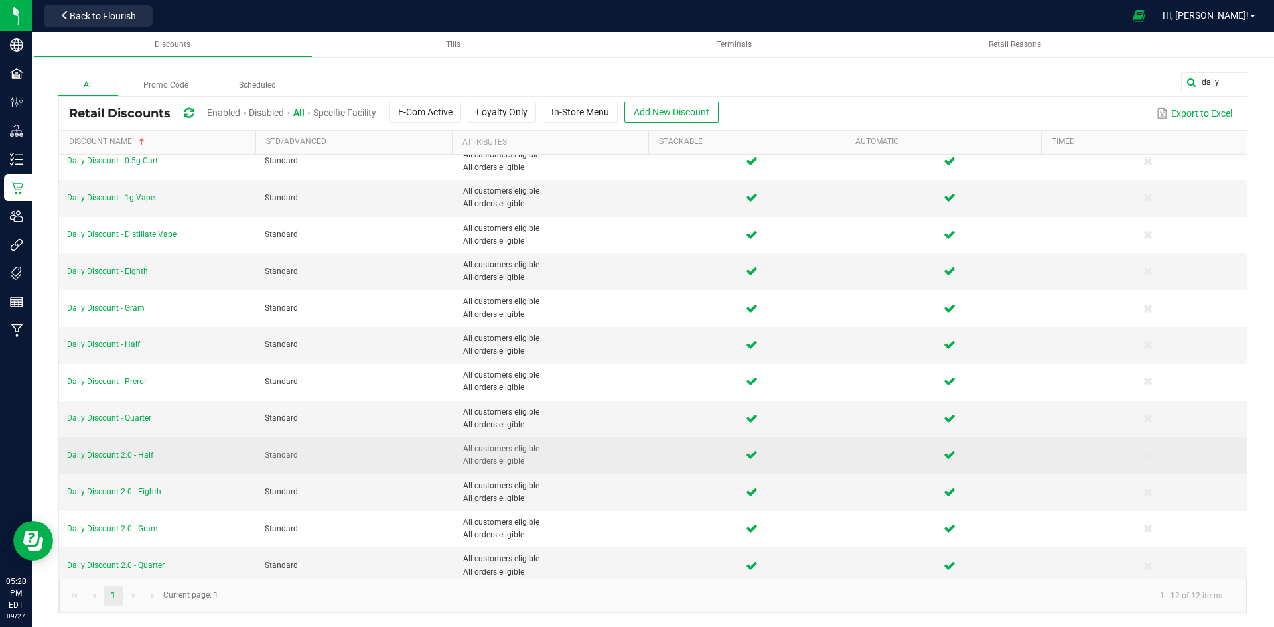
scroll to position [17, 0]
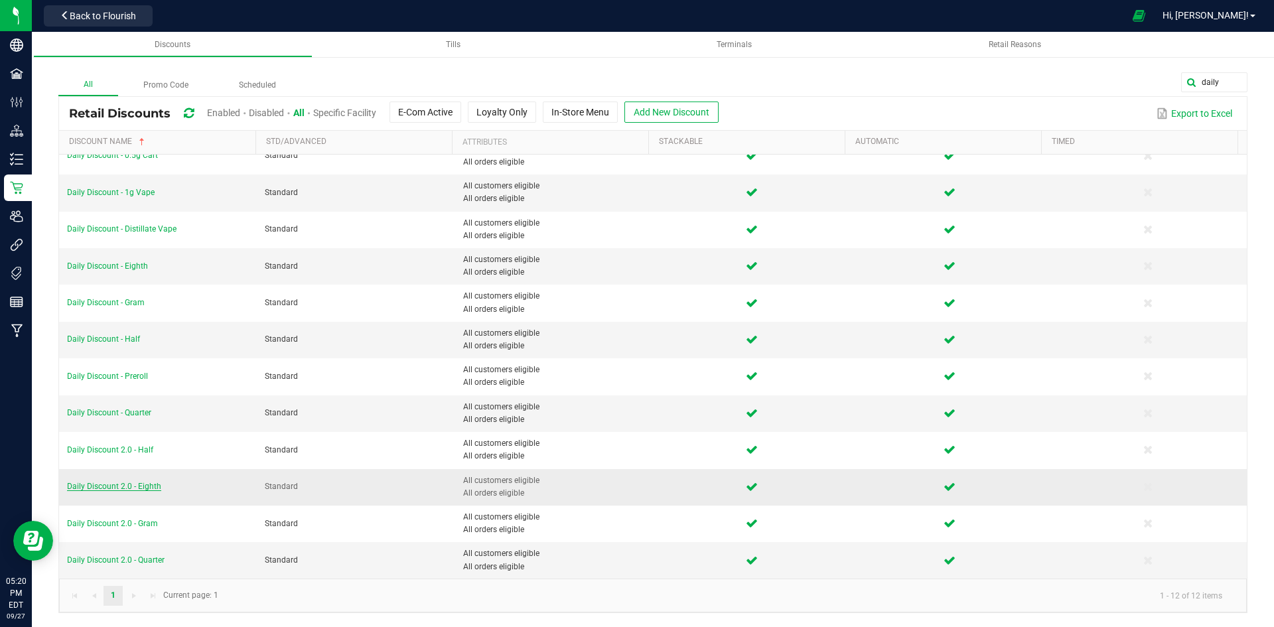
click at [142, 490] on span "Daily Discount 2.0 - Eighth" at bounding box center [114, 486] width 94 height 9
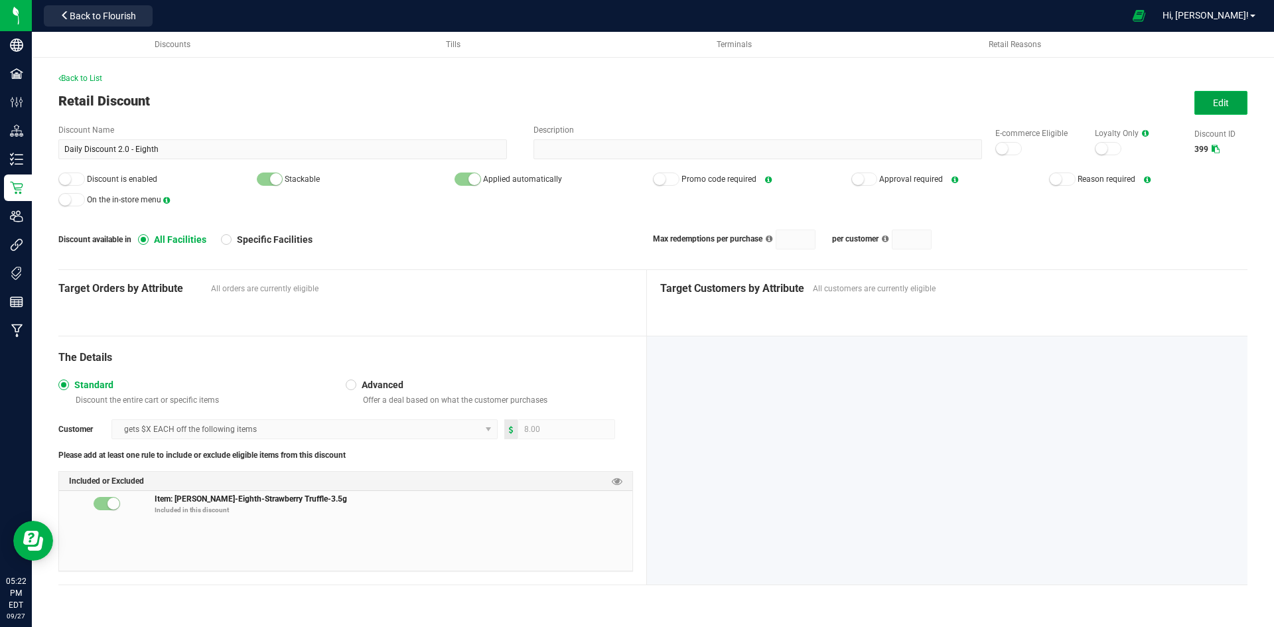
click at [1229, 100] on span "Edit" at bounding box center [1221, 103] width 16 height 11
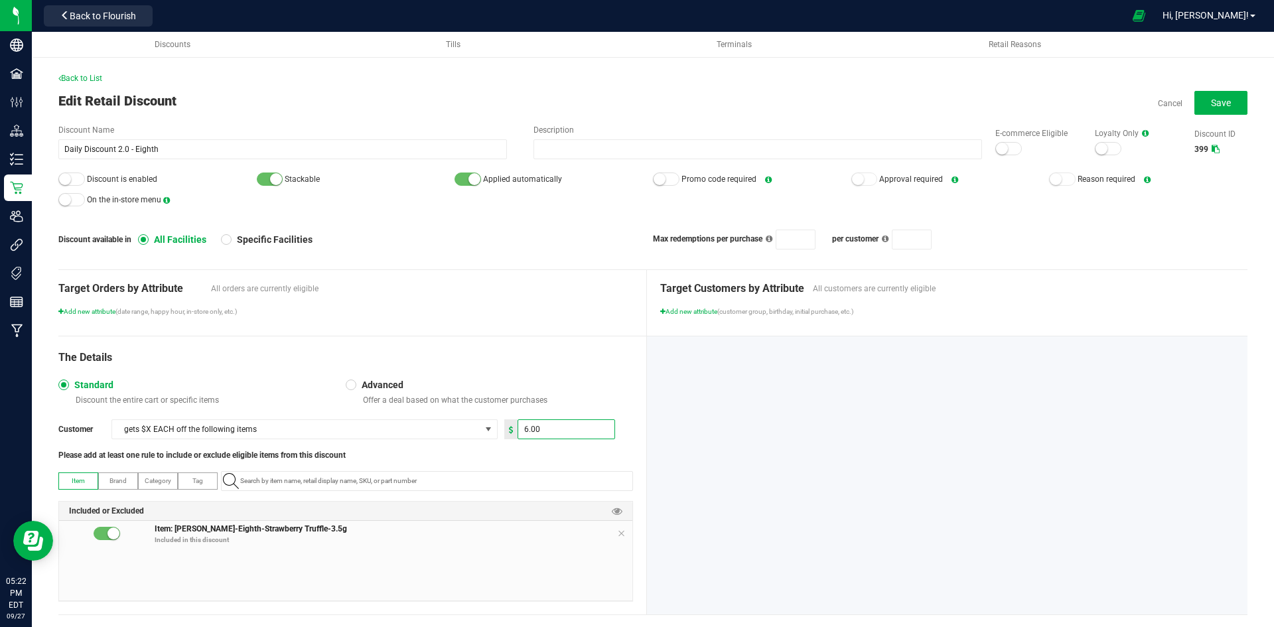
type input "6.00"
click at [647, 406] on div at bounding box center [947, 476] width 601 height 278
click at [1227, 98] on button "Save" at bounding box center [1221, 103] width 53 height 24
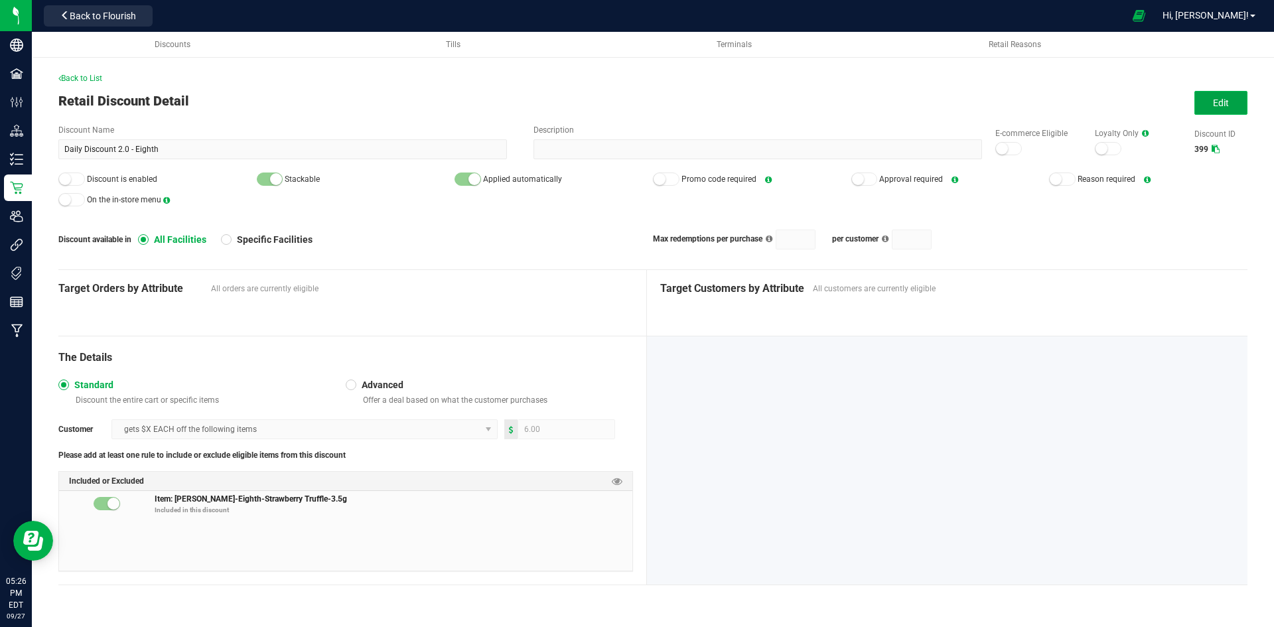
click at [1231, 106] on button "Edit" at bounding box center [1221, 103] width 53 height 24
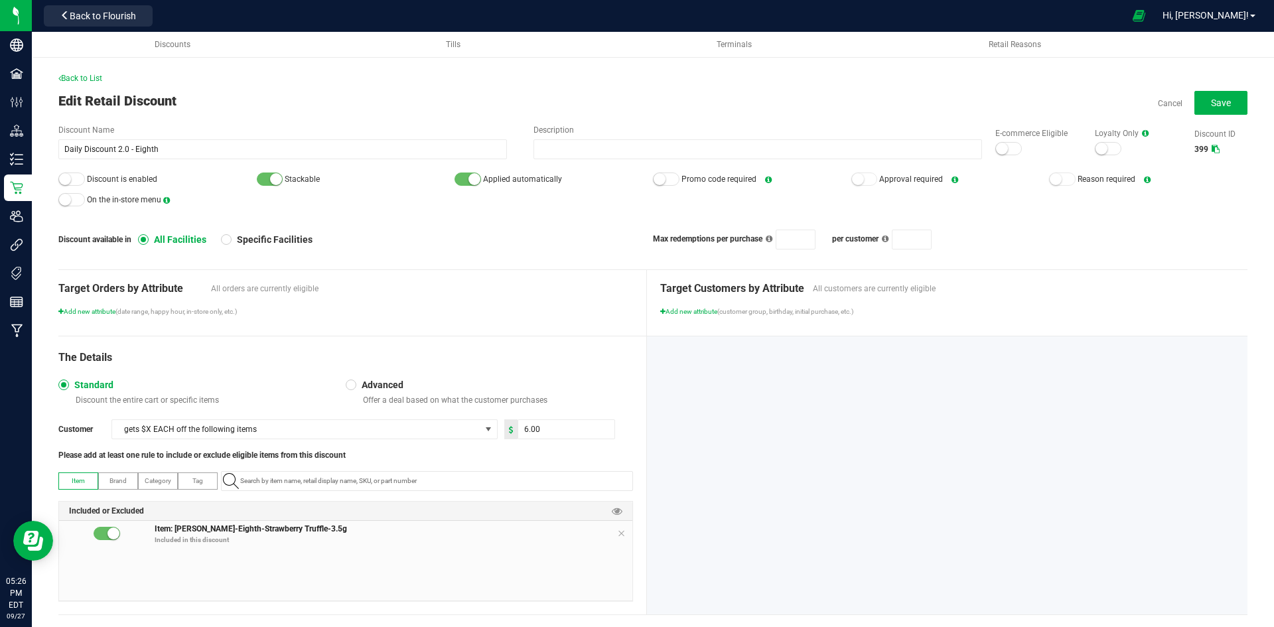
click at [70, 174] on div at bounding box center [71, 179] width 27 height 13
click at [1002, 151] on div at bounding box center [1009, 148] width 27 height 13
click at [1211, 102] on span "Save" at bounding box center [1221, 103] width 20 height 11
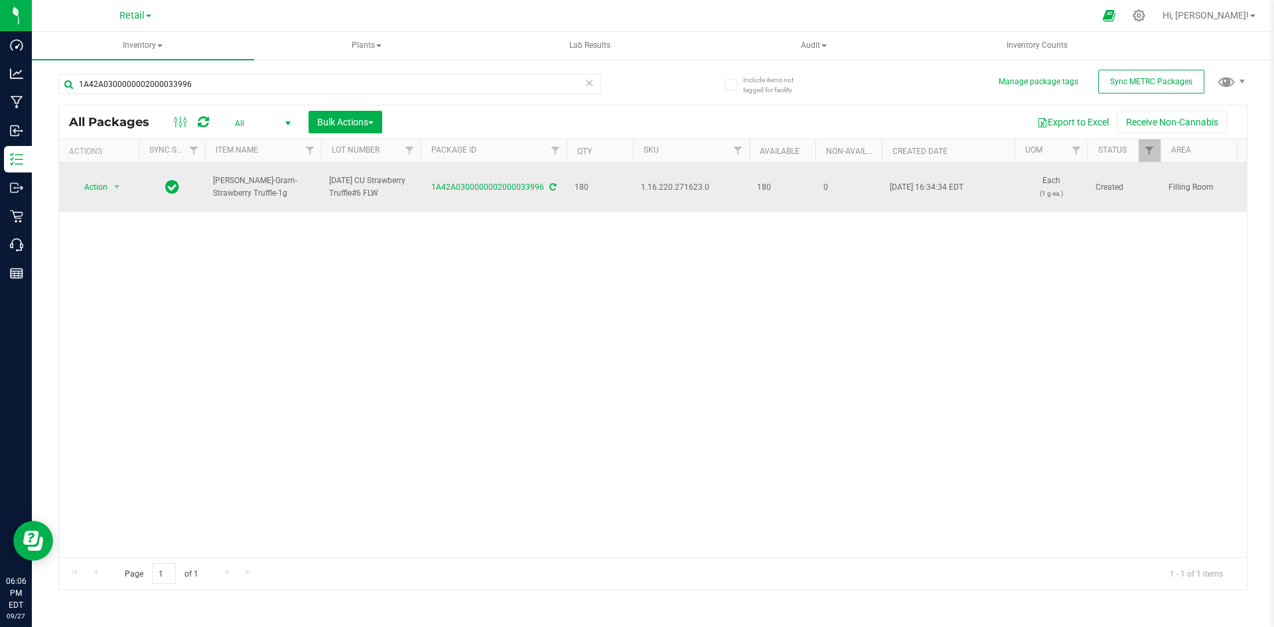
click at [668, 182] on span "1.16.220.271623.0" at bounding box center [691, 187] width 100 height 13
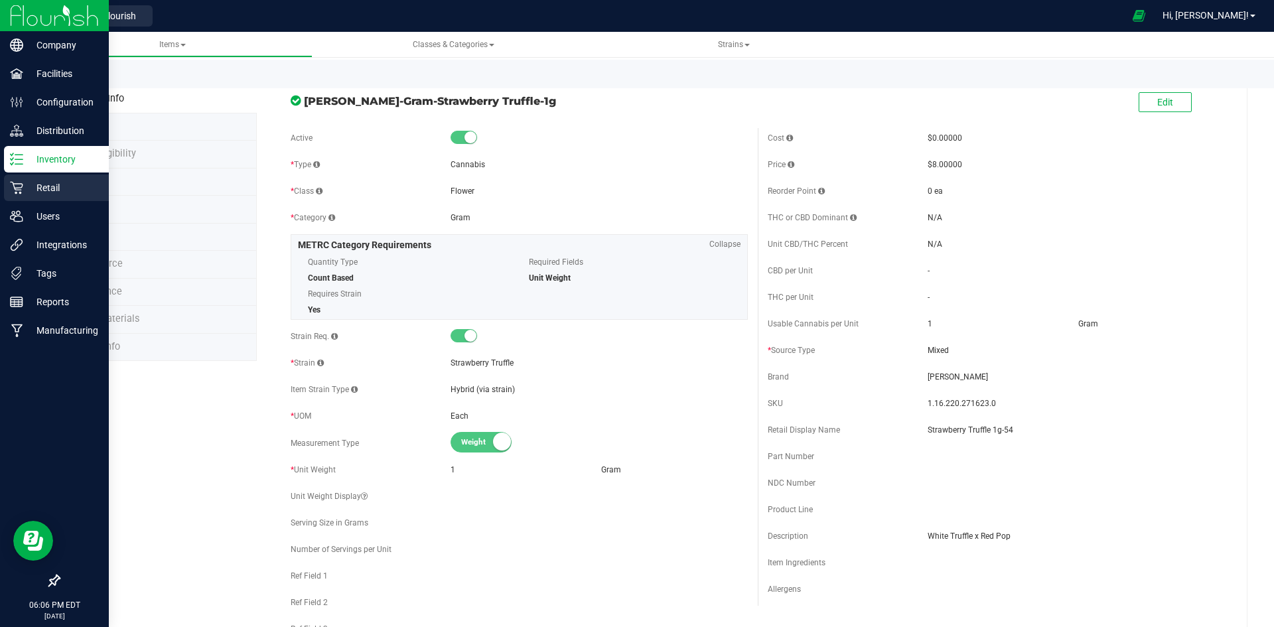
click at [36, 188] on p "Retail" at bounding box center [63, 188] width 80 height 16
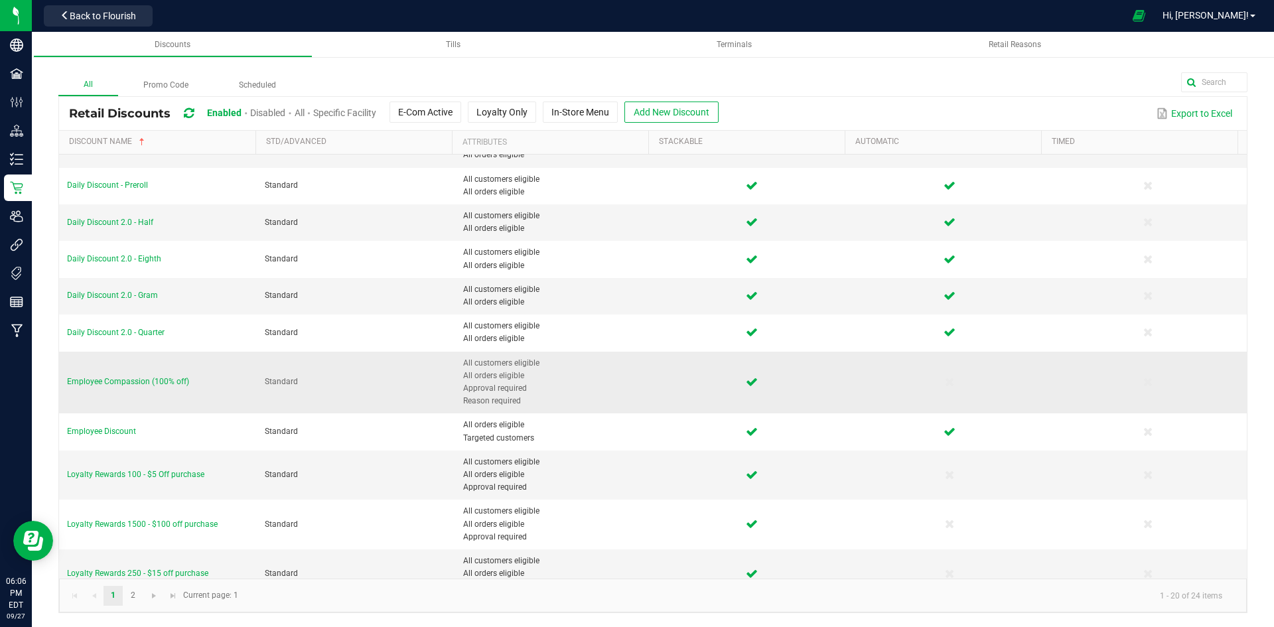
scroll to position [332, 0]
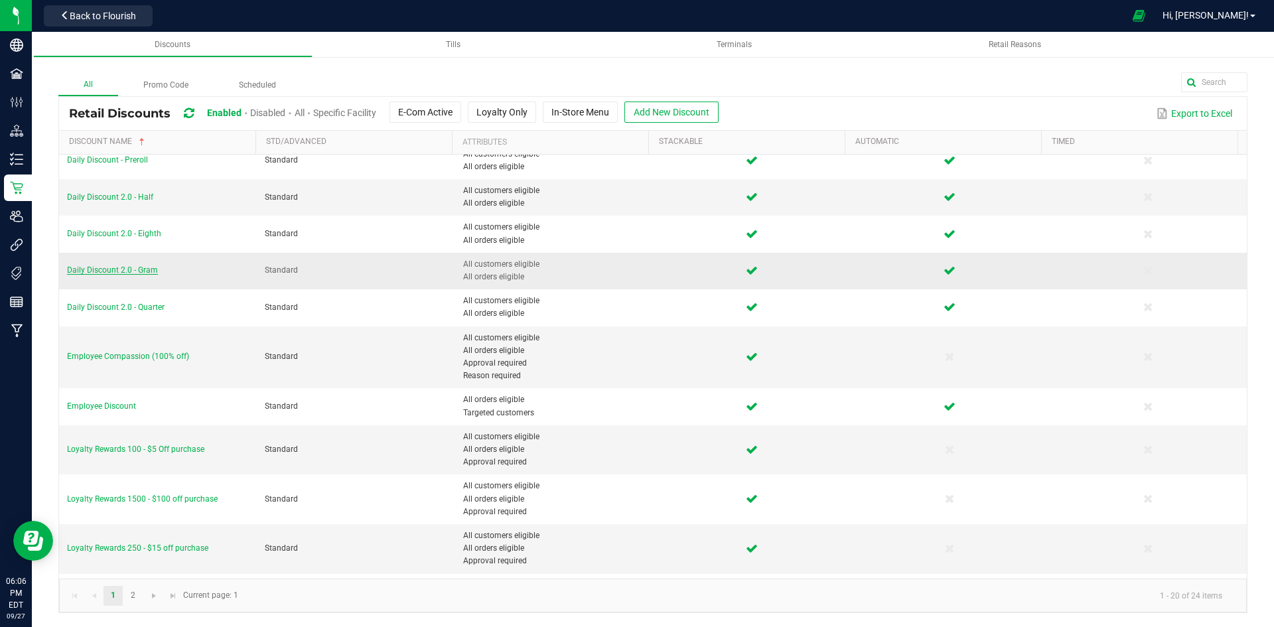
click at [131, 271] on span "Daily Discount 2.0 - Gram" at bounding box center [112, 269] width 91 height 9
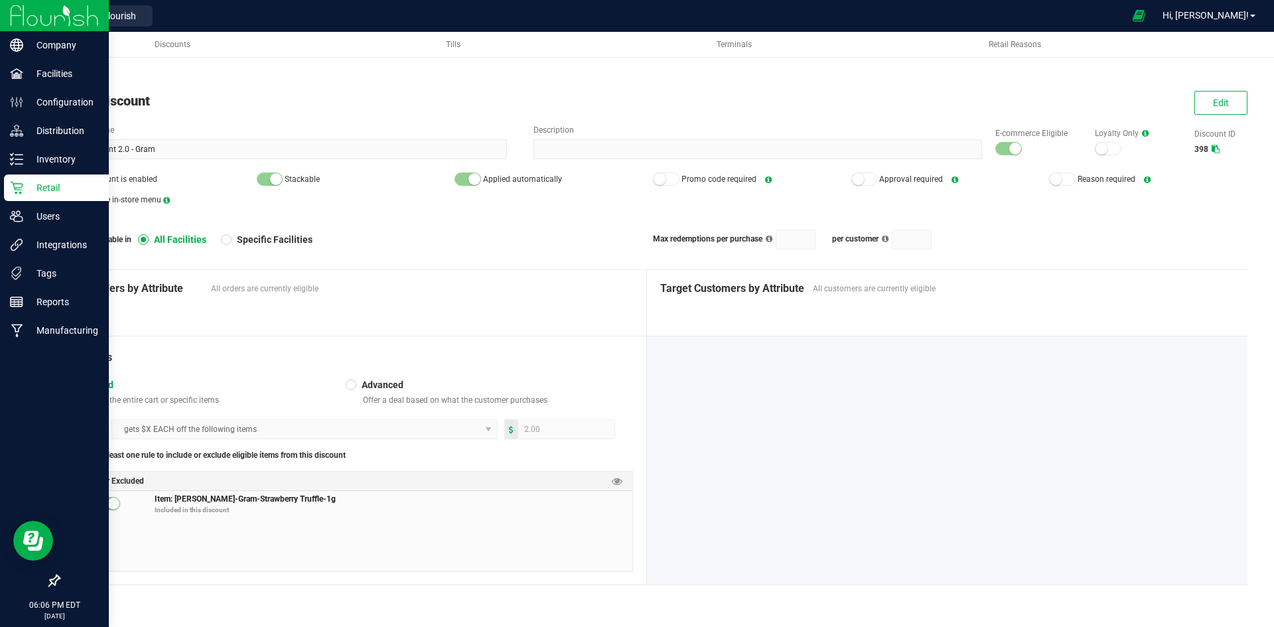
click at [52, 185] on p "Retail" at bounding box center [63, 188] width 80 height 16
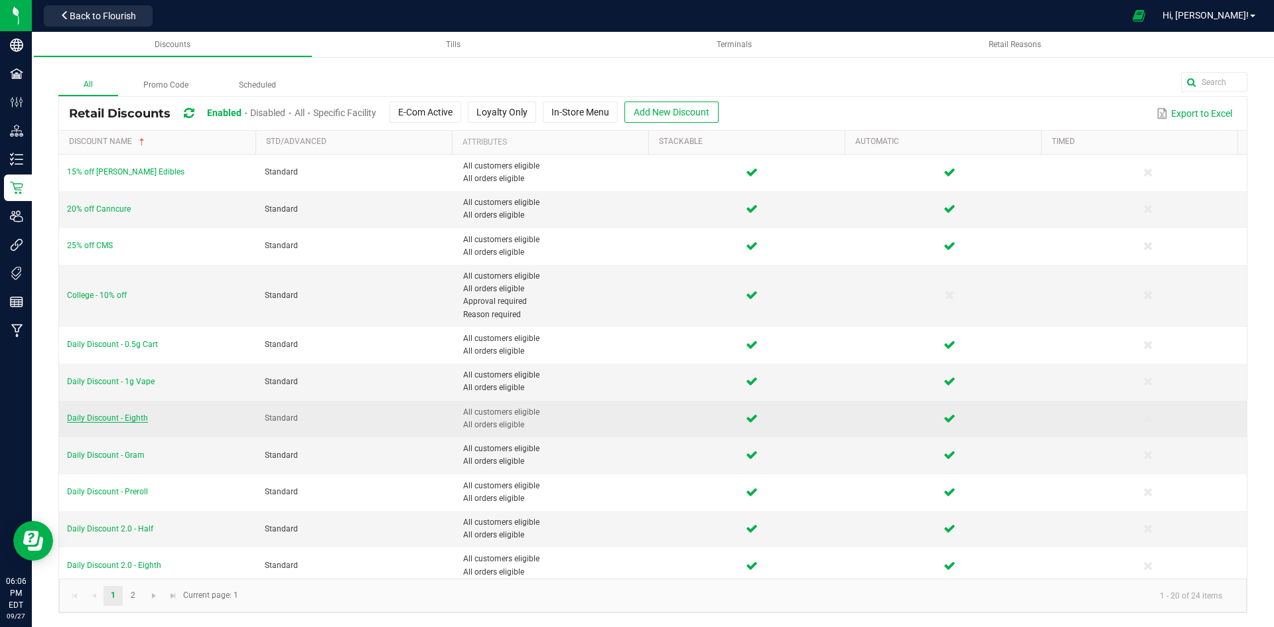
click at [131, 414] on span "Daily Discount - Eighth" at bounding box center [107, 418] width 81 height 9
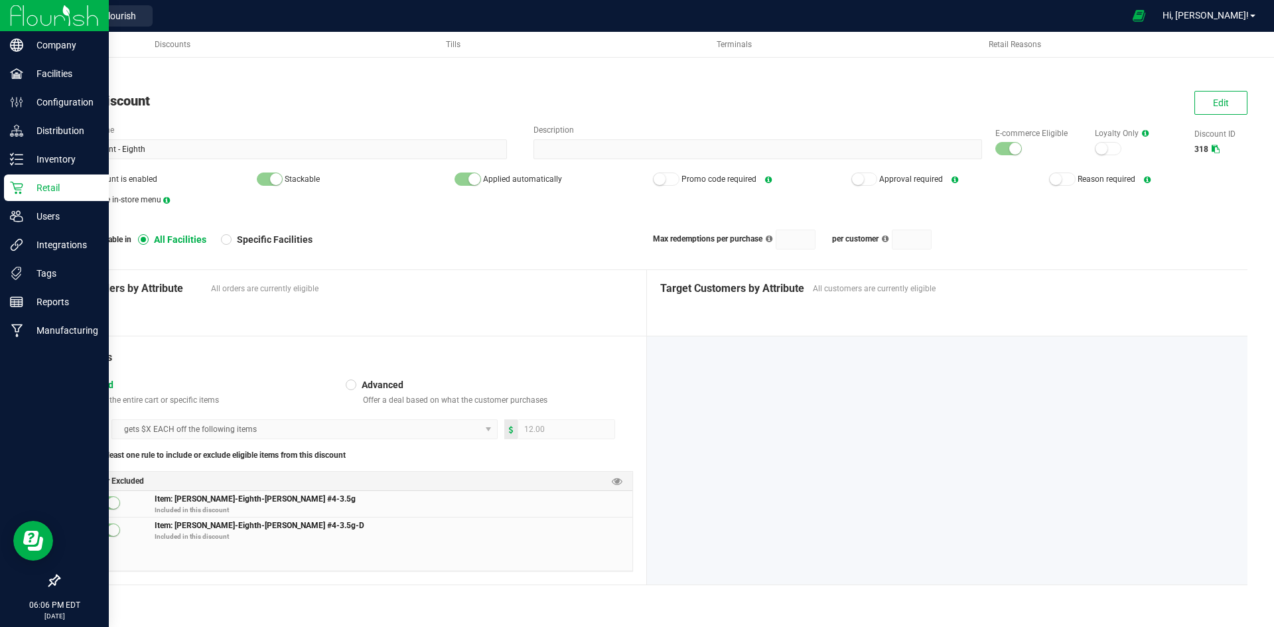
click at [50, 191] on p "Retail" at bounding box center [63, 188] width 80 height 16
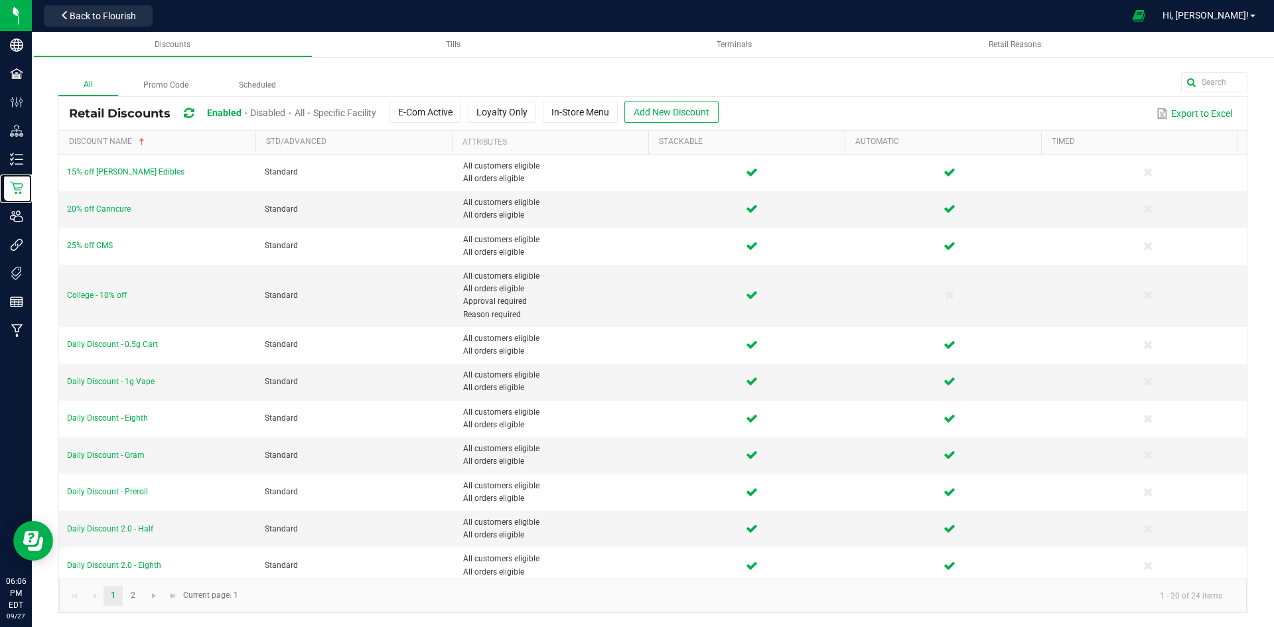
scroll to position [265, 0]
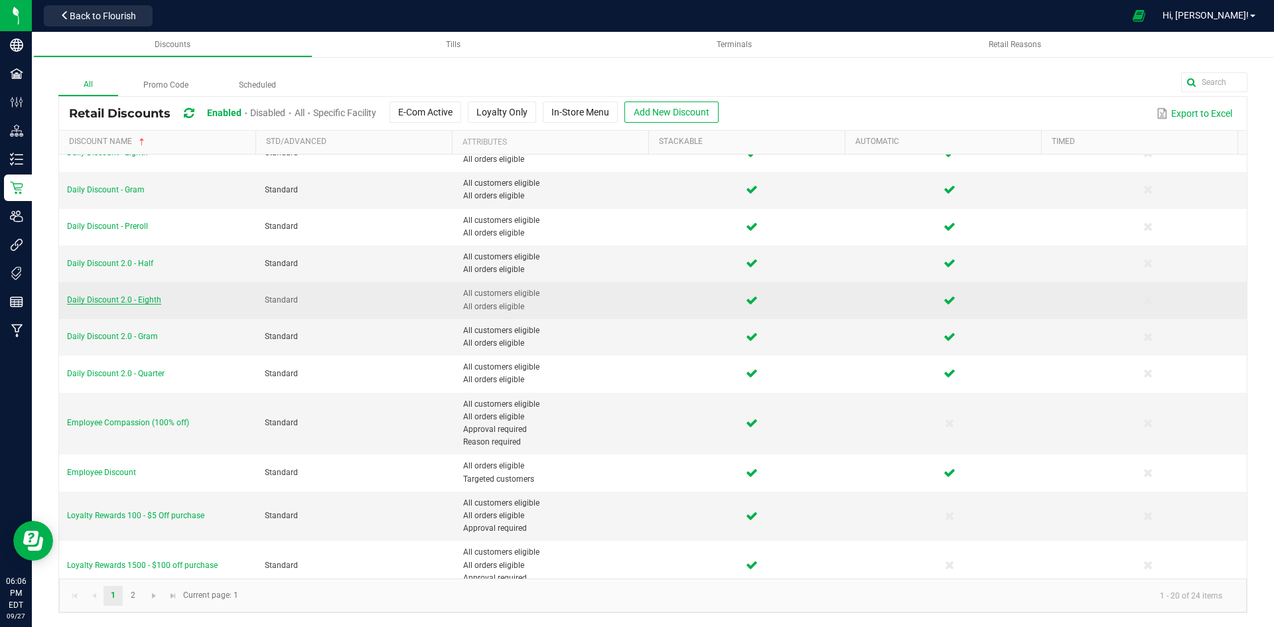
click at [143, 303] on span "Daily Discount 2.0 - Eighth" at bounding box center [114, 299] width 94 height 9
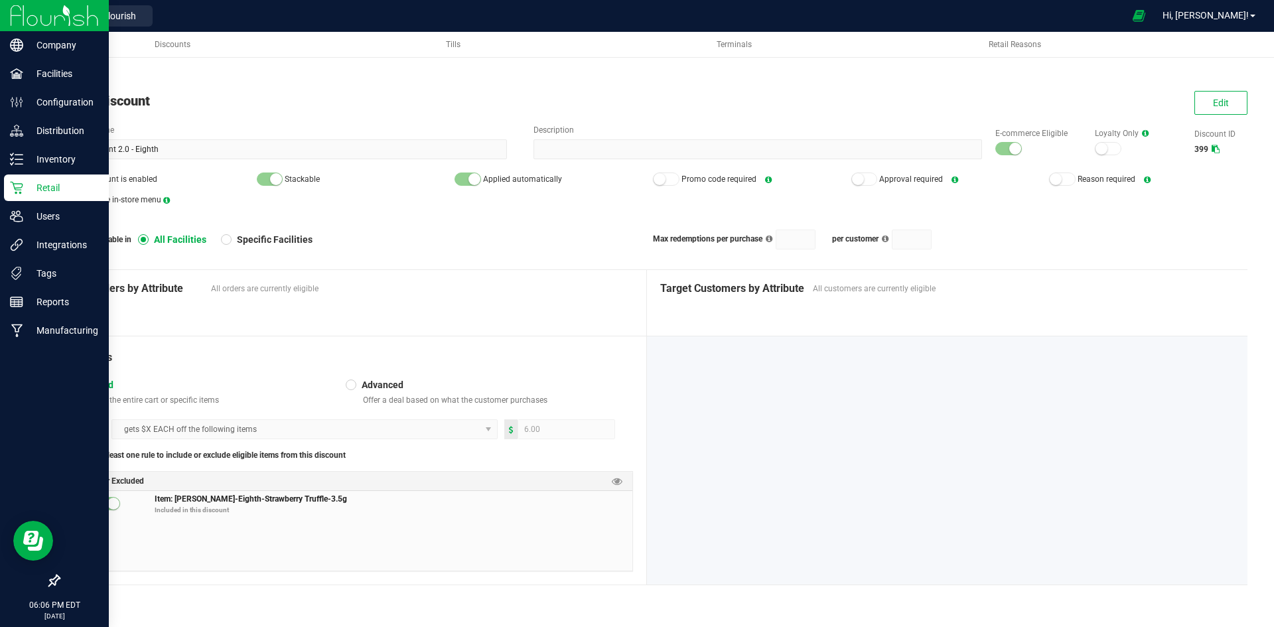
click at [28, 195] on div "Retail" at bounding box center [56, 188] width 105 height 27
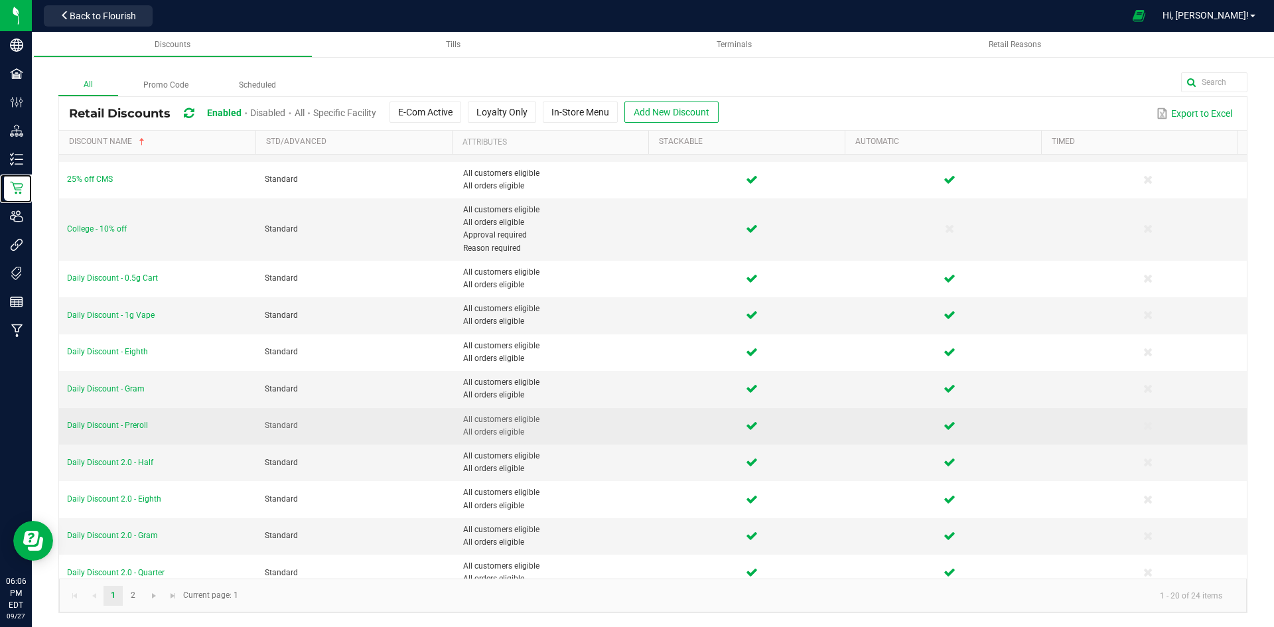
scroll to position [133, 0]
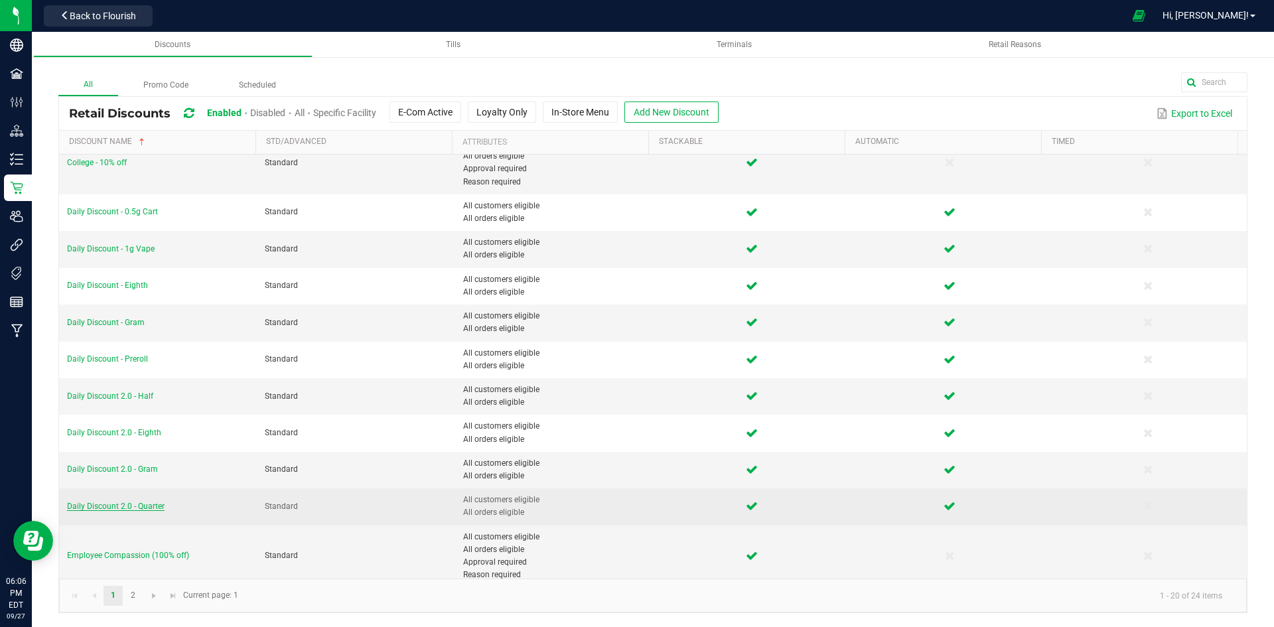
click at [156, 508] on span "Daily Discount 2.0 - Quarter" at bounding box center [116, 506] width 98 height 9
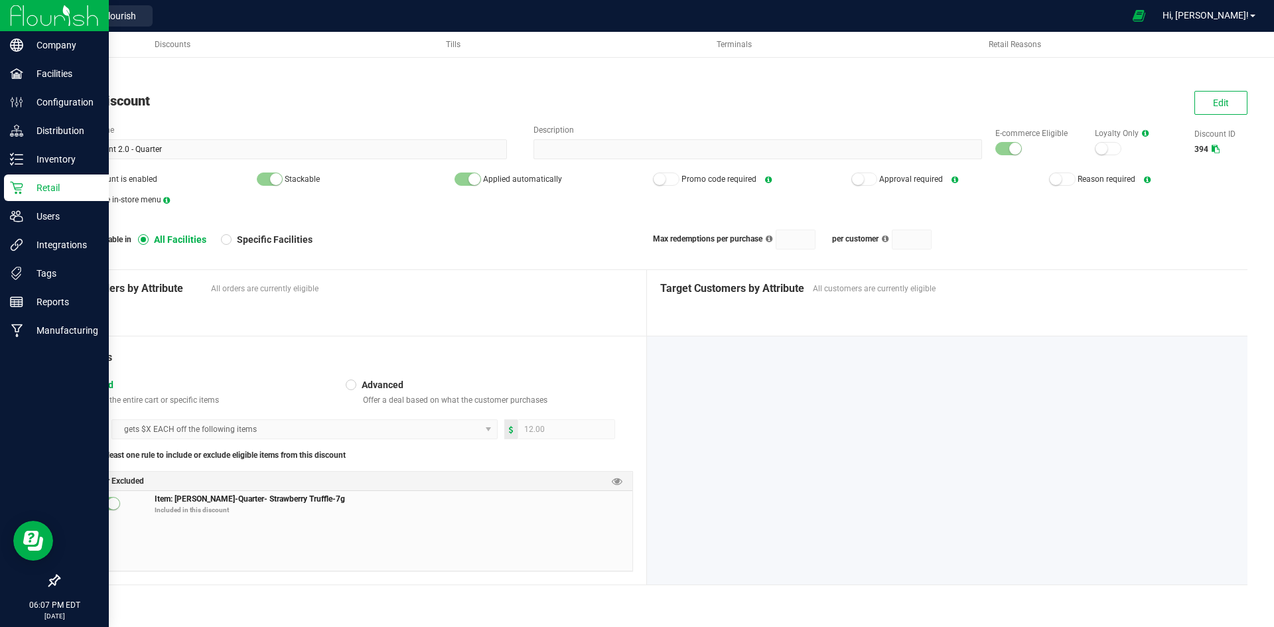
click at [15, 191] on icon at bounding box center [16, 187] width 13 height 13
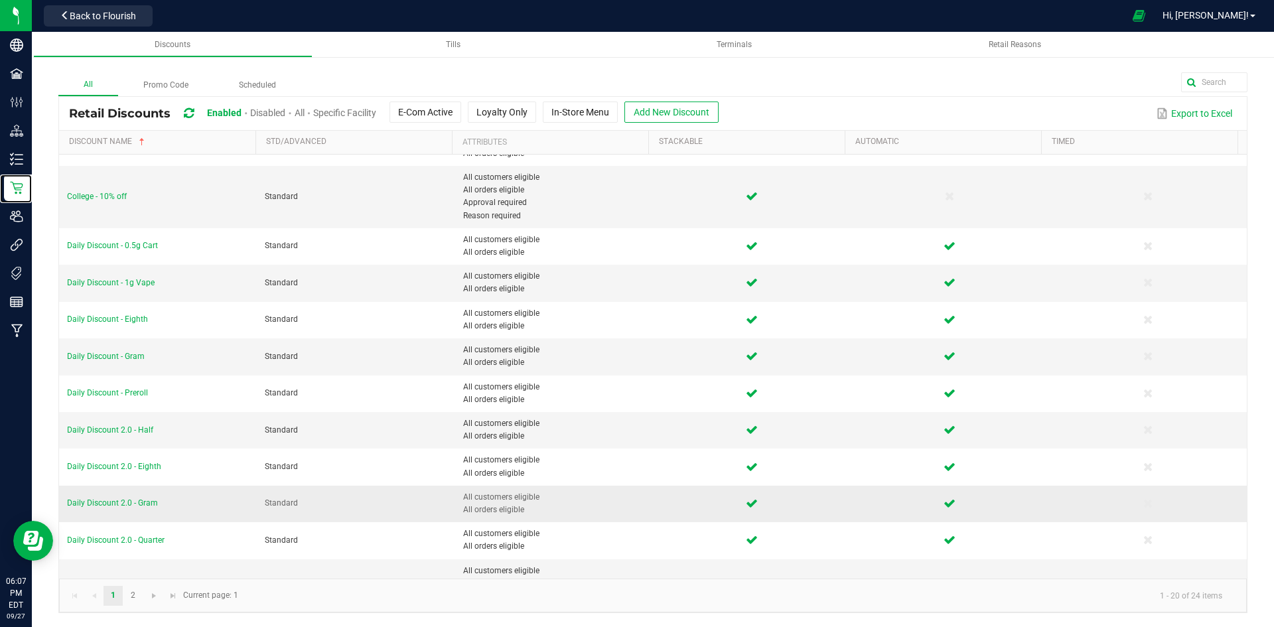
scroll to position [199, 0]
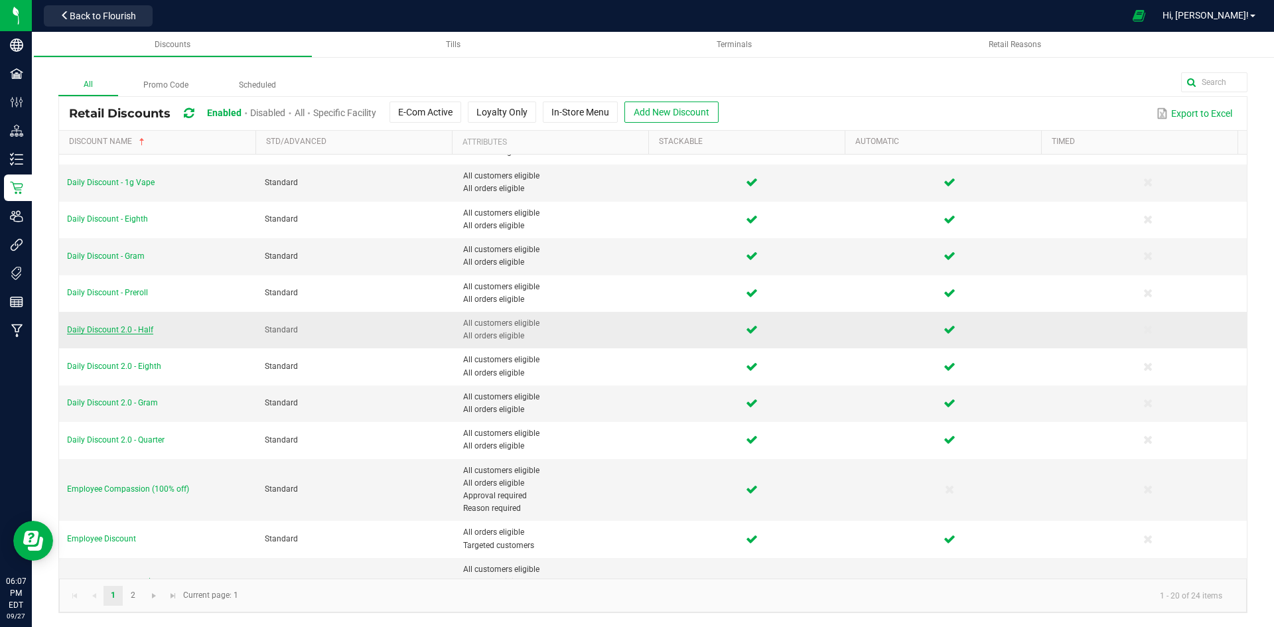
click at [135, 326] on span "Daily Discount 2.0 - Half" at bounding box center [110, 329] width 86 height 9
